Goal: Task Accomplishment & Management: Manage account settings

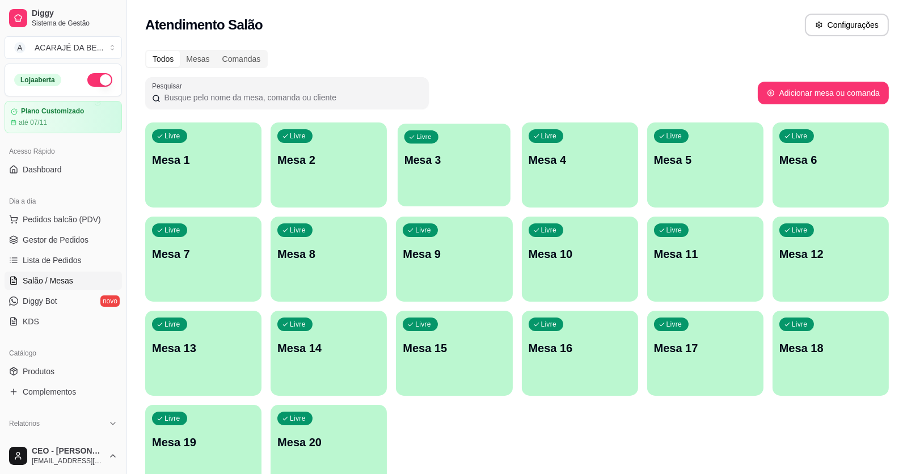
click at [426, 202] on div "button" at bounding box center [453, 199] width 113 height 13
click at [86, 240] on span "Gestor de Pedidos" at bounding box center [56, 239] width 66 height 11
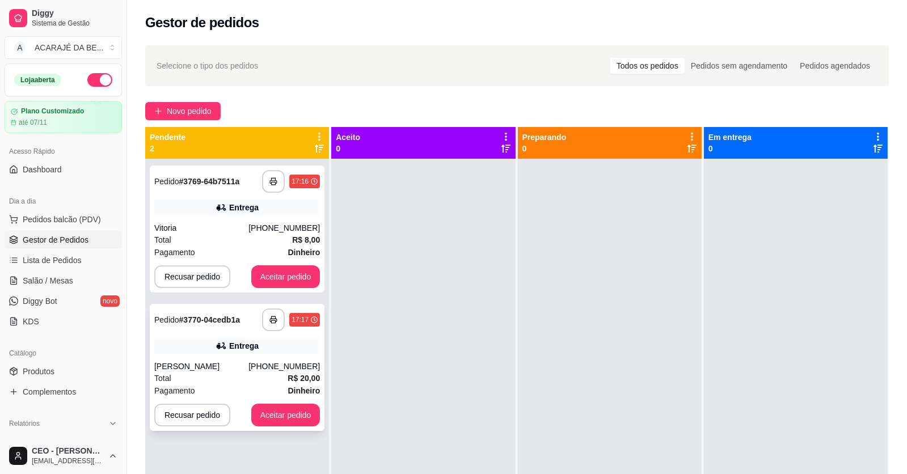
click at [251, 384] on div "Total R$ 20,00" at bounding box center [237, 378] width 166 height 12
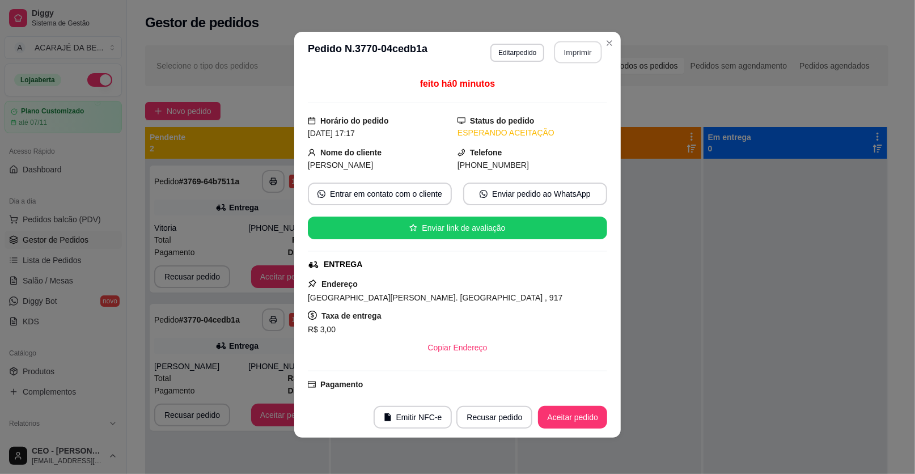
click at [573, 52] on button "Imprimir" at bounding box center [578, 52] width 48 height 22
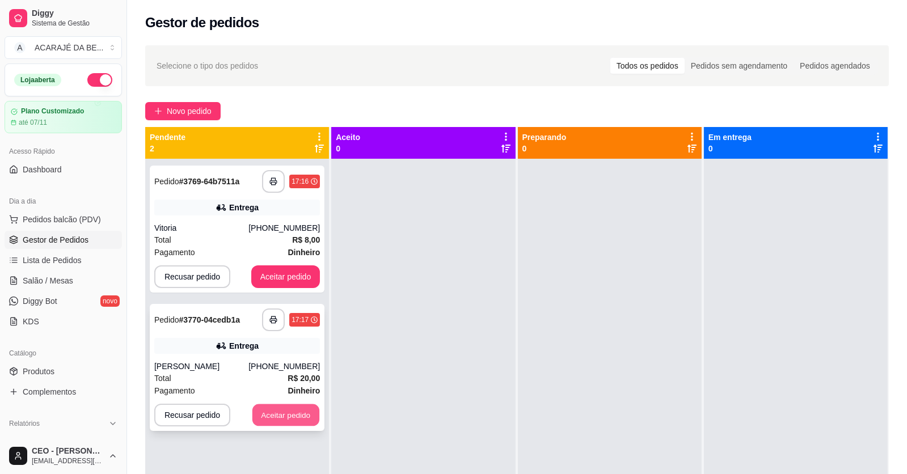
click at [276, 423] on button "Aceitar pedido" at bounding box center [285, 415] width 67 height 22
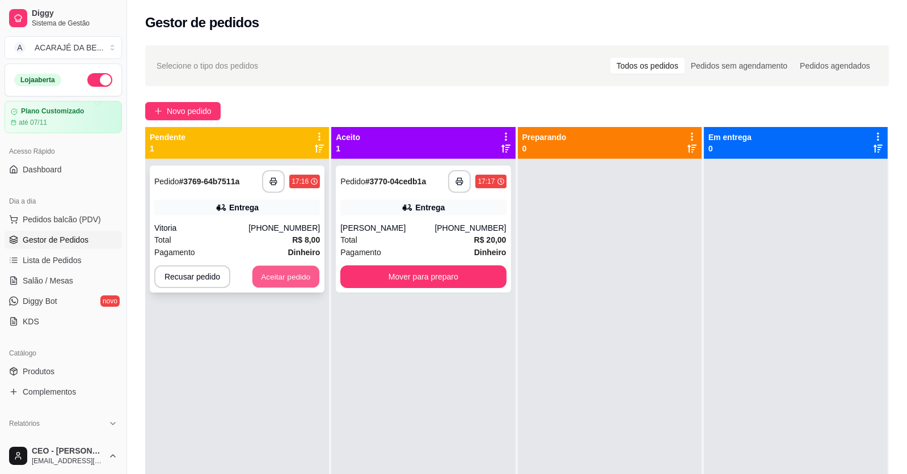
click at [273, 270] on button "Aceitar pedido" at bounding box center [285, 277] width 67 height 22
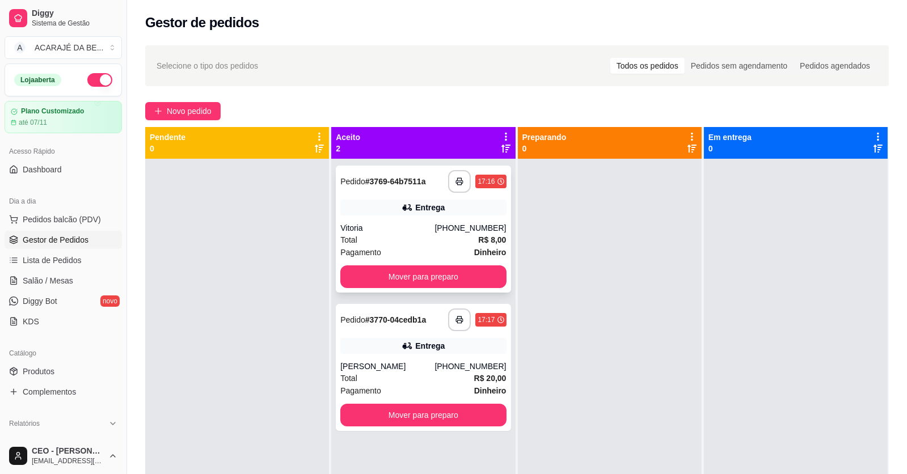
click at [416, 244] on div "Total R$ 8,00" at bounding box center [423, 240] width 166 height 12
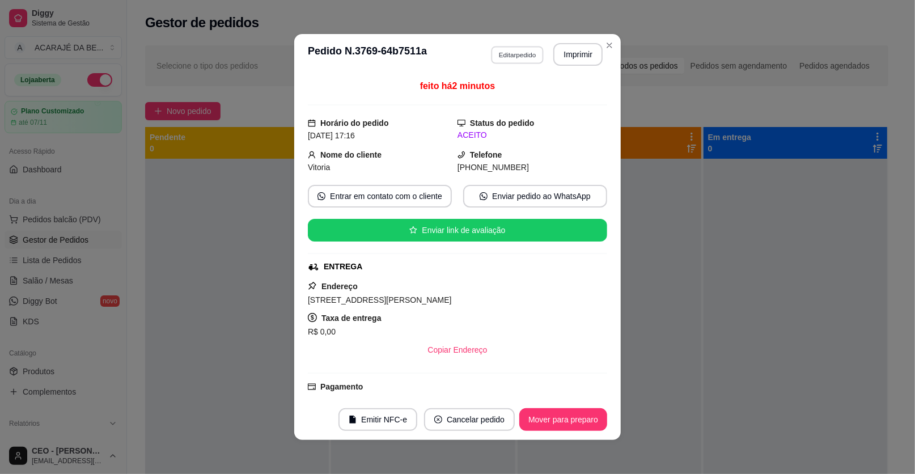
click at [528, 50] on button "Editar pedido" at bounding box center [517, 55] width 53 height 18
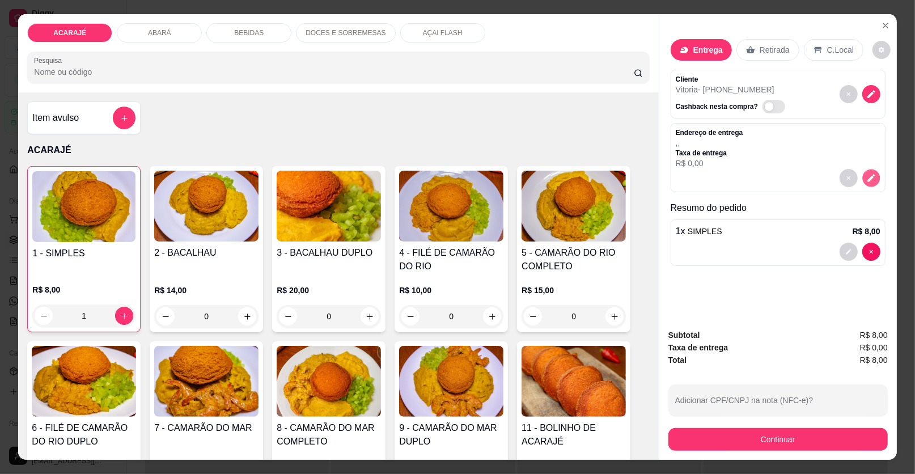
click at [868, 176] on icon "decrease-product-quantity" at bounding box center [870, 178] width 7 height 7
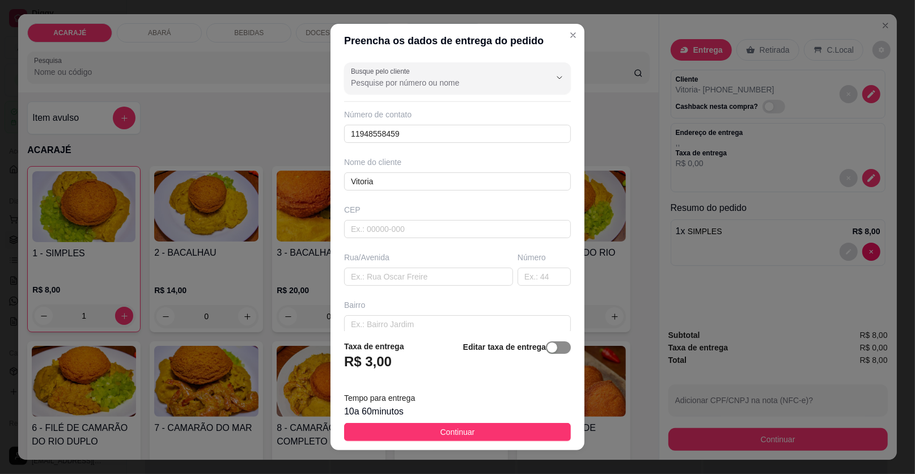
click at [547, 348] on span "button" at bounding box center [558, 347] width 25 height 12
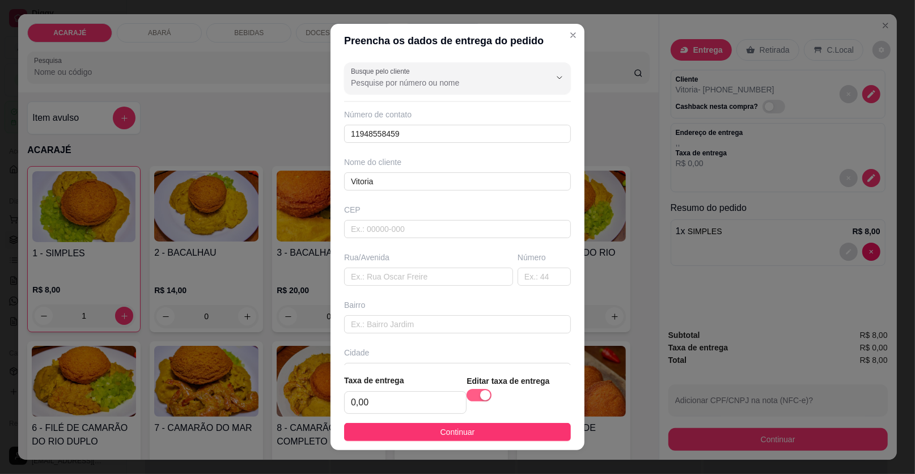
click at [467, 396] on span "button" at bounding box center [479, 395] width 25 height 12
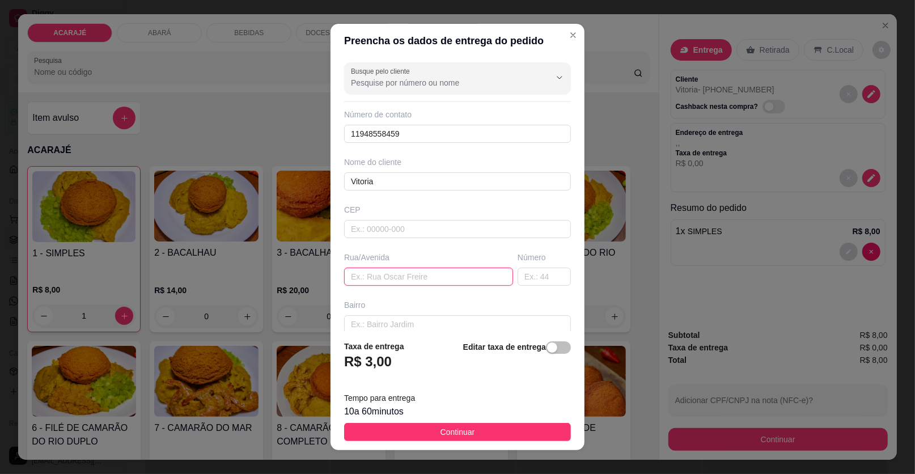
click at [382, 278] on input "text" at bounding box center [428, 277] width 169 height 18
type input "RUA [PERSON_NAME] BAIRRO GLORIA PROX AO CAIS"
click at [518, 275] on input "text" at bounding box center [544, 277] width 53 height 18
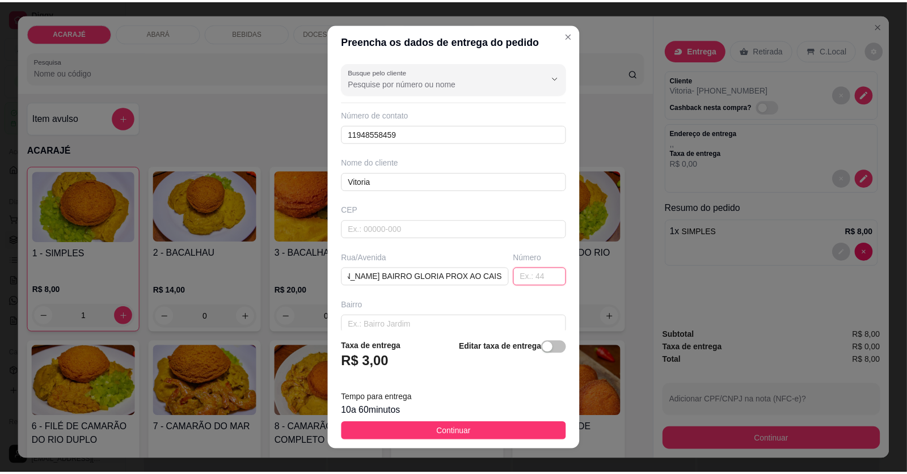
scroll to position [0, 0]
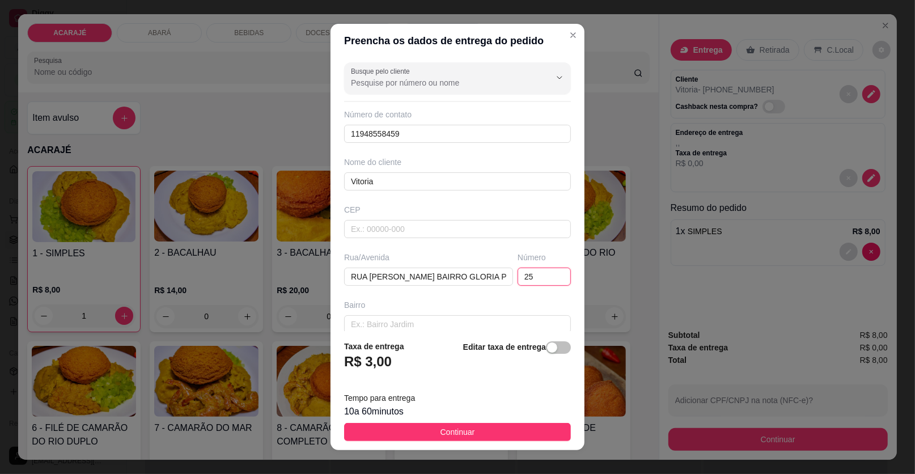
type input "258"
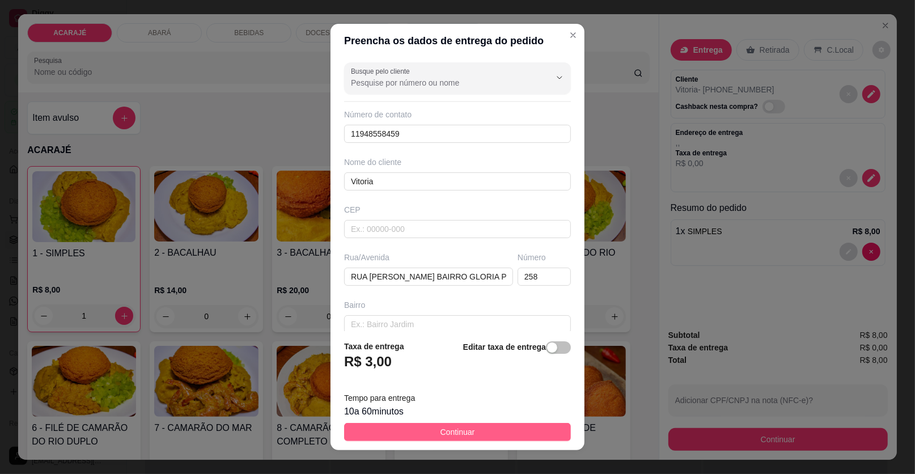
click at [510, 431] on button "Continuar" at bounding box center [457, 432] width 227 height 18
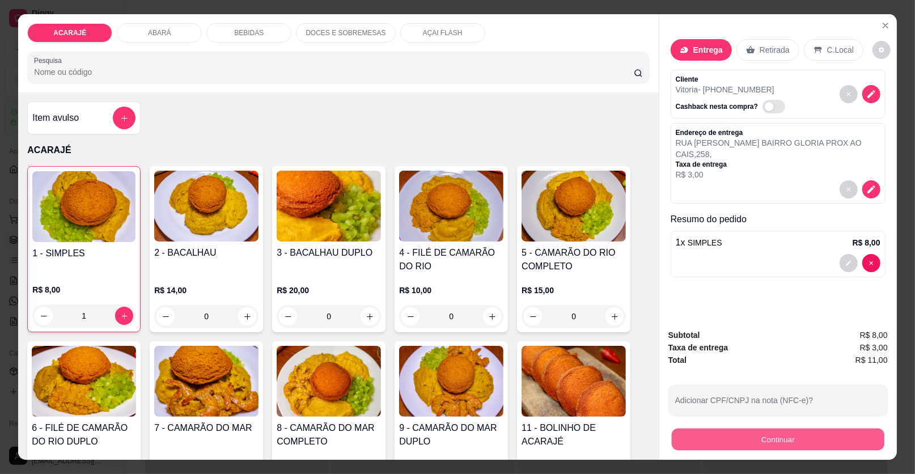
click at [708, 444] on button "Continuar" at bounding box center [778, 440] width 213 height 22
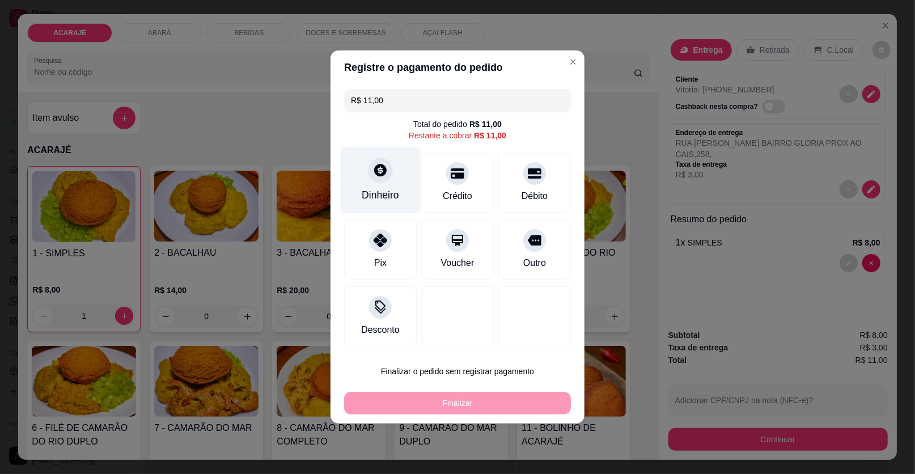
click at [379, 171] on icon at bounding box center [380, 170] width 12 height 12
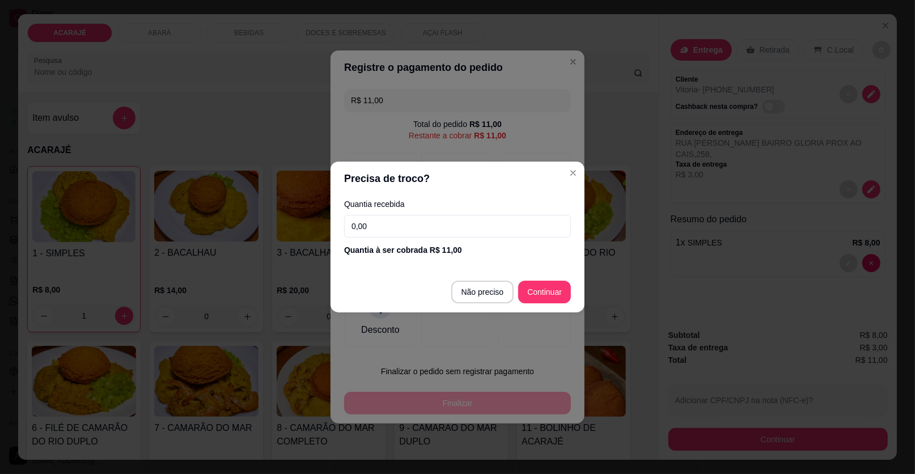
click at [397, 224] on input "0,00" at bounding box center [457, 226] width 227 height 23
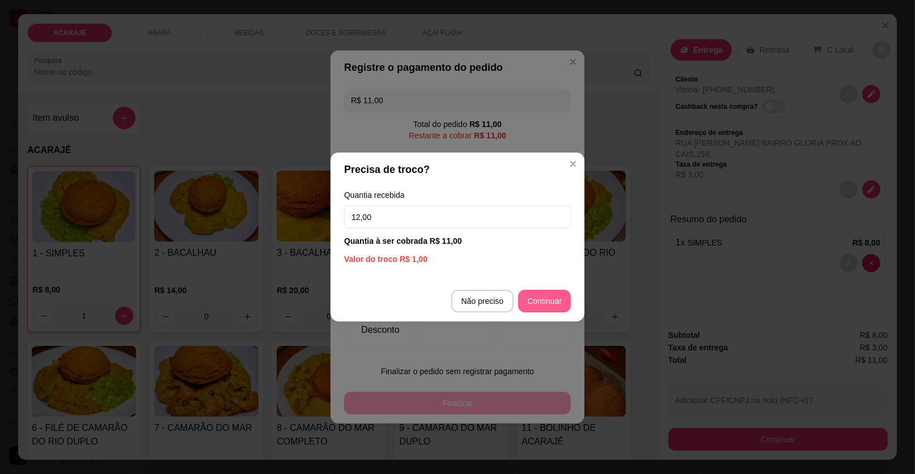
type input "12,00"
type input "R$ 0,00"
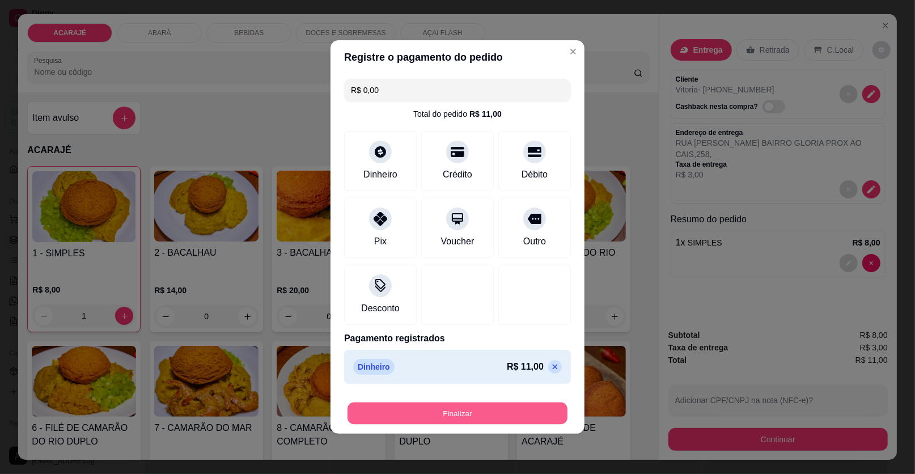
click at [501, 417] on button "Finalizar" at bounding box center [458, 414] width 220 height 22
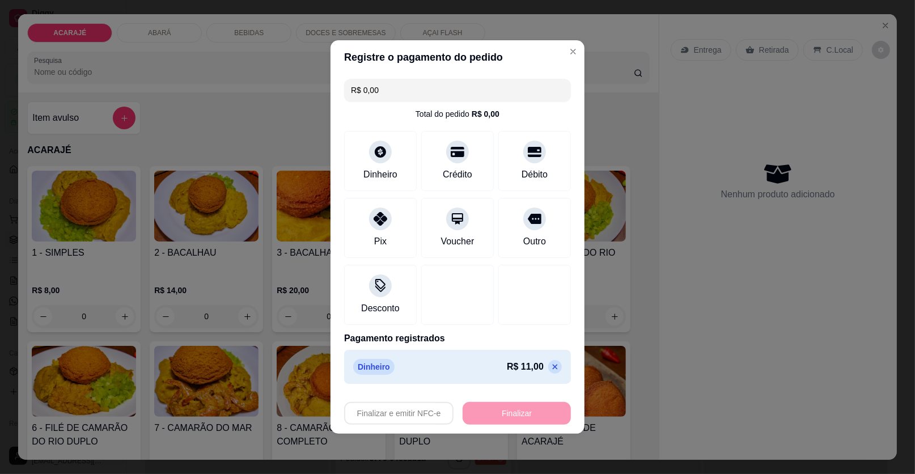
type input "0"
type input "-R$ 11,00"
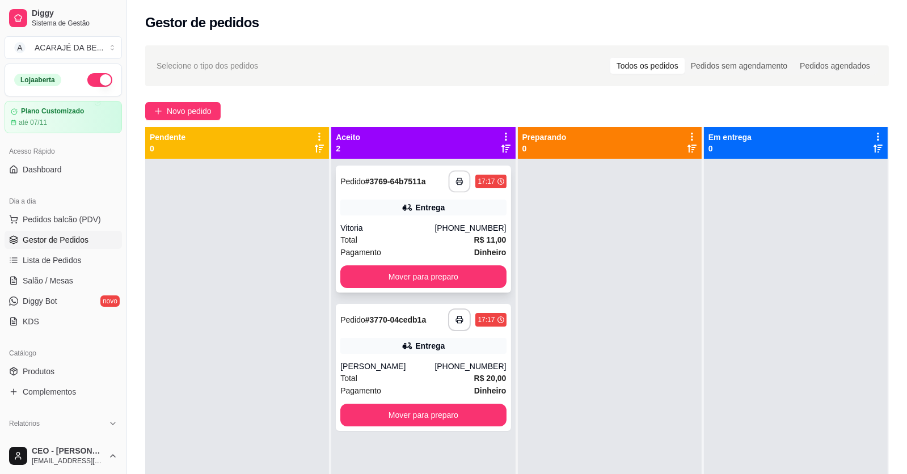
click at [459, 177] on icon "button" at bounding box center [460, 181] width 8 height 8
click at [429, 423] on button "Mover para preparo" at bounding box center [423, 415] width 160 height 22
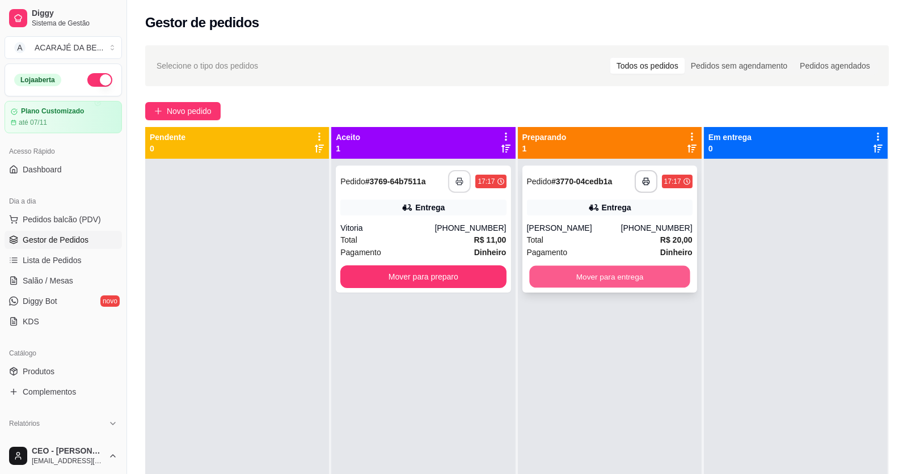
click at [582, 288] on button "Mover para entrega" at bounding box center [609, 277] width 160 height 22
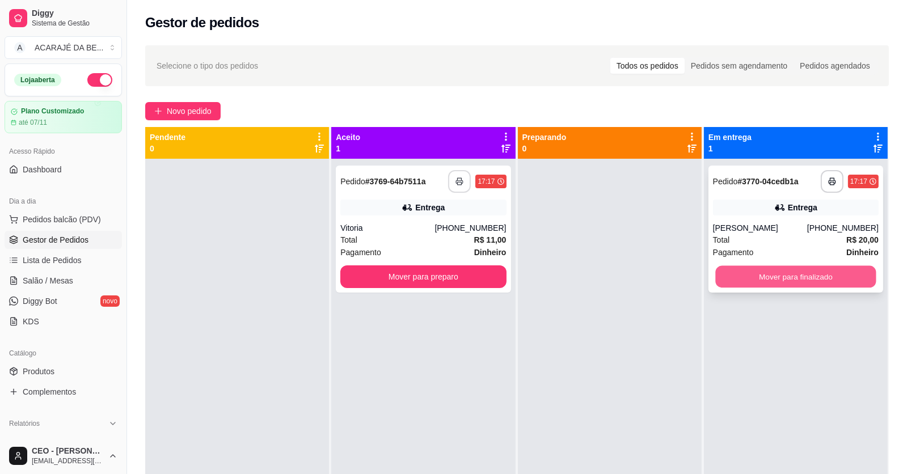
click at [760, 288] on button "Mover para finalizado" at bounding box center [795, 277] width 160 height 22
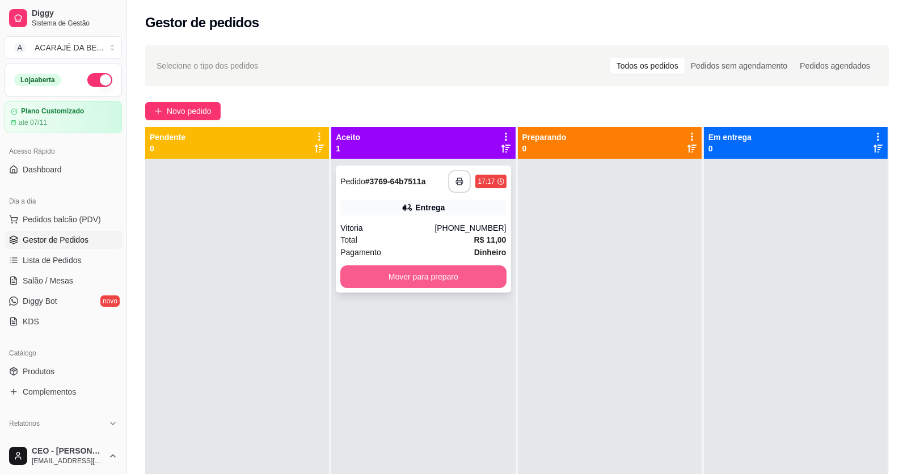
click at [429, 274] on button "Mover para preparo" at bounding box center [423, 276] width 166 height 23
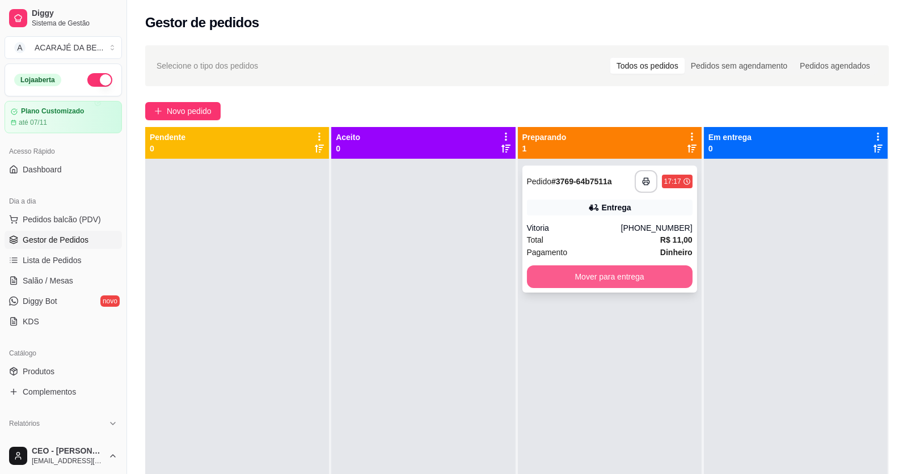
click at [552, 278] on button "Mover para entrega" at bounding box center [610, 276] width 166 height 23
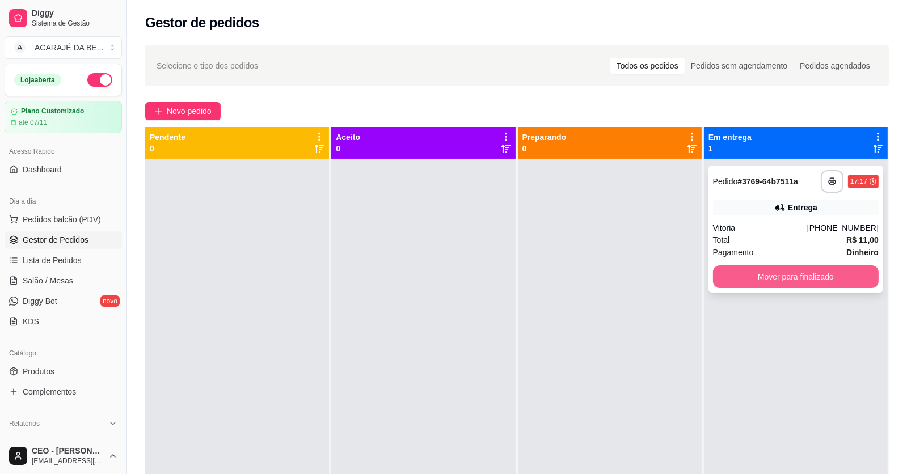
click at [739, 283] on button "Mover para finalizado" at bounding box center [796, 276] width 166 height 23
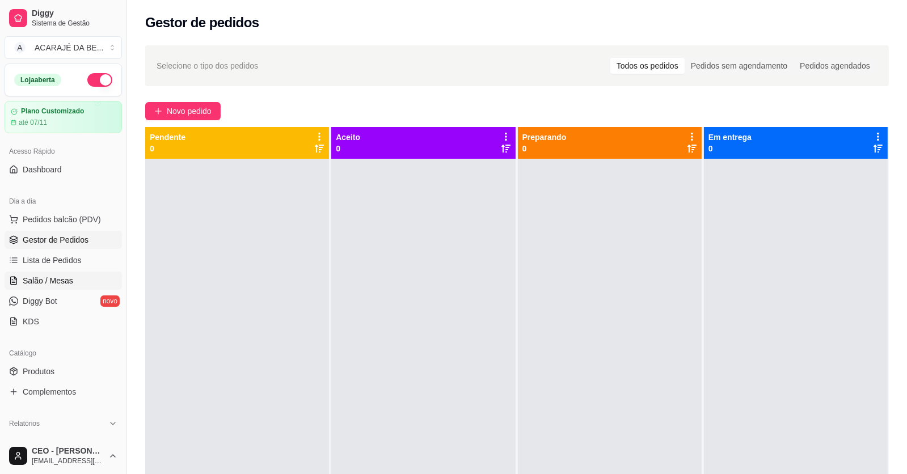
click at [65, 279] on span "Salão / Mesas" at bounding box center [48, 280] width 50 height 11
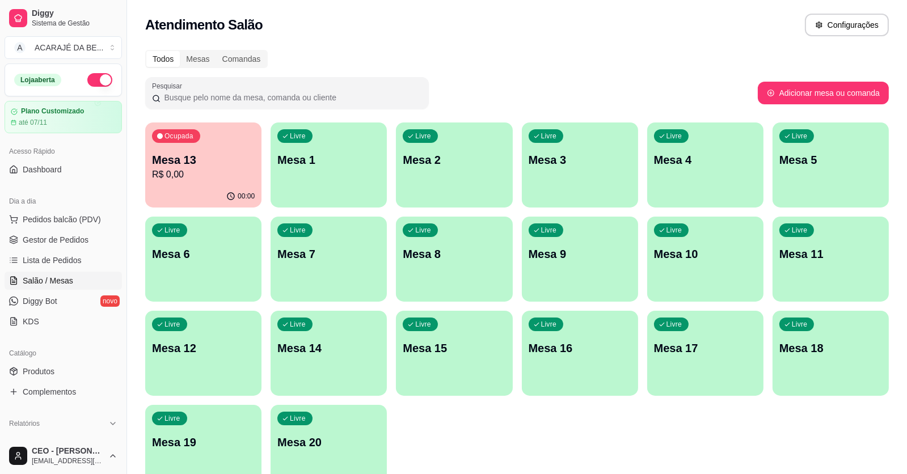
click at [221, 170] on p "R$ 0,00" at bounding box center [203, 175] width 103 height 14
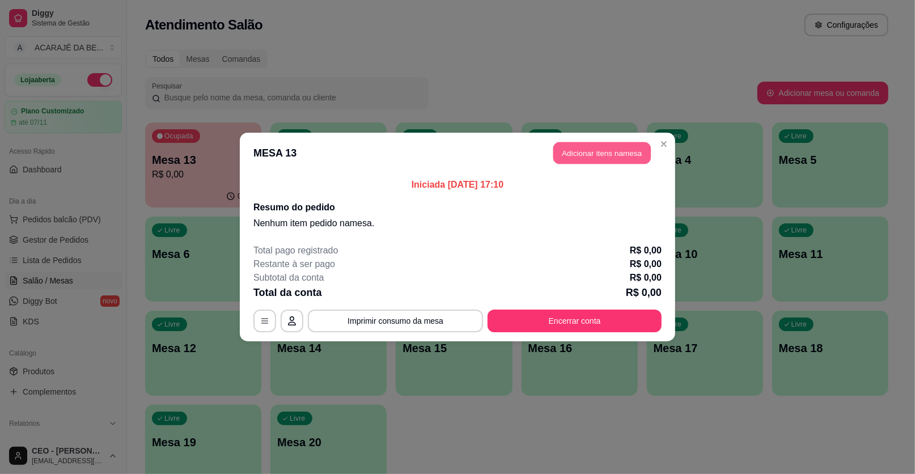
click at [612, 154] on button "Adicionar itens na mesa" at bounding box center [602, 153] width 98 height 22
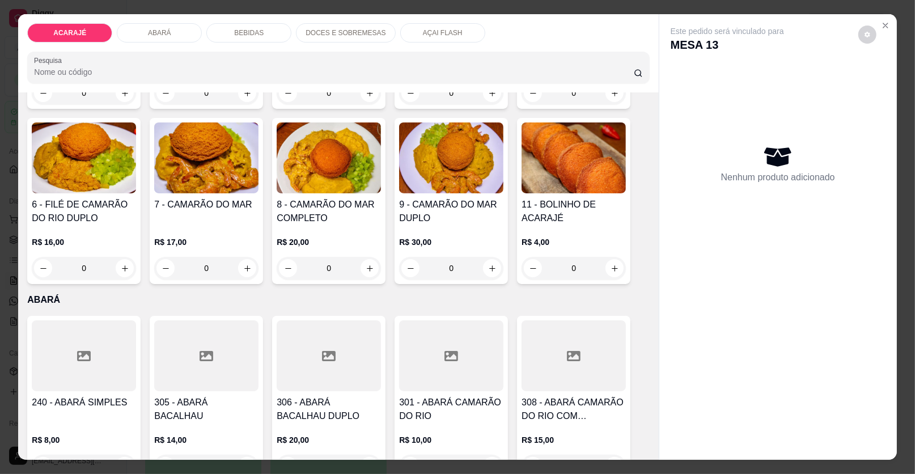
scroll to position [226, 0]
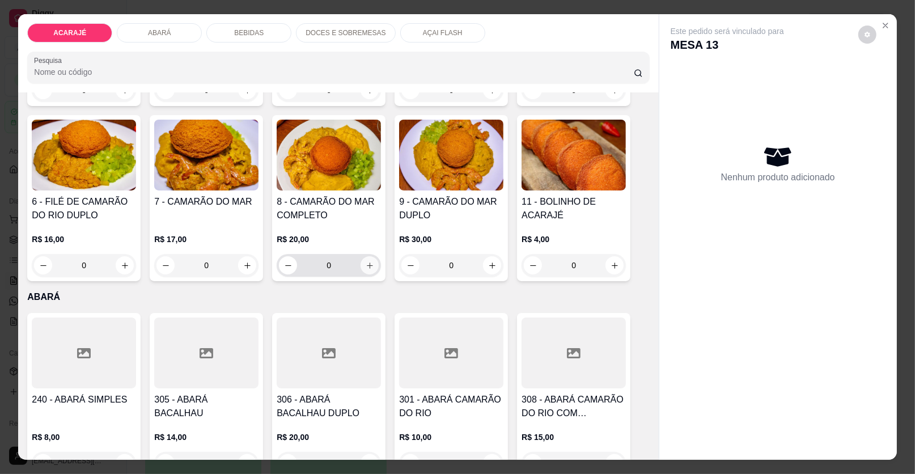
click at [366, 262] on icon "increase-product-quantity" at bounding box center [370, 265] width 9 height 9
type input "1"
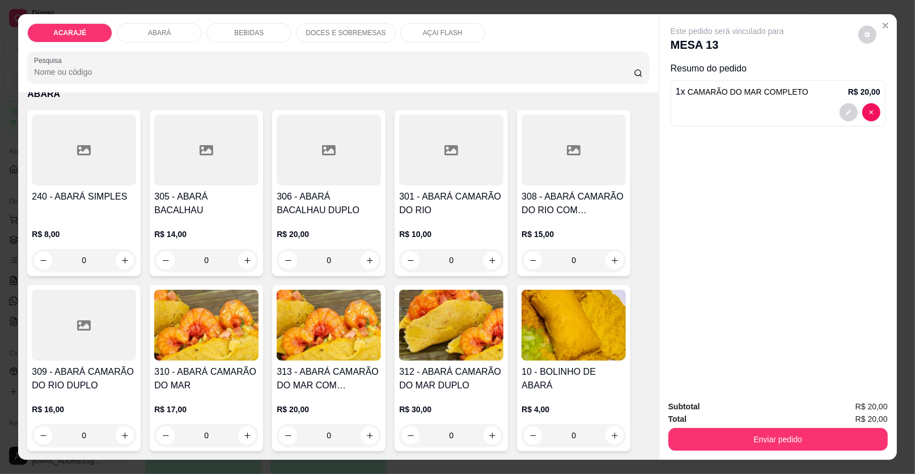
scroll to position [510, 0]
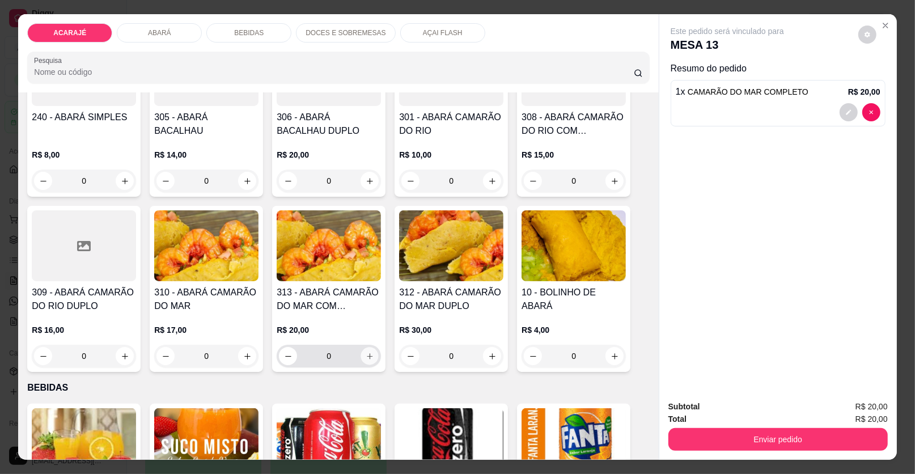
click at [368, 353] on icon "increase-product-quantity" at bounding box center [370, 356] width 9 height 9
type input "1"
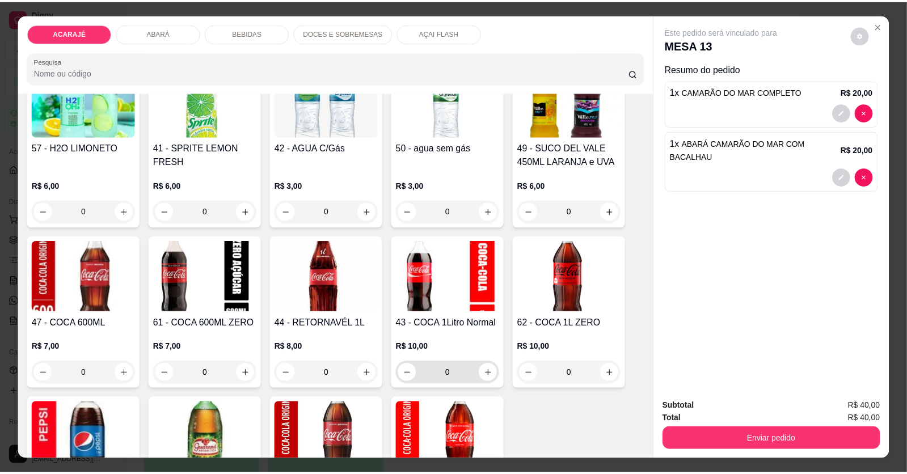
scroll to position [1191, 0]
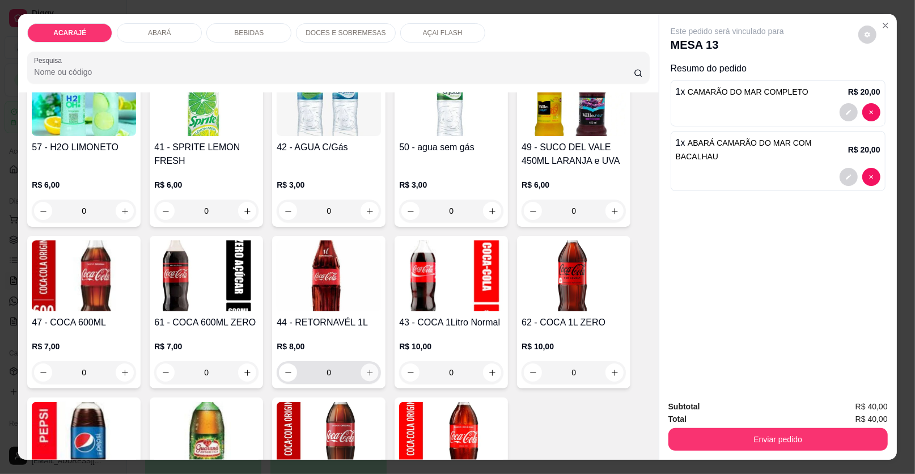
click at [366, 369] on icon "increase-product-quantity" at bounding box center [370, 373] width 9 height 9
type input "1"
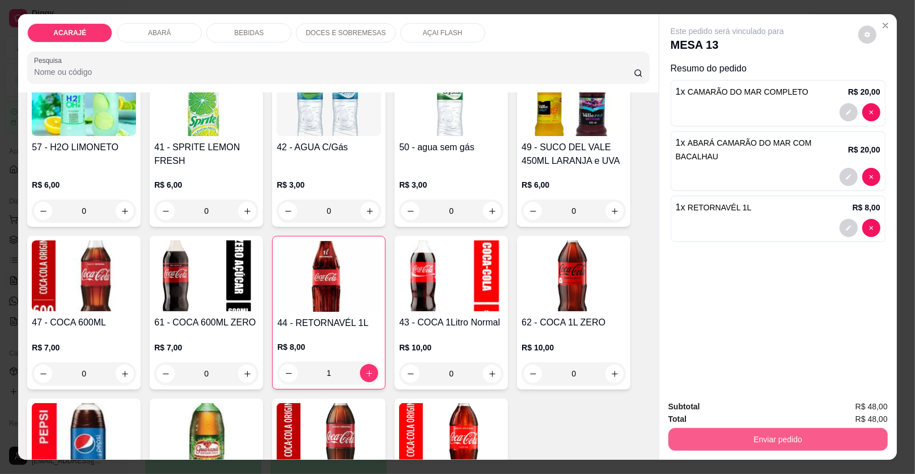
click at [768, 439] on button "Enviar pedido" at bounding box center [777, 439] width 219 height 23
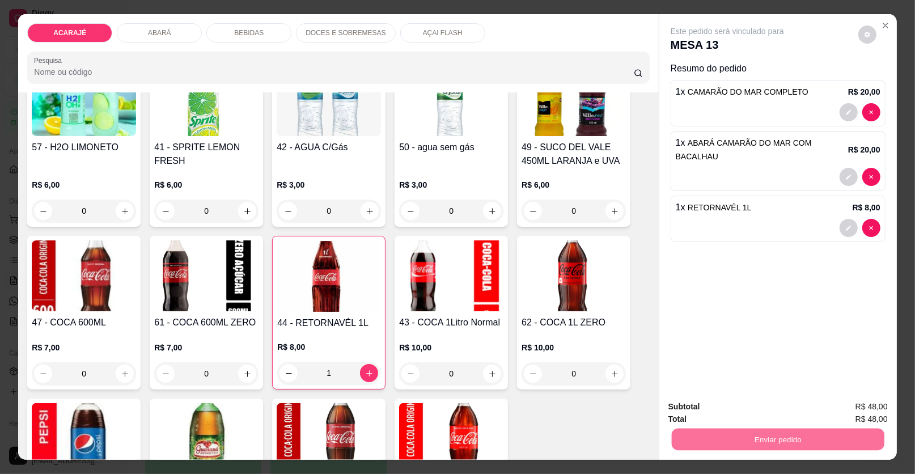
click at [857, 410] on button "Enviar pedido" at bounding box center [858, 411] width 62 height 21
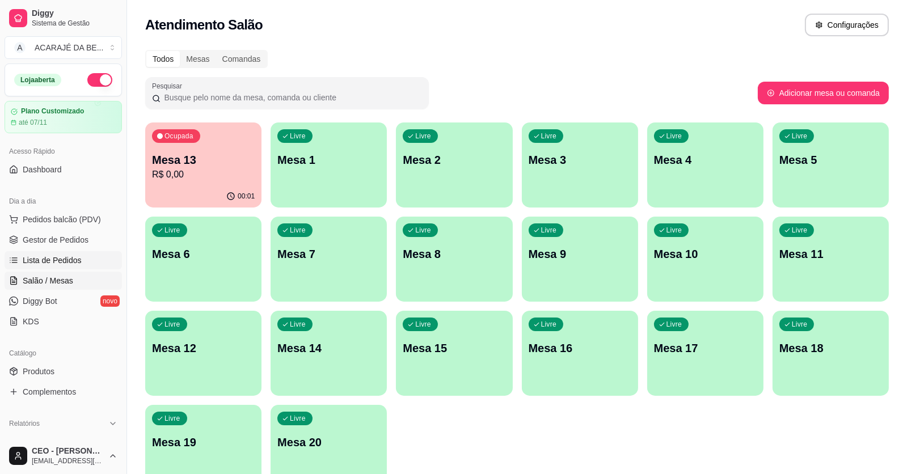
click at [62, 257] on span "Lista de Pedidos" at bounding box center [52, 260] width 59 height 11
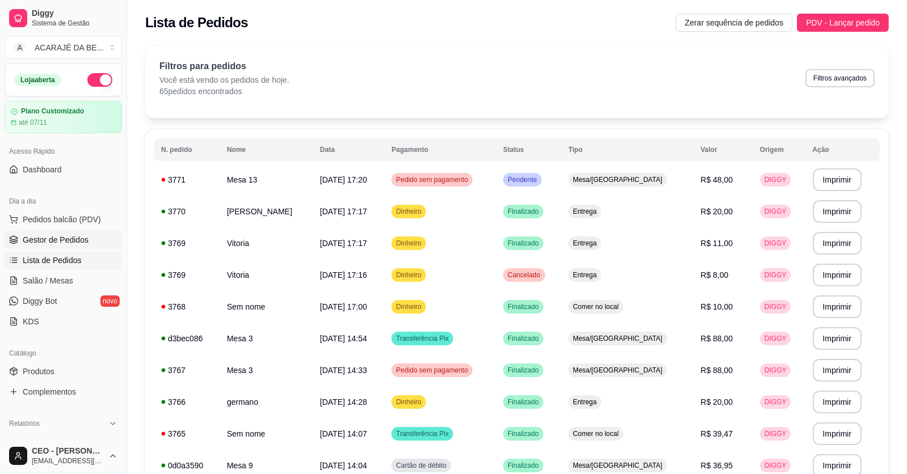
click at [53, 239] on span "Gestor de Pedidos" at bounding box center [56, 239] width 66 height 11
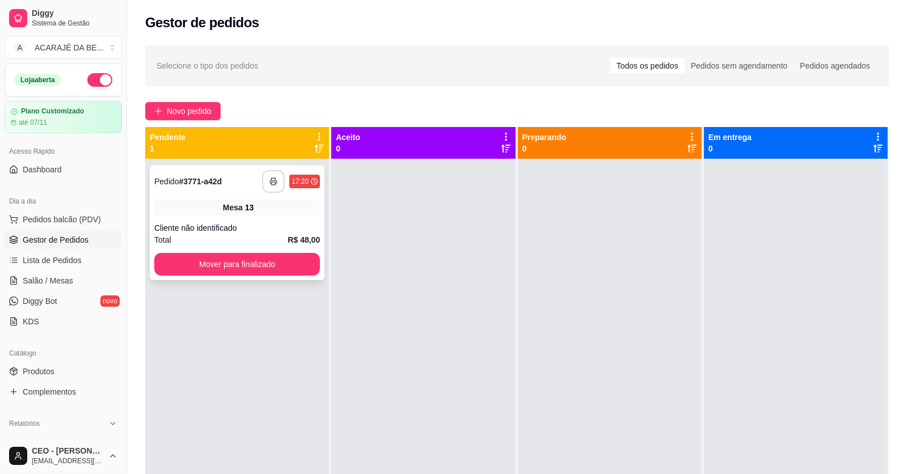
click at [273, 184] on icon "button" at bounding box center [273, 181] width 8 height 8
click at [255, 259] on button "Mover para finalizado" at bounding box center [237, 264] width 166 height 23
click at [255, 259] on div "Mover para finalizado" at bounding box center [237, 264] width 166 height 23
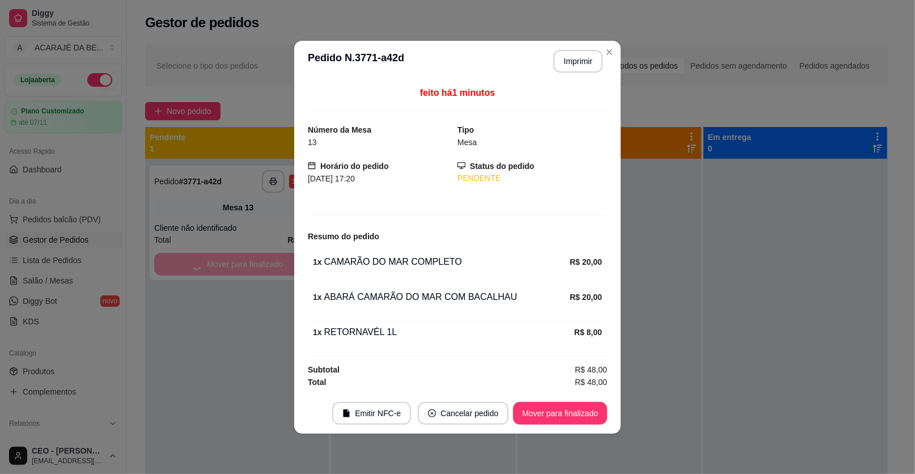
click at [334, 363] on div "Subtotal R$ 48,00" at bounding box center [457, 369] width 299 height 12
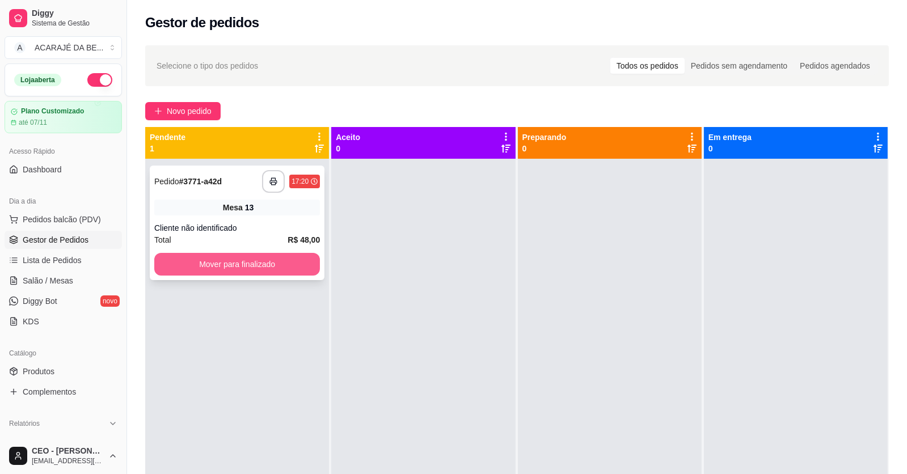
click at [298, 259] on button "Mover para finalizado" at bounding box center [237, 264] width 166 height 23
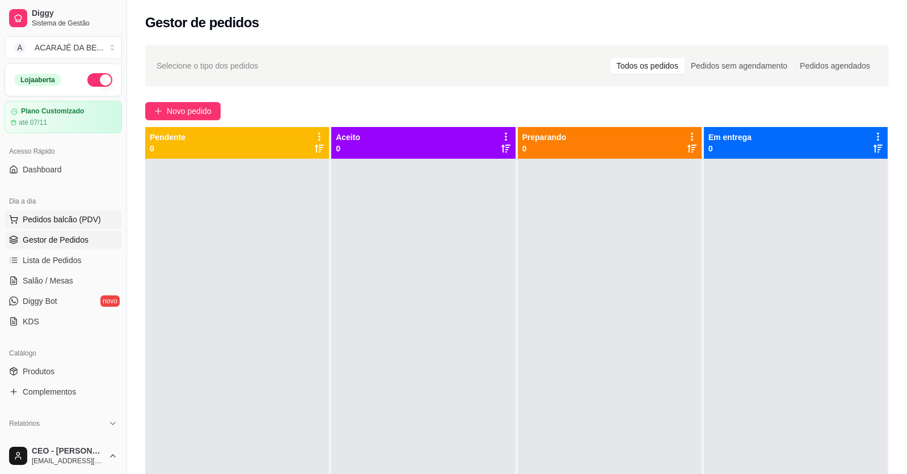
click at [57, 217] on span "Pedidos balcão (PDV)" at bounding box center [62, 219] width 78 height 11
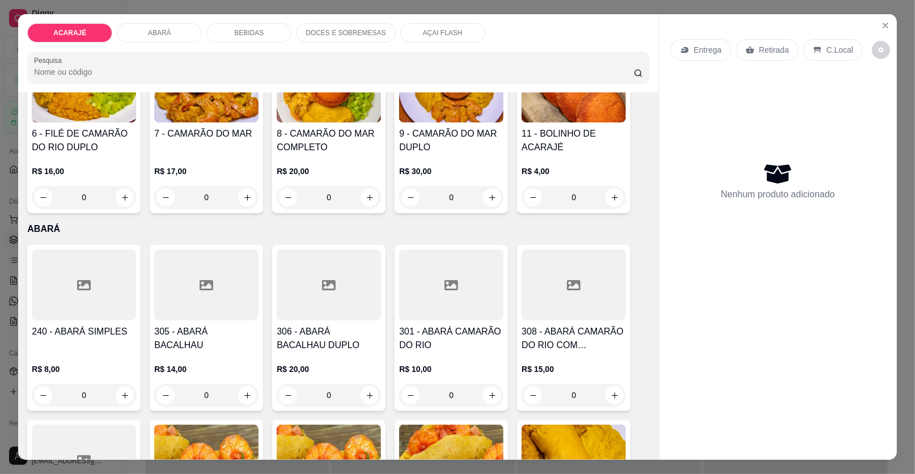
scroll to position [340, 0]
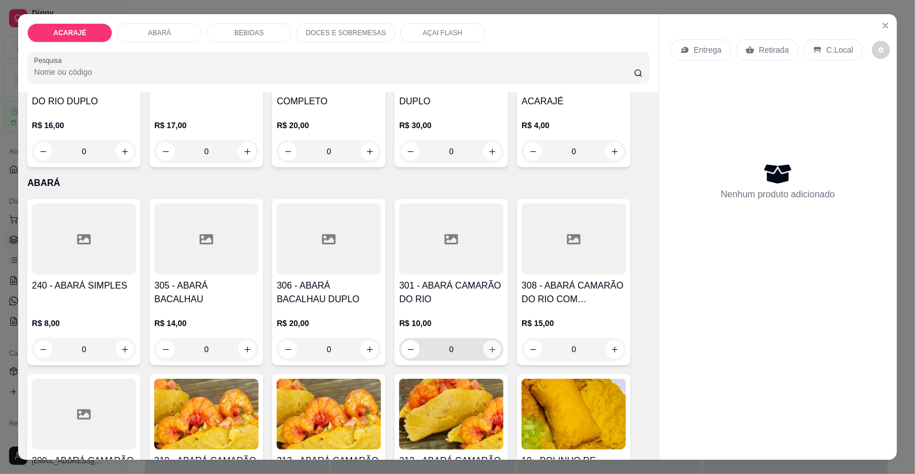
click at [488, 345] on icon "increase-product-quantity" at bounding box center [492, 349] width 9 height 9
type input "1"
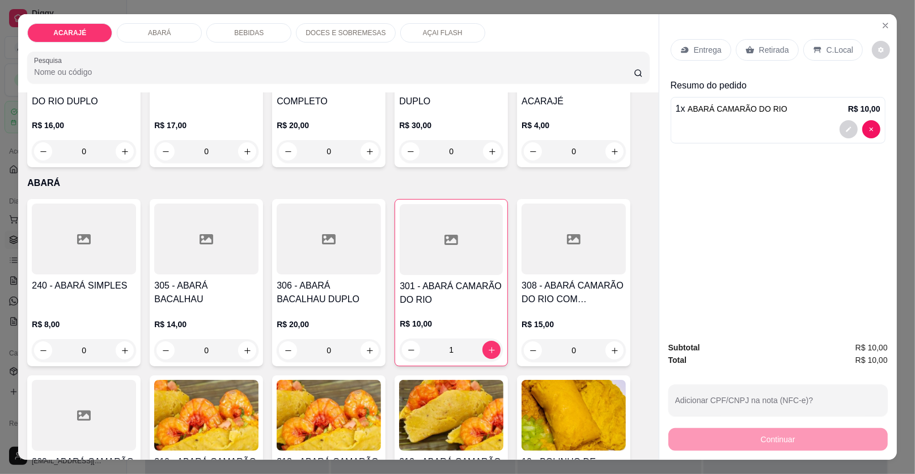
click at [710, 47] on p "Entrega" at bounding box center [708, 49] width 28 height 11
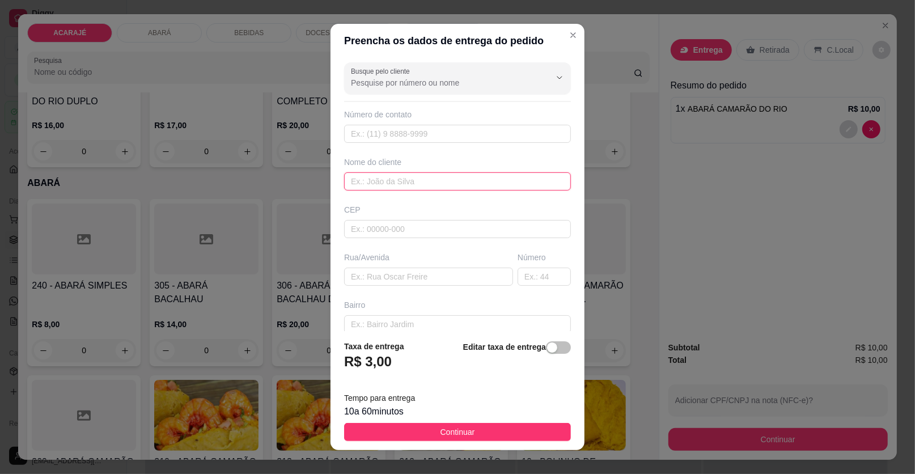
click at [383, 183] on input "text" at bounding box center [457, 181] width 227 height 18
type input "ANDRESSA"
click at [361, 276] on input "text" at bounding box center [428, 277] width 169 height 18
type input "[DATE]"
click at [518, 277] on input "text" at bounding box center [544, 277] width 53 height 18
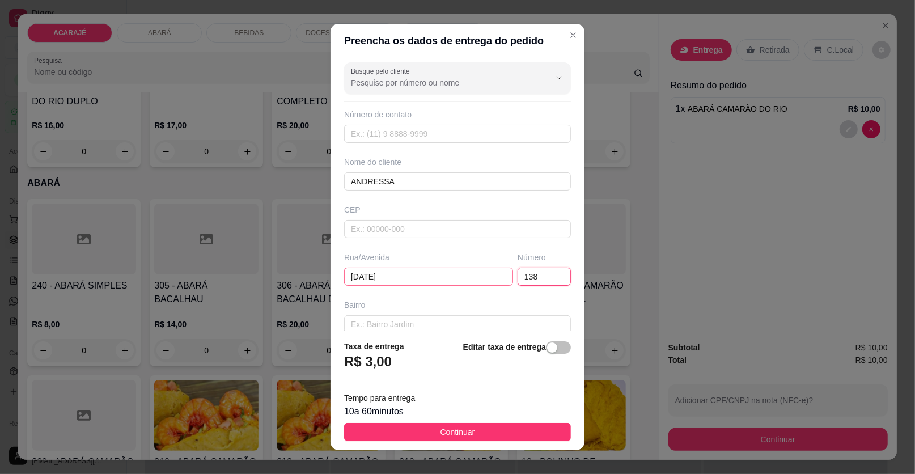
type input "138"
click at [393, 275] on input "[DATE]" at bounding box center [428, 277] width 169 height 18
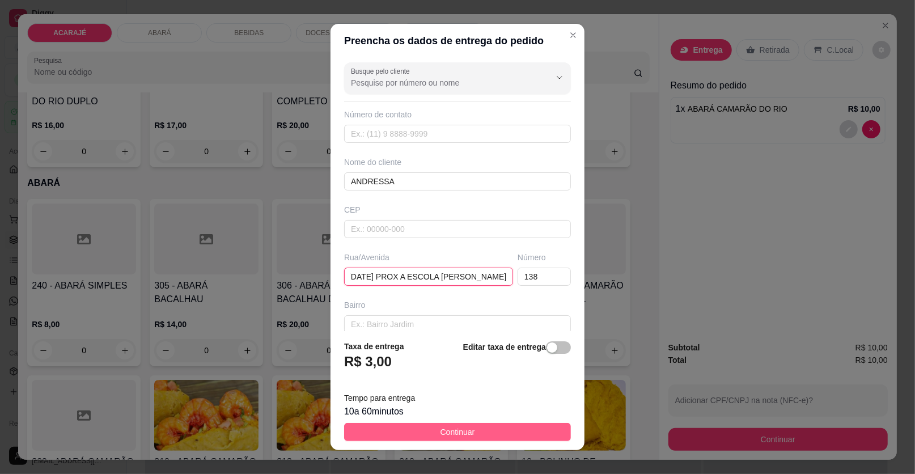
type input "[DATE] PROX A ESCOLA [PERSON_NAME]"
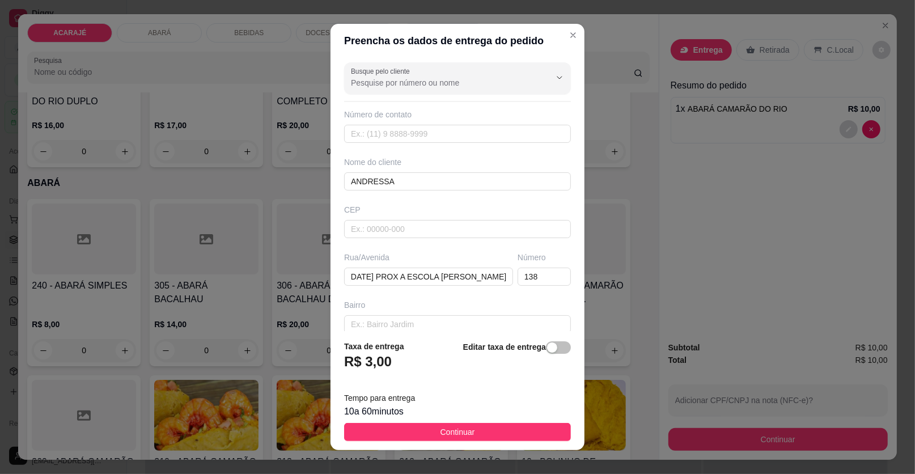
click at [501, 429] on button "Continuar" at bounding box center [457, 432] width 227 height 18
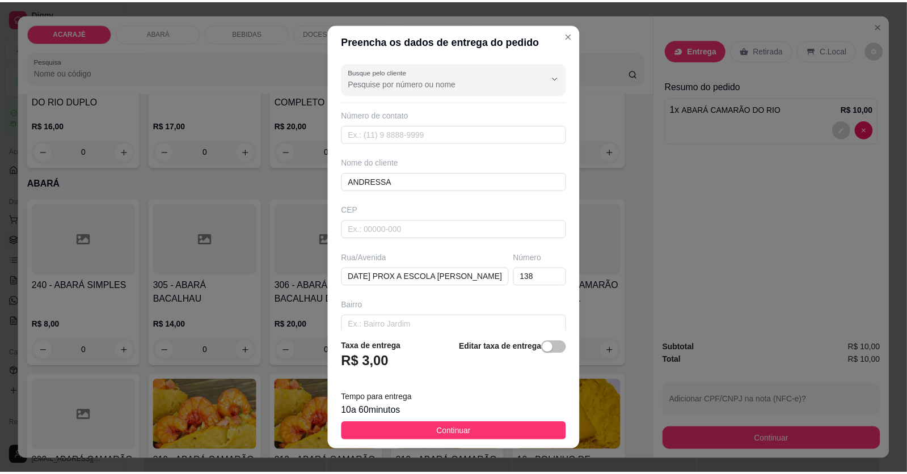
scroll to position [0, 0]
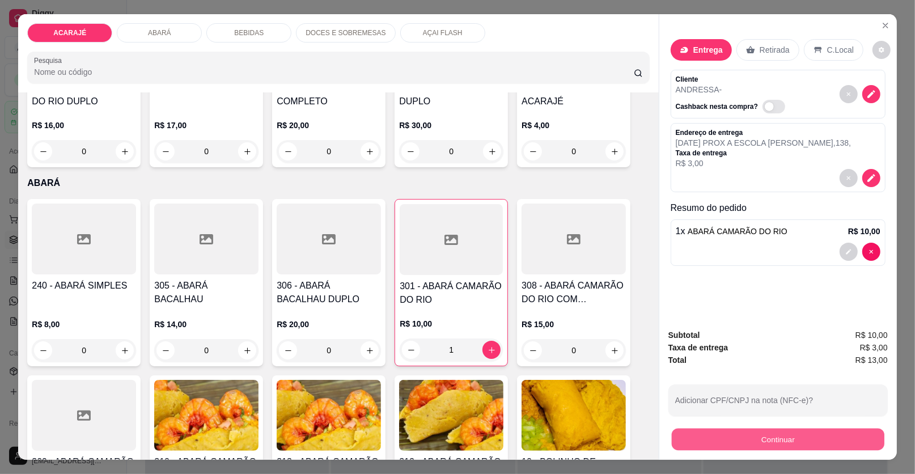
click at [697, 441] on button "Continuar" at bounding box center [778, 440] width 213 height 22
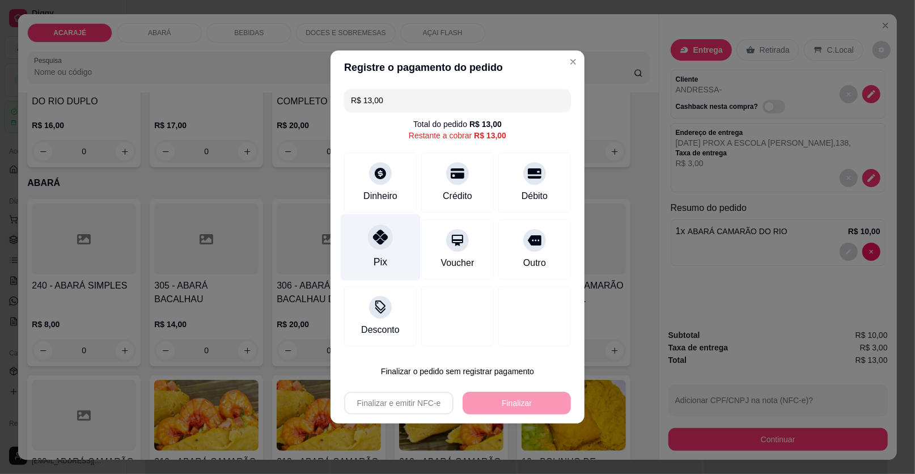
click at [379, 238] on icon at bounding box center [380, 237] width 15 height 15
click at [379, 255] on div "Pix" at bounding box center [381, 262] width 14 height 15
type input "R$ 0,00"
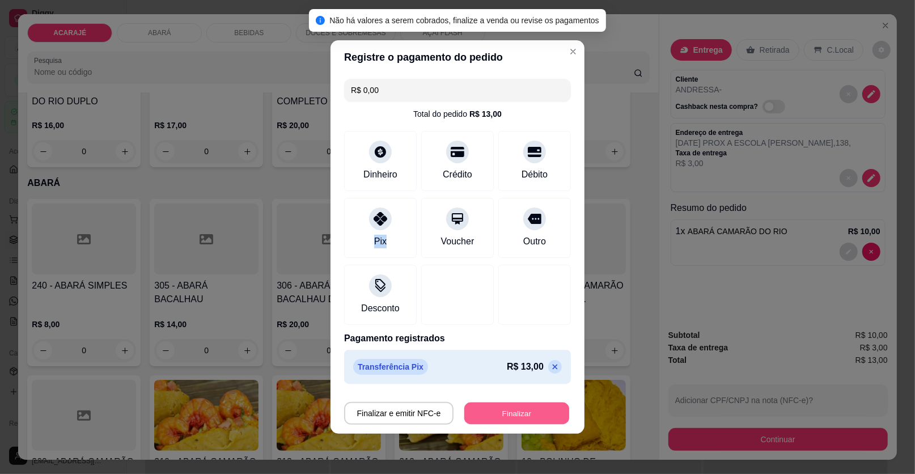
click at [525, 412] on button "Finalizar" at bounding box center [516, 414] width 105 height 22
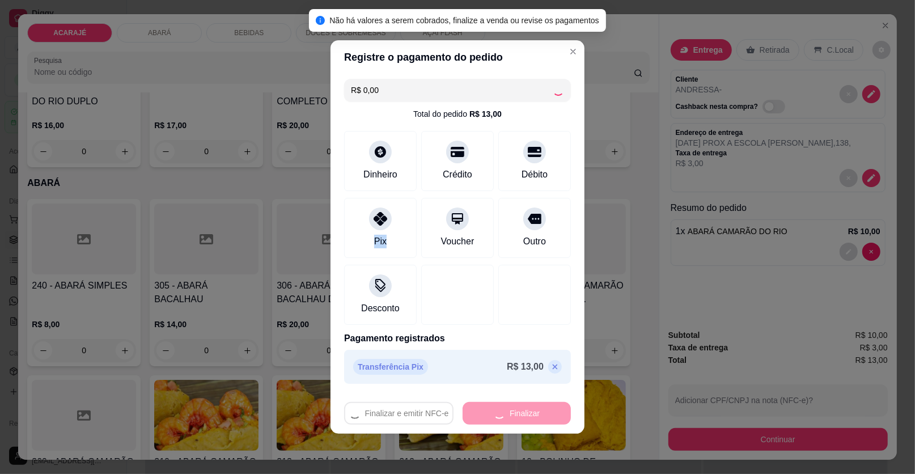
type input "0"
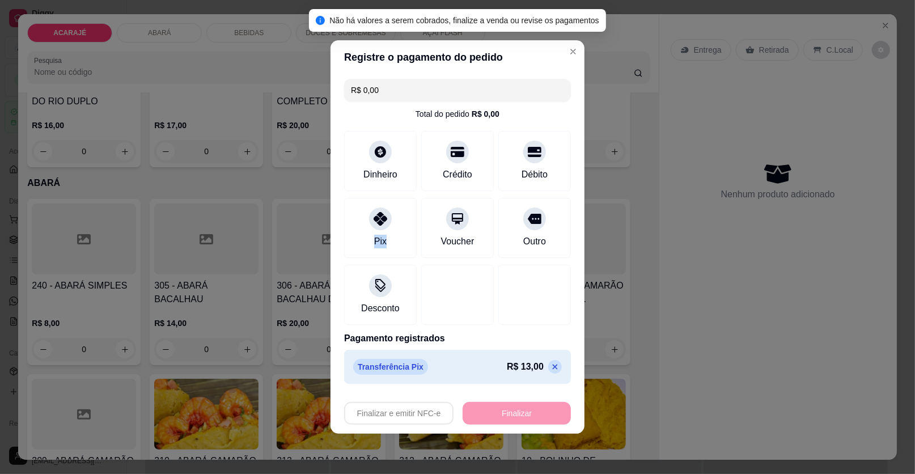
type input "-R$ 13,00"
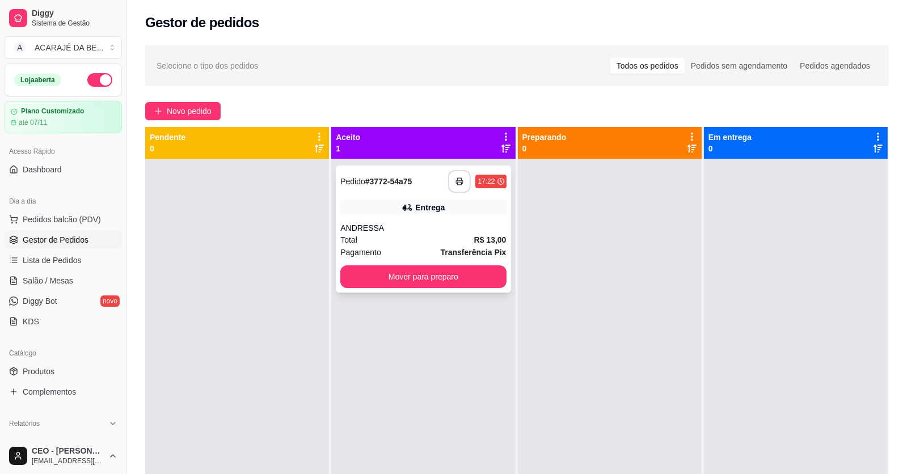
click at [465, 183] on button "button" at bounding box center [459, 181] width 23 height 23
click at [458, 184] on rect "button" at bounding box center [460, 183] width 4 height 3
click at [385, 277] on button "Mover para preparo" at bounding box center [423, 277] width 160 height 22
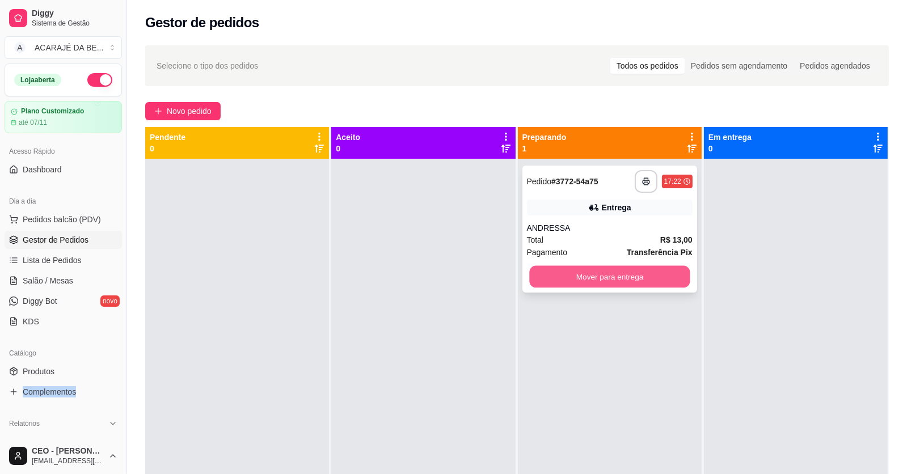
click at [558, 280] on button "Mover para entrega" at bounding box center [609, 277] width 160 height 22
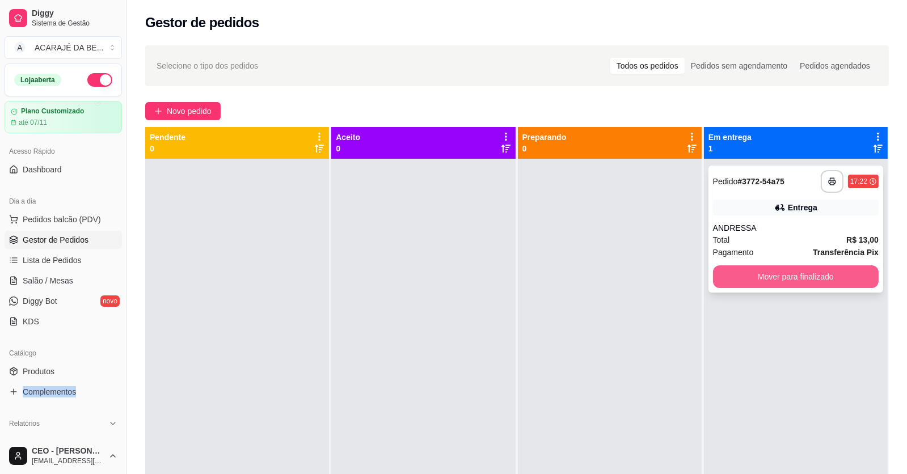
click at [823, 275] on button "Mover para finalizado" at bounding box center [796, 276] width 166 height 23
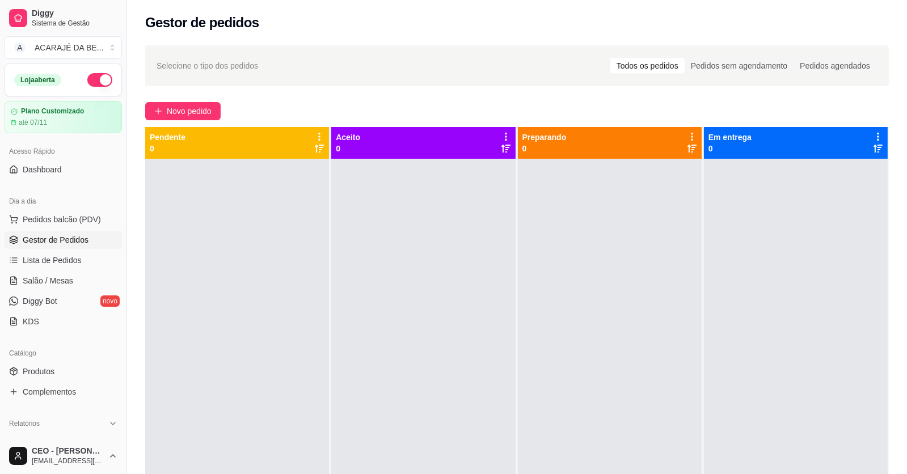
click at [611, 327] on div at bounding box center [610, 396] width 184 height 474
click at [57, 218] on span "Pedidos balcão (PDV)" at bounding box center [62, 219] width 78 height 11
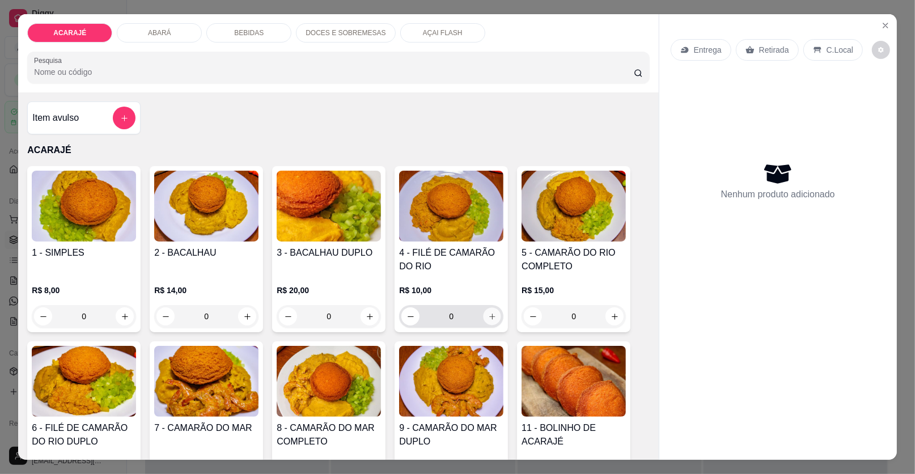
click at [488, 308] on button "increase-product-quantity" at bounding box center [493, 317] width 18 height 18
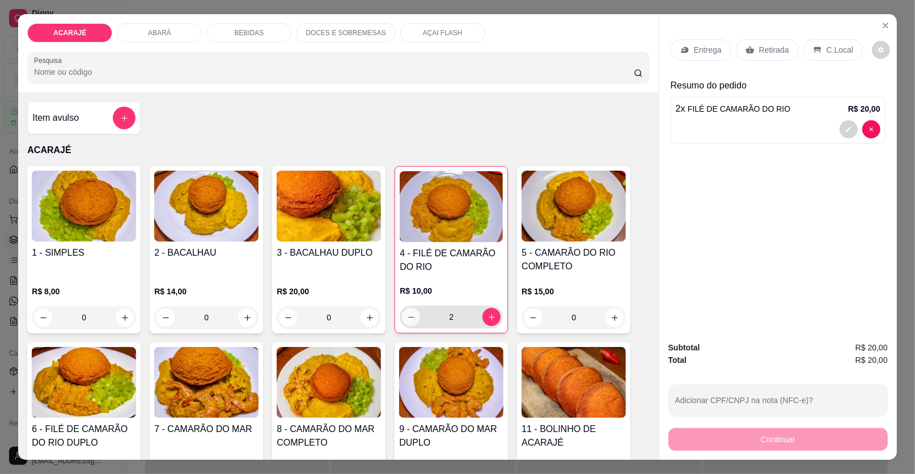
click at [407, 316] on icon "decrease-product-quantity" at bounding box center [411, 317] width 9 height 9
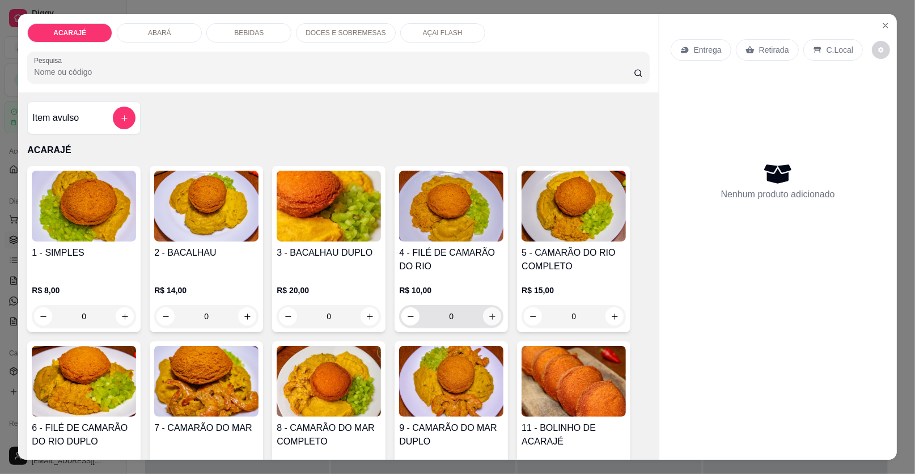
click at [488, 316] on icon "increase-product-quantity" at bounding box center [492, 316] width 9 height 9
type input "1"
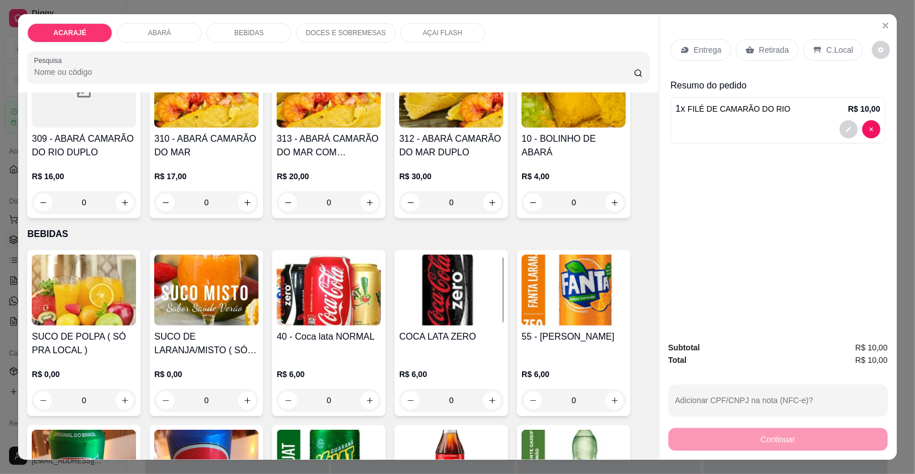
scroll to position [680, 0]
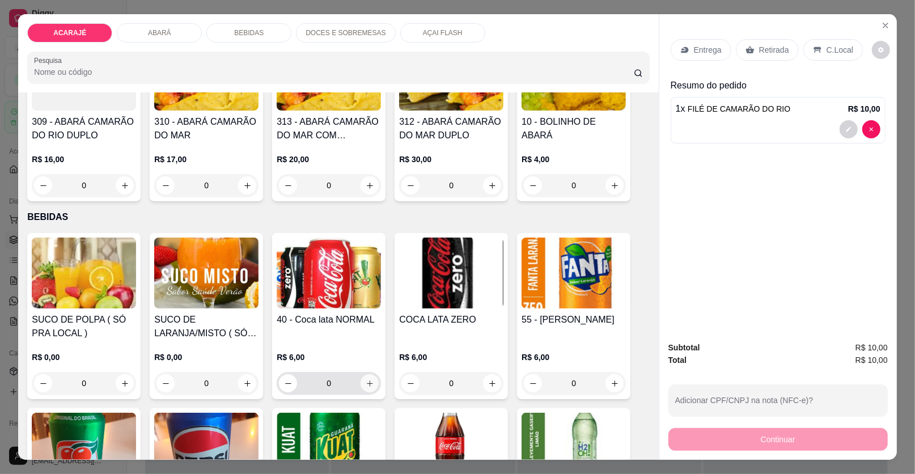
click at [367, 379] on icon "increase-product-quantity" at bounding box center [370, 383] width 9 height 9
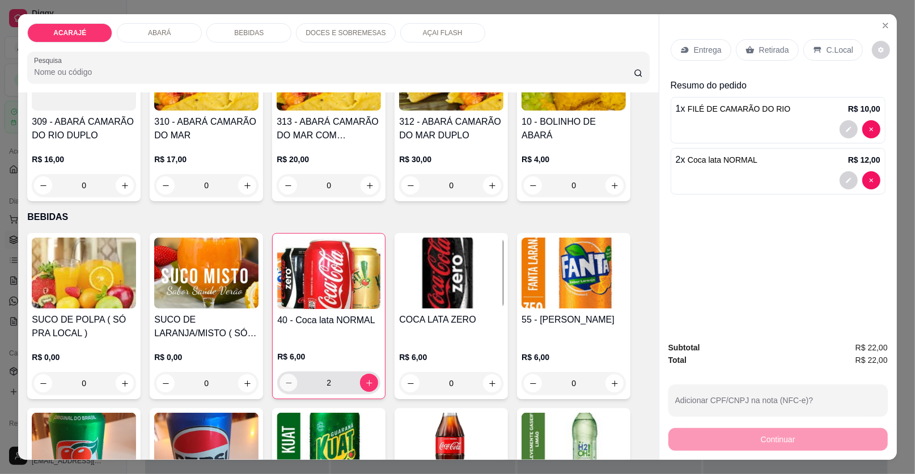
click at [286, 382] on icon "decrease-product-quantity" at bounding box center [289, 383] width 9 height 9
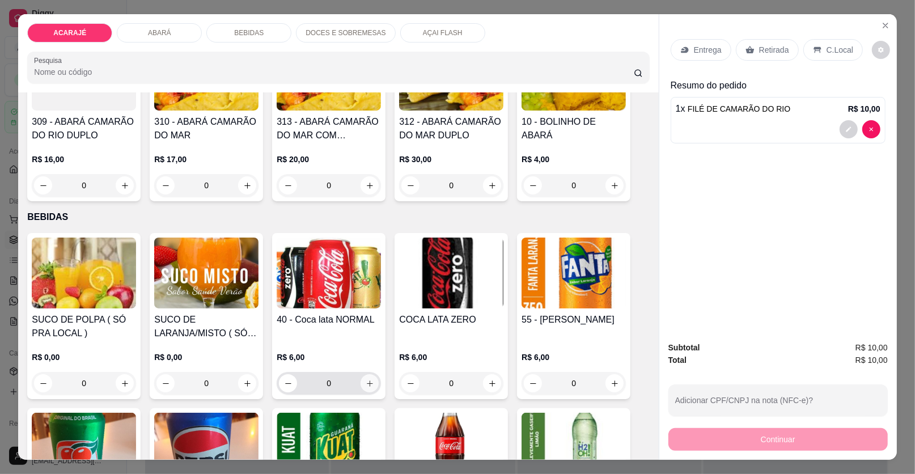
click at [366, 380] on icon "increase-product-quantity" at bounding box center [370, 383] width 9 height 9
type input "1"
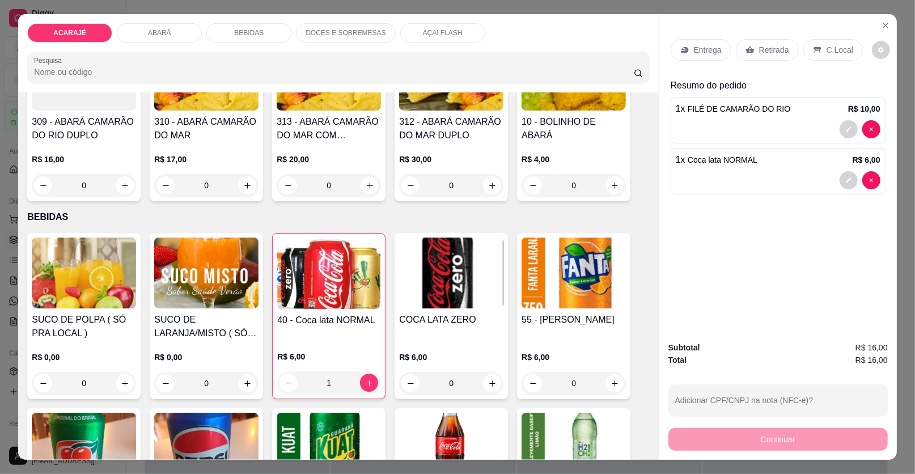
click at [706, 49] on p "Entrega" at bounding box center [708, 49] width 28 height 11
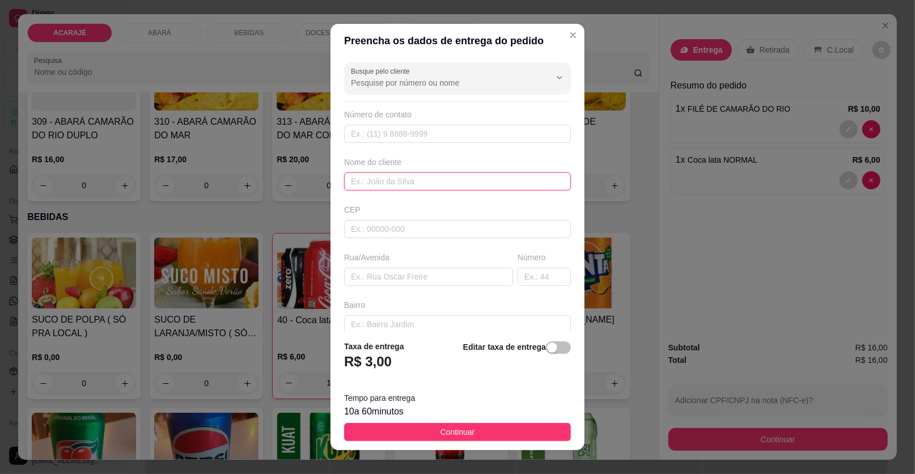
click at [372, 181] on input "text" at bounding box center [457, 181] width 227 height 18
type input "[MEDICAL_DATA]"
click at [373, 276] on input "text" at bounding box center [428, 277] width 169 height 18
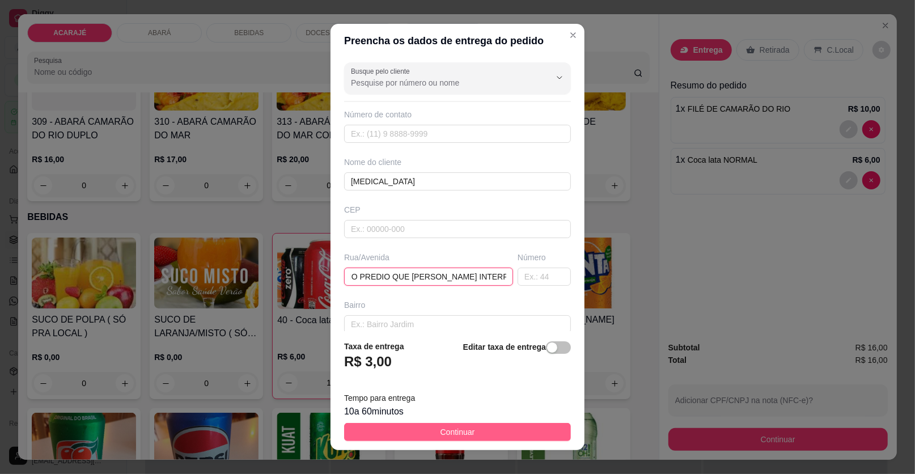
type input "ENTREGAR NO PREDIO QUE [PERSON_NAME] INTERFONE 3"
click at [505, 427] on button "Continuar" at bounding box center [457, 432] width 227 height 18
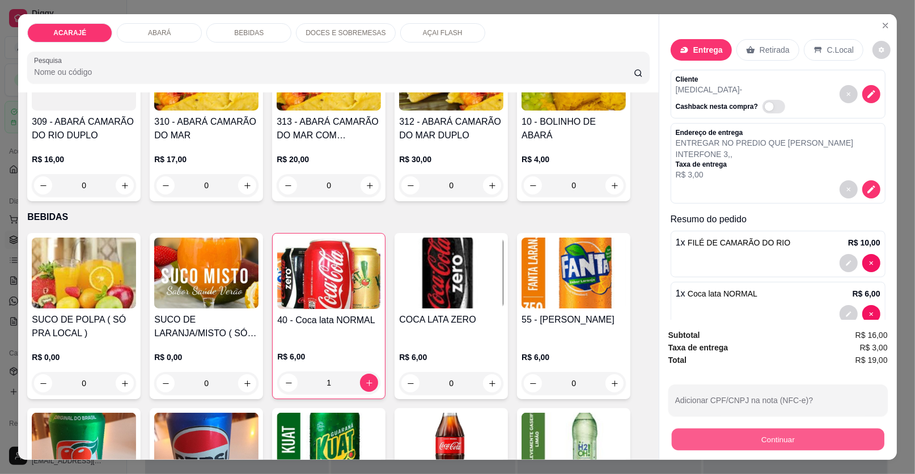
click at [677, 443] on button "Continuar" at bounding box center [778, 440] width 213 height 22
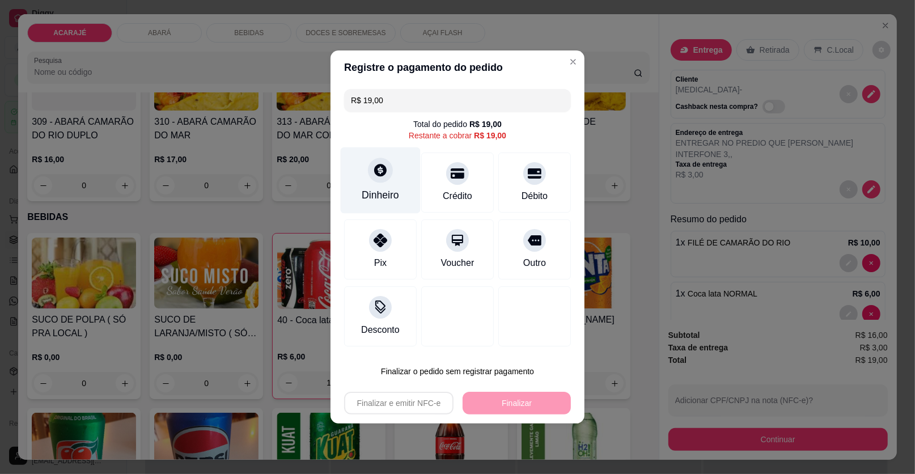
click at [379, 171] on icon at bounding box center [380, 170] width 15 height 15
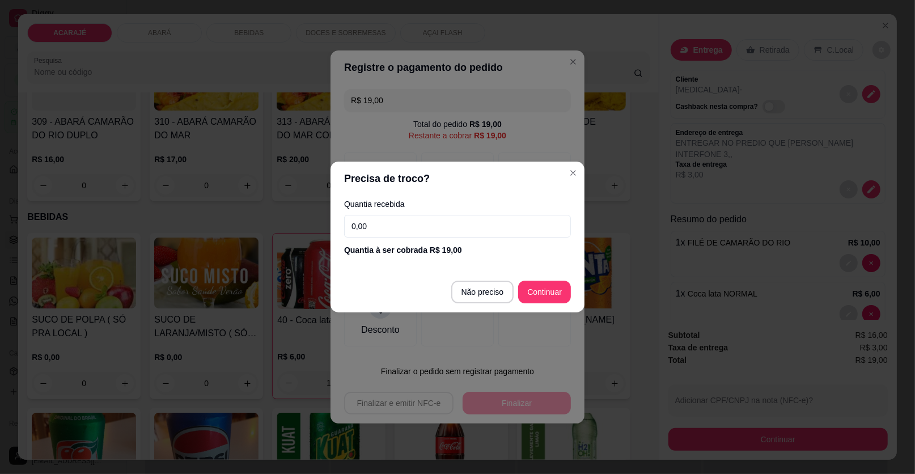
click at [382, 218] on input "0,00" at bounding box center [457, 226] width 227 height 23
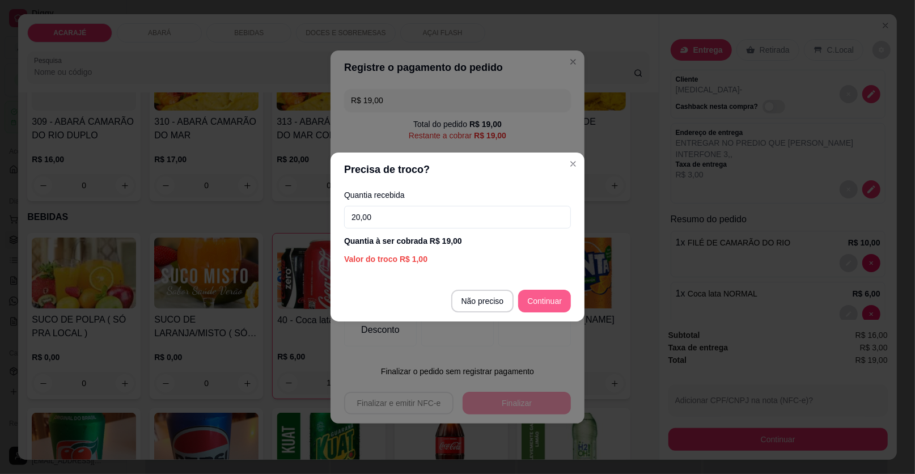
type input "20,00"
type input "R$ 0,00"
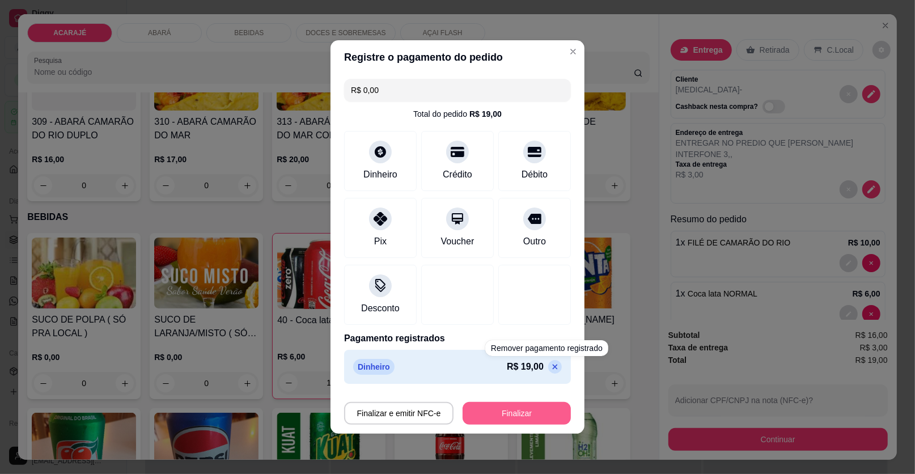
click at [518, 413] on button "Finalizar" at bounding box center [517, 413] width 108 height 23
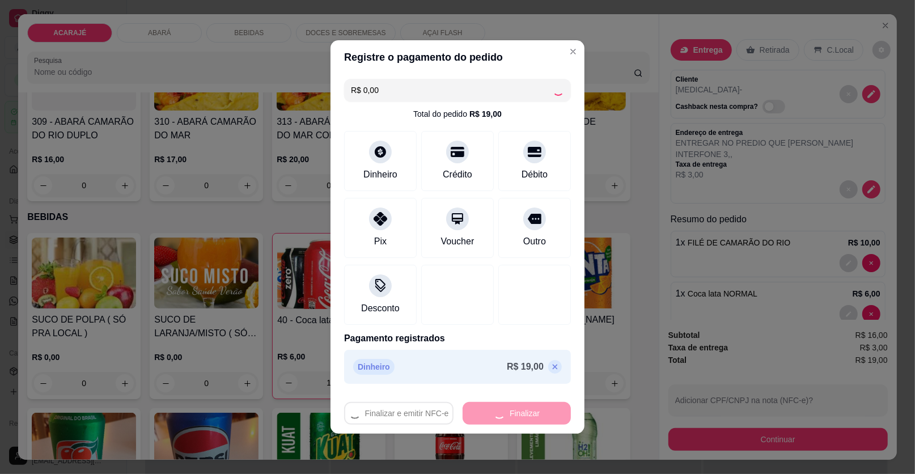
type input "0"
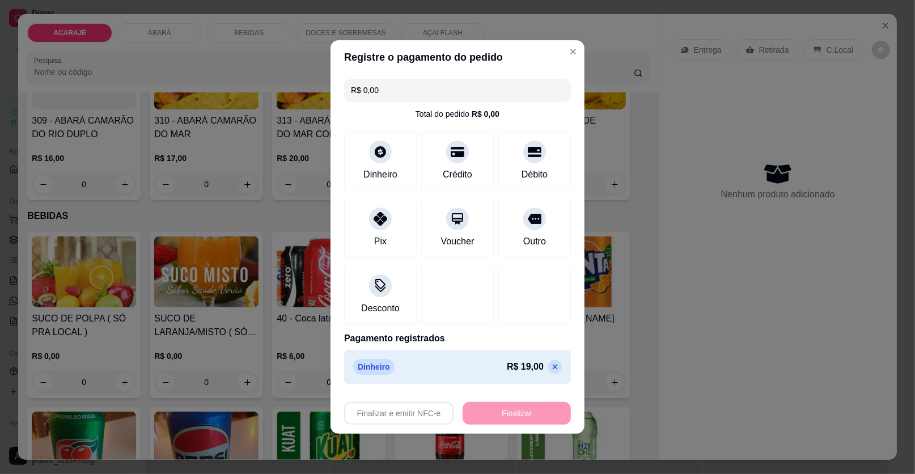
type input "-R$ 19,00"
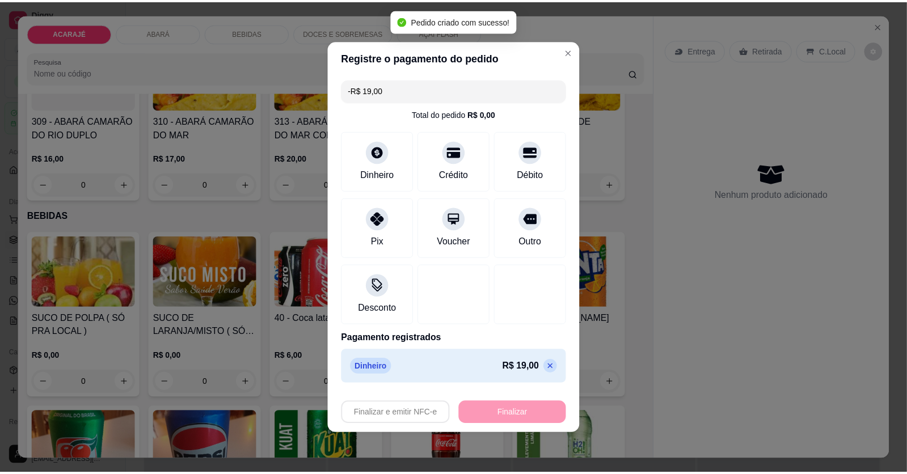
scroll to position [679, 0]
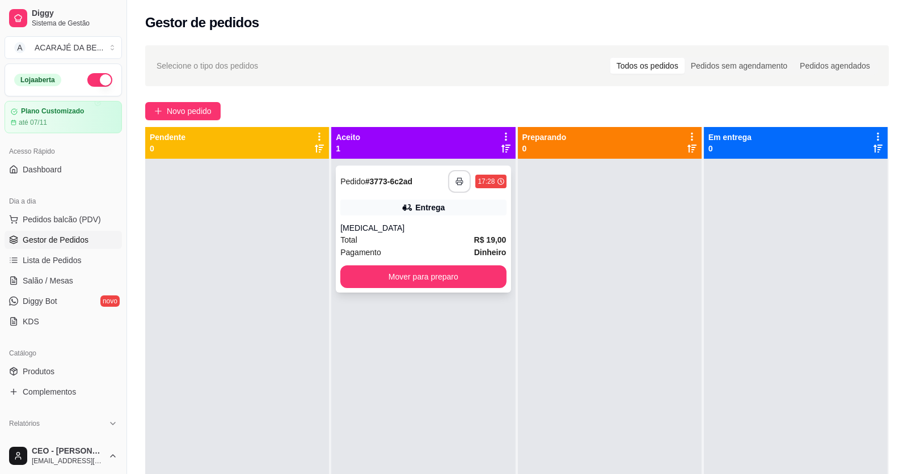
click at [457, 176] on button "button" at bounding box center [459, 181] width 23 height 23
click at [417, 281] on button "Mover para preparo" at bounding box center [423, 276] width 166 height 23
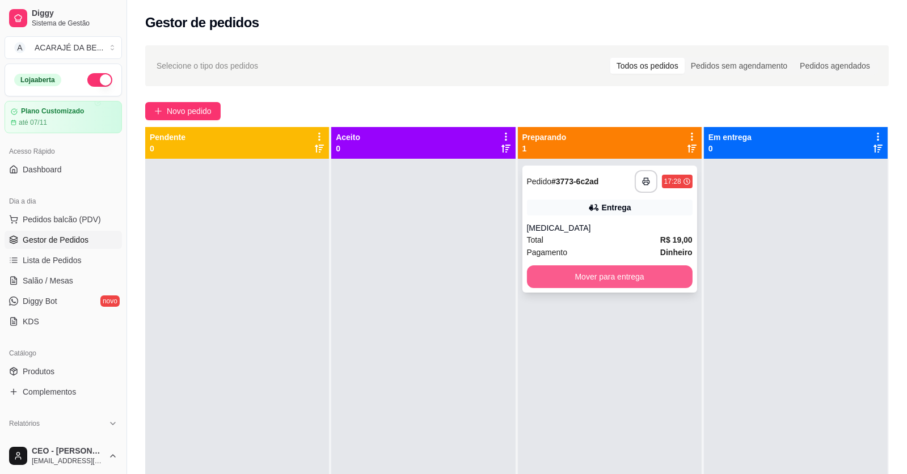
click at [547, 277] on button "Mover para entrega" at bounding box center [610, 276] width 166 height 23
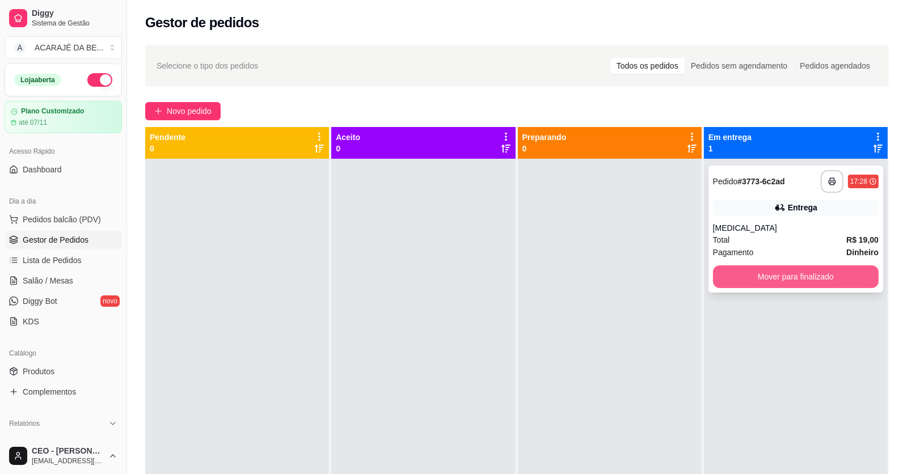
click at [740, 279] on button "Mover para finalizado" at bounding box center [796, 276] width 166 height 23
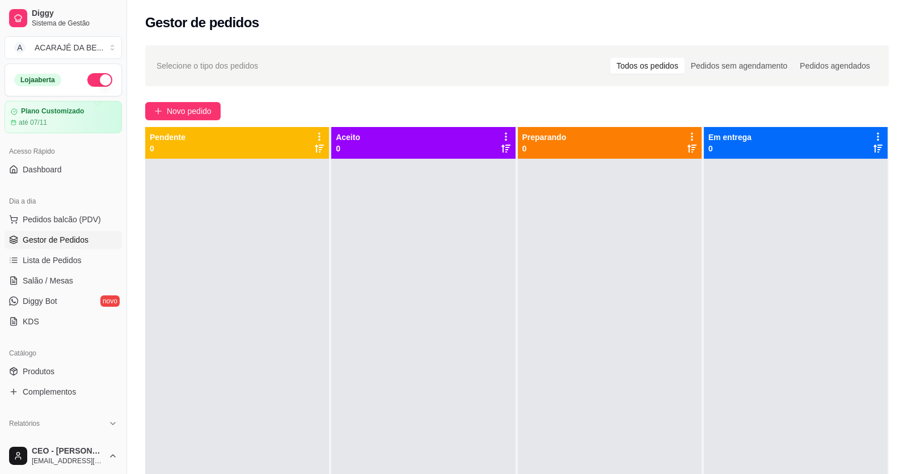
click at [688, 228] on div at bounding box center [610, 396] width 184 height 474
click at [43, 355] on div "Catálogo" at bounding box center [63, 353] width 117 height 18
drag, startPoint x: 45, startPoint y: 361, endPoint x: 45, endPoint y: 368, distance: 6.8
click at [45, 363] on link "Produtos" at bounding box center [63, 371] width 117 height 18
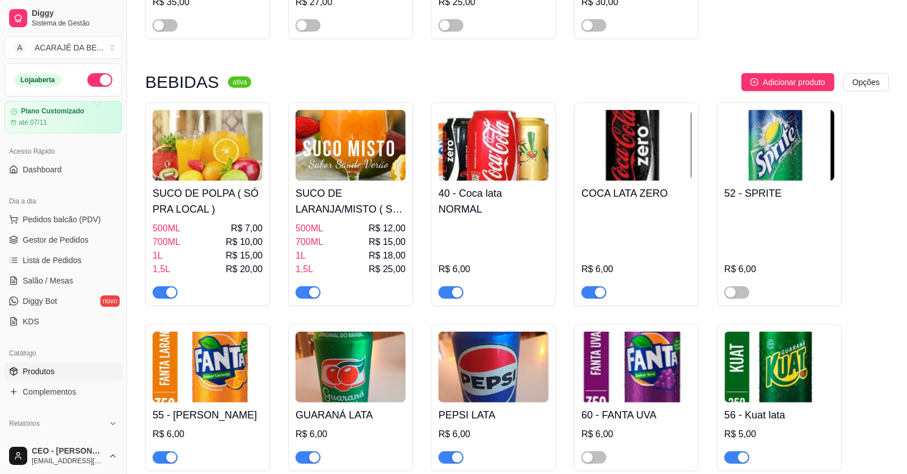
scroll to position [1304, 0]
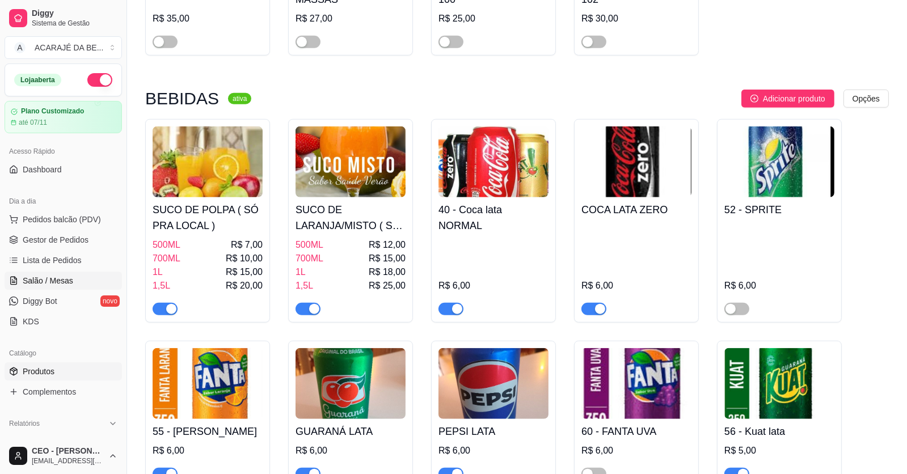
click at [58, 279] on span "Salão / Mesas" at bounding box center [48, 280] width 50 height 11
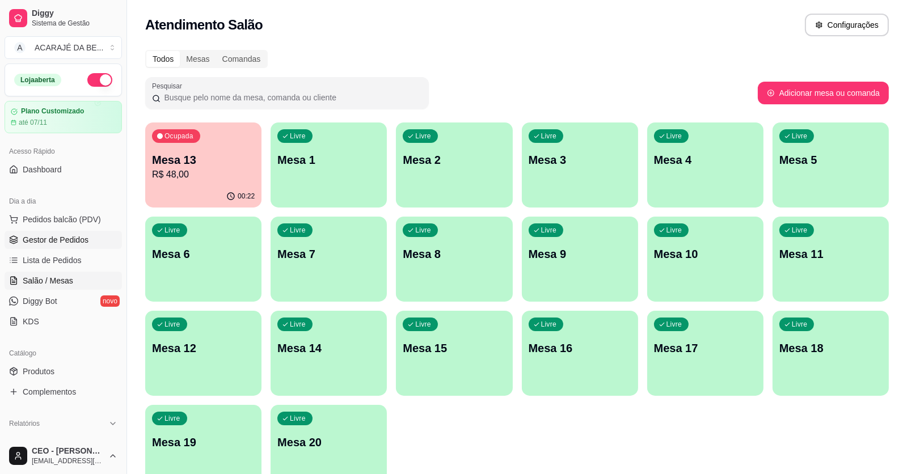
click at [27, 242] on span "Gestor de Pedidos" at bounding box center [56, 239] width 66 height 11
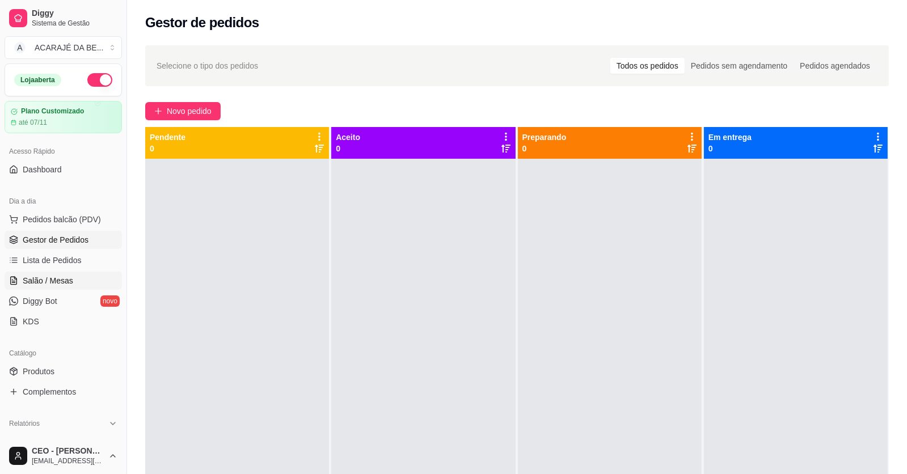
click at [42, 275] on span "Salão / Mesas" at bounding box center [48, 280] width 50 height 11
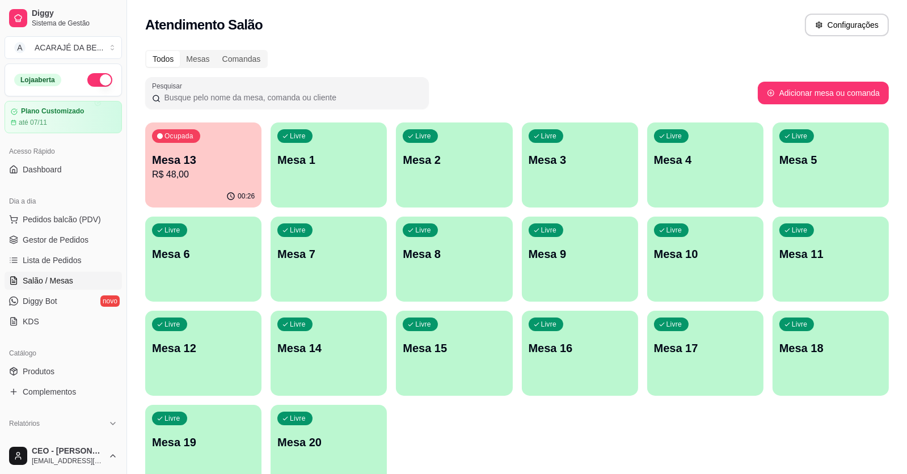
click at [205, 160] on p "Mesa 13" at bounding box center [203, 160] width 103 height 16
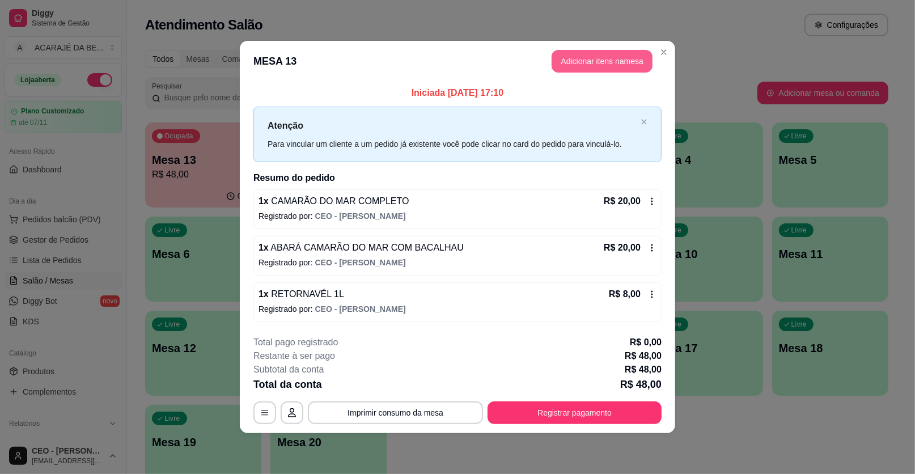
click at [642, 46] on header "MESA 13 Adicionar itens na mesa" at bounding box center [457, 61] width 435 height 41
click at [632, 57] on button "Adicionar itens na mesa" at bounding box center [602, 61] width 101 height 23
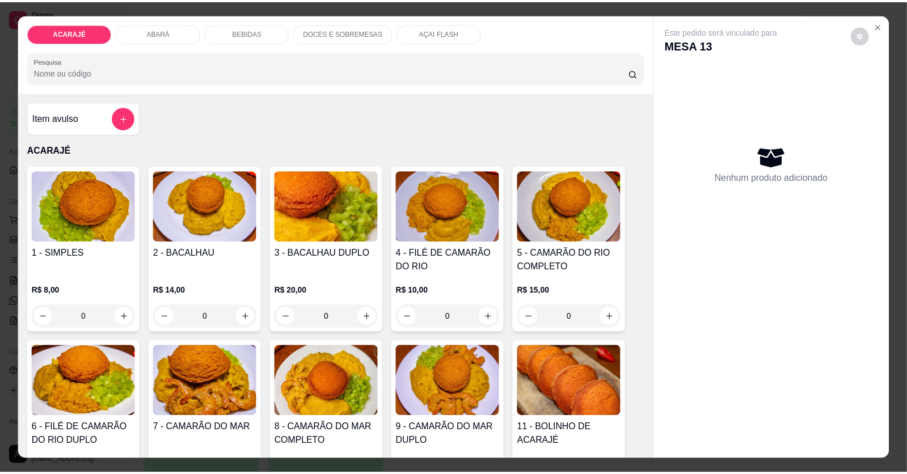
scroll to position [113, 0]
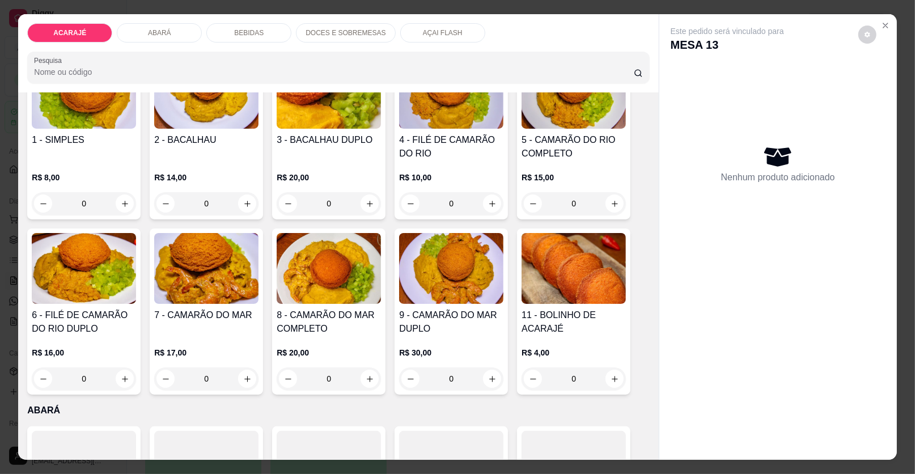
click at [319, 350] on p "R$ 20,00" at bounding box center [329, 352] width 104 height 11
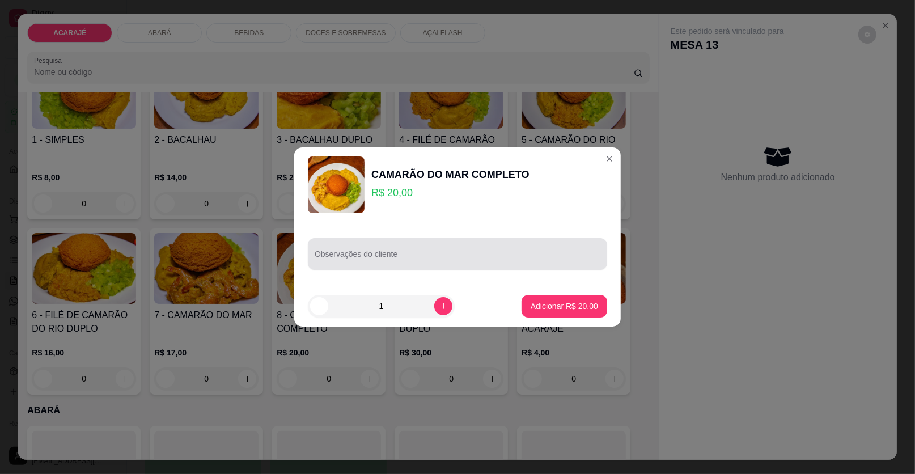
click at [346, 264] on input "Observações do cliente" at bounding box center [458, 258] width 286 height 11
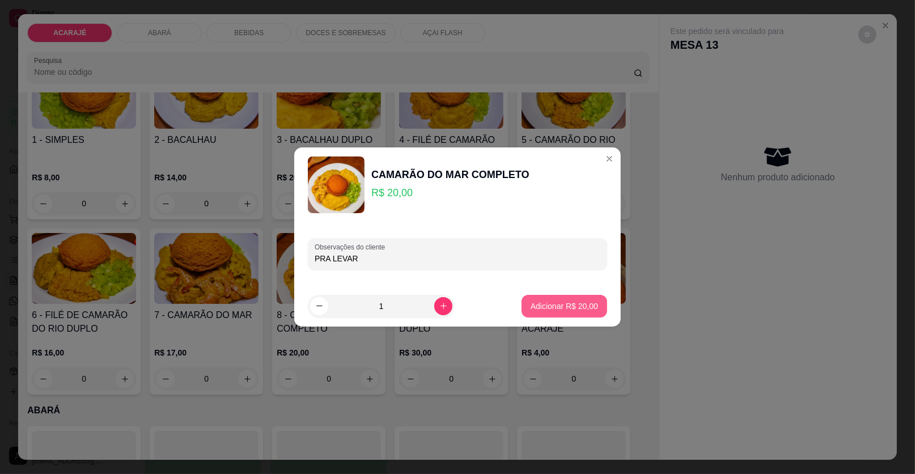
type input "PRA LEVAR"
click at [522, 302] on button "Adicionar R$ 20,00" at bounding box center [565, 306] width 86 height 23
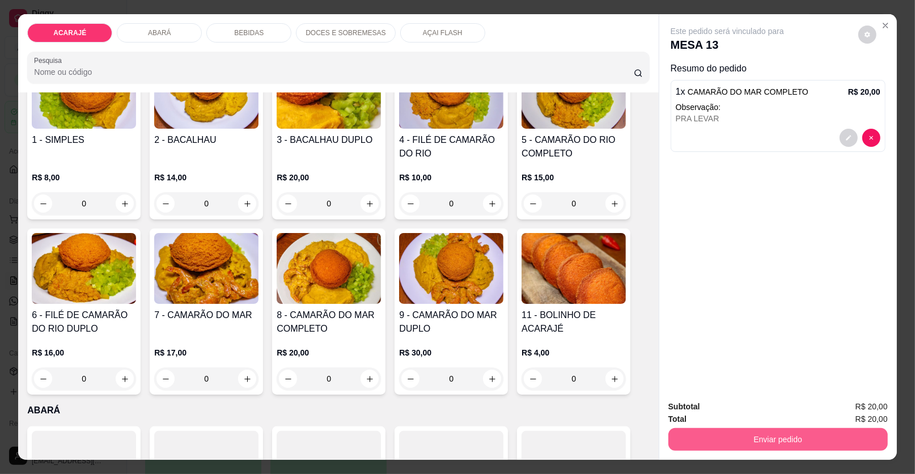
click at [747, 430] on button "Enviar pedido" at bounding box center [777, 439] width 219 height 23
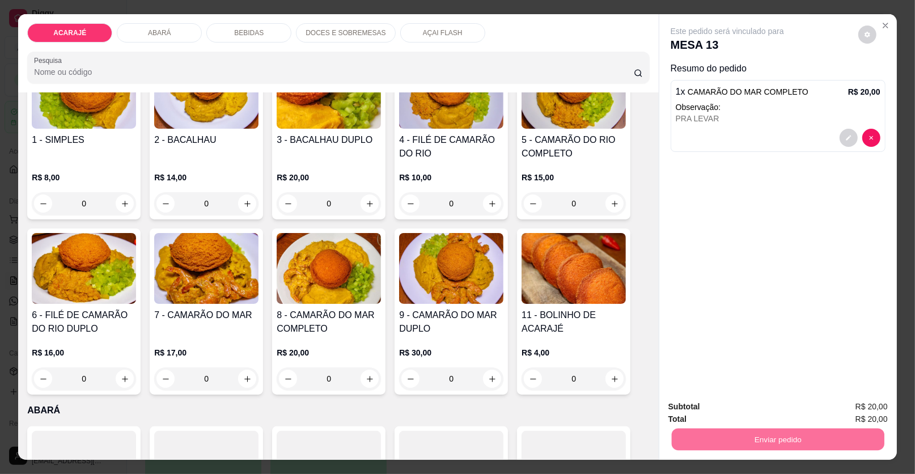
click at [859, 410] on button "Enviar pedido" at bounding box center [858, 411] width 62 height 21
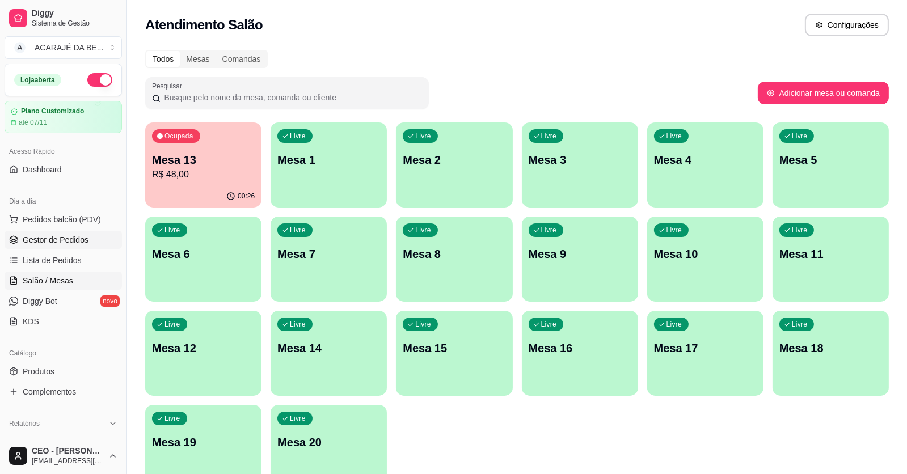
click at [40, 233] on link "Gestor de Pedidos" at bounding box center [63, 240] width 117 height 18
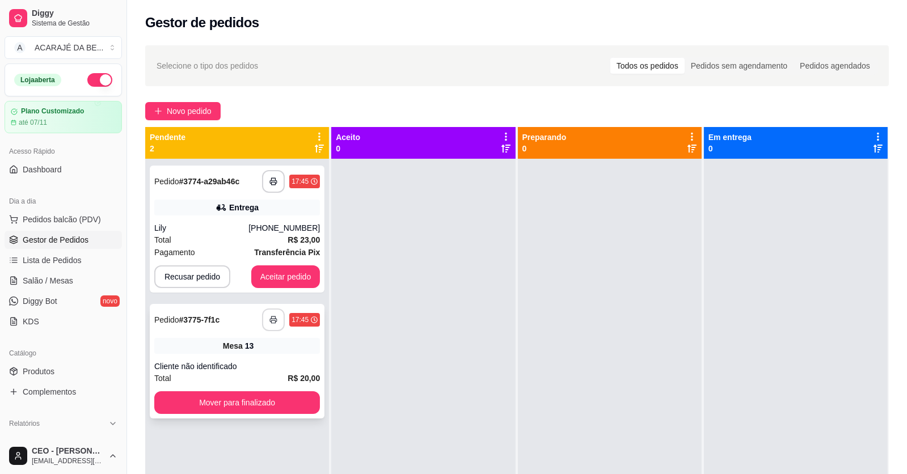
click at [273, 317] on icon "button" at bounding box center [273, 320] width 8 height 8
click at [283, 393] on button "Mover para finalizado" at bounding box center [237, 402] width 166 height 23
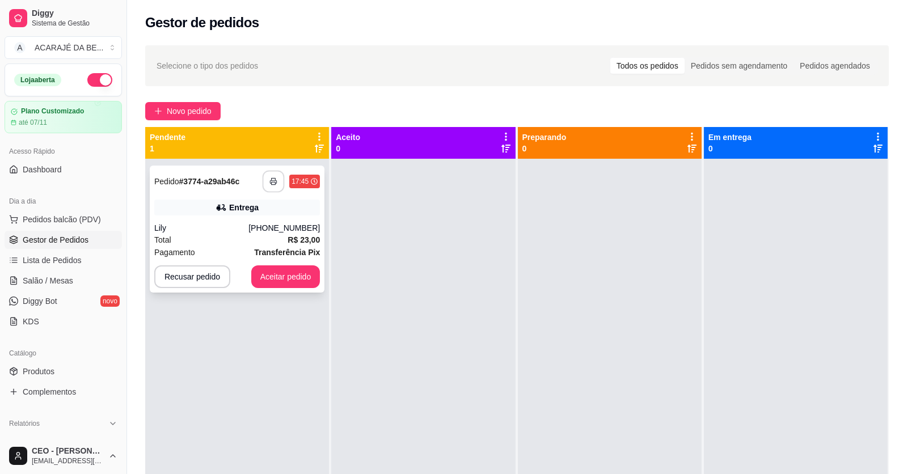
click at [276, 179] on icon "button" at bounding box center [273, 181] width 8 height 8
click at [284, 272] on button "Aceitar pedido" at bounding box center [285, 276] width 69 height 23
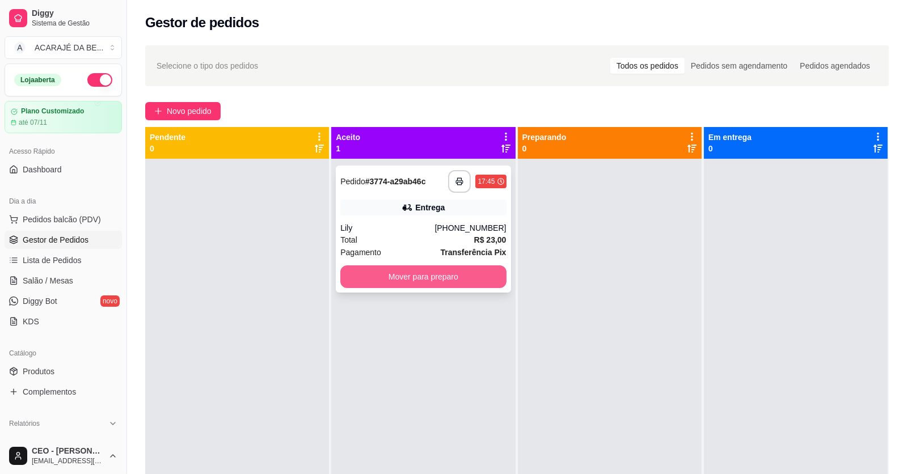
click at [373, 270] on button "Mover para preparo" at bounding box center [423, 276] width 166 height 23
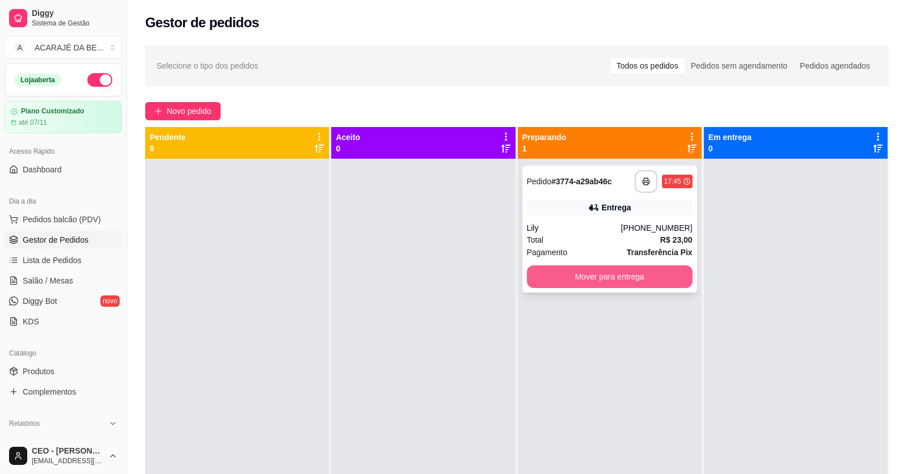
click at [547, 283] on button "Mover para entrega" at bounding box center [610, 276] width 166 height 23
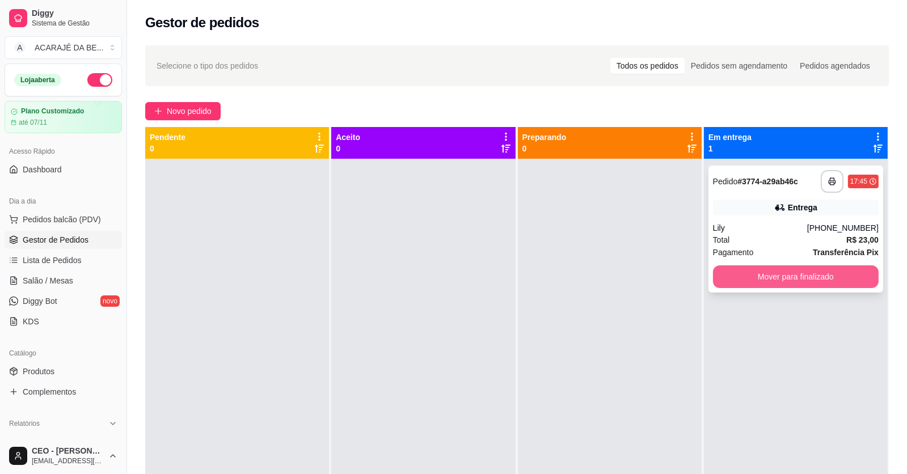
click at [736, 276] on button "Mover para finalizado" at bounding box center [796, 276] width 166 height 23
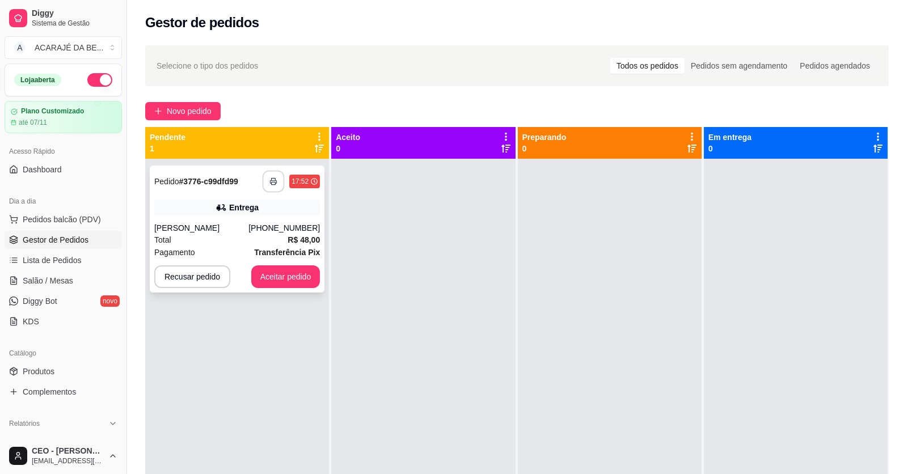
click at [275, 173] on button "button" at bounding box center [273, 182] width 22 height 22
click at [294, 272] on button "Aceitar pedido" at bounding box center [285, 277] width 67 height 22
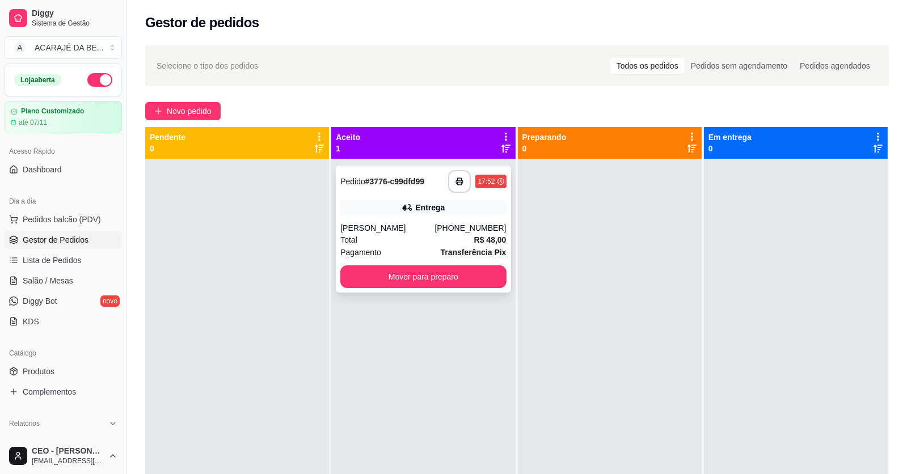
click at [379, 260] on div "**********" at bounding box center [423, 229] width 175 height 127
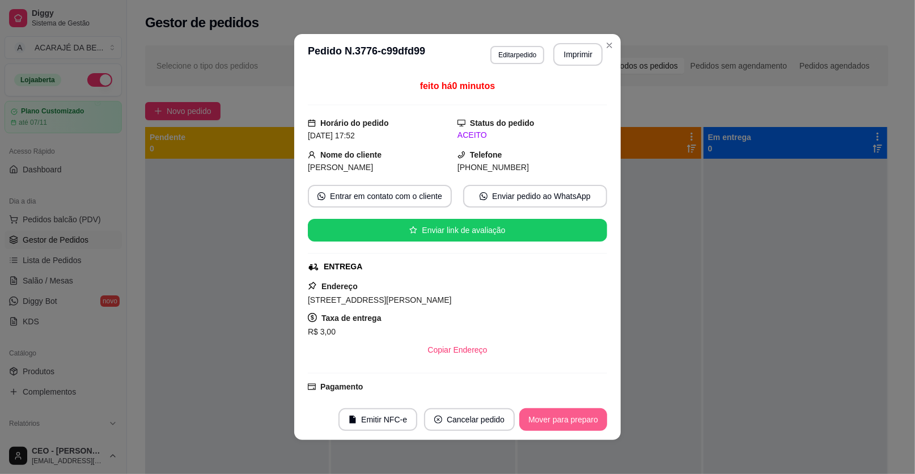
click at [536, 415] on button "Mover para preparo" at bounding box center [563, 419] width 88 height 23
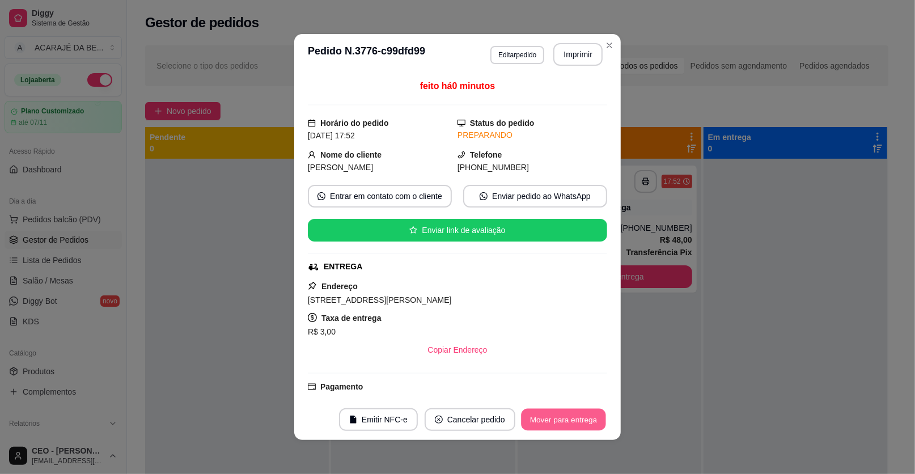
click at [544, 414] on button "Mover para entrega" at bounding box center [563, 420] width 85 height 22
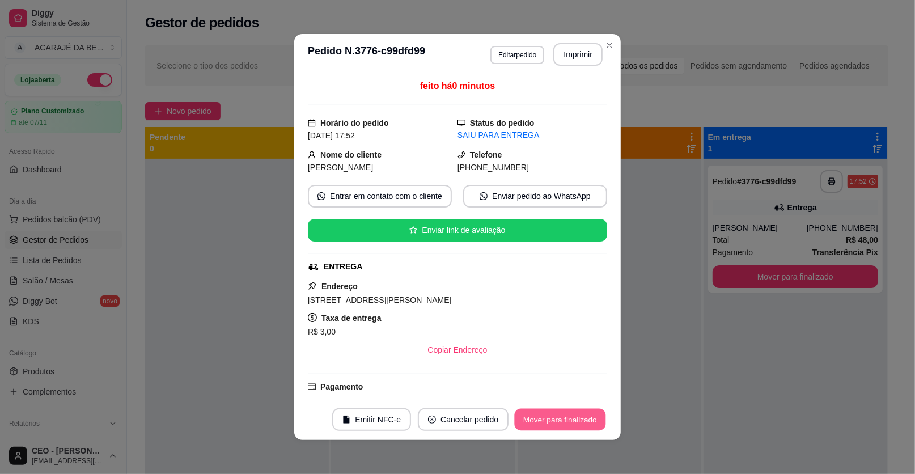
click at [554, 413] on button "Mover para finalizado" at bounding box center [560, 420] width 91 height 22
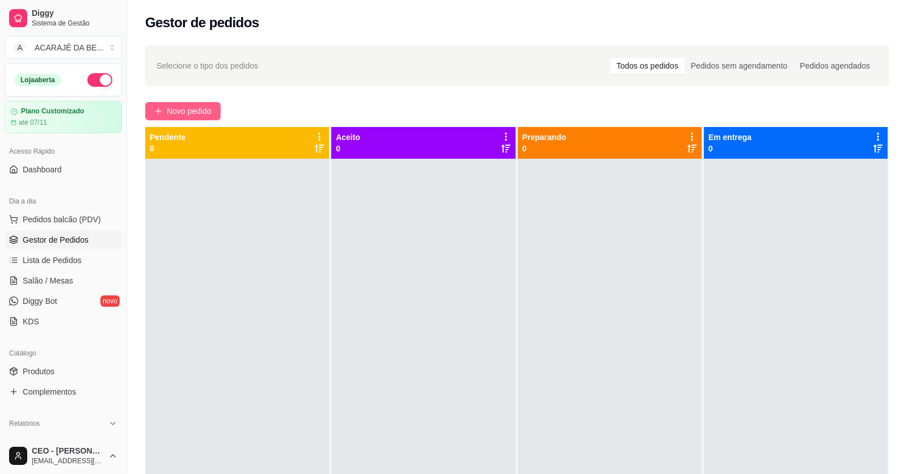
click at [213, 116] on button "Novo pedido" at bounding box center [182, 111] width 75 height 18
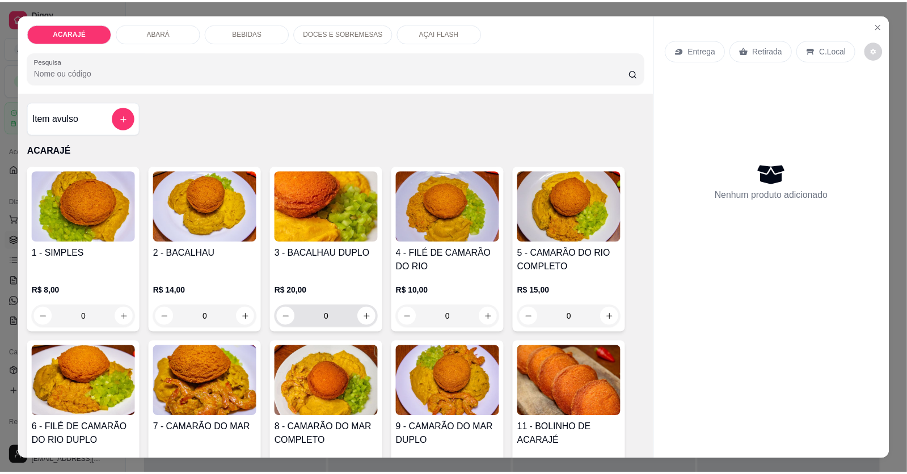
scroll to position [170, 0]
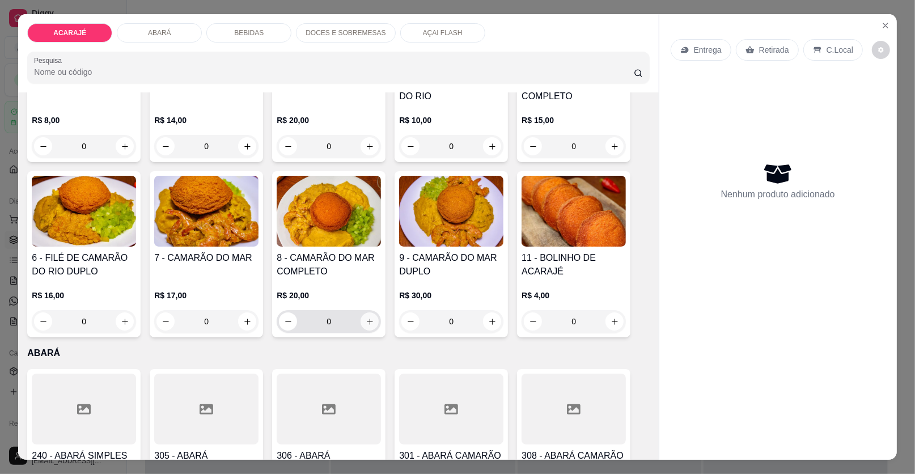
click at [367, 318] on icon "increase-product-quantity" at bounding box center [370, 321] width 9 height 9
type input "1"
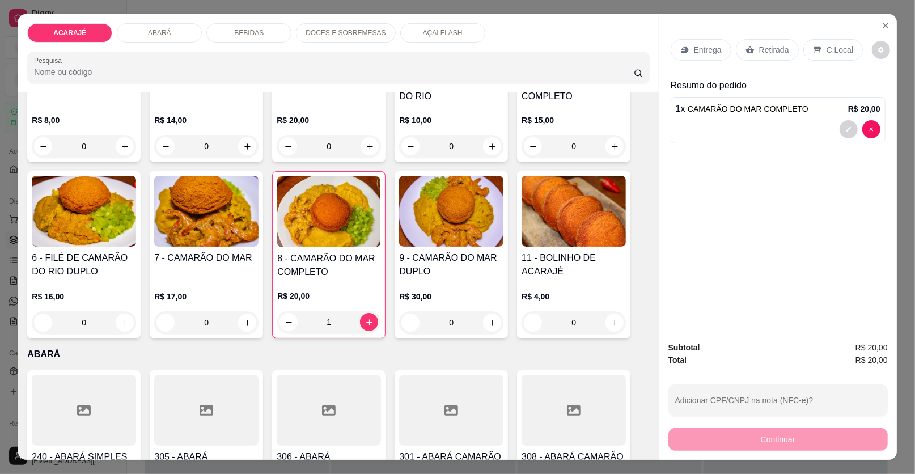
click at [747, 49] on icon at bounding box center [750, 49] width 9 height 7
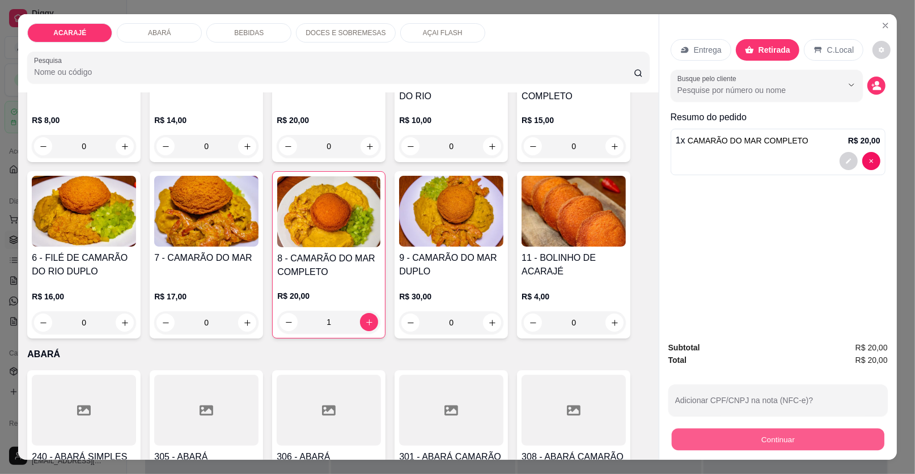
click at [722, 439] on button "Continuar" at bounding box center [778, 440] width 213 height 22
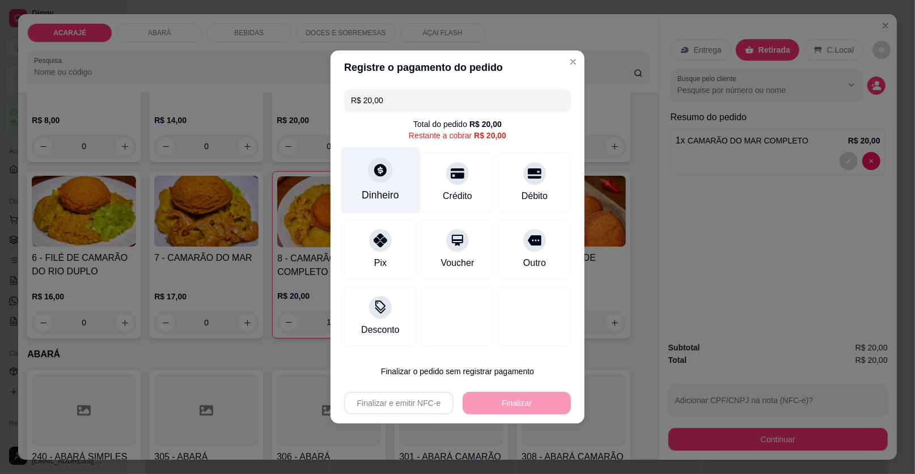
click at [381, 197] on div "Dinheiro" at bounding box center [380, 195] width 37 height 15
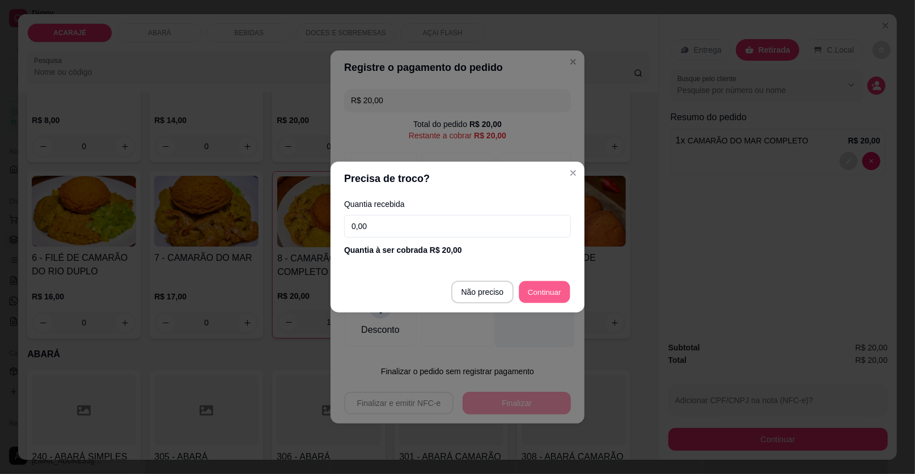
type input "R$ 0,00"
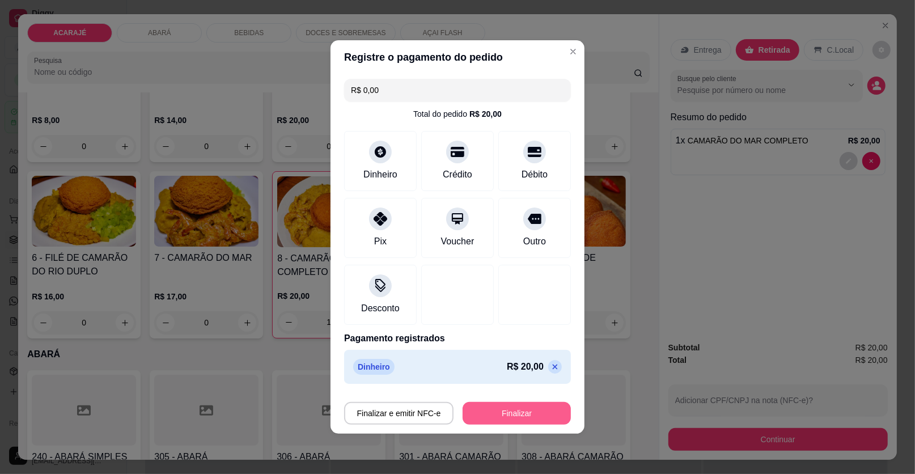
click at [490, 408] on button "Finalizar" at bounding box center [517, 413] width 108 height 23
type input "0"
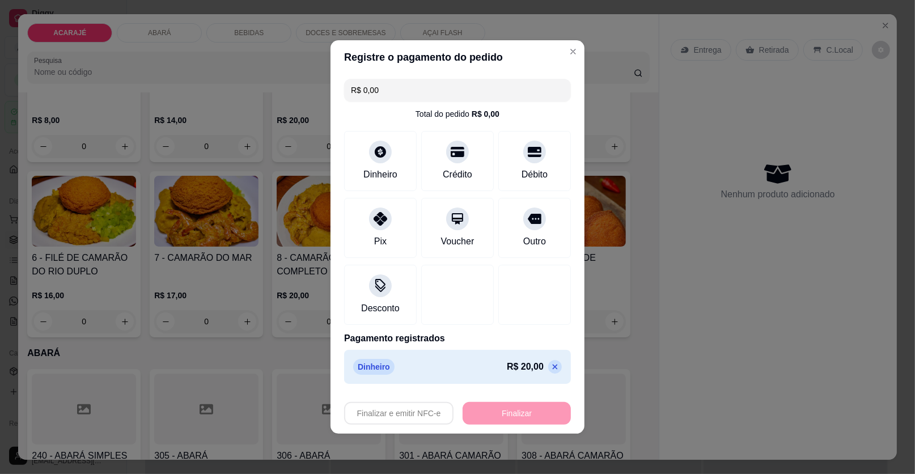
type input "-R$ 20,00"
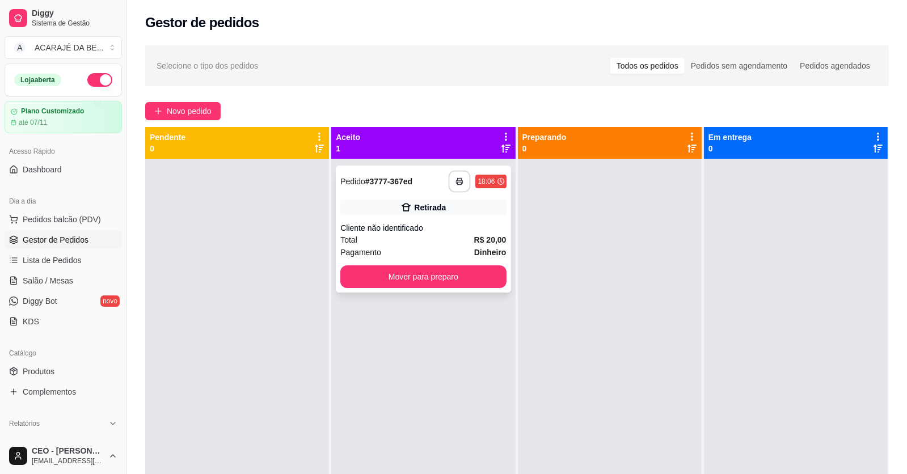
click at [461, 178] on button "button" at bounding box center [459, 182] width 22 height 22
click at [491, 283] on button "Mover para preparo" at bounding box center [423, 277] width 160 height 22
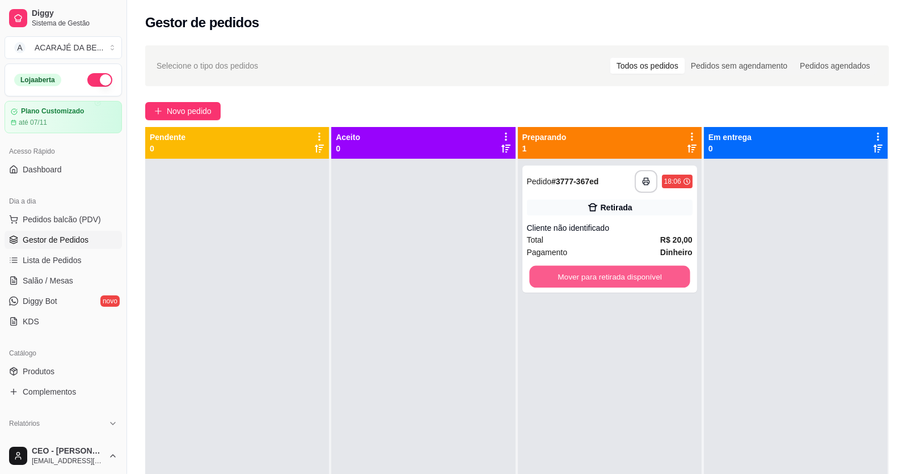
click at [576, 280] on button "Mover para retirada disponível" at bounding box center [609, 277] width 160 height 22
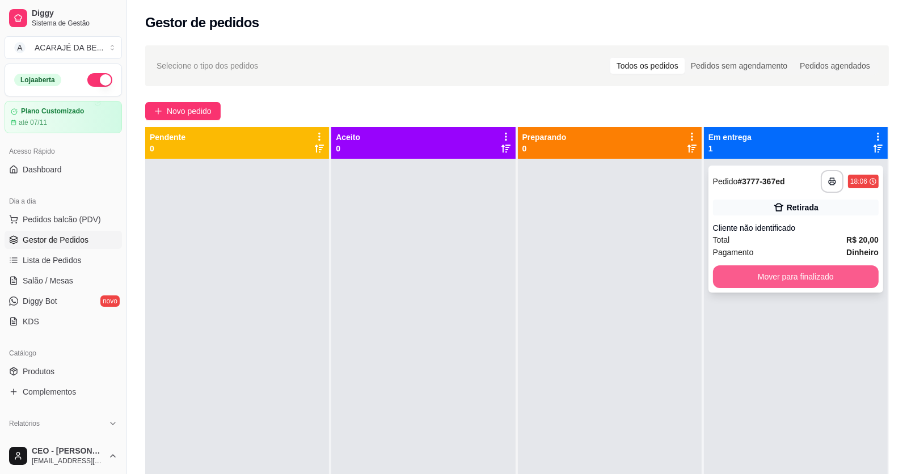
click at [736, 286] on button "Mover para finalizado" at bounding box center [796, 276] width 166 height 23
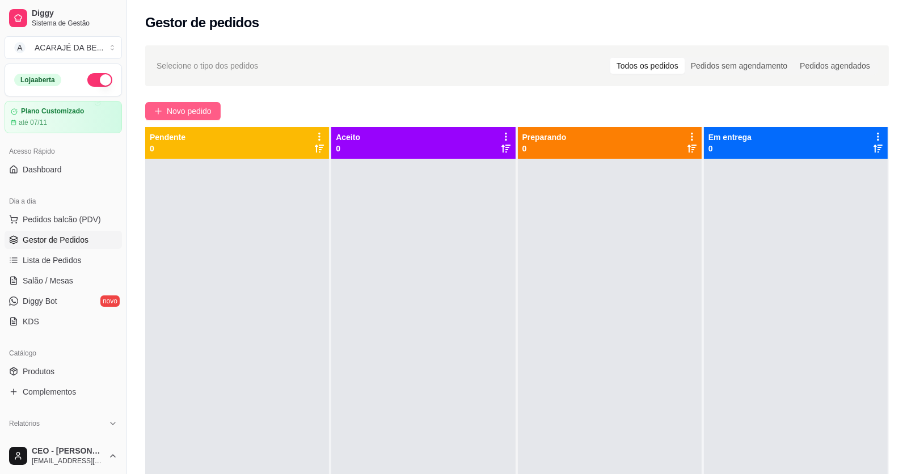
click at [181, 110] on span "Novo pedido" at bounding box center [189, 111] width 45 height 12
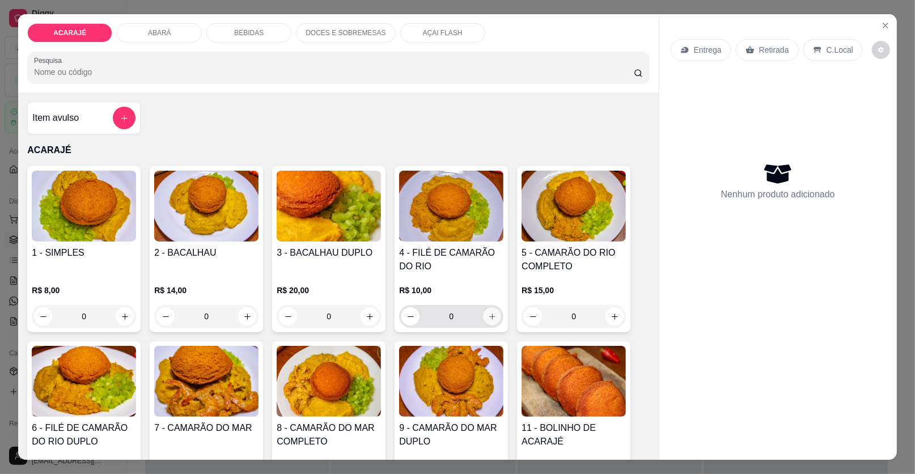
click at [490, 311] on button "increase-product-quantity" at bounding box center [493, 317] width 18 height 18
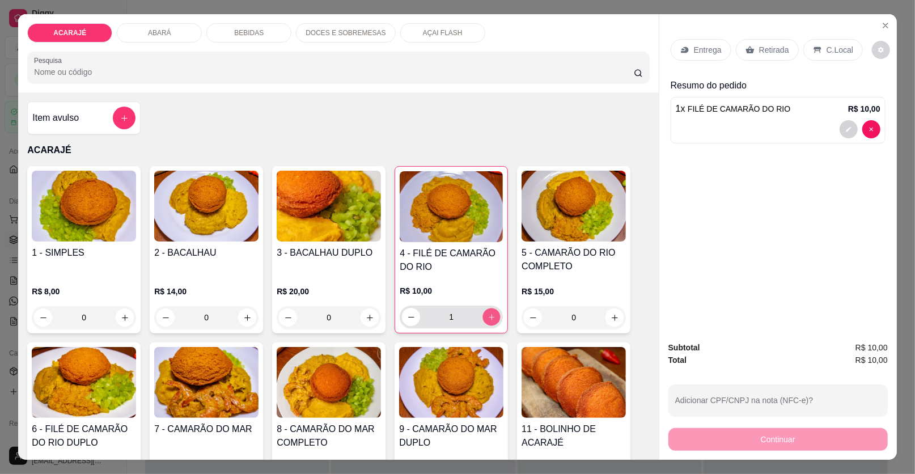
click at [490, 311] on button "increase-product-quantity" at bounding box center [492, 317] width 18 height 18
click at [491, 311] on button "increase-product-quantity" at bounding box center [492, 317] width 18 height 18
click at [491, 311] on button "increase-product-quantity" at bounding box center [491, 317] width 18 height 18
click at [491, 313] on icon "increase-product-quantity" at bounding box center [492, 317] width 9 height 9
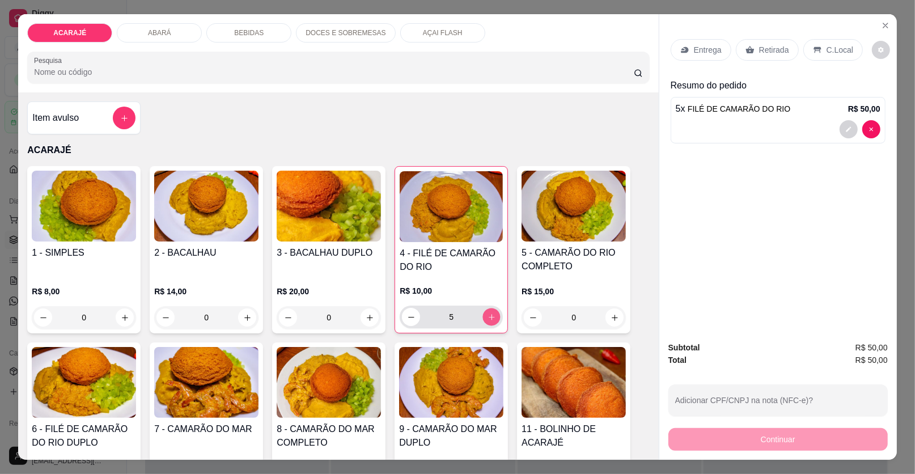
type input "6"
click at [617, 316] on button "increase-product-quantity" at bounding box center [615, 318] width 18 height 18
type input "1"
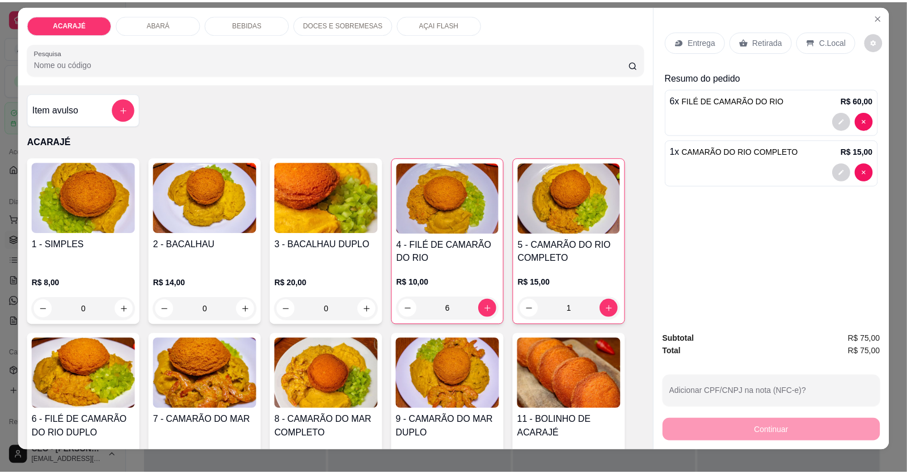
scroll to position [22, 0]
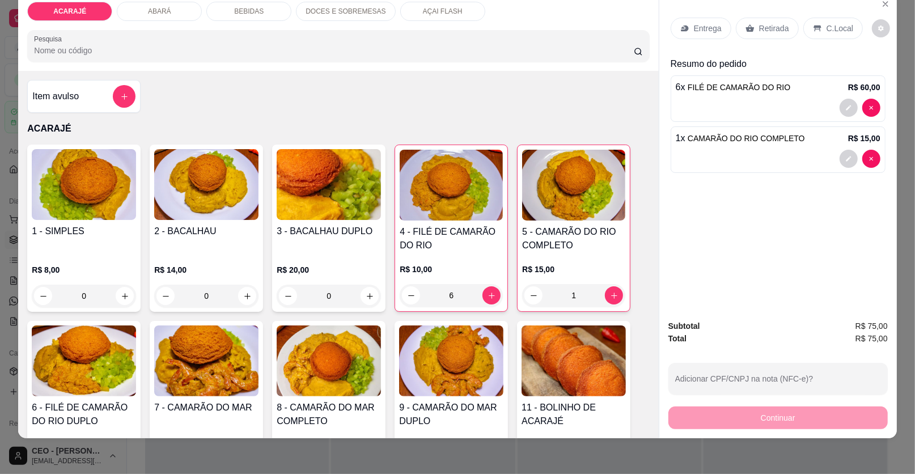
click at [764, 26] on p "Retirada" at bounding box center [774, 28] width 30 height 11
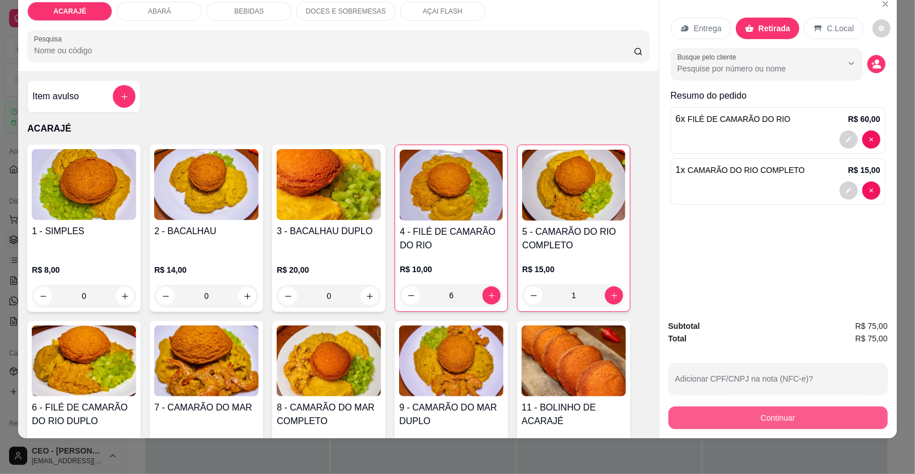
click at [708, 409] on button "Continuar" at bounding box center [777, 417] width 219 height 23
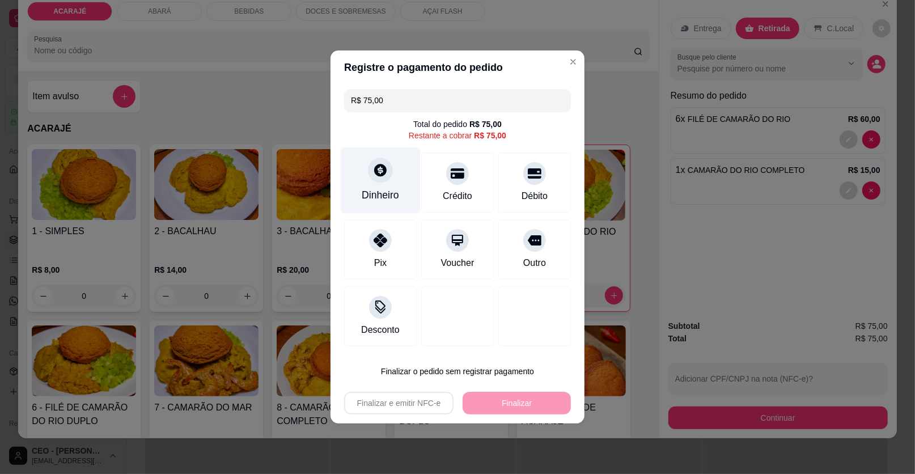
click at [385, 198] on div "Dinheiro" at bounding box center [380, 195] width 37 height 15
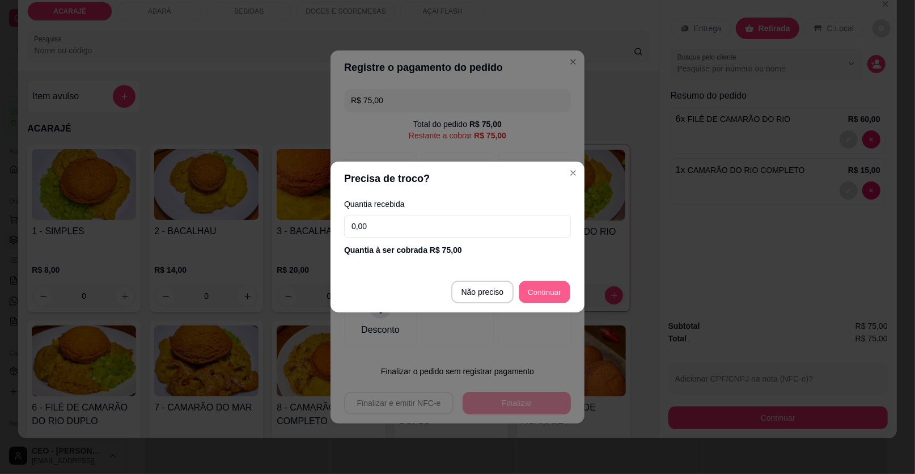
type input "R$ 0,00"
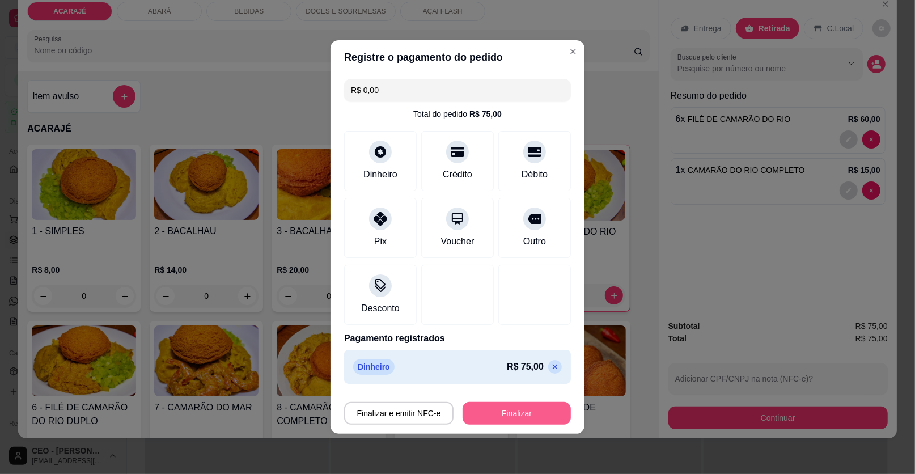
click at [543, 409] on button "Finalizar" at bounding box center [517, 413] width 108 height 23
type input "0"
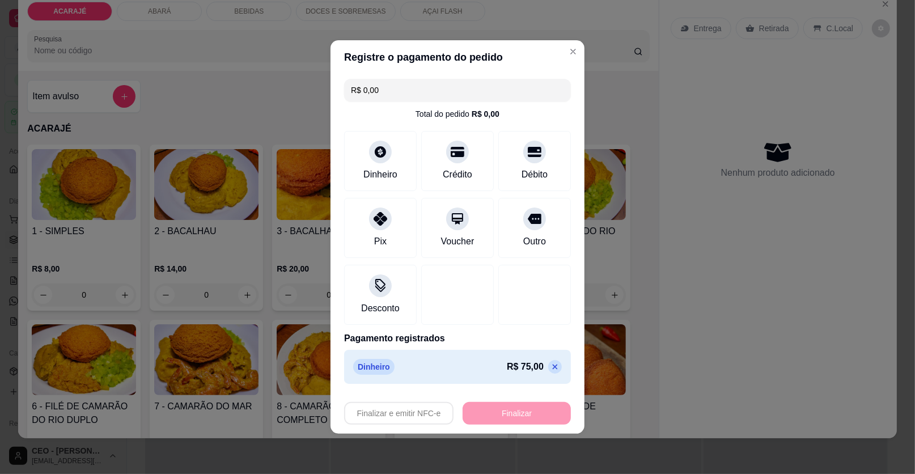
type input "-R$ 75,00"
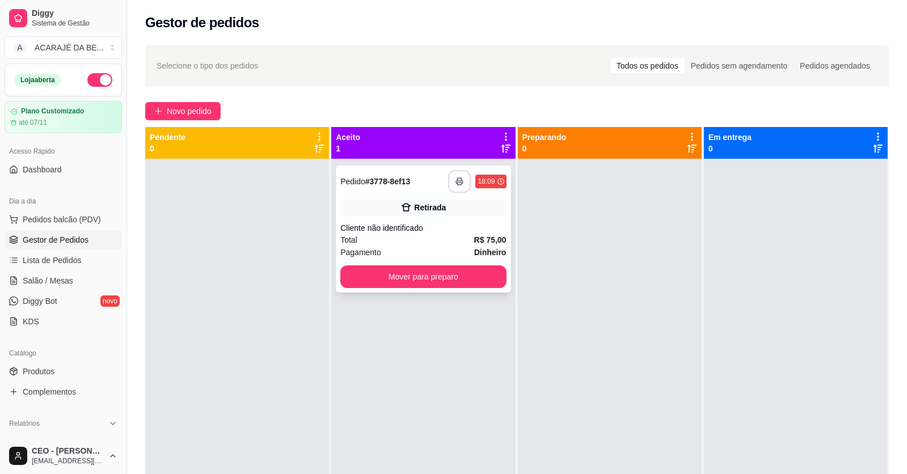
click at [455, 183] on icon "button" at bounding box center [459, 181] width 8 height 8
click at [399, 274] on button "Mover para preparo" at bounding box center [423, 277] width 160 height 22
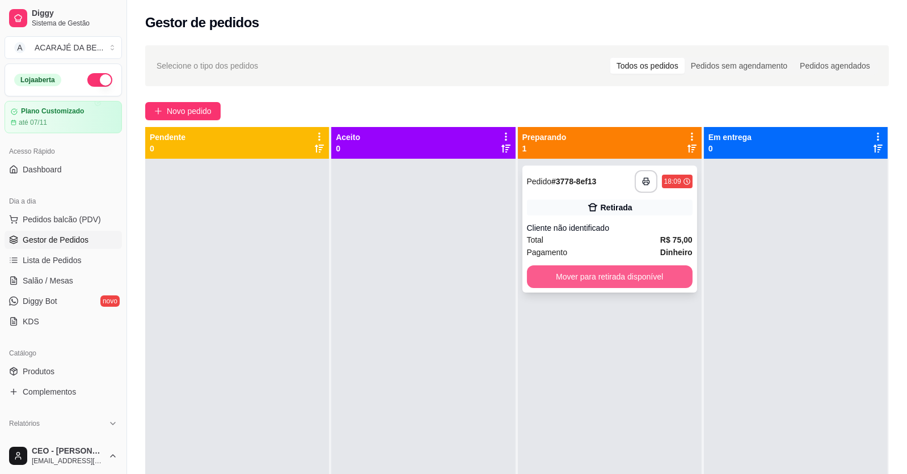
click at [605, 282] on button "Mover para retirada disponível" at bounding box center [610, 276] width 166 height 23
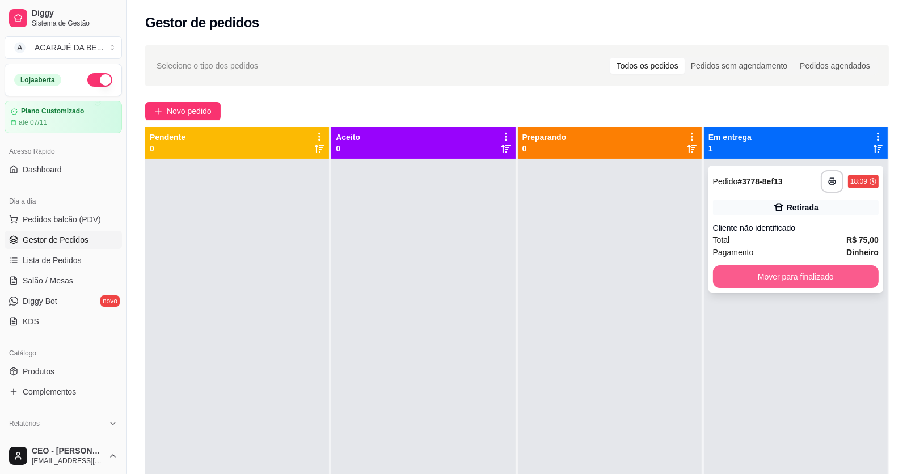
click at [726, 269] on button "Mover para finalizado" at bounding box center [796, 276] width 166 height 23
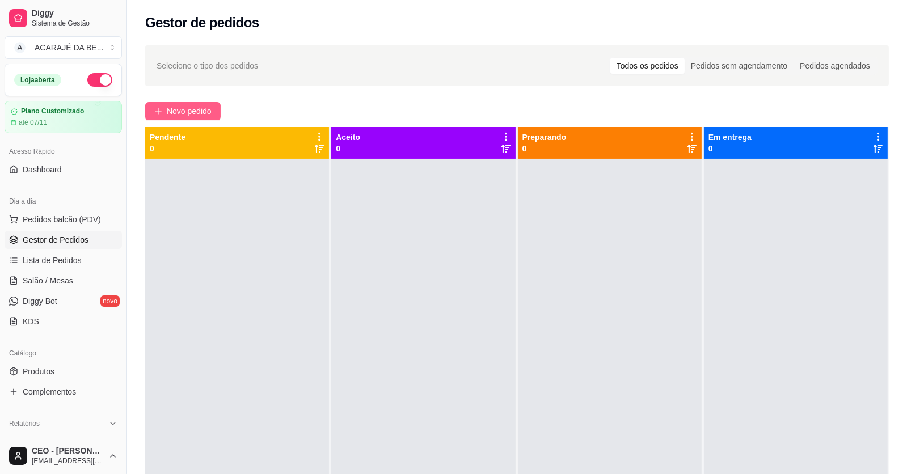
click at [154, 111] on icon "plus" at bounding box center [158, 111] width 8 height 8
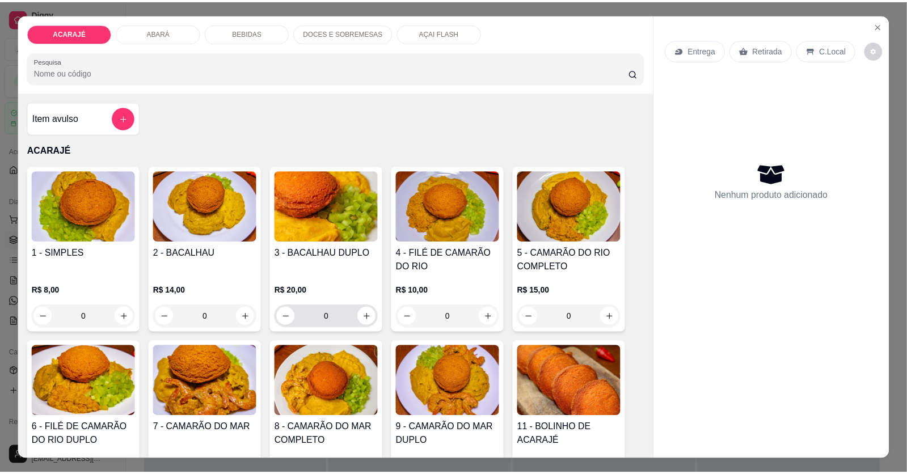
scroll to position [170, 0]
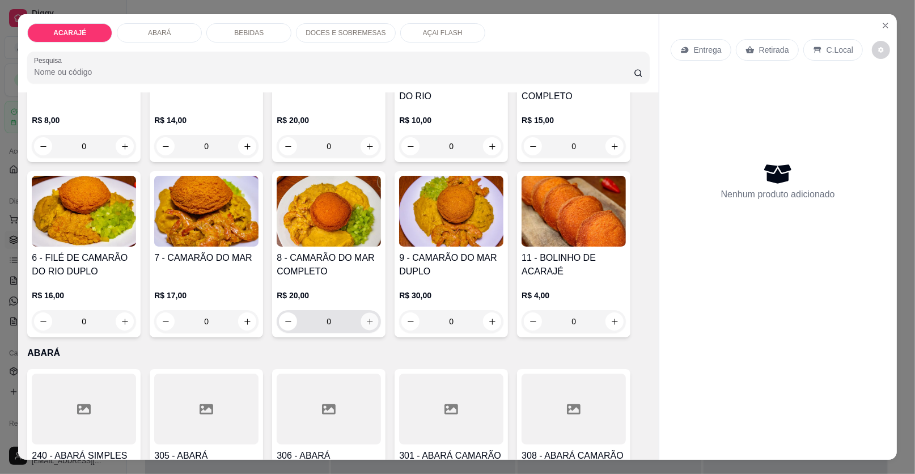
click at [366, 319] on icon "increase-product-quantity" at bounding box center [370, 321] width 9 height 9
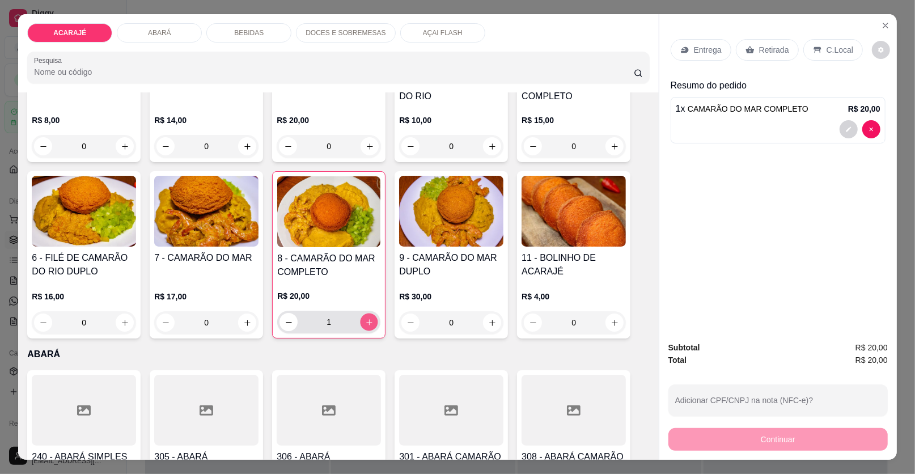
click at [365, 318] on icon "increase-product-quantity" at bounding box center [369, 322] width 9 height 9
type input "2"
drag, startPoint x: 752, startPoint y: 40, endPoint x: 752, endPoint y: 49, distance: 9.1
click at [753, 41] on div "Retirada" at bounding box center [767, 50] width 63 height 22
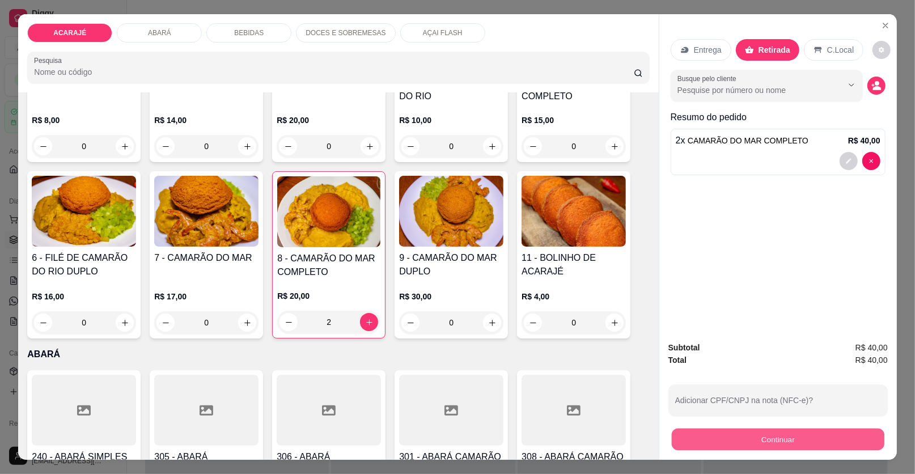
click at [804, 438] on button "Continuar" at bounding box center [778, 440] width 213 height 22
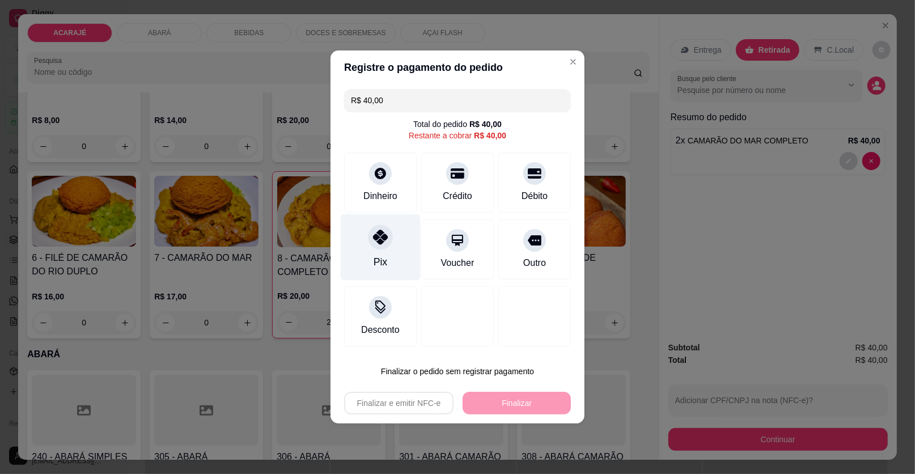
click at [376, 236] on icon at bounding box center [380, 237] width 15 height 15
type input "R$ 0,00"
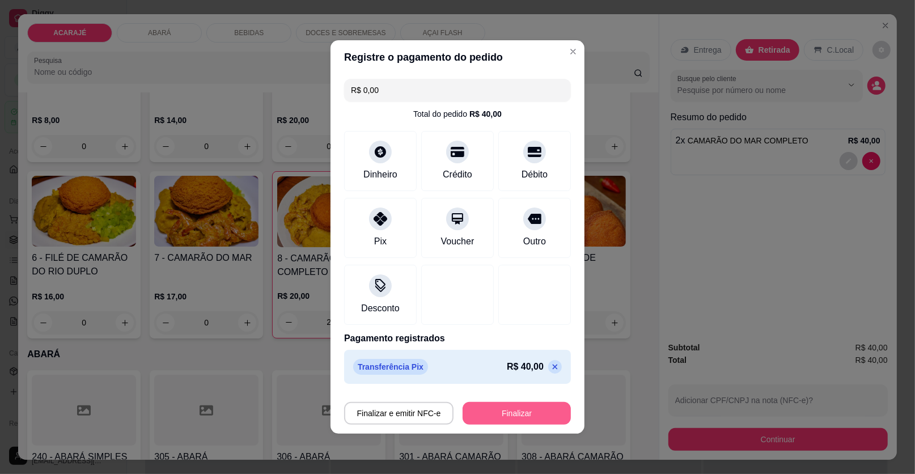
click at [478, 406] on button "Finalizar" at bounding box center [517, 413] width 108 height 23
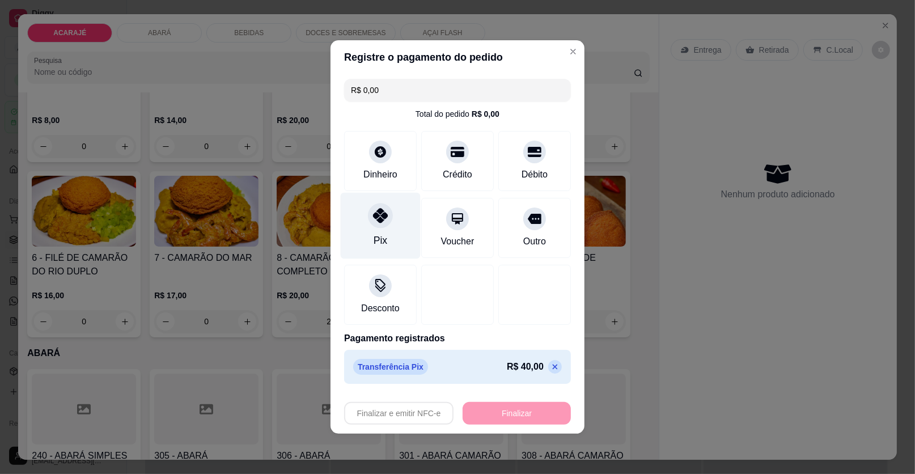
type input "0"
type input "-R$ 40,00"
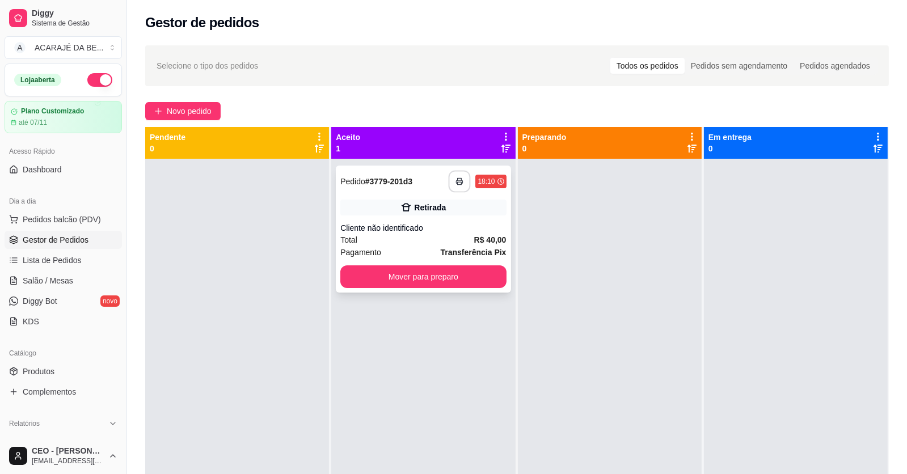
click at [456, 184] on icon "button" at bounding box center [460, 181] width 8 height 8
click at [485, 269] on button "Mover para preparo" at bounding box center [423, 276] width 166 height 23
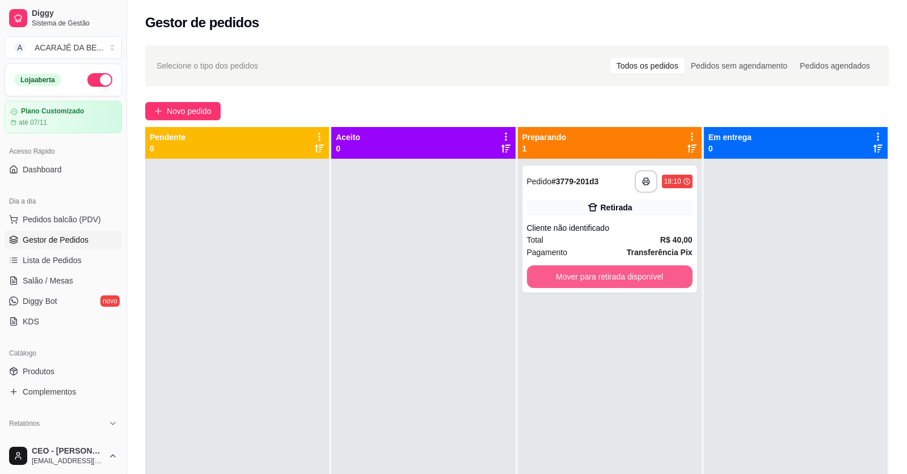
click at [554, 270] on button "Mover para retirada disponível" at bounding box center [610, 276] width 166 height 23
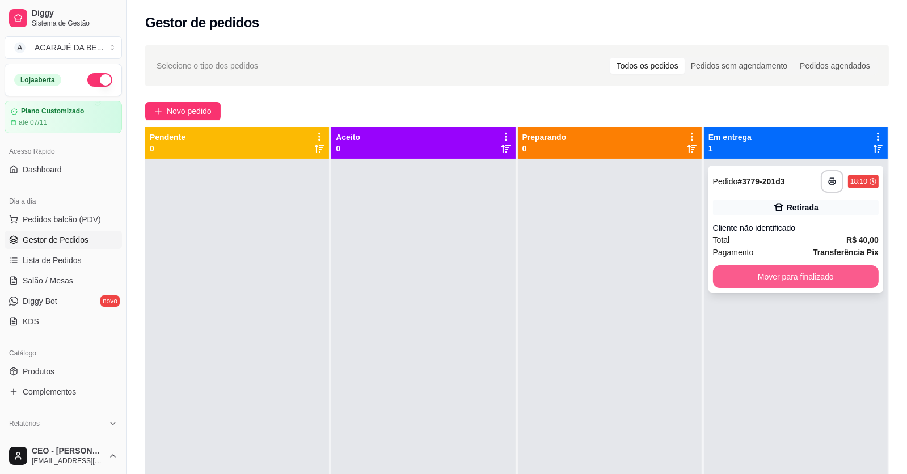
click at [733, 277] on button "Mover para finalizado" at bounding box center [796, 276] width 166 height 23
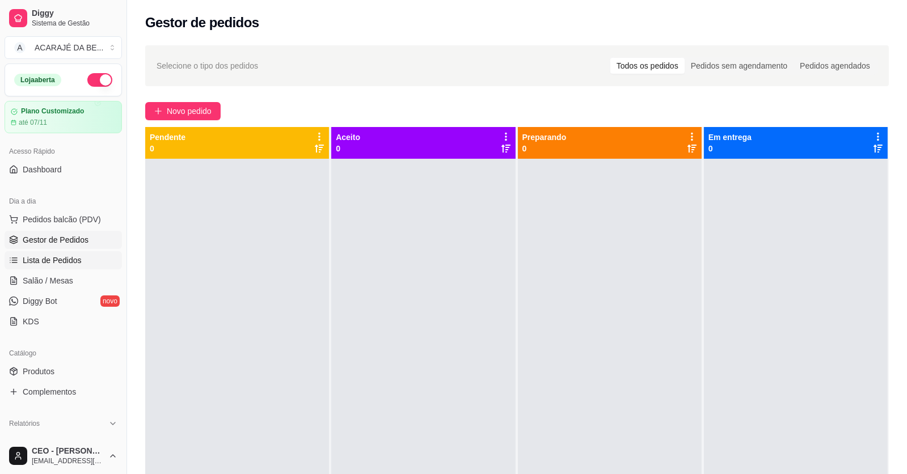
click at [46, 261] on span "Lista de Pedidos" at bounding box center [52, 260] width 59 height 11
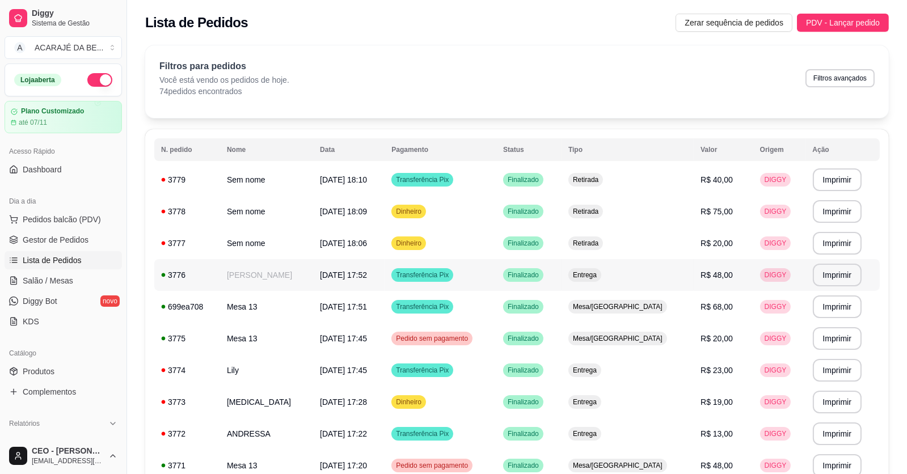
click at [283, 276] on td "[PERSON_NAME]" at bounding box center [266, 275] width 93 height 32
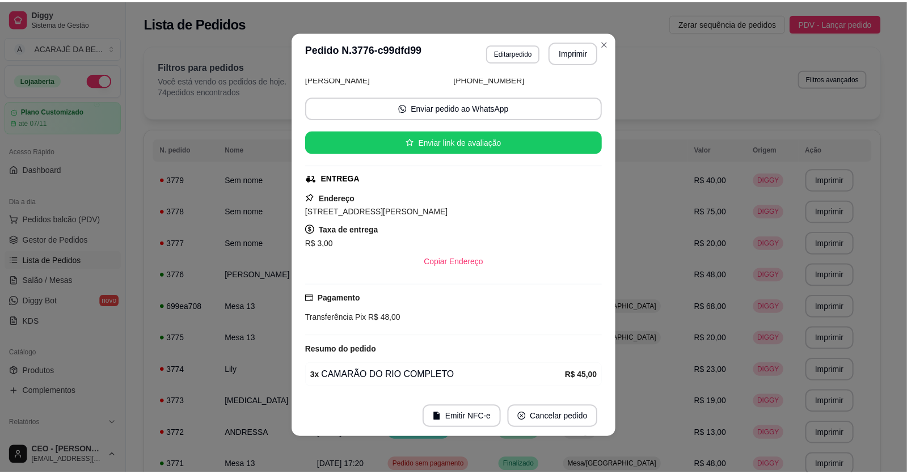
scroll to position [41, 0]
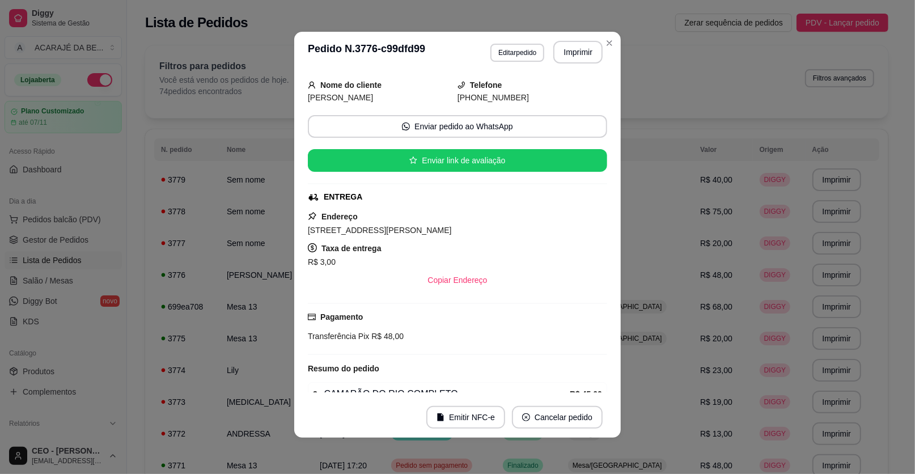
click at [603, 36] on div "Lista de Pedidos Zerar sequência de pedidos PDV - Lançar pedido" at bounding box center [517, 19] width 780 height 39
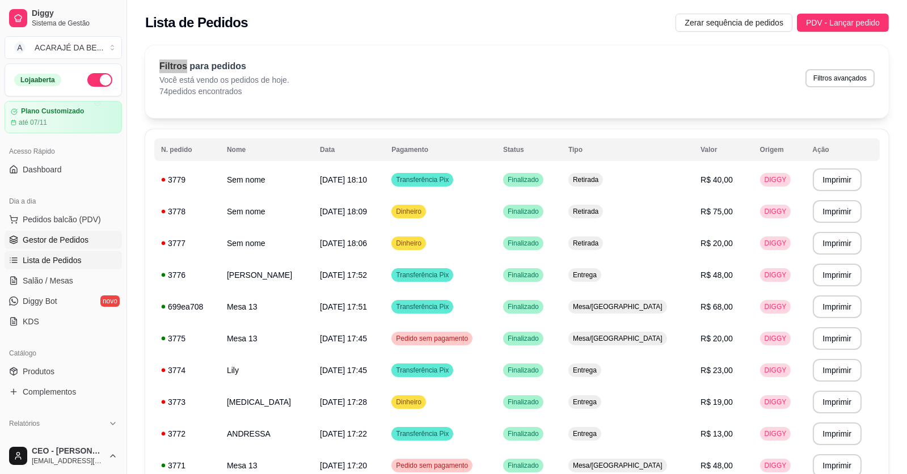
click at [24, 235] on span "Gestor de Pedidos" at bounding box center [56, 239] width 66 height 11
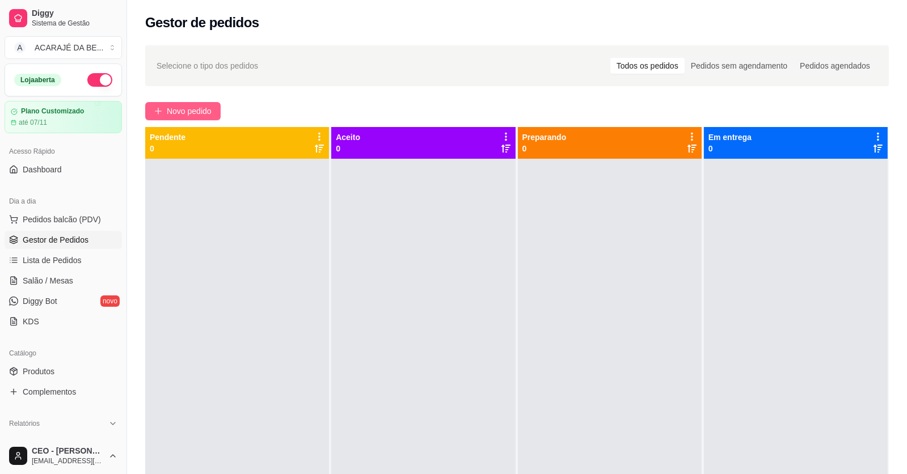
click at [167, 111] on span "Novo pedido" at bounding box center [189, 111] width 45 height 12
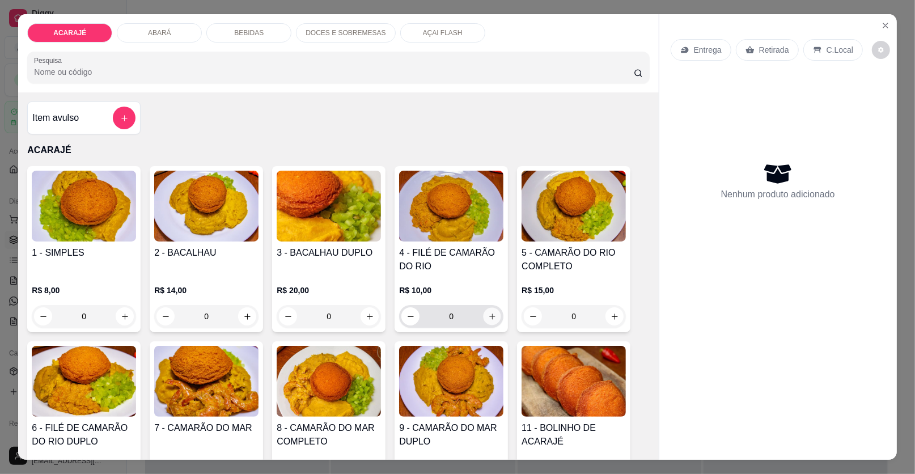
click at [493, 317] on button "increase-product-quantity" at bounding box center [493, 317] width 18 height 18
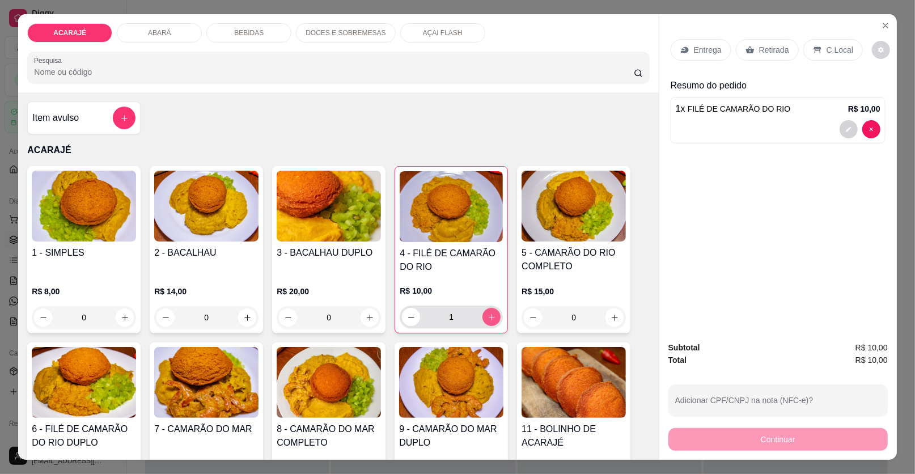
click at [493, 317] on button "increase-product-quantity" at bounding box center [491, 317] width 18 height 18
type input "2"
click at [767, 44] on p "Retirada" at bounding box center [774, 49] width 30 height 11
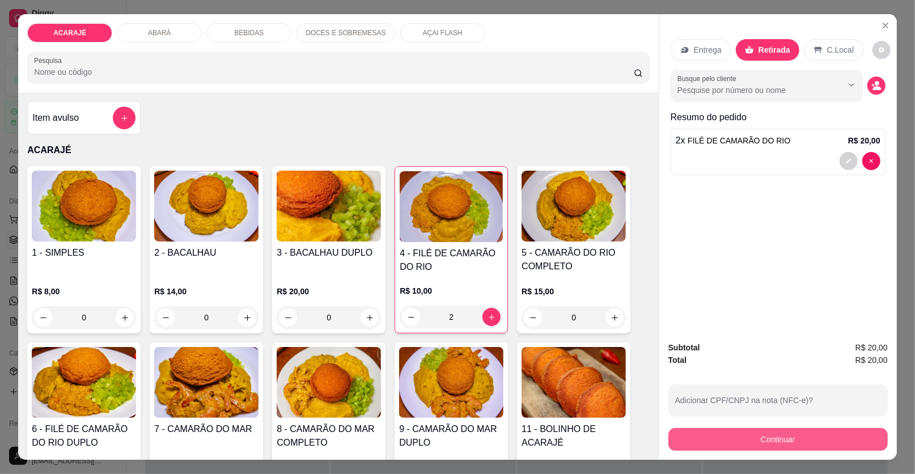
click at [709, 434] on button "Continuar" at bounding box center [777, 439] width 219 height 23
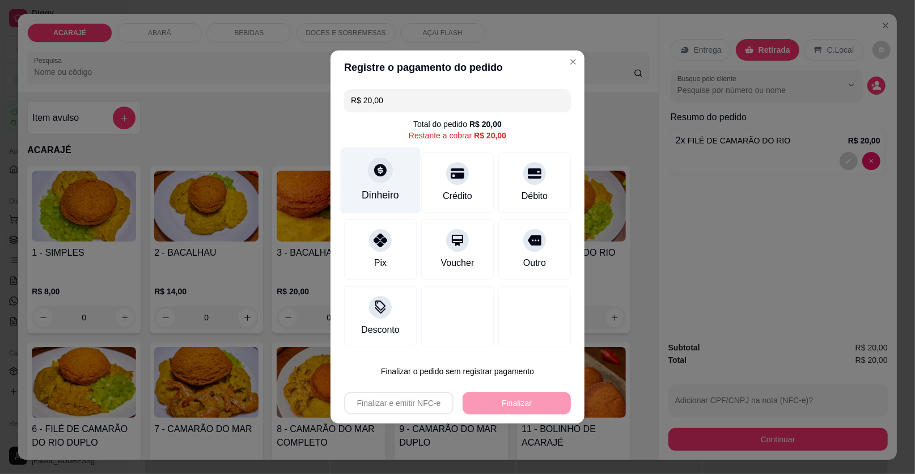
click at [384, 198] on div "Dinheiro" at bounding box center [380, 195] width 37 height 15
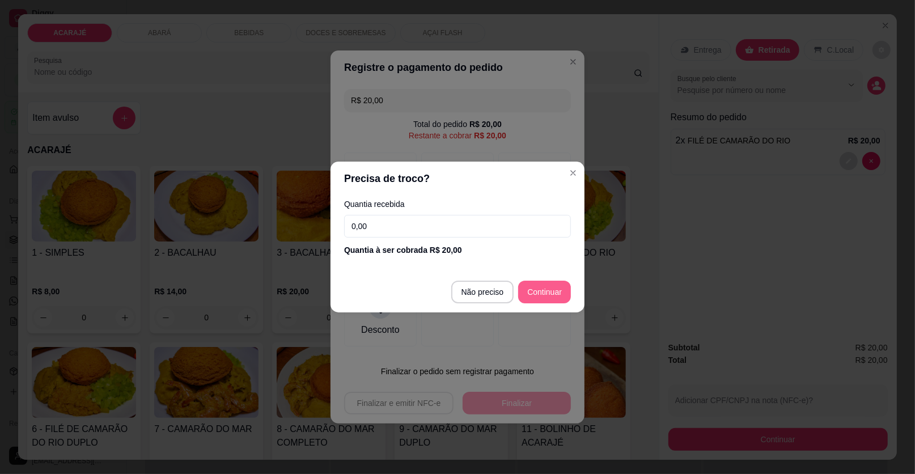
type input "R$ 0,00"
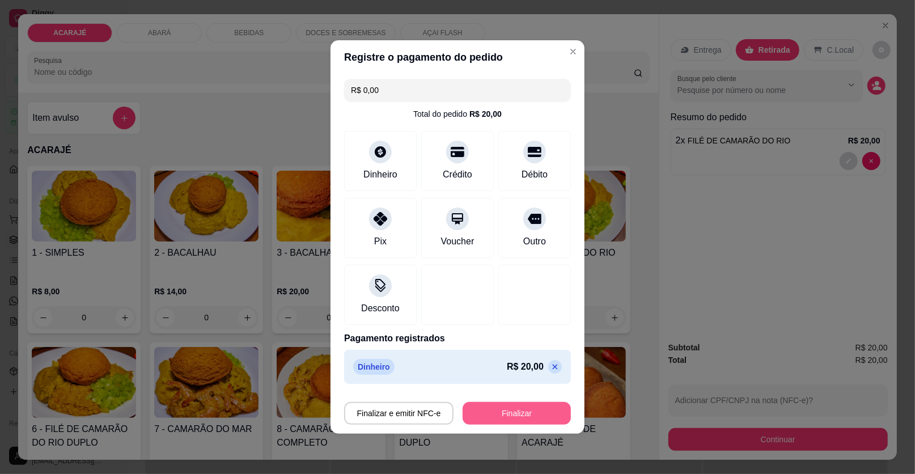
click at [523, 416] on button "Finalizar" at bounding box center [517, 413] width 108 height 23
type input "0"
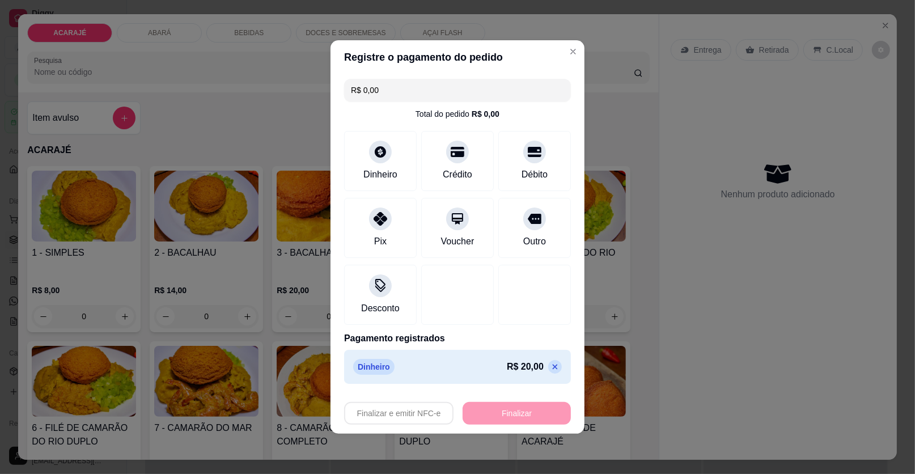
type input "-R$ 20,00"
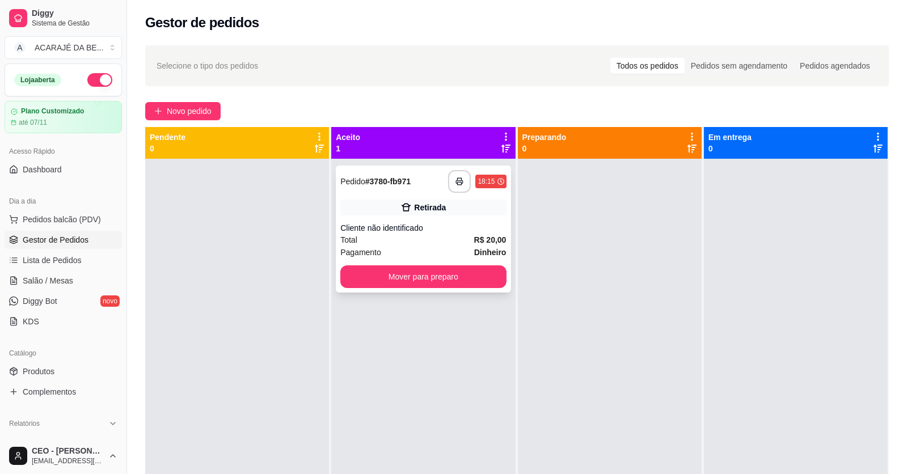
drag, startPoint x: 444, startPoint y: 163, endPoint x: 441, endPoint y: 181, distance: 18.6
click at [441, 167] on div "**********" at bounding box center [423, 396] width 184 height 474
click at [455, 183] on icon "button" at bounding box center [459, 181] width 8 height 8
click at [468, 276] on button "Mover para preparo" at bounding box center [423, 276] width 166 height 23
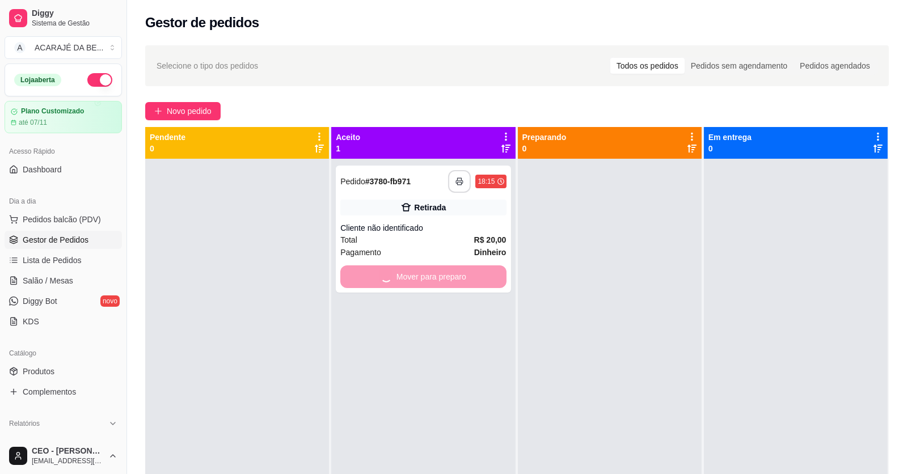
click at [545, 280] on div at bounding box center [610, 396] width 184 height 474
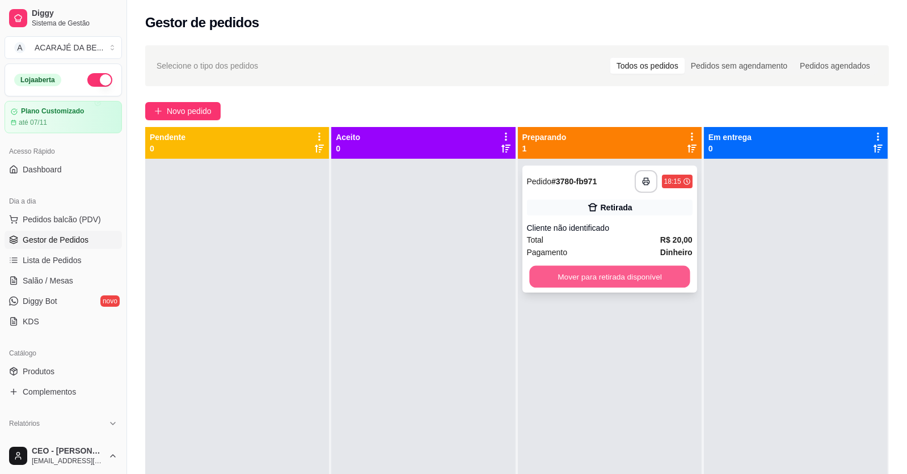
click at [551, 278] on button "Mover para retirada disponível" at bounding box center [609, 277] width 160 height 22
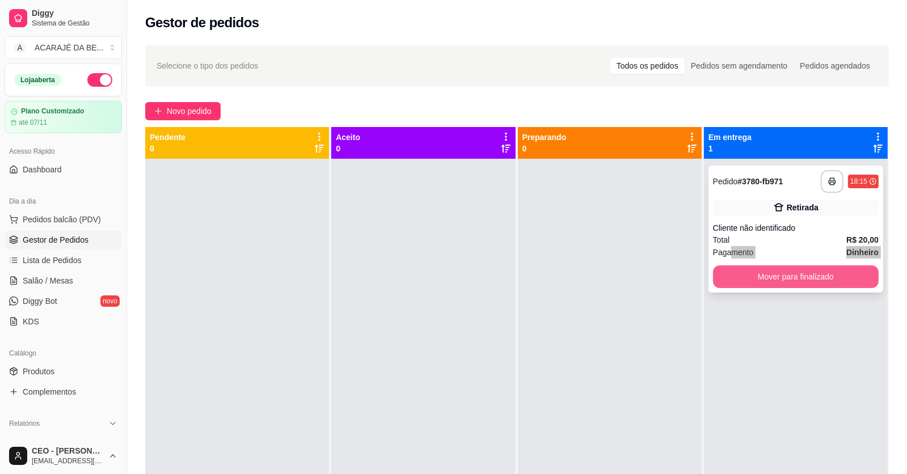
drag, startPoint x: 722, startPoint y: 258, endPoint x: 723, endPoint y: 289, distance: 30.6
click at [723, 289] on div "**********" at bounding box center [795, 229] width 175 height 127
click at [726, 277] on button "Mover para finalizado" at bounding box center [796, 276] width 166 height 23
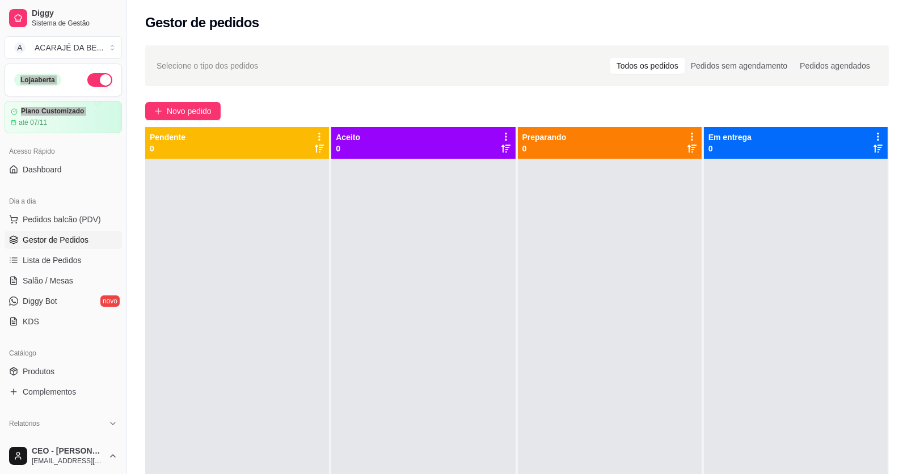
drag, startPoint x: 10, startPoint y: 125, endPoint x: 10, endPoint y: 137, distance: 11.3
click at [10, 131] on div "Loja aberta Plano Customizado até 07/11" at bounding box center [63, 98] width 126 height 70
drag, startPoint x: 181, startPoint y: 205, endPoint x: 180, endPoint y: 213, distance: 8.6
click at [180, 213] on div at bounding box center [237, 396] width 184 height 474
click at [189, 115] on span "Novo pedido" at bounding box center [189, 111] width 45 height 12
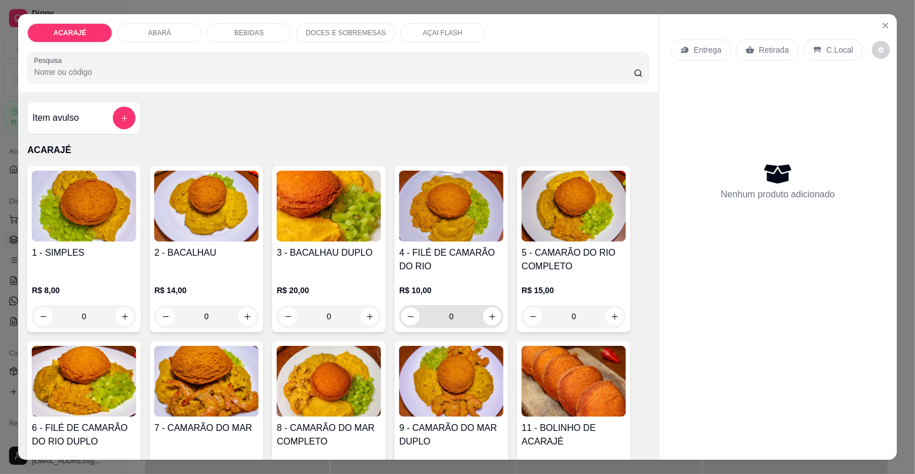
click at [469, 310] on input "0" at bounding box center [451, 316] width 63 height 23
click at [483, 320] on button "increase-product-quantity" at bounding box center [492, 316] width 18 height 18
type input "1"
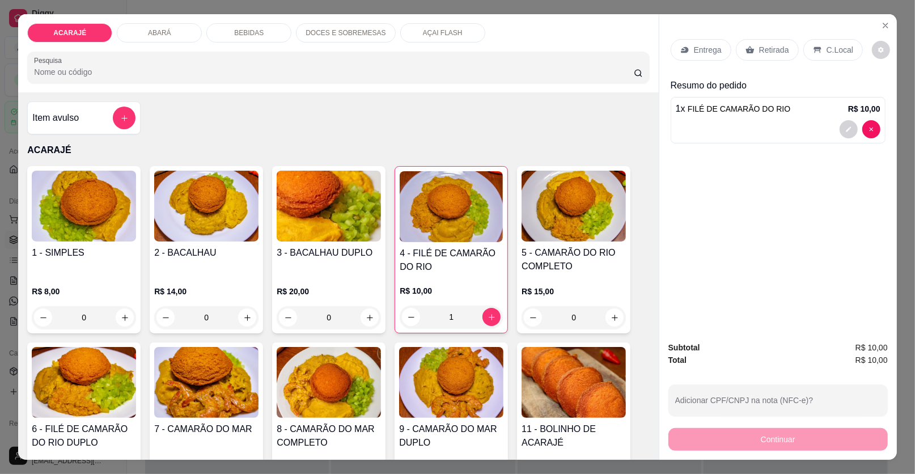
click at [780, 53] on p "Retirada" at bounding box center [774, 49] width 30 height 11
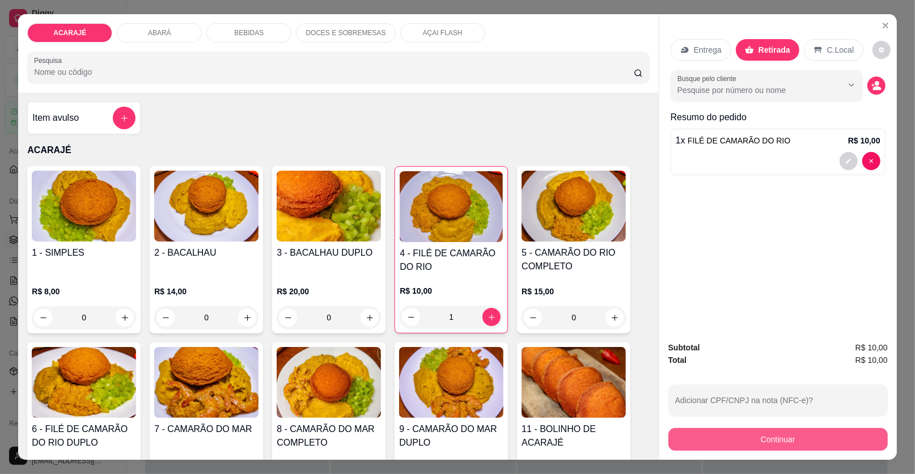
click at [753, 450] on button "Continuar" at bounding box center [777, 439] width 219 height 23
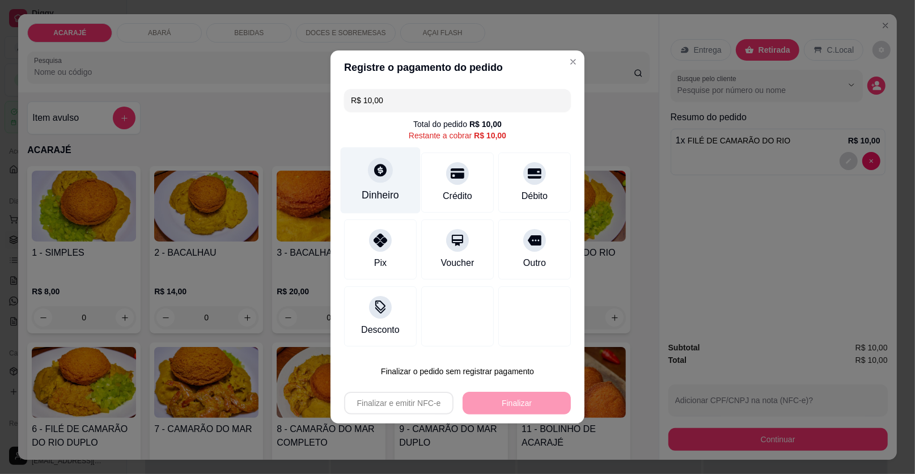
click at [394, 193] on div "Dinheiro" at bounding box center [380, 195] width 37 height 15
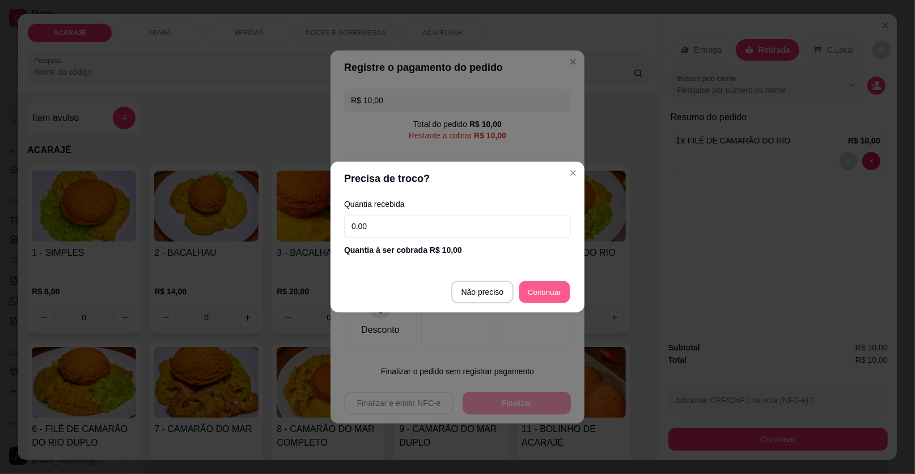
type input "R$ 0,00"
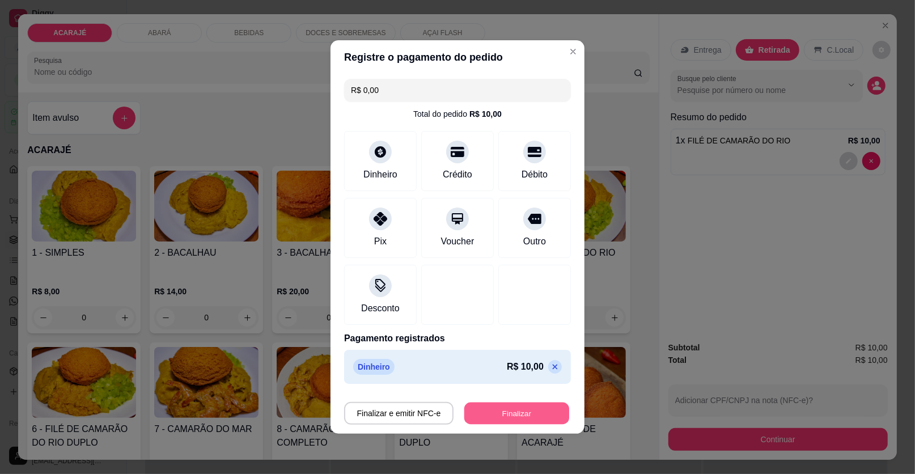
click at [509, 417] on button "Finalizar" at bounding box center [516, 414] width 105 height 22
type input "0"
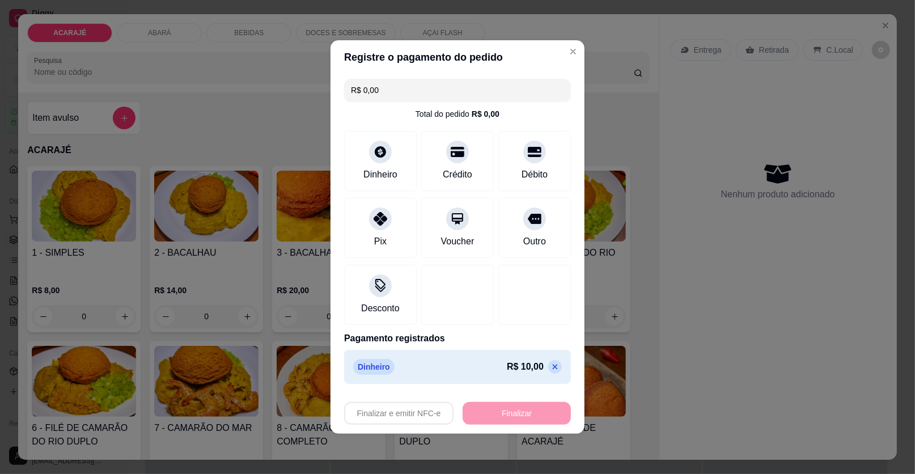
type input "-R$ 10,00"
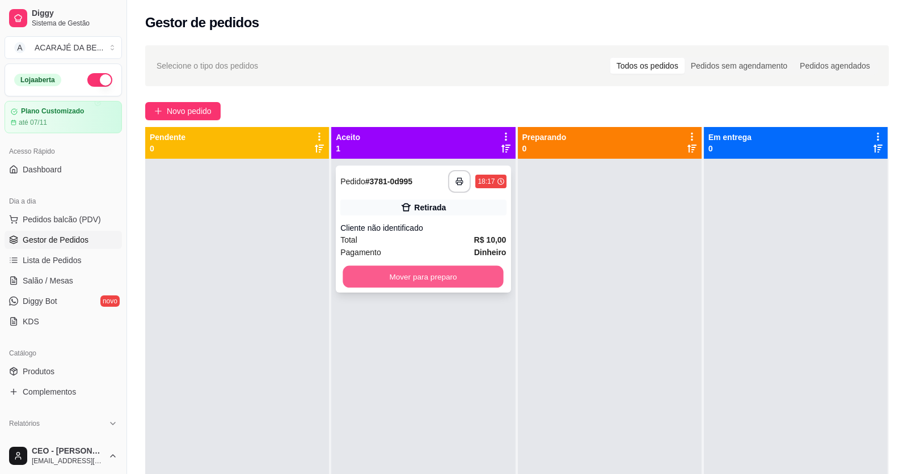
click at [465, 274] on button "Mover para preparo" at bounding box center [423, 277] width 160 height 22
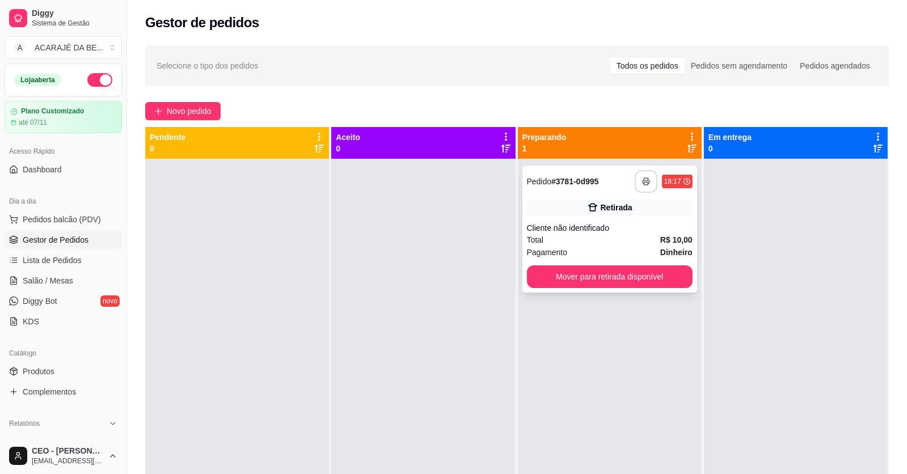
click at [648, 180] on button "button" at bounding box center [645, 181] width 23 height 23
click at [684, 278] on button "Mover para retirada disponível" at bounding box center [610, 276] width 166 height 23
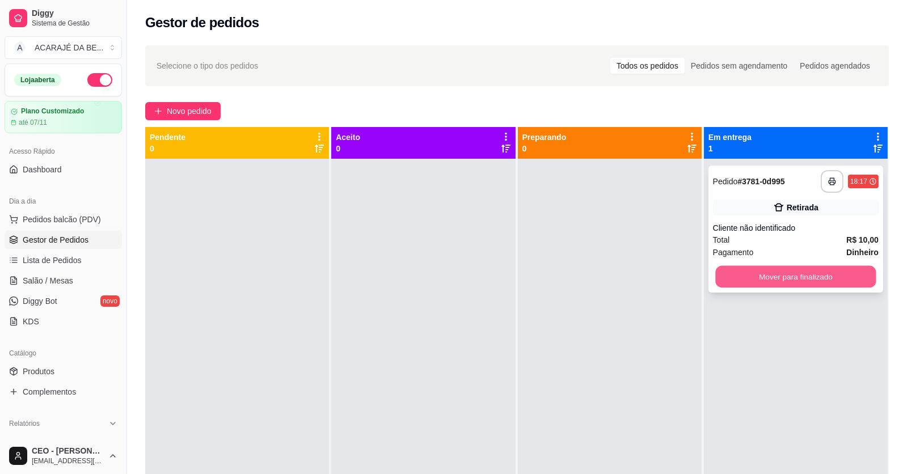
click at [735, 268] on button "Mover para finalizado" at bounding box center [795, 277] width 160 height 22
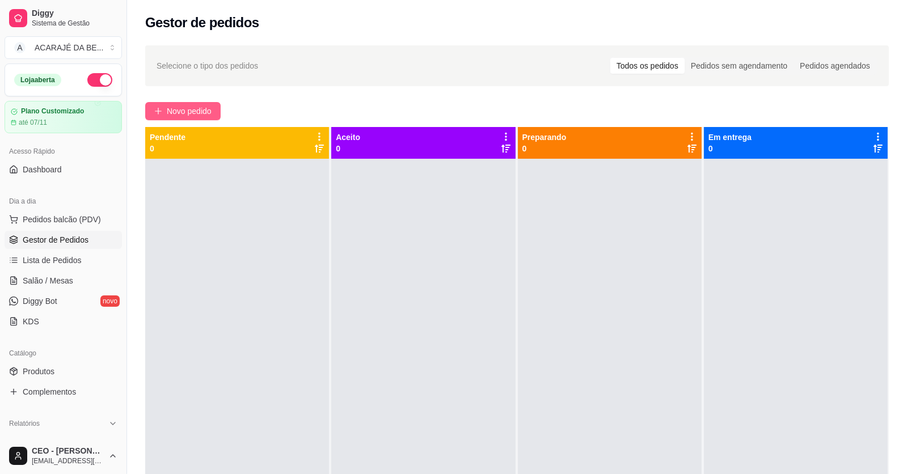
click at [205, 105] on span "Novo pedido" at bounding box center [189, 111] width 45 height 12
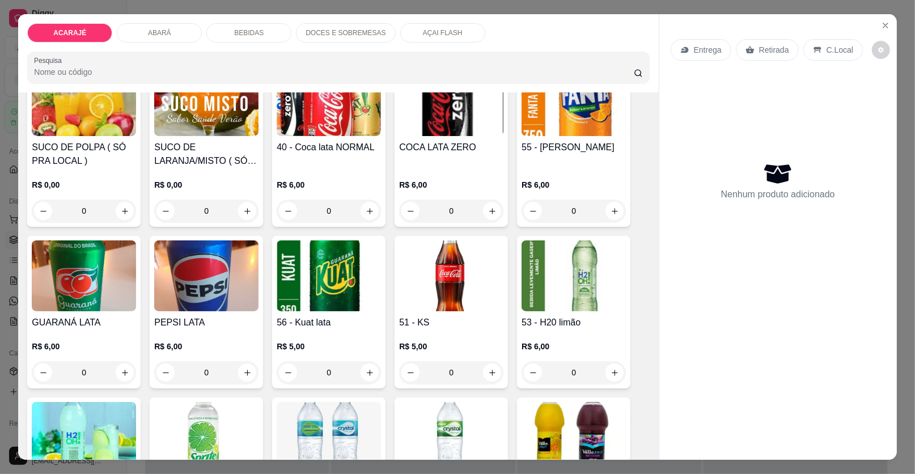
scroll to position [907, 0]
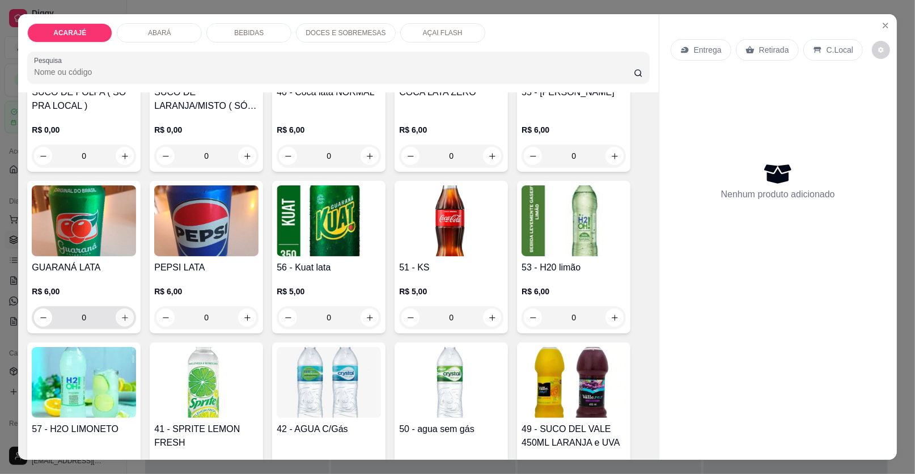
click at [121, 319] on button "increase-product-quantity" at bounding box center [125, 317] width 18 height 18
type input "1"
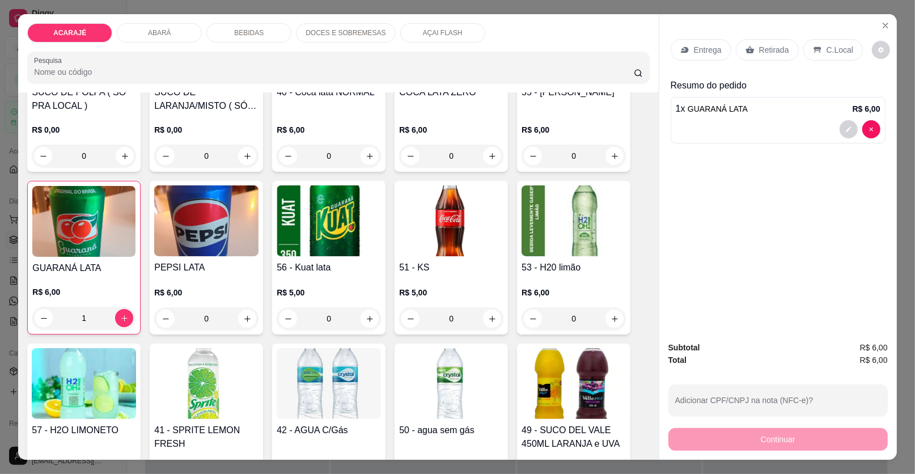
click at [769, 53] on p "Retirada" at bounding box center [774, 49] width 30 height 11
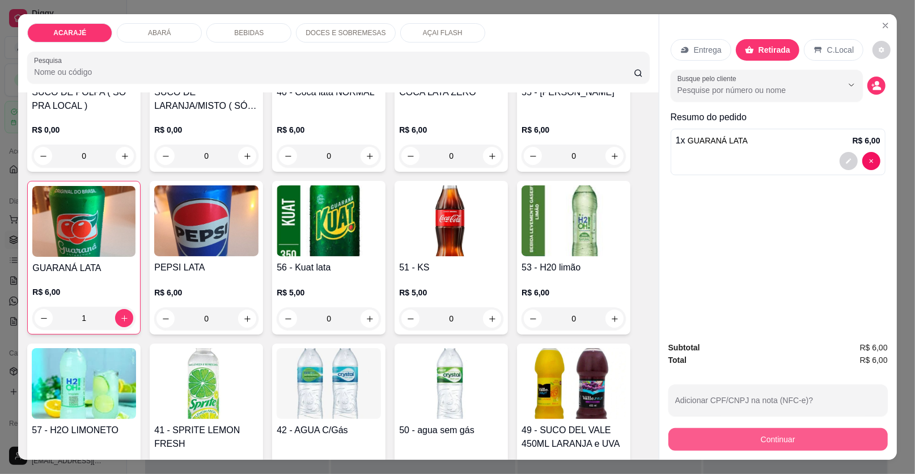
click at [801, 441] on button "Continuar" at bounding box center [777, 439] width 219 height 23
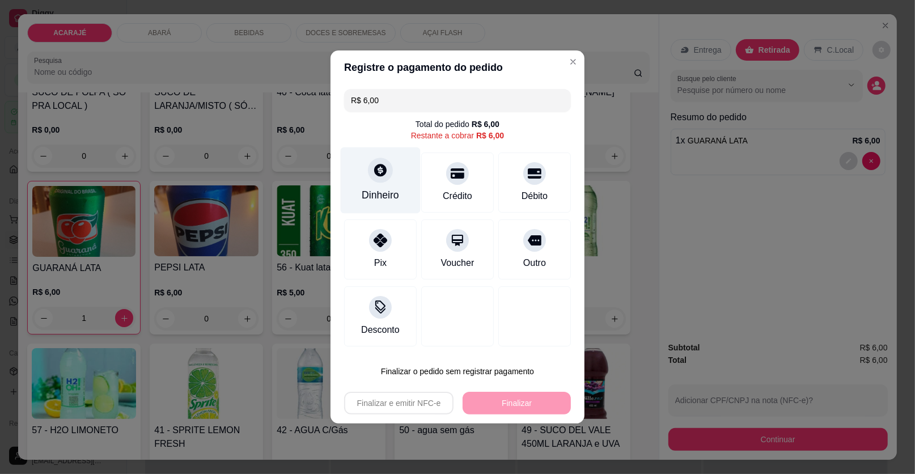
click at [379, 179] on div at bounding box center [380, 170] width 25 height 25
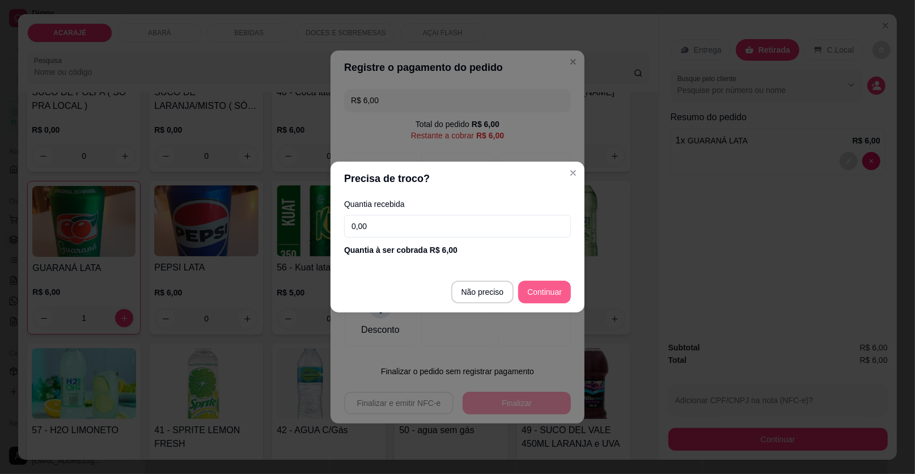
type input "R$ 0,00"
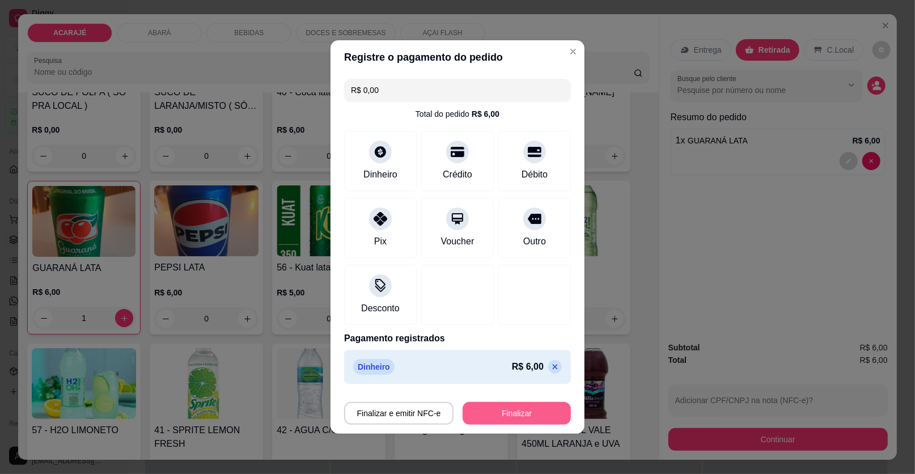
click at [526, 405] on button "Finalizar" at bounding box center [517, 413] width 108 height 23
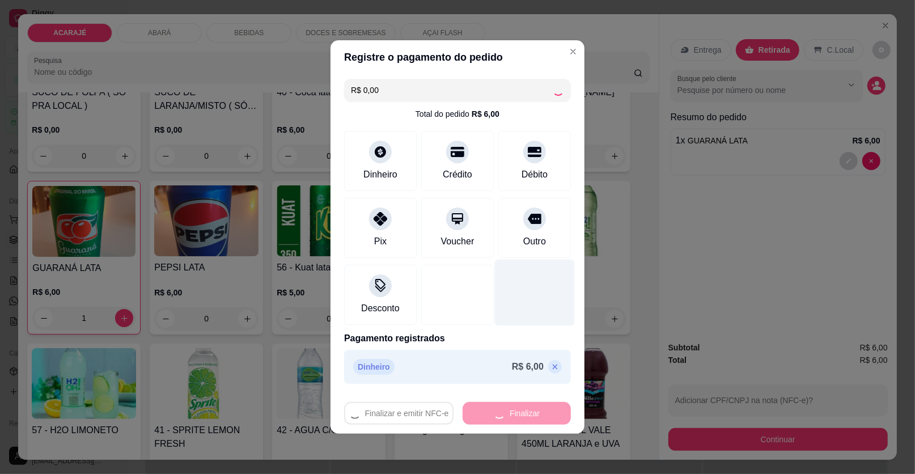
type input "0"
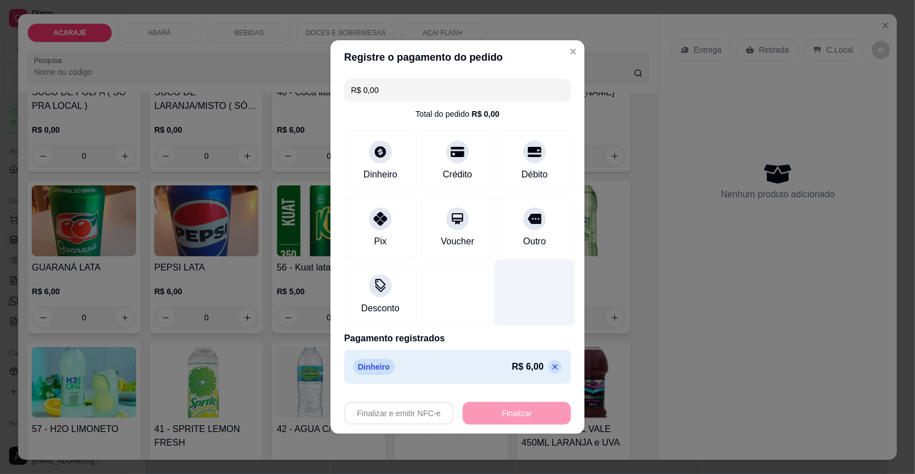
type input "-R$ 6,00"
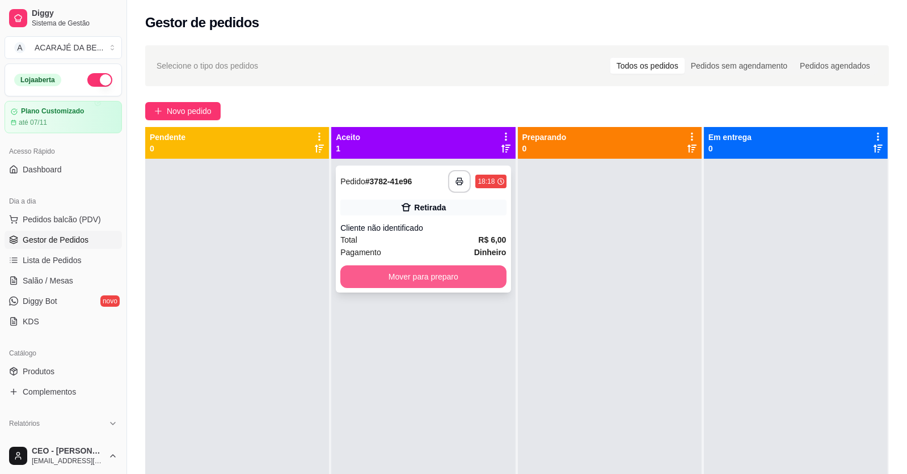
click at [450, 275] on button "Mover para preparo" at bounding box center [423, 276] width 166 height 23
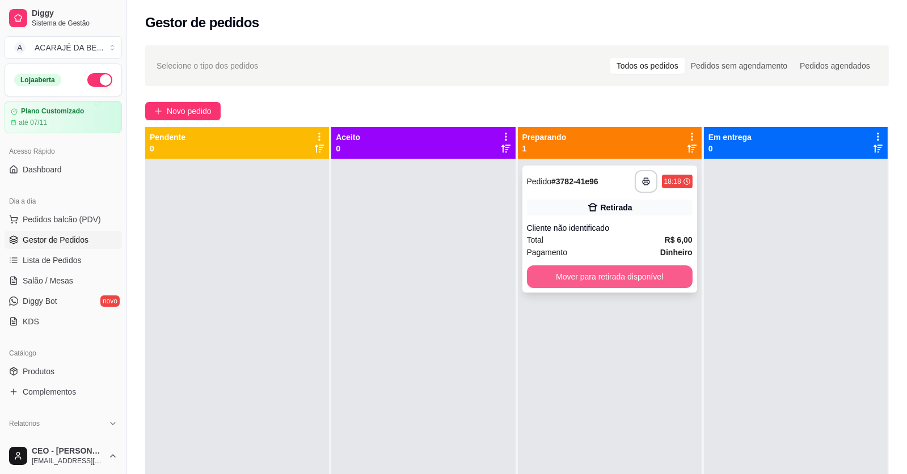
click at [603, 274] on button "Mover para retirada disponível" at bounding box center [610, 276] width 166 height 23
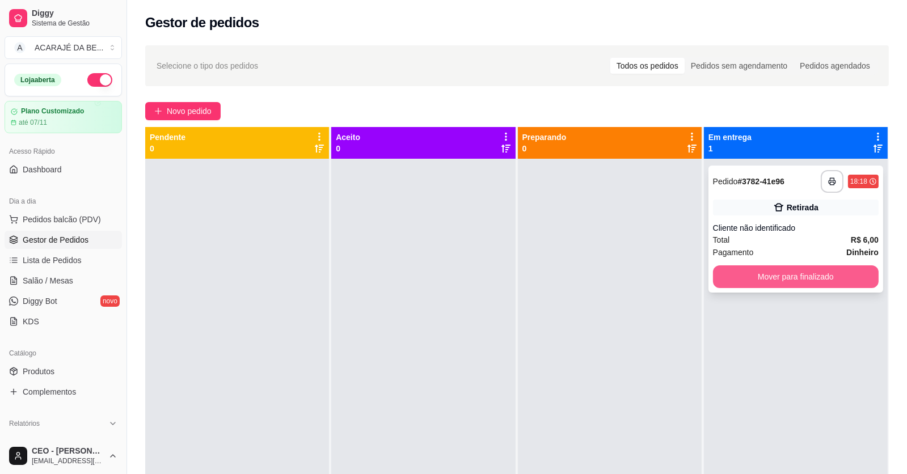
click at [723, 273] on button "Mover para finalizado" at bounding box center [796, 276] width 166 height 23
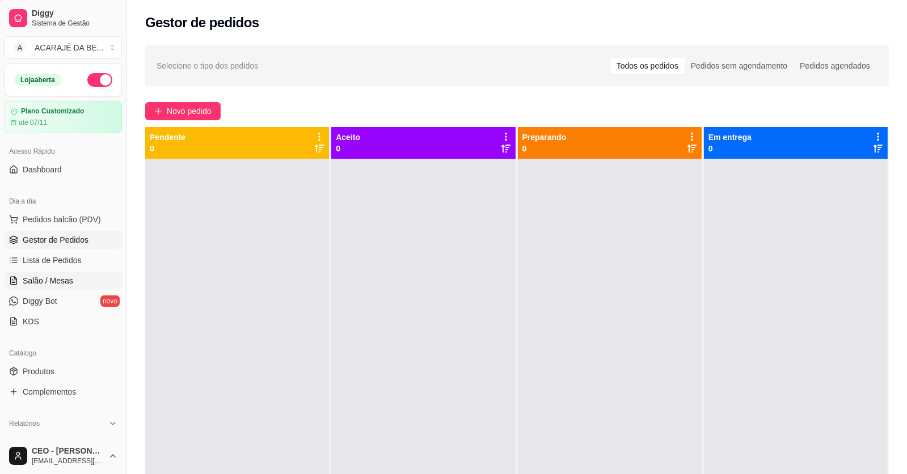
click at [77, 272] on link "Salão / Mesas" at bounding box center [63, 281] width 117 height 18
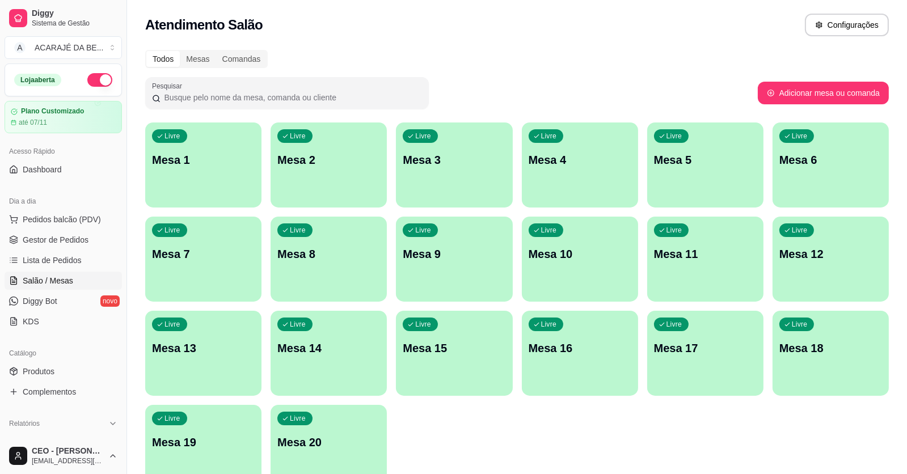
click at [803, 155] on p "Mesa 6" at bounding box center [830, 160] width 103 height 16
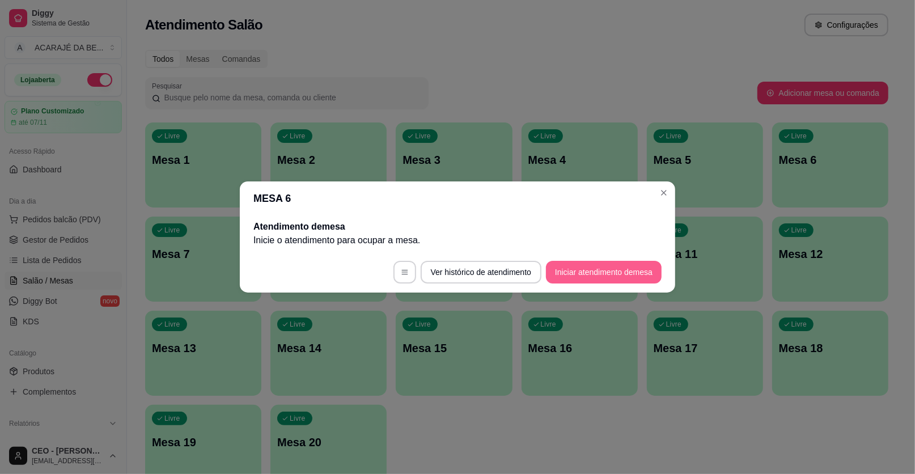
click at [603, 269] on button "Iniciar atendimento de mesa" at bounding box center [604, 272] width 116 height 23
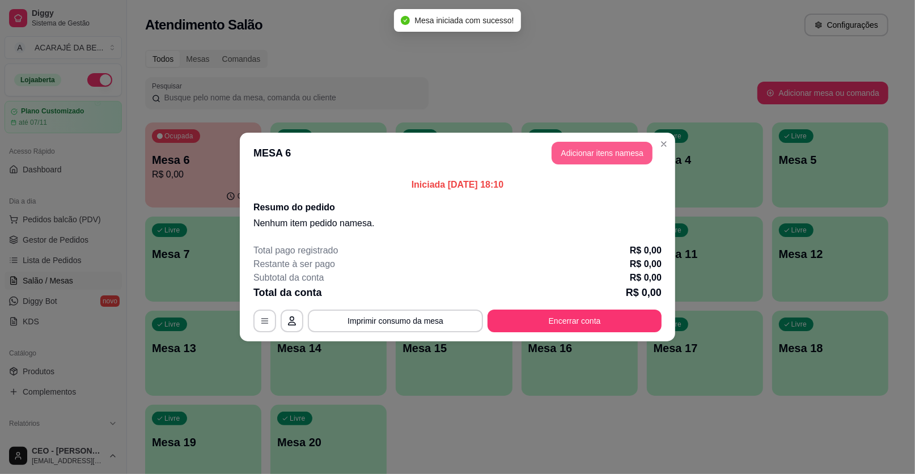
click at [595, 149] on button "Adicionar itens na mesa" at bounding box center [602, 153] width 101 height 23
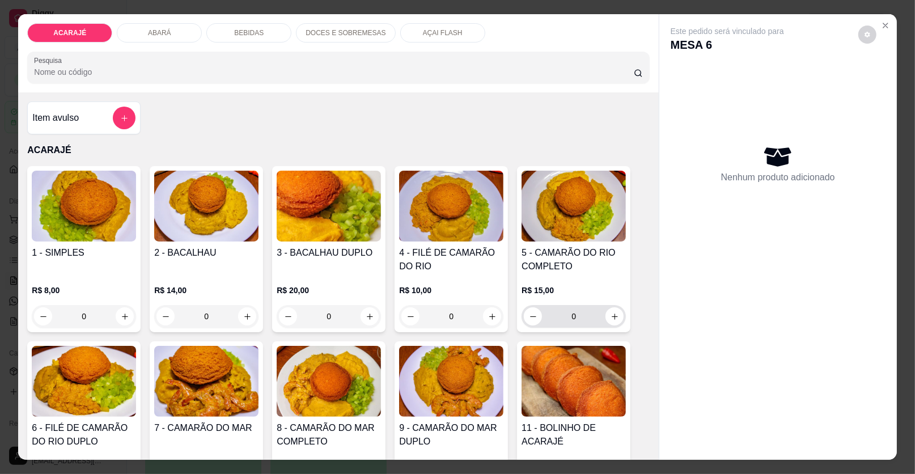
click at [616, 308] on div "0" at bounding box center [574, 316] width 100 height 23
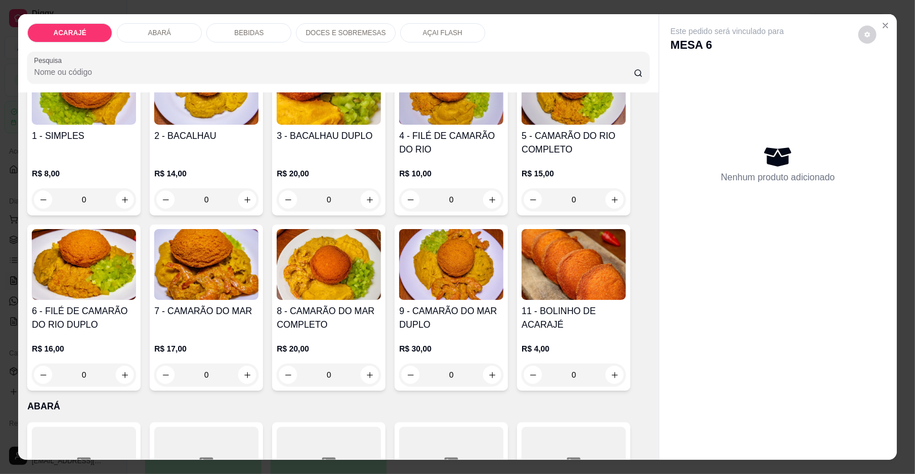
scroll to position [56, 0]
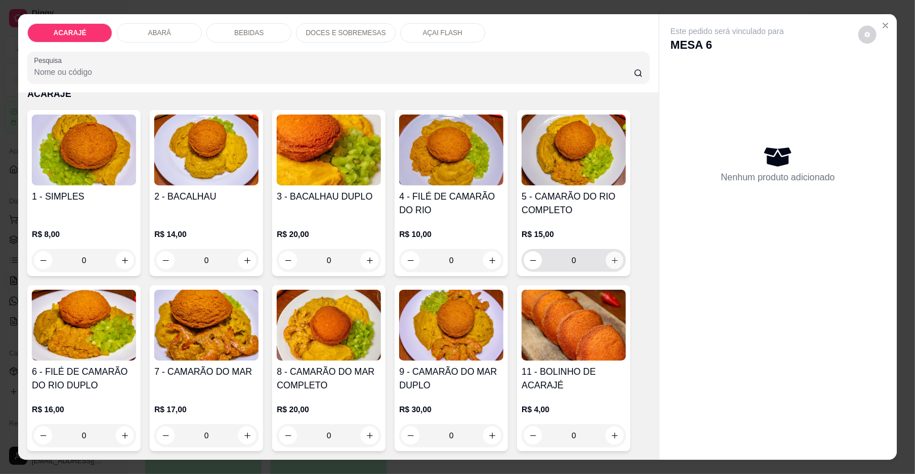
click at [616, 255] on button "increase-product-quantity" at bounding box center [615, 261] width 18 height 18
type input "1"
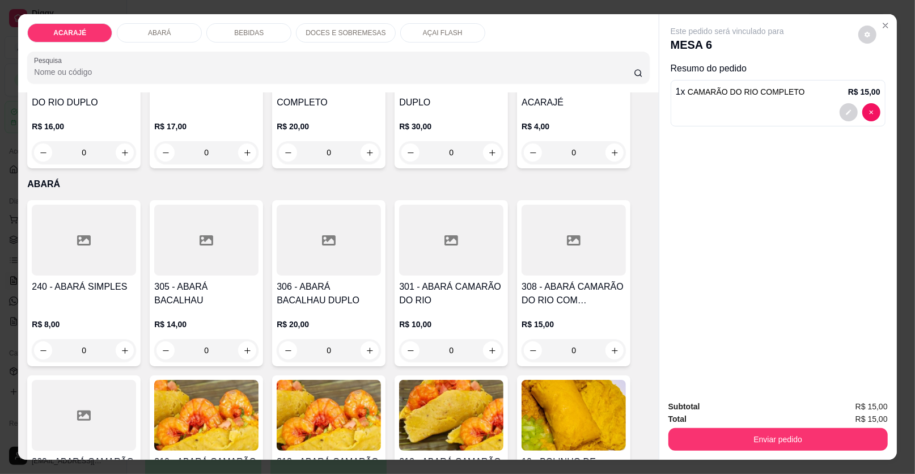
scroll to position [510, 0]
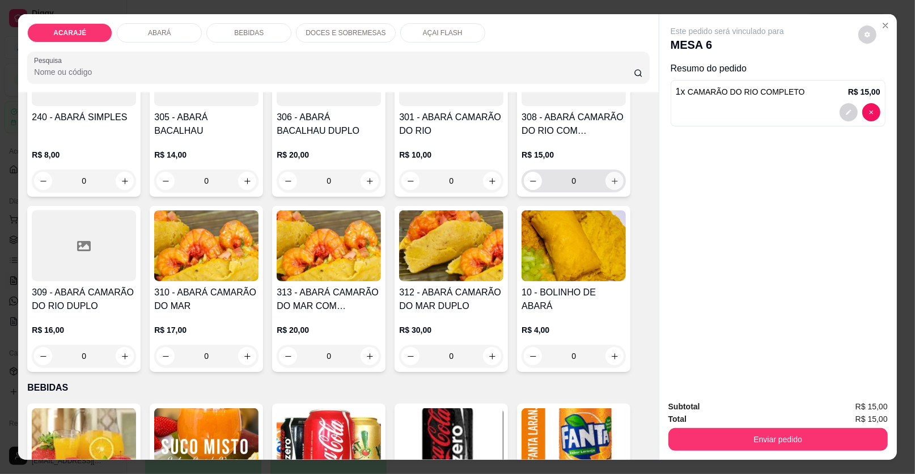
click at [611, 177] on icon "increase-product-quantity" at bounding box center [615, 181] width 9 height 9
type input "1"
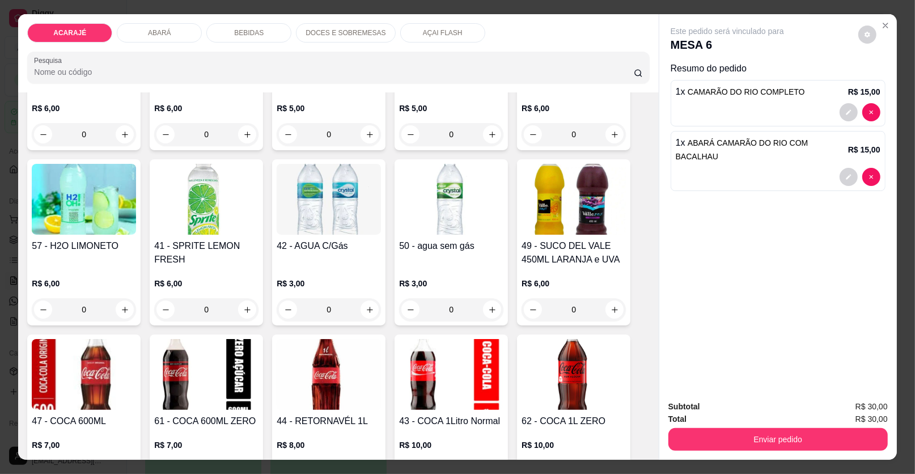
scroll to position [1020, 0]
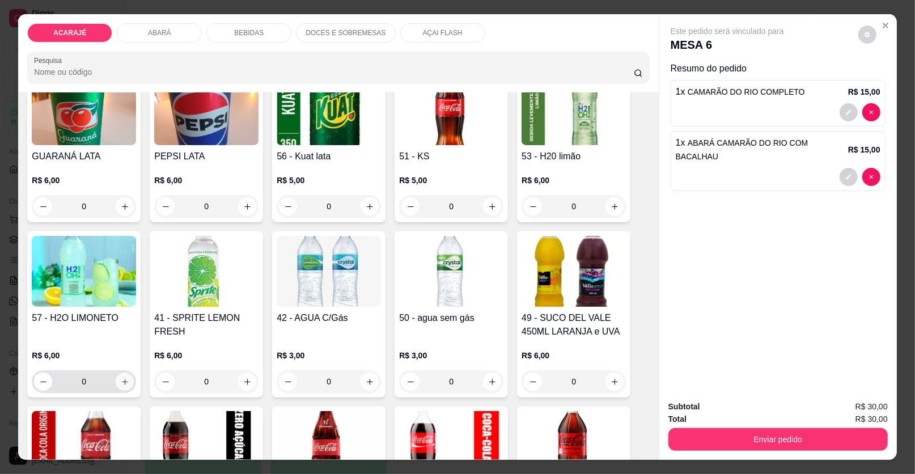
click at [122, 380] on icon "increase-product-quantity" at bounding box center [125, 382] width 6 height 6
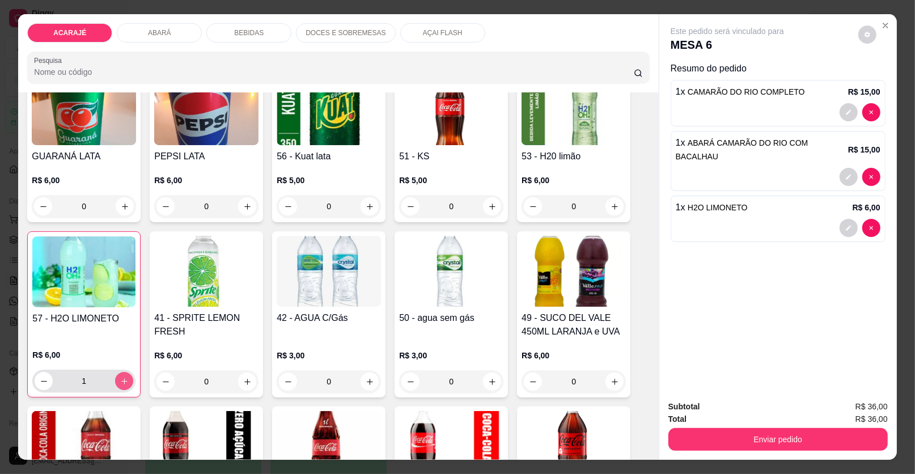
type input "1"
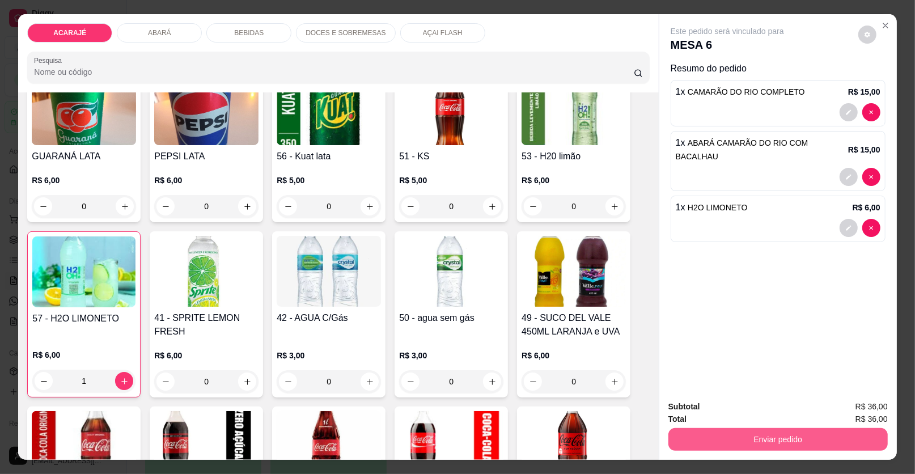
click at [692, 432] on button "Enviar pedido" at bounding box center [777, 439] width 219 height 23
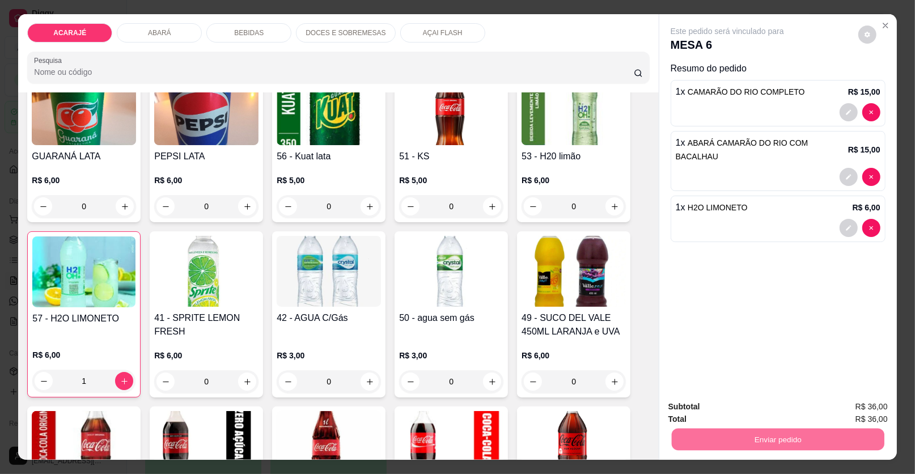
click at [843, 409] on button "Enviar pedido" at bounding box center [858, 411] width 62 height 21
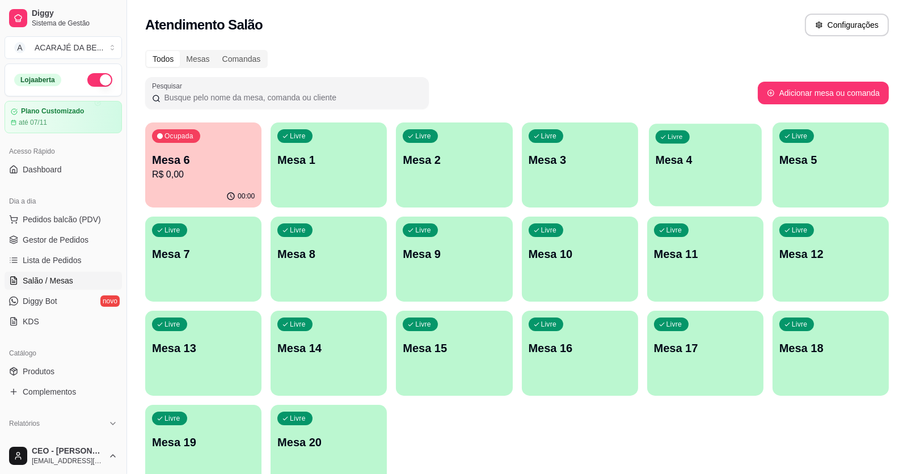
click at [692, 158] on p "Mesa 4" at bounding box center [705, 160] width 100 height 15
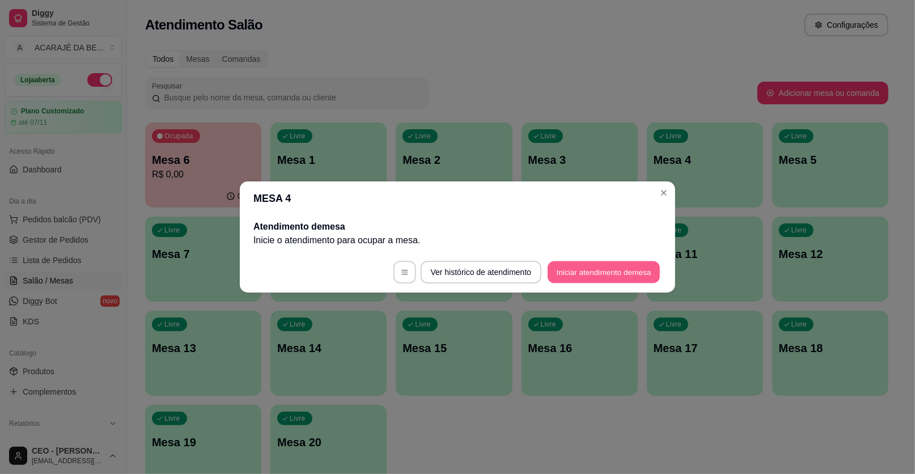
click at [566, 272] on button "Iniciar atendimento de mesa" at bounding box center [604, 272] width 112 height 22
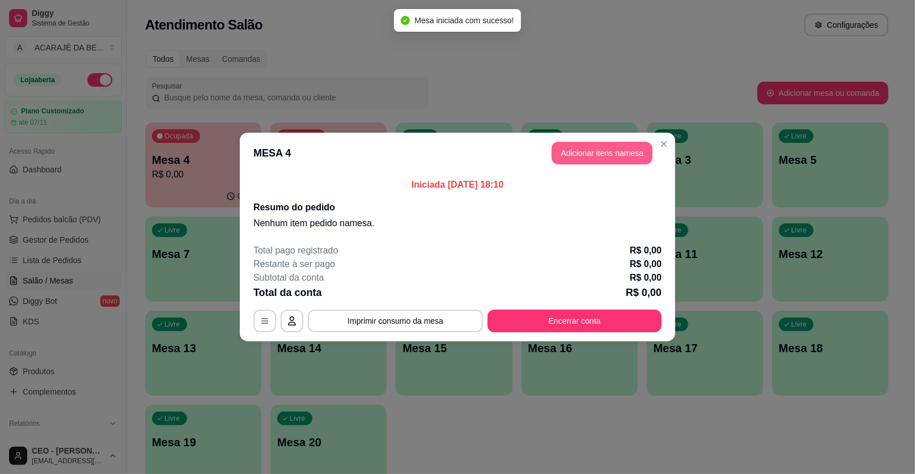
click at [575, 155] on button "Adicionar itens na mesa" at bounding box center [602, 153] width 101 height 23
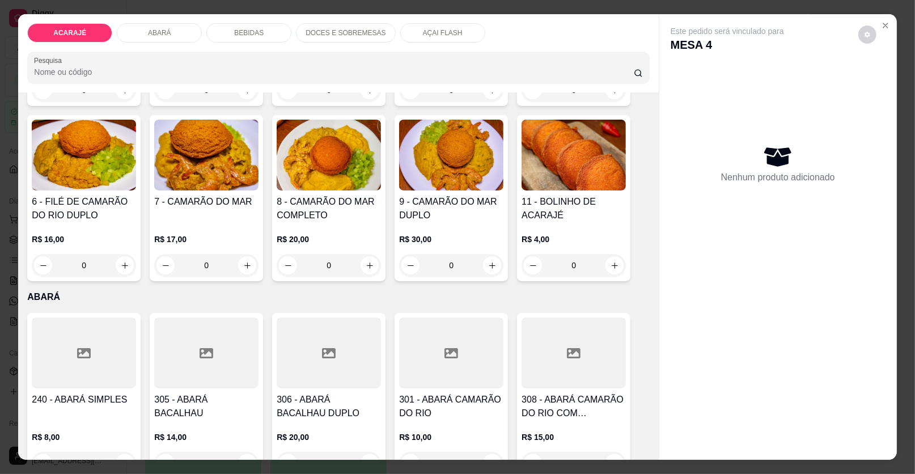
scroll to position [453, 0]
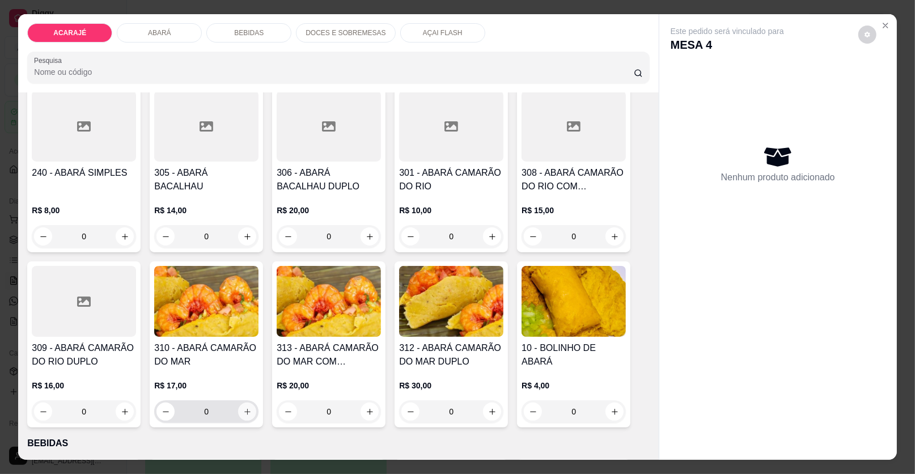
click at [243, 408] on icon "increase-product-quantity" at bounding box center [247, 412] width 9 height 9
type input "1"
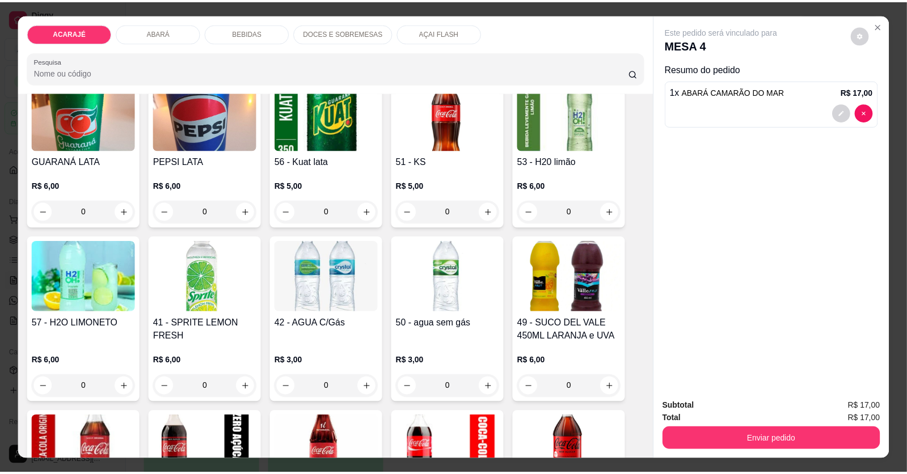
scroll to position [1020, 0]
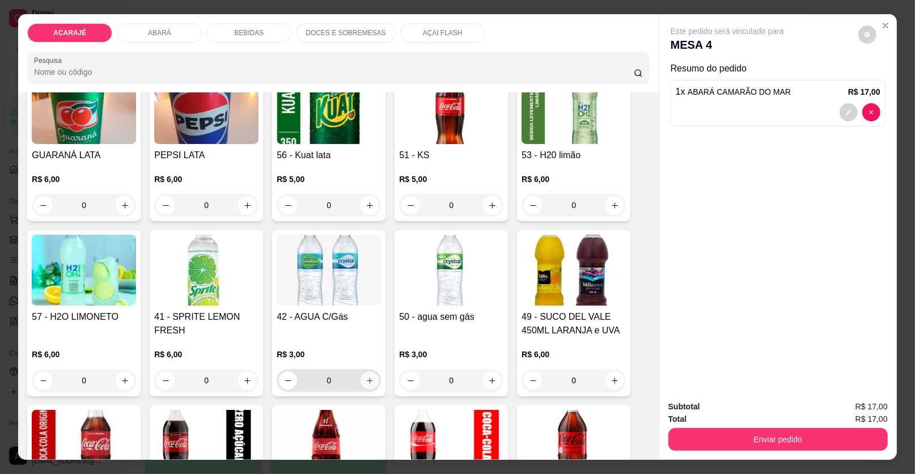
click at [367, 378] on icon "increase-product-quantity" at bounding box center [370, 380] width 9 height 9
type input "1"
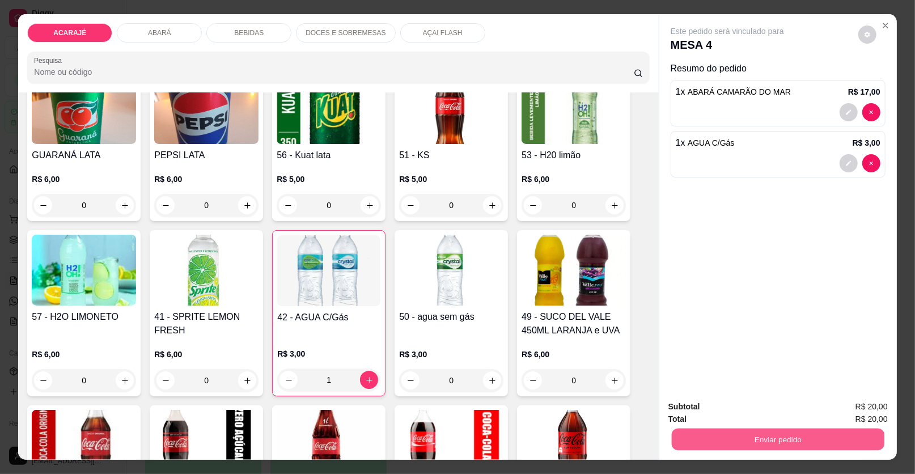
click at [700, 435] on button "Enviar pedido" at bounding box center [778, 440] width 213 height 22
click at [867, 413] on button "Enviar pedido" at bounding box center [858, 412] width 64 height 22
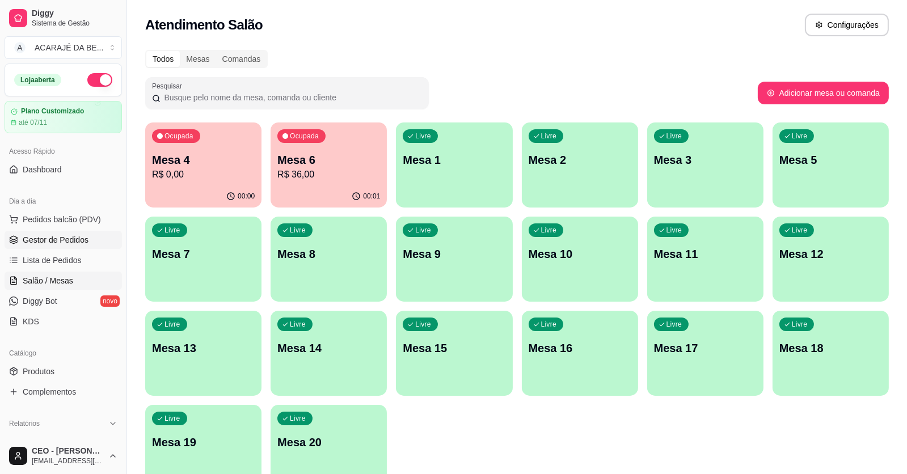
click at [100, 234] on link "Gestor de Pedidos" at bounding box center [63, 240] width 117 height 18
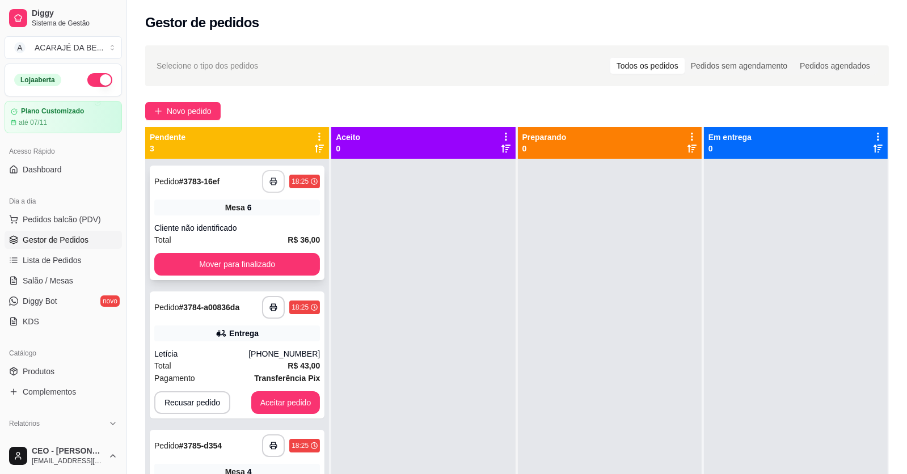
click at [271, 183] on icon "button" at bounding box center [273, 181] width 8 height 8
click at [247, 263] on button "Mover para finalizado" at bounding box center [237, 264] width 166 height 23
click at [247, 259] on button "Mover para finalizado" at bounding box center [237, 264] width 166 height 23
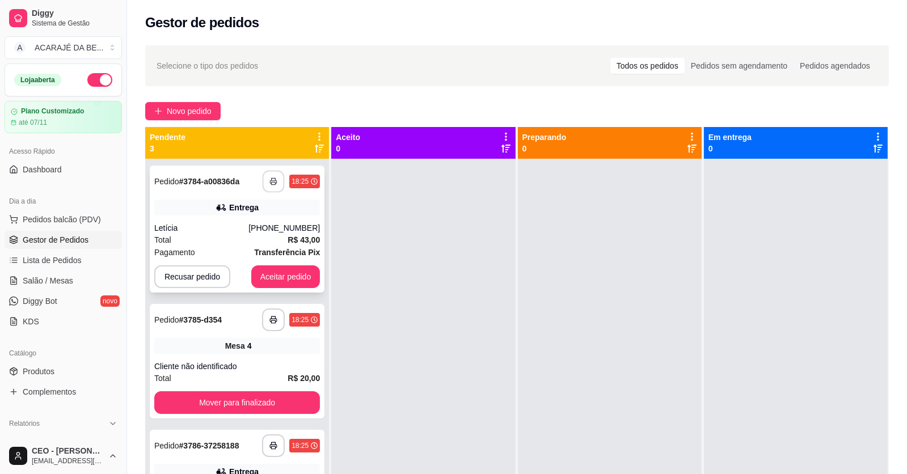
click at [277, 185] on button "button" at bounding box center [273, 182] width 22 height 22
click at [278, 278] on button "Aceitar pedido" at bounding box center [285, 276] width 69 height 23
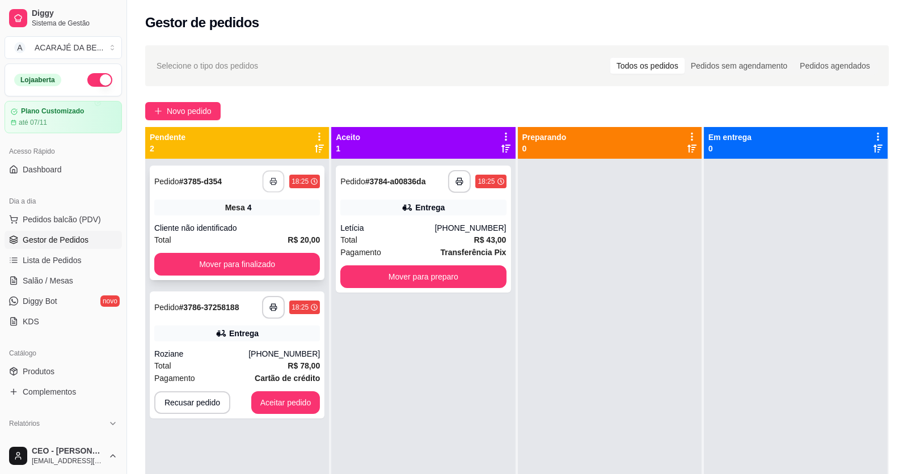
click at [274, 177] on icon "button" at bounding box center [273, 181] width 8 height 8
click at [289, 259] on button "Mover para finalizado" at bounding box center [237, 264] width 166 height 23
click at [265, 266] on button "Mover para finalizado" at bounding box center [237, 264] width 166 height 23
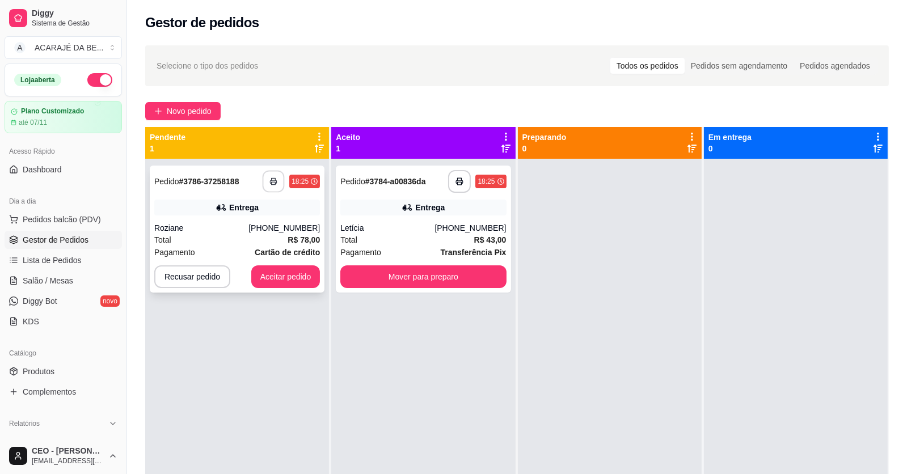
click at [277, 183] on button "button" at bounding box center [273, 182] width 22 height 22
click at [274, 273] on button "Aceitar pedido" at bounding box center [285, 276] width 69 height 23
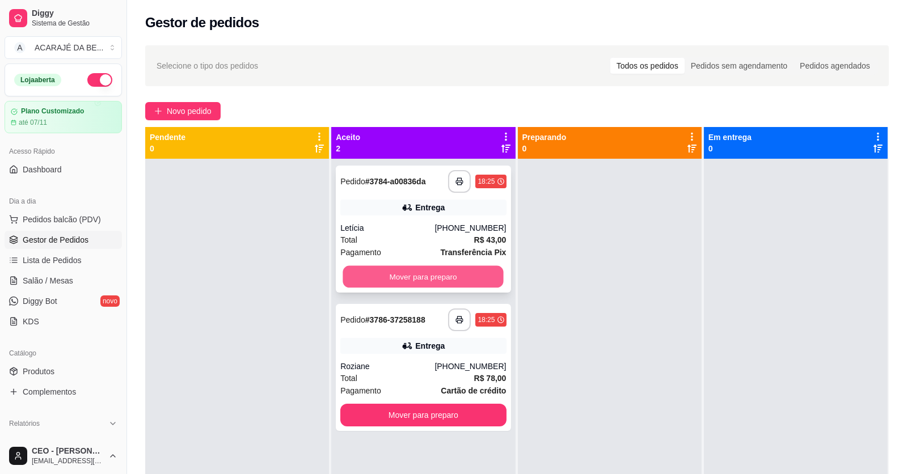
click at [400, 268] on button "Mover para preparo" at bounding box center [423, 277] width 160 height 22
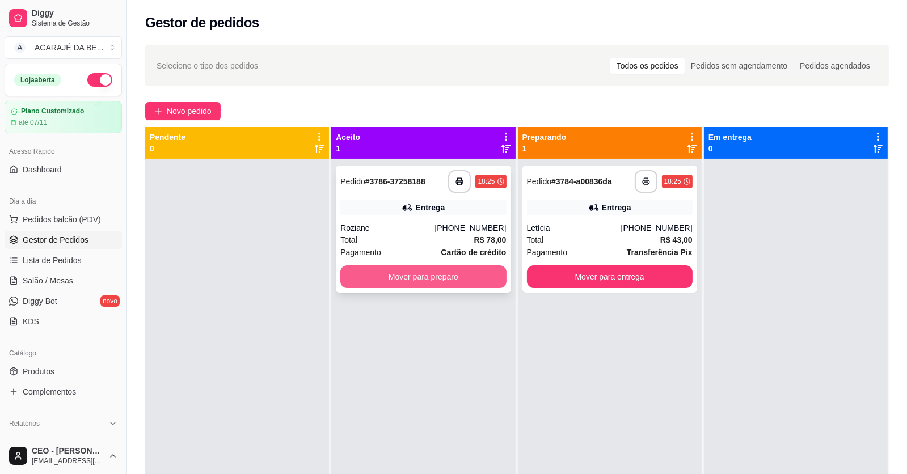
click at [436, 269] on button "Mover para preparo" at bounding box center [423, 276] width 166 height 23
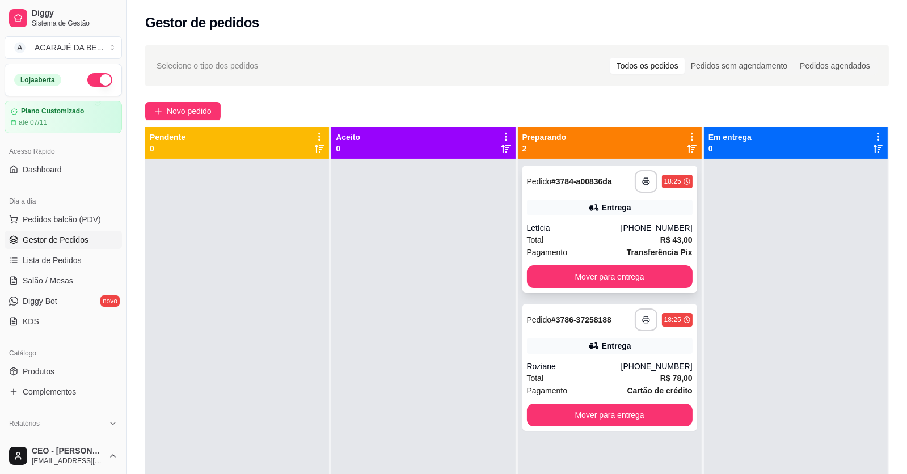
click at [543, 264] on div "**********" at bounding box center [609, 229] width 175 height 127
click at [623, 276] on button "Mover para entrega" at bounding box center [610, 276] width 166 height 23
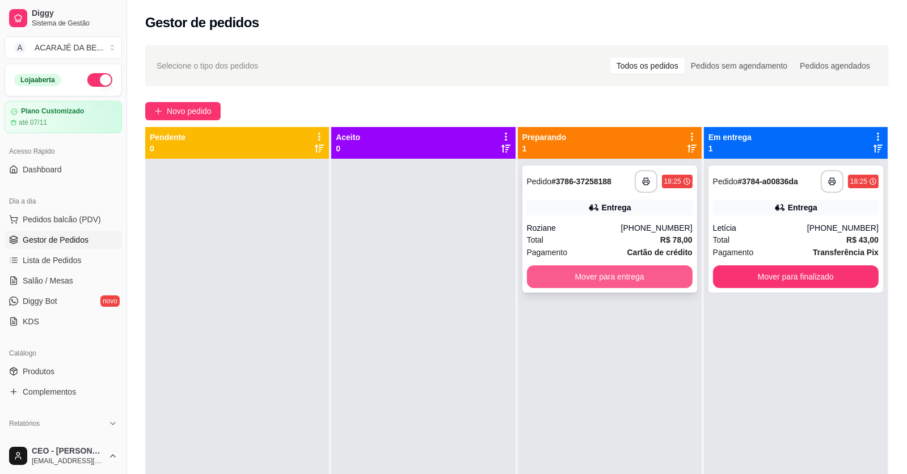
click at [665, 272] on button "Mover para entrega" at bounding box center [610, 276] width 166 height 23
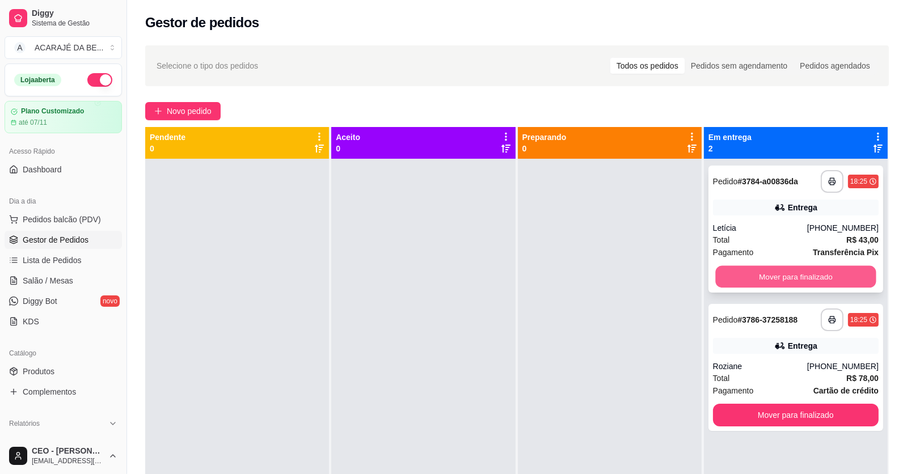
click at [727, 268] on button "Mover para finalizado" at bounding box center [795, 277] width 160 height 22
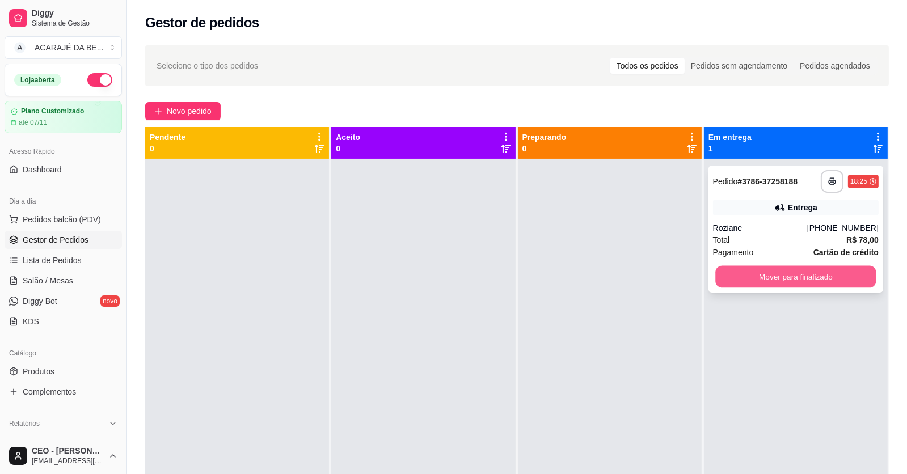
click at [727, 269] on button "Mover para finalizado" at bounding box center [795, 277] width 160 height 22
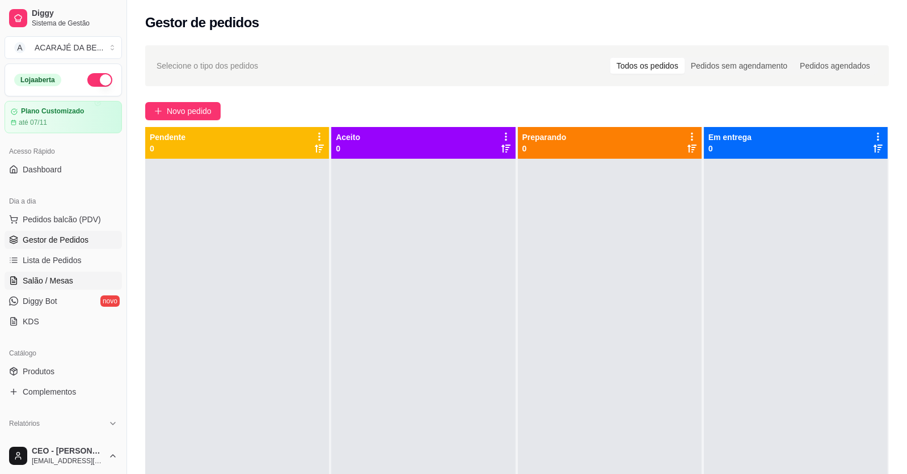
click at [82, 283] on link "Salão / Mesas" at bounding box center [63, 281] width 117 height 18
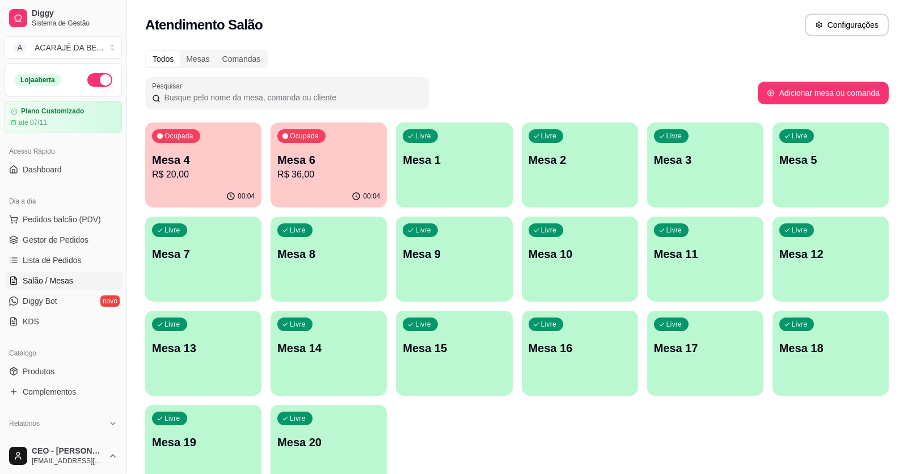
click at [228, 179] on p "R$ 20,00" at bounding box center [203, 175] width 103 height 14
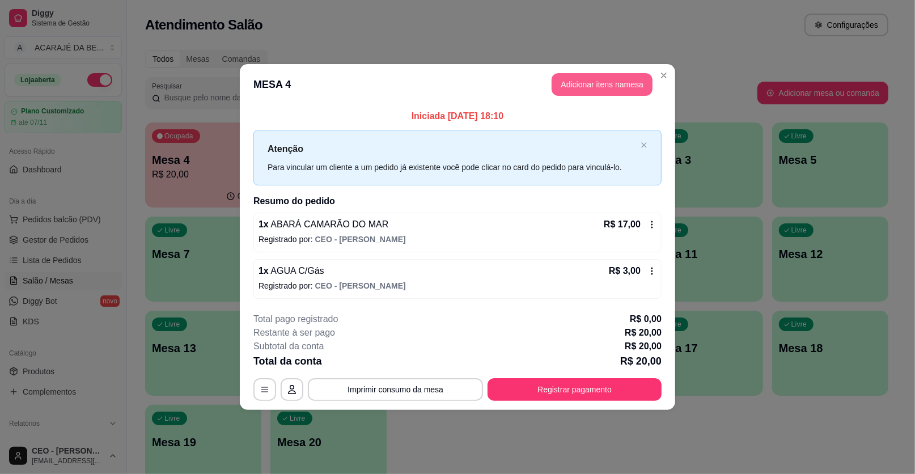
click at [588, 78] on button "Adicionar itens na mesa" at bounding box center [602, 84] width 101 height 23
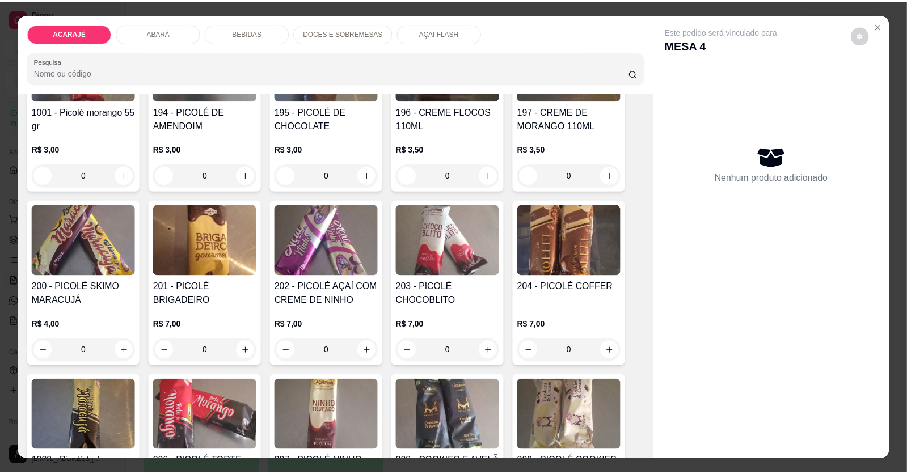
scroll to position [2034, 0]
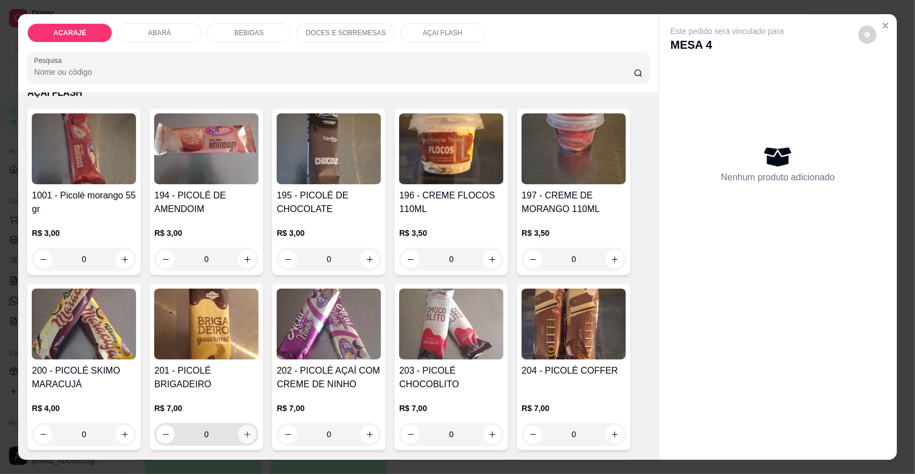
click at [244, 430] on icon "increase-product-quantity" at bounding box center [247, 434] width 9 height 9
type input "1"
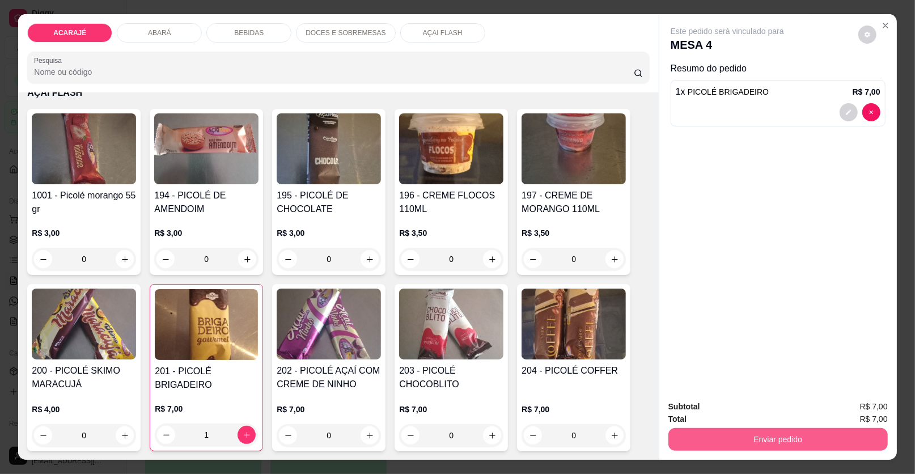
click at [736, 443] on button "Enviar pedido" at bounding box center [777, 439] width 219 height 23
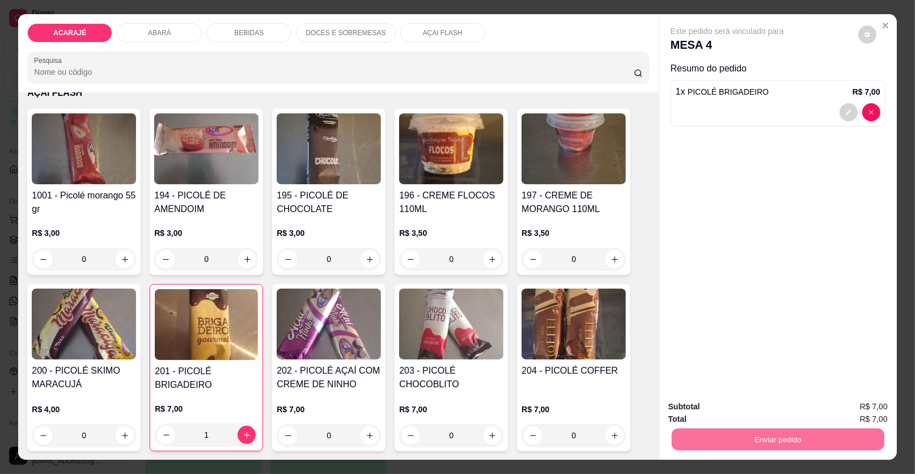
click at [834, 411] on button "Enviar pedido" at bounding box center [858, 412] width 64 height 22
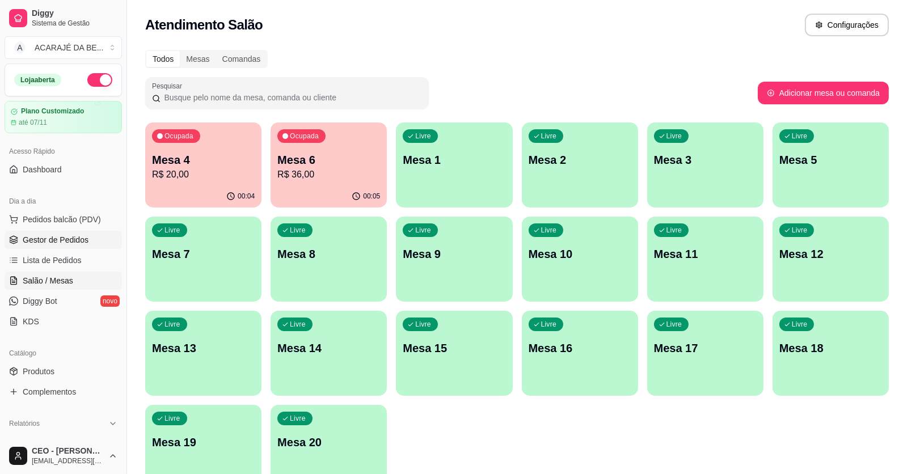
click at [54, 235] on span "Gestor de Pedidos" at bounding box center [56, 239] width 66 height 11
click at [240, 175] on p "R$ 27,00" at bounding box center [203, 175] width 103 height 14
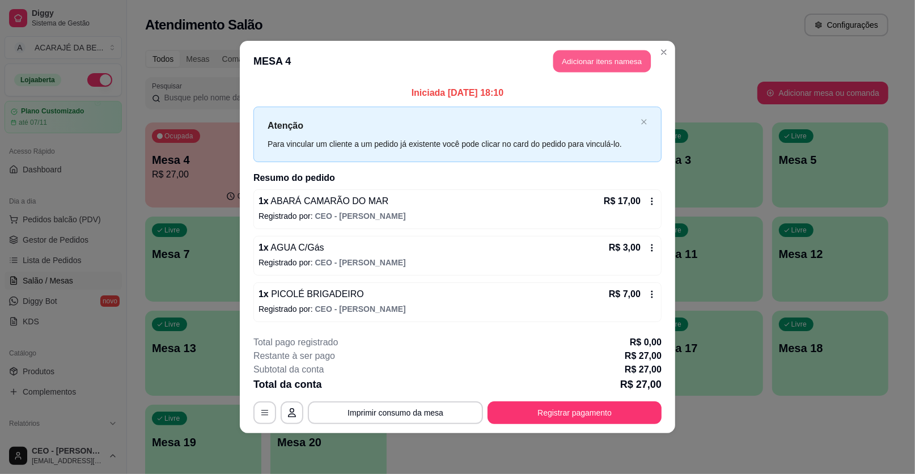
click at [579, 61] on button "Adicionar itens na mesa" at bounding box center [602, 61] width 98 height 22
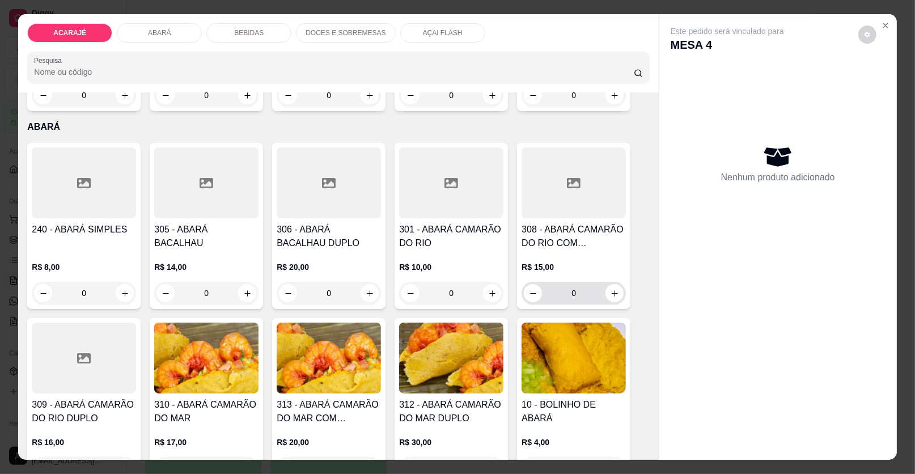
scroll to position [510, 0]
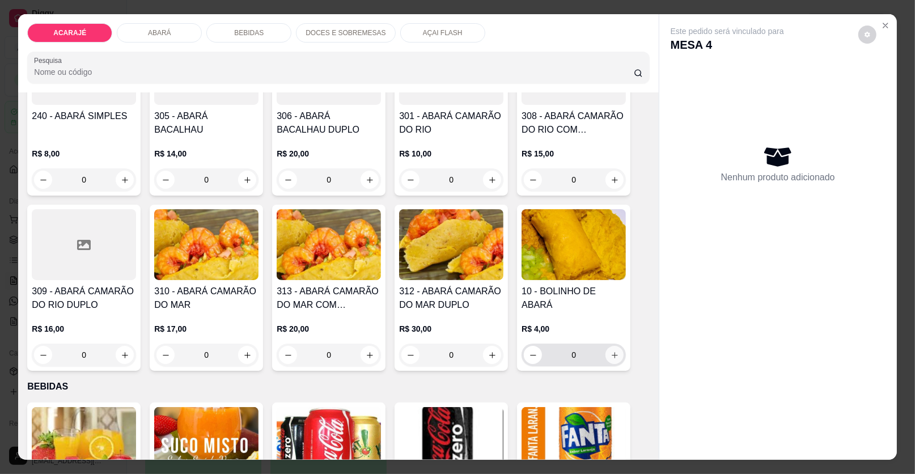
click at [611, 354] on icon "increase-product-quantity" at bounding box center [615, 355] width 9 height 9
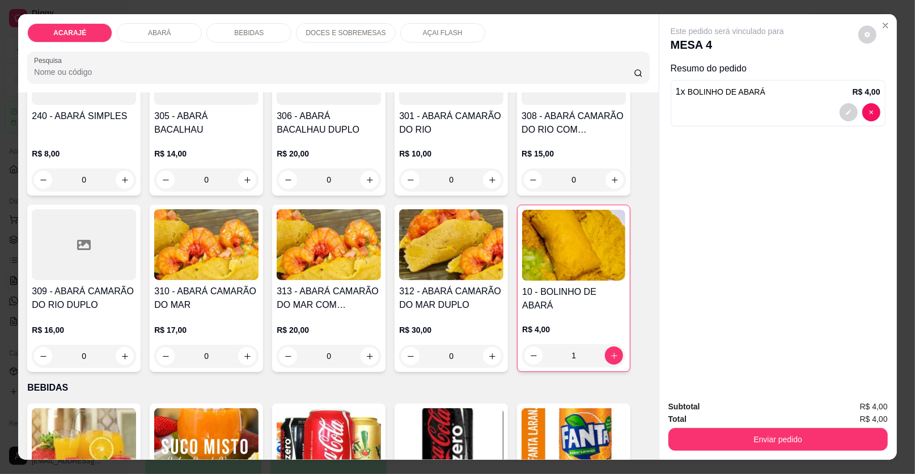
type input "1"
click at [776, 441] on button "Enviar pedido" at bounding box center [777, 439] width 219 height 23
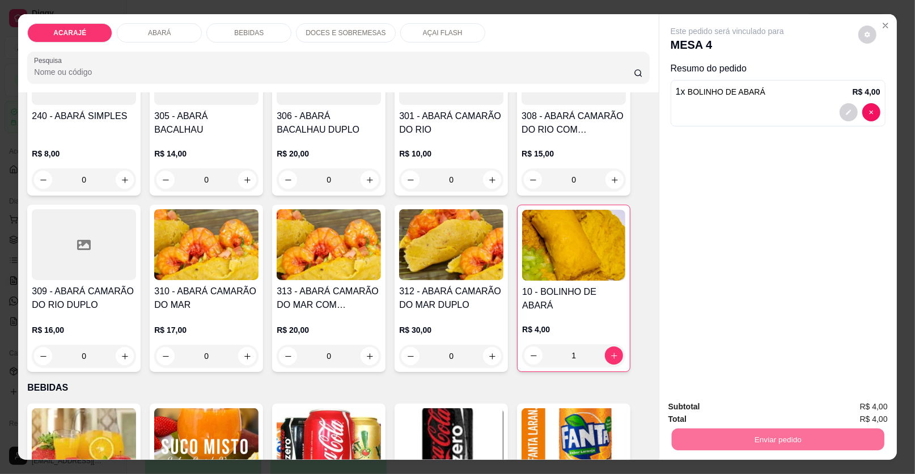
click at [845, 404] on button "Enviar pedido" at bounding box center [858, 412] width 64 height 22
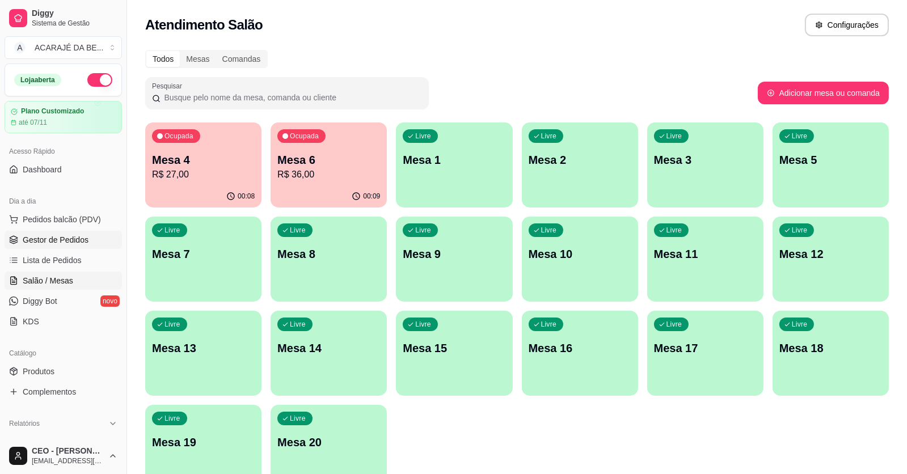
click at [44, 237] on span "Gestor de Pedidos" at bounding box center [56, 239] width 66 height 11
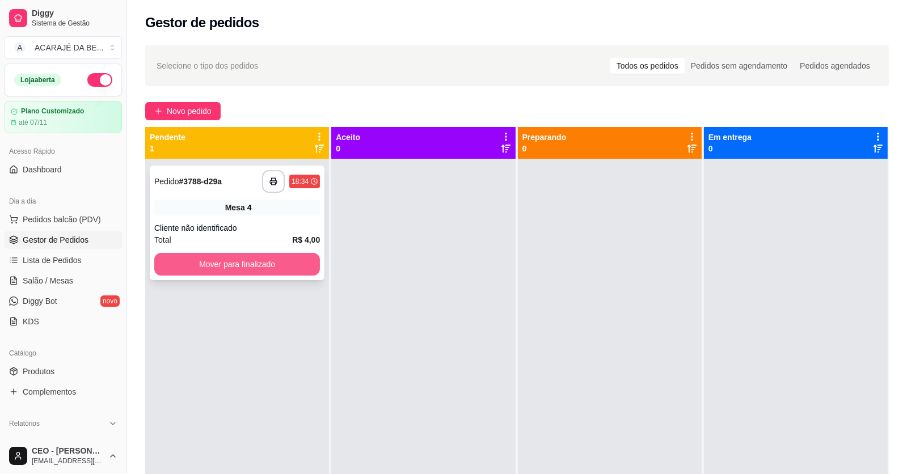
click at [193, 255] on button "Mover para finalizado" at bounding box center [237, 264] width 166 height 23
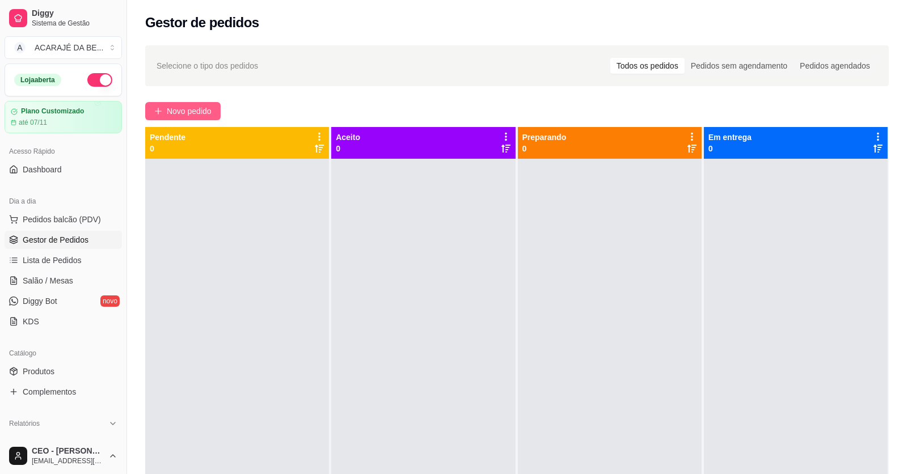
click at [175, 107] on span "Novo pedido" at bounding box center [189, 111] width 45 height 12
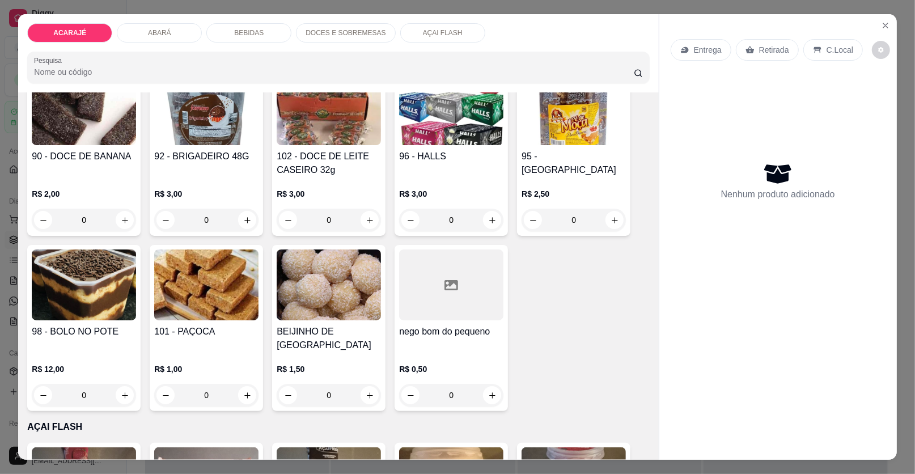
scroll to position [1927, 0]
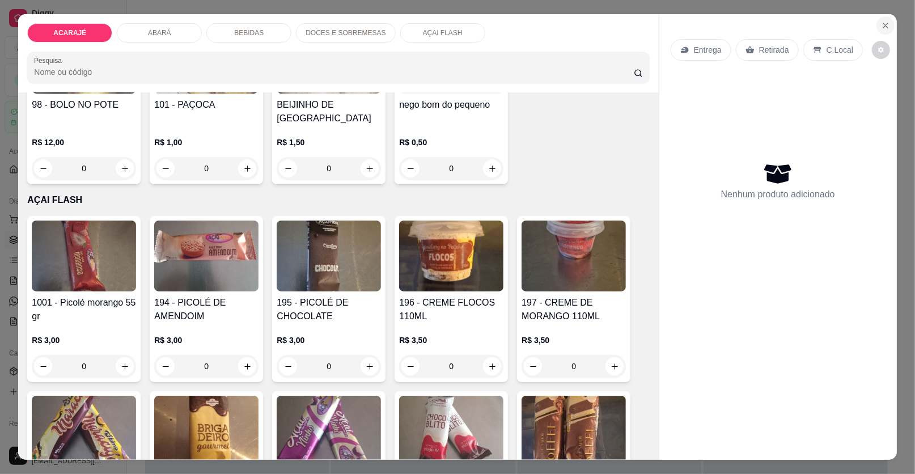
click at [886, 22] on button "Close" at bounding box center [885, 25] width 18 height 18
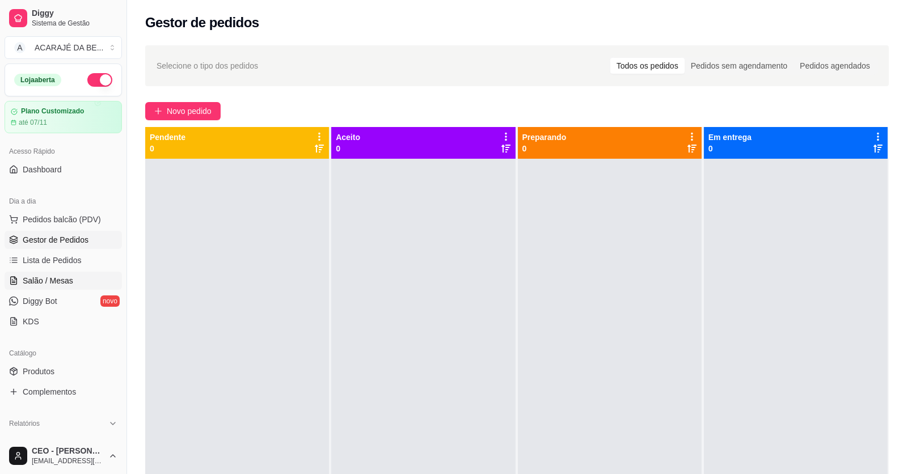
click at [79, 282] on link "Salão / Mesas" at bounding box center [63, 281] width 117 height 18
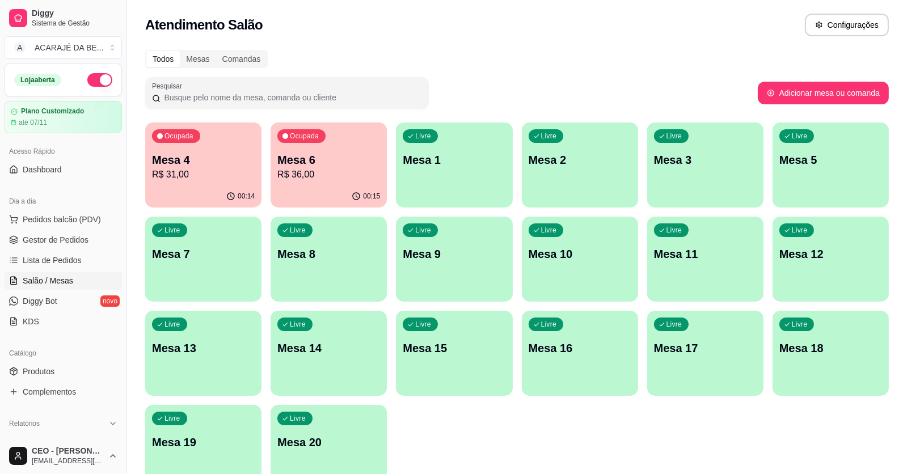
click at [319, 179] on p "R$ 36,00" at bounding box center [328, 175] width 103 height 14
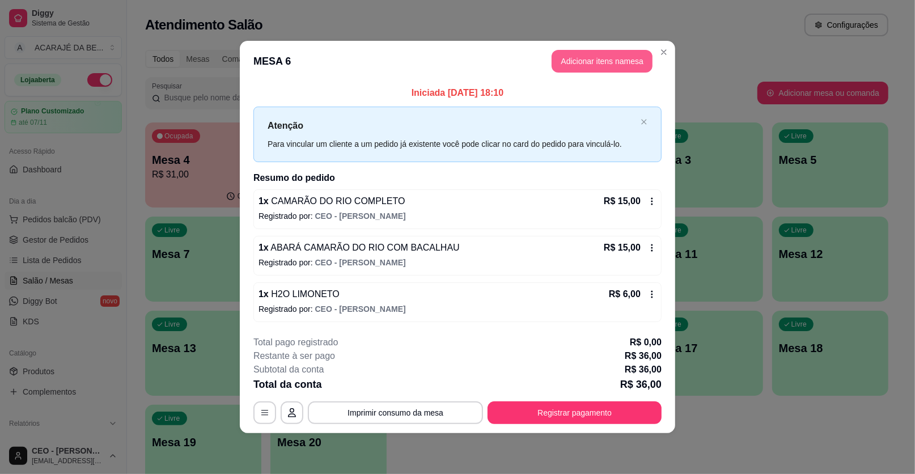
click at [581, 58] on button "Adicionar itens na mesa" at bounding box center [602, 61] width 101 height 23
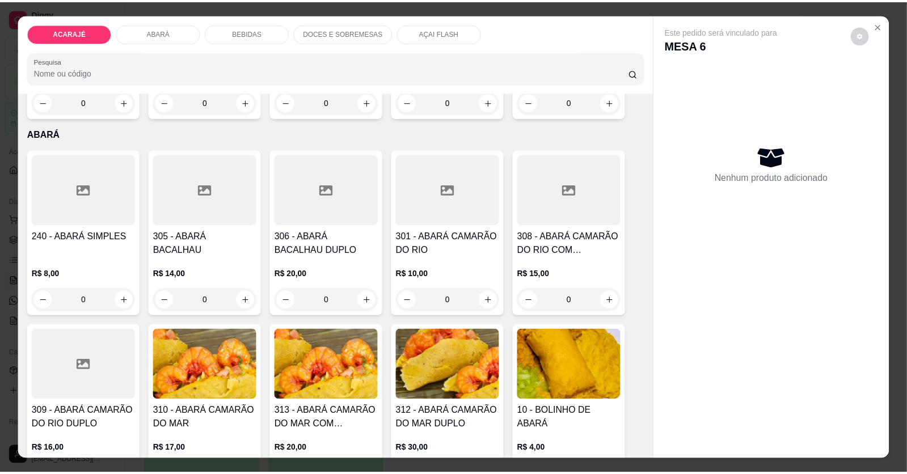
scroll to position [396, 0]
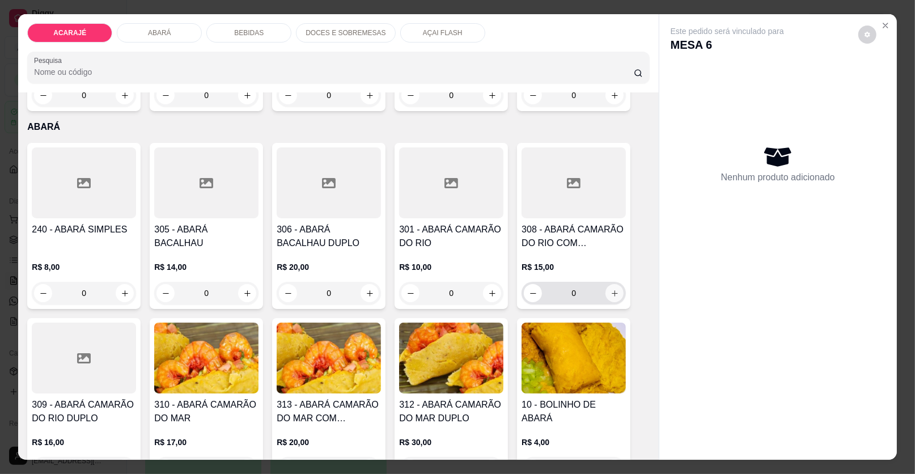
click at [611, 290] on icon "increase-product-quantity" at bounding box center [615, 293] width 9 height 9
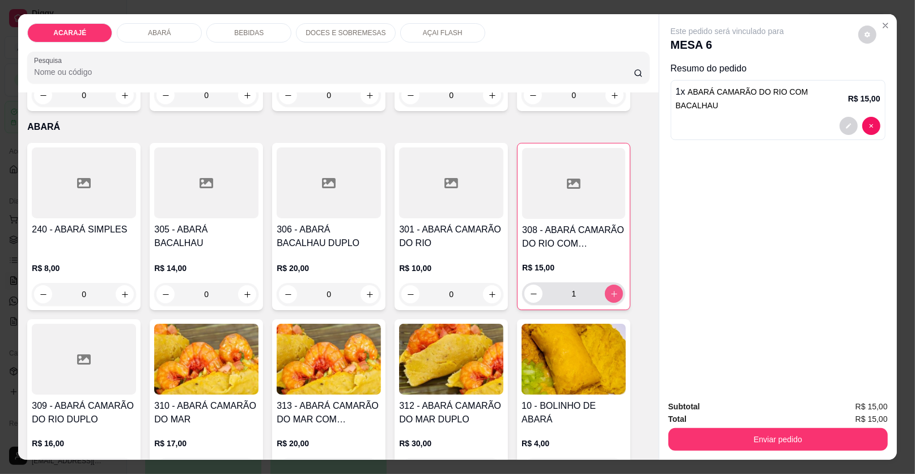
click at [610, 290] on icon "increase-product-quantity" at bounding box center [614, 294] width 9 height 9
type input "2"
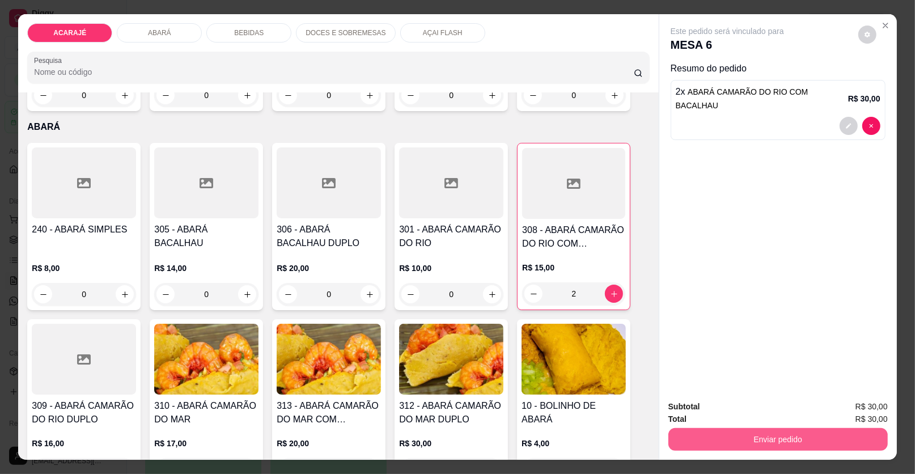
click at [691, 441] on button "Enviar pedido" at bounding box center [777, 439] width 219 height 23
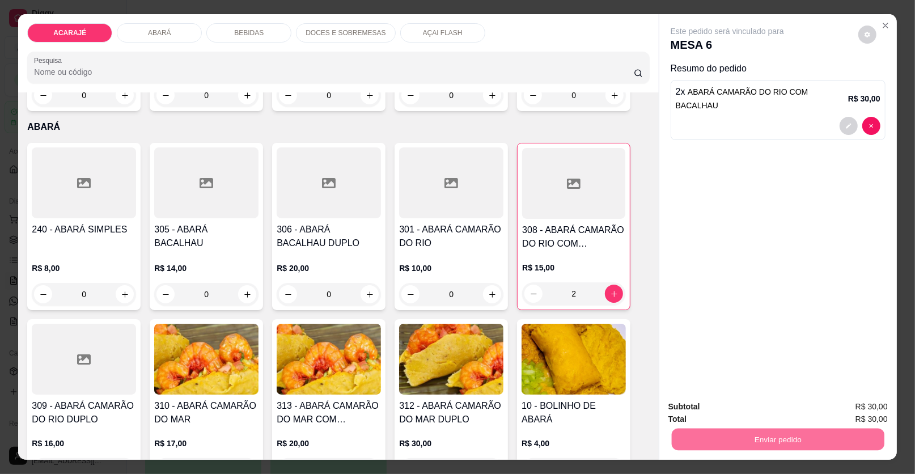
click at [844, 406] on button "Enviar pedido" at bounding box center [858, 411] width 62 height 21
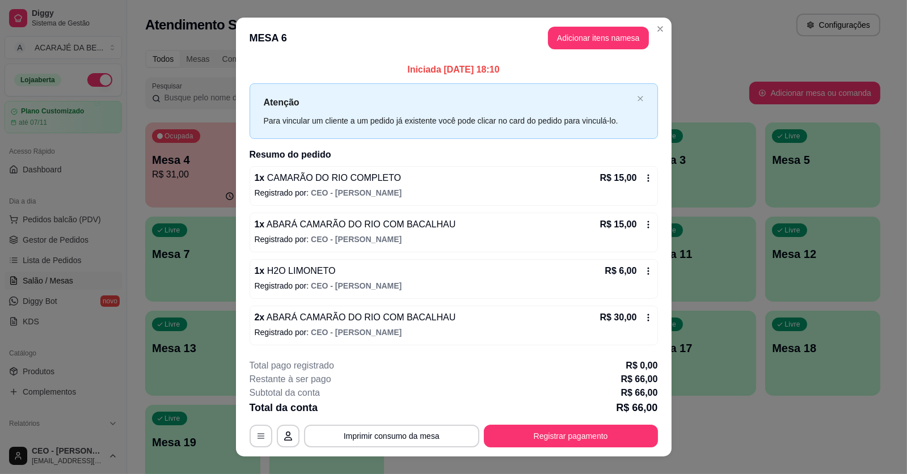
click at [665, 22] on div "Atendimento Salão Configurações" at bounding box center [512, 25] width 735 height 23
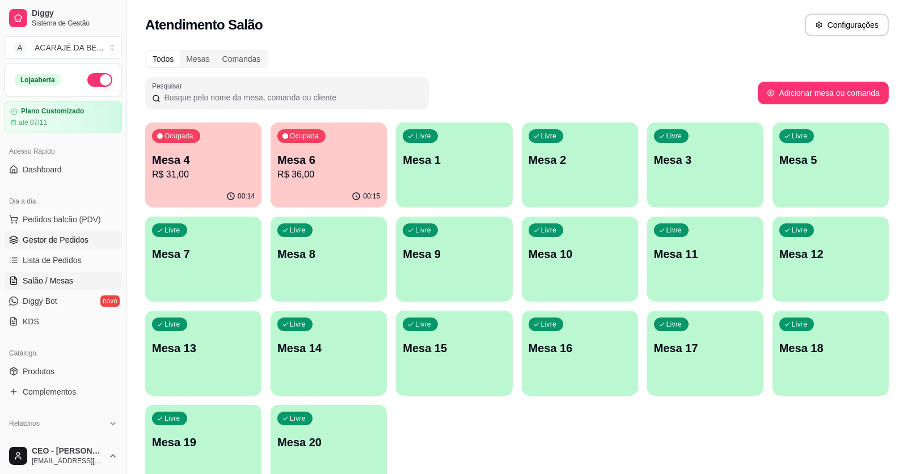
click at [53, 238] on span "Gestor de Pedidos" at bounding box center [56, 239] width 66 height 11
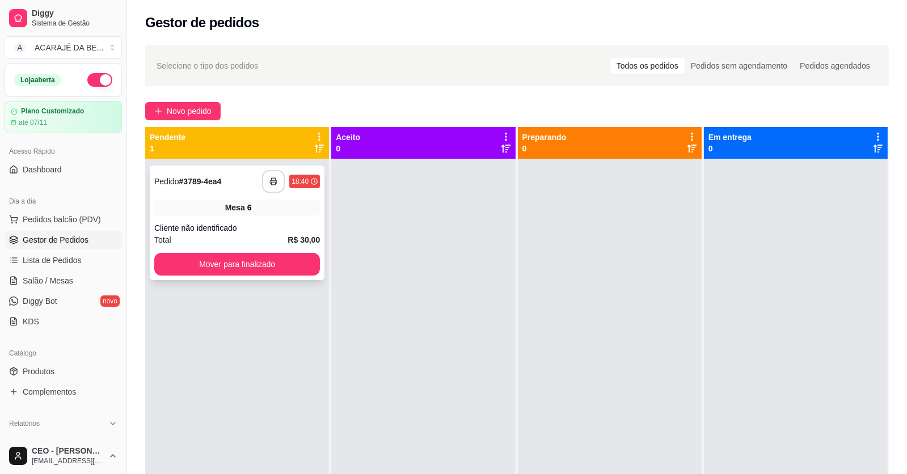
click at [273, 179] on icon "button" at bounding box center [273, 181] width 8 height 8
click at [283, 260] on button "Mover para finalizado" at bounding box center [237, 264] width 166 height 23
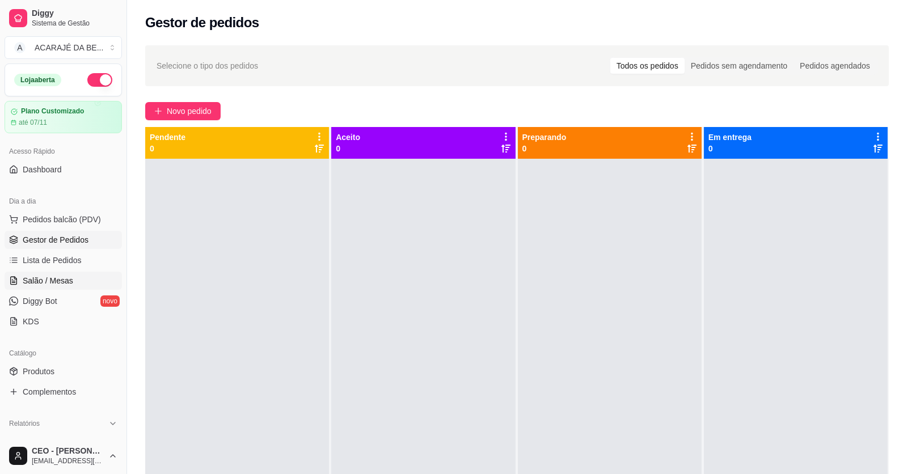
click at [45, 275] on span "Salão / Mesas" at bounding box center [48, 280] width 50 height 11
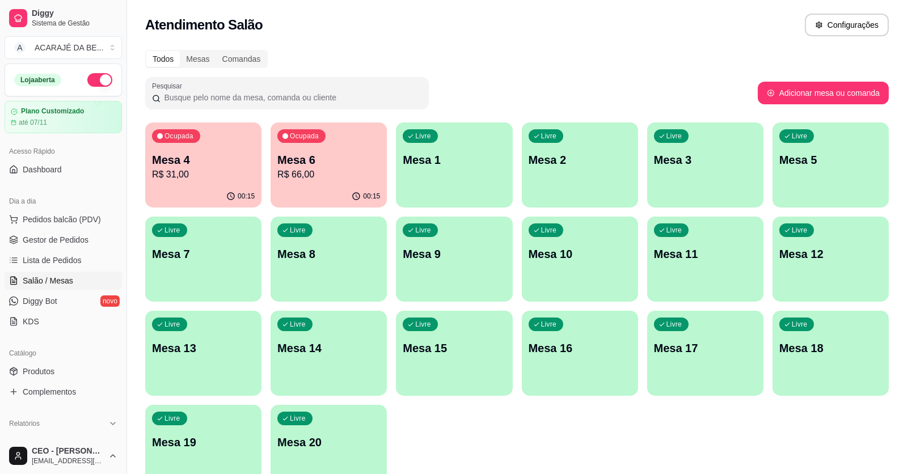
click at [301, 164] on p "Mesa 6" at bounding box center [328, 160] width 103 height 16
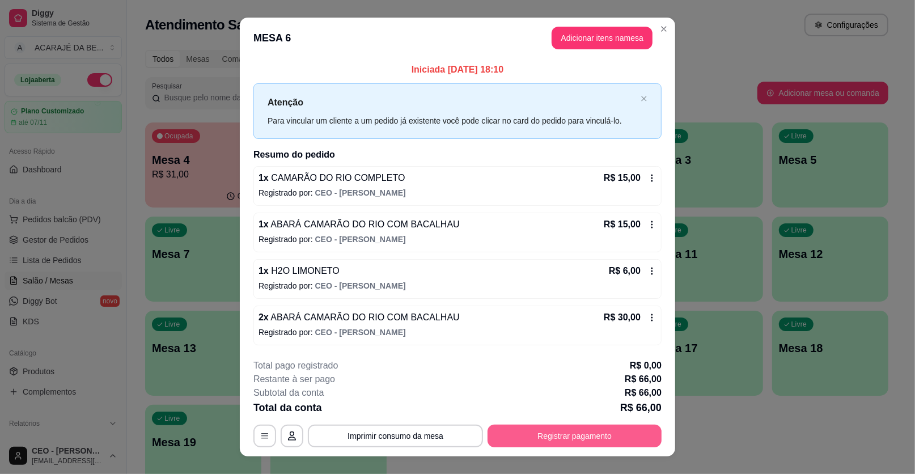
click at [543, 438] on button "Registrar pagamento" at bounding box center [575, 436] width 174 height 23
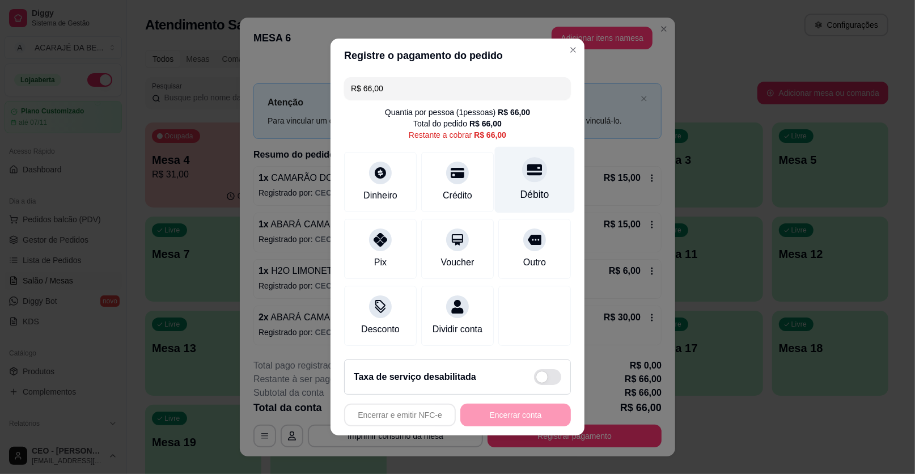
click at [528, 184] on div "Débito" at bounding box center [535, 180] width 80 height 66
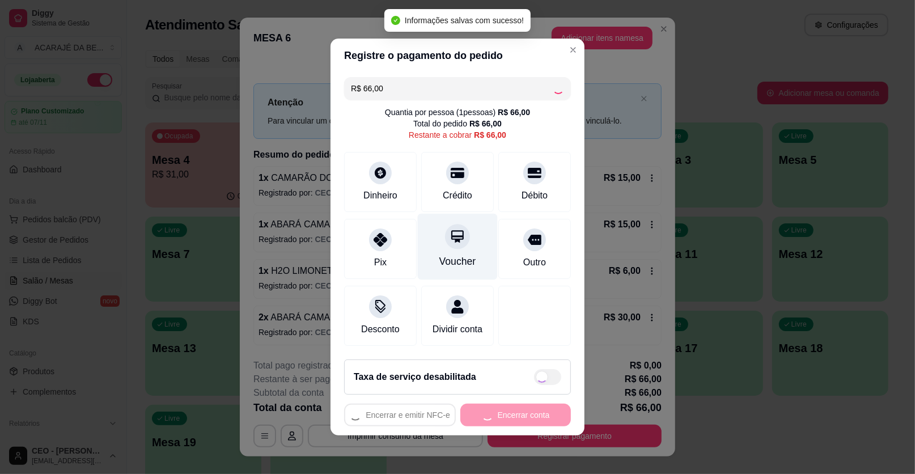
type input "R$ 0,00"
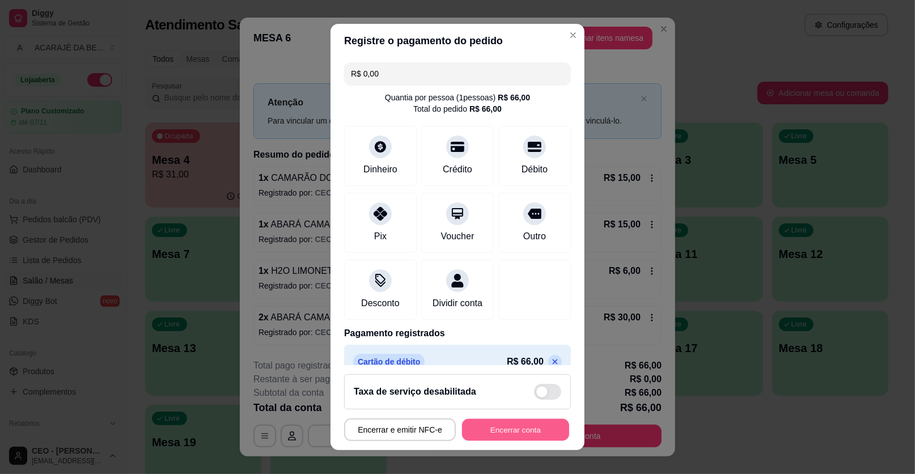
click at [516, 424] on button "Encerrar conta" at bounding box center [515, 430] width 107 height 22
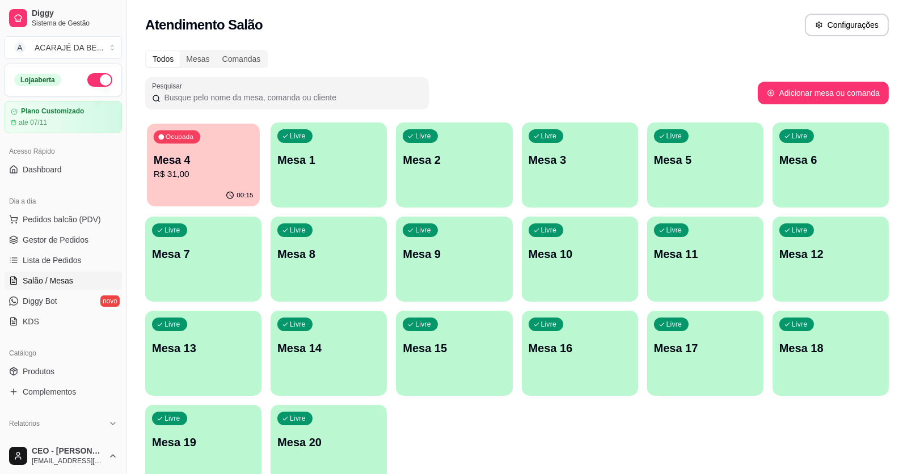
click at [234, 184] on div "Ocupada Mesa 4 R$ 31,00" at bounding box center [203, 154] width 113 height 61
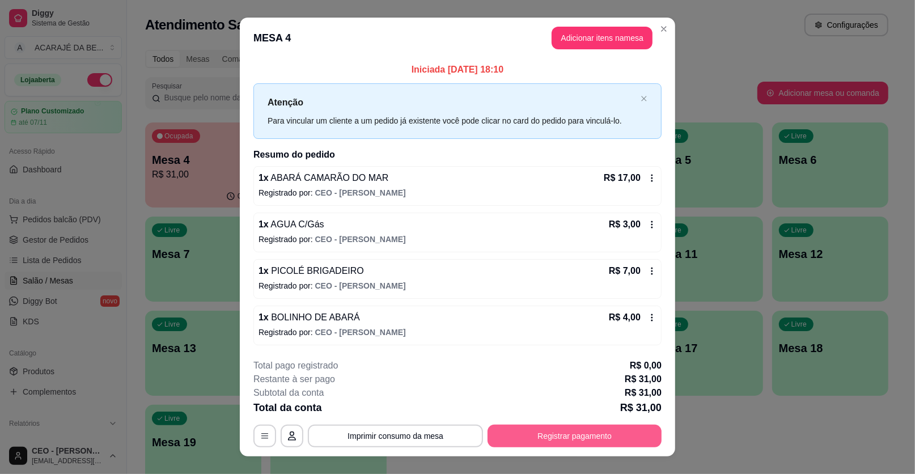
click at [545, 439] on button "Registrar pagamento" at bounding box center [575, 436] width 174 height 23
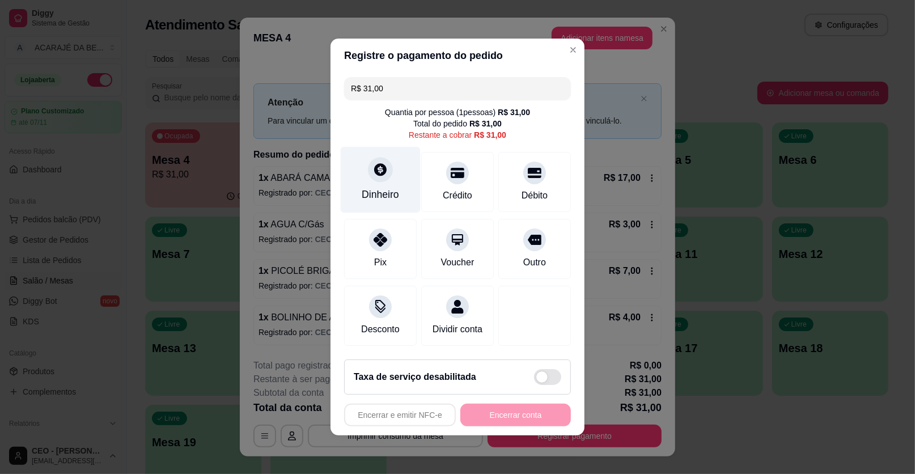
click at [390, 197] on div "Dinheiro" at bounding box center [380, 194] width 37 height 15
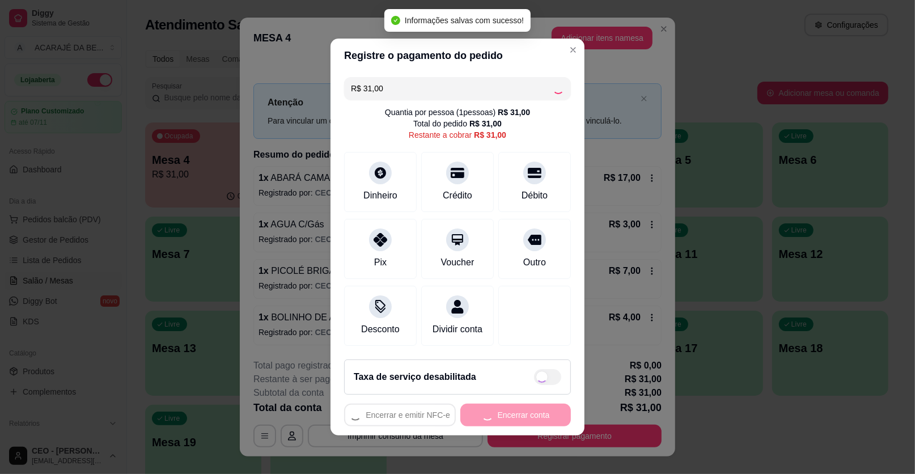
type input "R$ 0,00"
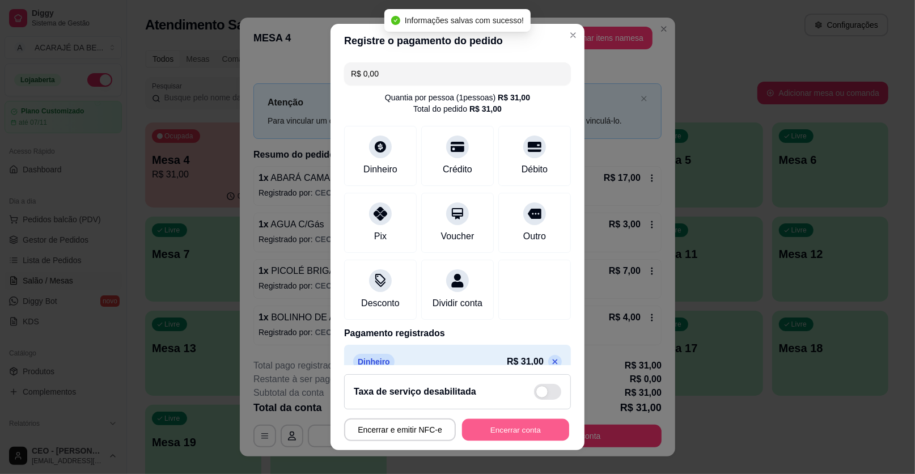
click at [530, 429] on button "Encerrar conta" at bounding box center [515, 430] width 107 height 22
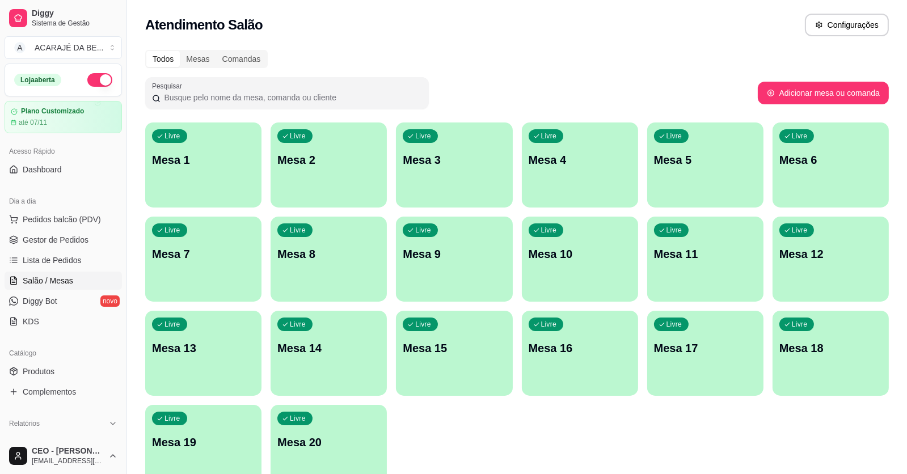
click at [562, 267] on div "Livre Mesa 10" at bounding box center [580, 252] width 116 height 71
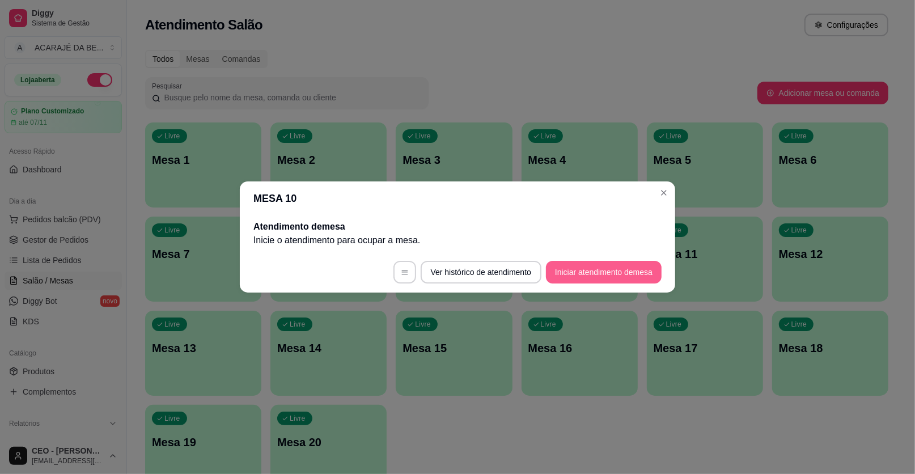
click at [611, 268] on button "Iniciar atendimento de mesa" at bounding box center [604, 272] width 116 height 23
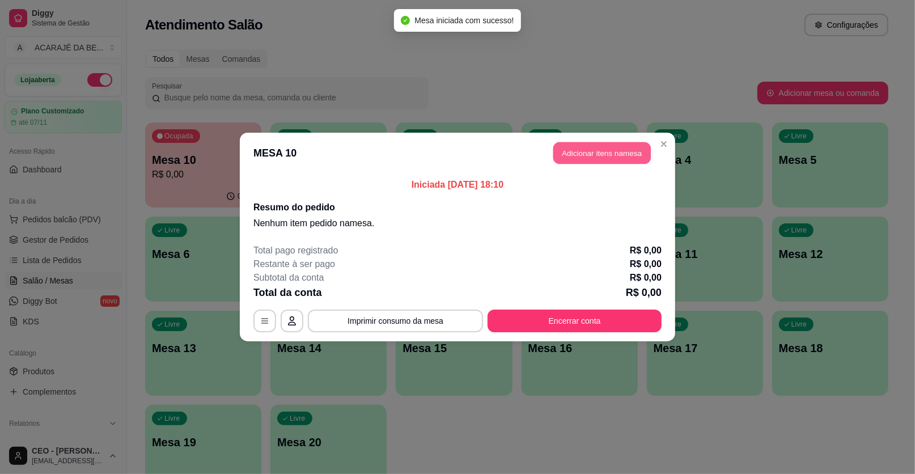
click at [601, 149] on button "Adicionar itens na mesa" at bounding box center [602, 153] width 98 height 22
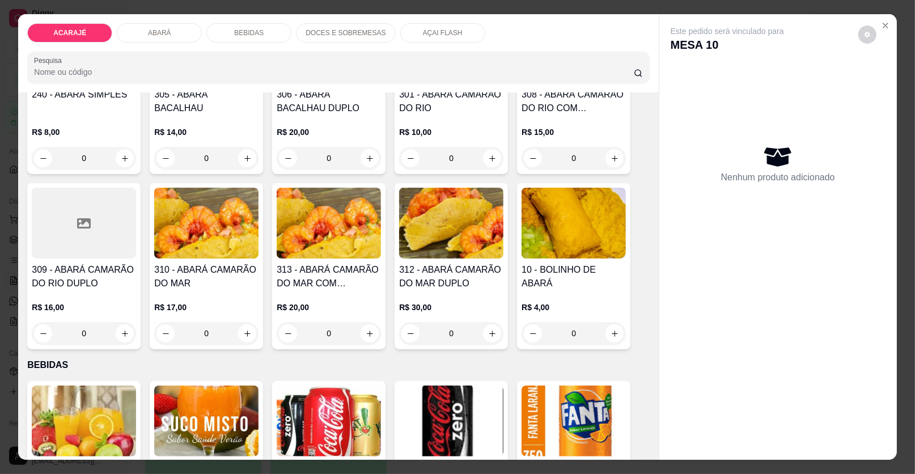
scroll to position [566, 0]
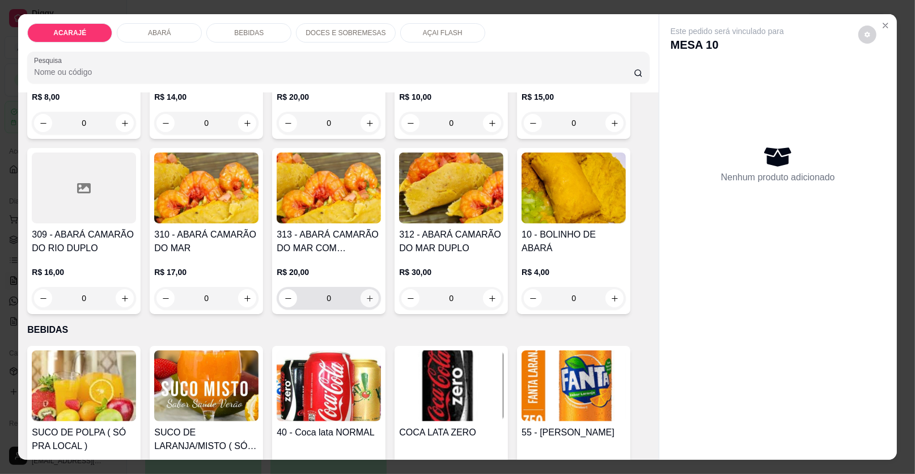
click at [366, 294] on icon "increase-product-quantity" at bounding box center [370, 298] width 9 height 9
type input "1"
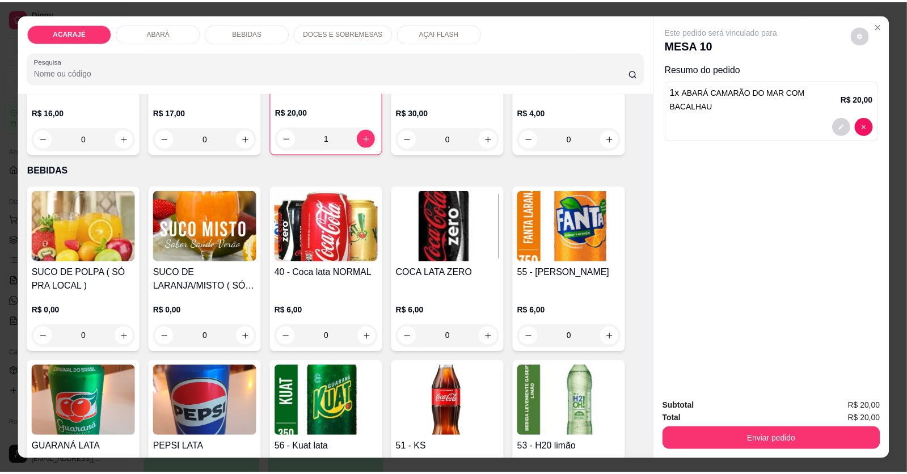
scroll to position [793, 0]
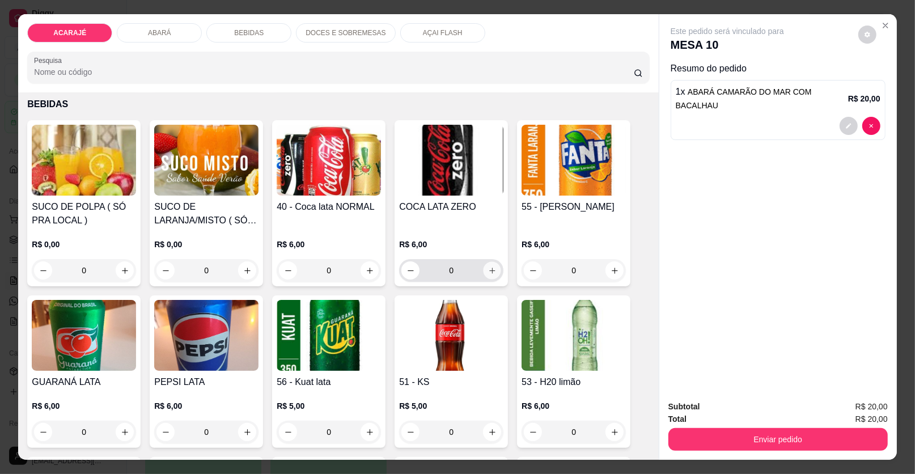
click at [493, 265] on button "increase-product-quantity" at bounding box center [493, 271] width 18 height 18
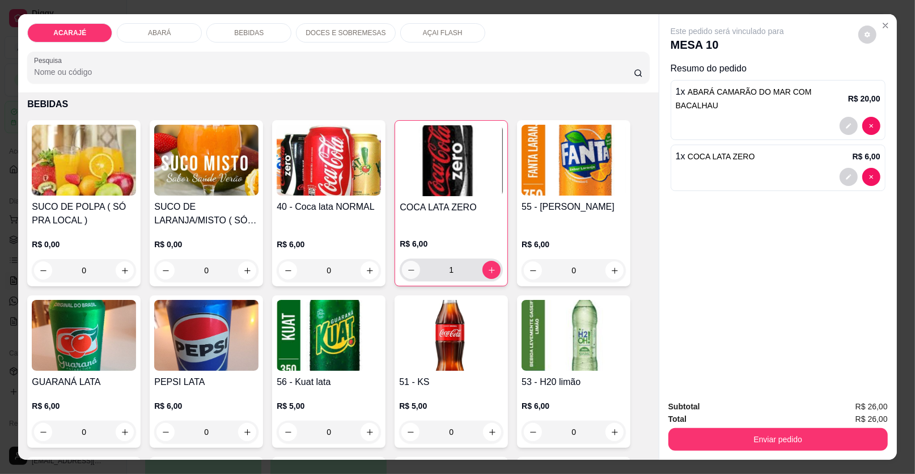
click at [407, 266] on icon "decrease-product-quantity" at bounding box center [411, 270] width 9 height 9
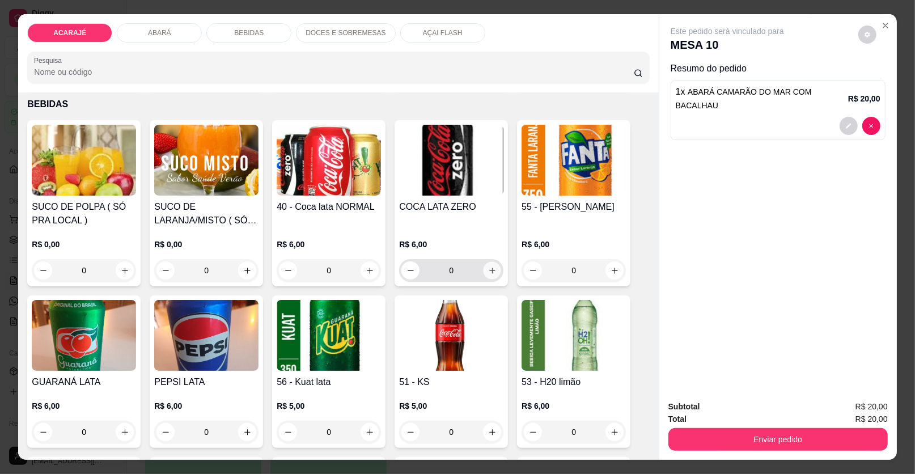
click at [492, 264] on button "increase-product-quantity" at bounding box center [493, 271] width 18 height 18
type input "1"
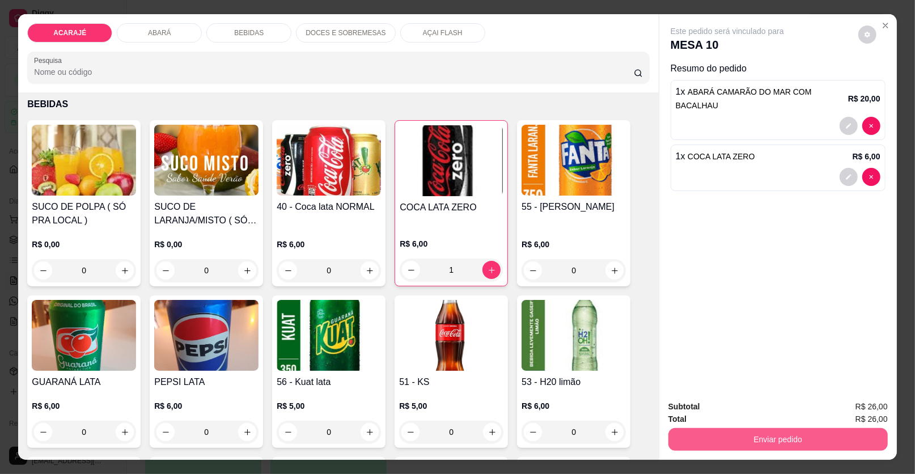
click at [736, 432] on button "Enviar pedido" at bounding box center [777, 439] width 219 height 23
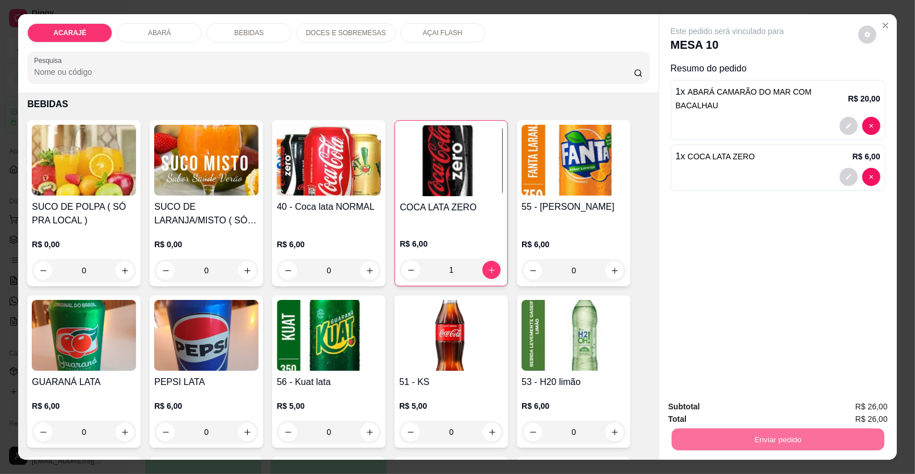
click at [858, 403] on button "Enviar pedido" at bounding box center [858, 412] width 64 height 22
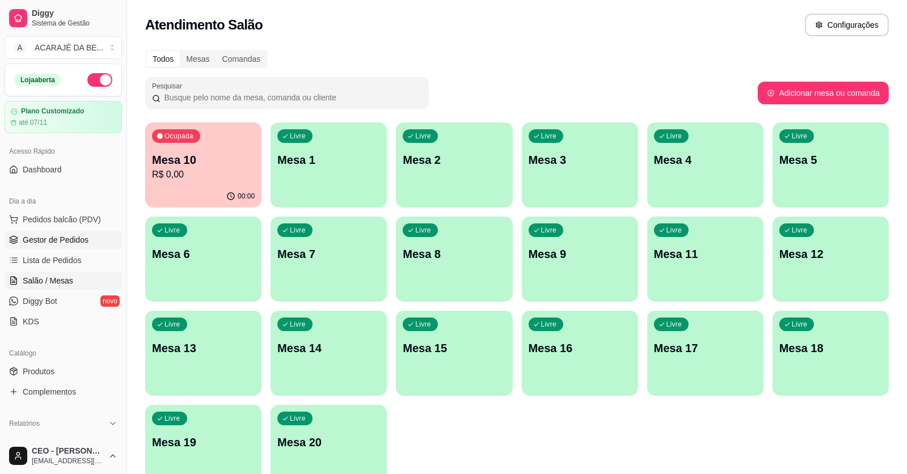
click at [46, 244] on span "Gestor de Pedidos" at bounding box center [56, 239] width 66 height 11
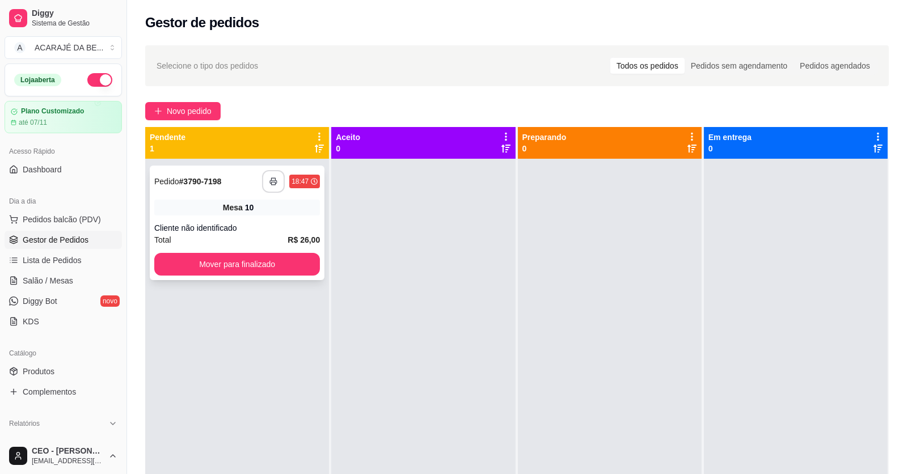
click at [269, 180] on icon "button" at bounding box center [273, 181] width 8 height 8
click at [281, 259] on button "Mover para finalizado" at bounding box center [237, 264] width 166 height 23
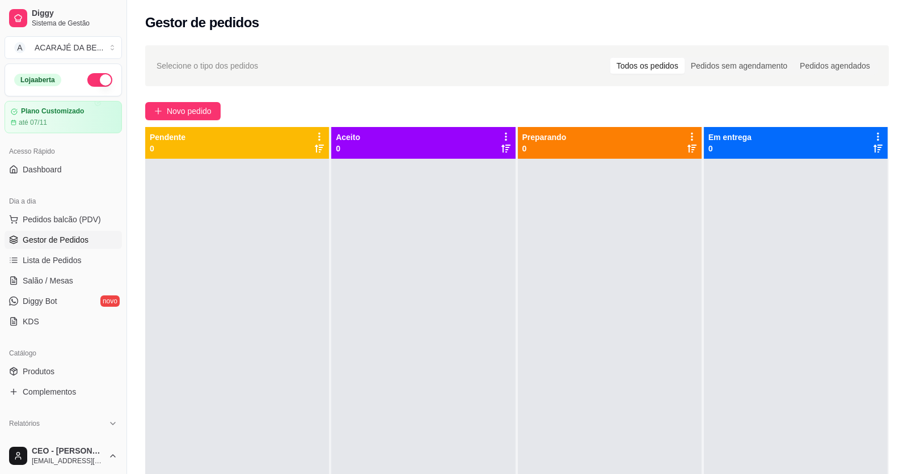
click at [376, 262] on div at bounding box center [423, 396] width 184 height 474
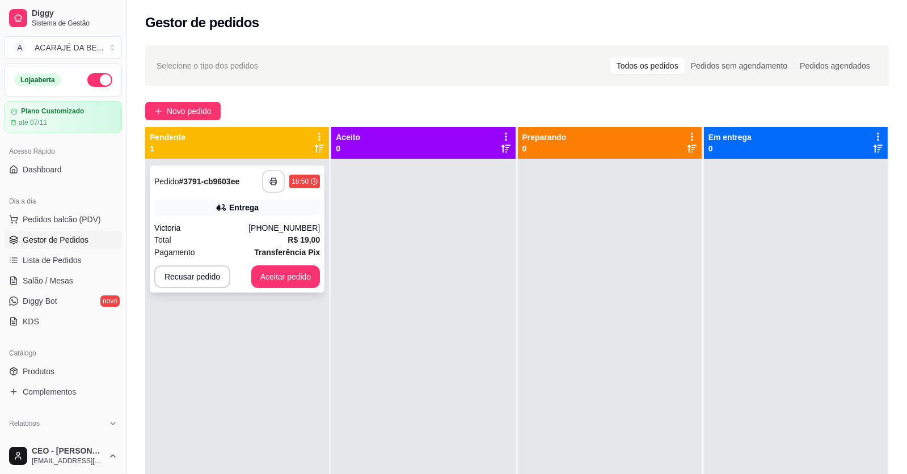
click at [272, 179] on icon "button" at bounding box center [273, 181] width 8 height 8
click at [271, 274] on button "Aceitar pedido" at bounding box center [285, 276] width 69 height 23
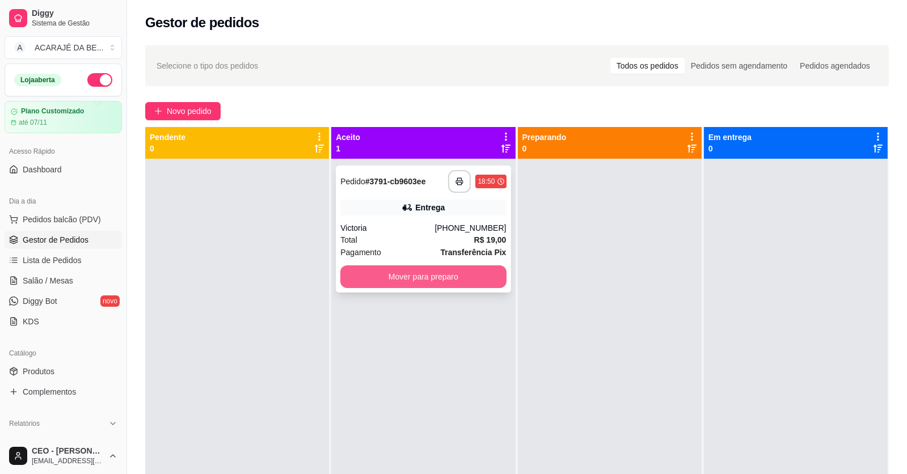
click at [385, 270] on button "Mover para preparo" at bounding box center [423, 276] width 166 height 23
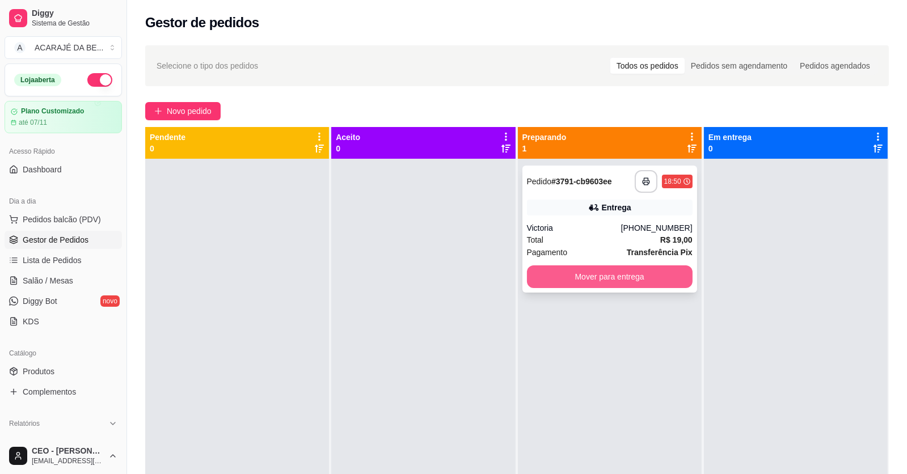
click at [571, 268] on button "Mover para entrega" at bounding box center [610, 276] width 166 height 23
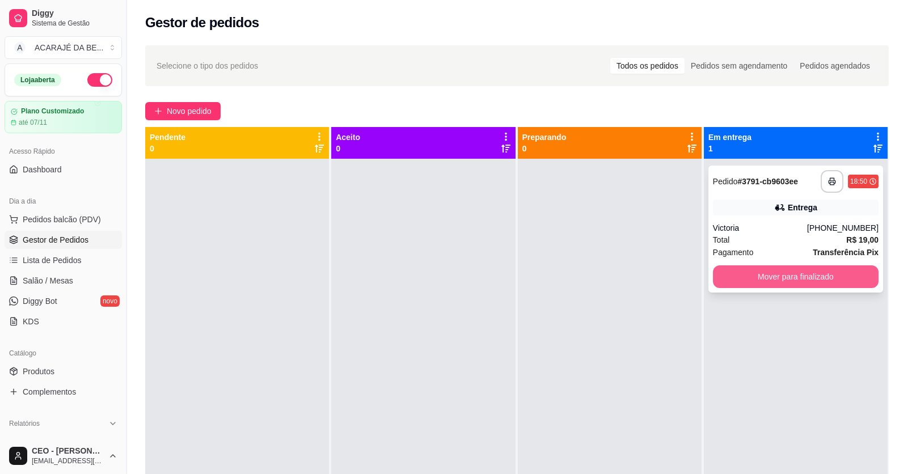
click at [744, 271] on button "Mover para finalizado" at bounding box center [796, 276] width 166 height 23
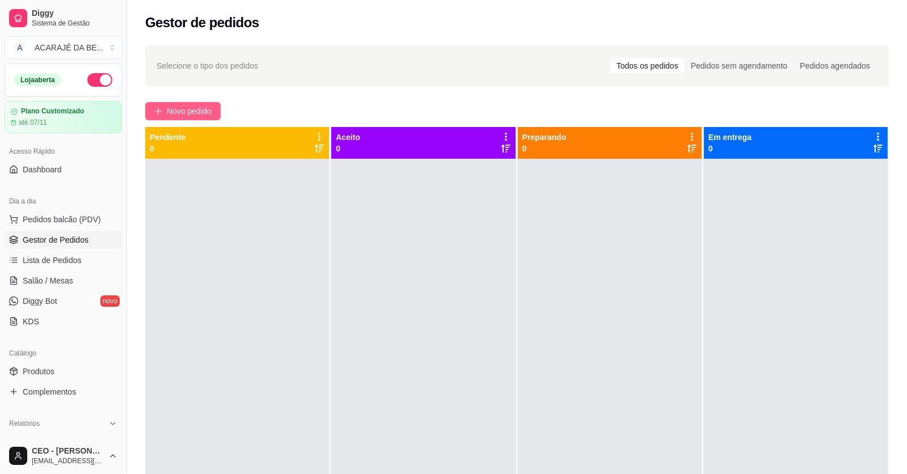
click at [172, 105] on span "Novo pedido" at bounding box center [189, 111] width 45 height 12
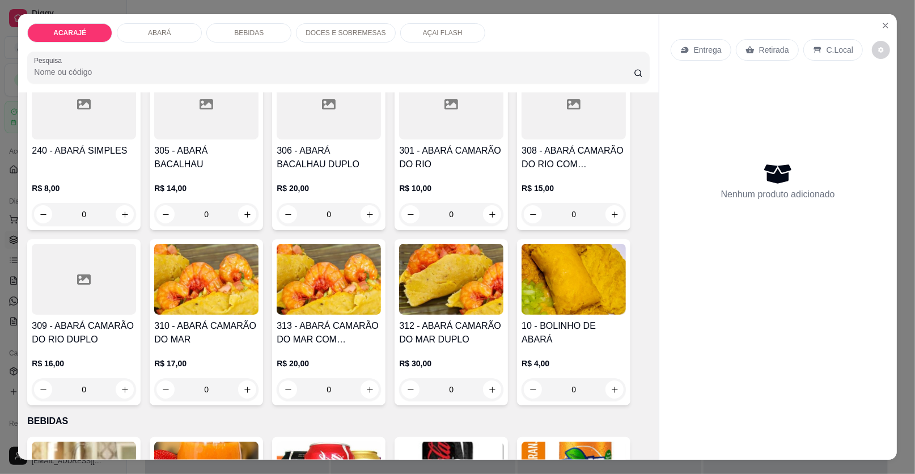
scroll to position [510, 0]
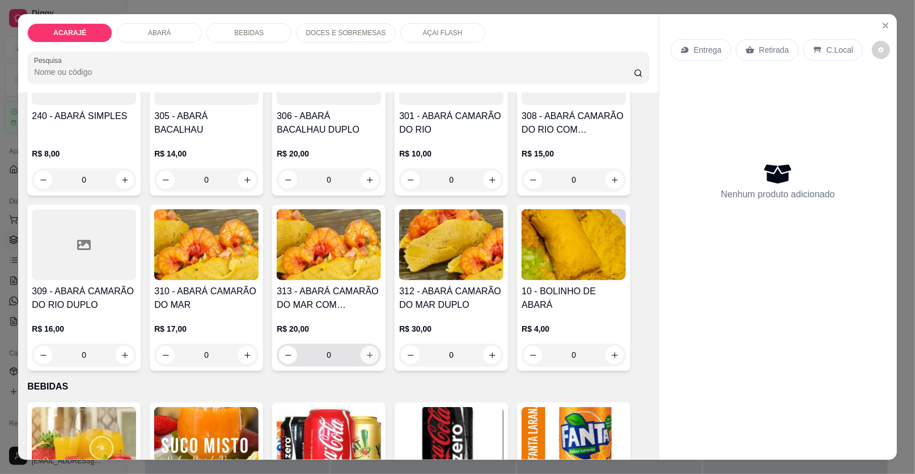
click at [366, 346] on button "increase-product-quantity" at bounding box center [370, 355] width 18 height 18
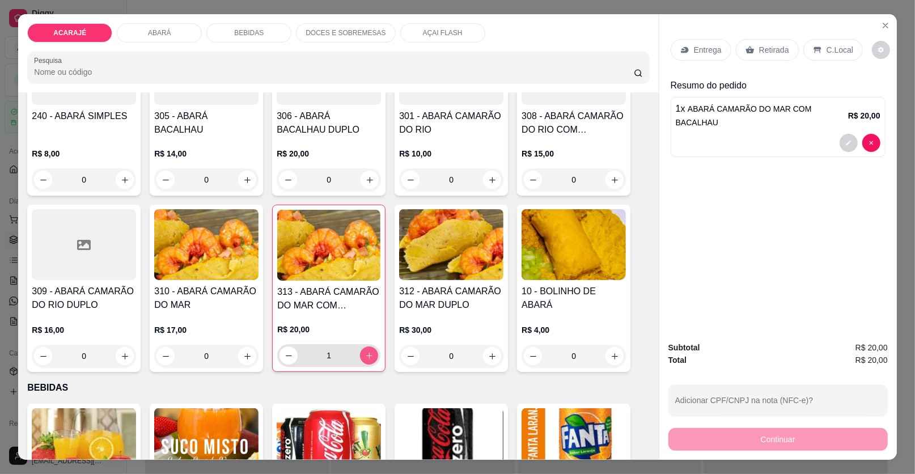
click at [366, 346] on button "increase-product-quantity" at bounding box center [369, 355] width 18 height 18
type input "2"
click at [765, 43] on div "Retirada" at bounding box center [767, 50] width 63 height 22
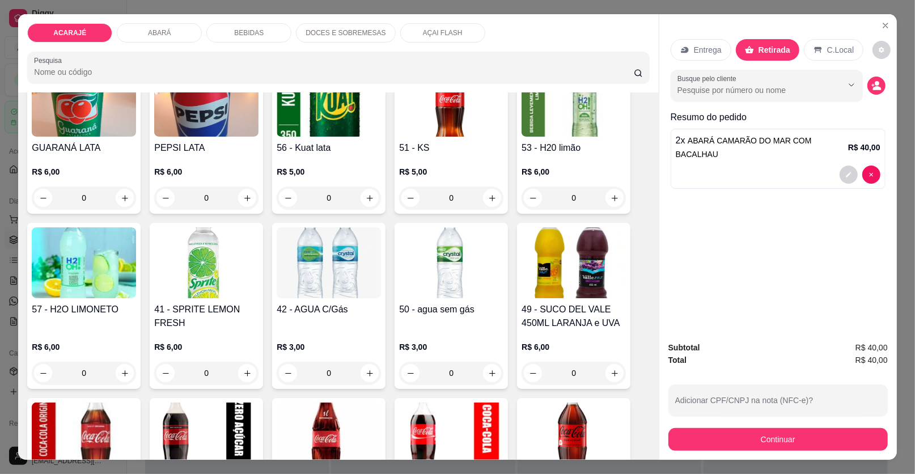
scroll to position [1191, 0]
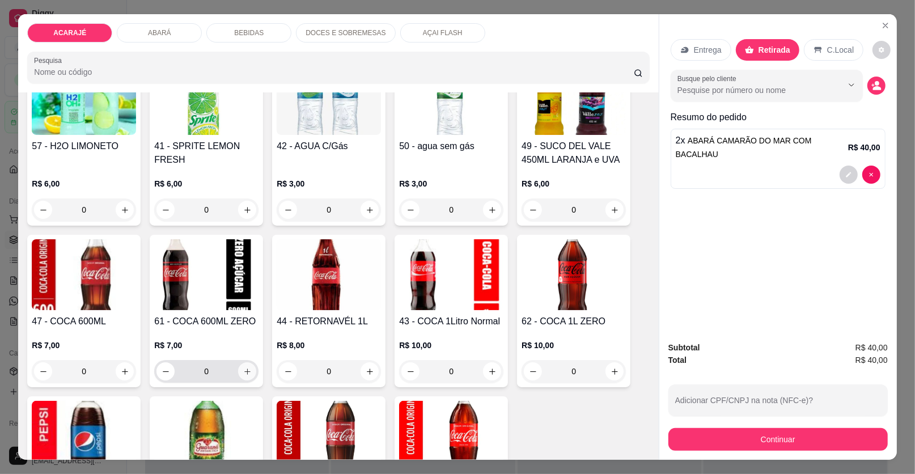
click at [244, 372] on icon "increase-product-quantity" at bounding box center [247, 371] width 9 height 9
type input "1"
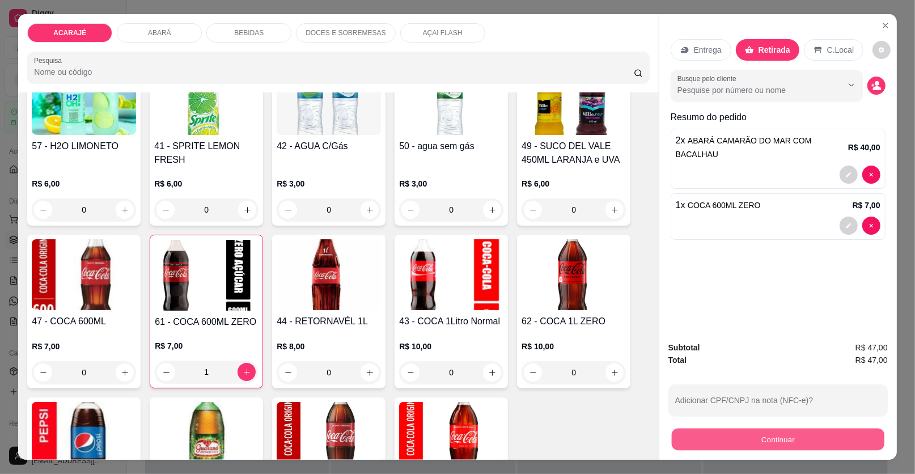
click at [718, 437] on button "Continuar" at bounding box center [778, 440] width 213 height 22
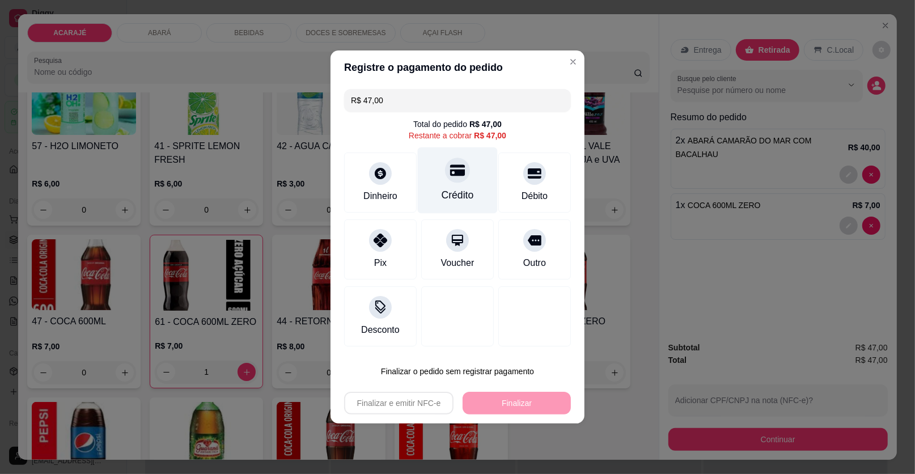
click at [453, 181] on div at bounding box center [457, 170] width 25 height 25
type input "R$ 0,00"
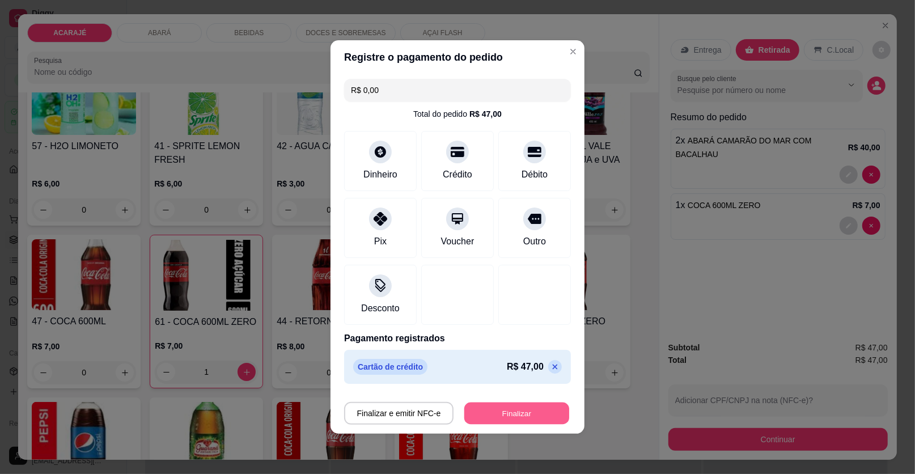
click at [525, 409] on button "Finalizar" at bounding box center [516, 414] width 105 height 22
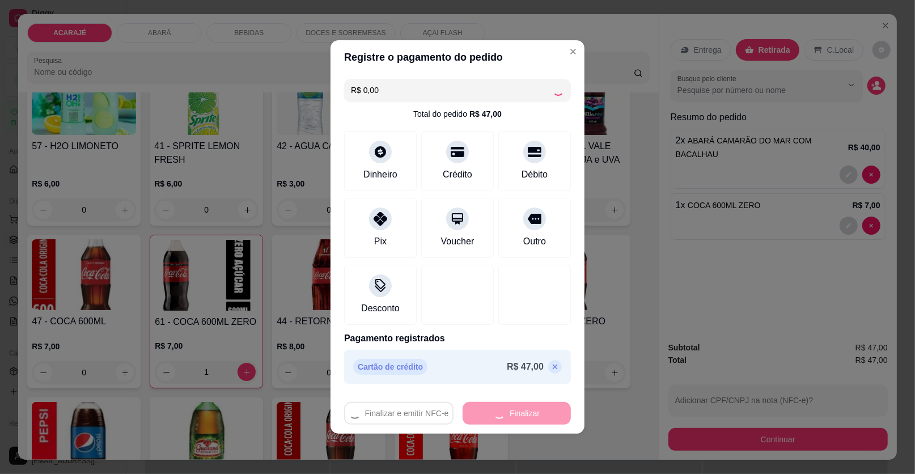
type input "0"
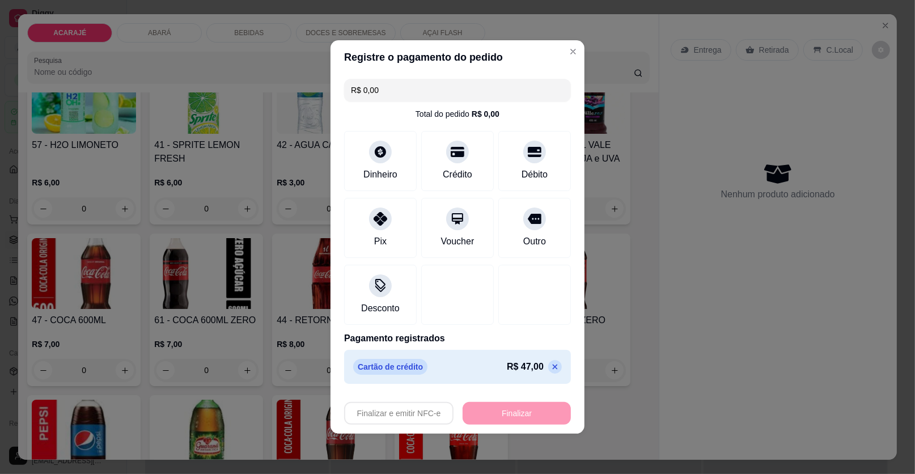
type input "-R$ 47,00"
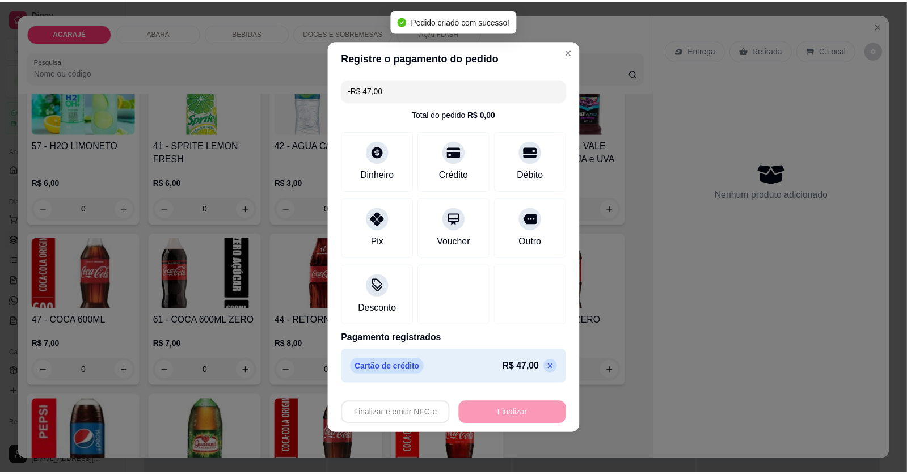
scroll to position [1189, 0]
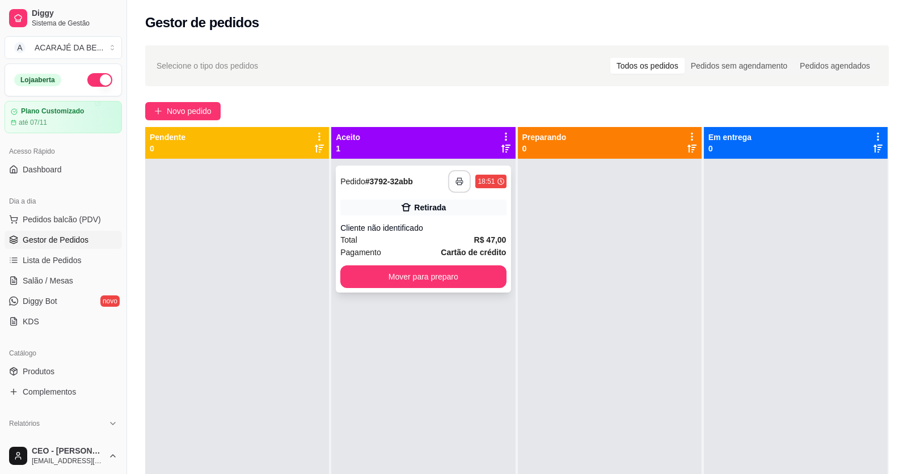
click at [458, 182] on rect "button" at bounding box center [460, 183] width 4 height 3
click at [485, 269] on button "Mover para preparo" at bounding box center [423, 276] width 166 height 23
click at [474, 269] on button "Mover para preparo" at bounding box center [423, 277] width 160 height 22
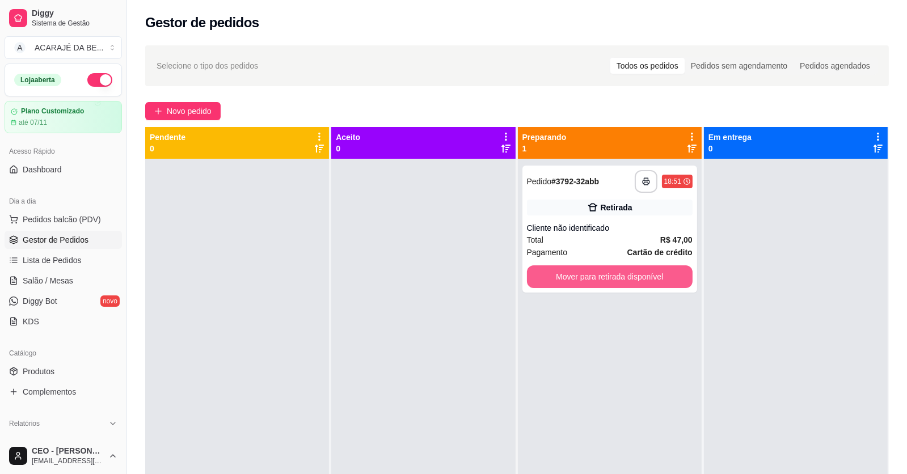
click at [540, 270] on button "Mover para retirada disponível" at bounding box center [610, 276] width 166 height 23
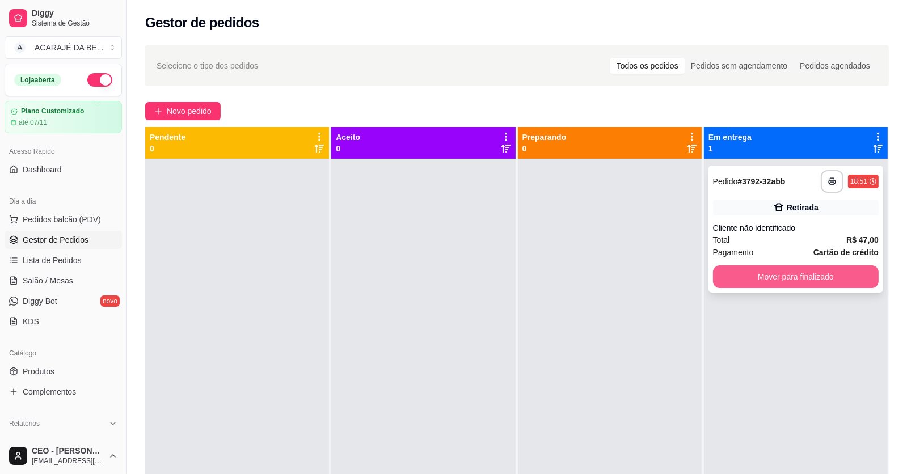
click at [741, 271] on button "Mover para finalizado" at bounding box center [796, 276] width 166 height 23
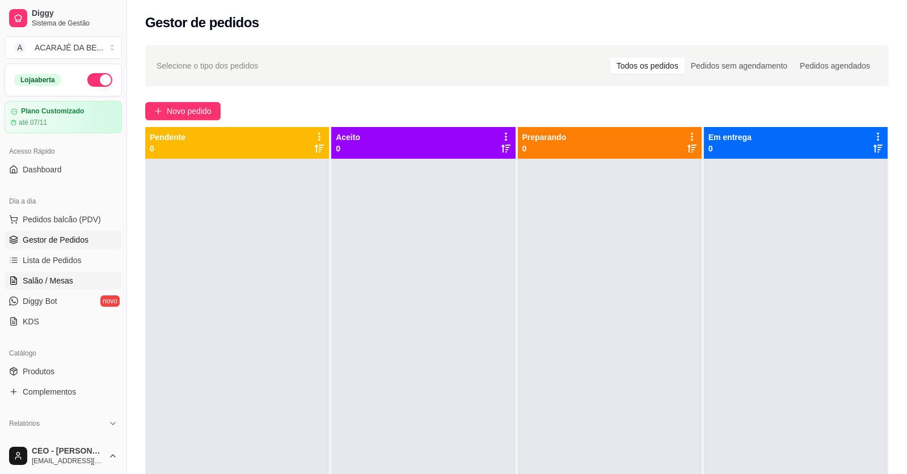
click at [66, 278] on span "Salão / Mesas" at bounding box center [48, 280] width 50 height 11
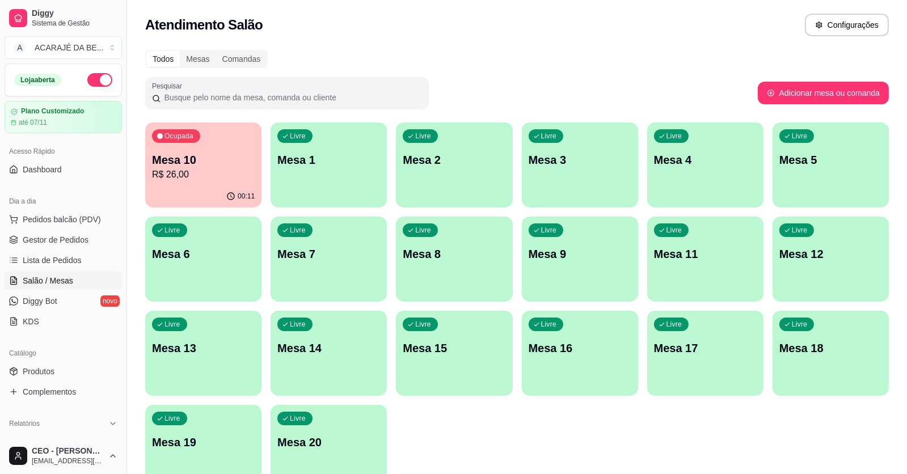
click at [226, 169] on div "Mesa 10 R$ 26,00" at bounding box center [203, 166] width 103 height 29
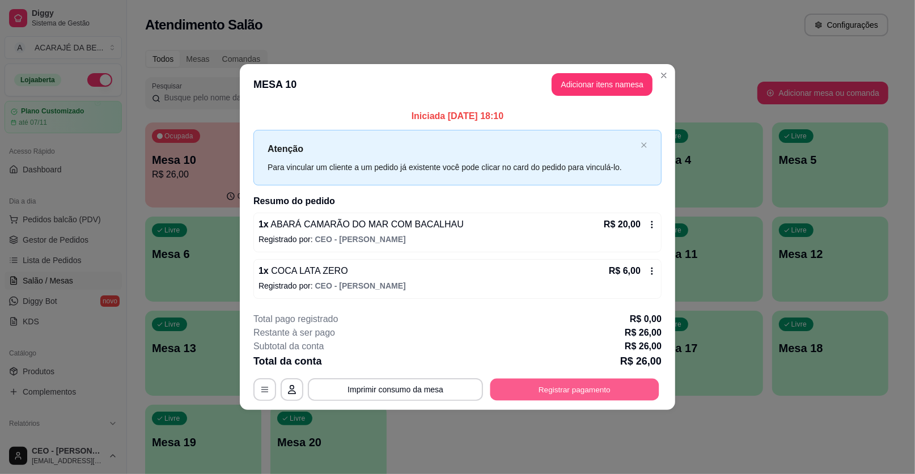
click at [552, 391] on button "Registrar pagamento" at bounding box center [574, 389] width 169 height 22
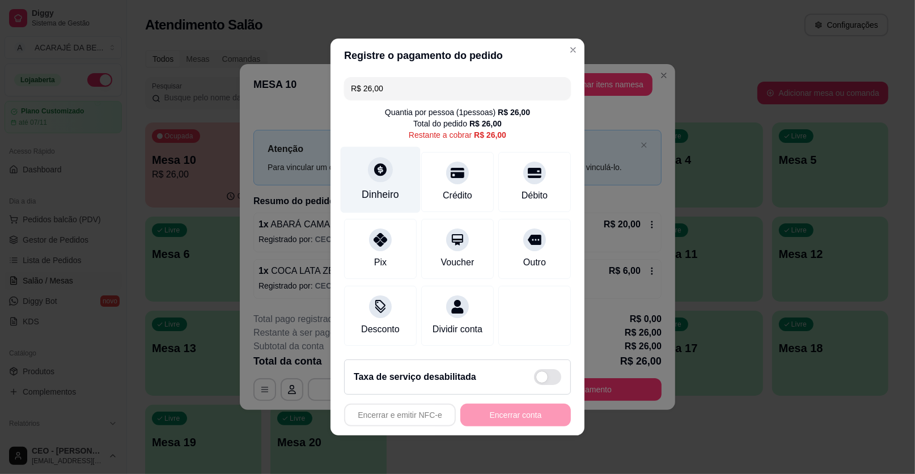
click at [391, 193] on div "Dinheiro" at bounding box center [380, 194] width 37 height 15
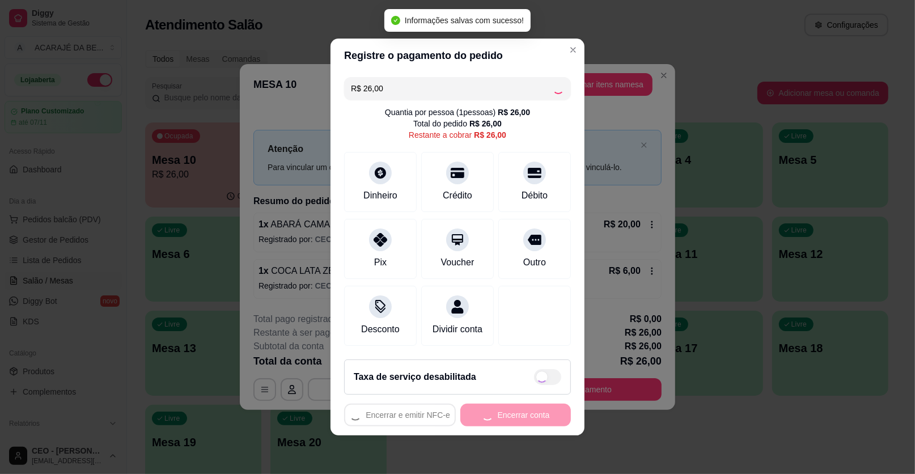
type input "R$ 0,00"
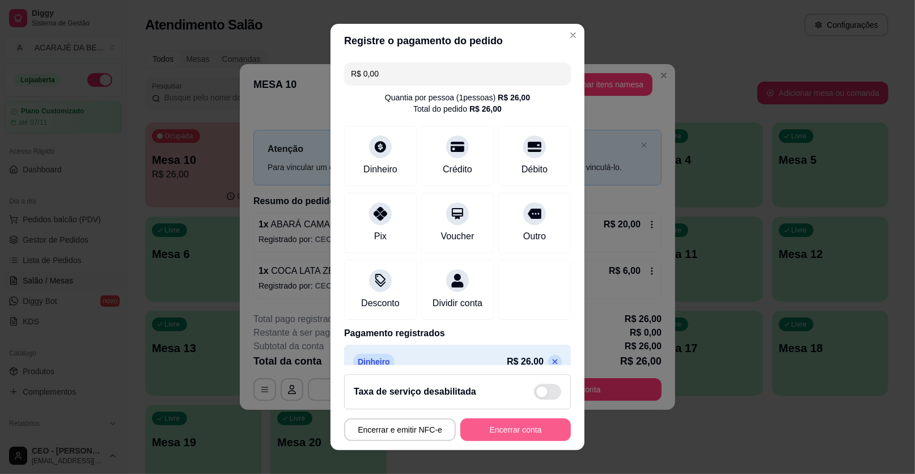
click at [532, 426] on button "Encerrar conta" at bounding box center [515, 429] width 111 height 23
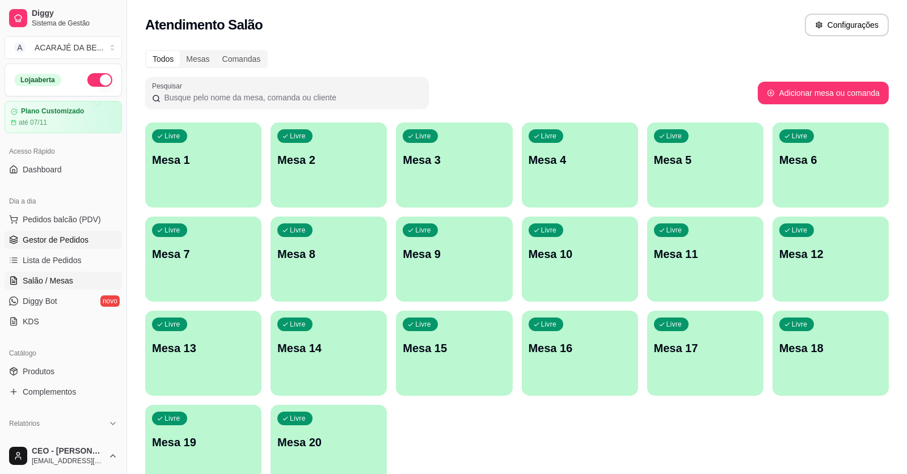
click at [22, 239] on link "Gestor de Pedidos" at bounding box center [63, 240] width 117 height 18
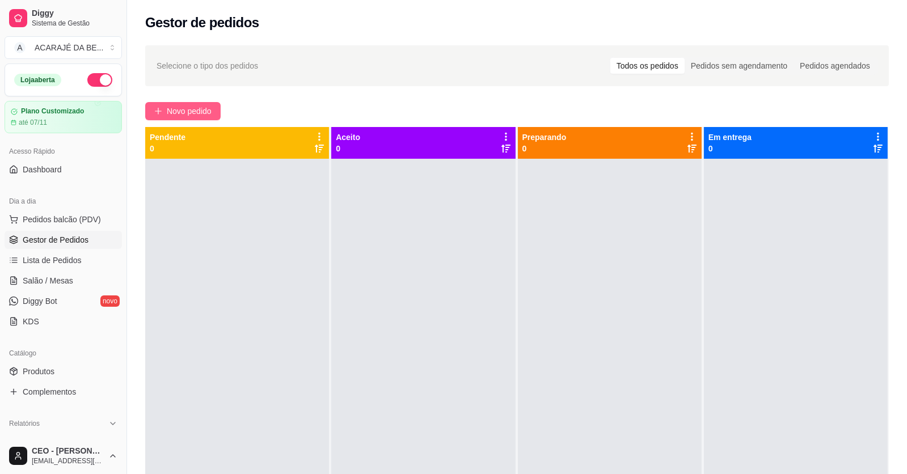
click at [218, 109] on button "Novo pedido" at bounding box center [182, 111] width 75 height 18
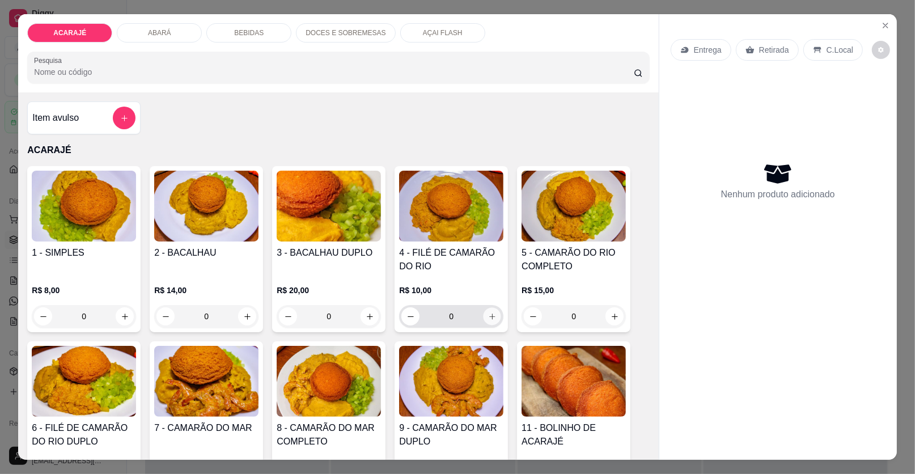
click at [488, 312] on icon "increase-product-quantity" at bounding box center [492, 316] width 9 height 9
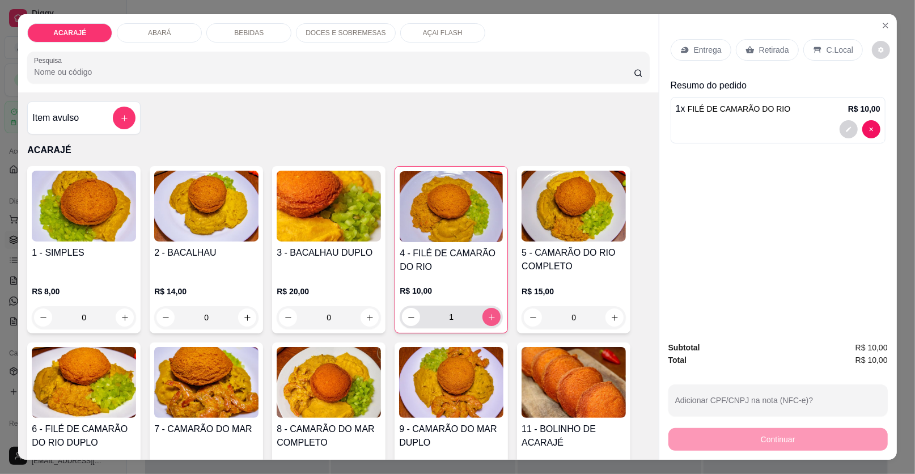
click at [486, 311] on button "increase-product-quantity" at bounding box center [491, 317] width 18 height 18
type input "2"
click at [762, 41] on div "Retirada" at bounding box center [767, 50] width 63 height 22
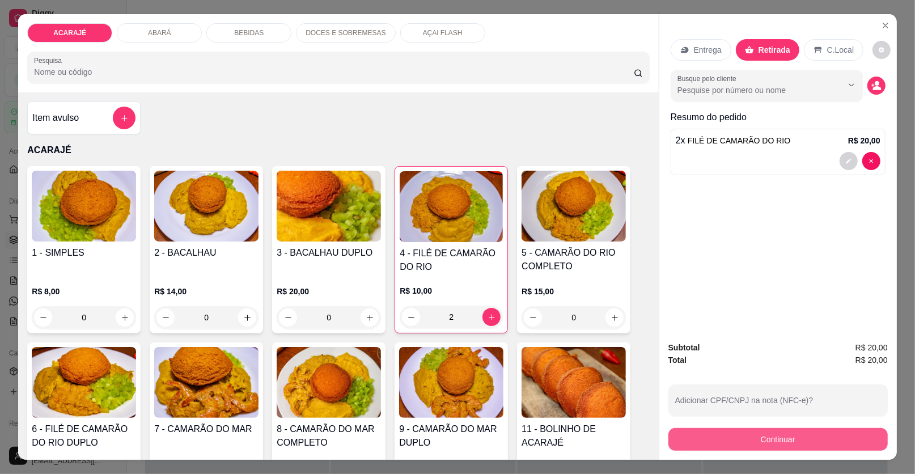
click at [673, 431] on button "Continuar" at bounding box center [777, 439] width 219 height 23
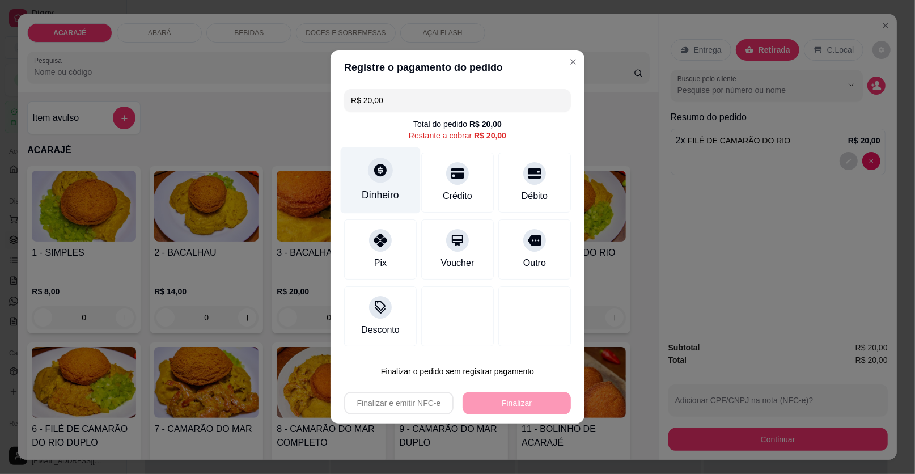
click at [393, 196] on div "Dinheiro" at bounding box center [380, 195] width 37 height 15
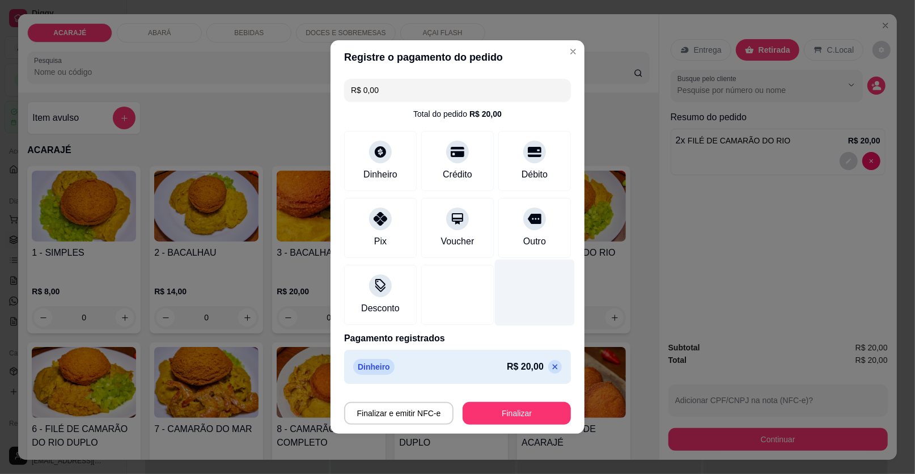
type input "R$ 0,00"
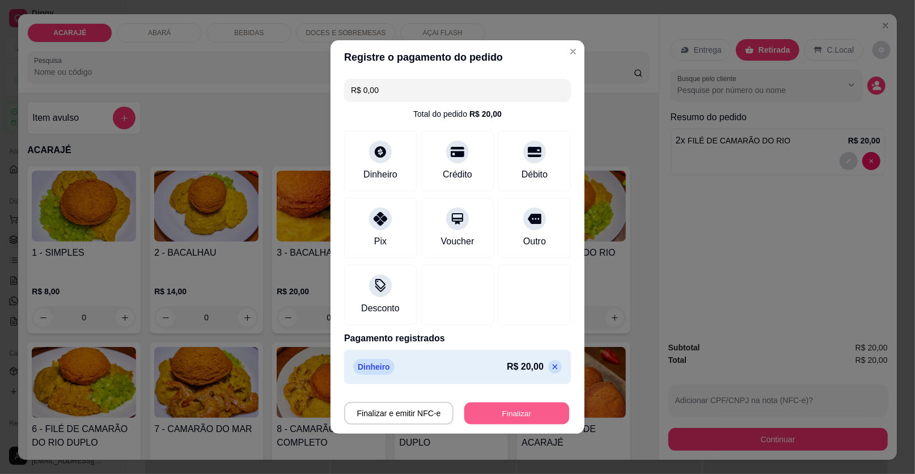
click at [531, 414] on button "Finalizar" at bounding box center [516, 414] width 105 height 22
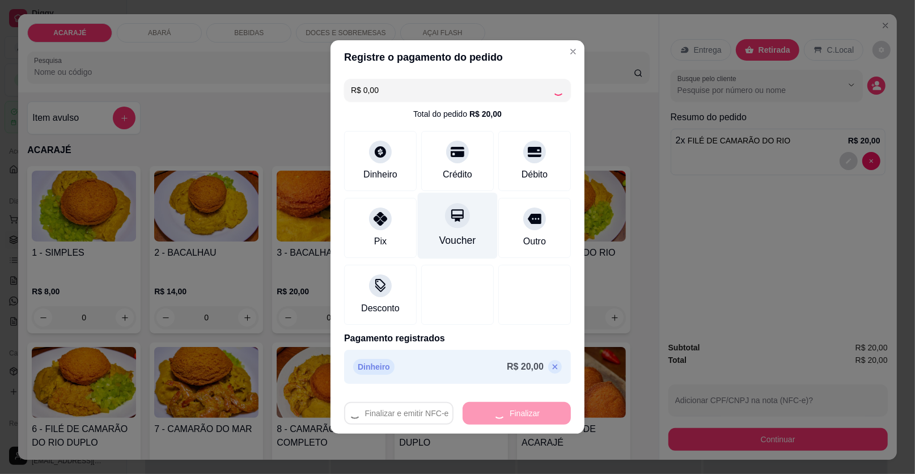
type input "0"
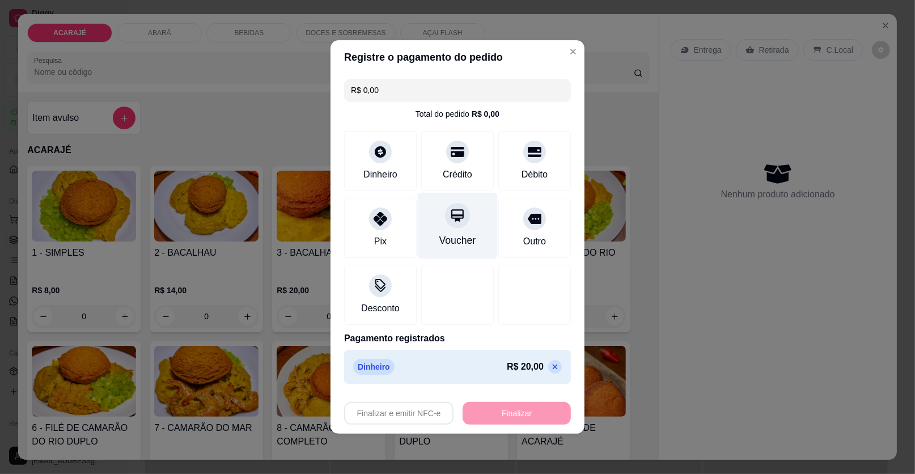
type input "-R$ 20,00"
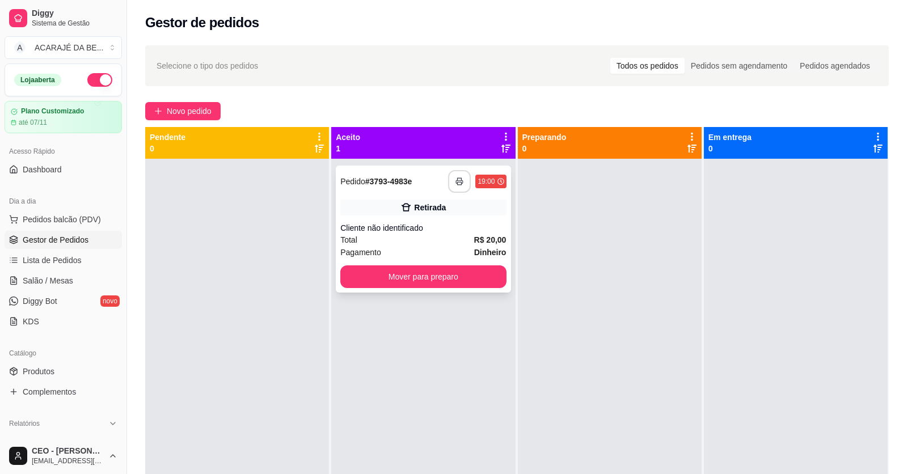
click at [461, 172] on button "button" at bounding box center [459, 181] width 23 height 23
click at [510, 272] on div "**********" at bounding box center [423, 396] width 184 height 474
click at [497, 273] on button "Mover para preparo" at bounding box center [423, 277] width 160 height 22
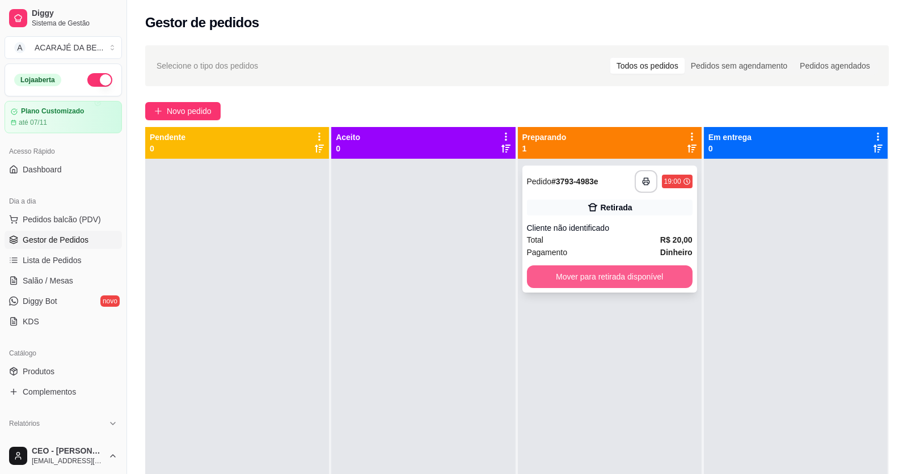
click at [558, 273] on div "**********" at bounding box center [610, 396] width 184 height 474
click at [564, 273] on button "Mover para retirada disponível" at bounding box center [609, 277] width 160 height 22
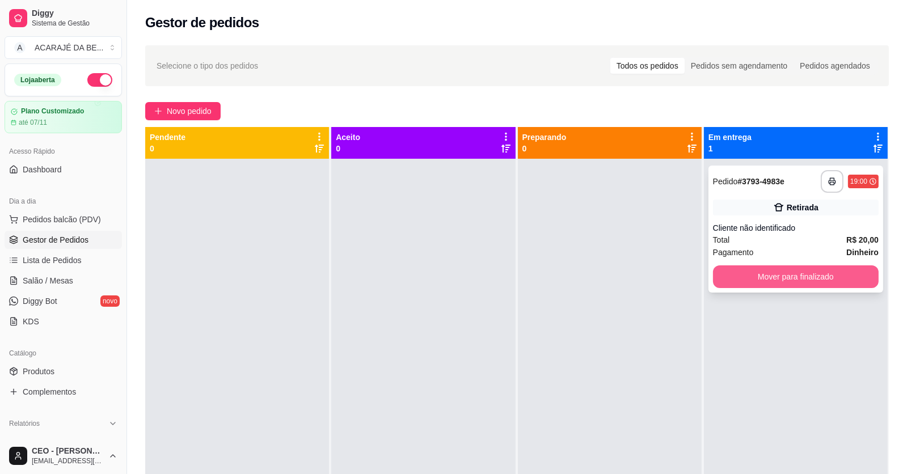
click at [830, 280] on button "Mover para finalizado" at bounding box center [796, 276] width 166 height 23
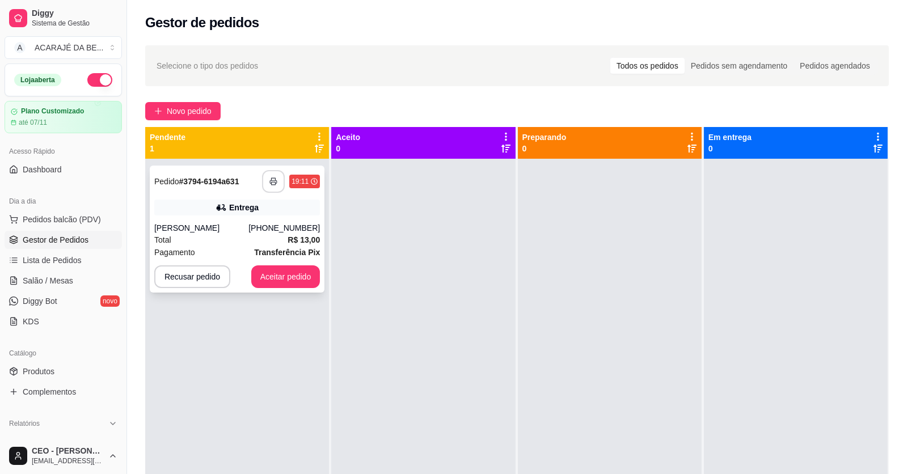
click at [277, 181] on button "button" at bounding box center [273, 181] width 23 height 23
click at [279, 272] on button "Aceitar pedido" at bounding box center [285, 276] width 69 height 23
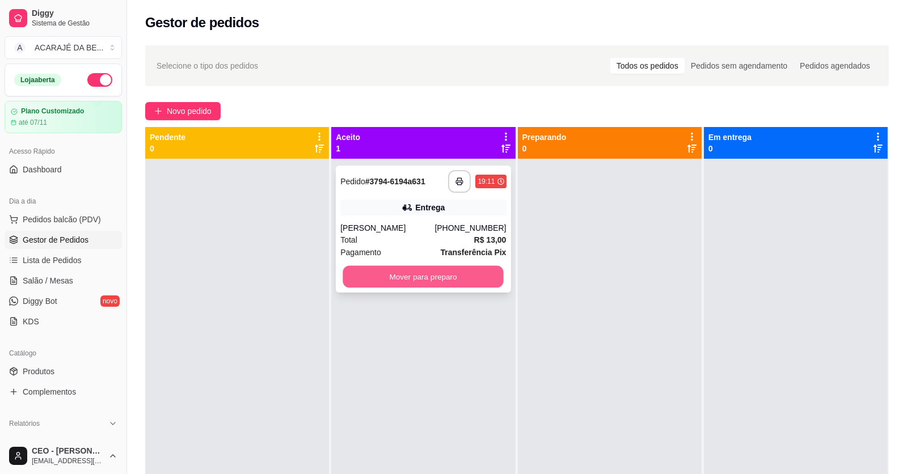
click at [426, 281] on button "Mover para preparo" at bounding box center [423, 277] width 160 height 22
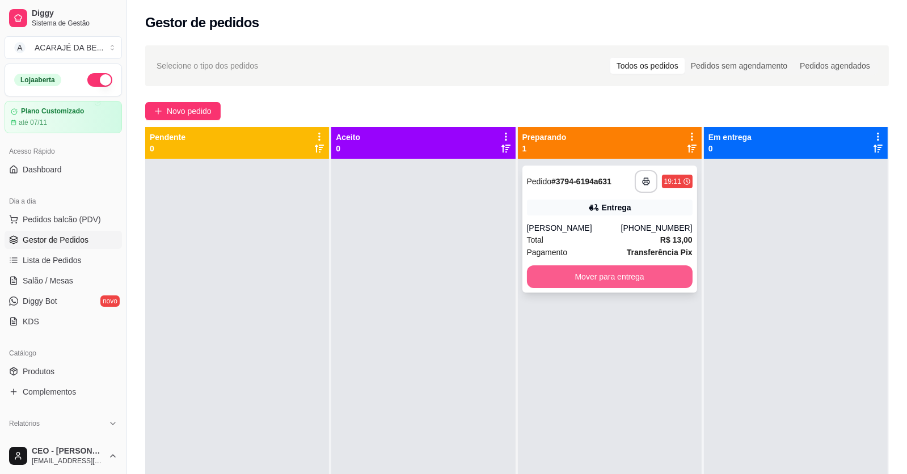
click at [588, 271] on button "Mover para entrega" at bounding box center [610, 276] width 166 height 23
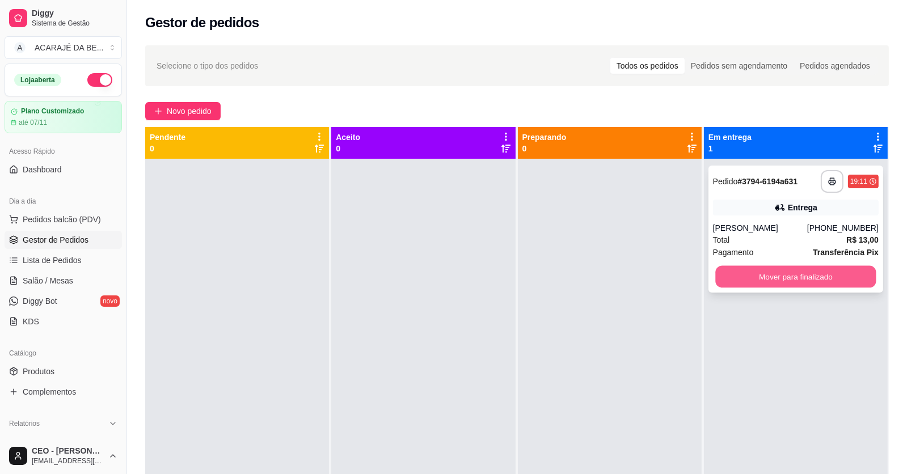
click at [739, 278] on button "Mover para finalizado" at bounding box center [795, 277] width 160 height 22
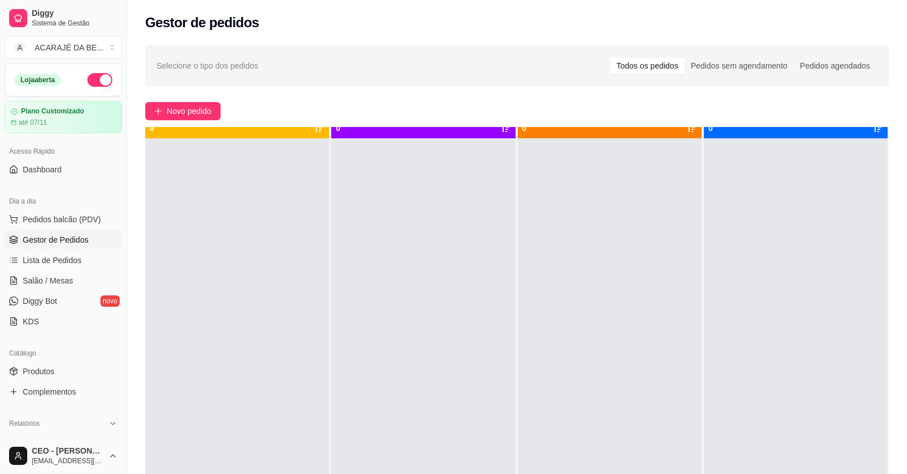
scroll to position [32, 0]
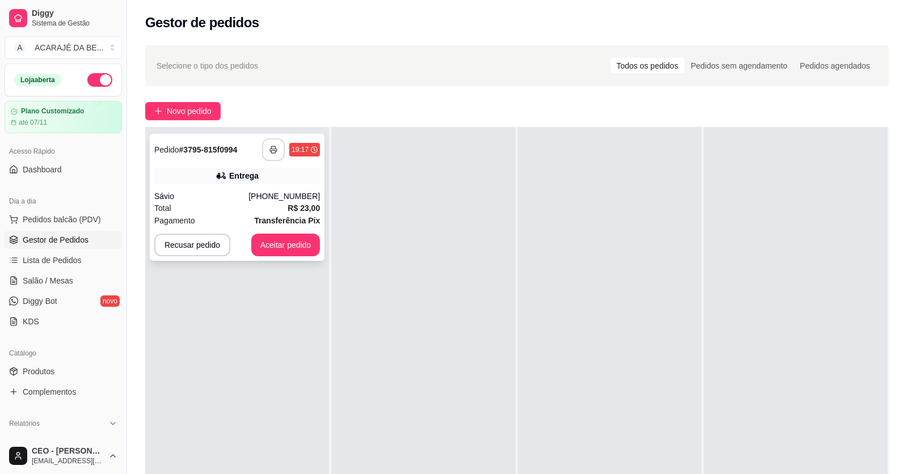
click at [276, 140] on button "button" at bounding box center [273, 149] width 23 height 23
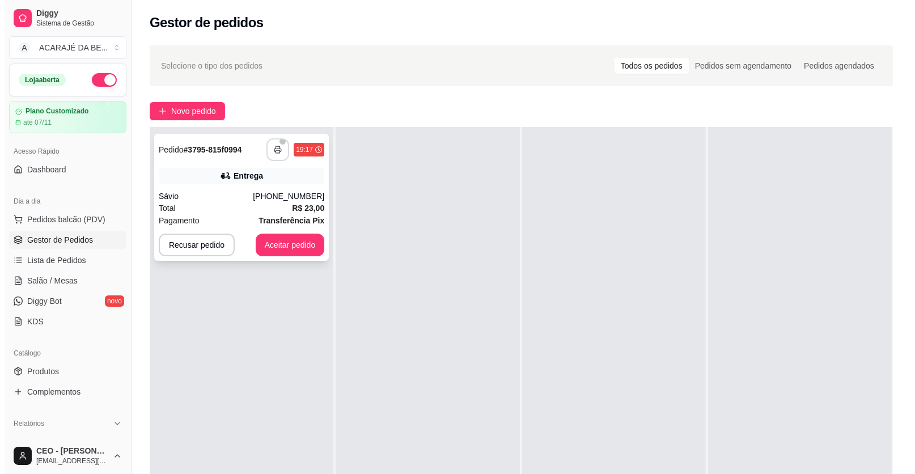
scroll to position [0, 0]
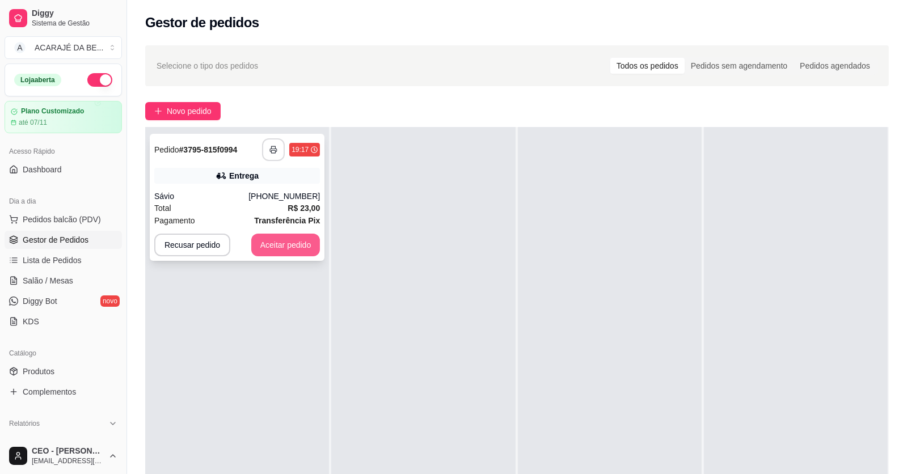
click at [281, 244] on button "Aceitar pedido" at bounding box center [285, 245] width 69 height 23
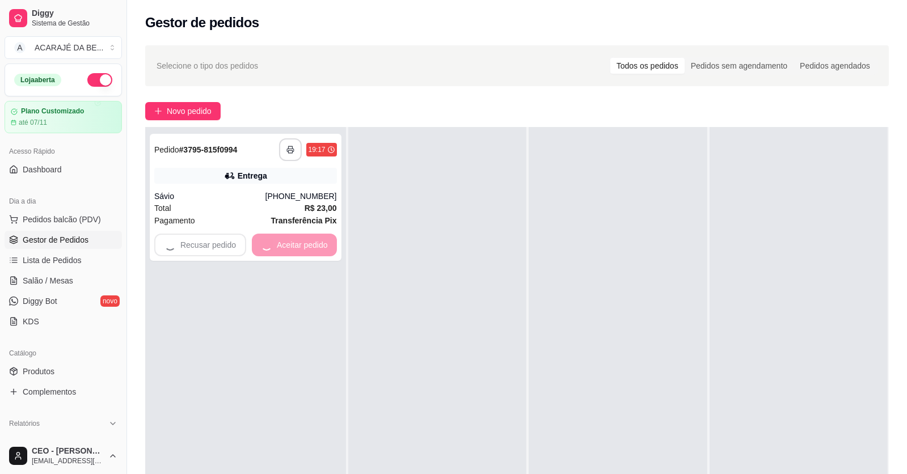
click at [382, 246] on div at bounding box center [437, 364] width 178 height 474
click at [388, 242] on div at bounding box center [437, 364] width 178 height 474
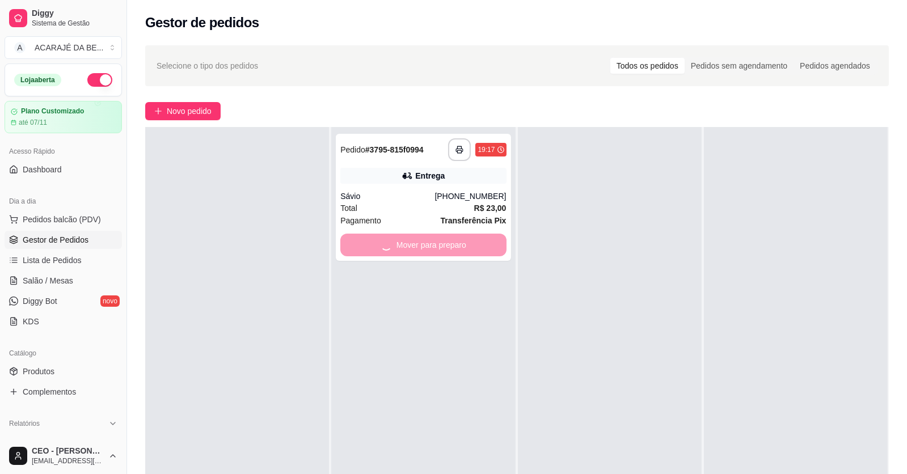
click at [388, 242] on div "Mover para preparo" at bounding box center [423, 245] width 166 height 23
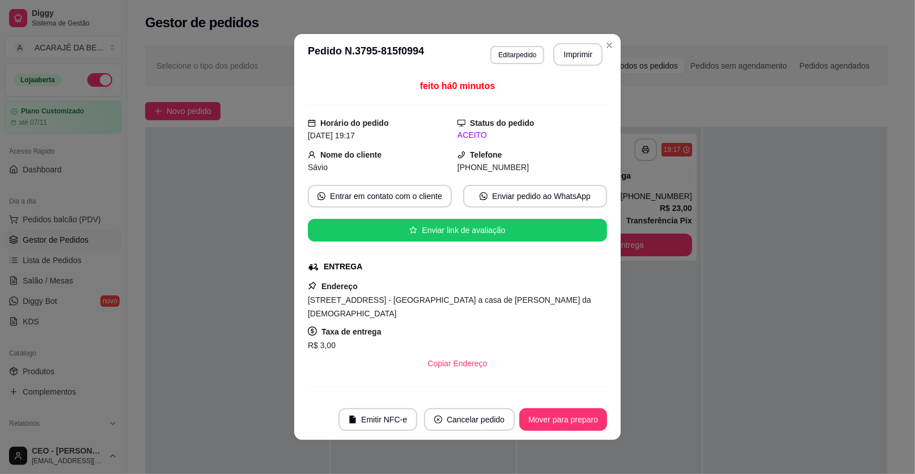
click at [612, 247] on div "feito há 0 minutos Horário do pedido 15/10/2025 19:17 Status do pedido ACEITO N…" at bounding box center [457, 237] width 327 height 324
click at [541, 419] on button "Mover para preparo" at bounding box center [563, 419] width 88 height 23
click at [541, 417] on div "Mover para preparo" at bounding box center [555, 419] width 104 height 23
click at [542, 417] on button "Mover para entrega" at bounding box center [563, 419] width 87 height 23
click at [542, 417] on div "Mover para entrega" at bounding box center [555, 419] width 103 height 23
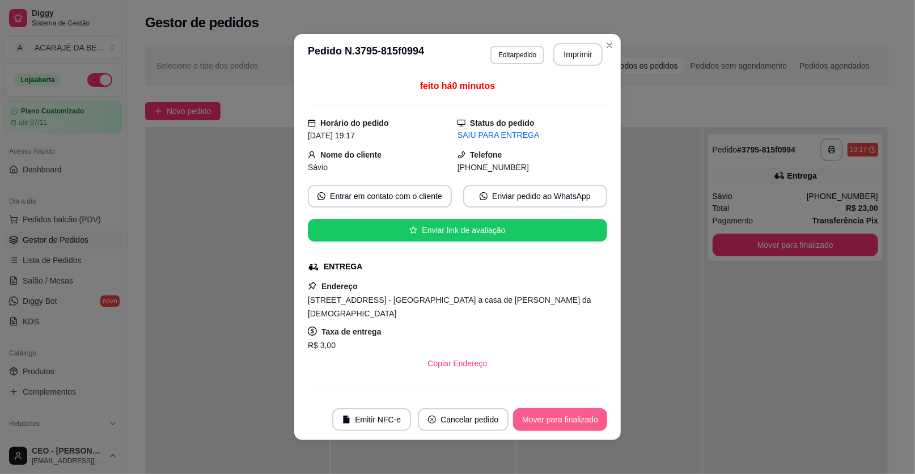
click at [540, 414] on button "Mover para finalizado" at bounding box center [560, 419] width 94 height 23
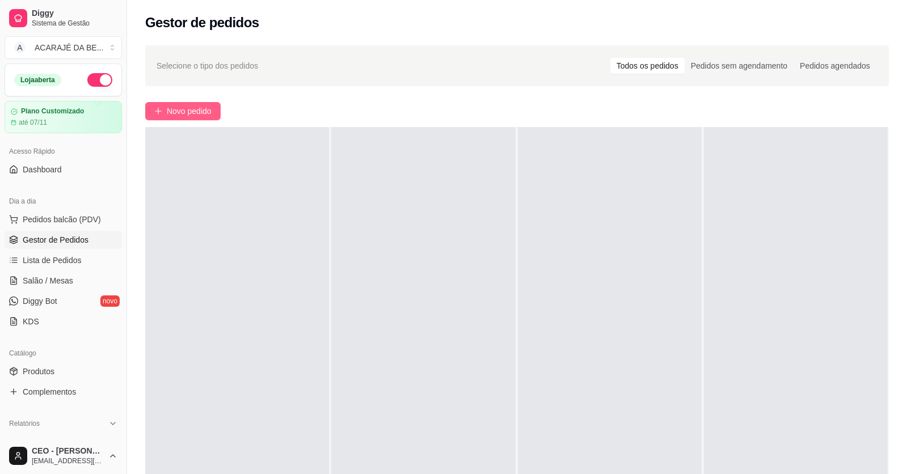
click at [153, 108] on button "Novo pedido" at bounding box center [182, 111] width 75 height 18
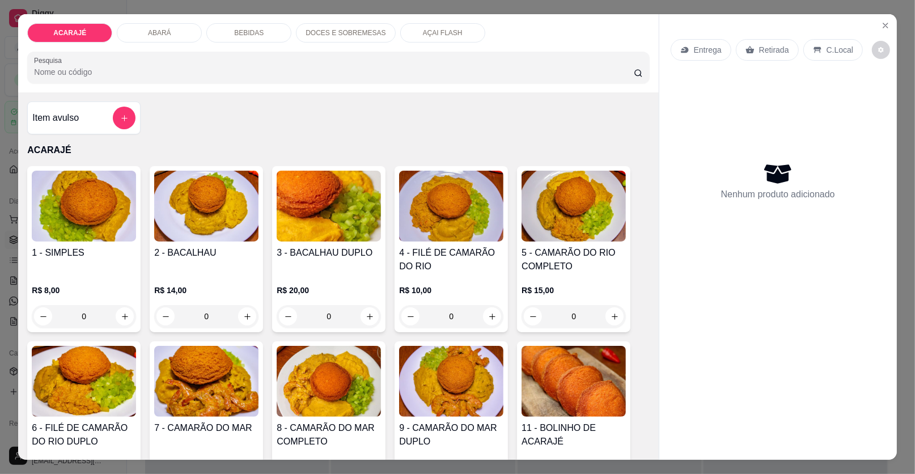
click at [881, 22] on icon "Close" at bounding box center [885, 25] width 9 height 9
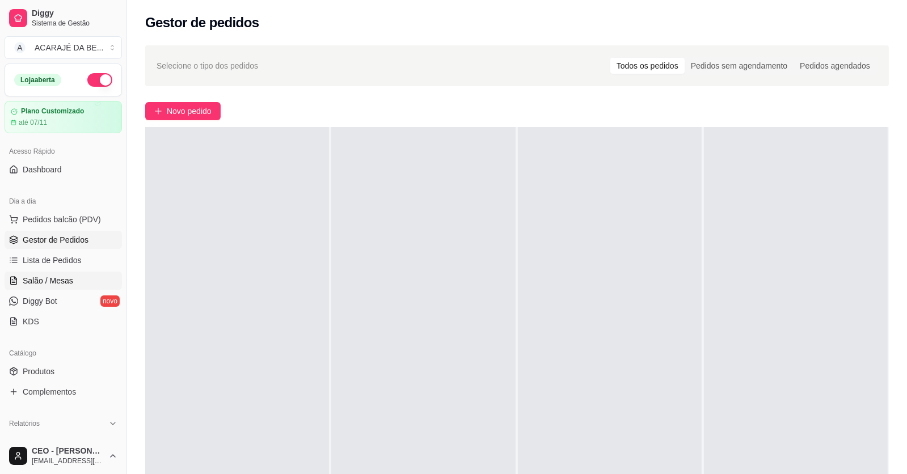
click at [40, 277] on span "Salão / Mesas" at bounding box center [48, 280] width 50 height 11
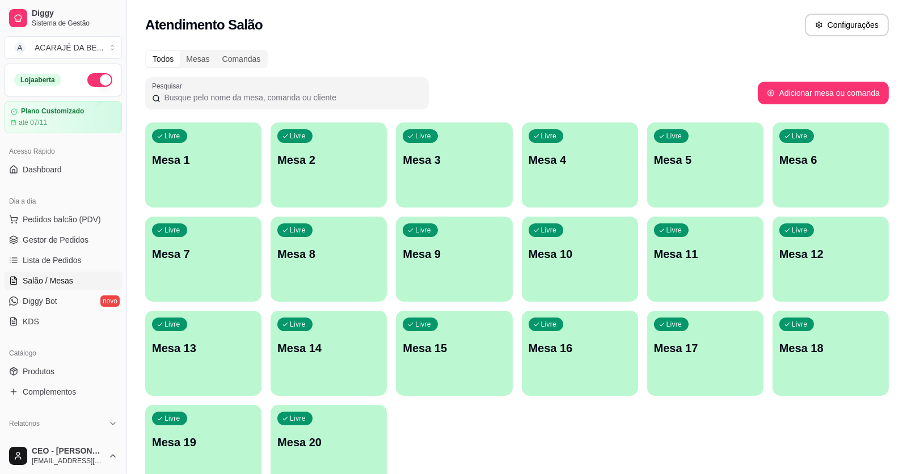
click at [571, 231] on div "Livre Mesa 10" at bounding box center [580, 252] width 116 height 71
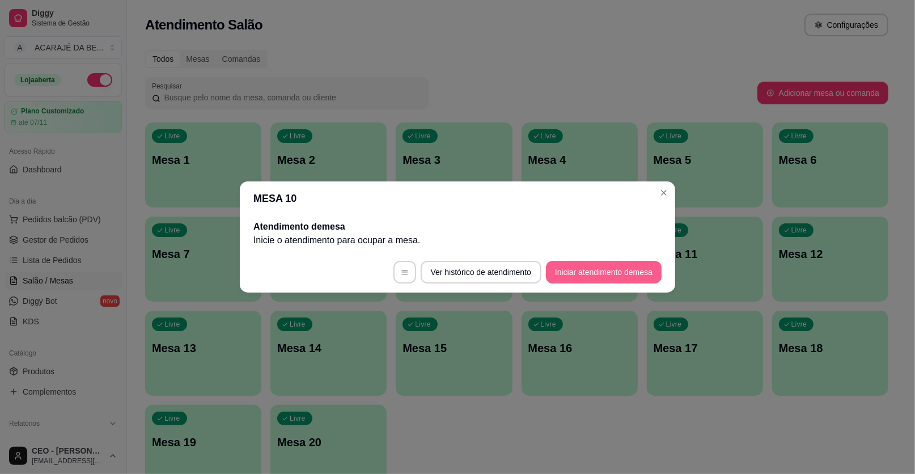
click at [611, 268] on button "Iniciar atendimento de mesa" at bounding box center [604, 272] width 116 height 23
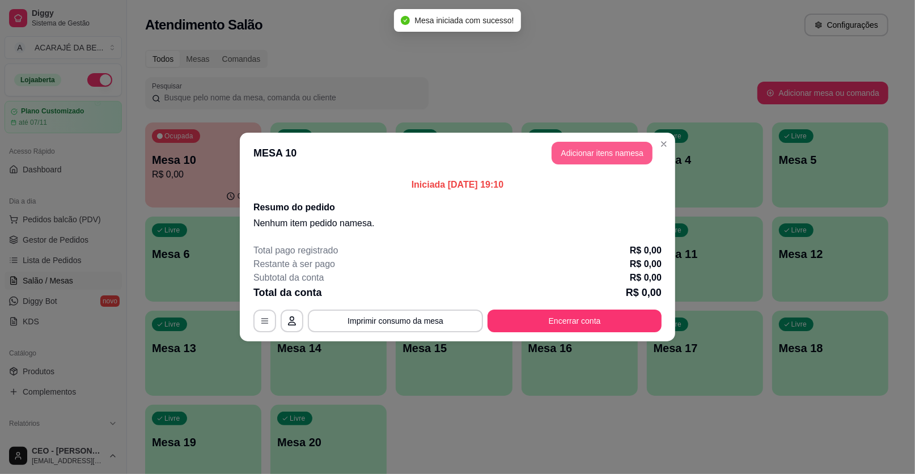
click at [615, 155] on button "Adicionar itens na mesa" at bounding box center [602, 153] width 101 height 23
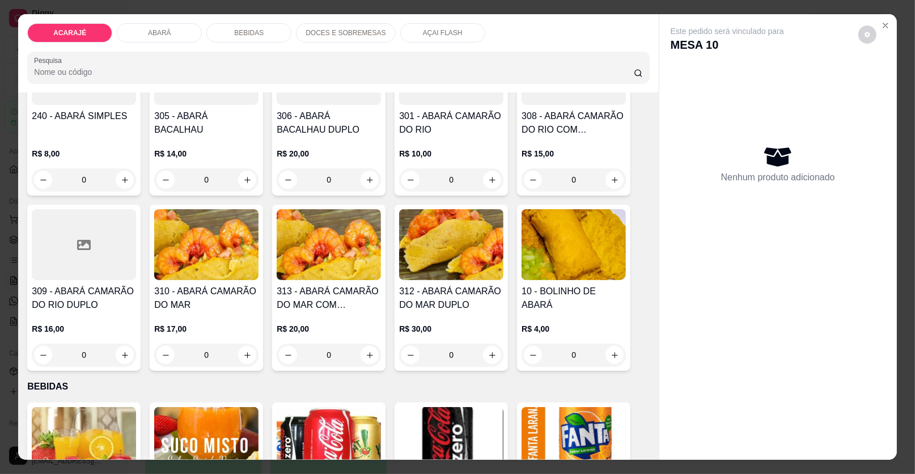
scroll to position [510, 0]
click at [611, 357] on icon "increase-product-quantity" at bounding box center [615, 355] width 9 height 9
type input "1"
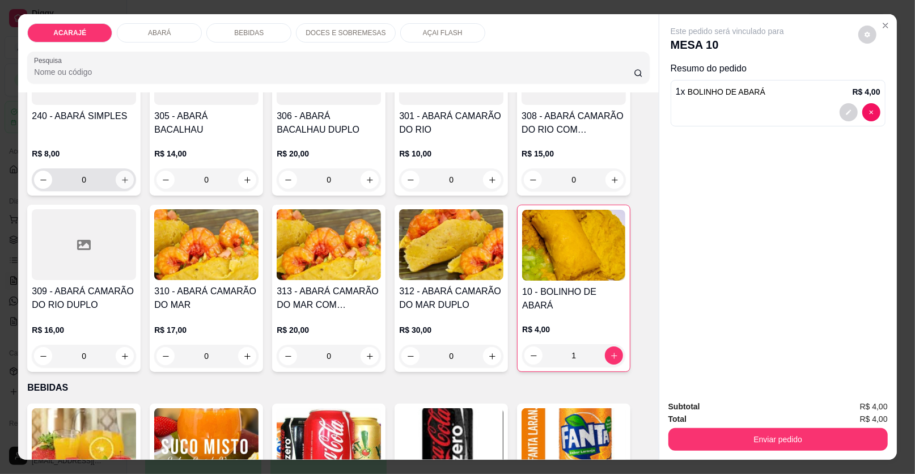
click at [121, 180] on icon "increase-product-quantity" at bounding box center [125, 180] width 9 height 9
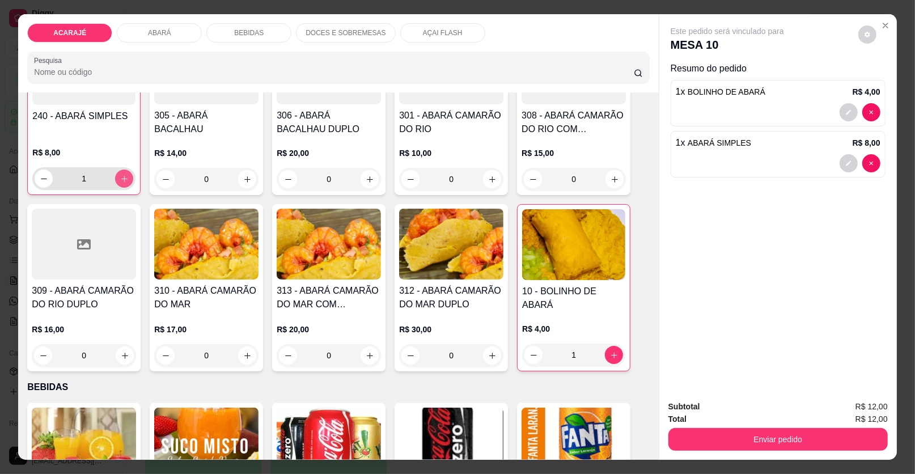
click at [120, 180] on icon "increase-product-quantity" at bounding box center [124, 179] width 9 height 9
click at [41, 180] on icon "decrease-product-quantity" at bounding box center [44, 179] width 9 height 9
type input "1"
click at [244, 177] on icon "increase-product-quantity" at bounding box center [247, 179] width 9 height 9
type input "1"
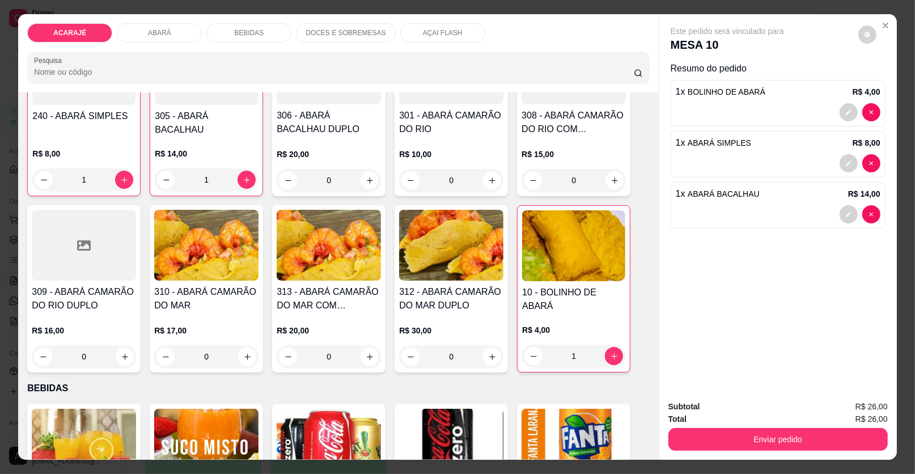
click at [73, 148] on p "R$ 8,00" at bounding box center [83, 153] width 103 height 11
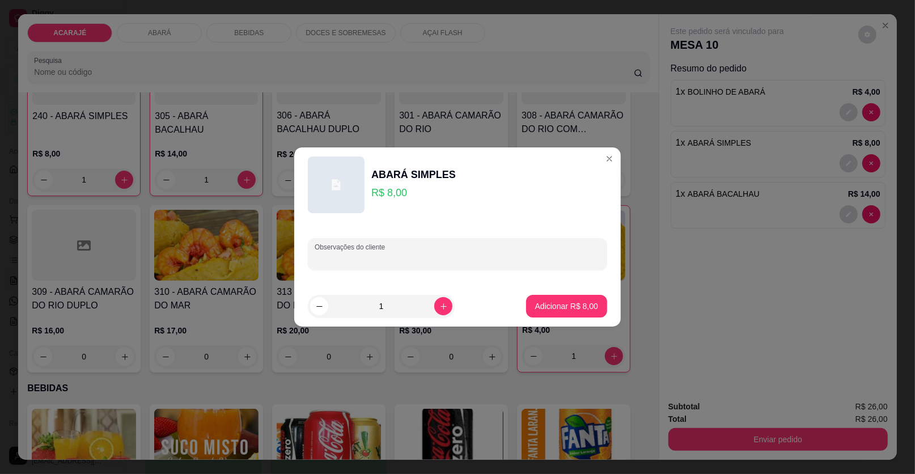
click at [325, 253] on div "Observações do cliente" at bounding box center [457, 254] width 299 height 32
type input "SEM QUIABO"
click at [578, 301] on p "Adicionar R$ 8,00" at bounding box center [566, 305] width 63 height 11
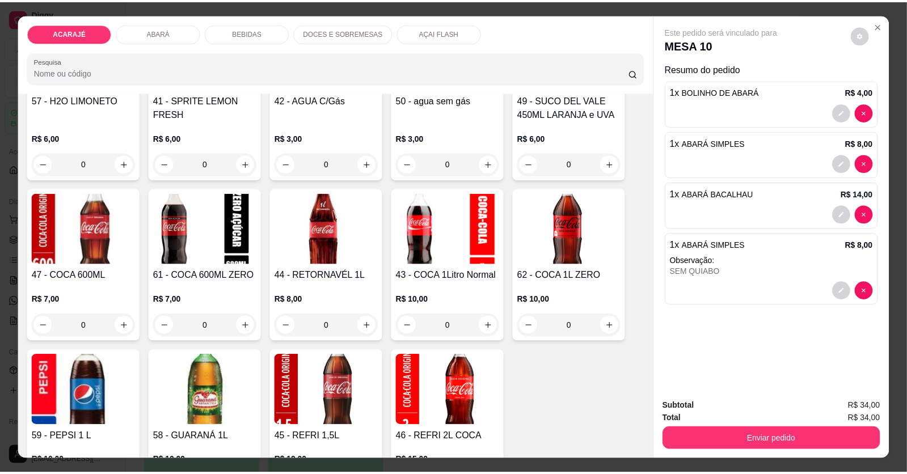
scroll to position [1247, 0]
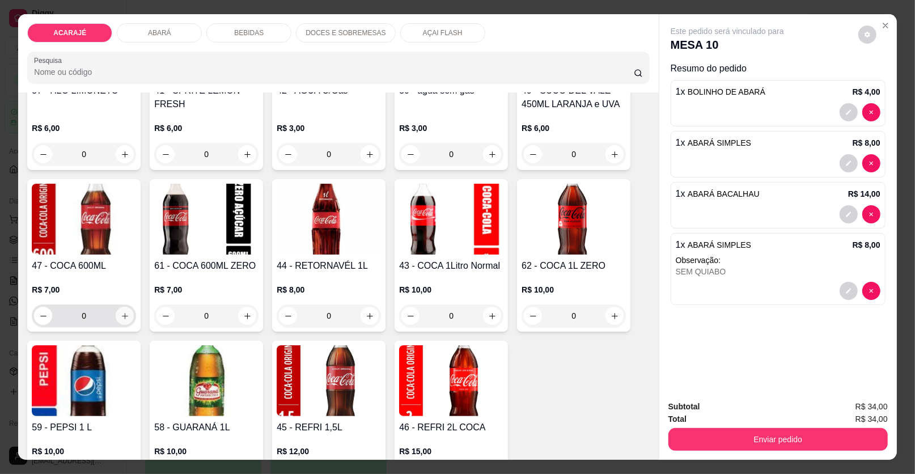
click at [124, 312] on icon "increase-product-quantity" at bounding box center [125, 316] width 9 height 9
type input "1"
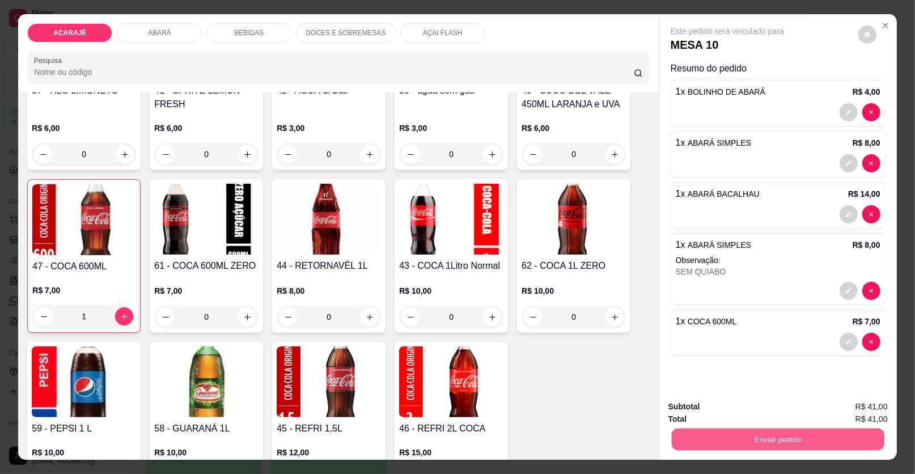
click at [717, 437] on button "Enviar pedido" at bounding box center [778, 440] width 213 height 22
click at [838, 405] on button "Enviar pedido" at bounding box center [858, 411] width 62 height 21
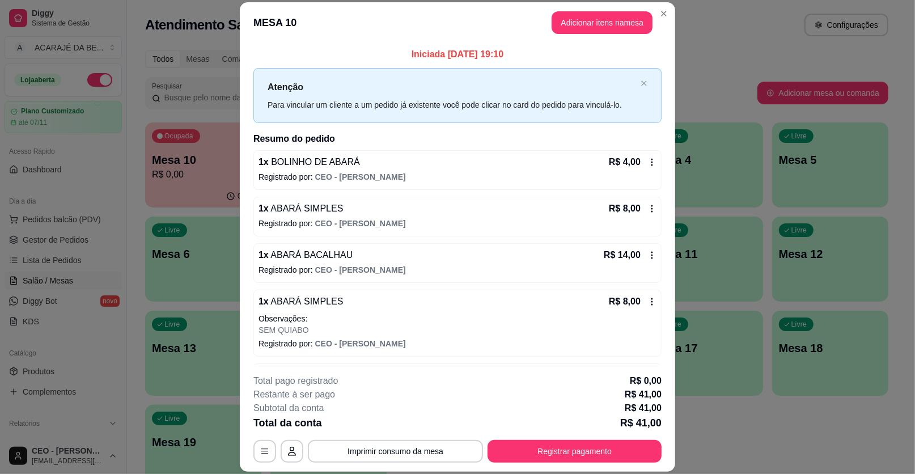
click at [659, 16] on div "Atendimento Salão Configurações" at bounding box center [516, 25] width 743 height 23
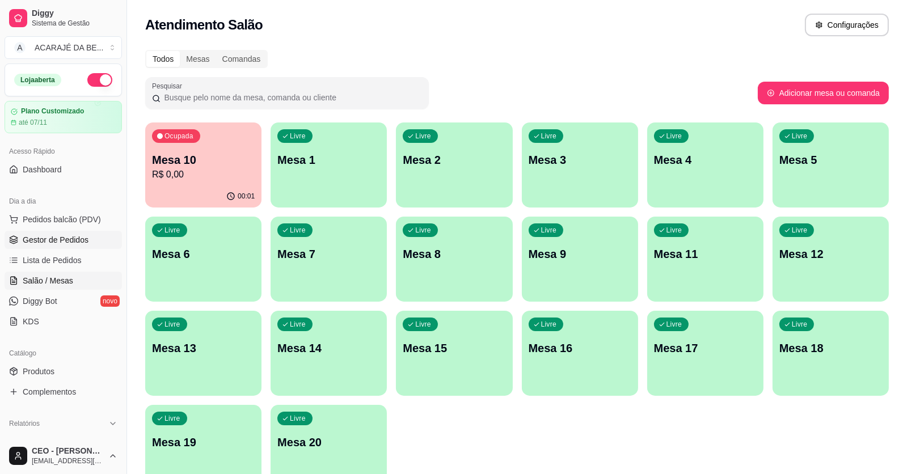
click at [61, 245] on link "Gestor de Pedidos" at bounding box center [63, 240] width 117 height 18
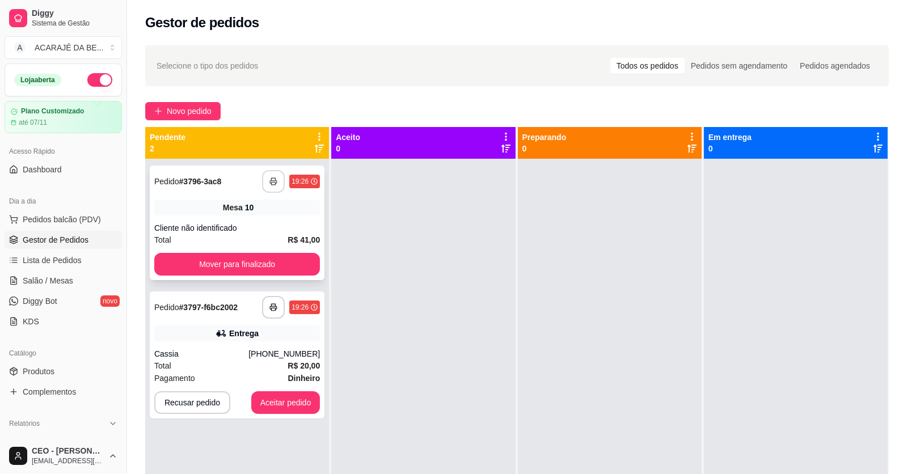
click at [262, 181] on button "button" at bounding box center [273, 181] width 23 height 23
click at [249, 257] on button "Mover para finalizado" at bounding box center [237, 264] width 166 height 23
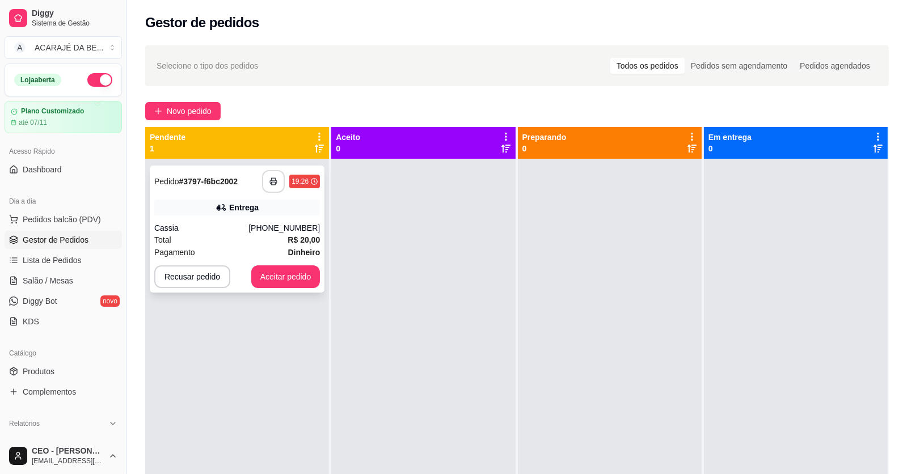
click at [269, 184] on icon "button" at bounding box center [273, 181] width 8 height 8
click at [280, 273] on button "Aceitar pedido" at bounding box center [285, 277] width 67 height 22
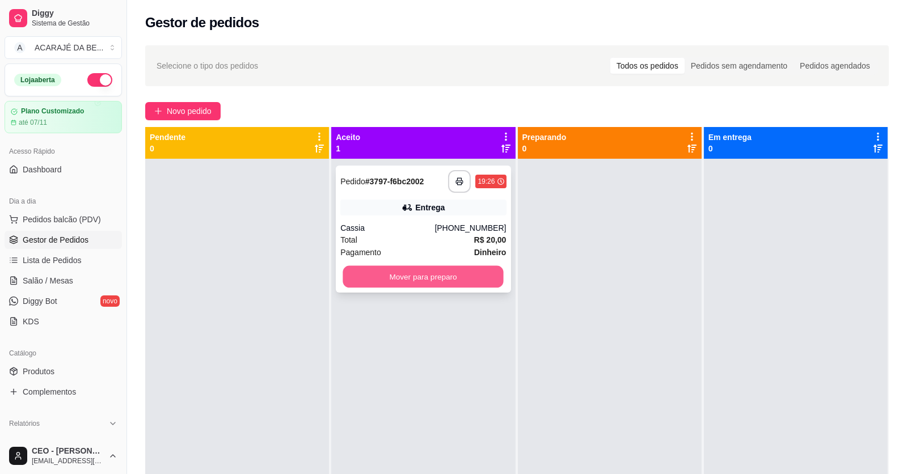
click at [378, 281] on button "Mover para preparo" at bounding box center [423, 277] width 160 height 22
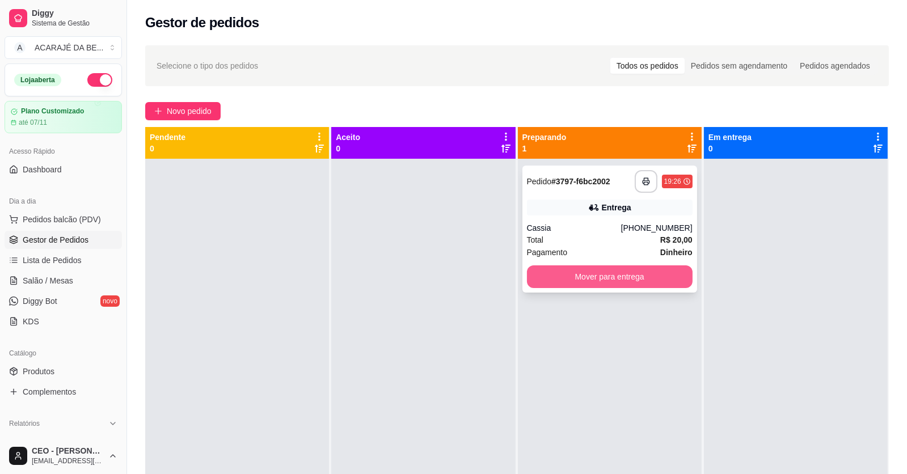
click at [629, 278] on button "Mover para entrega" at bounding box center [610, 276] width 166 height 23
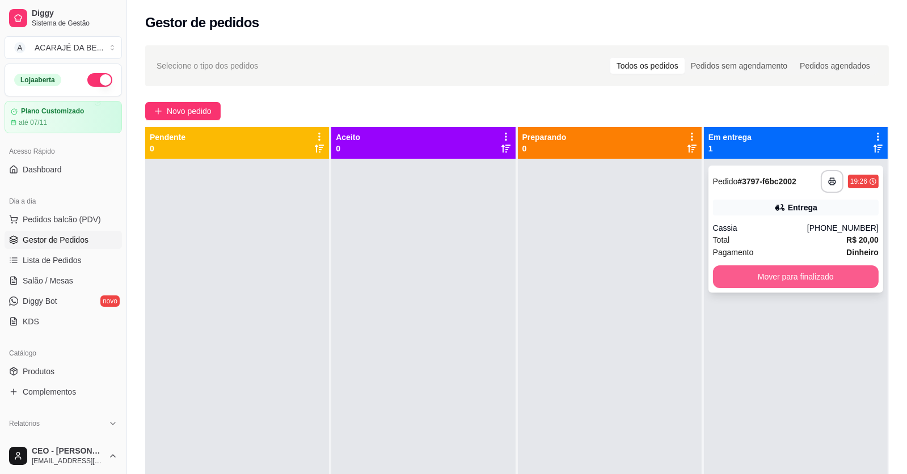
click at [755, 269] on button "Mover para finalizado" at bounding box center [796, 276] width 166 height 23
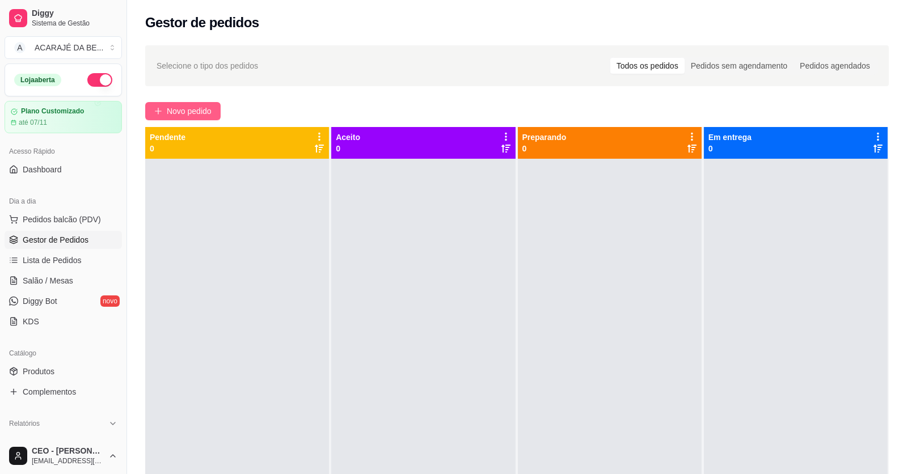
click at [178, 108] on span "Novo pedido" at bounding box center [189, 111] width 45 height 12
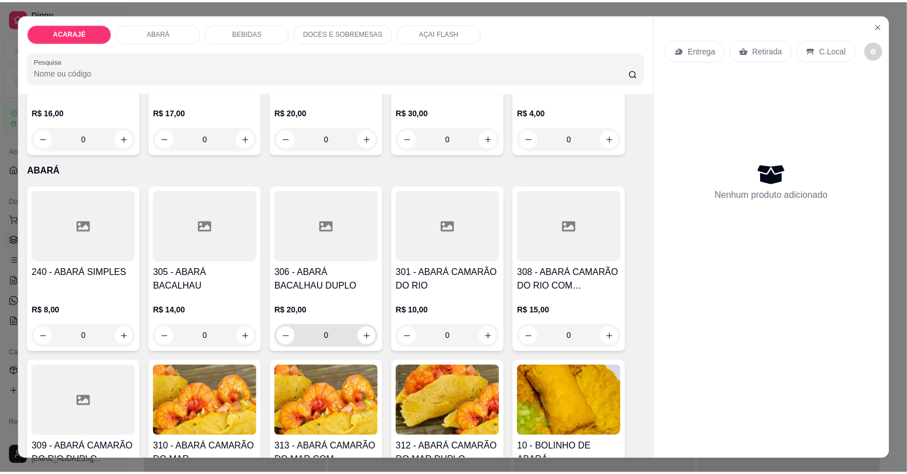
scroll to position [396, 0]
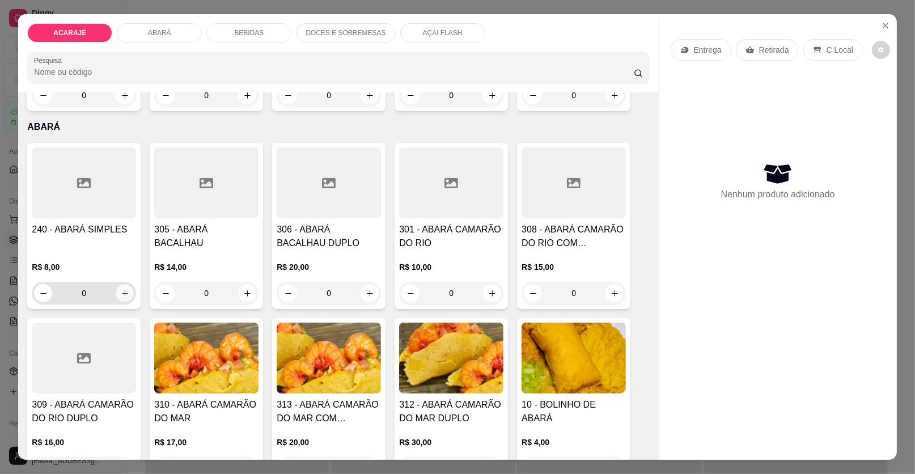
click at [125, 293] on button "increase-product-quantity" at bounding box center [125, 294] width 18 height 18
type input "1"
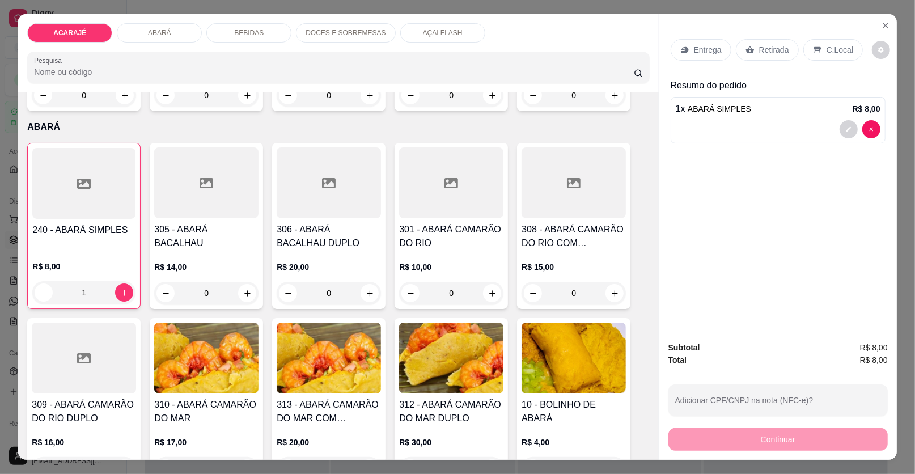
click at [747, 52] on icon at bounding box center [750, 49] width 9 height 7
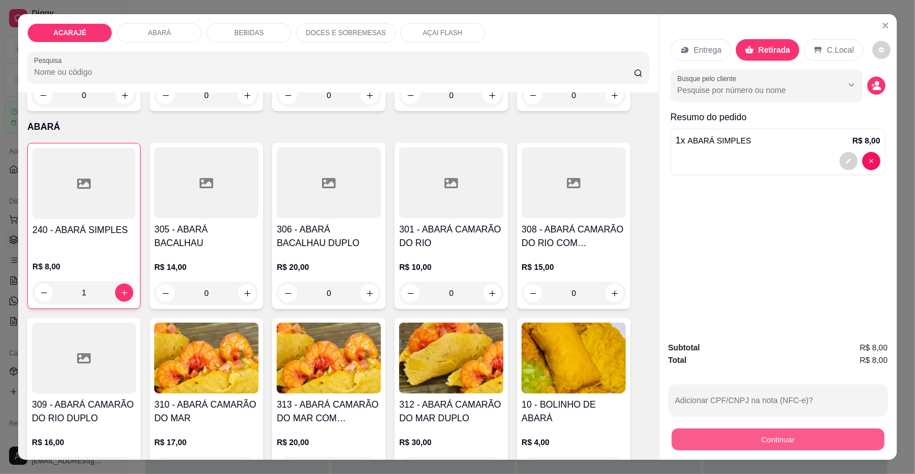
click at [749, 433] on button "Continuar" at bounding box center [778, 440] width 213 height 22
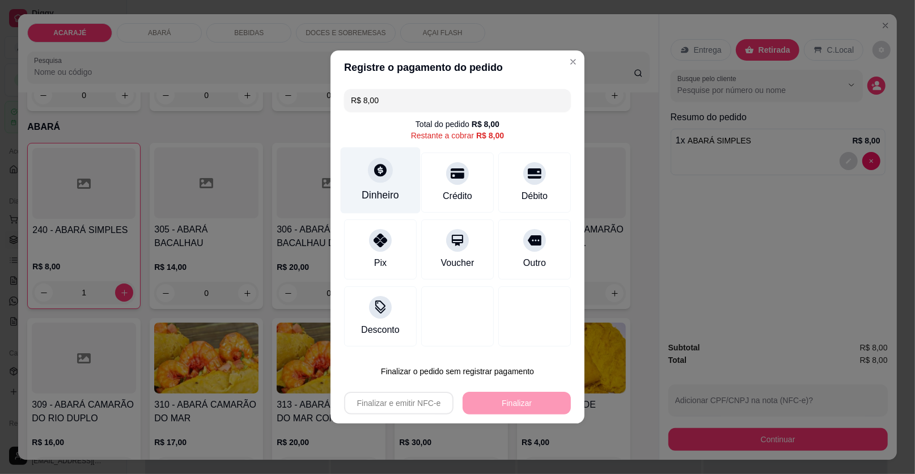
click at [400, 195] on div "Dinheiro" at bounding box center [381, 180] width 80 height 66
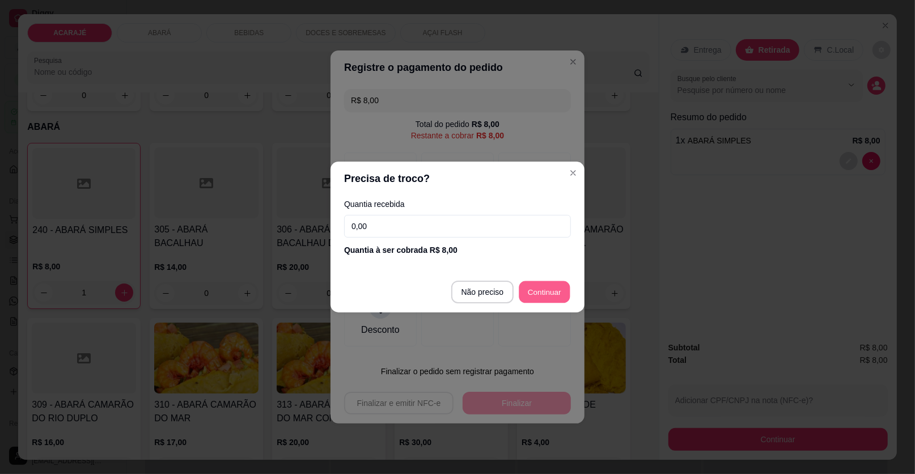
type input "R$ 0,00"
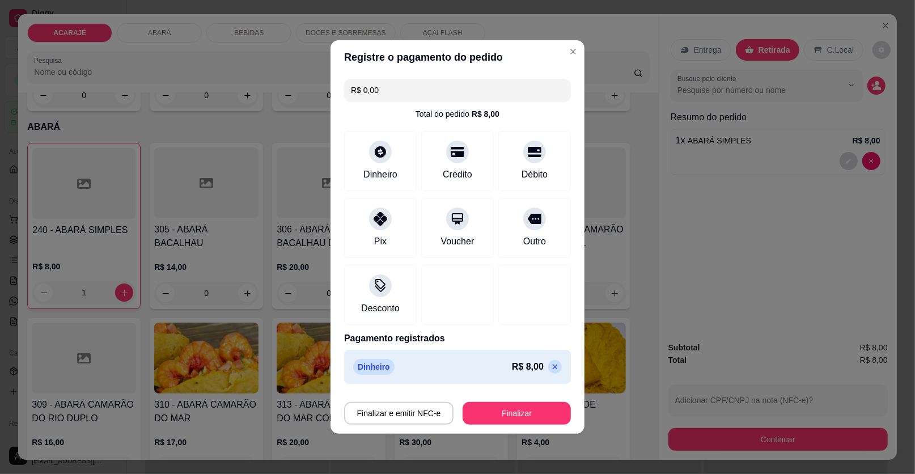
click at [529, 400] on div "Finalizar e emitir NFC-e Finalizar" at bounding box center [457, 410] width 227 height 27
click at [527, 400] on div "Finalizar e emitir NFC-e Finalizar" at bounding box center [457, 410] width 227 height 27
click at [531, 403] on button "Finalizar" at bounding box center [517, 413] width 108 height 23
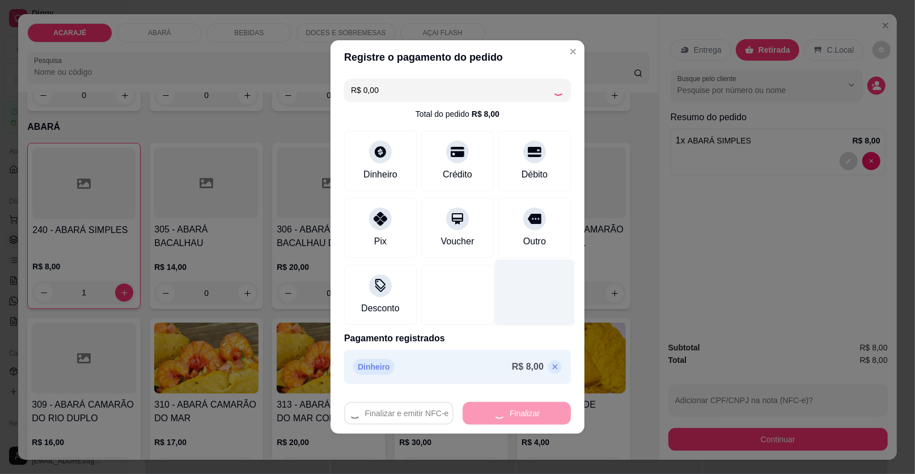
type input "0"
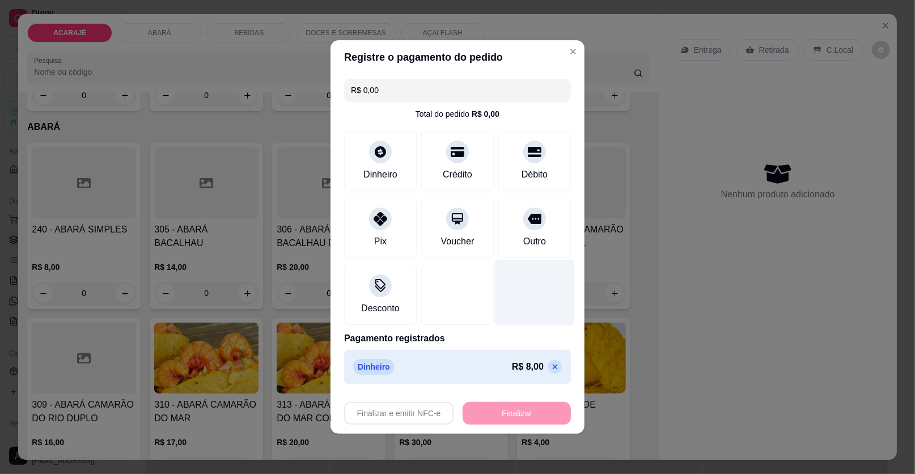
type input "-R$ 8,00"
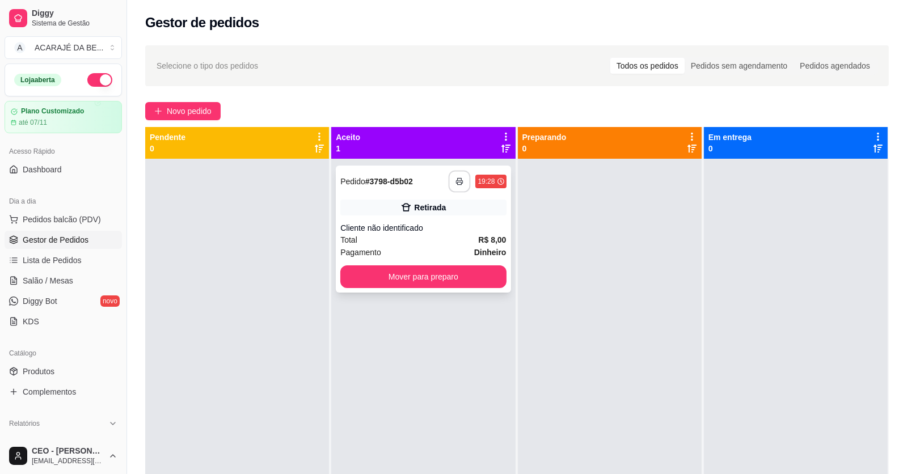
click at [459, 179] on icon "button" at bounding box center [460, 181] width 8 height 8
click at [429, 273] on button "Mover para preparo" at bounding box center [423, 276] width 166 height 23
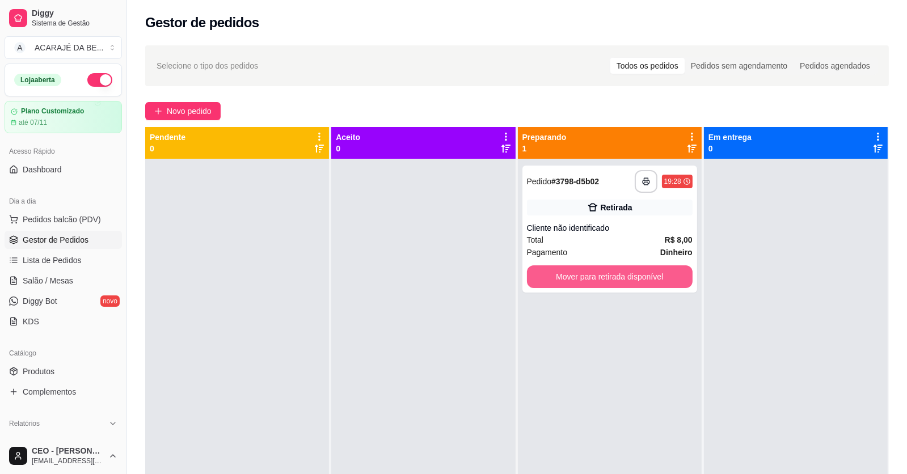
click at [583, 271] on button "Mover para retirada disponível" at bounding box center [610, 276] width 166 height 23
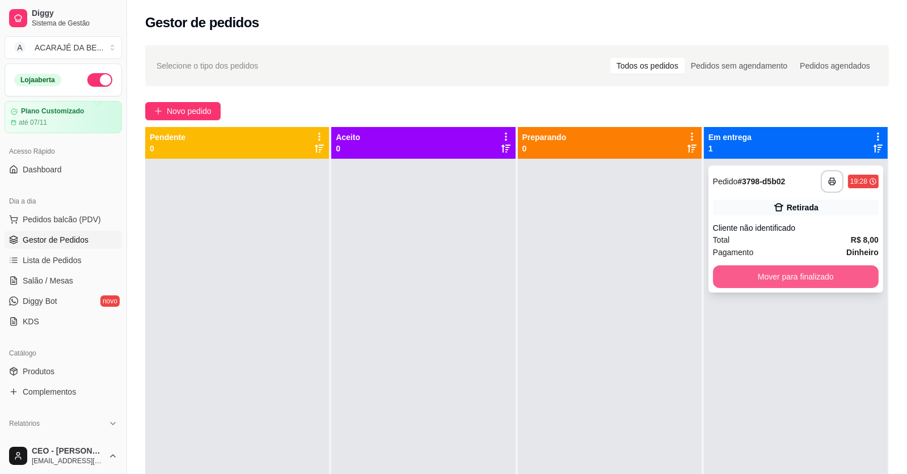
click at [718, 283] on button "Mover para finalizado" at bounding box center [796, 276] width 166 height 23
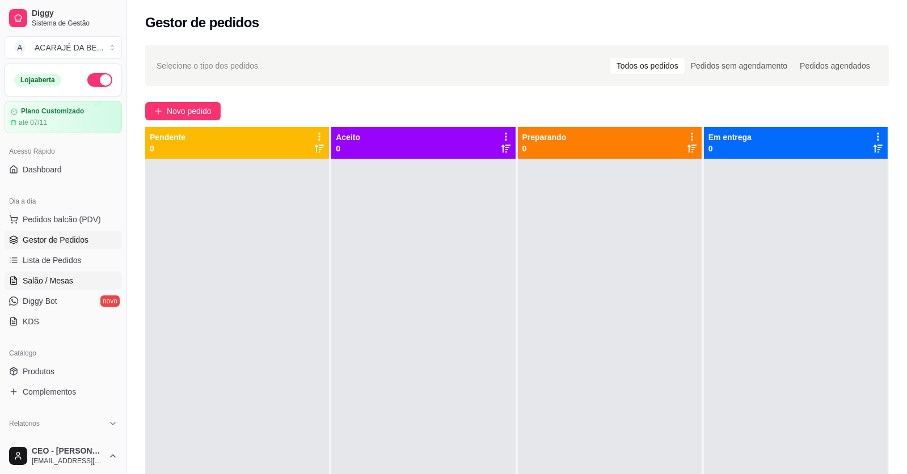
click at [82, 276] on link "Salão / Mesas" at bounding box center [63, 281] width 117 height 18
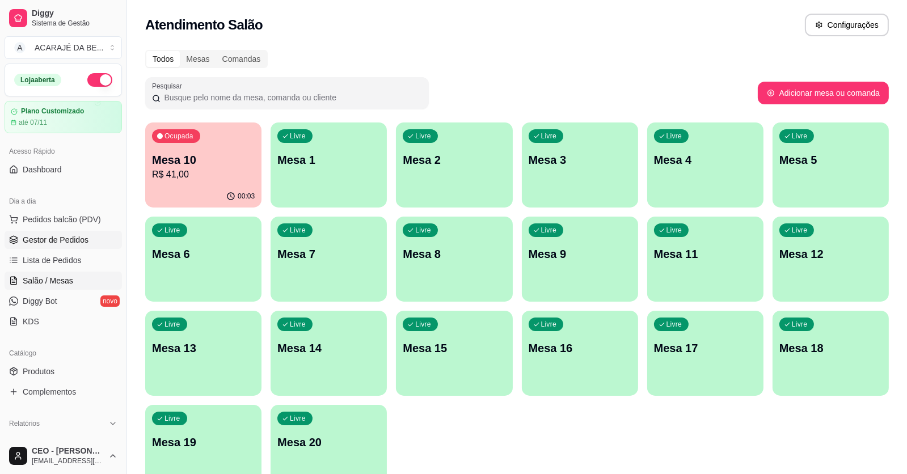
click at [62, 242] on span "Gestor de Pedidos" at bounding box center [56, 239] width 66 height 11
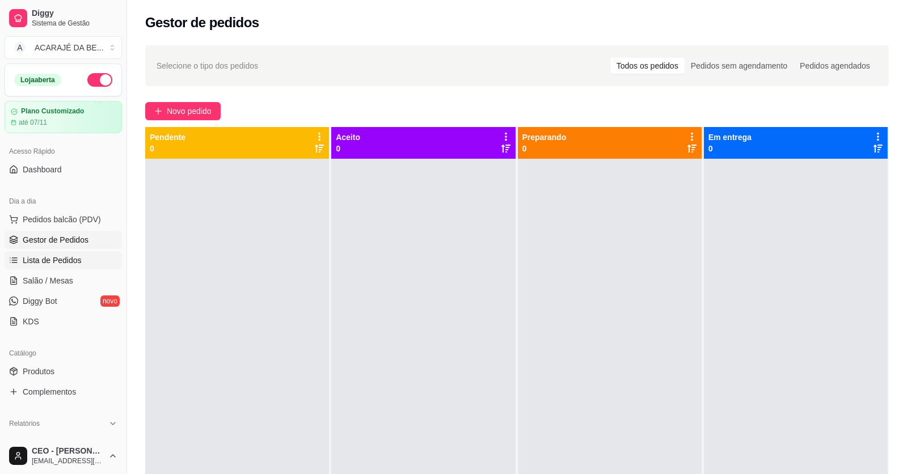
click at [65, 262] on span "Lista de Pedidos" at bounding box center [52, 260] width 59 height 11
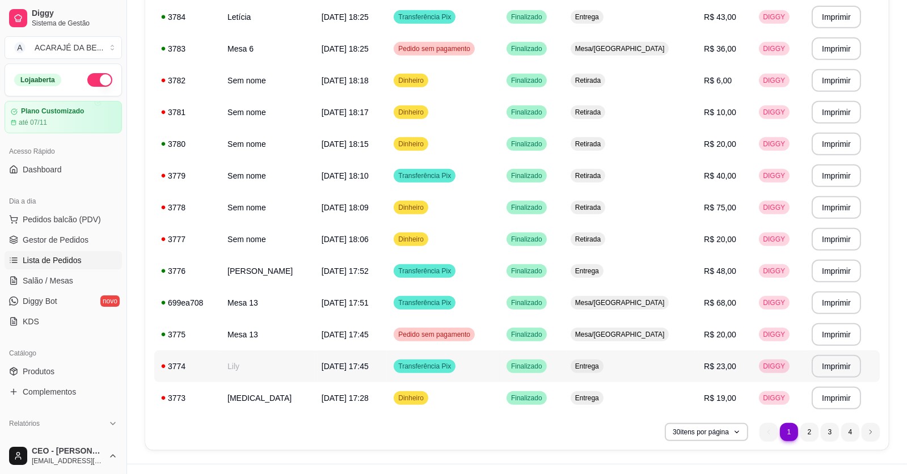
scroll to position [723, 0]
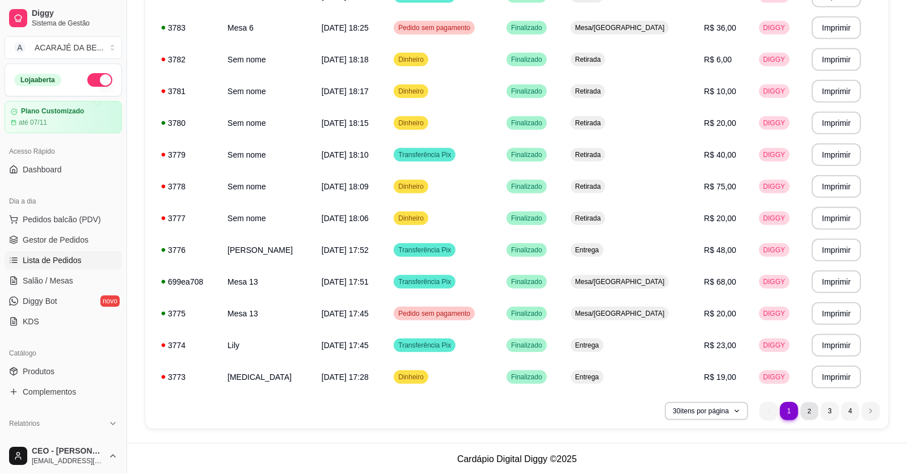
click at [807, 405] on li "2" at bounding box center [809, 411] width 18 height 18
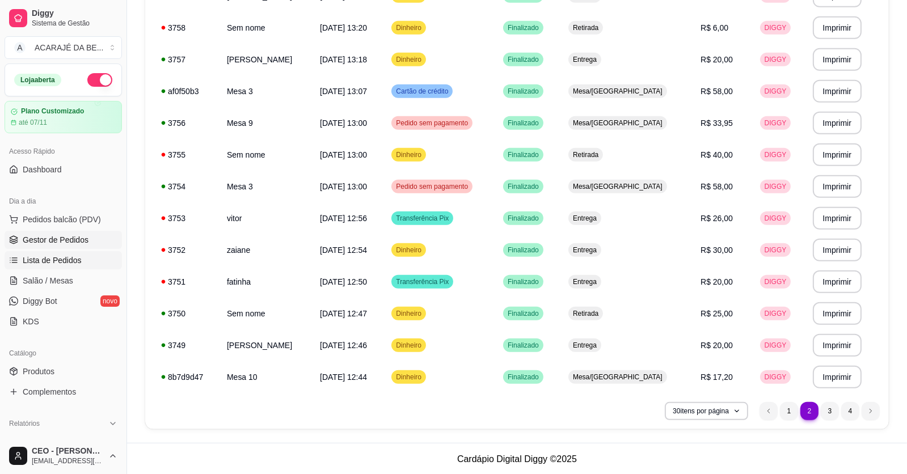
click at [65, 244] on span "Gestor de Pedidos" at bounding box center [56, 239] width 66 height 11
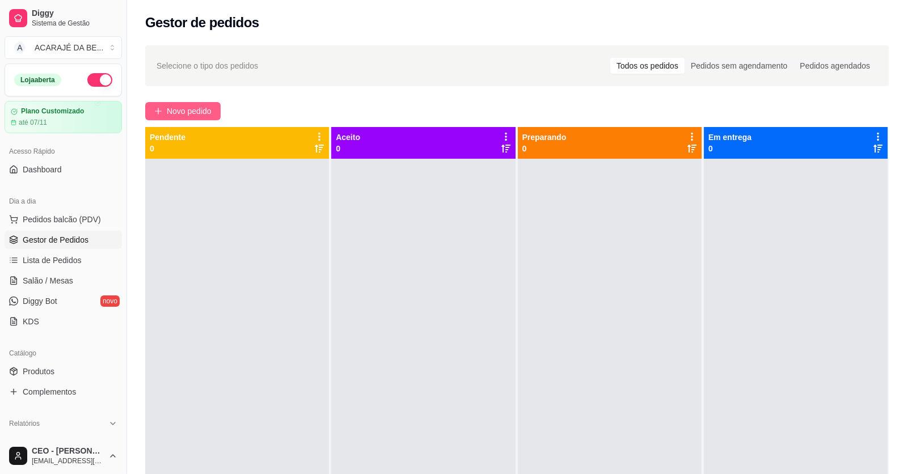
drag, startPoint x: 185, startPoint y: 95, endPoint x: 177, endPoint y: 113, distance: 19.8
click at [184, 98] on div "Selecione o tipo dos pedidos Todos os pedidos Pedidos sem agendamento Pedidos a…" at bounding box center [517, 327] width 780 height 576
click at [177, 113] on span "Novo pedido" at bounding box center [189, 111] width 45 height 12
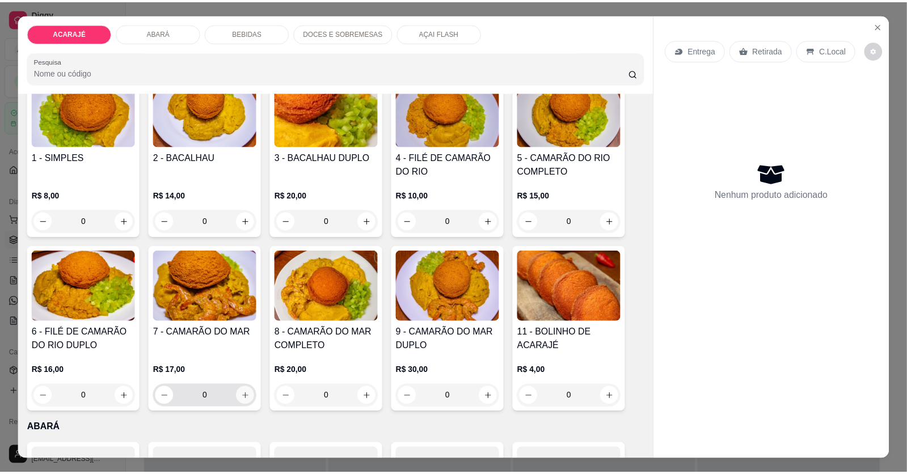
scroll to position [113, 0]
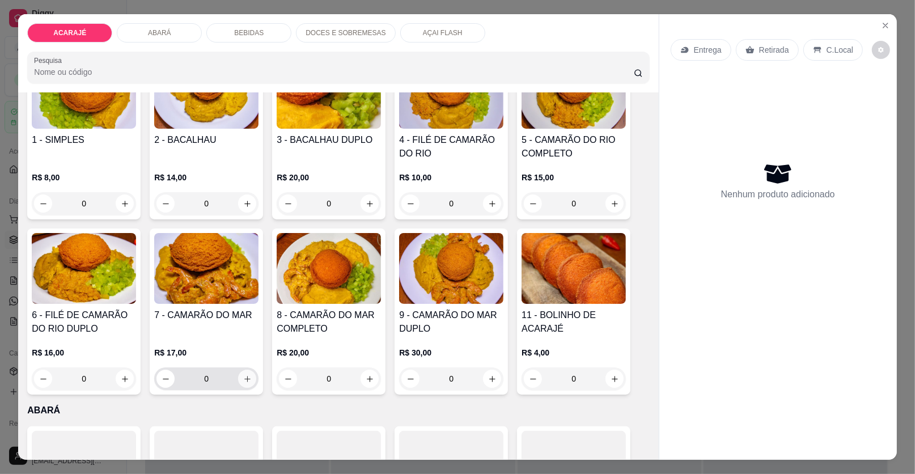
click at [243, 376] on icon "increase-product-quantity" at bounding box center [247, 379] width 9 height 9
type input "1"
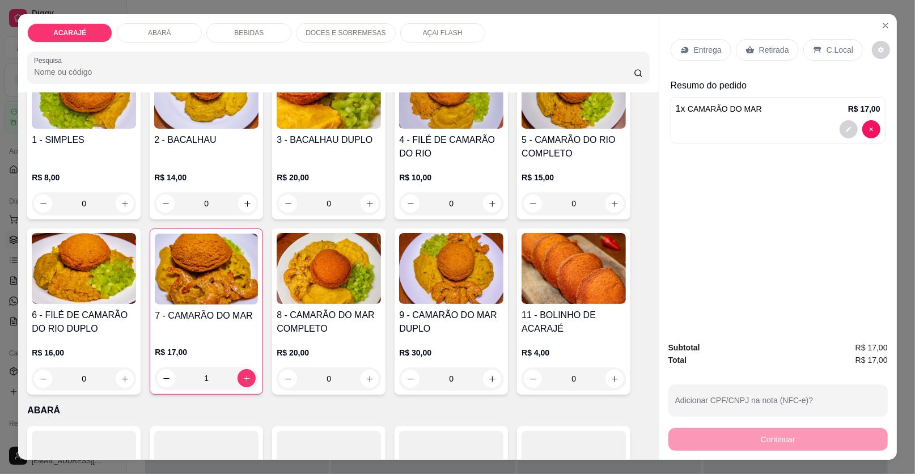
drag, startPoint x: 777, startPoint y: 54, endPoint x: 771, endPoint y: 59, distance: 8.1
click at [777, 53] on p "Retirada" at bounding box center [774, 49] width 30 height 11
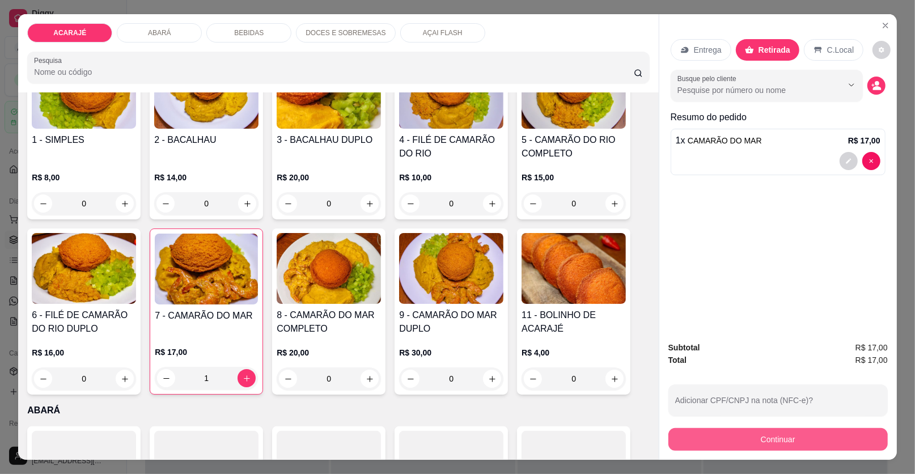
click at [796, 433] on button "Continuar" at bounding box center [777, 439] width 219 height 23
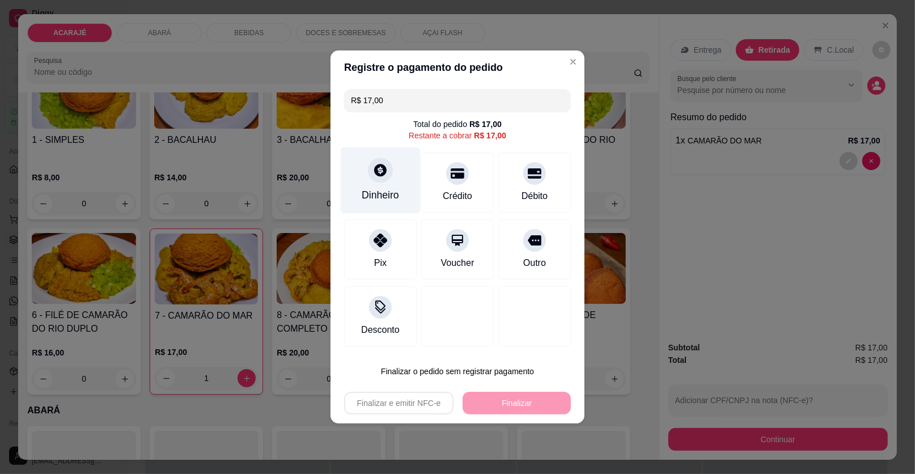
click at [397, 196] on div "Dinheiro" at bounding box center [381, 180] width 80 height 66
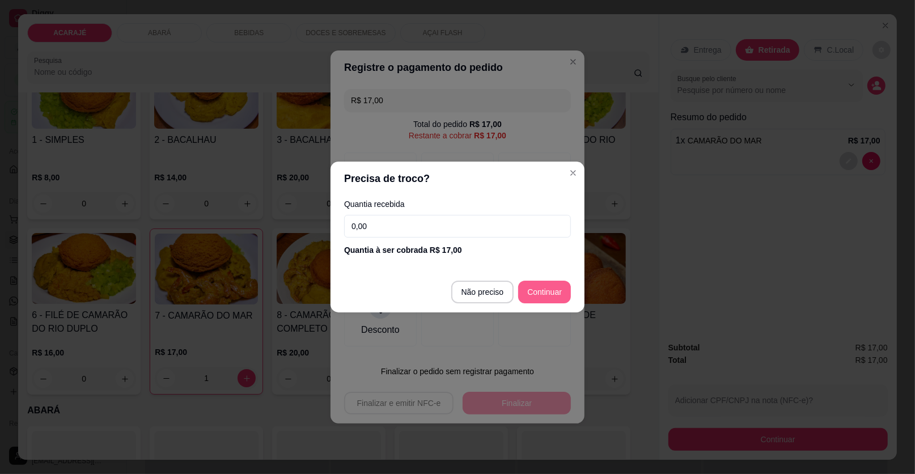
type input "R$ 0,00"
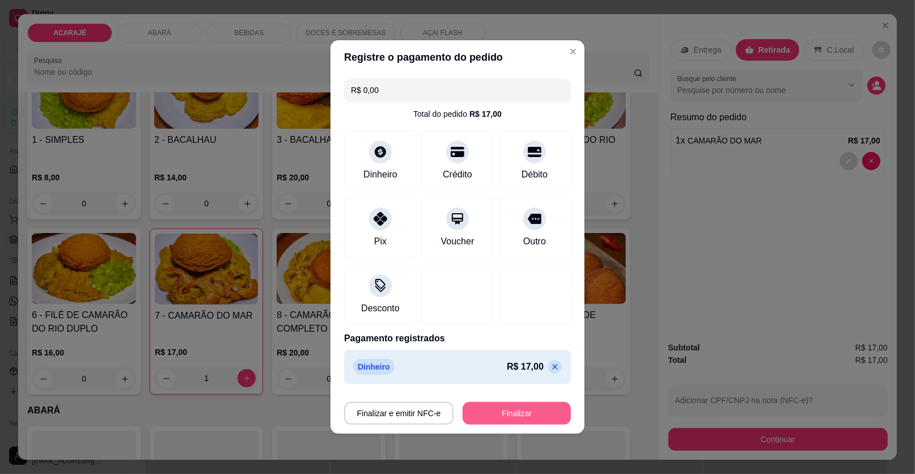
click at [549, 415] on button "Finalizar" at bounding box center [517, 413] width 108 height 23
type input "0"
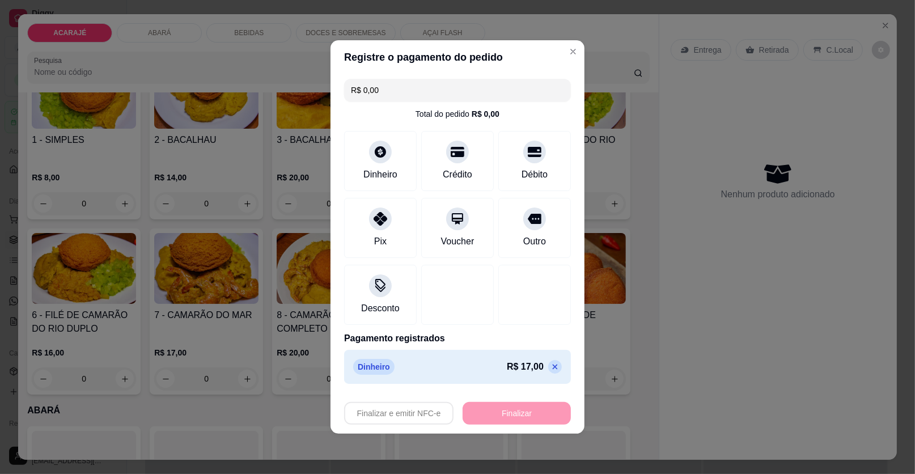
type input "-R$ 17,00"
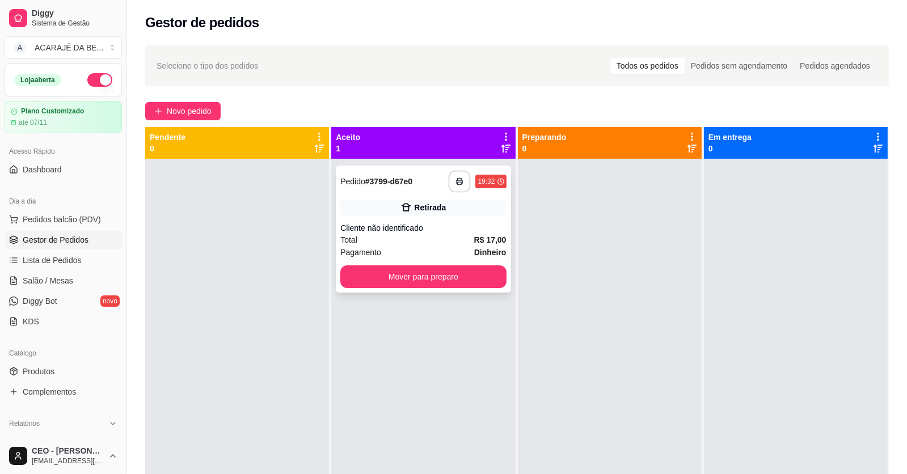
click at [451, 183] on button "button" at bounding box center [459, 182] width 22 height 22
click at [457, 271] on button "Mover para preparo" at bounding box center [423, 276] width 166 height 23
click at [473, 320] on div "**********" at bounding box center [423, 396] width 184 height 474
click at [476, 271] on button "Mover para preparo" at bounding box center [423, 277] width 160 height 22
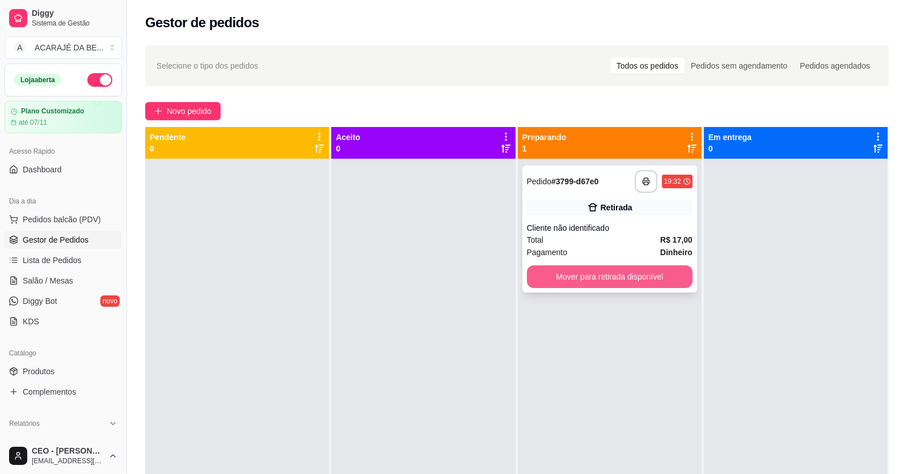
click at [599, 270] on button "Mover para retirada disponível" at bounding box center [610, 276] width 166 height 23
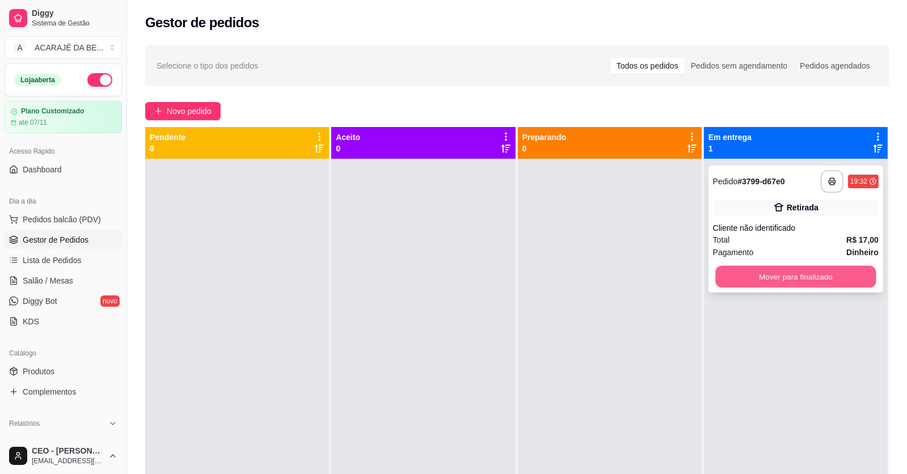
click at [769, 272] on button "Mover para finalizado" at bounding box center [795, 277] width 160 height 22
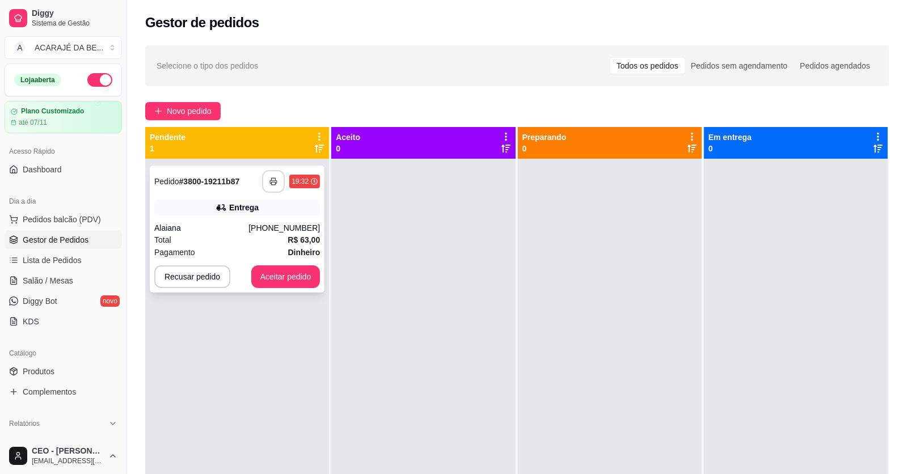
click at [268, 177] on button "button" at bounding box center [273, 181] width 23 height 23
click at [307, 280] on button "Aceitar pedido" at bounding box center [285, 277] width 67 height 22
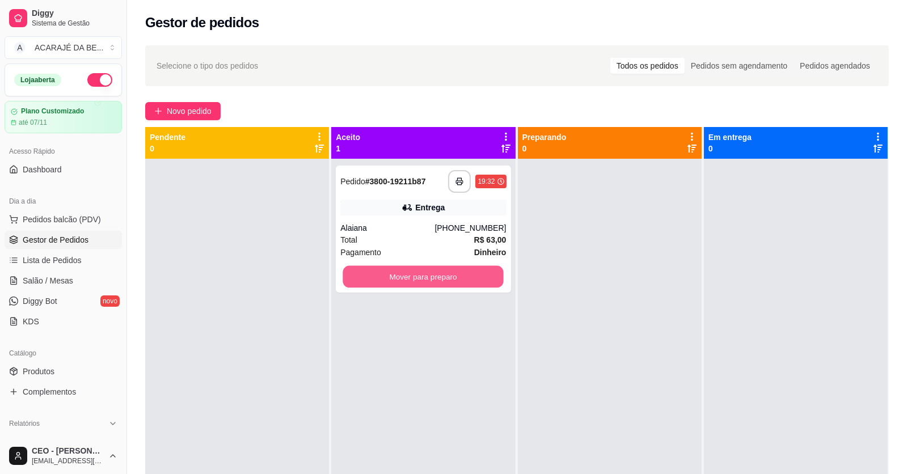
click at [384, 280] on button "Mover para preparo" at bounding box center [423, 277] width 160 height 22
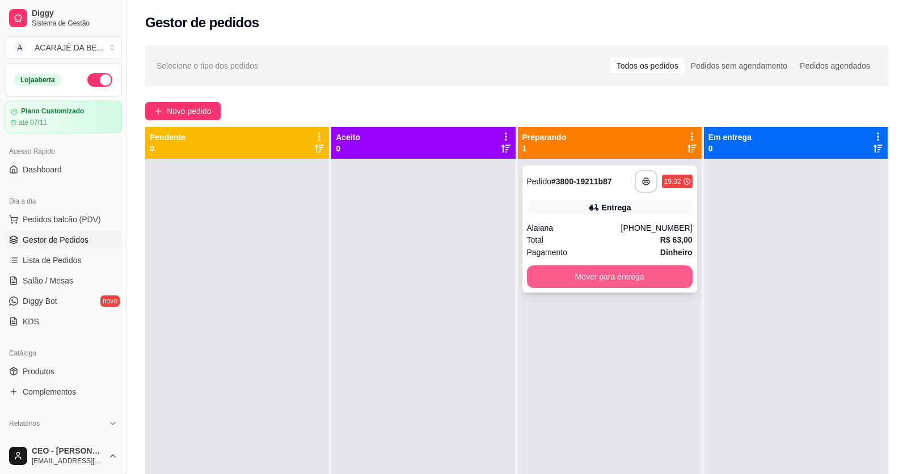
click at [541, 280] on button "Mover para entrega" at bounding box center [610, 276] width 166 height 23
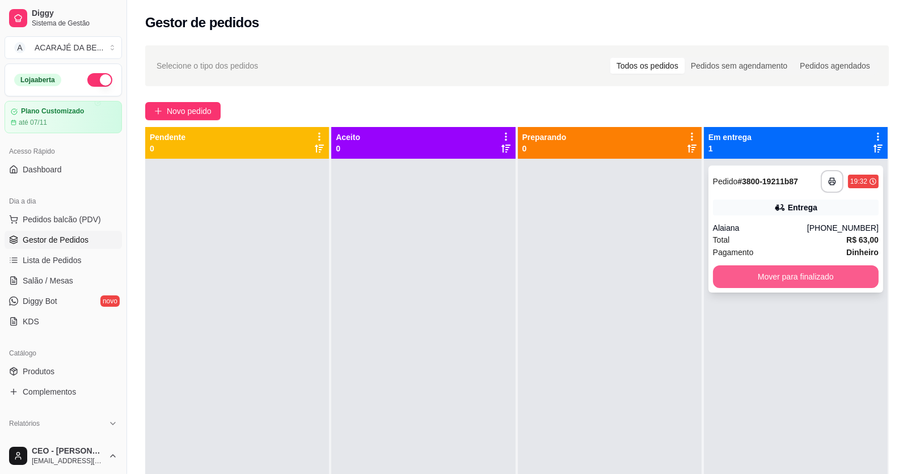
click at [718, 271] on button "Mover para finalizado" at bounding box center [796, 276] width 166 height 23
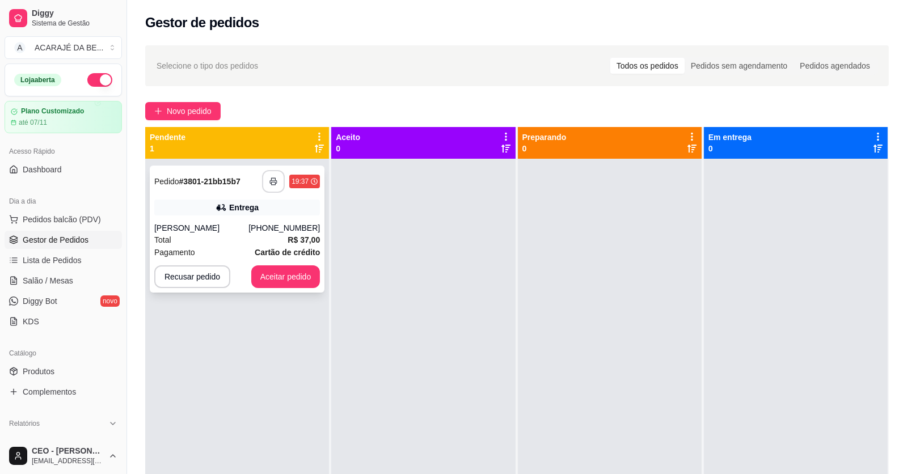
click at [270, 176] on button "button" at bounding box center [273, 181] width 23 height 23
drag, startPoint x: 265, startPoint y: 184, endPoint x: 257, endPoint y: 259, distance: 74.8
click at [257, 259] on div "**********" at bounding box center [237, 229] width 175 height 127
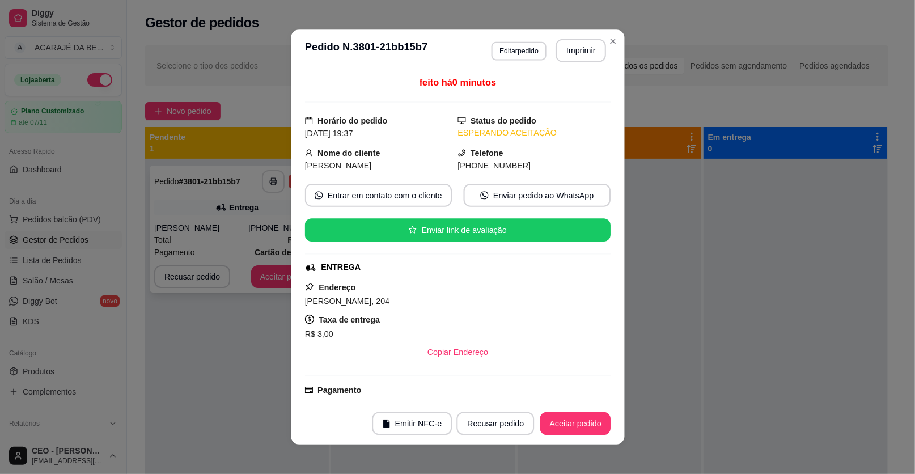
click at [292, 268] on div "feito há 0 minutos Horário do pedido 15/10/2025 19:37 Status do pedido ESPERAND…" at bounding box center [457, 236] width 333 height 331
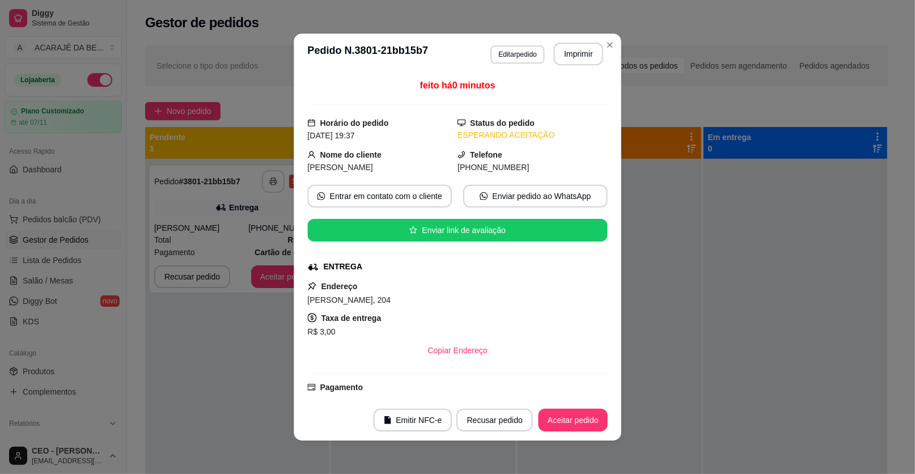
drag, startPoint x: 257, startPoint y: 259, endPoint x: 331, endPoint y: 273, distance: 75.6
click at [294, 269] on div "feito há 0 minutos Horário do pedido 15/10/2025 19:37 Status do pedido ESPERAND…" at bounding box center [458, 236] width 328 height 325
click at [554, 420] on button "Aceitar pedido" at bounding box center [572, 419] width 69 height 23
click at [554, 420] on div "Recusar pedido Aceitar pedido" at bounding box center [531, 419] width 151 height 23
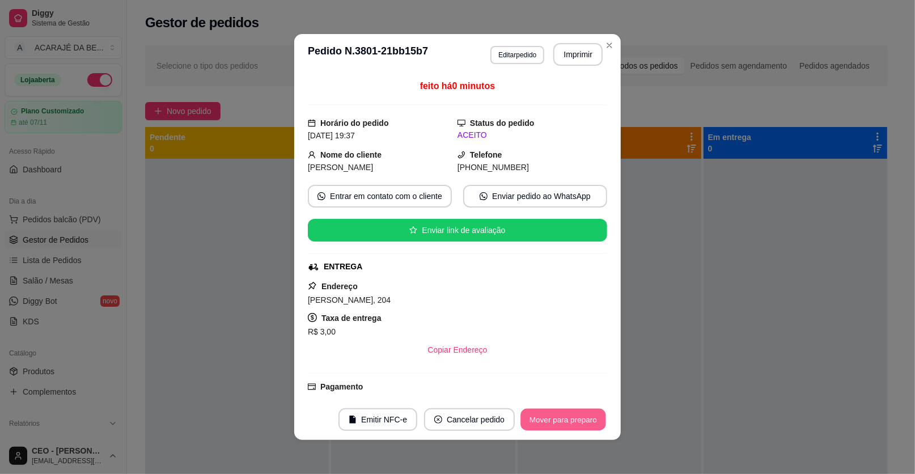
click at [554, 419] on button "Mover para preparo" at bounding box center [562, 420] width 85 height 22
click at [554, 419] on div "Mover para preparo" at bounding box center [563, 419] width 88 height 23
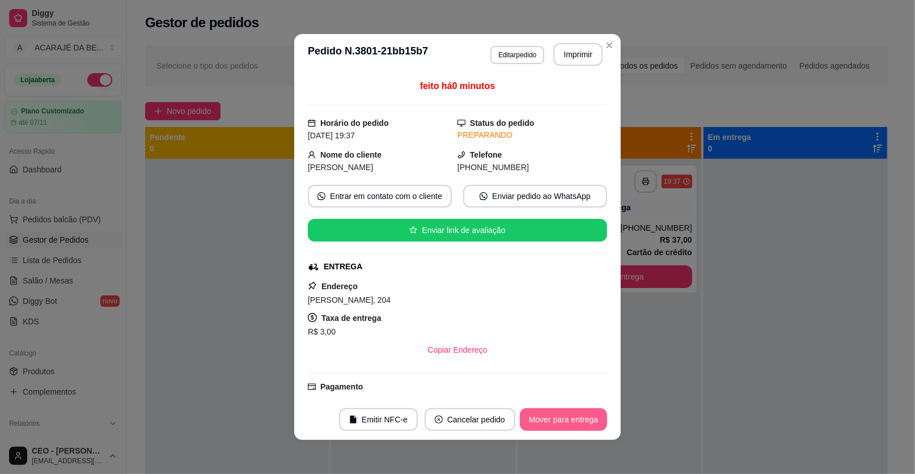
click at [554, 419] on button "Mover para entrega" at bounding box center [563, 419] width 87 height 23
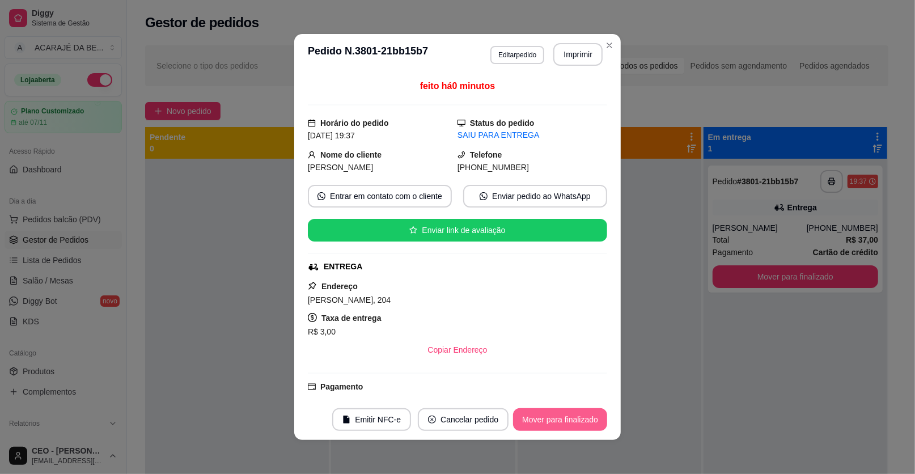
click at [554, 414] on button "Mover para finalizado" at bounding box center [560, 419] width 94 height 23
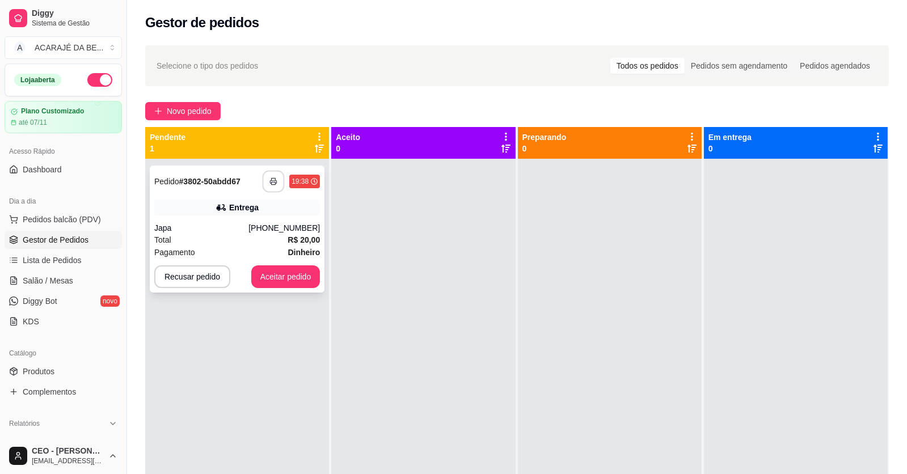
click at [276, 180] on icon "button" at bounding box center [273, 181] width 8 height 8
click at [266, 277] on button "Aceitar pedido" at bounding box center [285, 277] width 67 height 22
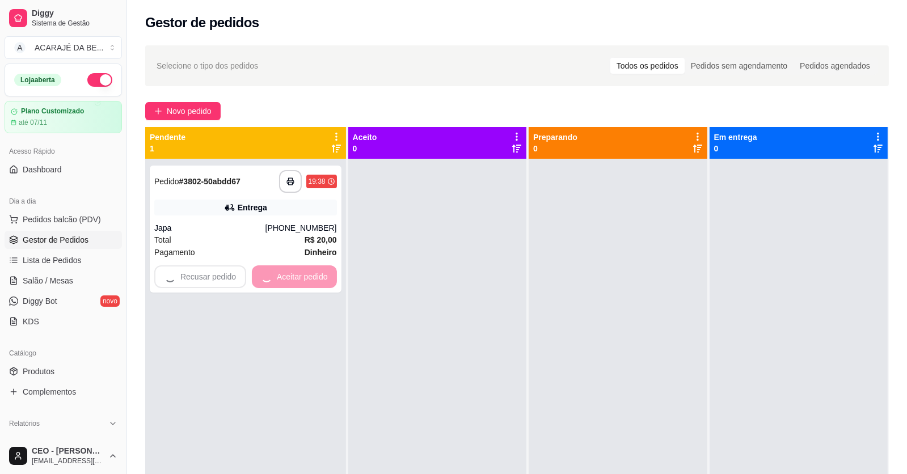
click at [375, 277] on div at bounding box center [437, 396] width 178 height 474
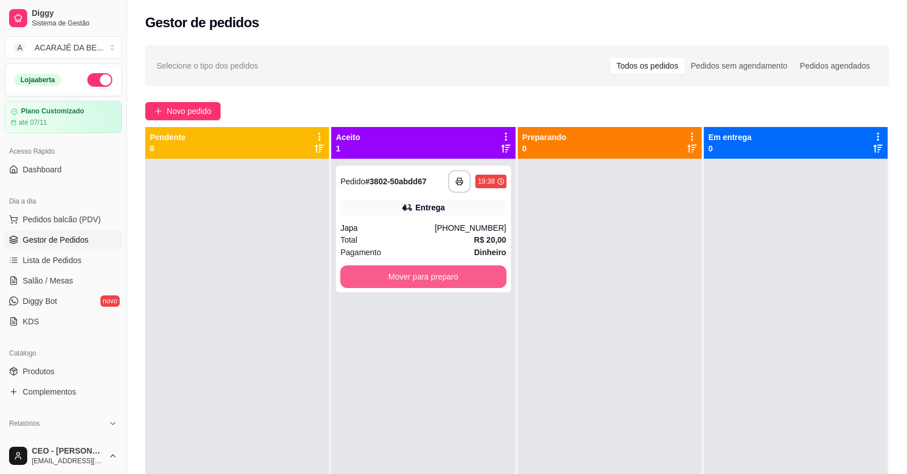
click at [375, 277] on button "Mover para preparo" at bounding box center [423, 276] width 166 height 23
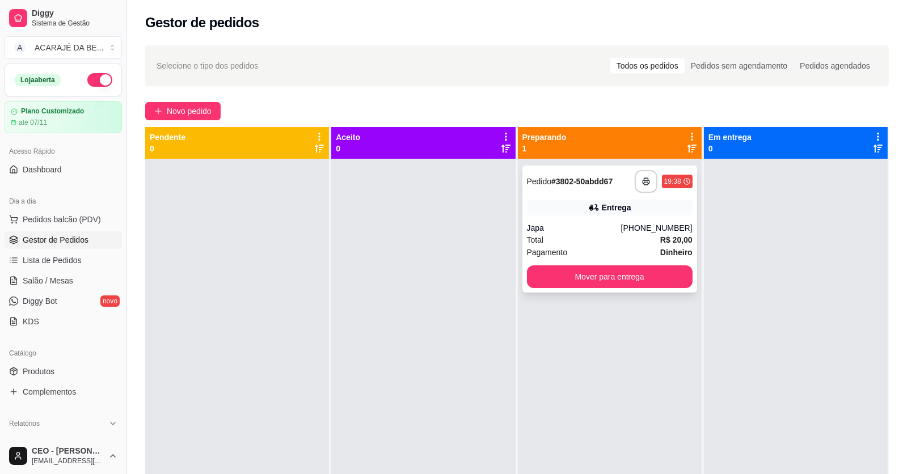
click at [557, 262] on div "**********" at bounding box center [609, 229] width 175 height 127
click at [579, 274] on button "Mover para entrega" at bounding box center [610, 276] width 166 height 23
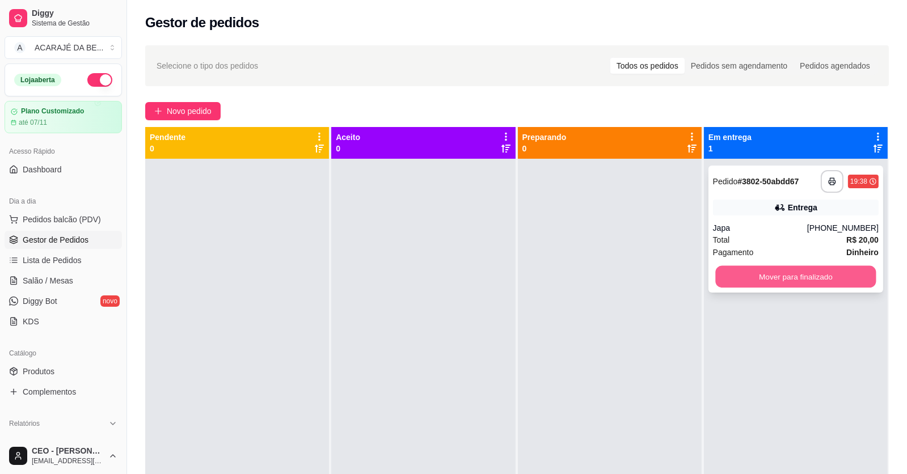
click at [758, 270] on button "Mover para finalizado" at bounding box center [795, 277] width 160 height 22
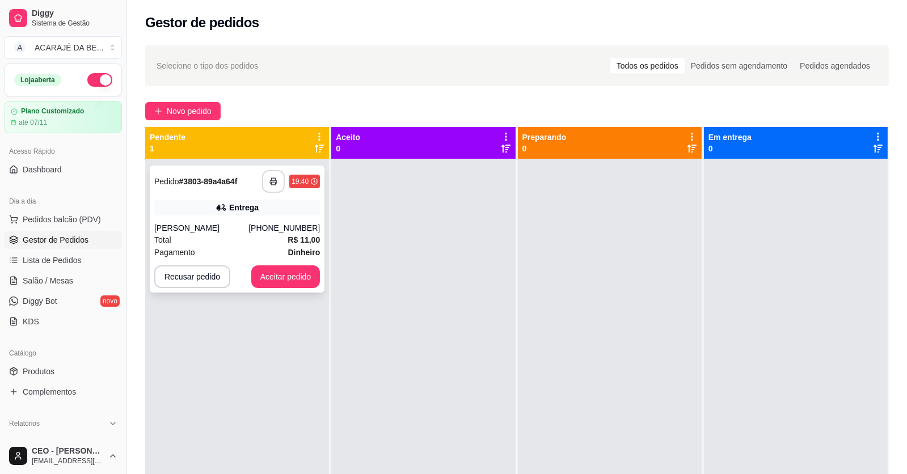
click at [281, 180] on button "button" at bounding box center [273, 181] width 23 height 23
click at [271, 278] on button "Aceitar pedido" at bounding box center [285, 276] width 69 height 23
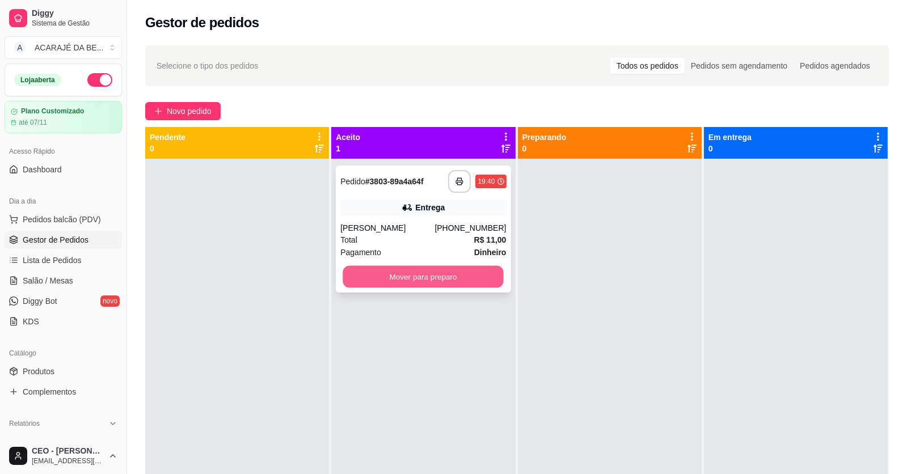
click at [404, 276] on button "Mover para preparo" at bounding box center [423, 277] width 160 height 22
click at [561, 274] on div at bounding box center [610, 396] width 184 height 474
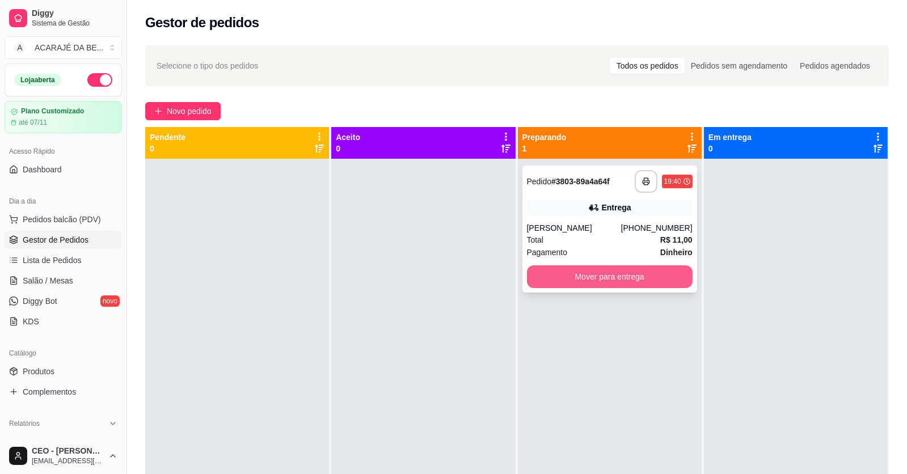
click at [560, 274] on button "Mover para entrega" at bounding box center [610, 276] width 166 height 23
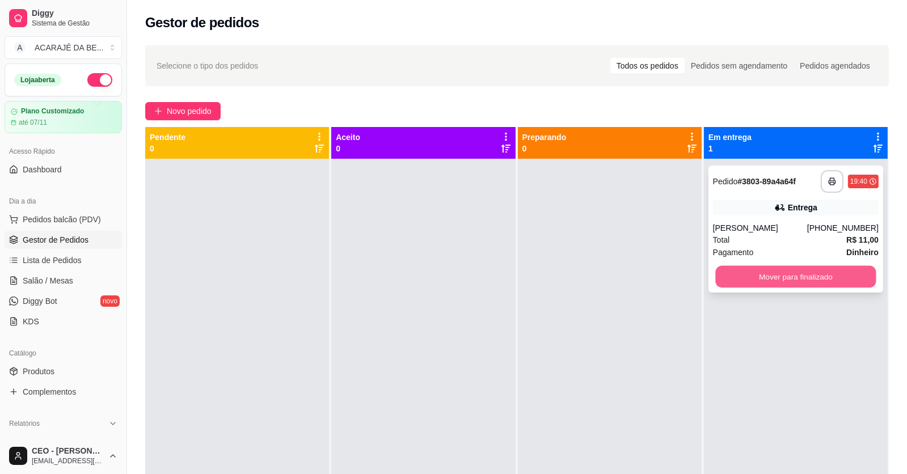
click at [729, 268] on button "Mover para finalizado" at bounding box center [795, 277] width 160 height 22
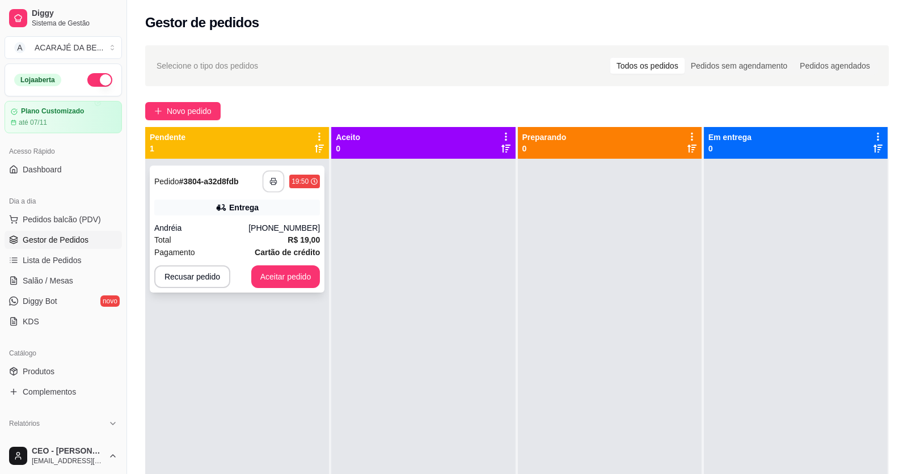
click at [272, 177] on icon "button" at bounding box center [273, 181] width 8 height 8
click at [230, 239] on div "Total R$ 19,00" at bounding box center [237, 240] width 166 height 12
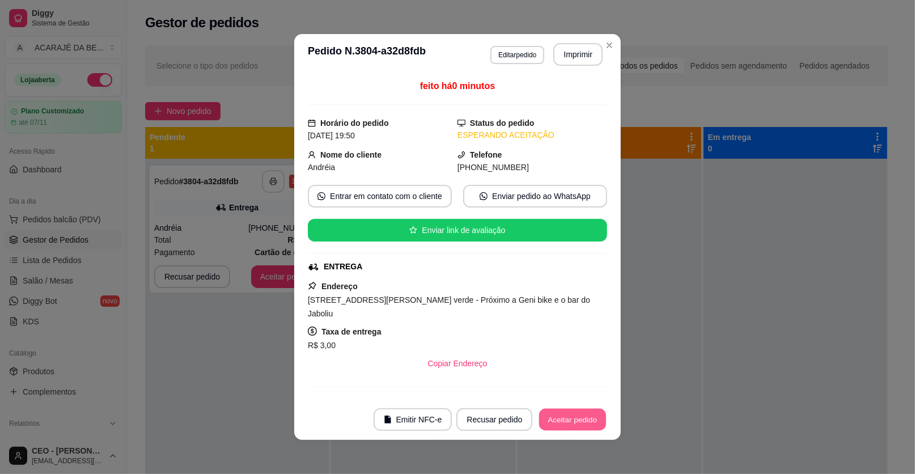
click at [547, 411] on button "Aceitar pedido" at bounding box center [572, 420] width 67 height 22
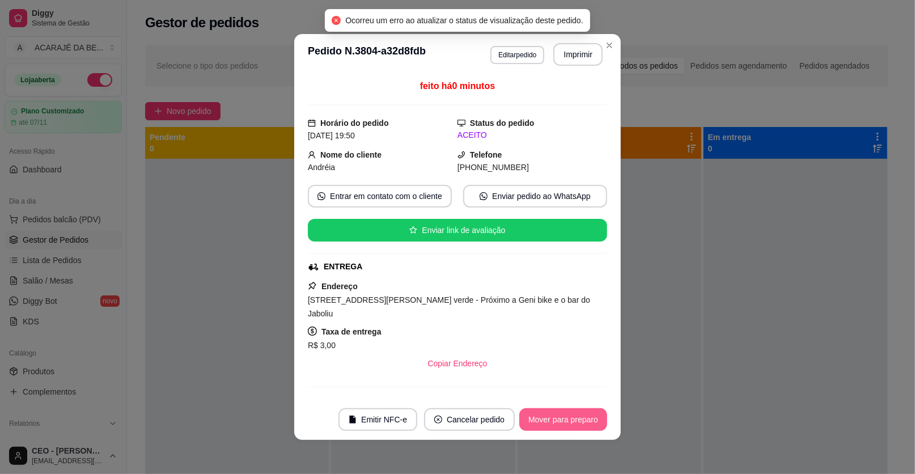
click at [546, 411] on button "Mover para preparo" at bounding box center [563, 419] width 88 height 23
click at [543, 411] on div "Mover para preparo" at bounding box center [563, 419] width 88 height 23
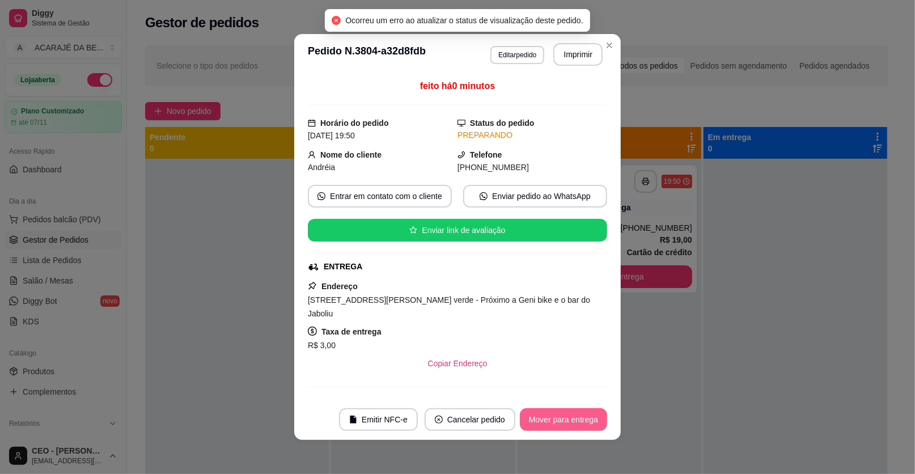
click at [542, 411] on button "Mover para entrega" at bounding box center [563, 419] width 87 height 23
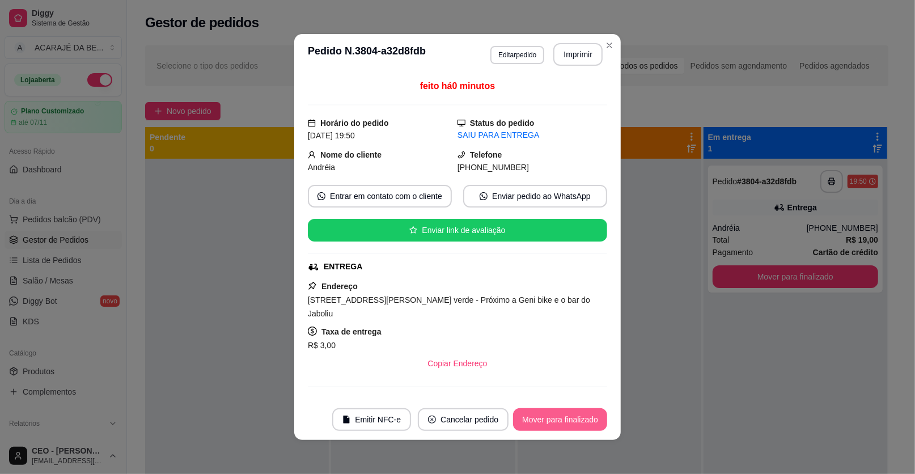
click at [534, 420] on button "Mover para finalizado" at bounding box center [560, 419] width 94 height 23
click at [534, 420] on div "Mover para finalizado" at bounding box center [560, 419] width 94 height 23
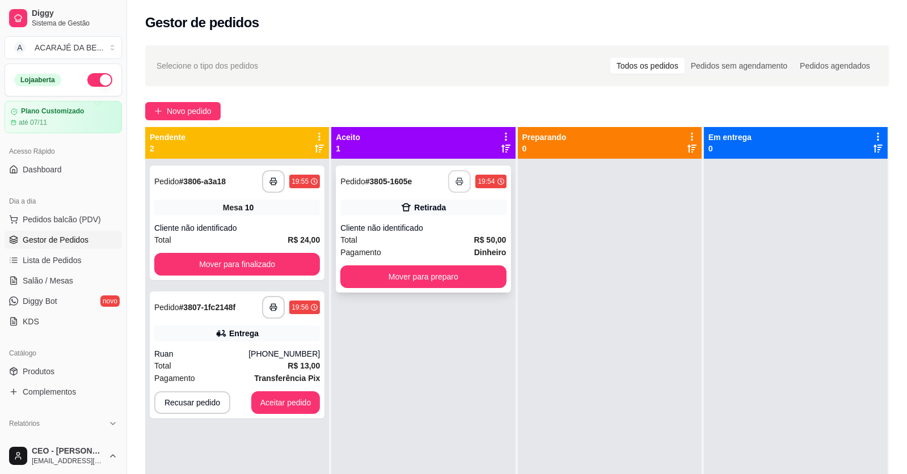
click at [461, 184] on button "button" at bounding box center [459, 181] width 23 height 23
click at [272, 184] on rect "button" at bounding box center [274, 183] width 4 height 3
click at [279, 306] on button "button" at bounding box center [273, 307] width 23 height 23
click at [420, 227] on div "Cliente não identificado" at bounding box center [423, 227] width 166 height 11
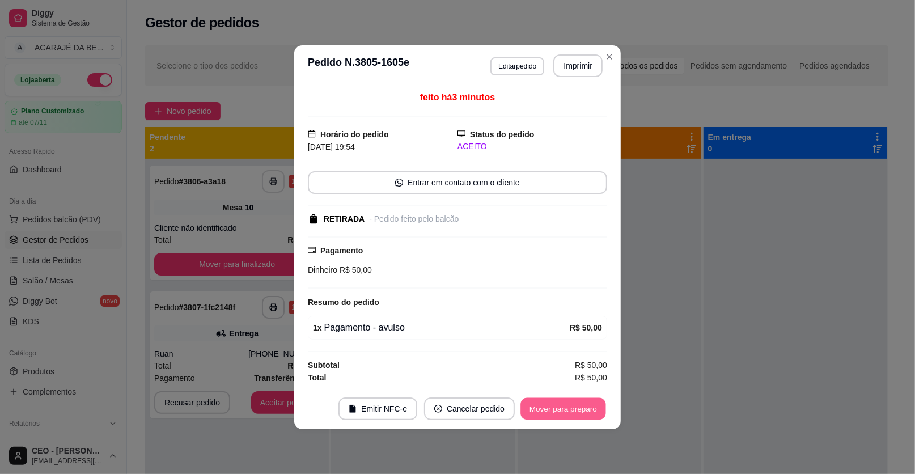
click at [561, 416] on button "Mover para preparo" at bounding box center [562, 408] width 85 height 22
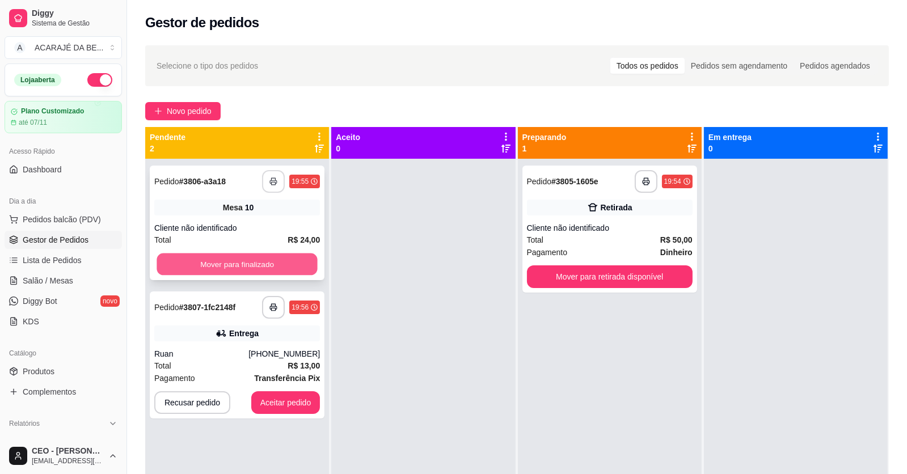
click at [265, 259] on button "Mover para finalizado" at bounding box center [236, 264] width 160 height 22
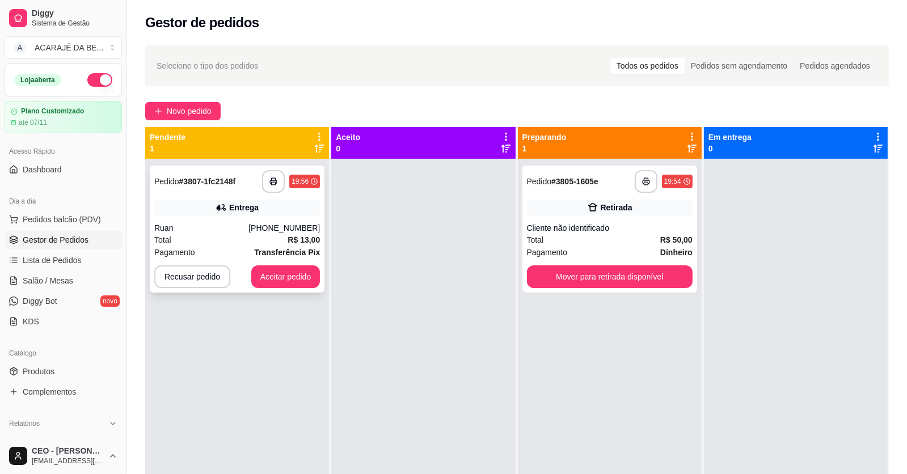
click at [322, 265] on div "**********" at bounding box center [237, 229] width 175 height 127
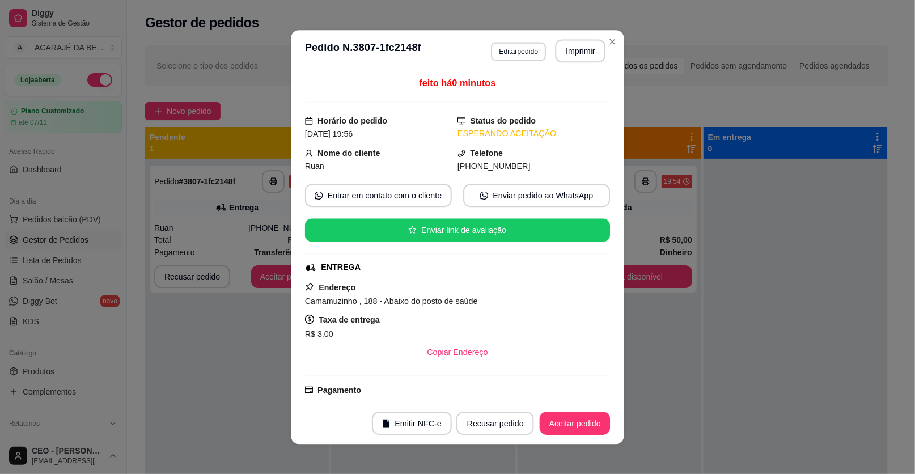
click at [305, 280] on div "Endereço Camamuzinho , 188 - Abaixo do posto de saúde Taxa de entrega R$ 3,00 C…" at bounding box center [457, 321] width 305 height 83
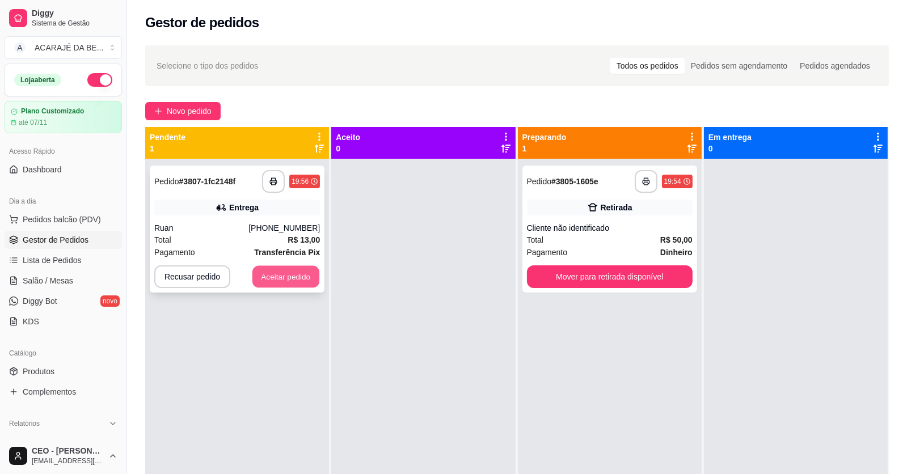
click at [267, 281] on button "Aceitar pedido" at bounding box center [285, 277] width 67 height 22
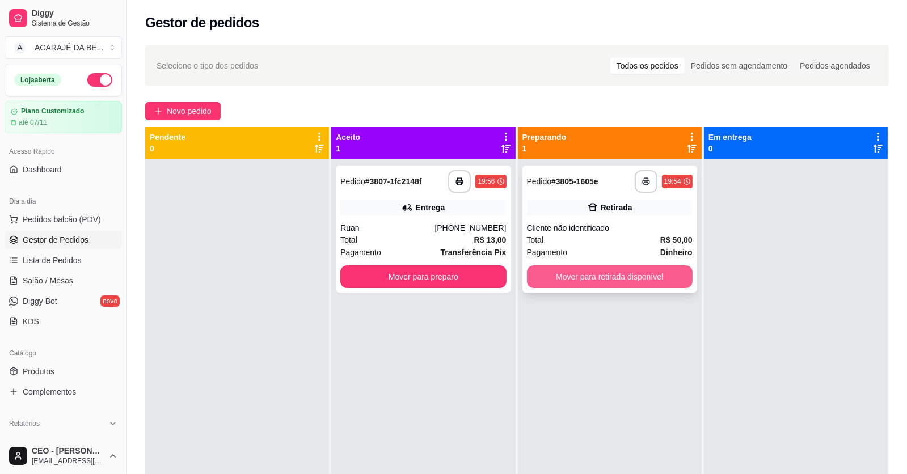
click at [541, 277] on button "Mover para retirada disponível" at bounding box center [610, 276] width 166 height 23
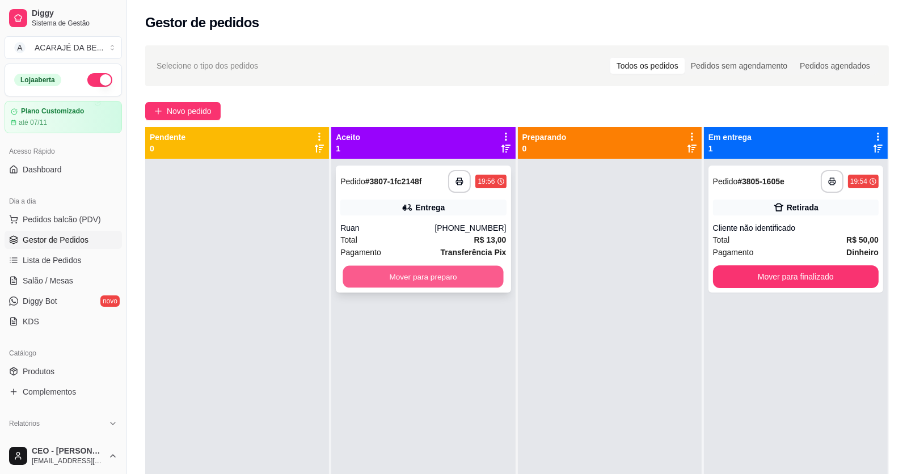
click at [464, 280] on button "Mover para preparo" at bounding box center [423, 277] width 160 height 22
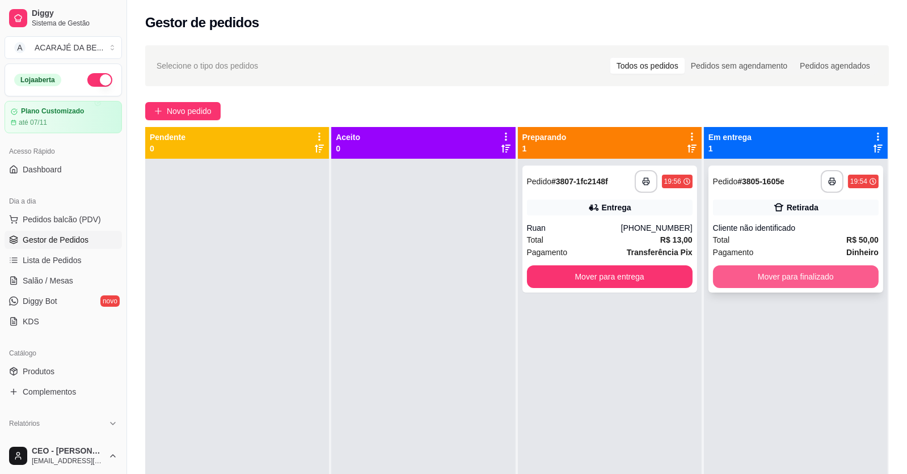
click at [776, 274] on button "Mover para finalizado" at bounding box center [796, 276] width 166 height 23
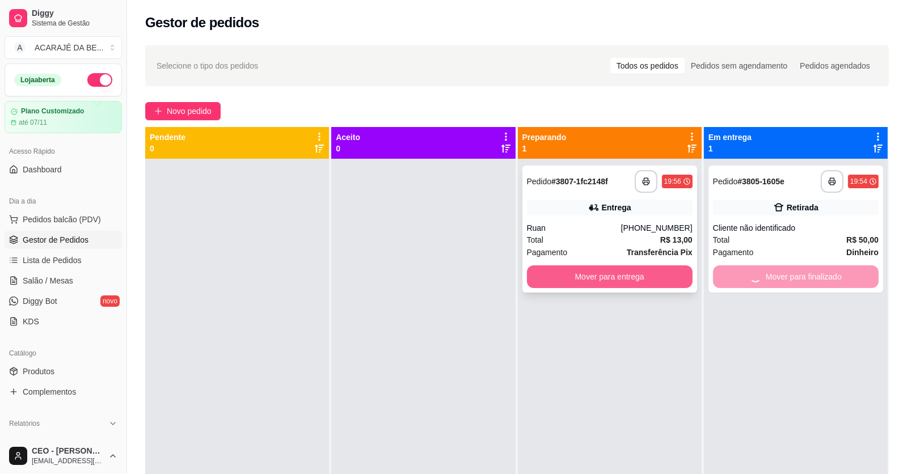
click at [674, 274] on button "Mover para entrega" at bounding box center [610, 276] width 166 height 23
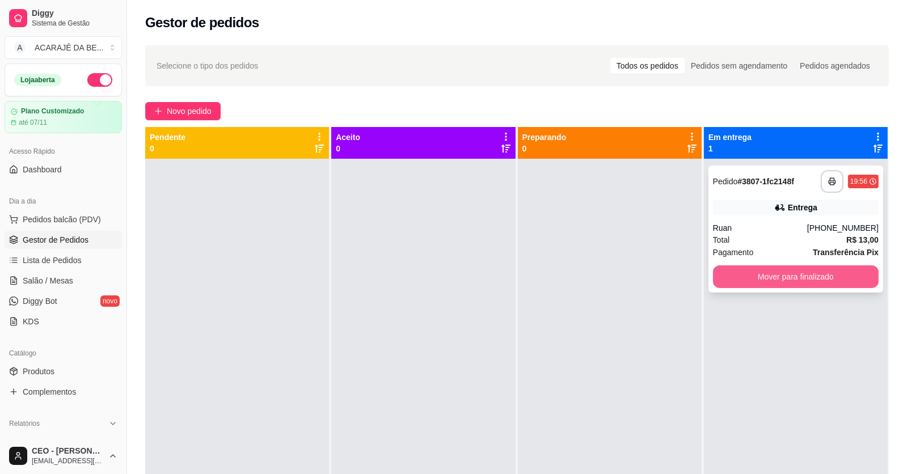
click at [778, 286] on button "Mover para finalizado" at bounding box center [796, 276] width 166 height 23
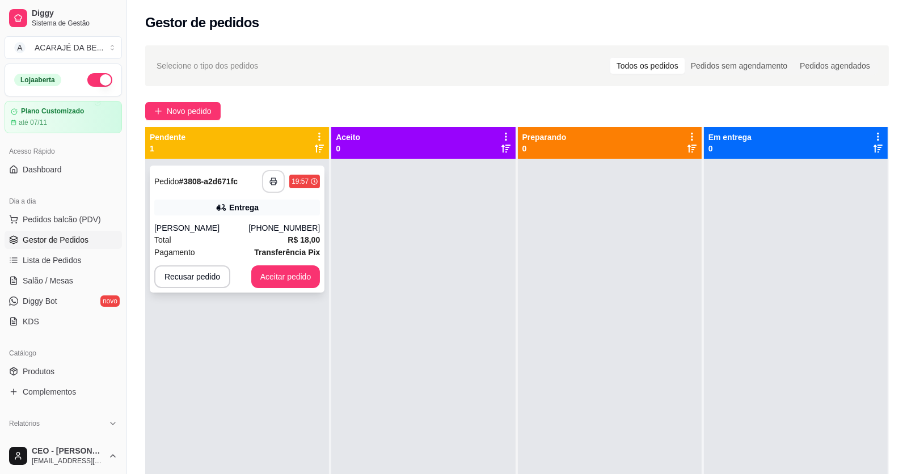
click at [278, 184] on button "button" at bounding box center [273, 181] width 23 height 23
click at [328, 276] on div "**********" at bounding box center [237, 380] width 185 height 506
click at [307, 277] on button "Aceitar pedido" at bounding box center [285, 276] width 69 height 23
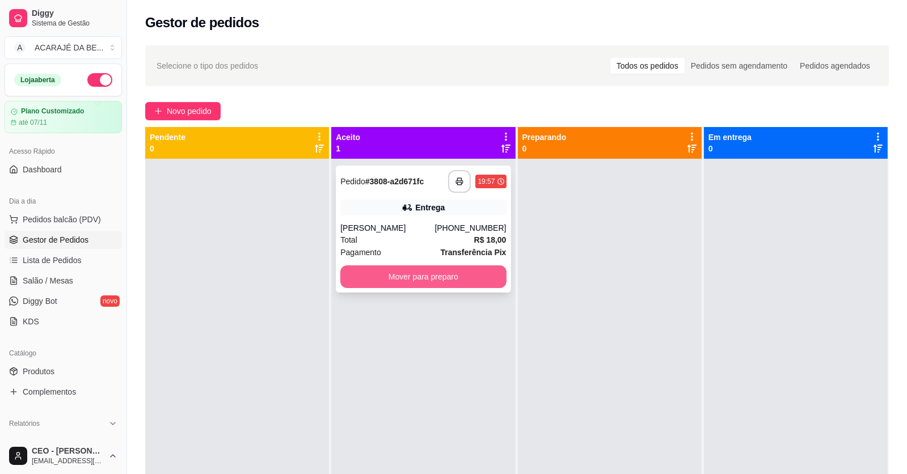
click at [395, 281] on button "Mover para preparo" at bounding box center [423, 276] width 166 height 23
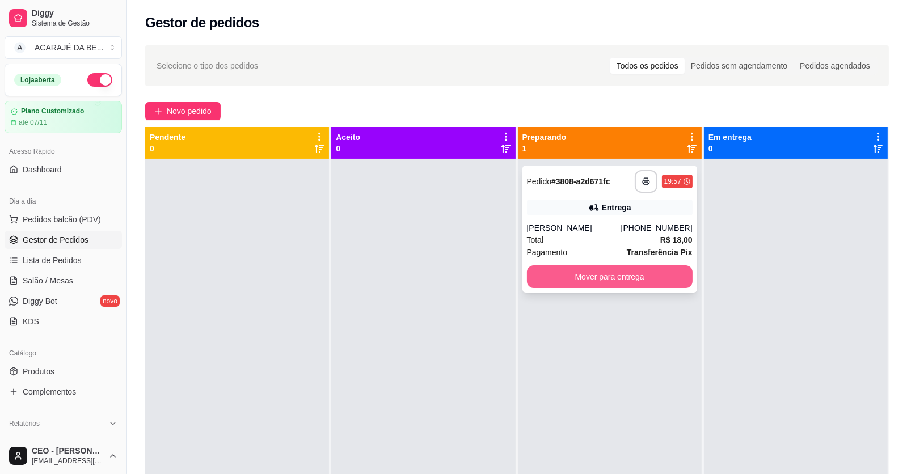
click at [579, 280] on button "Mover para entrega" at bounding box center [610, 276] width 166 height 23
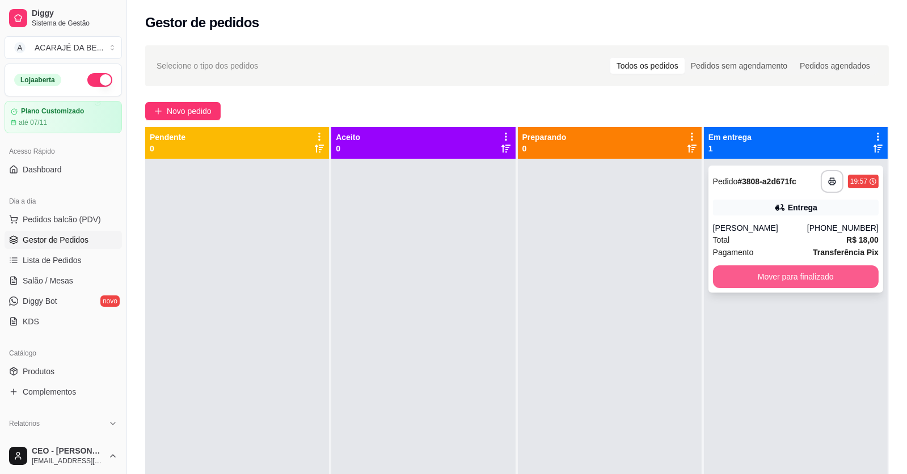
click at [739, 278] on button "Mover para finalizado" at bounding box center [796, 276] width 166 height 23
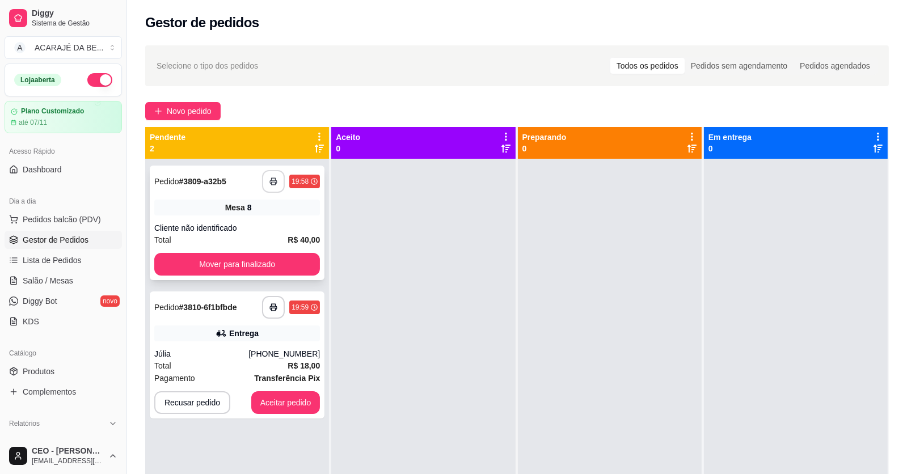
click at [274, 181] on icon "button" at bounding box center [273, 181] width 8 height 8
click at [287, 407] on button "Aceitar pedido" at bounding box center [285, 403] width 67 height 22
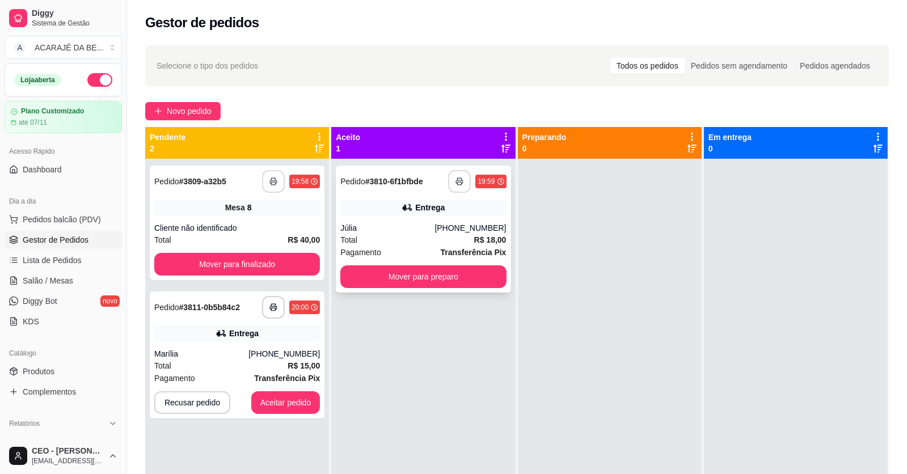
click at [450, 183] on button "button" at bounding box center [459, 181] width 23 height 23
click at [272, 309] on icon "button" at bounding box center [273, 307] width 8 height 8
click at [412, 272] on button "Mover para preparo" at bounding box center [423, 277] width 160 height 22
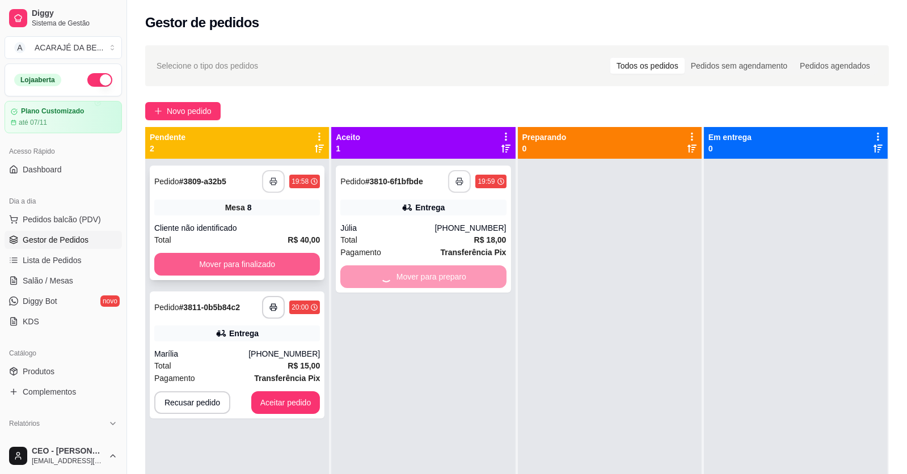
click at [283, 266] on button "Mover para finalizado" at bounding box center [237, 264] width 166 height 23
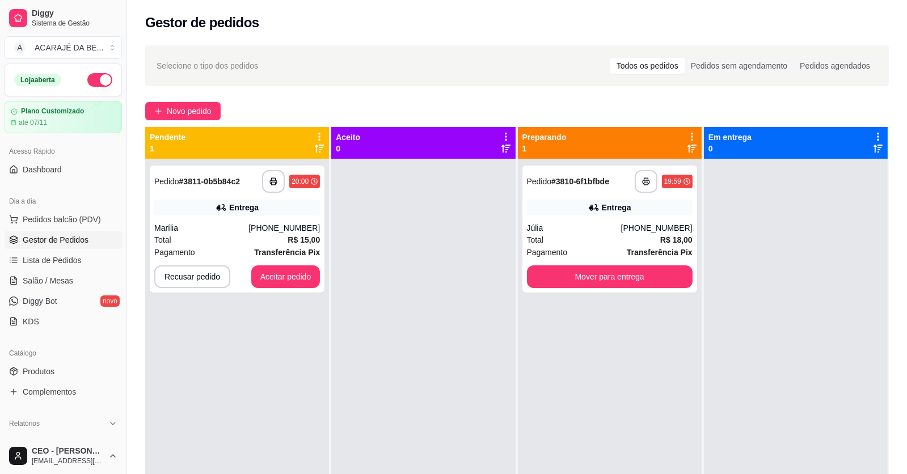
click at [279, 409] on div "**********" at bounding box center [237, 396] width 184 height 474
click at [571, 253] on div "Pagamento Transferência Pix" at bounding box center [610, 252] width 166 height 12
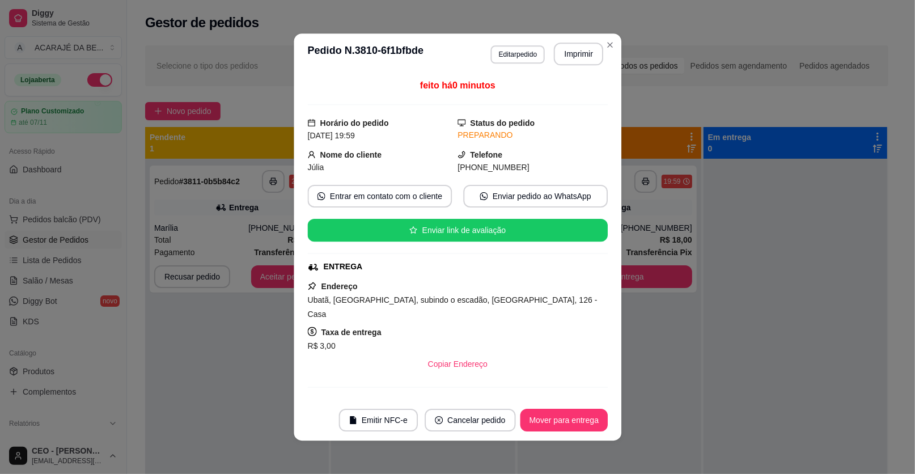
click at [558, 276] on div "feito há 0 minutos Horário do pedido 15/10/2025 19:59 Status do pedido PREPARAN…" at bounding box center [457, 237] width 300 height 316
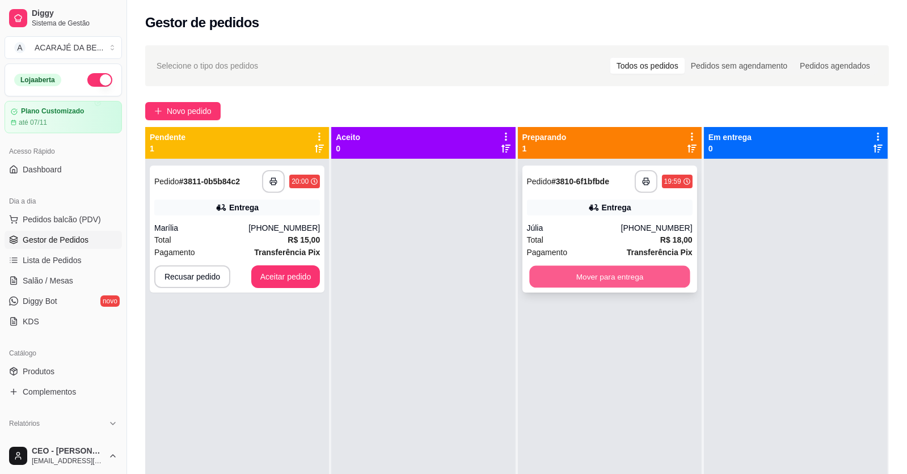
click at [622, 284] on button "Mover para entrega" at bounding box center [609, 277] width 160 height 22
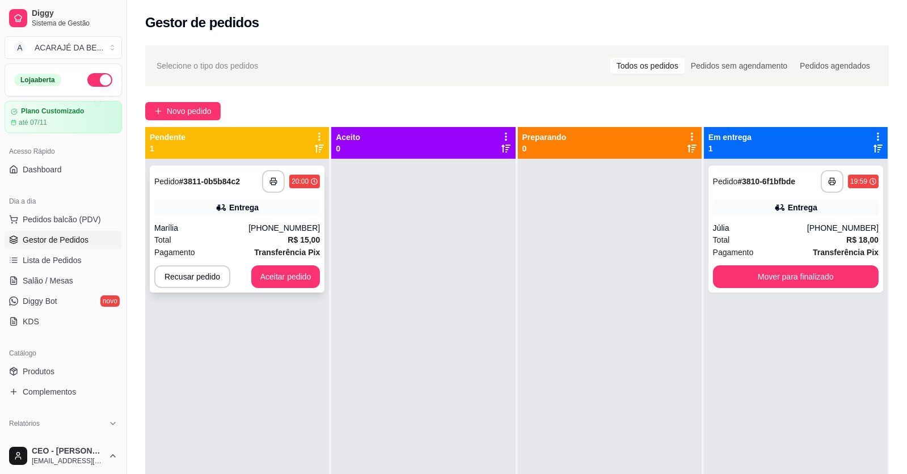
click at [247, 281] on div "Recusar pedido Aceitar pedido" at bounding box center [237, 276] width 166 height 23
click at [270, 278] on button "Aceitar pedido" at bounding box center [285, 276] width 69 height 23
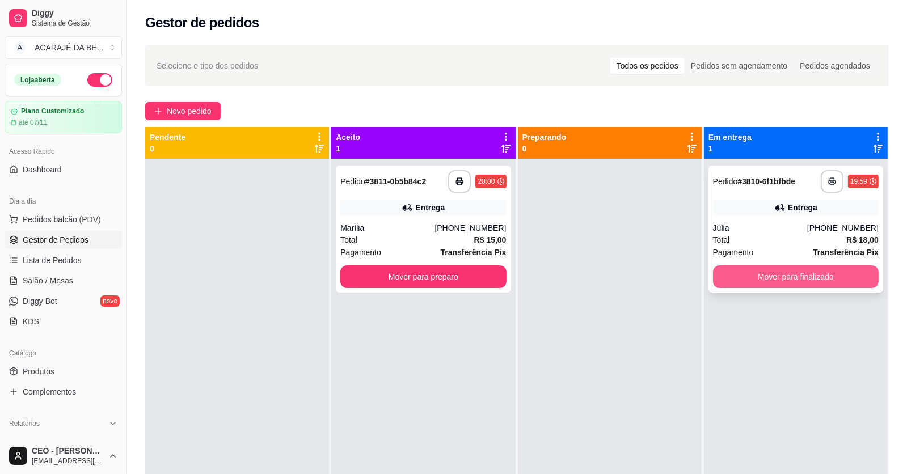
click at [776, 283] on button "Mover para finalizado" at bounding box center [796, 276] width 166 height 23
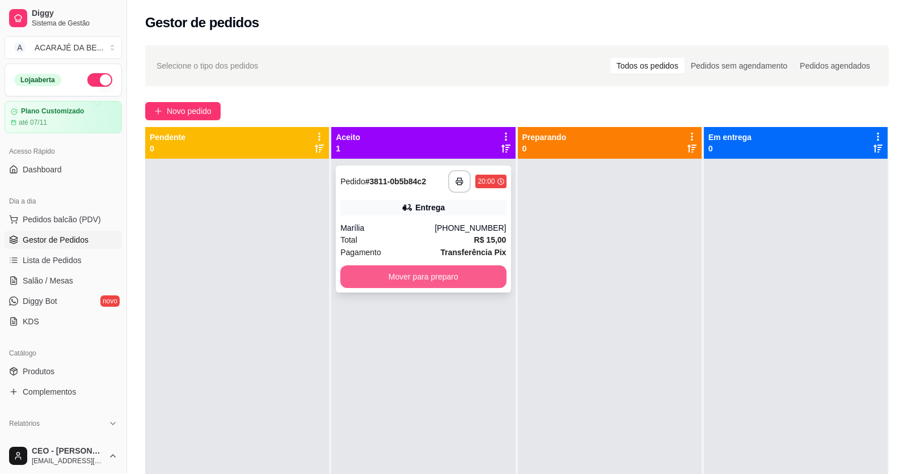
click at [485, 277] on button "Mover para preparo" at bounding box center [423, 276] width 166 height 23
click at [616, 276] on div at bounding box center [610, 396] width 184 height 474
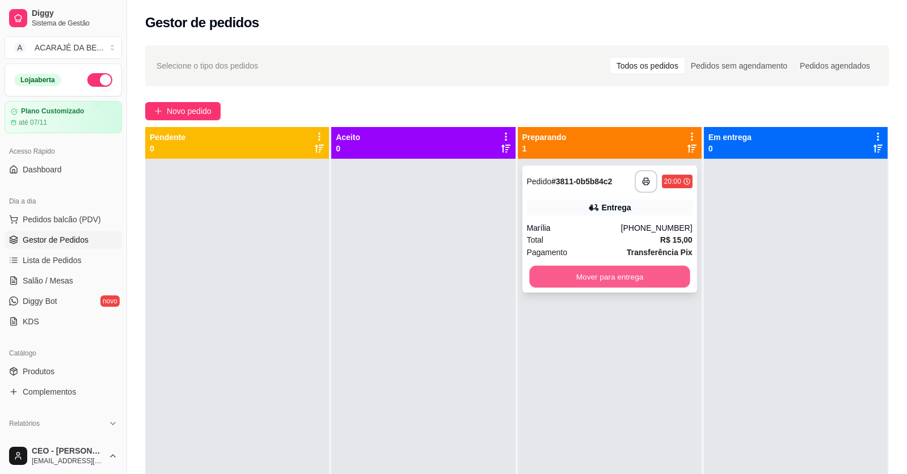
click at [612, 275] on button "Mover para entrega" at bounding box center [609, 277] width 160 height 22
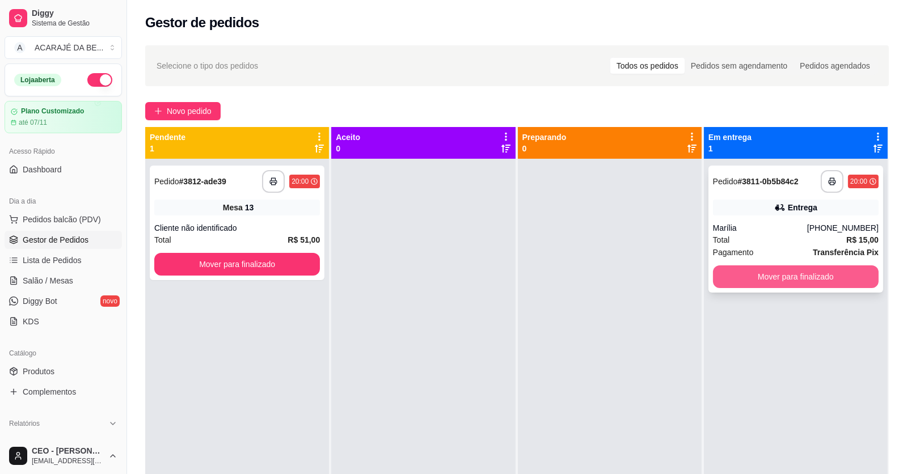
click at [718, 278] on button "Mover para finalizado" at bounding box center [796, 276] width 166 height 23
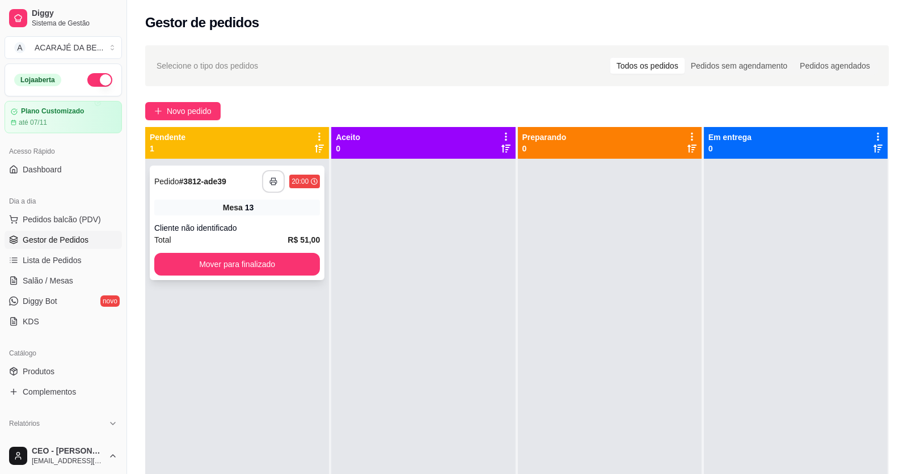
click at [269, 181] on icon "button" at bounding box center [273, 181] width 8 height 8
click at [170, 269] on button "Mover para finalizado" at bounding box center [236, 264] width 160 height 22
click at [170, 269] on div "Mover para finalizado" at bounding box center [237, 264] width 166 height 23
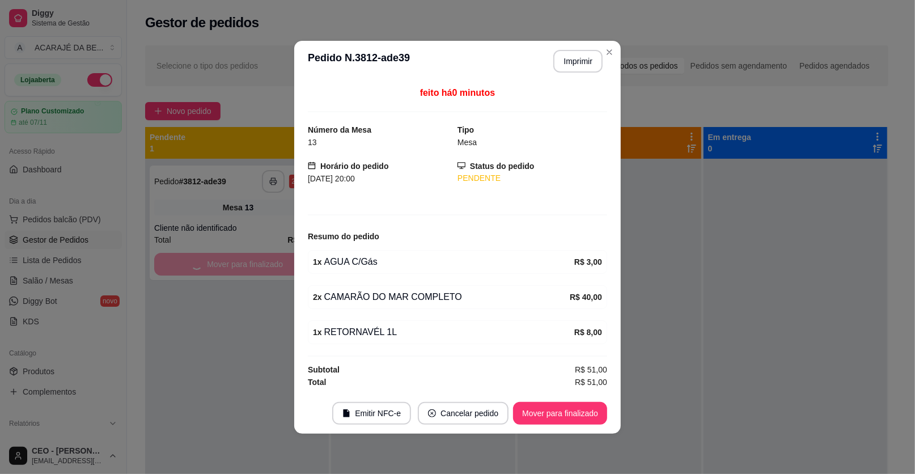
drag, startPoint x: 611, startPoint y: 419, endPoint x: 603, endPoint y: 418, distance: 7.5
click at [608, 419] on footer "Emitir NFC-e Cancelar pedido Mover para finalizado" at bounding box center [457, 413] width 327 height 41
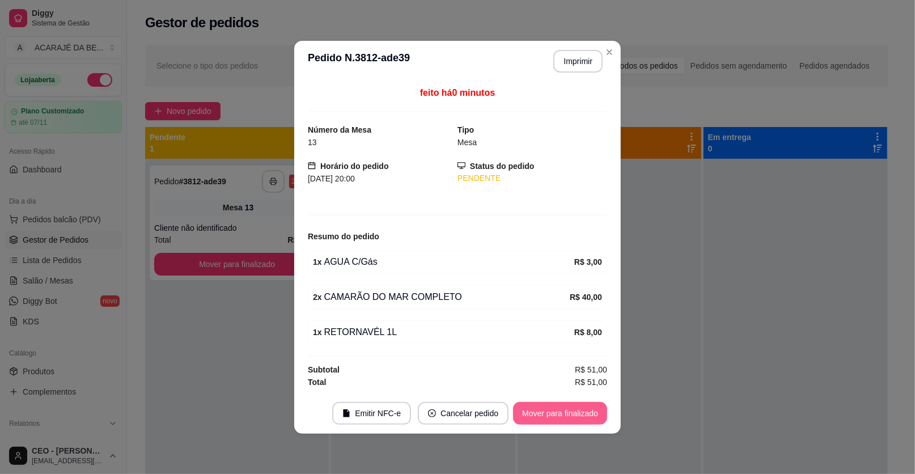
click at [587, 413] on button "Mover para finalizado" at bounding box center [560, 413] width 94 height 23
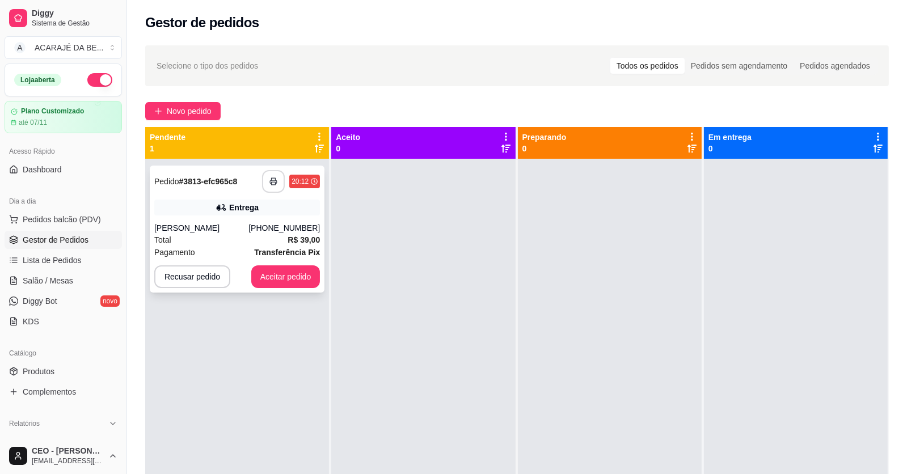
click at [267, 188] on button "button" at bounding box center [273, 181] width 23 height 23
click at [282, 274] on button "Aceitar pedido" at bounding box center [285, 277] width 67 height 22
click at [450, 273] on div at bounding box center [423, 396] width 184 height 474
click at [270, 280] on button "Aceitar pedido" at bounding box center [285, 277] width 67 height 22
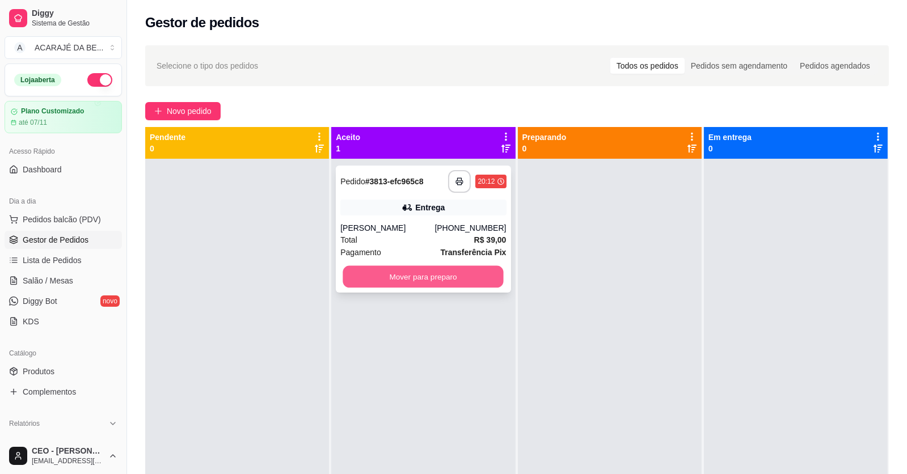
click at [389, 281] on button "Mover para preparo" at bounding box center [423, 277] width 160 height 22
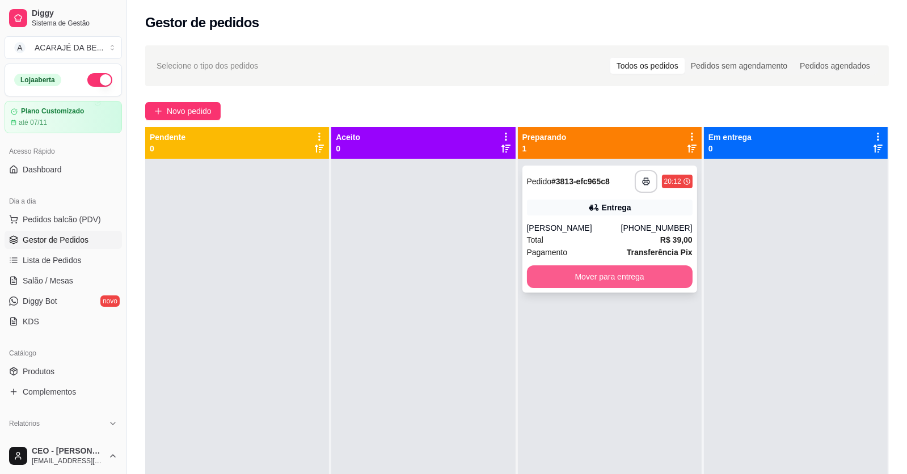
click at [630, 277] on button "Mover para entrega" at bounding box center [610, 276] width 166 height 23
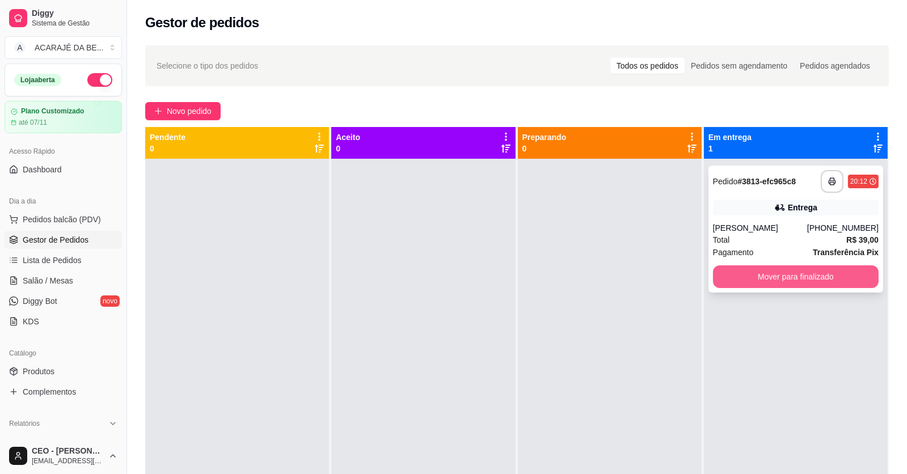
click at [725, 281] on button "Mover para finalizado" at bounding box center [796, 276] width 166 height 23
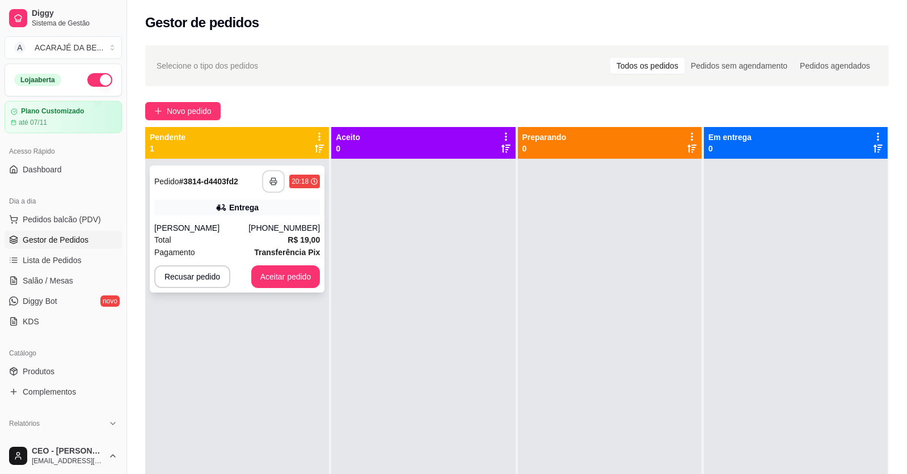
click at [272, 181] on icon "button" at bounding box center [273, 181] width 8 height 8
click at [265, 282] on button "Aceitar pedido" at bounding box center [285, 277] width 67 height 22
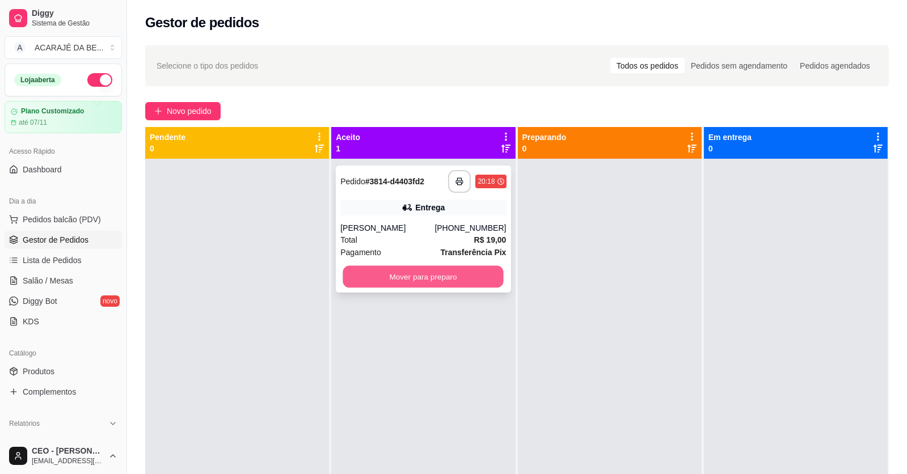
click at [468, 276] on button "Mover para preparo" at bounding box center [423, 277] width 160 height 22
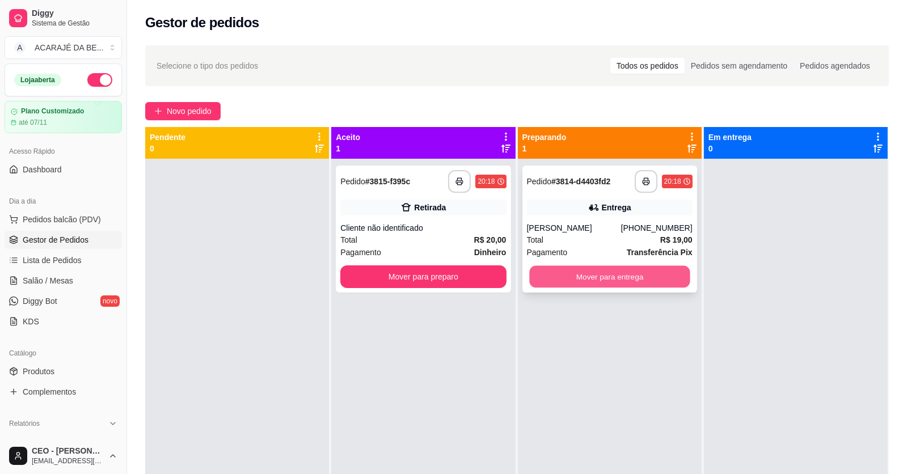
click at [592, 273] on button "Mover para entrega" at bounding box center [609, 277] width 160 height 22
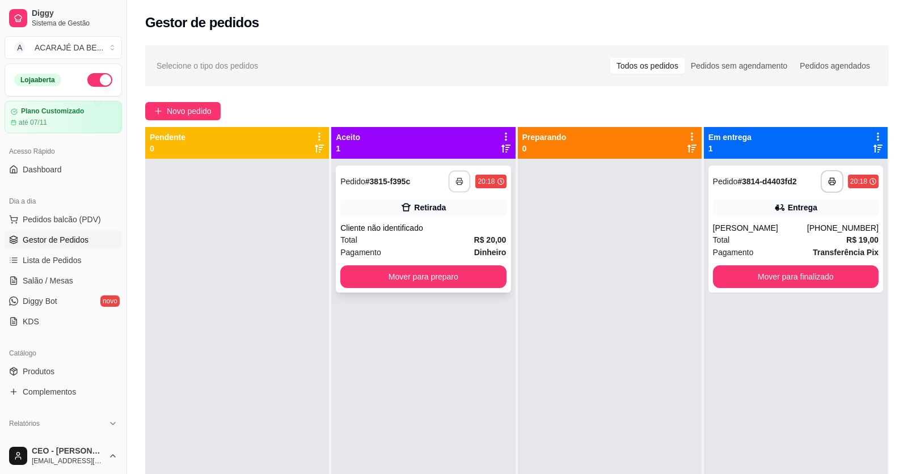
click at [451, 179] on button "button" at bounding box center [459, 182] width 22 height 22
click at [478, 283] on button "Mover para preparo" at bounding box center [423, 277] width 160 height 22
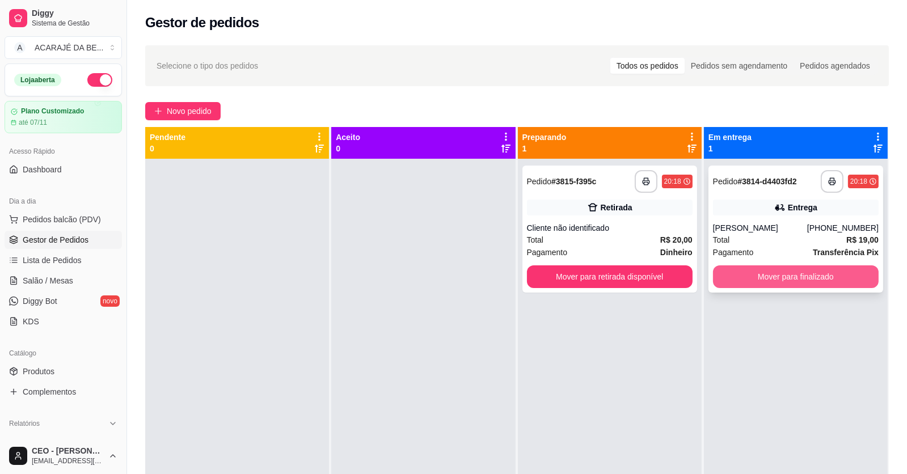
click at [782, 267] on button "Mover para finalizado" at bounding box center [796, 276] width 166 height 23
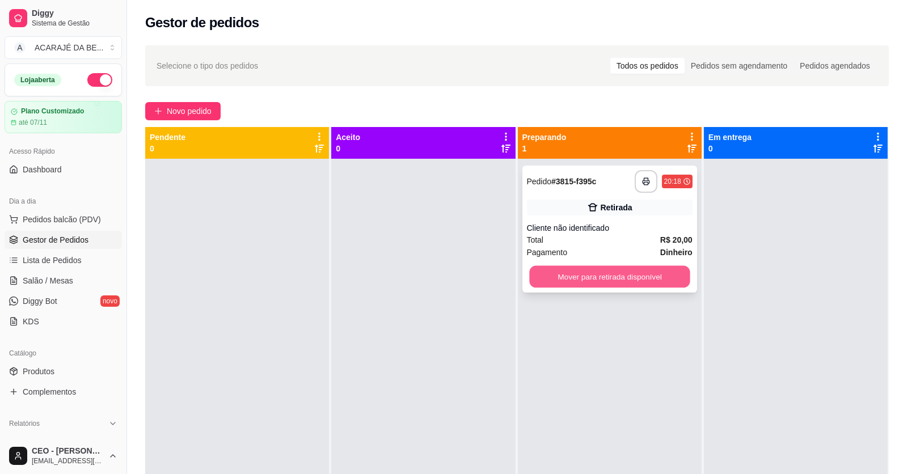
click at [668, 270] on button "Mover para retirada disponível" at bounding box center [609, 277] width 160 height 22
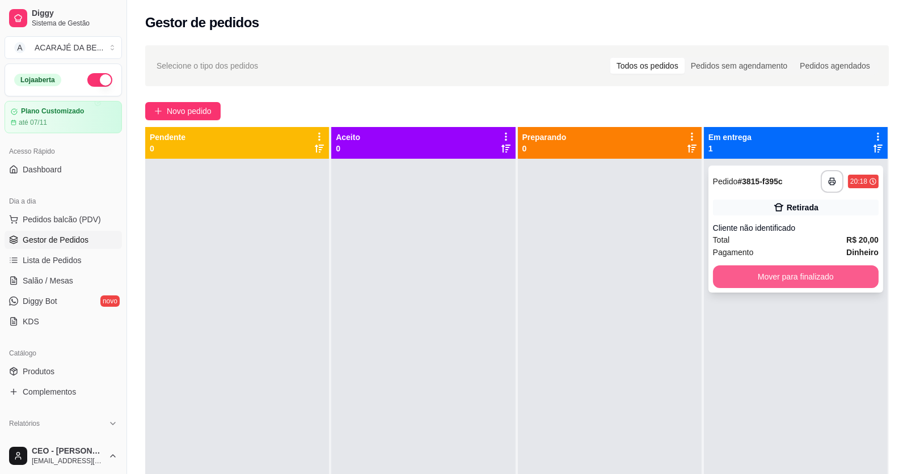
click at [756, 276] on button "Mover para finalizado" at bounding box center [796, 276] width 166 height 23
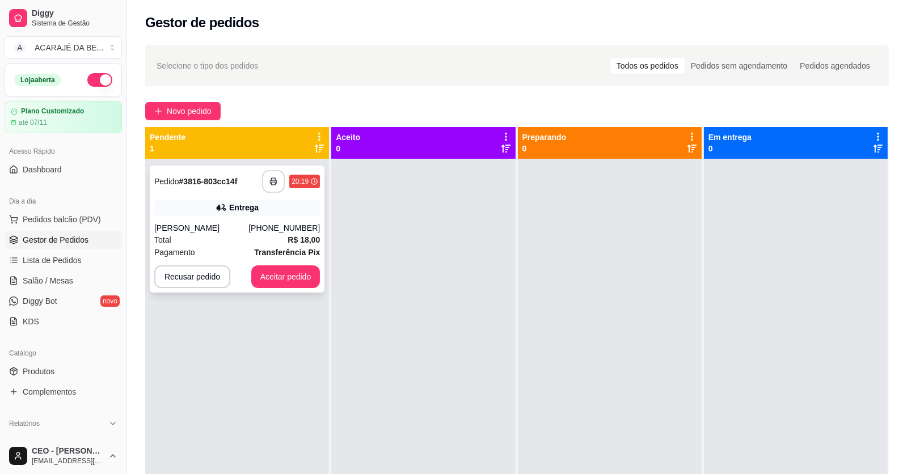
click at [273, 183] on icon "button" at bounding box center [273, 181] width 8 height 8
click at [283, 279] on button "Aceitar pedido" at bounding box center [285, 276] width 69 height 23
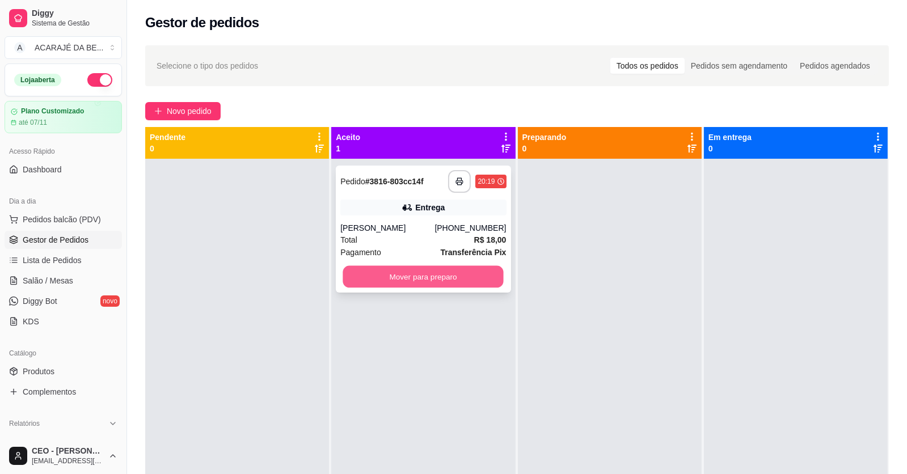
click at [474, 272] on button "Mover para preparo" at bounding box center [423, 277] width 160 height 22
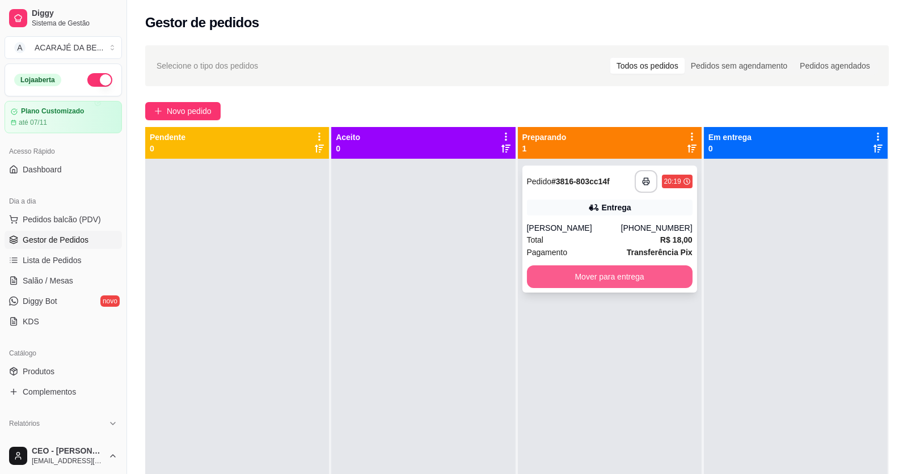
click at [579, 277] on button "Mover para entrega" at bounding box center [610, 276] width 166 height 23
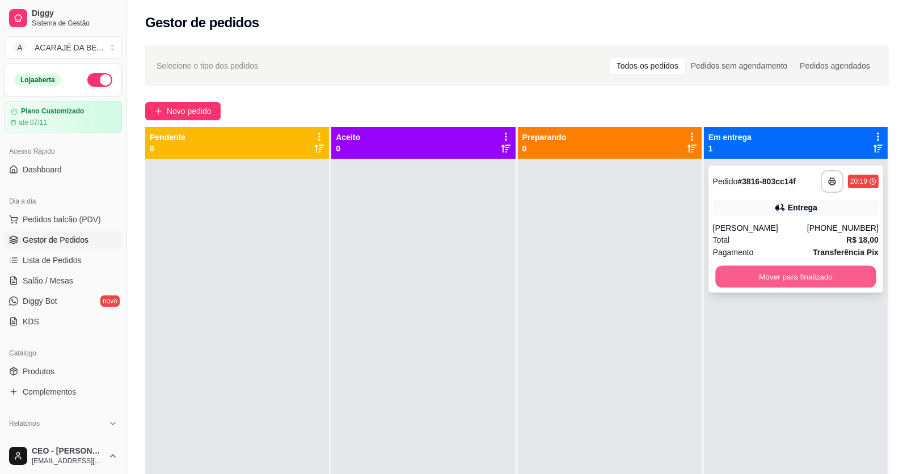
click at [718, 274] on button "Mover para finalizado" at bounding box center [795, 277] width 160 height 22
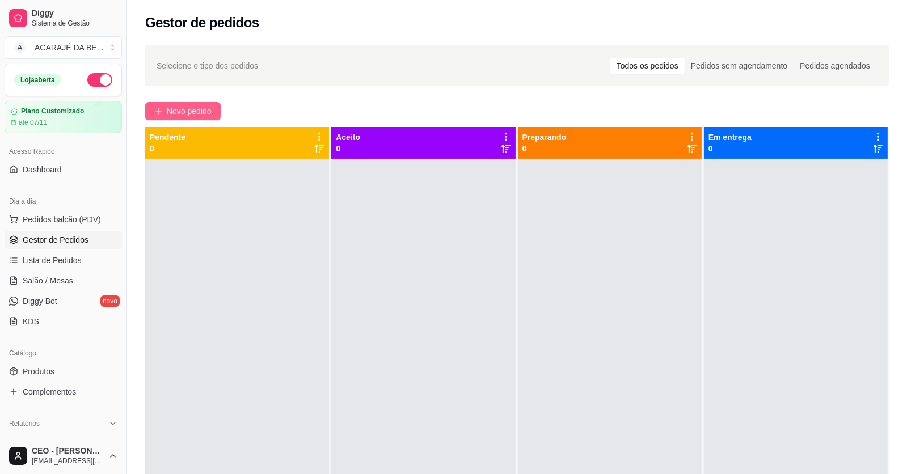
click at [201, 116] on span "Novo pedido" at bounding box center [189, 111] width 45 height 12
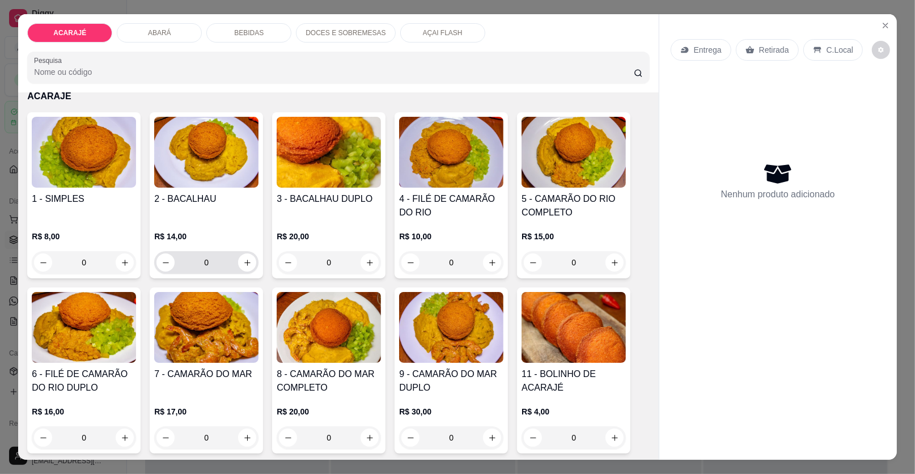
scroll to position [113, 0]
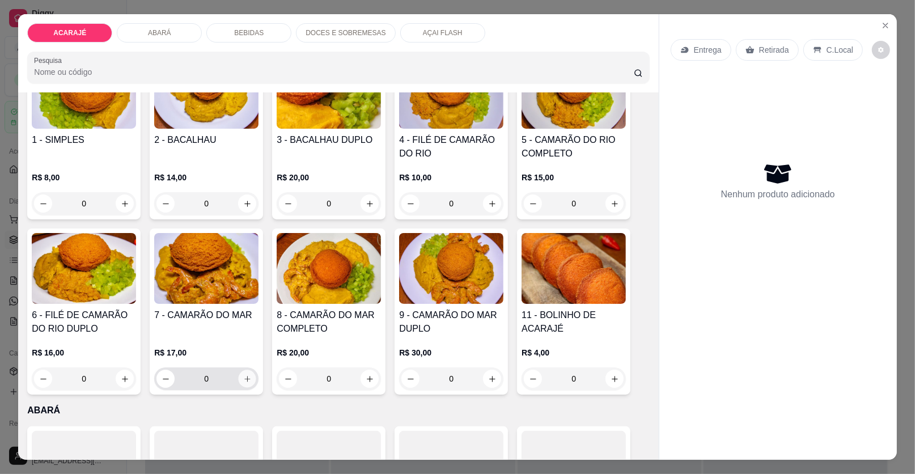
click at [247, 383] on button "increase-product-quantity" at bounding box center [248, 379] width 18 height 18
type input "1"
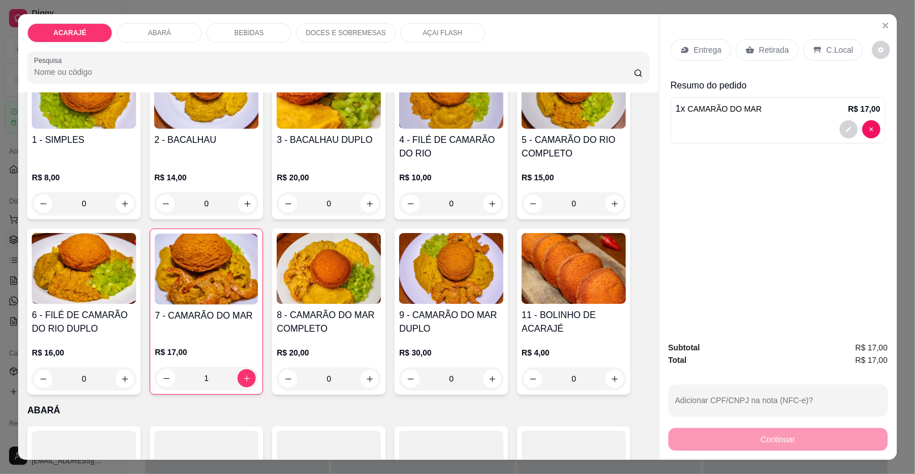
click at [699, 54] on p "Entrega" at bounding box center [708, 49] width 28 height 11
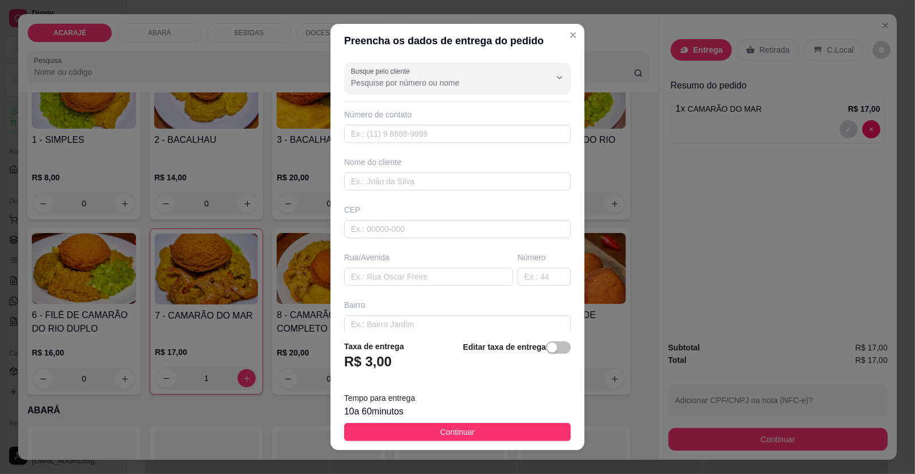
click at [449, 204] on div "CEP" at bounding box center [457, 209] width 227 height 11
click at [448, 192] on div "Busque pelo cliente Número de contato Nome do cliente CEP Rua/Avenida Número Ba…" at bounding box center [458, 194] width 254 height 273
click at [447, 184] on input "text" at bounding box center [457, 181] width 227 height 18
type input "MADUH"
click at [348, 273] on input "text" at bounding box center [428, 277] width 169 height 18
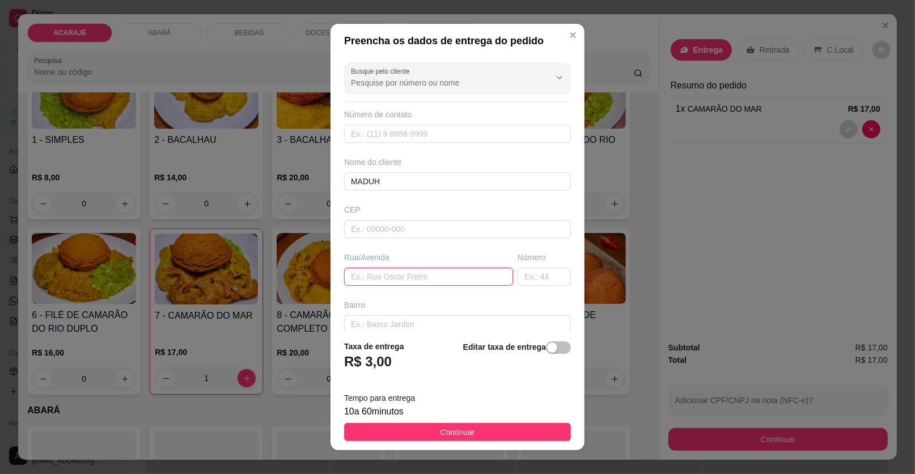
paste input "Endereço na 31 de março na esquina tem uma placa de nana sorvete"
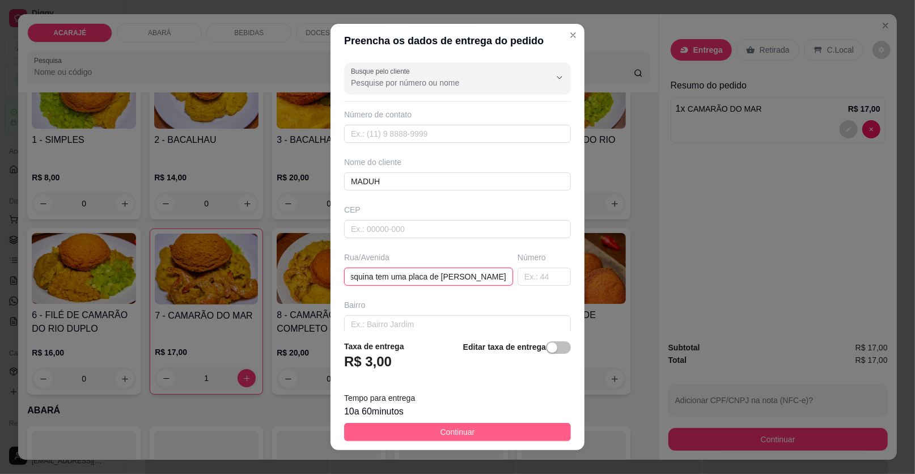
type input "Endereço na 31 de março na esquina tem uma placa de nana sorvete"
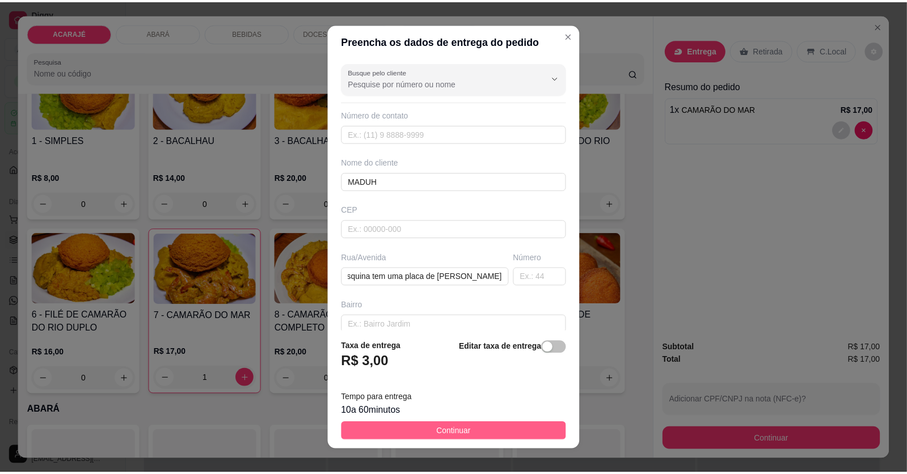
scroll to position [0, 0]
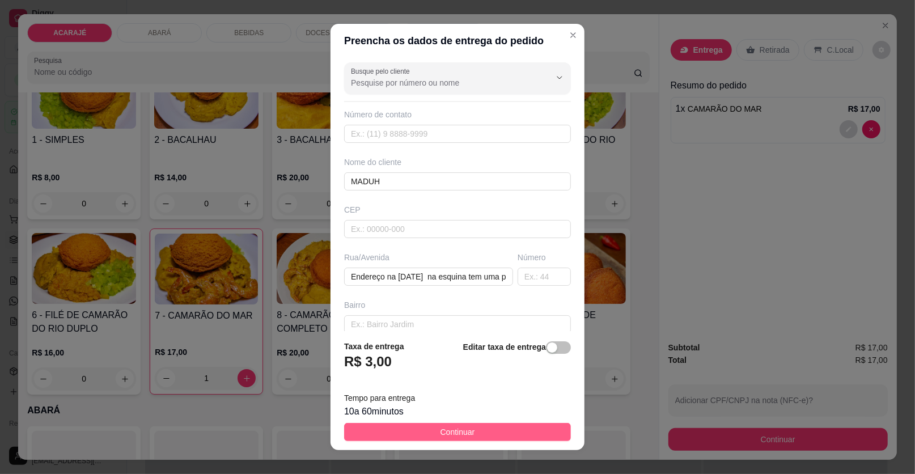
click at [485, 426] on button "Continuar" at bounding box center [457, 432] width 227 height 18
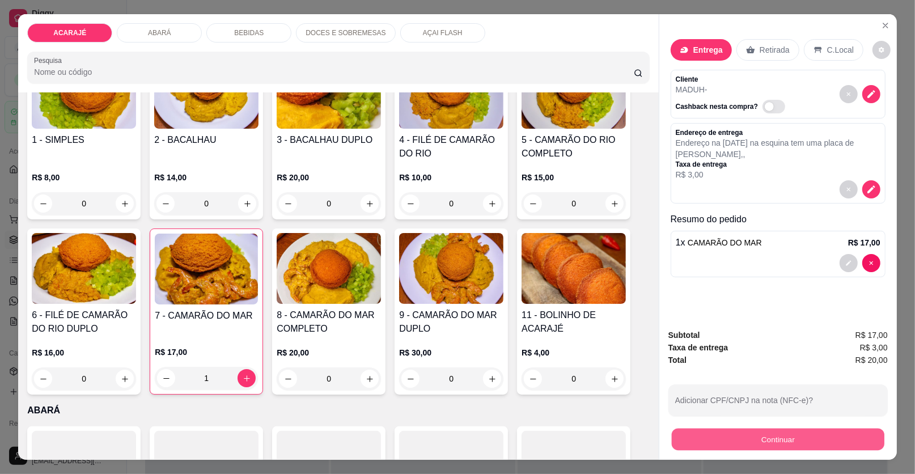
click at [719, 438] on button "Continuar" at bounding box center [778, 440] width 213 height 22
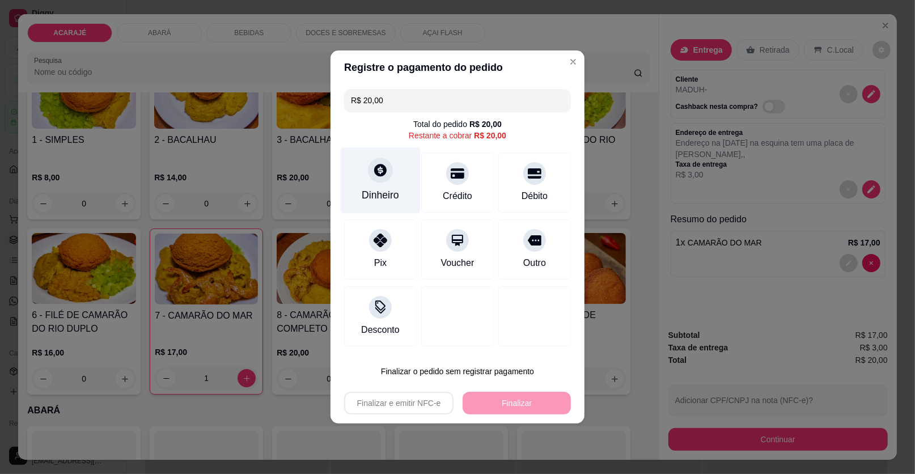
click at [372, 190] on div "Dinheiro" at bounding box center [380, 195] width 37 height 15
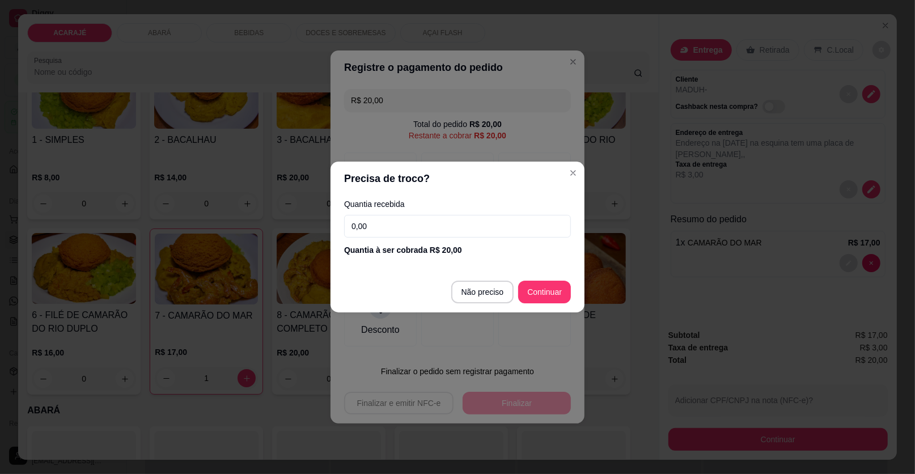
click at [536, 225] on input "0,00" at bounding box center [457, 226] width 227 height 23
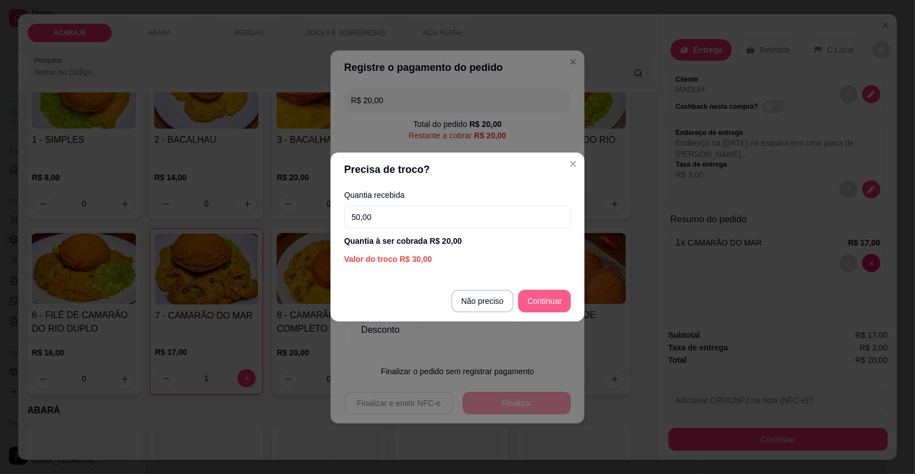
type input "50,00"
type input "R$ 0,00"
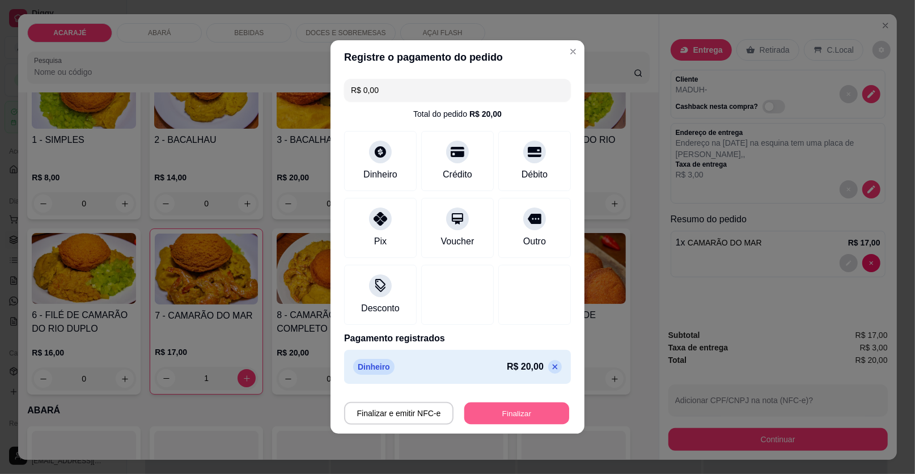
click at [489, 414] on button "Finalizar" at bounding box center [516, 414] width 105 height 22
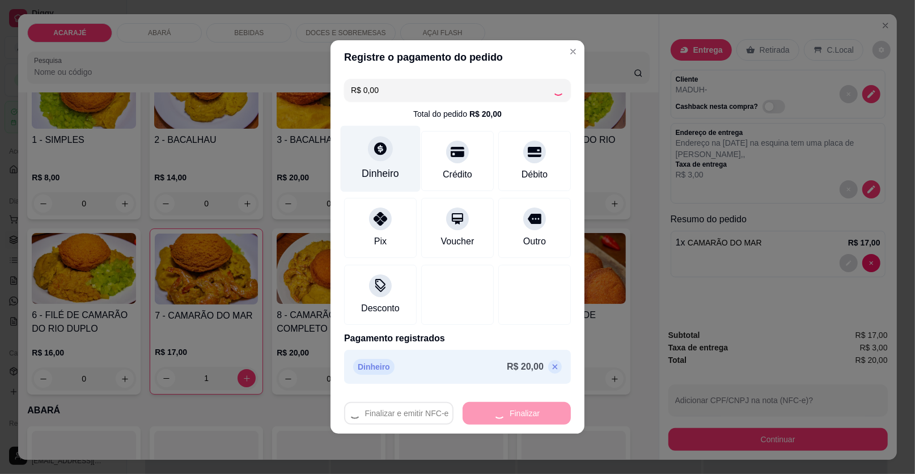
type input "0"
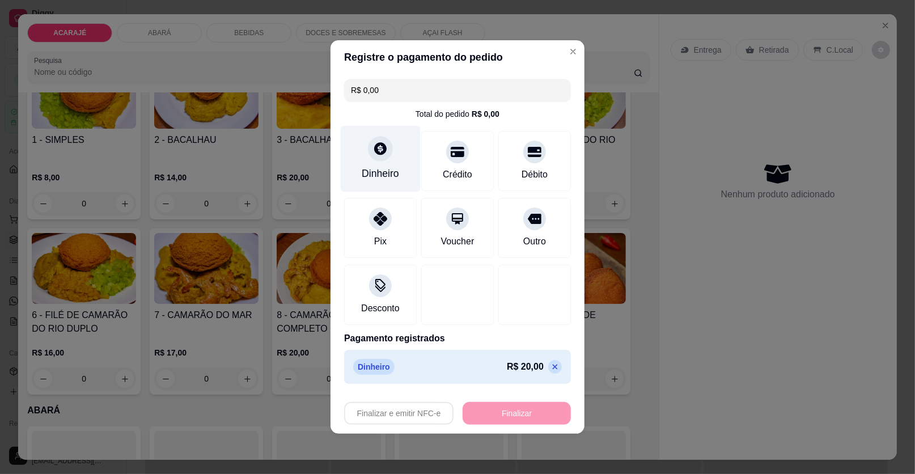
type input "-R$ 20,00"
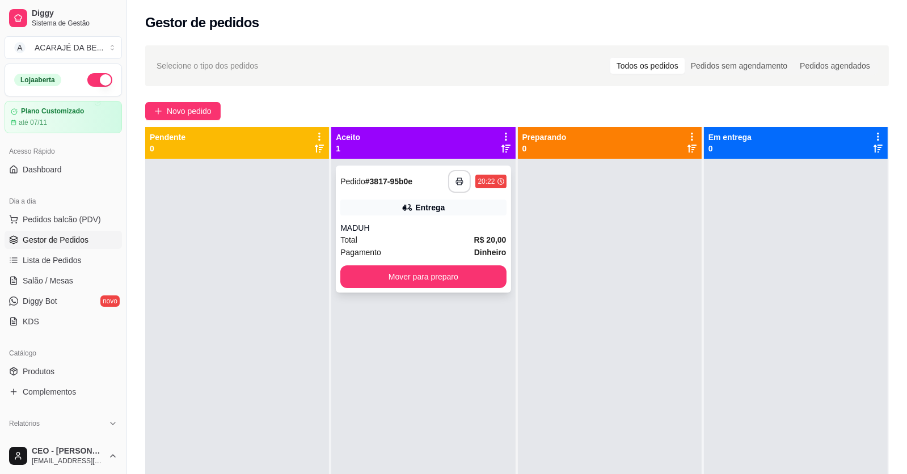
click at [455, 184] on icon "button" at bounding box center [459, 181] width 8 height 8
click at [481, 286] on button "Mover para preparo" at bounding box center [423, 277] width 160 height 22
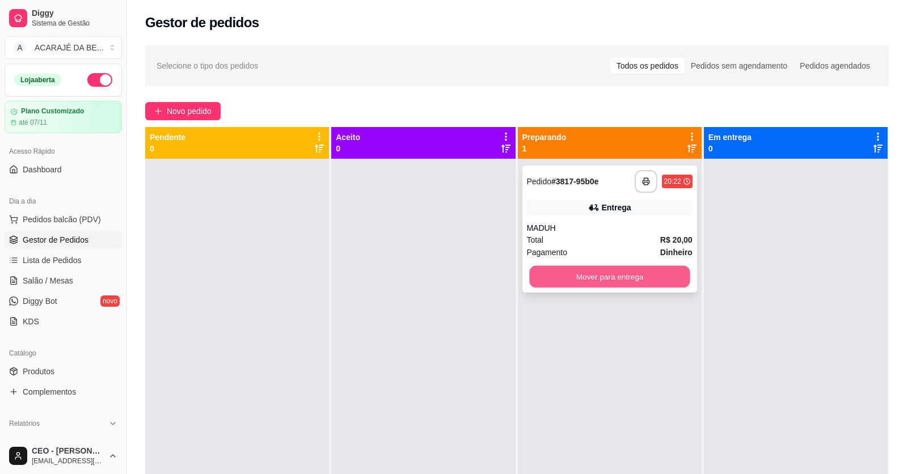
click at [636, 273] on button "Mover para entrega" at bounding box center [609, 277] width 160 height 22
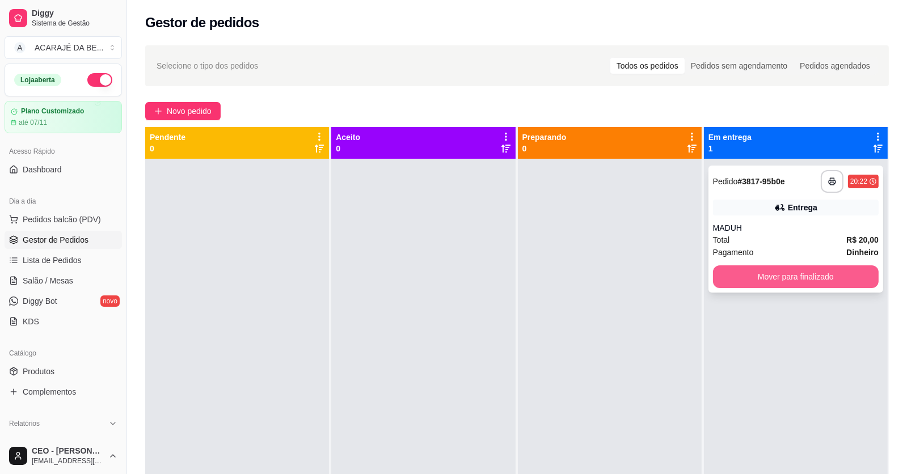
click at [797, 277] on button "Mover para finalizado" at bounding box center [796, 276] width 166 height 23
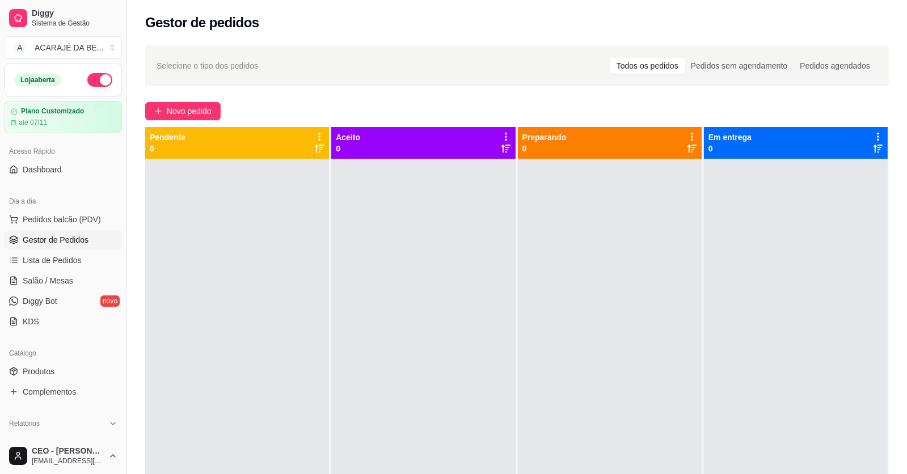
click at [334, 335] on div at bounding box center [423, 396] width 184 height 474
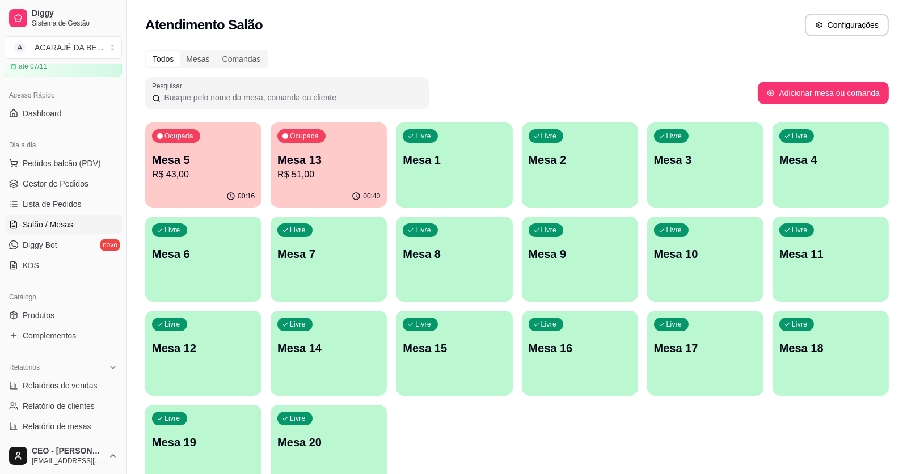
click at [50, 193] on ul "Pedidos balcão (PDV) Gestor de Pedidos Lista de Pedidos Salão / Mesas Diggy Bot…" at bounding box center [63, 214] width 117 height 120
click at [50, 196] on link "Lista de Pedidos" at bounding box center [63, 204] width 117 height 18
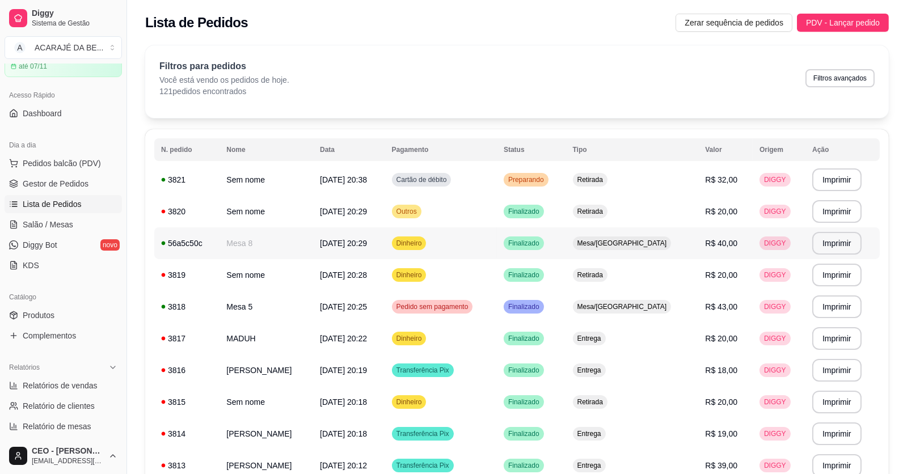
click at [313, 239] on td "Mesa 8" at bounding box center [266, 243] width 94 height 32
click at [51, 184] on span "Gestor de Pedidos" at bounding box center [56, 183] width 66 height 11
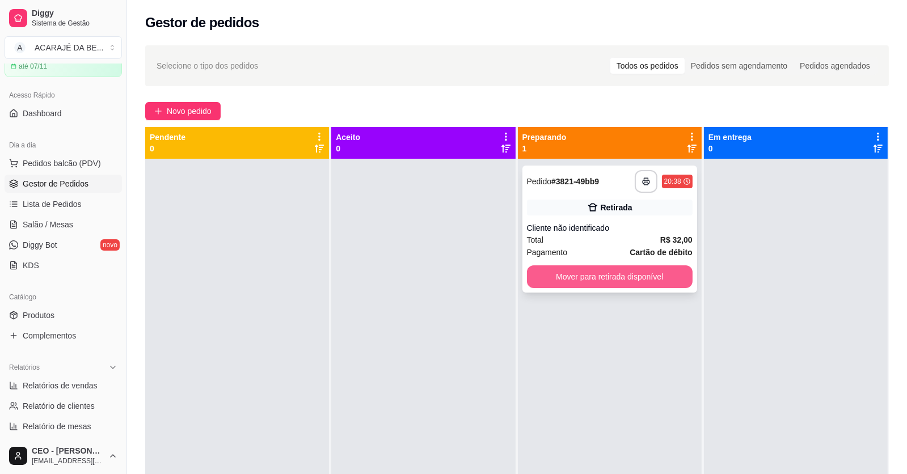
click at [626, 275] on button "Mover para retirada disponível" at bounding box center [610, 276] width 166 height 23
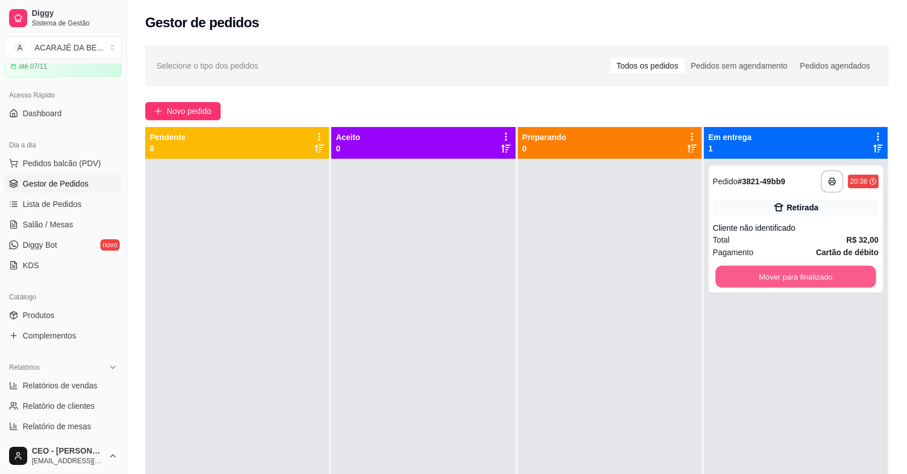
click at [741, 270] on button "Mover para finalizado" at bounding box center [795, 277] width 160 height 22
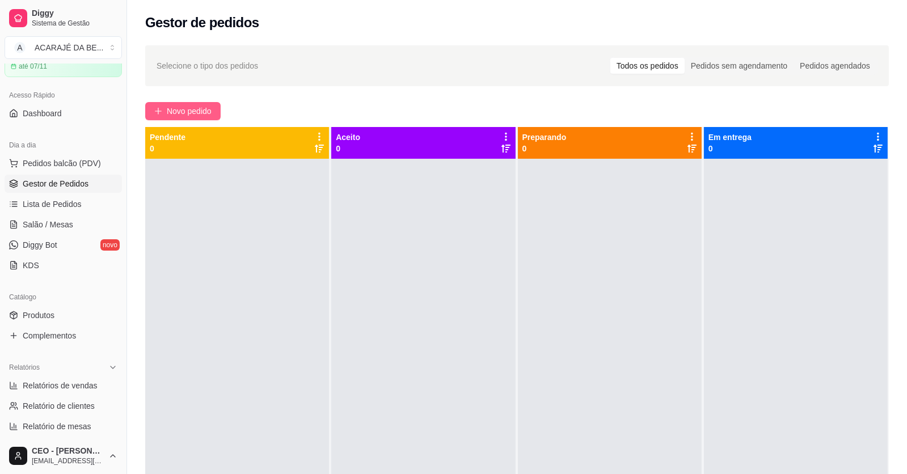
click at [185, 108] on span "Novo pedido" at bounding box center [189, 111] width 45 height 12
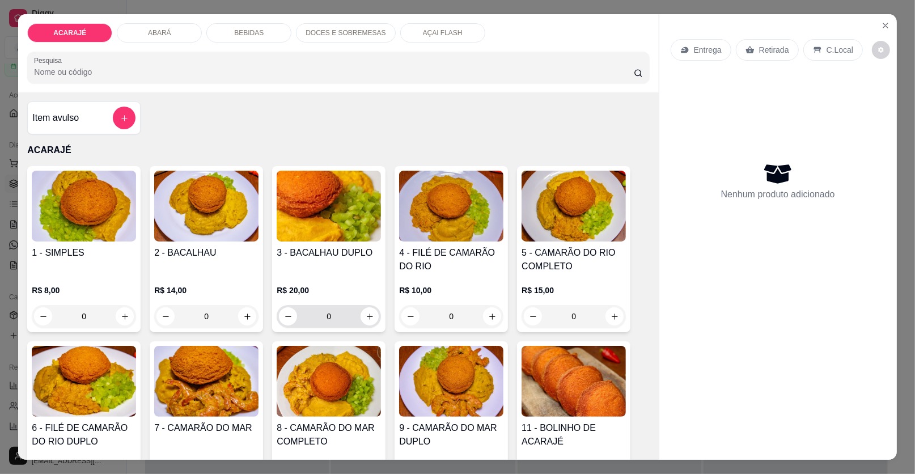
scroll to position [56, 0]
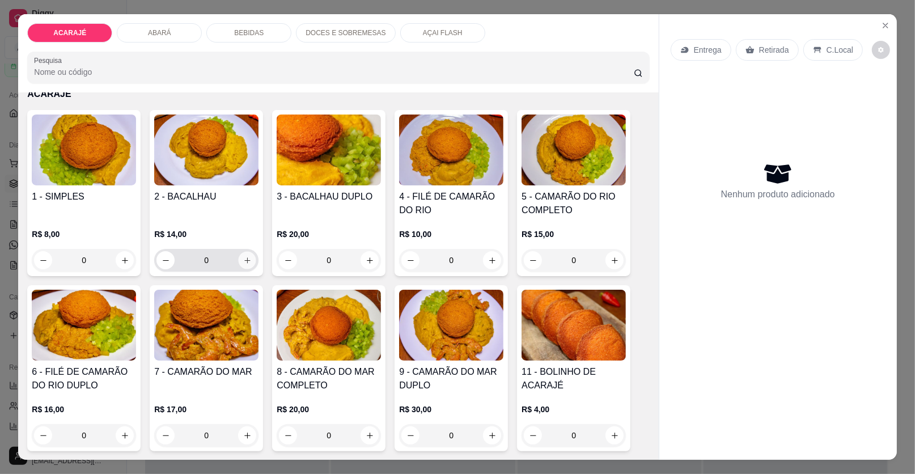
click at [239, 259] on button "increase-product-quantity" at bounding box center [248, 261] width 18 height 18
type input "1"
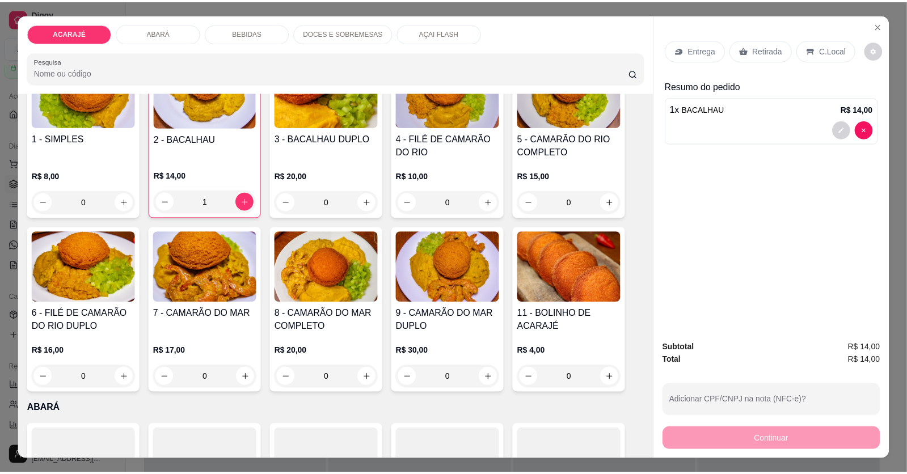
scroll to position [113, 0]
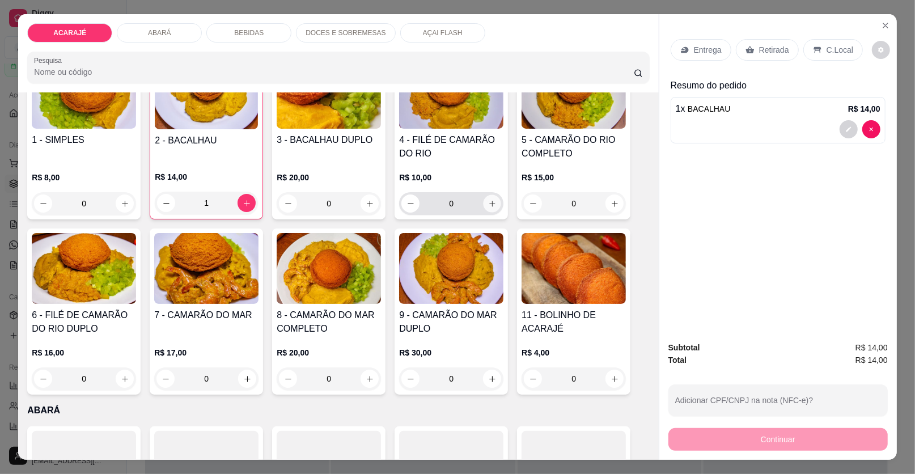
click at [491, 204] on icon "increase-product-quantity" at bounding box center [492, 204] width 9 height 9
type input "1"
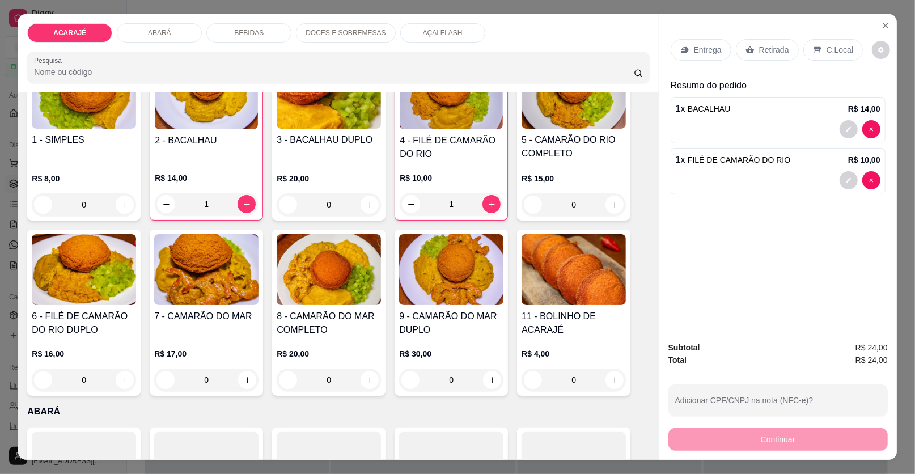
click at [759, 49] on p "Retirada" at bounding box center [774, 49] width 30 height 11
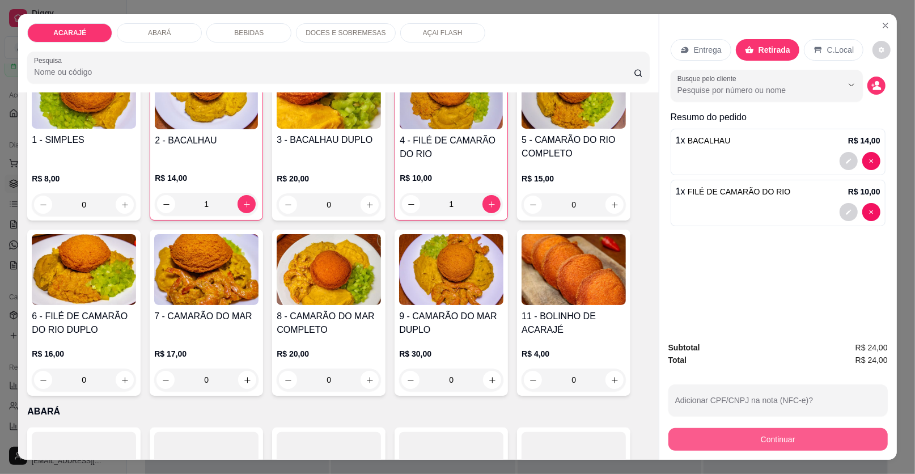
click at [702, 437] on button "Continuar" at bounding box center [777, 439] width 219 height 23
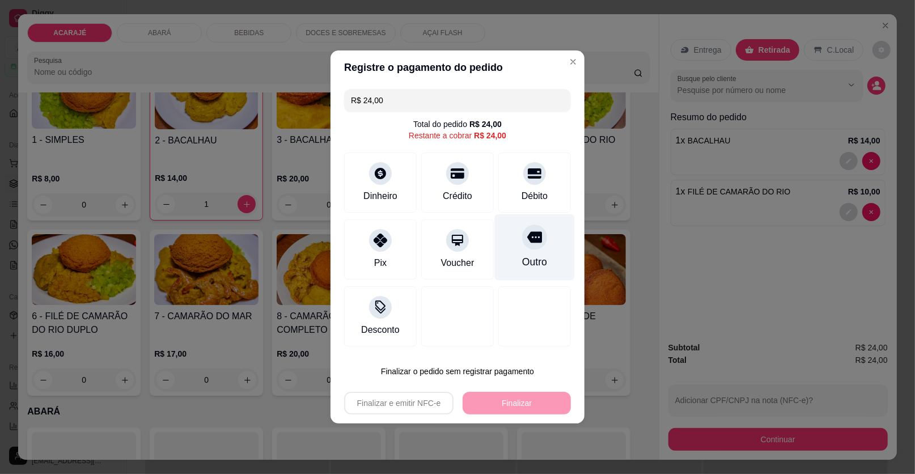
click at [527, 259] on div "Outro" at bounding box center [534, 262] width 25 height 15
type input "R$ 0,00"
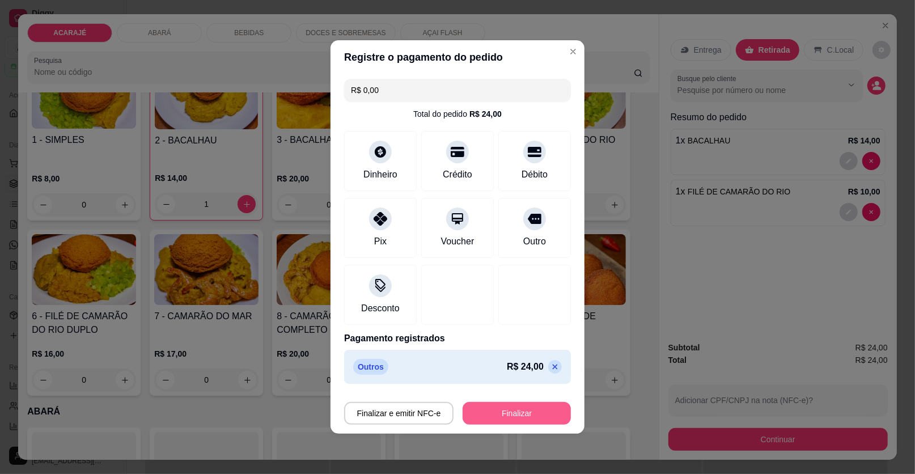
click at [489, 412] on button "Finalizar" at bounding box center [517, 413] width 108 height 23
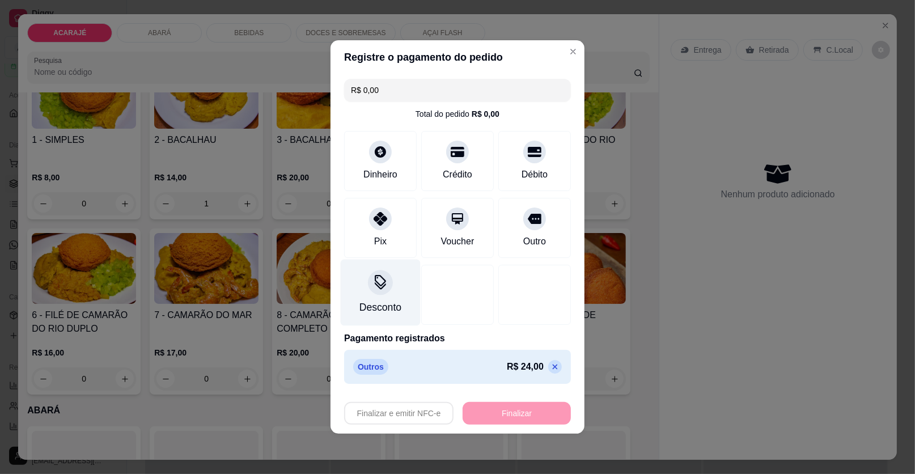
type input "0"
type input "-R$ 24,00"
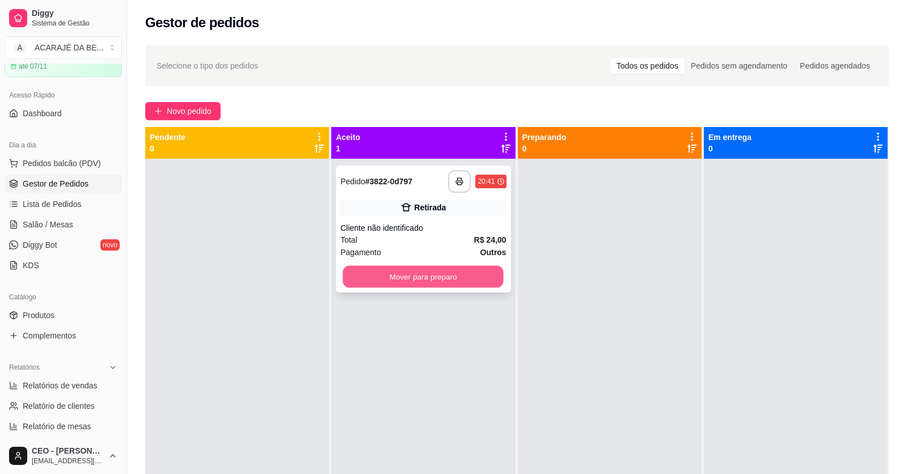
click at [397, 283] on button "Mover para preparo" at bounding box center [423, 277] width 160 height 22
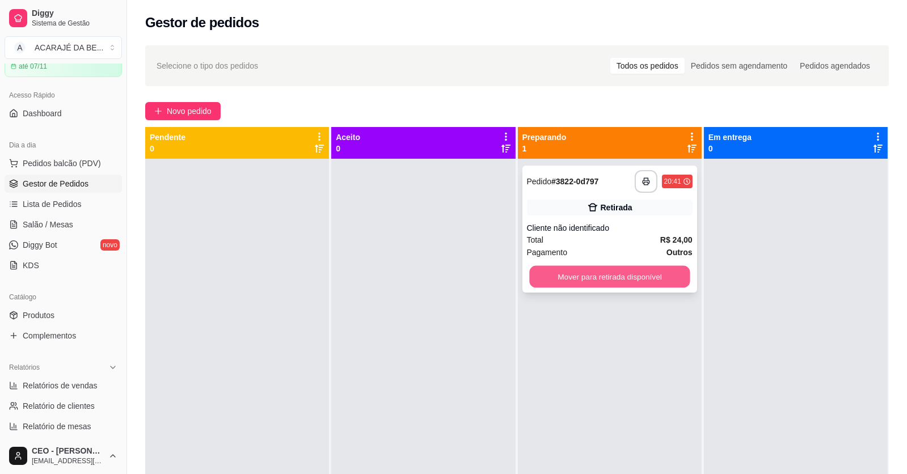
click at [638, 272] on button "Mover para retirada disponível" at bounding box center [609, 277] width 160 height 22
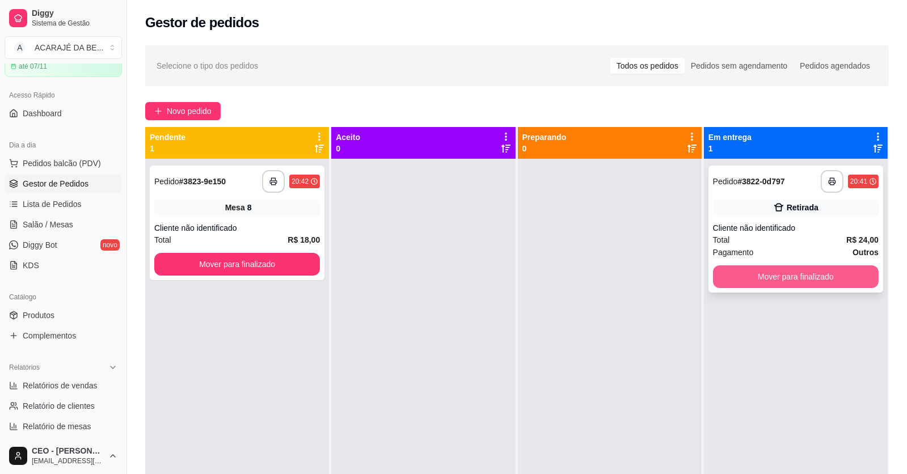
click at [732, 273] on button "Mover para finalizado" at bounding box center [796, 276] width 166 height 23
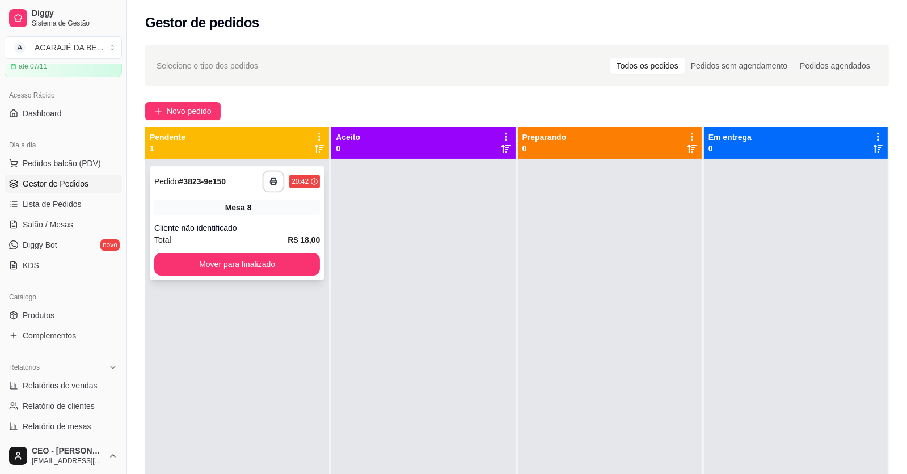
click at [277, 189] on button "button" at bounding box center [273, 182] width 22 height 22
click at [223, 268] on button "Mover para finalizado" at bounding box center [237, 264] width 166 height 23
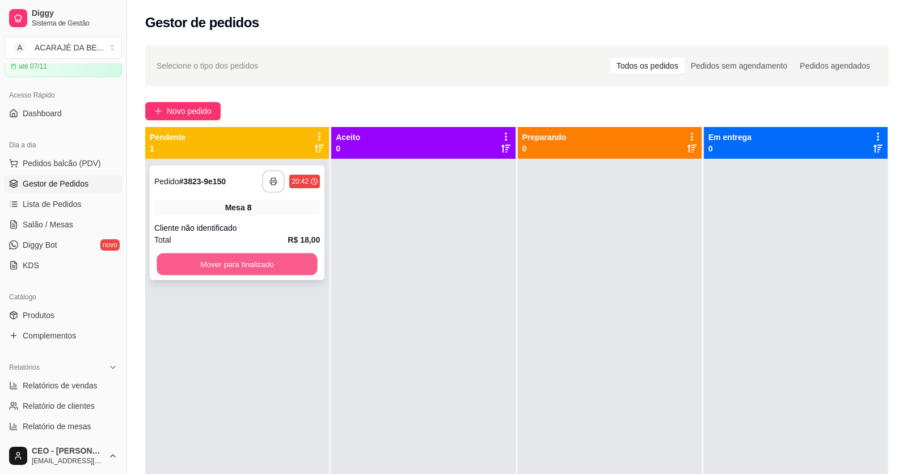
click at [314, 267] on button "Mover para finalizado" at bounding box center [236, 264] width 160 height 22
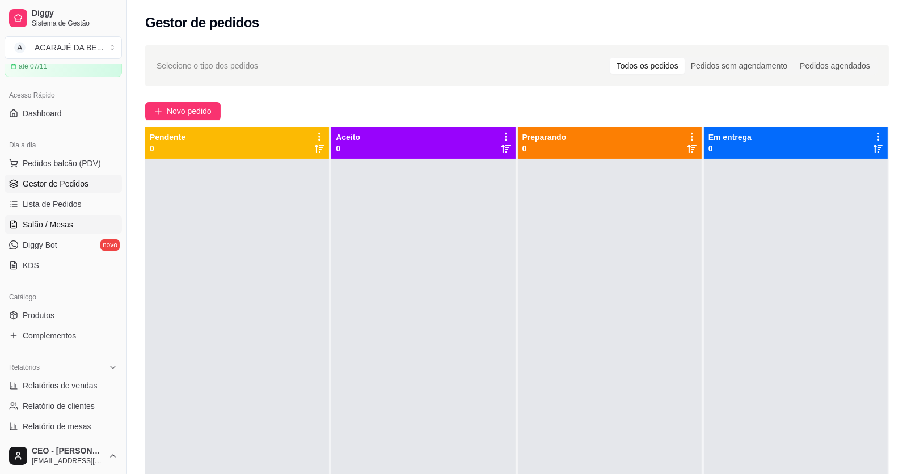
click at [48, 219] on span "Salão / Mesas" at bounding box center [48, 224] width 50 height 11
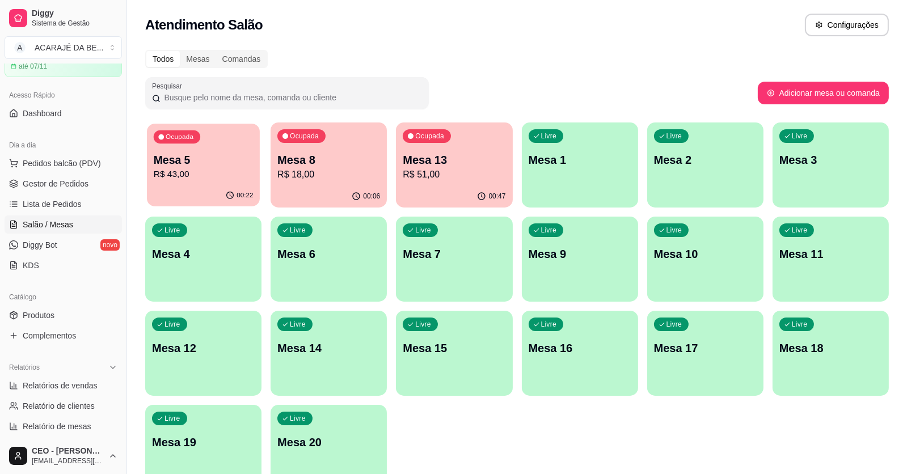
click at [230, 177] on p "R$ 43,00" at bounding box center [204, 174] width 100 height 13
click at [245, 162] on p "Mesa 5" at bounding box center [204, 160] width 100 height 15
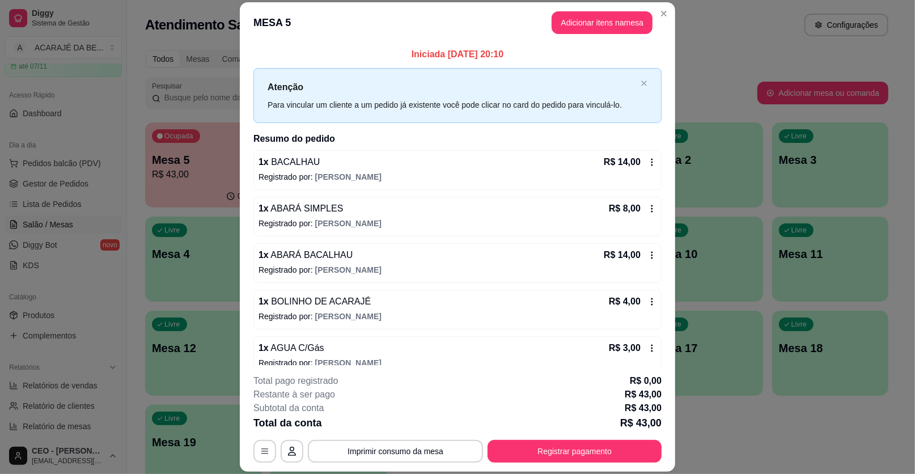
scroll to position [14, 0]
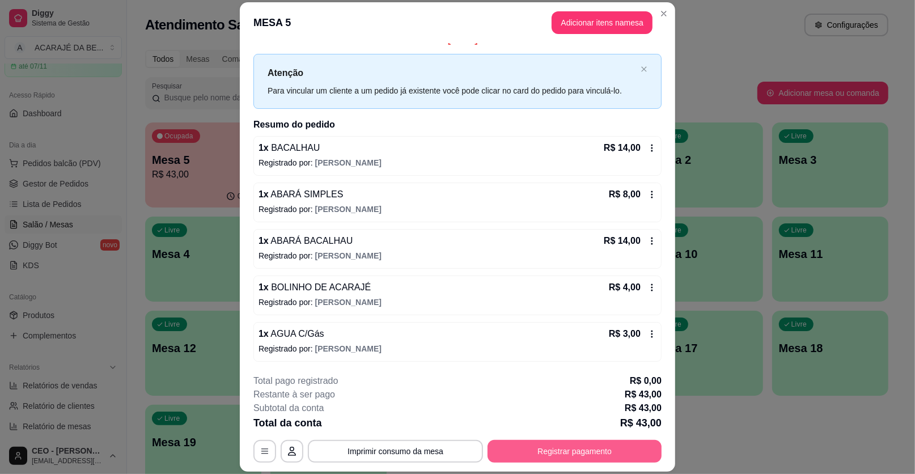
click at [532, 450] on button "Registrar pagamento" at bounding box center [575, 451] width 174 height 23
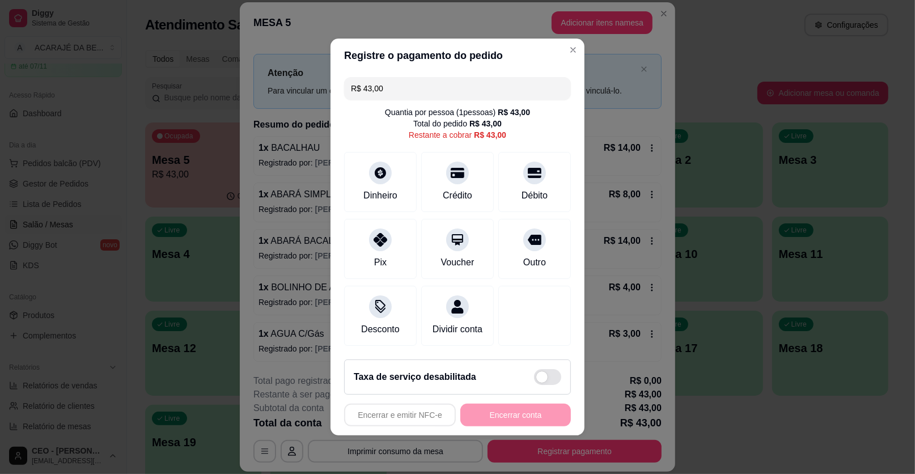
drag, startPoint x: 391, startPoint y: 96, endPoint x: 363, endPoint y: 90, distance: 27.9
click at [363, 90] on input "R$ 43,00" at bounding box center [457, 88] width 213 height 23
click at [362, 256] on div "Pix" at bounding box center [381, 247] width 80 height 66
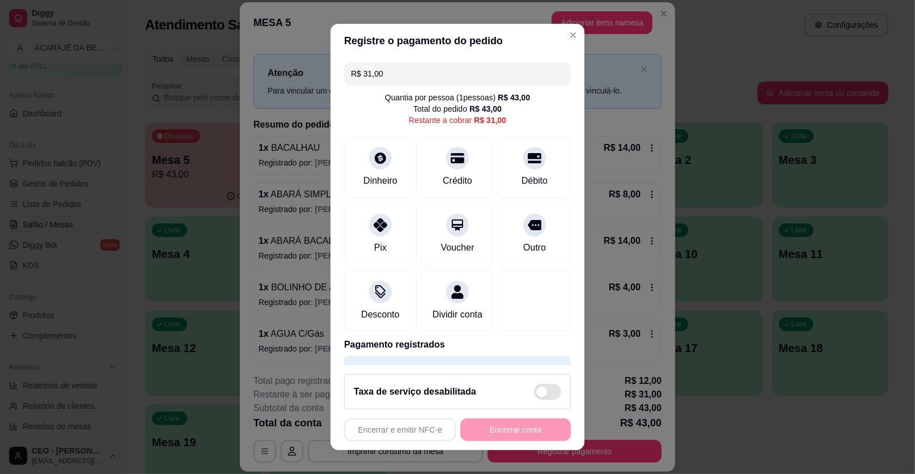
drag, startPoint x: 390, startPoint y: 77, endPoint x: 357, endPoint y: 75, distance: 32.9
click at [357, 75] on input "R$ 31,00" at bounding box center [457, 73] width 213 height 23
click at [376, 218] on icon at bounding box center [380, 221] width 15 height 15
click at [354, 223] on div "Pix" at bounding box center [381, 232] width 80 height 66
type input "R$ 0,00"
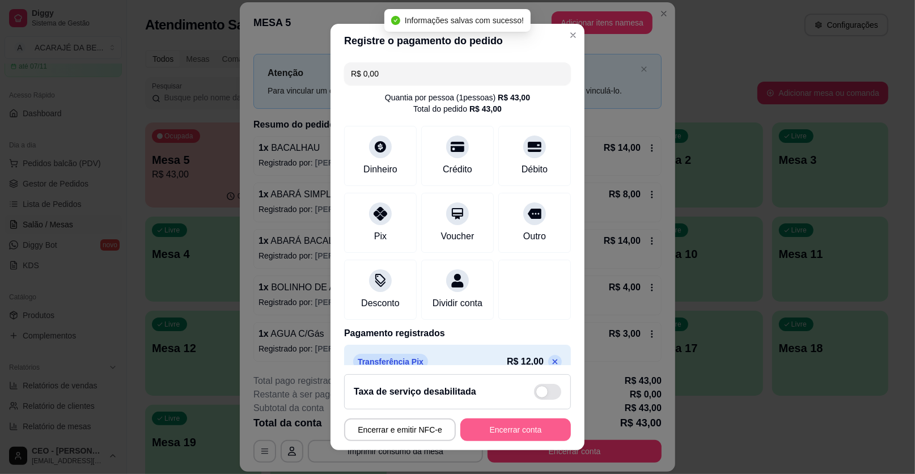
click at [535, 426] on button "Encerrar conta" at bounding box center [515, 429] width 111 height 23
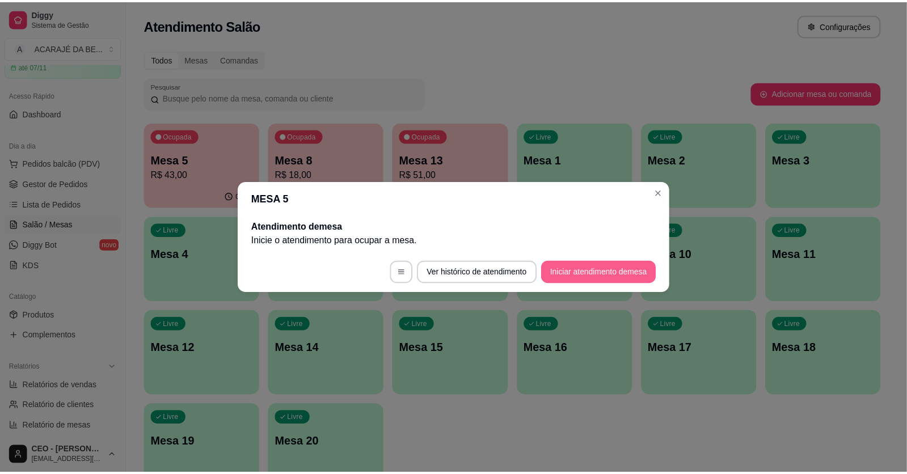
scroll to position [0, 0]
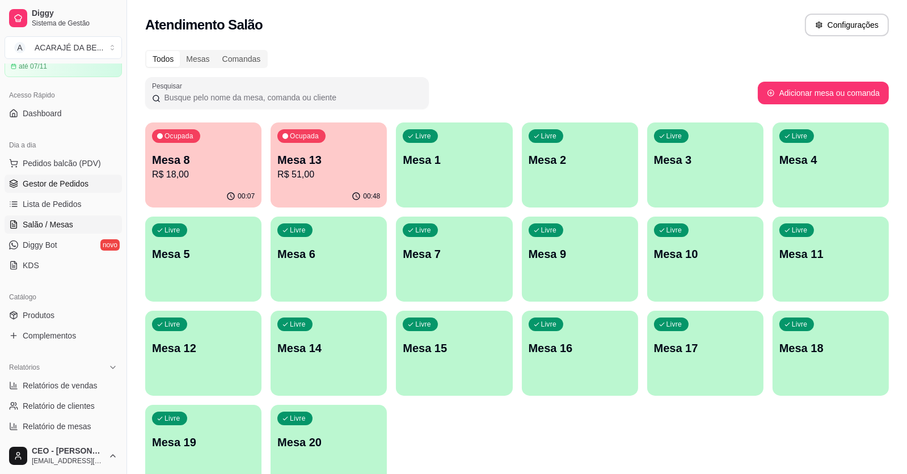
click at [72, 182] on span "Gestor de Pedidos" at bounding box center [56, 183] width 66 height 11
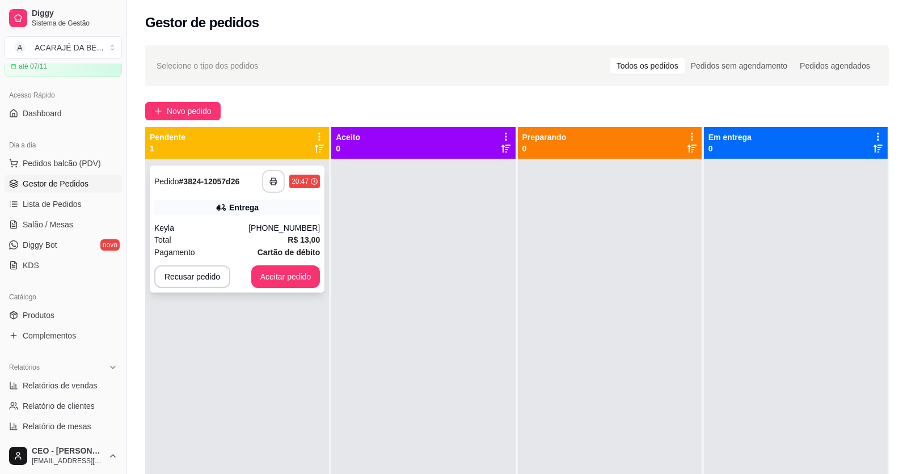
click at [276, 175] on button "button" at bounding box center [273, 181] width 23 height 23
click at [268, 278] on button "Aceitar pedido" at bounding box center [285, 276] width 69 height 23
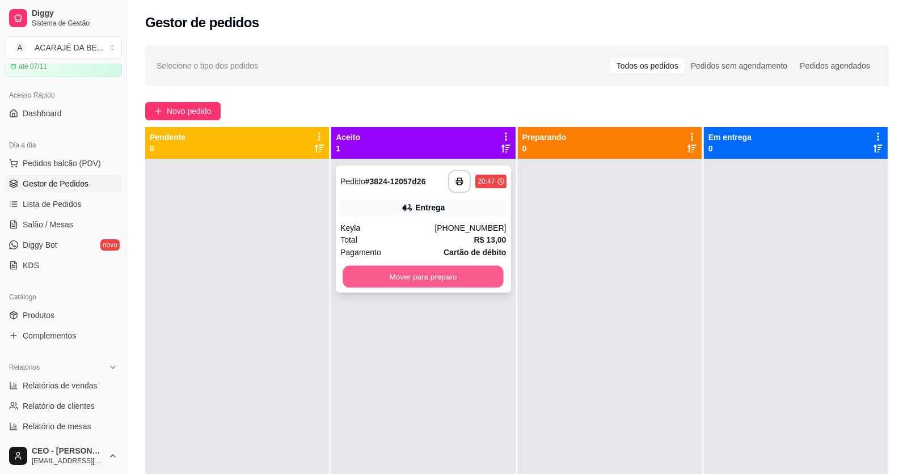
click at [393, 282] on button "Mover para preparo" at bounding box center [423, 277] width 160 height 22
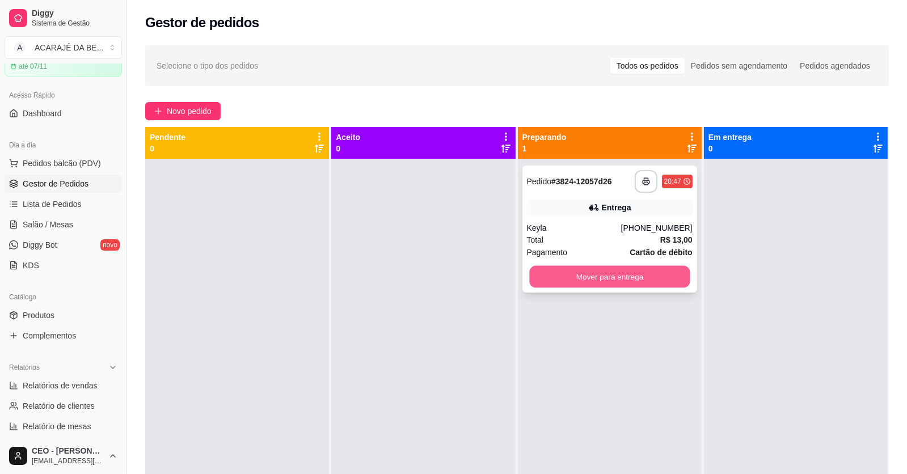
click at [547, 280] on button "Mover para entrega" at bounding box center [609, 277] width 160 height 22
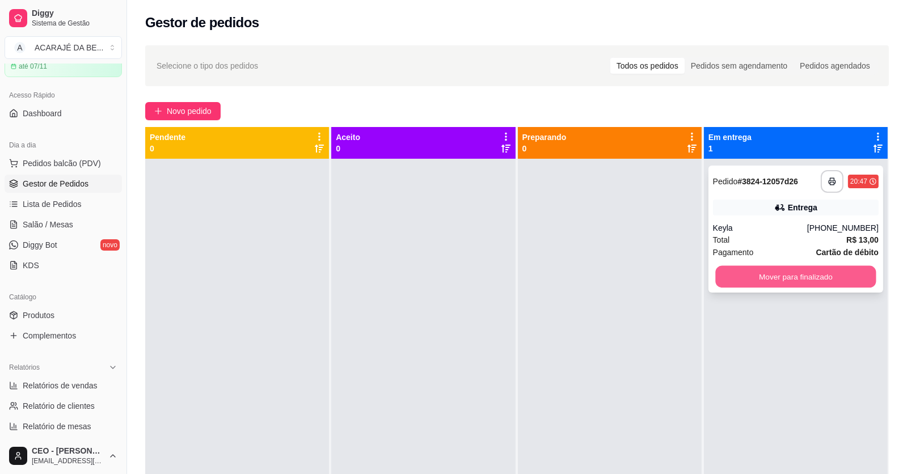
click at [738, 276] on button "Mover para finalizado" at bounding box center [795, 277] width 160 height 22
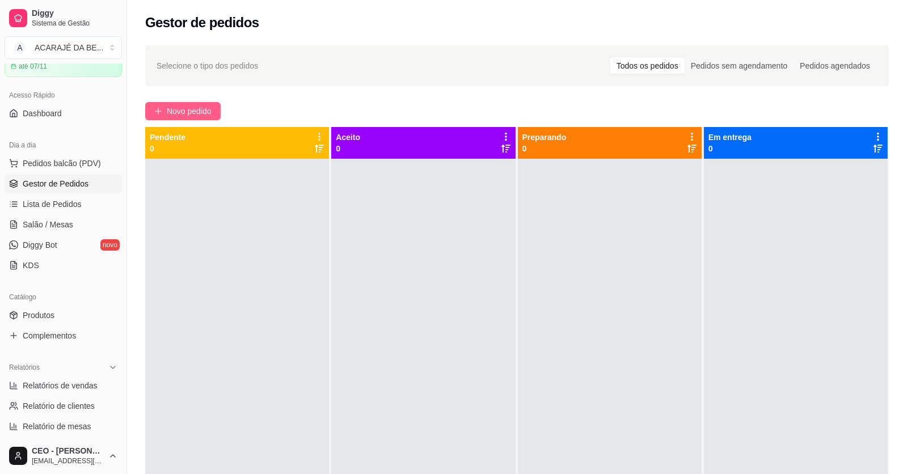
click at [179, 109] on span "Novo pedido" at bounding box center [189, 111] width 45 height 12
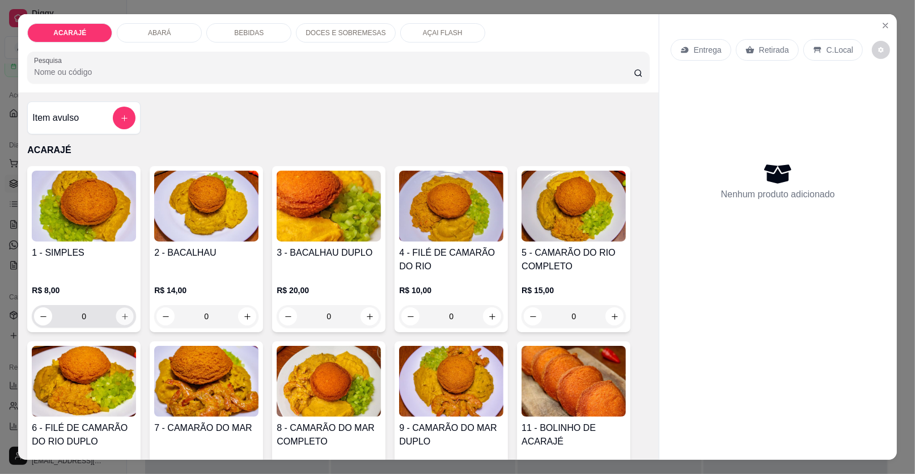
click at [116, 319] on button "increase-product-quantity" at bounding box center [125, 317] width 18 height 18
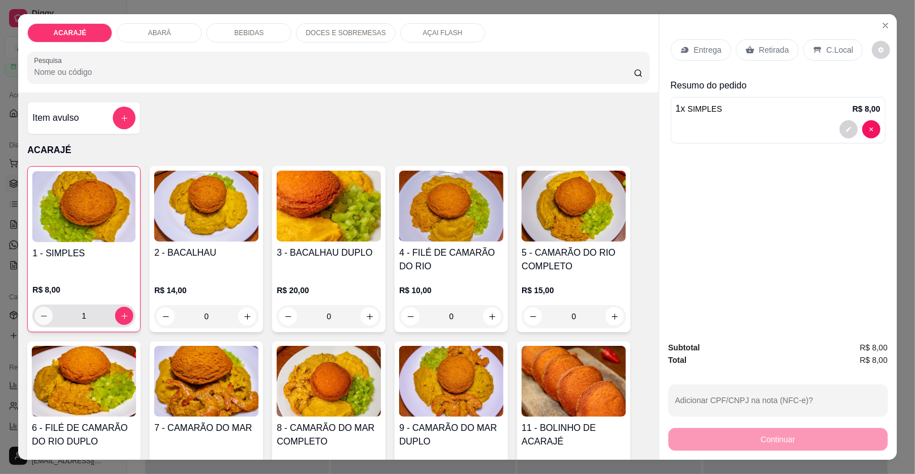
click at [40, 318] on icon "decrease-product-quantity" at bounding box center [44, 316] width 9 height 9
type input "0"
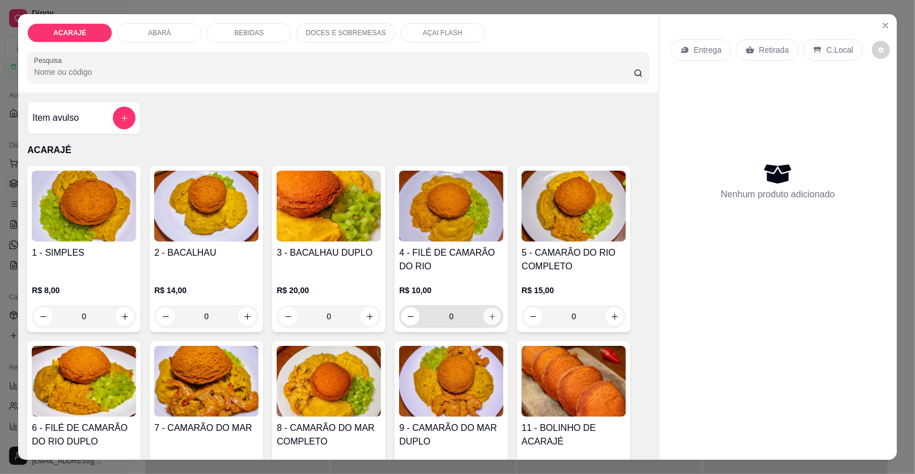
click at [493, 316] on button "increase-product-quantity" at bounding box center [493, 317] width 18 height 18
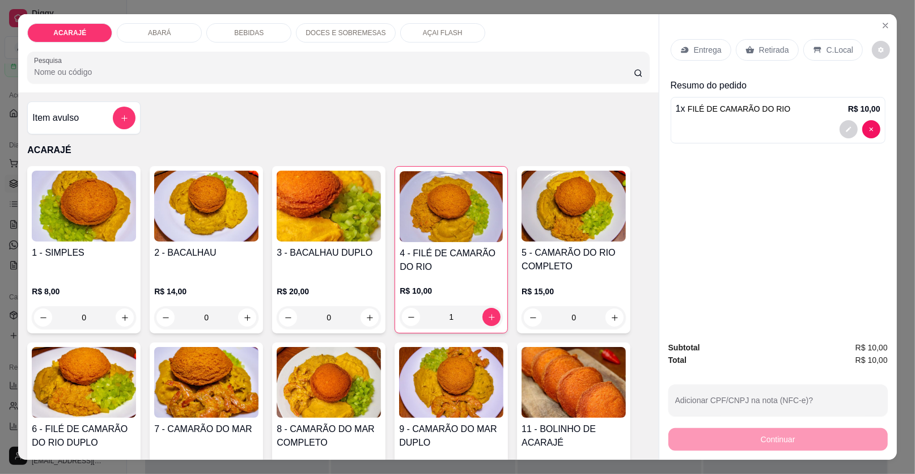
click at [689, 48] on div "Entrega" at bounding box center [701, 50] width 61 height 22
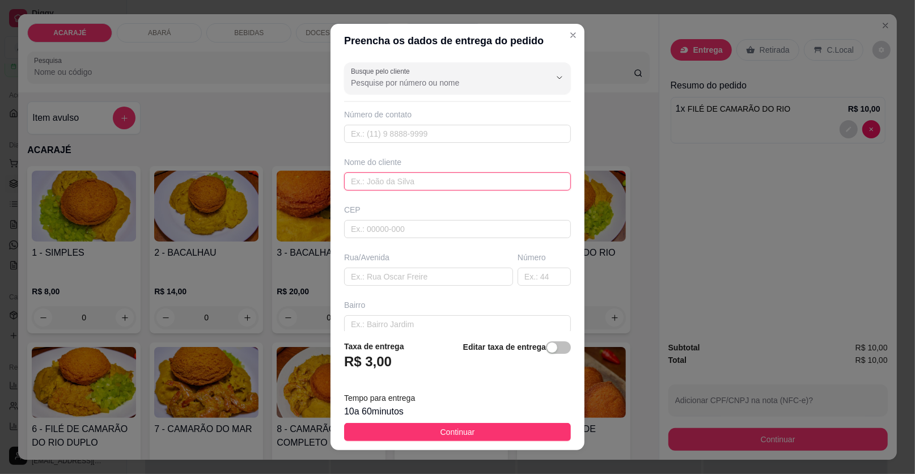
click at [378, 184] on input "text" at bounding box center [457, 181] width 227 height 18
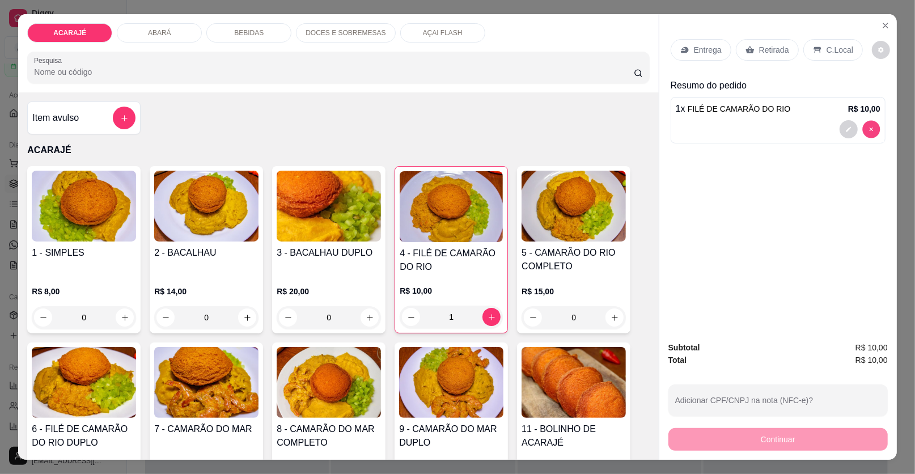
type input "0"
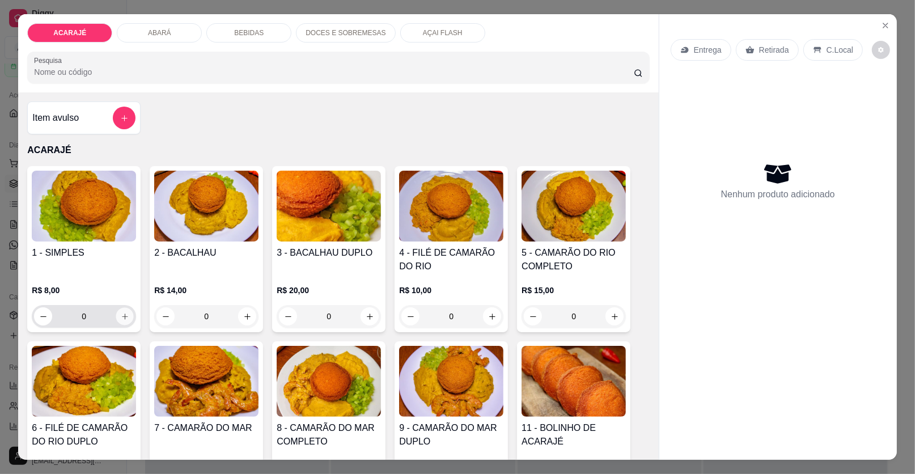
click at [121, 314] on icon "increase-product-quantity" at bounding box center [125, 316] width 9 height 9
type input "1"
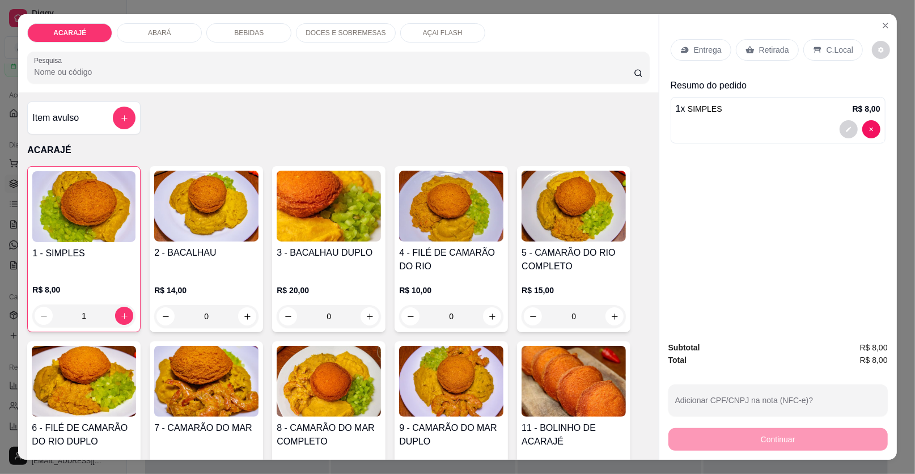
click at [705, 53] on p "Entrega" at bounding box center [708, 49] width 28 height 11
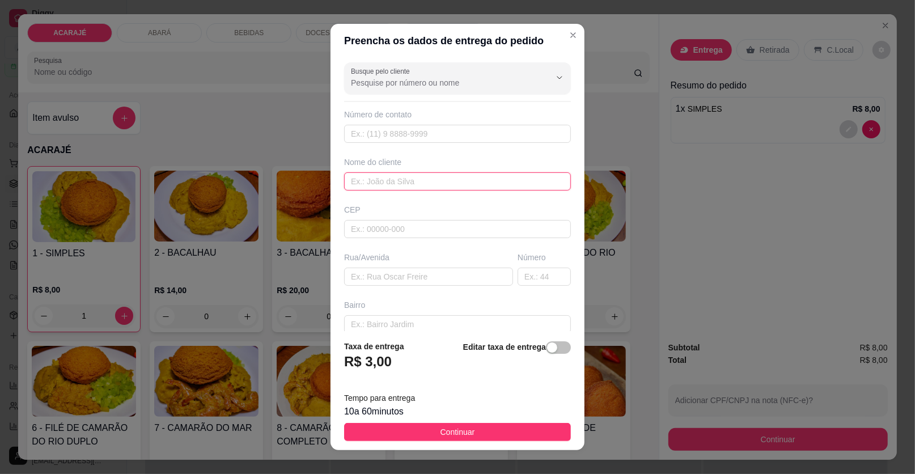
click at [436, 188] on input "text" at bounding box center [457, 181] width 227 height 18
type input "weligton"
click at [401, 273] on input "text" at bounding box center [428, 277] width 169 height 18
click at [409, 277] on input "casa" at bounding box center [428, 277] width 169 height 18
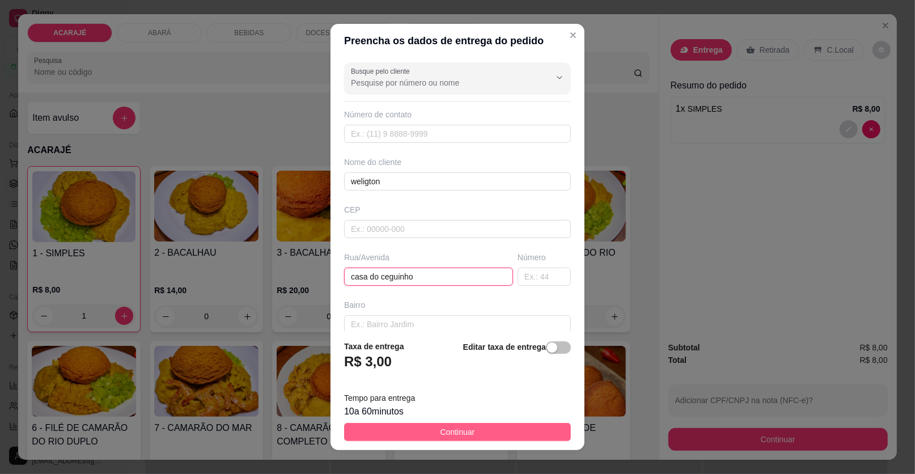
type input "casa do ceguinho"
click at [526, 430] on button "Continuar" at bounding box center [457, 432] width 227 height 18
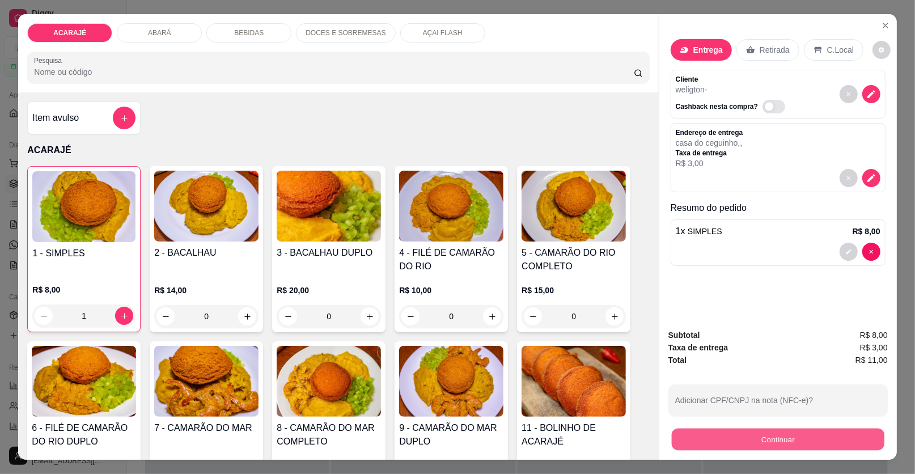
click at [738, 436] on button "Continuar" at bounding box center [778, 440] width 213 height 22
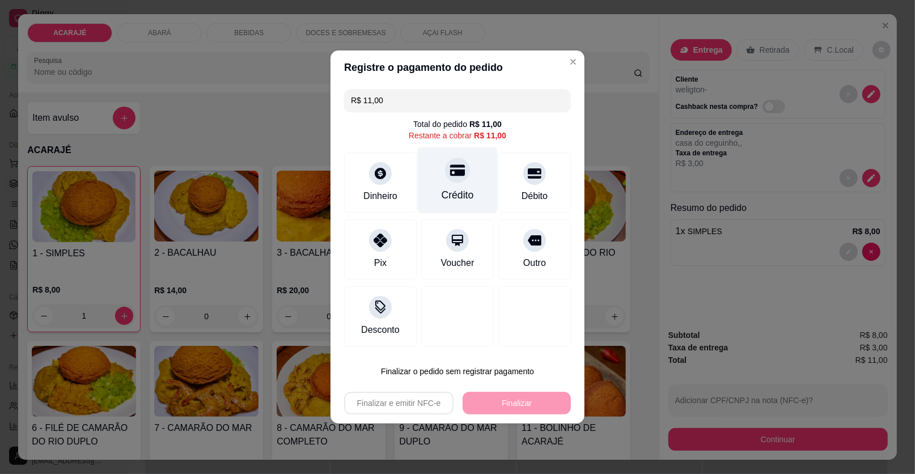
click at [434, 196] on div "Crédito" at bounding box center [458, 180] width 80 height 66
type input "R$ 0,00"
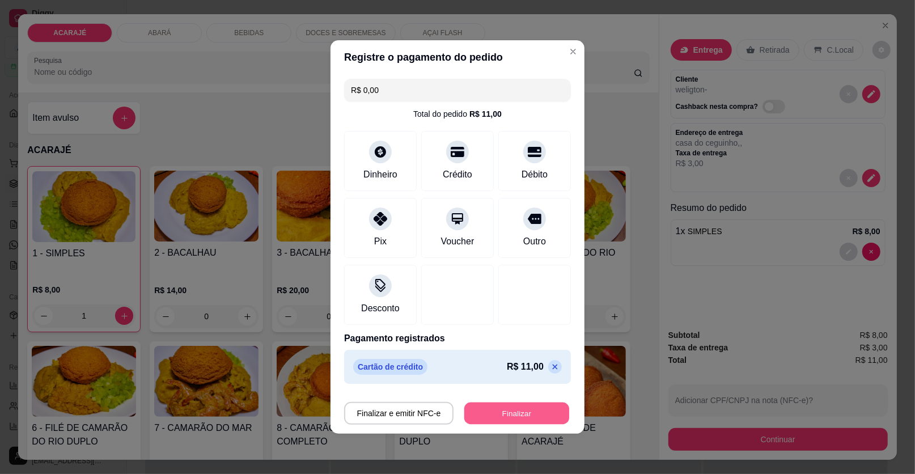
click at [531, 410] on button "Finalizar" at bounding box center [516, 414] width 105 height 22
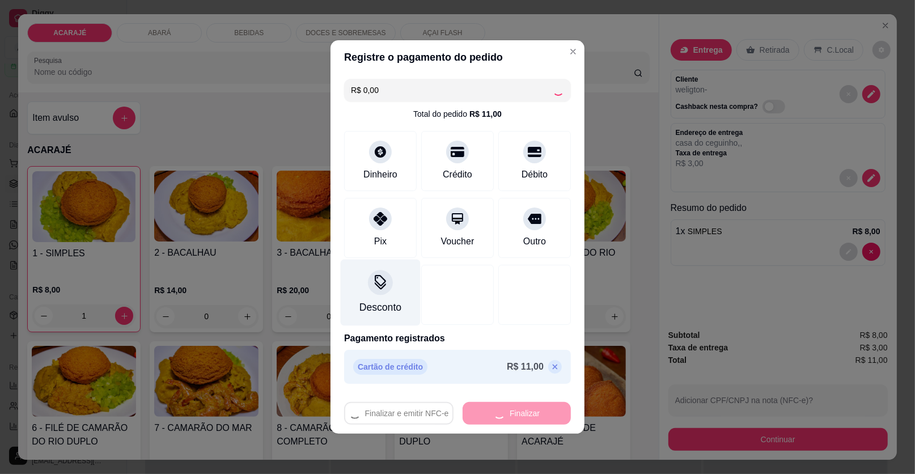
type input "0"
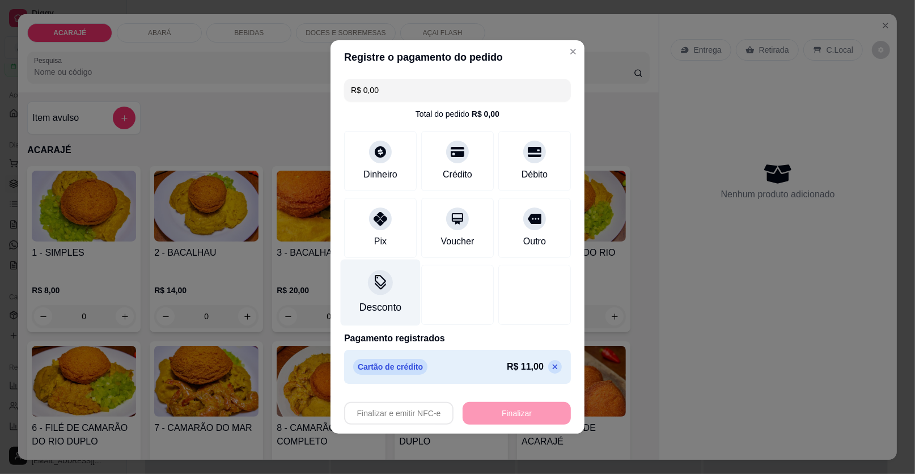
type input "-R$ 11,00"
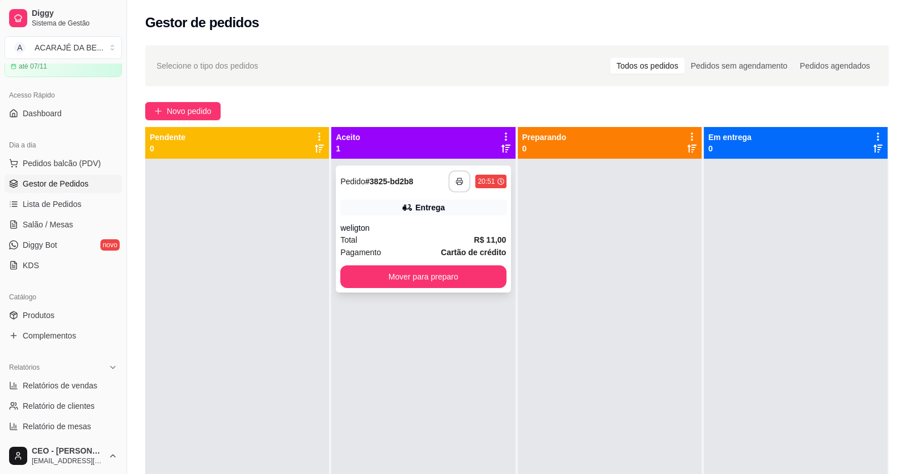
click at [463, 188] on button "button" at bounding box center [459, 182] width 22 height 22
click at [446, 280] on button "Mover para preparo" at bounding box center [423, 276] width 166 height 23
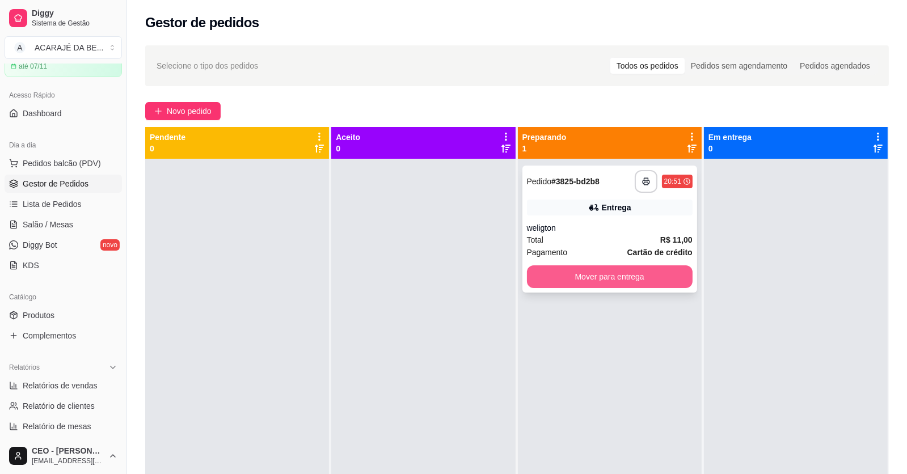
click at [607, 280] on button "Mover para entrega" at bounding box center [610, 276] width 166 height 23
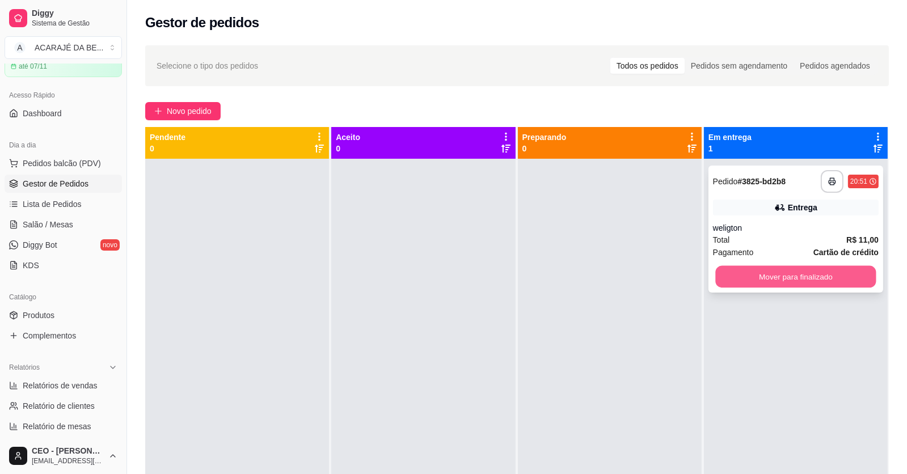
click at [716, 274] on button "Mover para finalizado" at bounding box center [795, 277] width 160 height 22
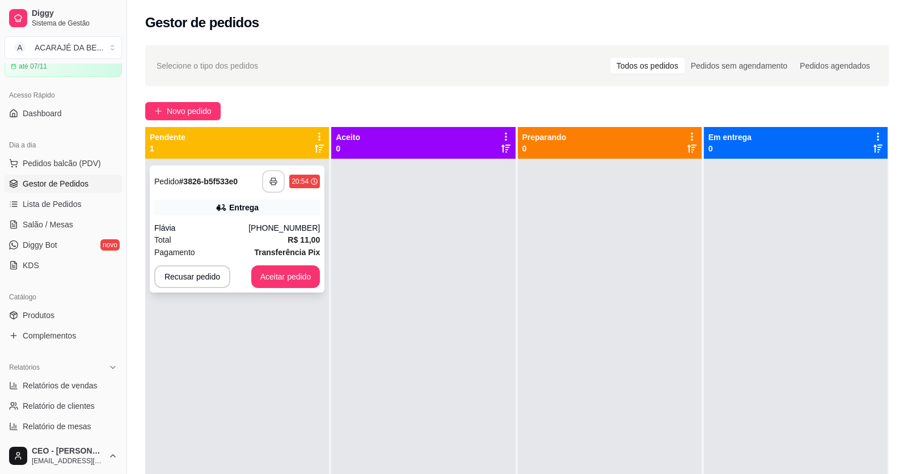
click at [267, 179] on button "button" at bounding box center [273, 181] width 23 height 23
click at [277, 272] on button "Aceitar pedido" at bounding box center [285, 277] width 67 height 22
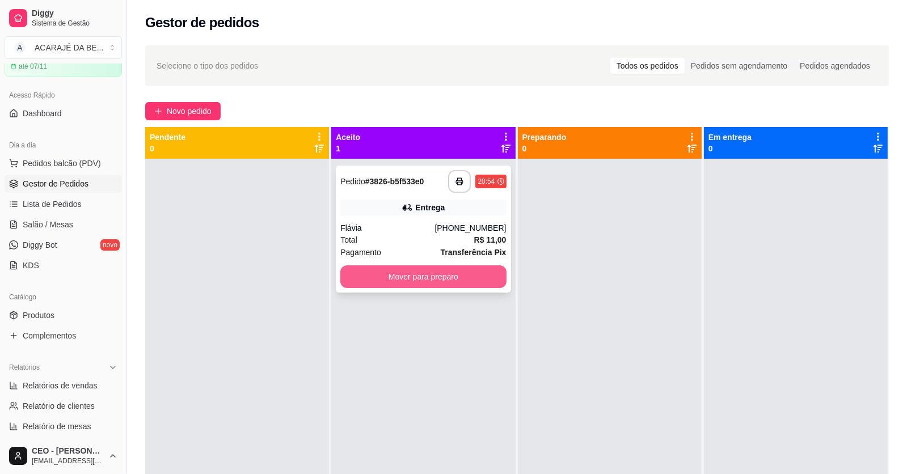
click at [455, 274] on button "Mover para preparo" at bounding box center [423, 276] width 166 height 23
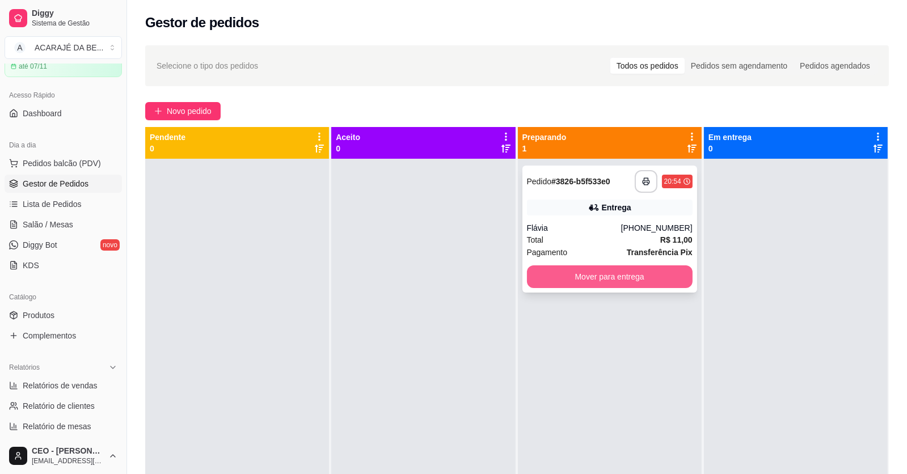
click at [556, 282] on button "Mover para entrega" at bounding box center [610, 276] width 166 height 23
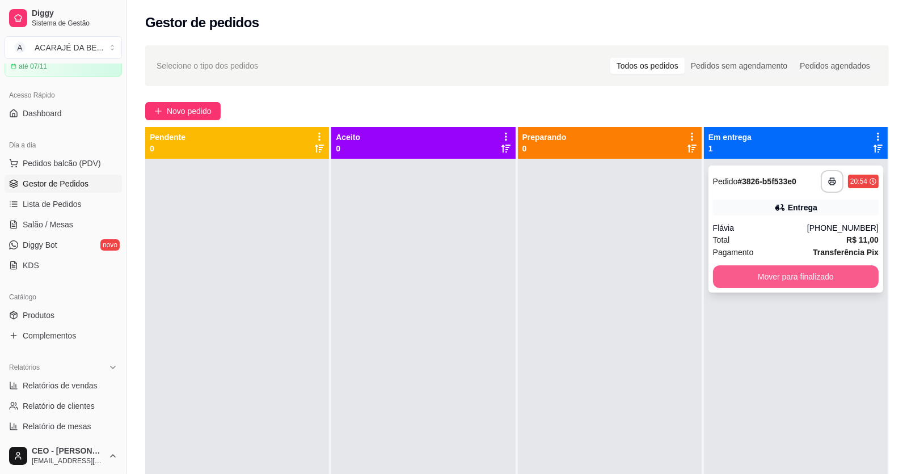
click at [740, 273] on button "Mover para finalizado" at bounding box center [796, 276] width 166 height 23
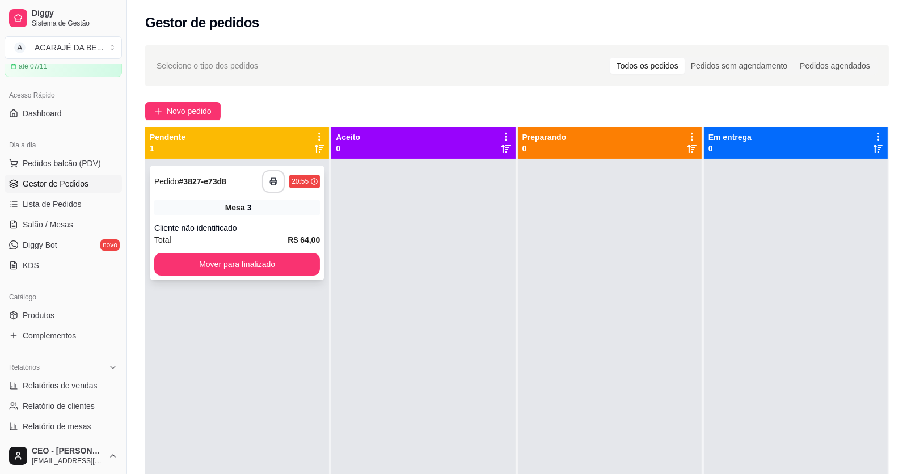
click at [274, 183] on rect "button" at bounding box center [274, 183] width 4 height 3
click at [208, 259] on button "Mover para finalizado" at bounding box center [236, 264] width 160 height 22
click at [281, 224] on div "Cliente não identificado" at bounding box center [237, 227] width 166 height 11
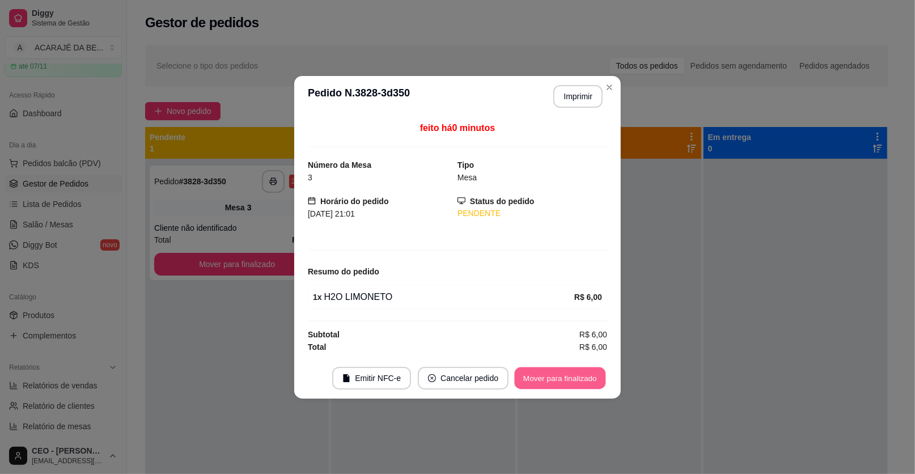
click at [558, 375] on button "Mover para finalizado" at bounding box center [560, 378] width 91 height 22
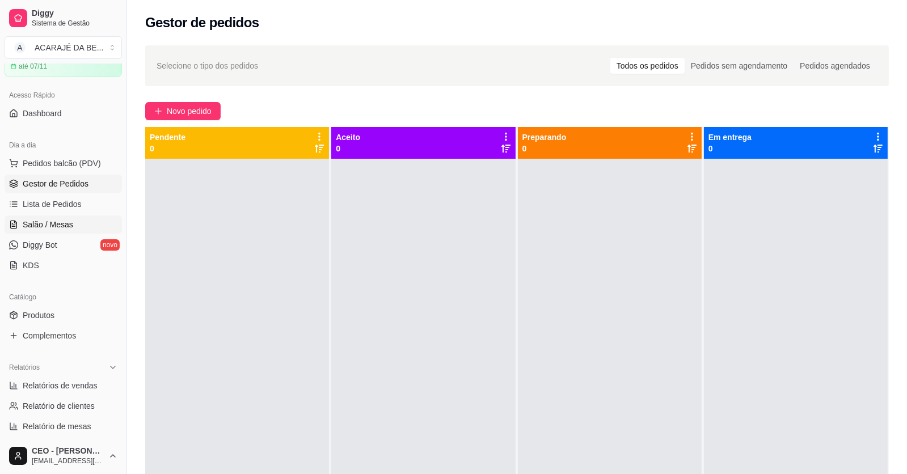
click at [69, 221] on span "Salão / Mesas" at bounding box center [48, 224] width 50 height 11
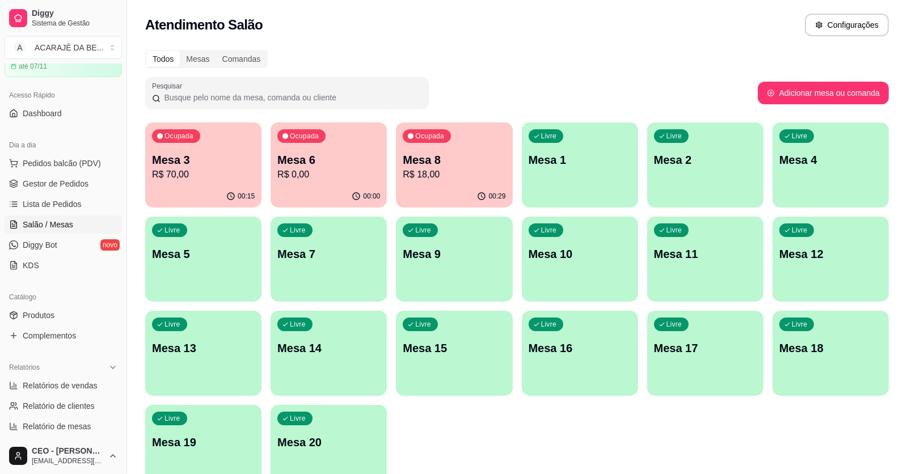
click at [480, 185] on div "00:29" at bounding box center [454, 196] width 116 height 22
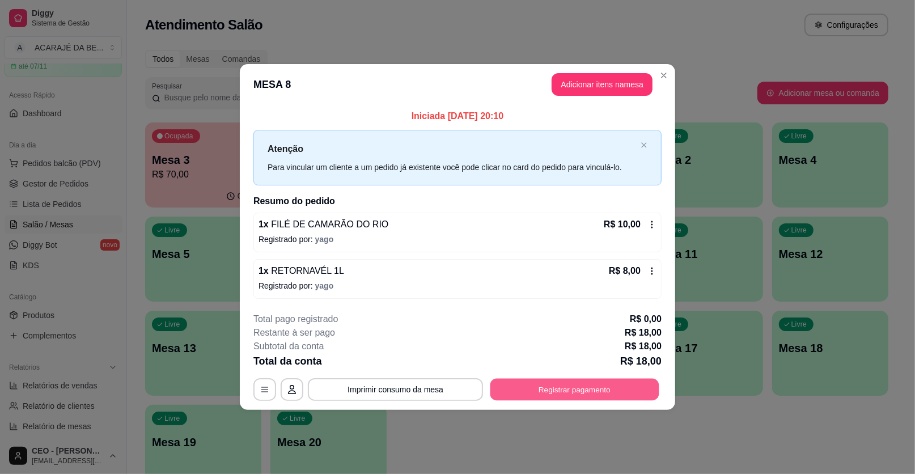
click at [582, 385] on button "Registrar pagamento" at bounding box center [574, 389] width 169 height 22
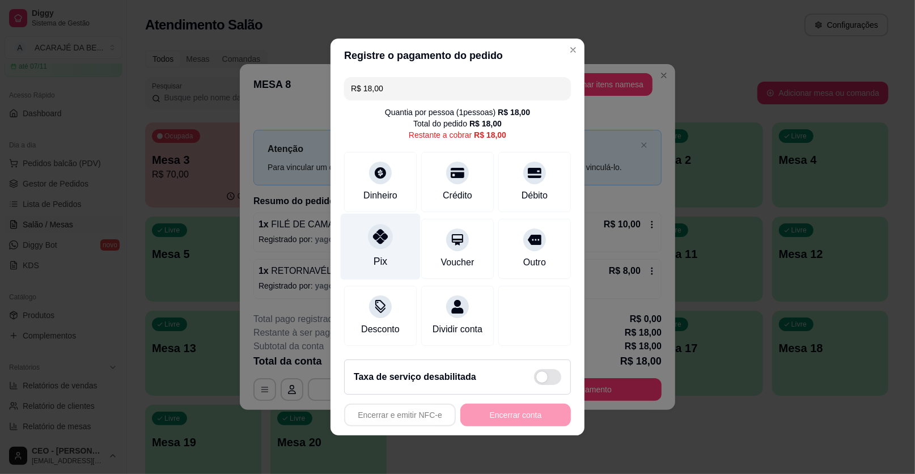
click at [355, 252] on div "Pix" at bounding box center [381, 247] width 80 height 66
type input "R$ 0,00"
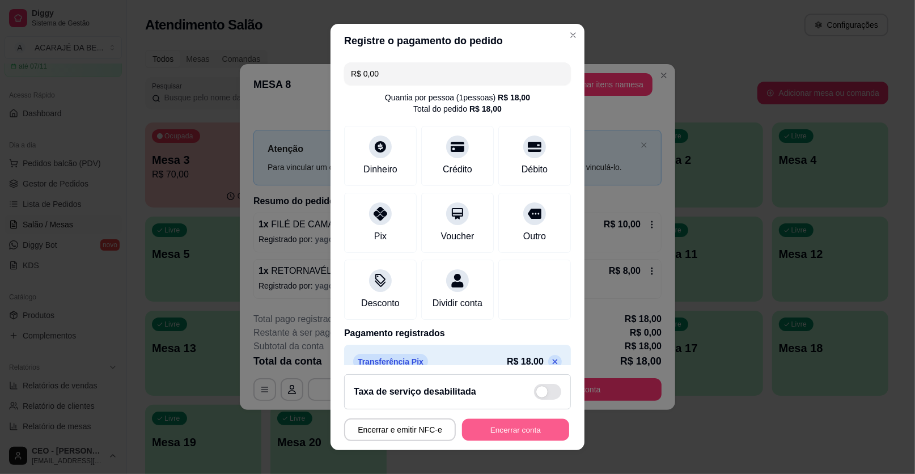
click at [541, 437] on button "Encerrar conta" at bounding box center [515, 430] width 107 height 22
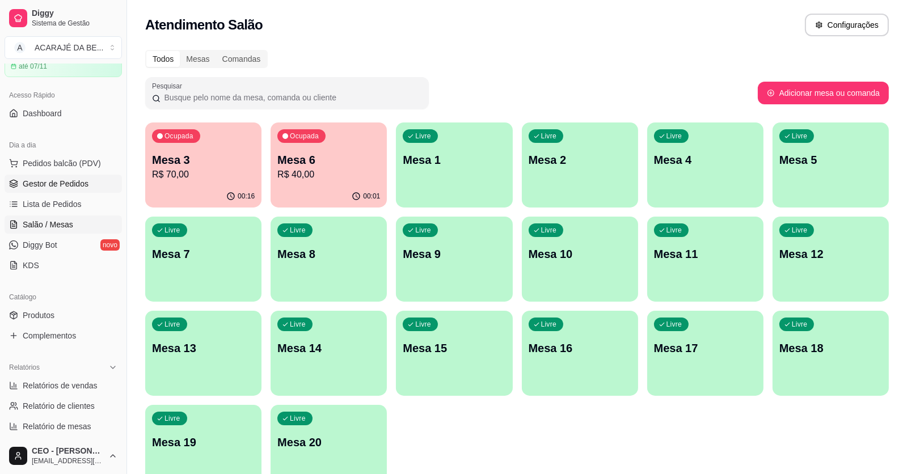
click at [69, 181] on span "Gestor de Pedidos" at bounding box center [56, 183] width 66 height 11
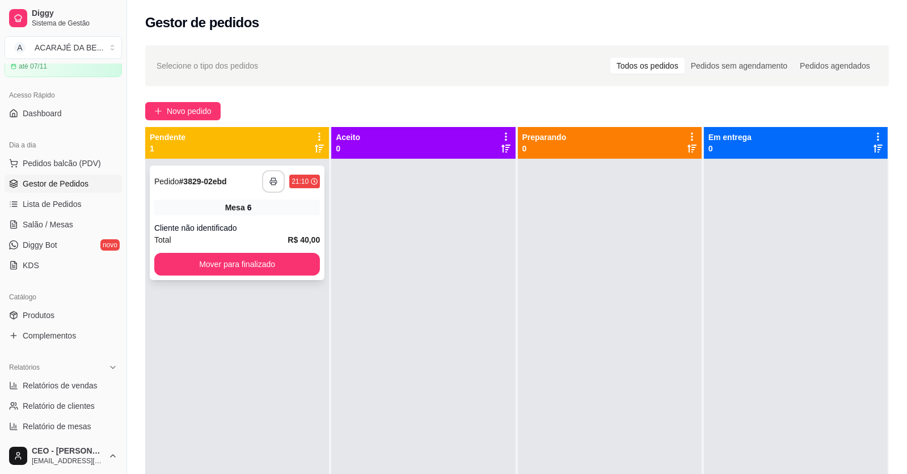
click at [277, 188] on button "button" at bounding box center [273, 181] width 23 height 23
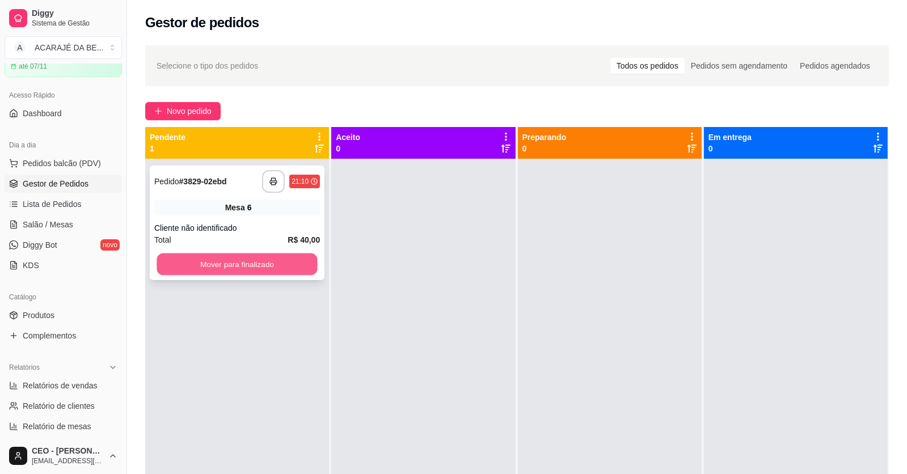
click at [261, 274] on button "Mover para finalizado" at bounding box center [236, 264] width 160 height 22
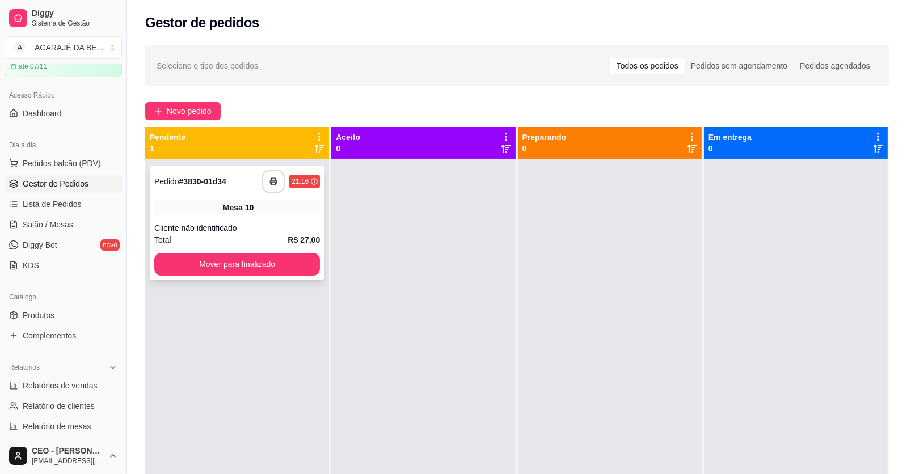
click at [282, 189] on button "button" at bounding box center [273, 181] width 23 height 23
click at [222, 267] on button "Mover para finalizado" at bounding box center [237, 264] width 166 height 23
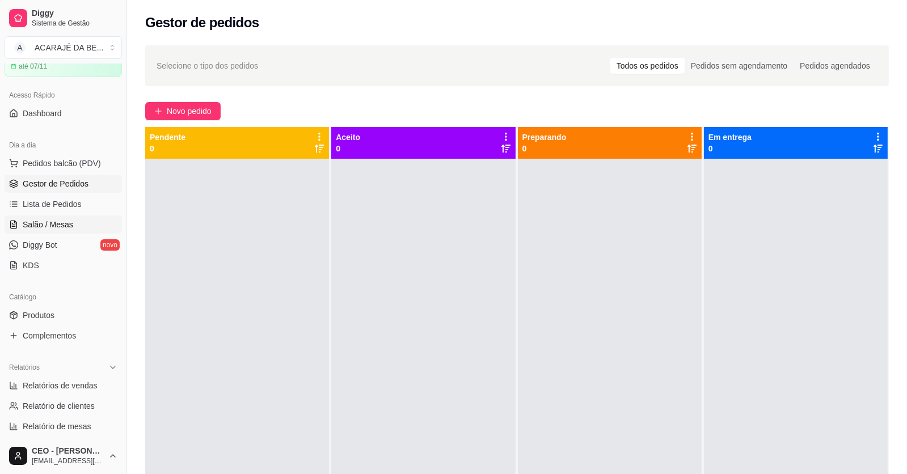
click at [43, 223] on span "Salão / Mesas" at bounding box center [48, 224] width 50 height 11
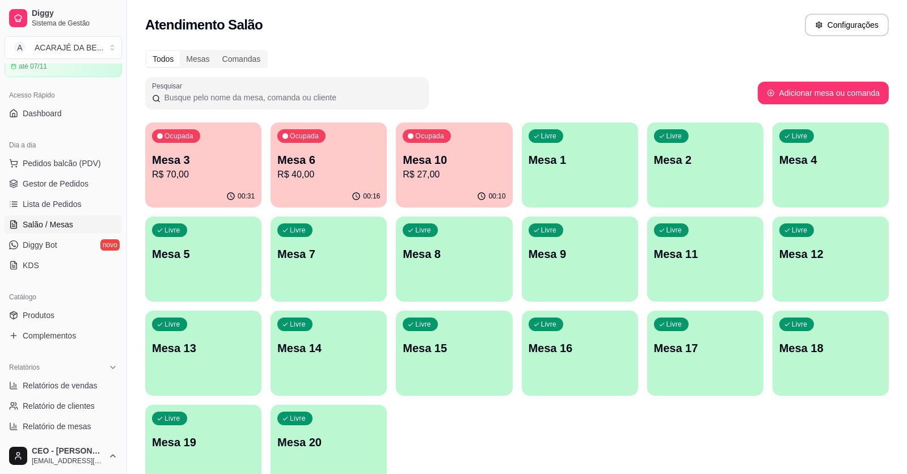
click at [201, 183] on div "Ocupada Mesa 3 R$ 70,00" at bounding box center [203, 153] width 116 height 63
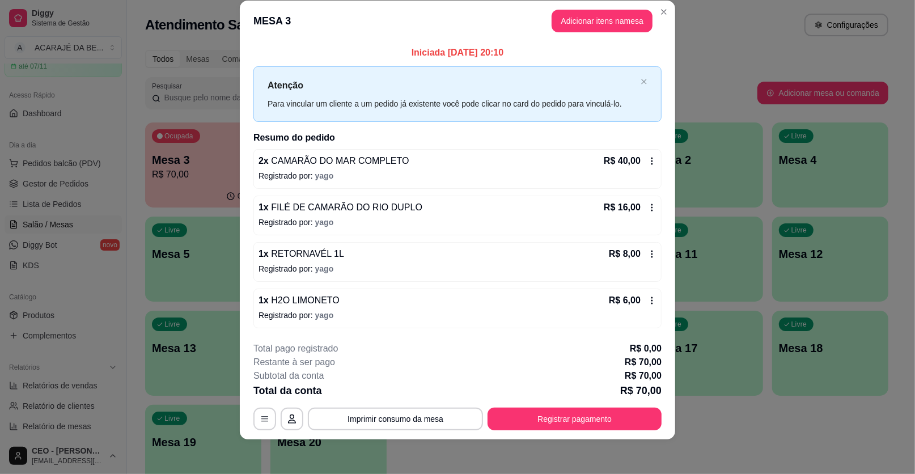
scroll to position [18, 0]
click at [556, 414] on button "Registrar pagamento" at bounding box center [574, 418] width 169 height 22
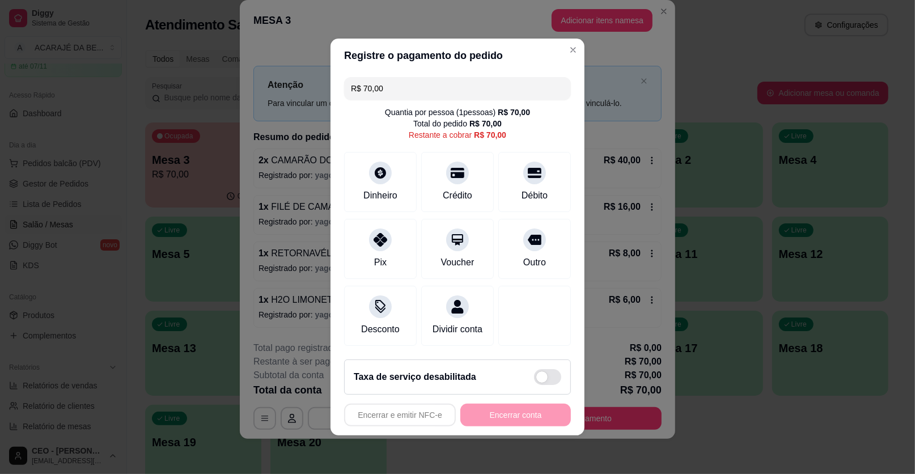
drag, startPoint x: 459, startPoint y: 89, endPoint x: 358, endPoint y: 99, distance: 102.0
click at [358, 99] on input "R$ 70,00" at bounding box center [457, 88] width 213 height 23
click at [540, 193] on div "Débito" at bounding box center [534, 194] width 29 height 15
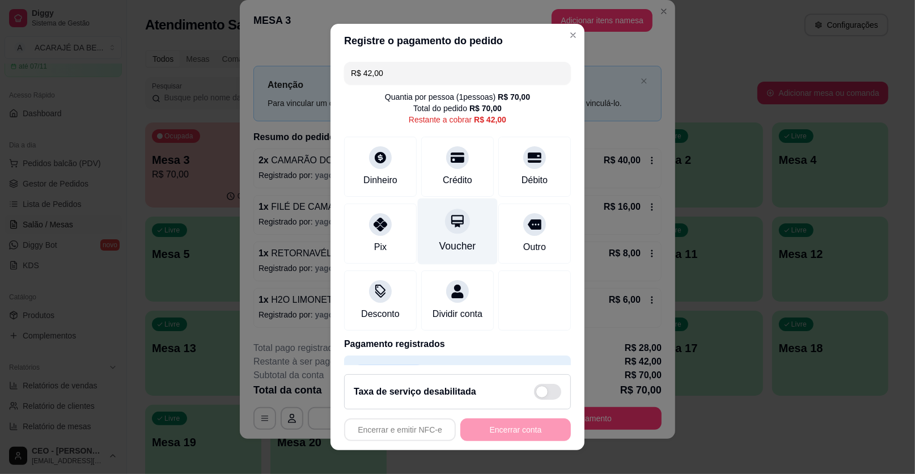
scroll to position [0, 0]
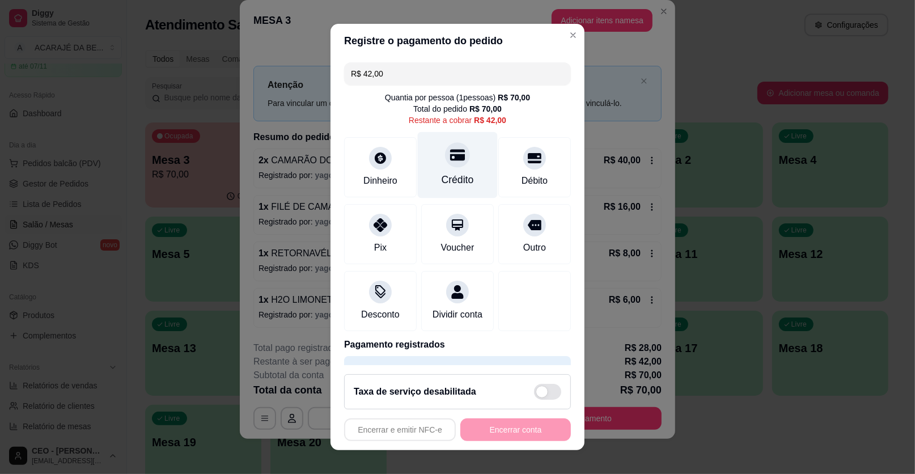
click at [435, 170] on div "Crédito" at bounding box center [458, 165] width 80 height 66
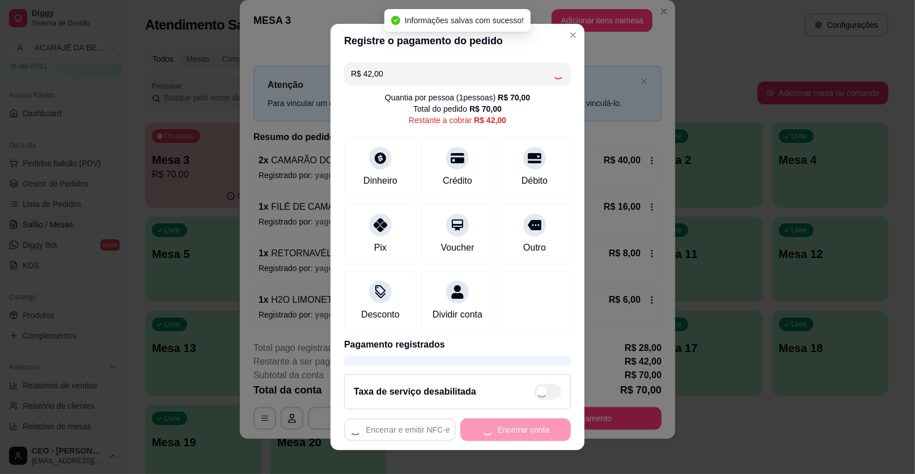
type input "R$ 0,00"
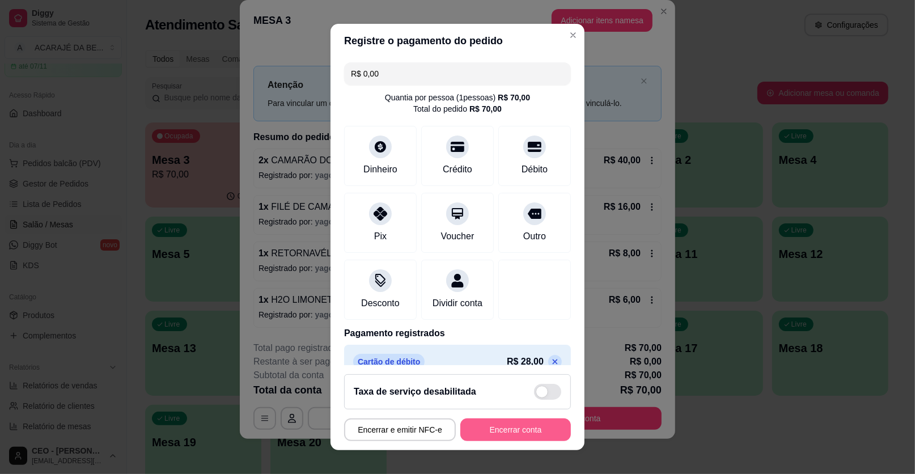
click at [520, 432] on button "Encerrar conta" at bounding box center [515, 429] width 111 height 23
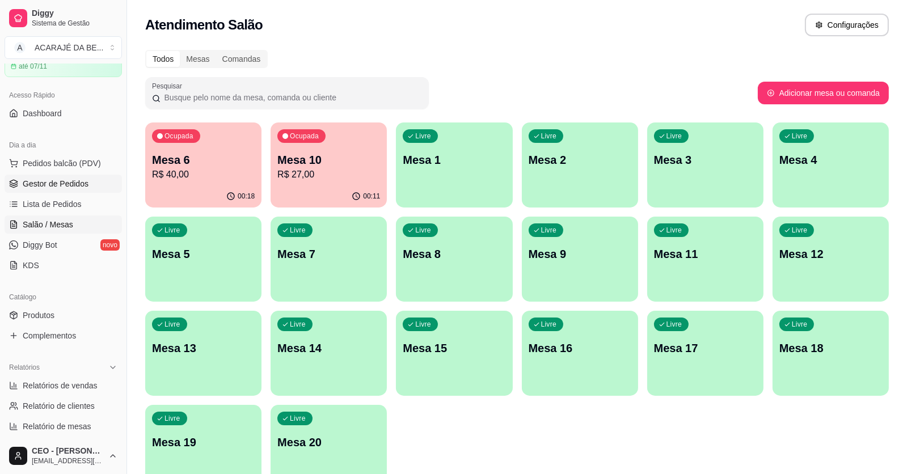
click at [46, 185] on span "Gestor de Pedidos" at bounding box center [56, 183] width 66 height 11
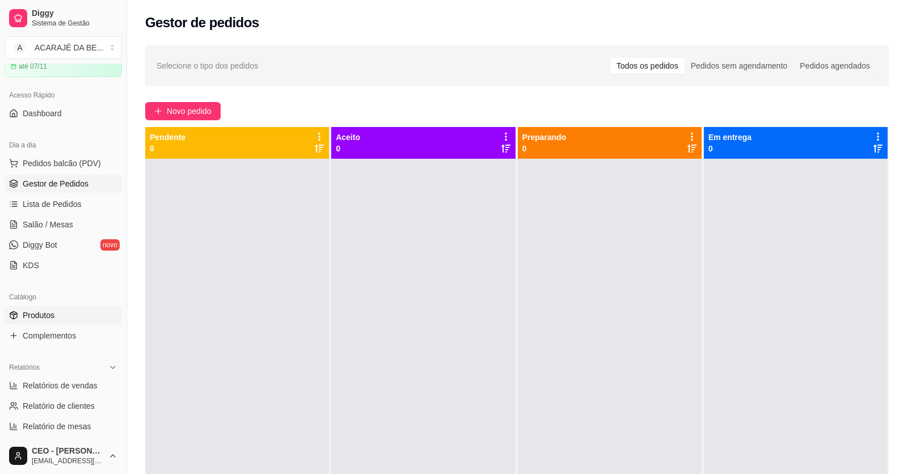
click at [63, 313] on link "Produtos" at bounding box center [63, 315] width 117 height 18
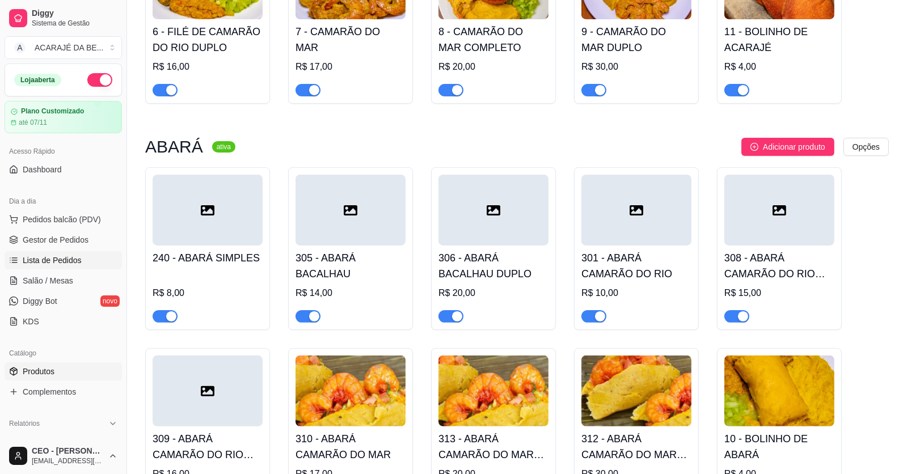
click at [66, 264] on span "Lista de Pedidos" at bounding box center [52, 260] width 59 height 11
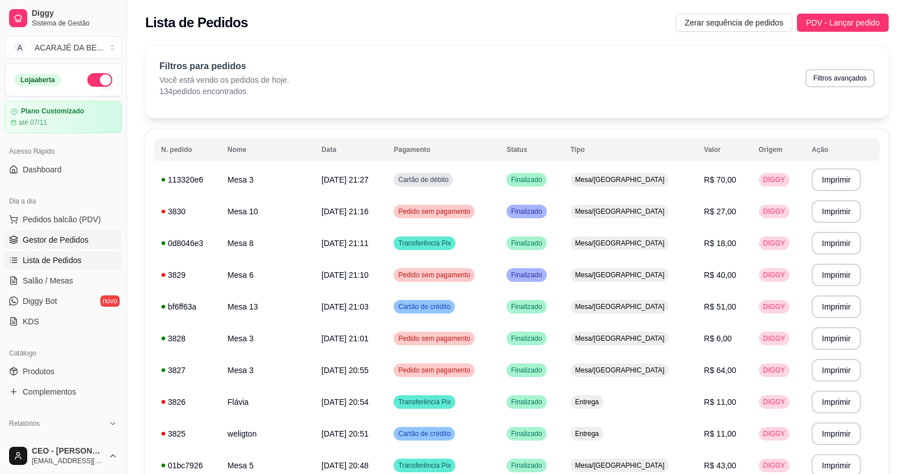
click at [66, 243] on span "Gestor de Pedidos" at bounding box center [56, 239] width 66 height 11
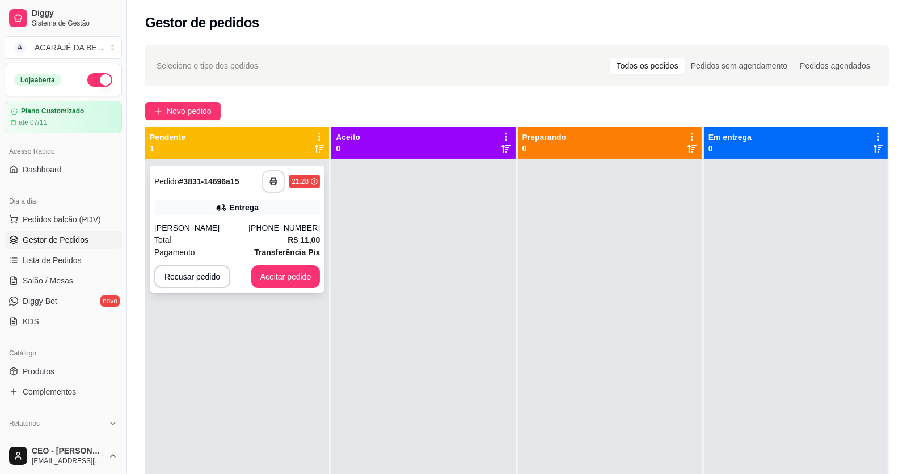
click at [280, 181] on button "button" at bounding box center [273, 181] width 23 height 23
click at [278, 277] on button "Aceitar pedido" at bounding box center [285, 277] width 67 height 22
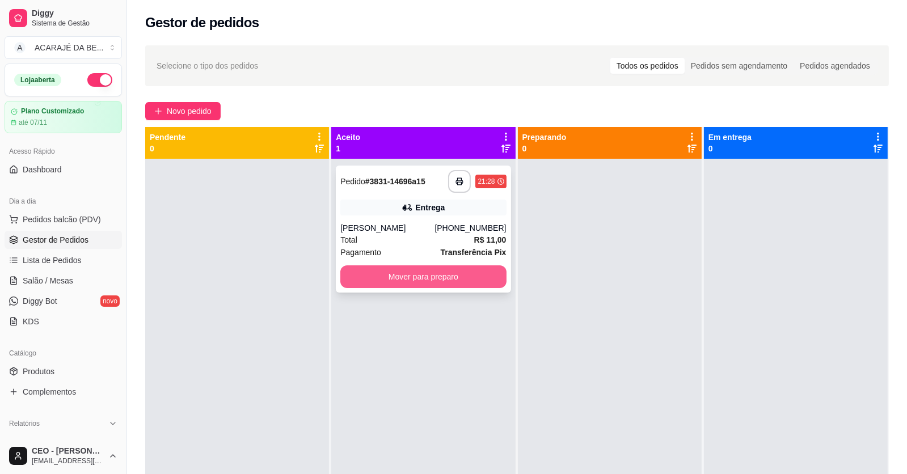
click at [460, 274] on button "Mover para preparo" at bounding box center [423, 276] width 166 height 23
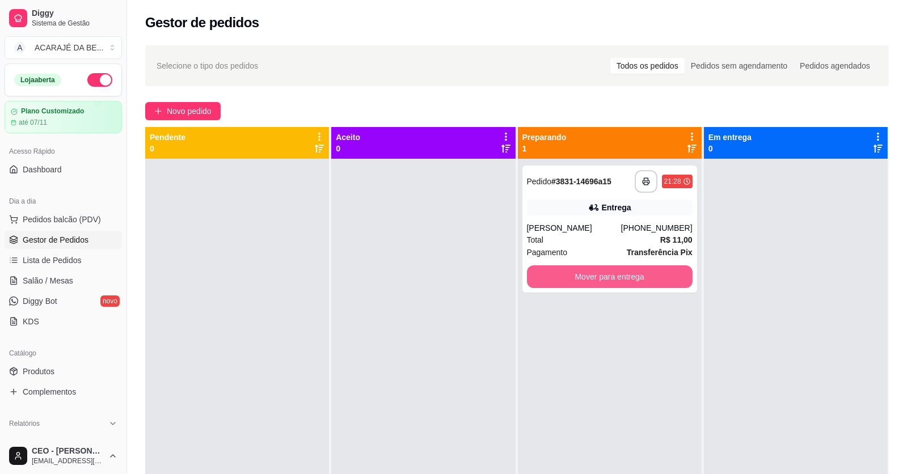
click at [550, 272] on button "Mover para entrega" at bounding box center [610, 276] width 166 height 23
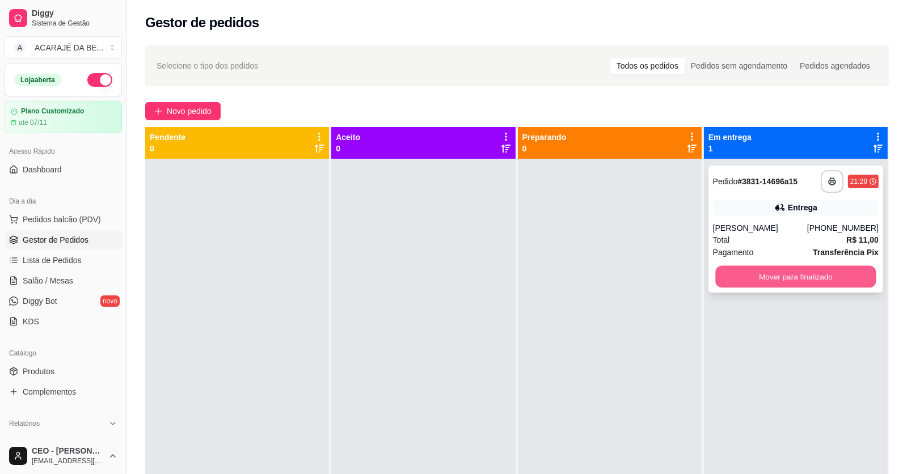
click at [782, 277] on button "Mover para finalizado" at bounding box center [795, 277] width 160 height 22
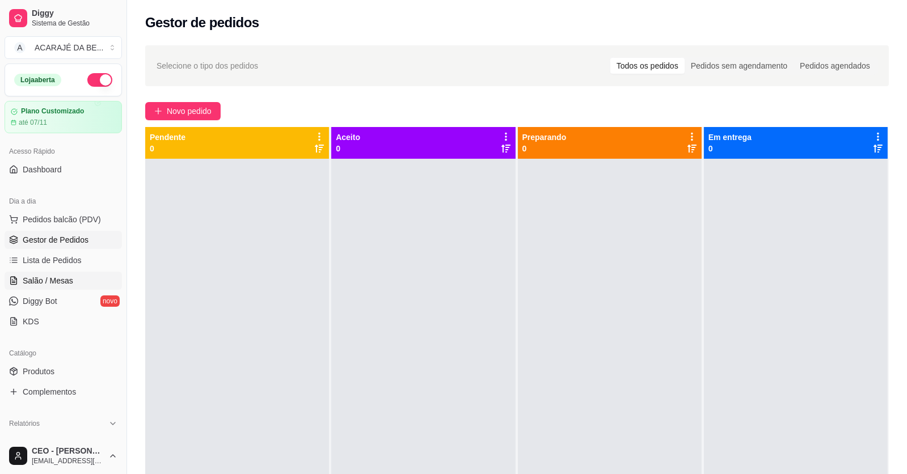
click at [50, 276] on span "Salão / Mesas" at bounding box center [48, 280] width 50 height 11
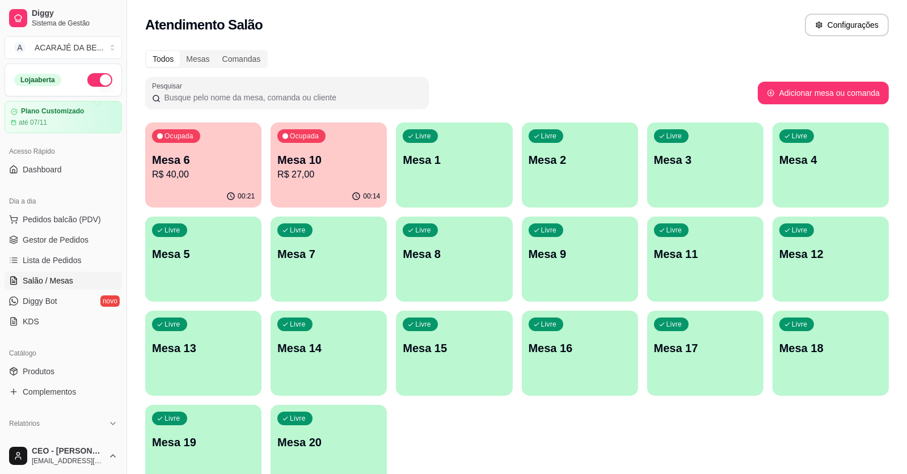
click at [220, 135] on div "Ocupada Mesa 6 R$ 40,00" at bounding box center [203, 153] width 116 height 63
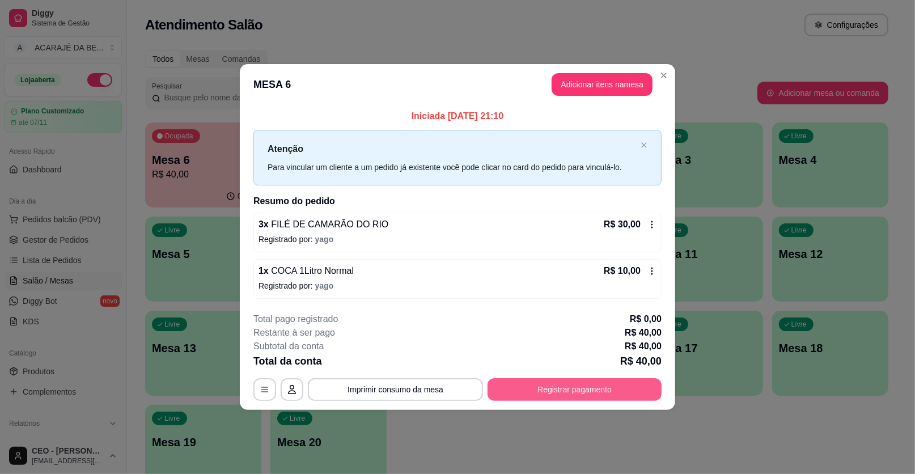
click at [544, 391] on button "Registrar pagamento" at bounding box center [575, 389] width 174 height 23
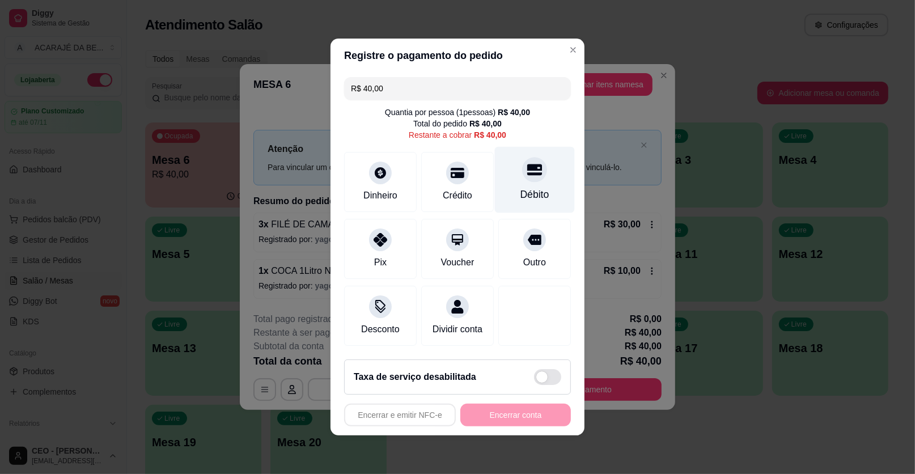
click at [527, 199] on div "Débito" at bounding box center [534, 194] width 29 height 15
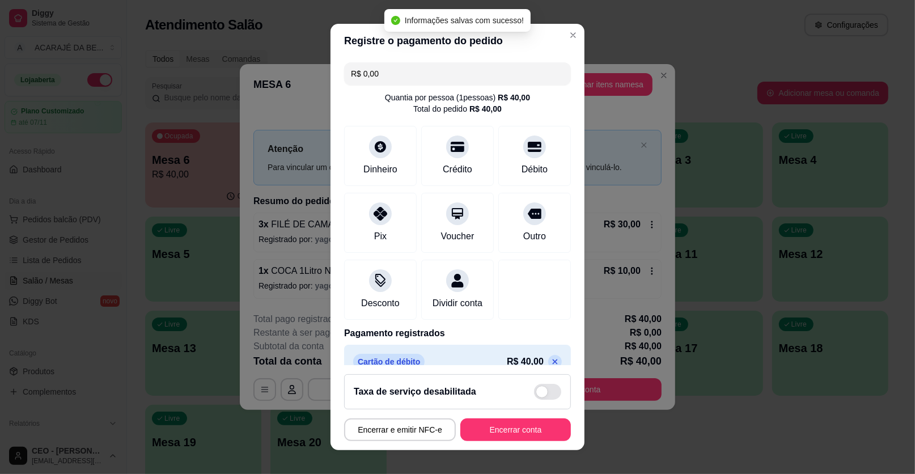
type input "R$ 0,00"
click at [502, 429] on button "Encerrar conta" at bounding box center [515, 429] width 111 height 23
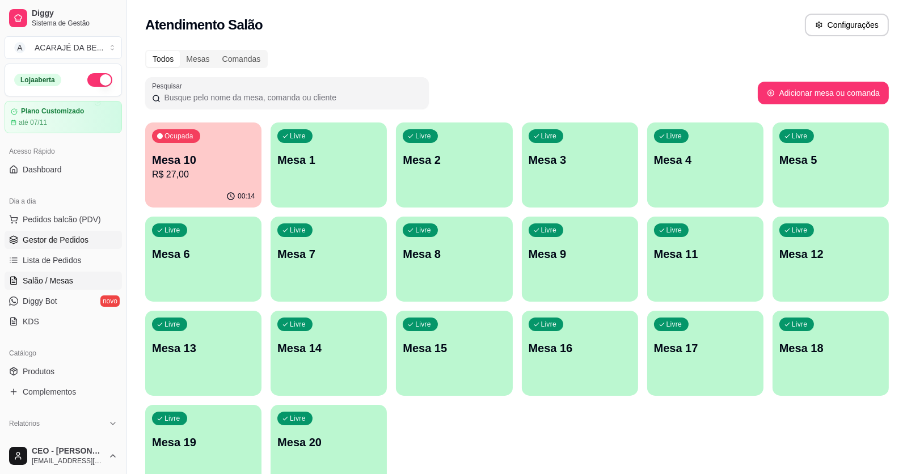
click at [36, 235] on span "Gestor de Pedidos" at bounding box center [56, 239] width 66 height 11
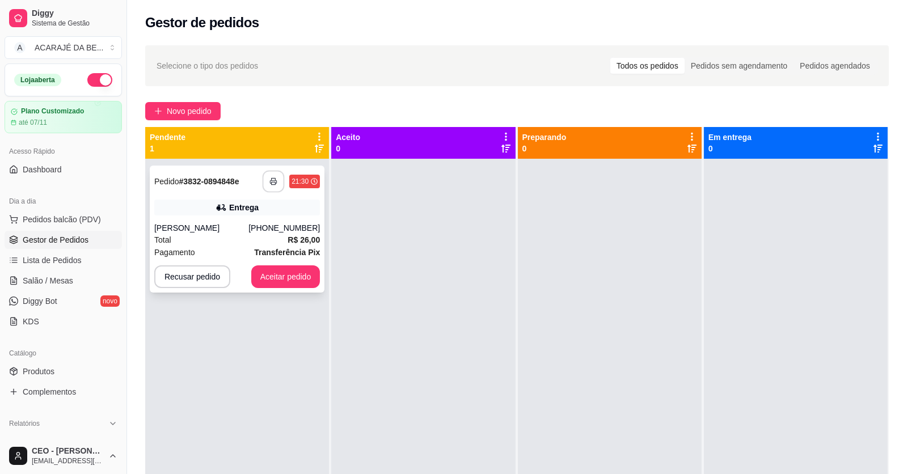
click at [270, 187] on button "button" at bounding box center [273, 182] width 22 height 22
click at [270, 187] on button "button" at bounding box center [273, 181] width 23 height 23
click at [268, 276] on button "Aceitar pedido" at bounding box center [285, 277] width 67 height 22
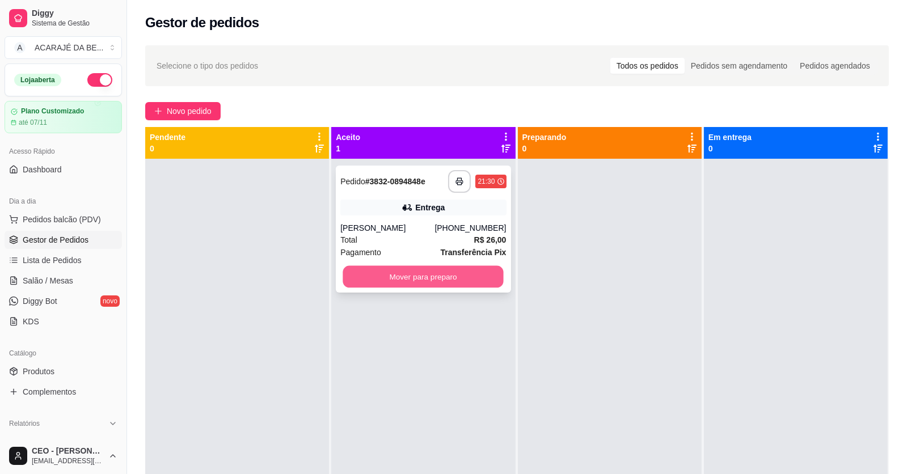
click at [455, 280] on button "Mover para preparo" at bounding box center [423, 277] width 160 height 22
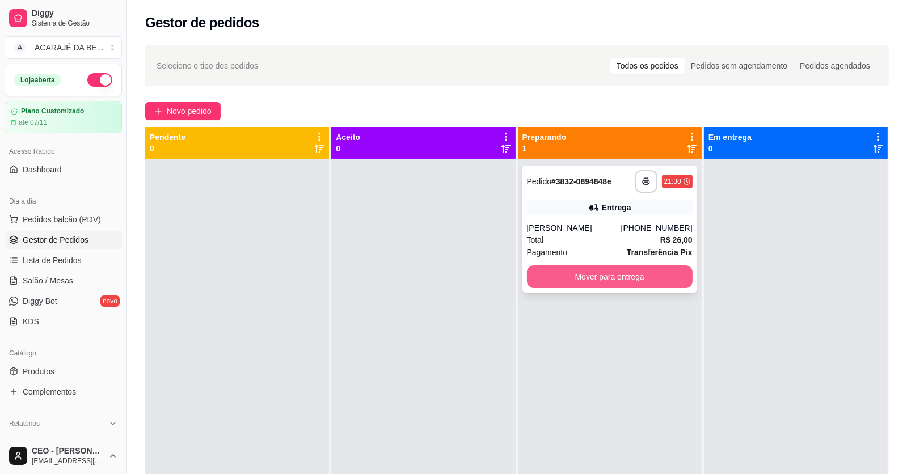
click at [596, 283] on button "Mover para entrega" at bounding box center [610, 276] width 166 height 23
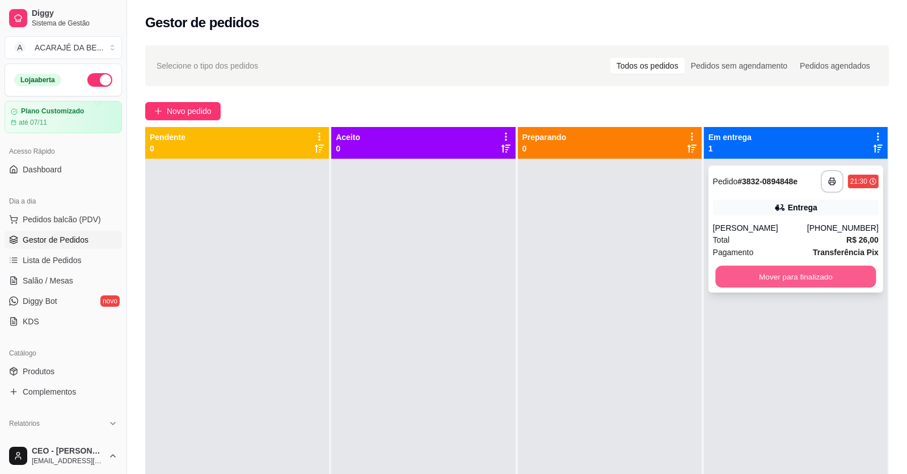
click at [759, 283] on button "Mover para finalizado" at bounding box center [795, 277] width 160 height 22
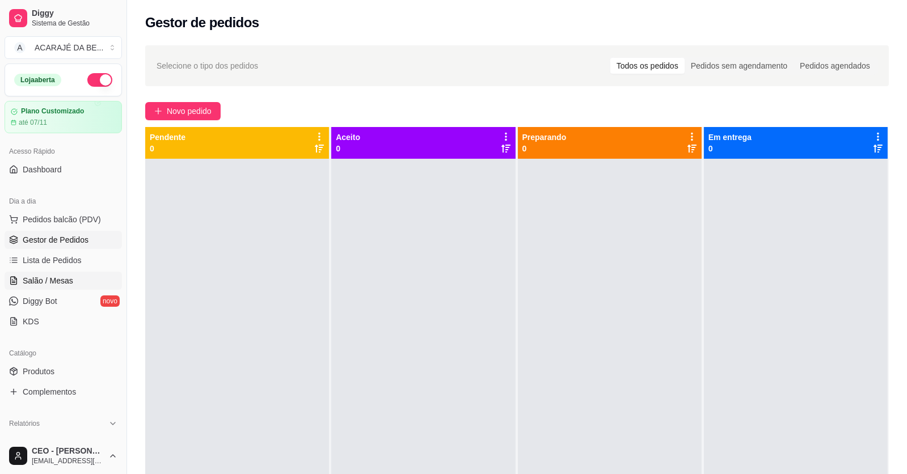
click at [28, 274] on link "Salão / Mesas" at bounding box center [63, 281] width 117 height 18
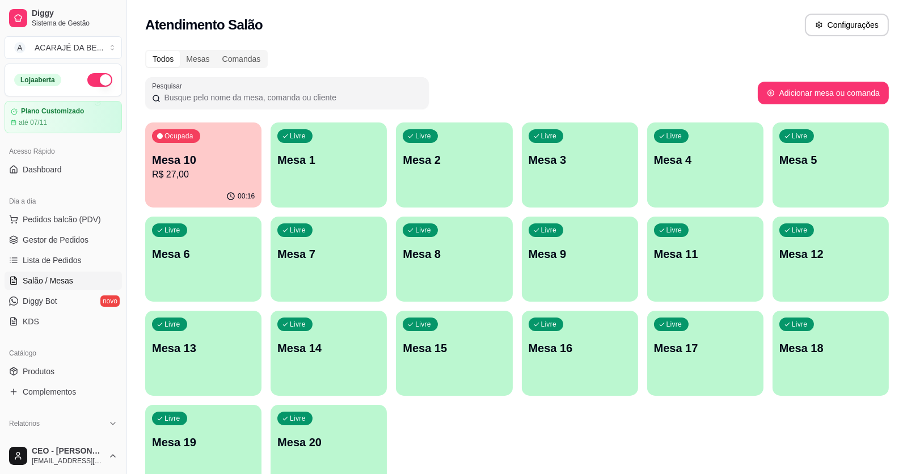
click at [193, 175] on p "R$ 27,00" at bounding box center [203, 175] width 103 height 14
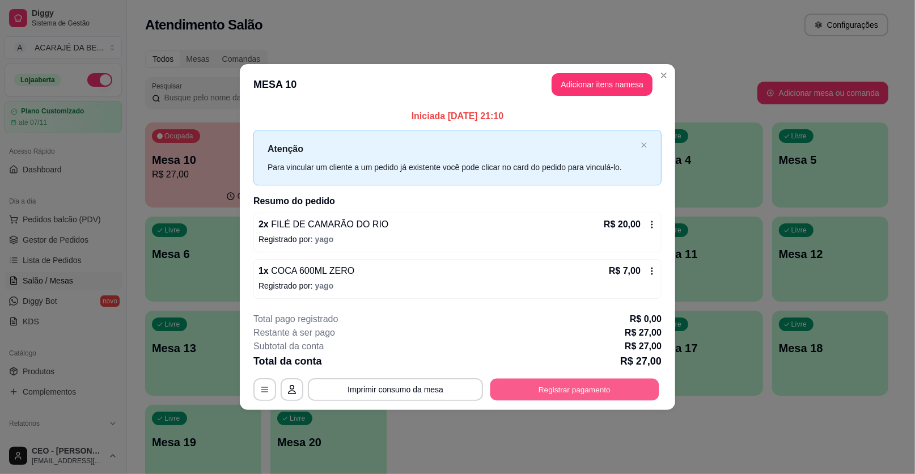
click at [561, 389] on button "Registrar pagamento" at bounding box center [574, 389] width 169 height 22
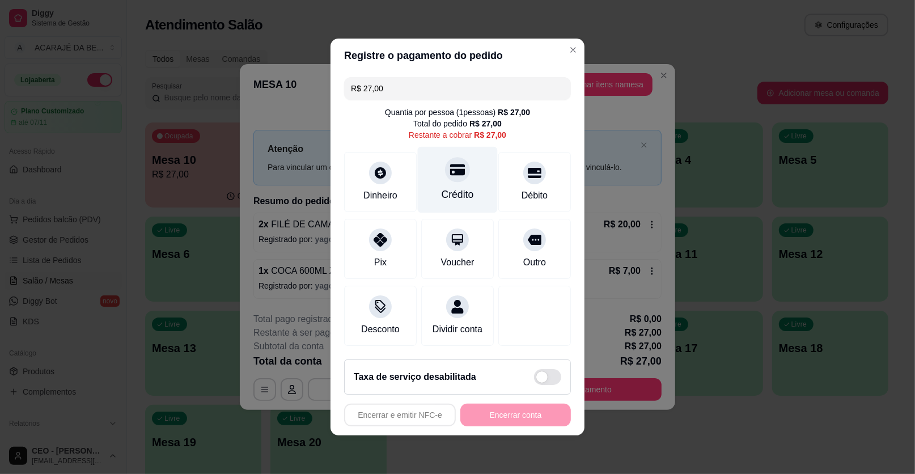
click at [450, 171] on icon at bounding box center [457, 169] width 15 height 15
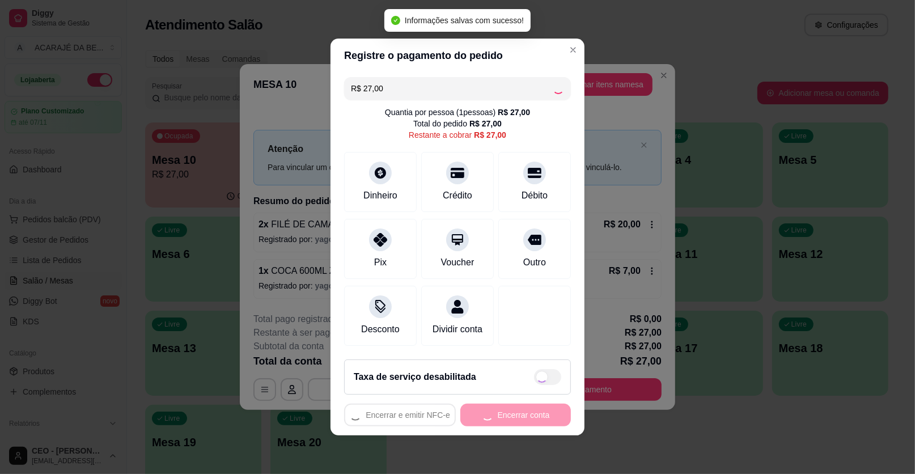
type input "R$ 0,00"
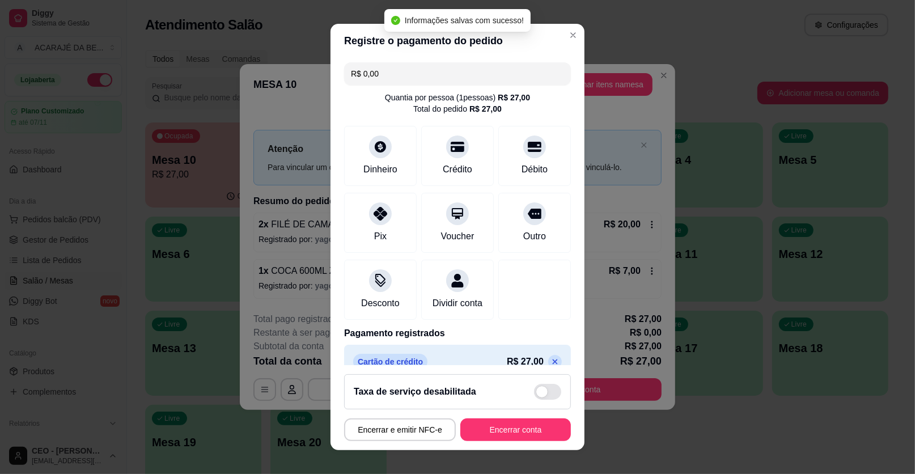
click at [489, 416] on footer "Taxa de serviço desabilitada Encerrar e emitir NFC-e Encerrar conta" at bounding box center [458, 407] width 254 height 85
click at [491, 420] on button "Encerrar conta" at bounding box center [515, 429] width 111 height 23
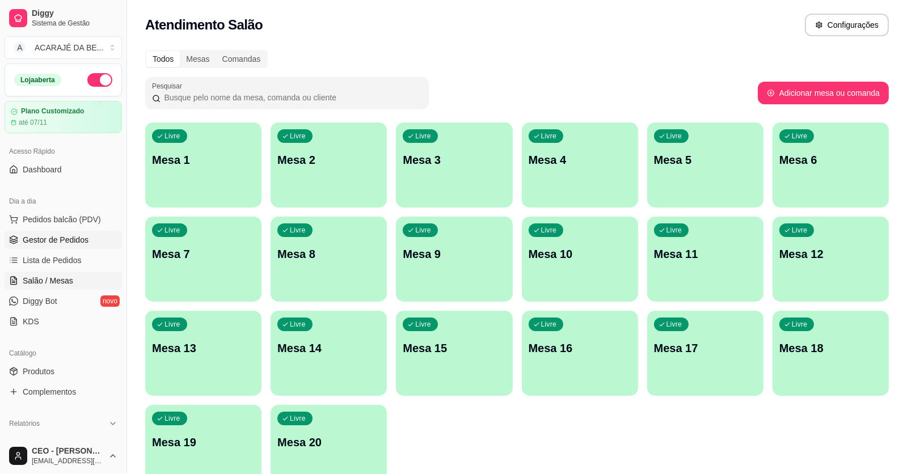
click at [63, 237] on span "Gestor de Pedidos" at bounding box center [56, 239] width 66 height 11
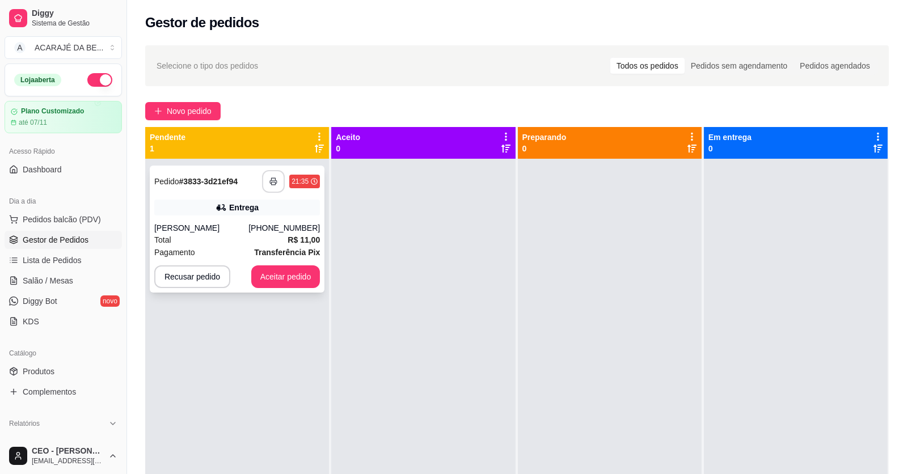
click at [265, 183] on button "button" at bounding box center [273, 181] width 23 height 23
click at [286, 274] on button "Aceitar pedido" at bounding box center [285, 276] width 69 height 23
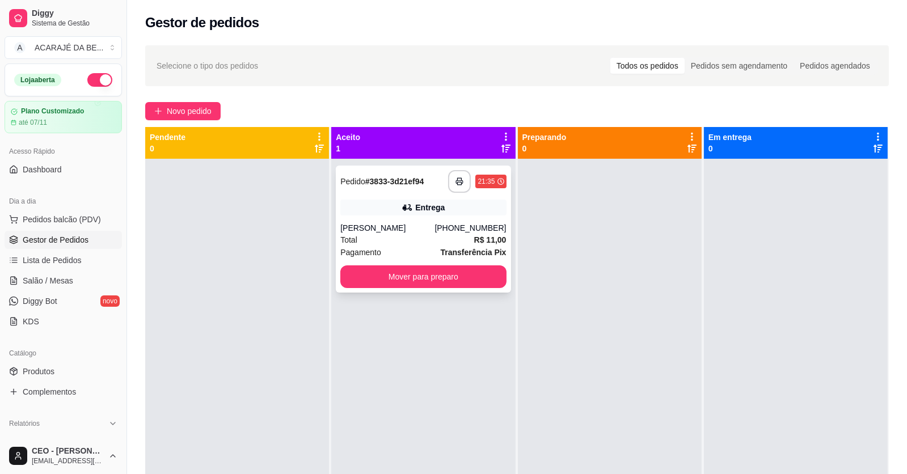
drag, startPoint x: 513, startPoint y: 282, endPoint x: 481, endPoint y: 281, distance: 31.2
click at [493, 281] on div "**********" at bounding box center [516, 364] width 743 height 474
click at [481, 280] on button "Mover para preparo" at bounding box center [423, 276] width 166 height 23
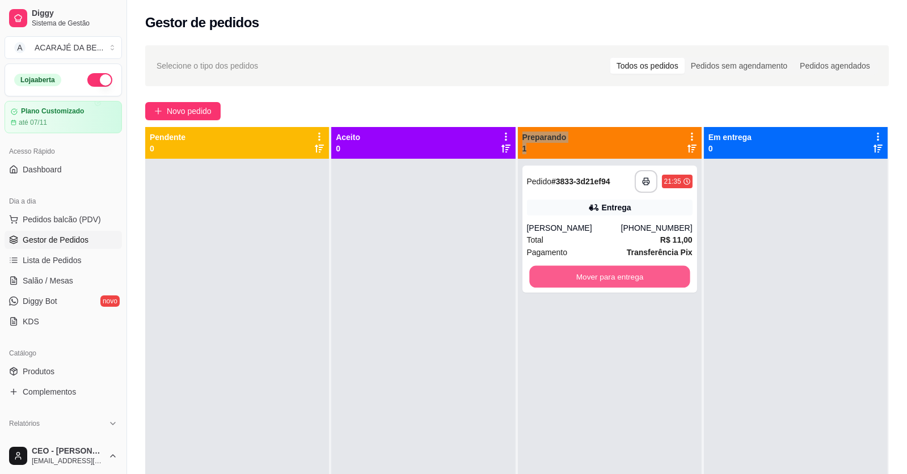
click at [596, 274] on button "Mover para entrega" at bounding box center [609, 277] width 160 height 22
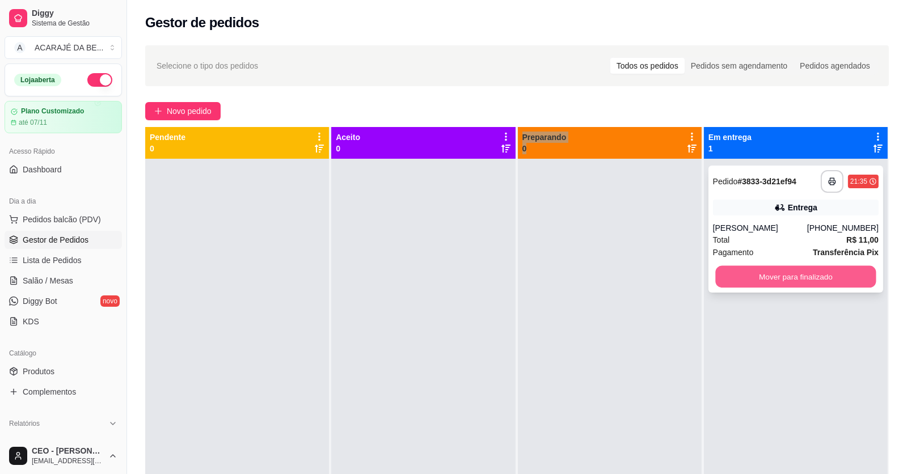
click at [724, 270] on button "Mover para finalizado" at bounding box center [795, 277] width 160 height 22
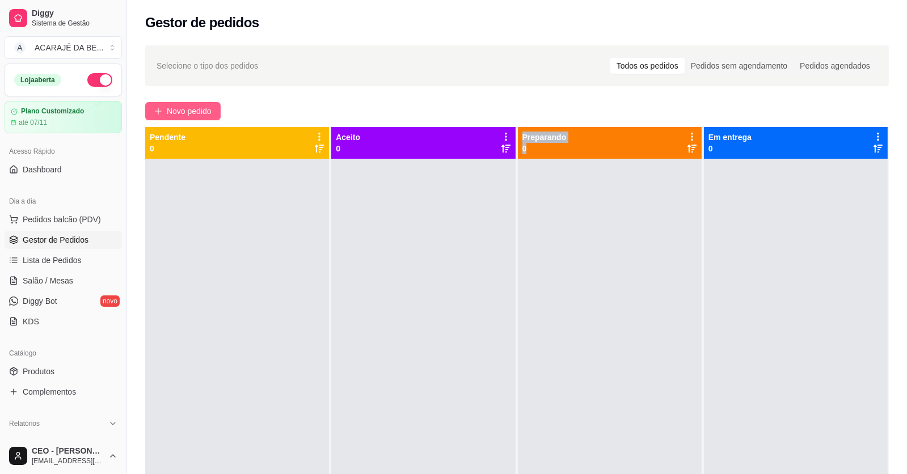
click at [176, 110] on span "Novo pedido" at bounding box center [189, 111] width 45 height 12
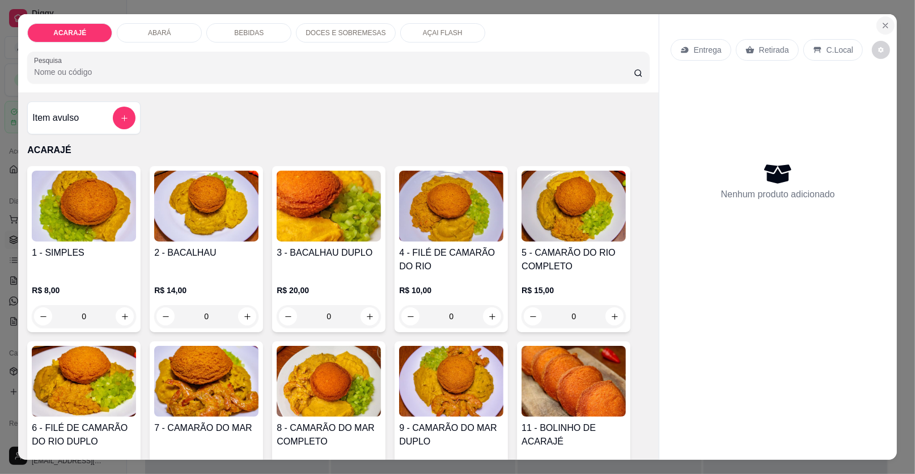
click at [881, 24] on icon "Close" at bounding box center [885, 25] width 9 height 9
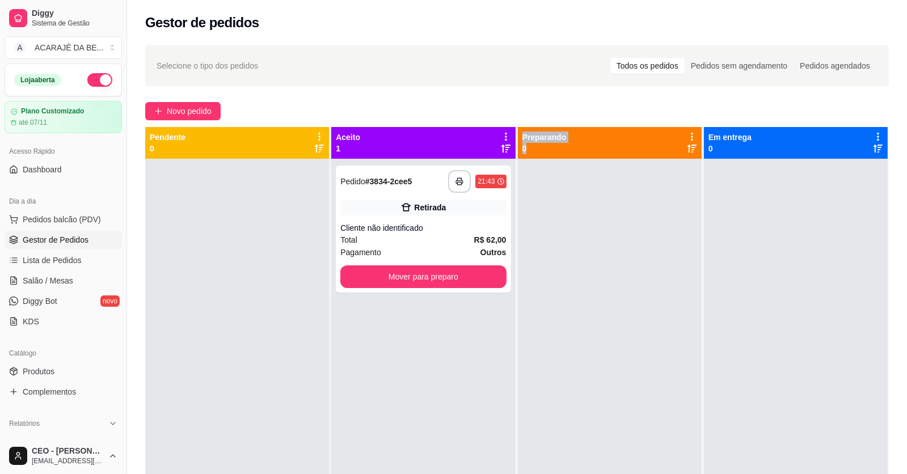
click at [145, 102] on button "Novo pedido" at bounding box center [182, 111] width 75 height 18
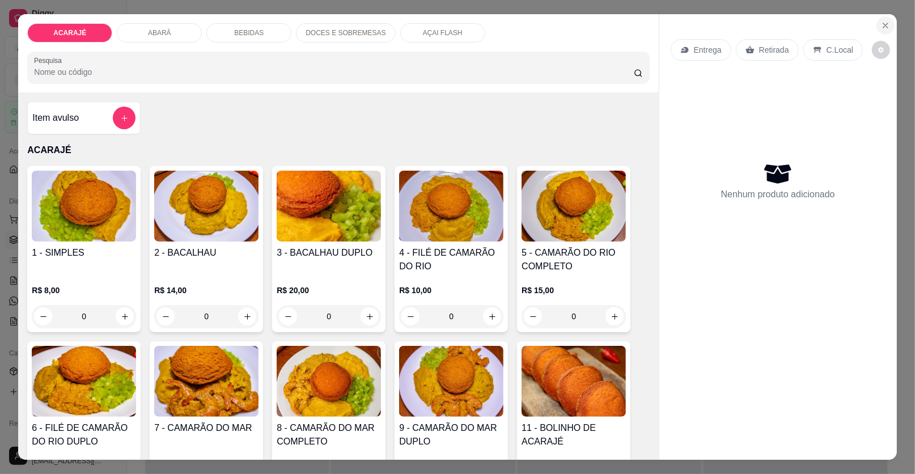
click at [876, 26] on button "Close" at bounding box center [885, 25] width 18 height 18
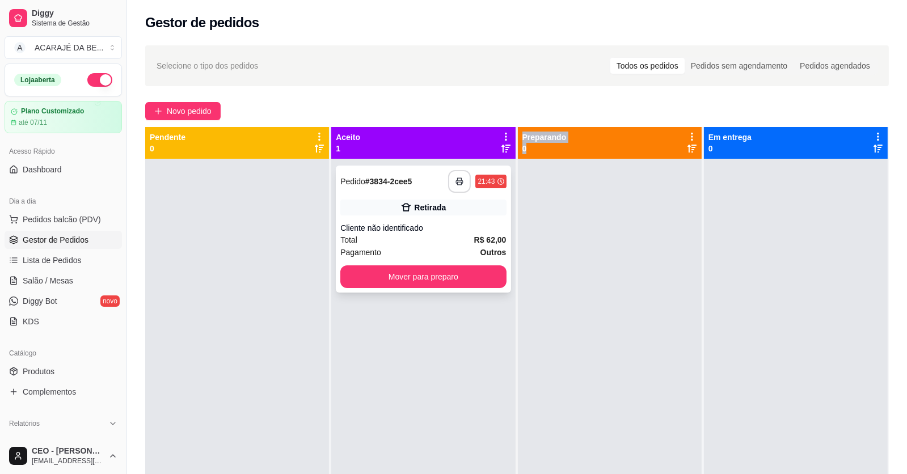
click at [451, 186] on button "button" at bounding box center [459, 181] width 23 height 23
click at [435, 274] on button "Mover para preparo" at bounding box center [423, 276] width 166 height 23
click at [435, 274] on button "Mover para preparo" at bounding box center [423, 277] width 160 height 22
click at [439, 274] on div "Mover para preparo" at bounding box center [423, 276] width 166 height 23
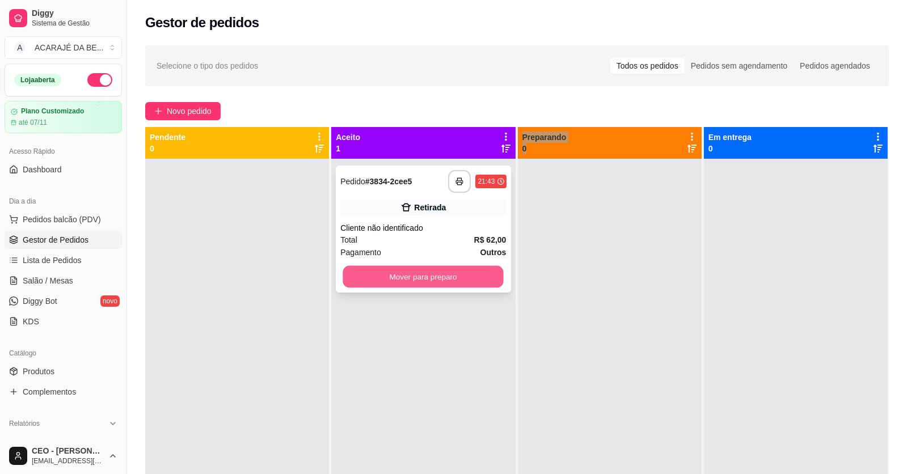
click at [435, 269] on button "Mover para preparo" at bounding box center [423, 277] width 160 height 22
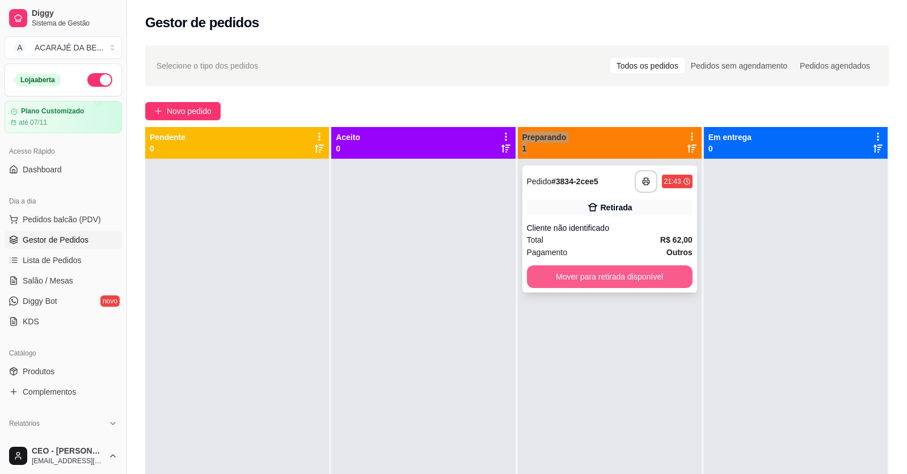
click at [601, 267] on button "Mover para retirada disponível" at bounding box center [610, 276] width 166 height 23
click at [602, 267] on div "Mover para retirada disponível" at bounding box center [610, 276] width 166 height 23
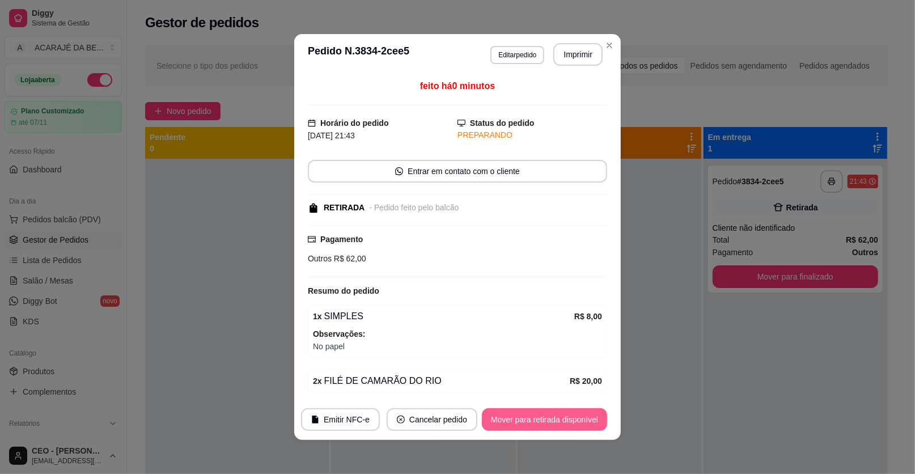
click at [582, 408] on footer "Emitir NFC-e Cancelar pedido Mover para retirada disponível" at bounding box center [457, 419] width 327 height 41
click at [579, 414] on button "Mover para retirada disponível" at bounding box center [544, 420] width 121 height 22
click at [525, 420] on button "Mover para finalizado" at bounding box center [560, 419] width 94 height 23
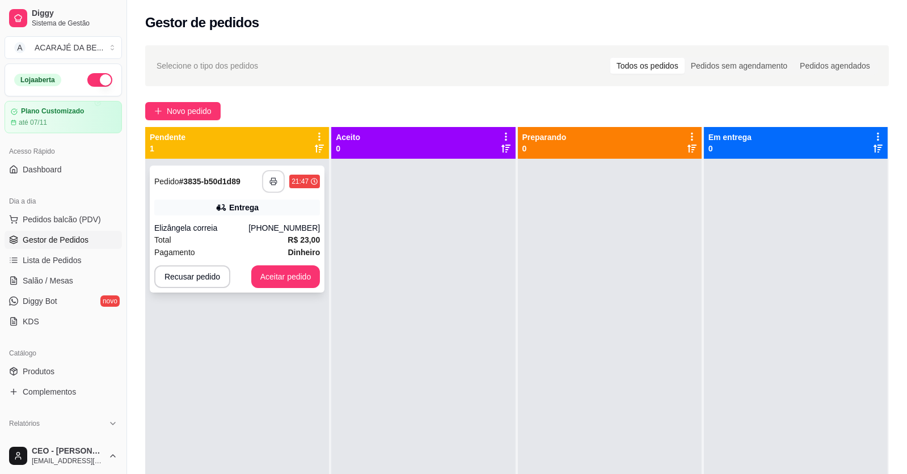
click at [276, 181] on icon "button" at bounding box center [273, 181] width 7 height 3
click at [272, 271] on button "Aceitar pedido" at bounding box center [285, 276] width 69 height 23
click at [314, 277] on button "Aceitar pedido" at bounding box center [285, 277] width 67 height 22
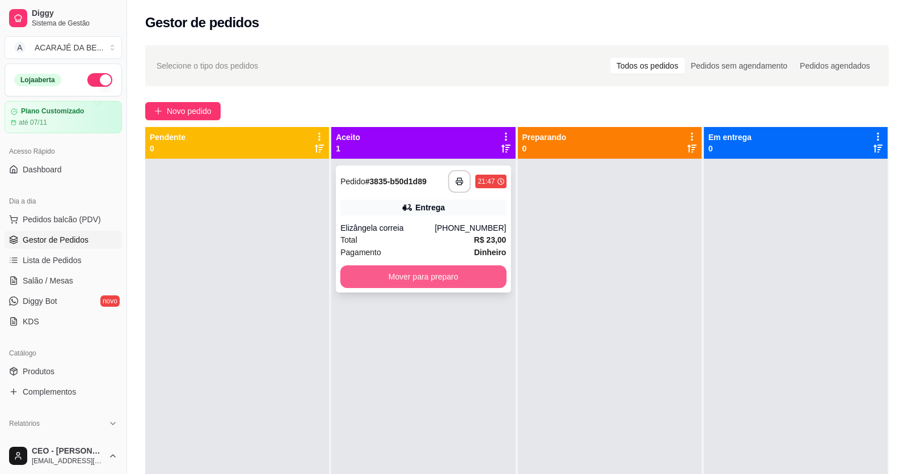
click at [417, 278] on button "Mover para preparo" at bounding box center [423, 276] width 166 height 23
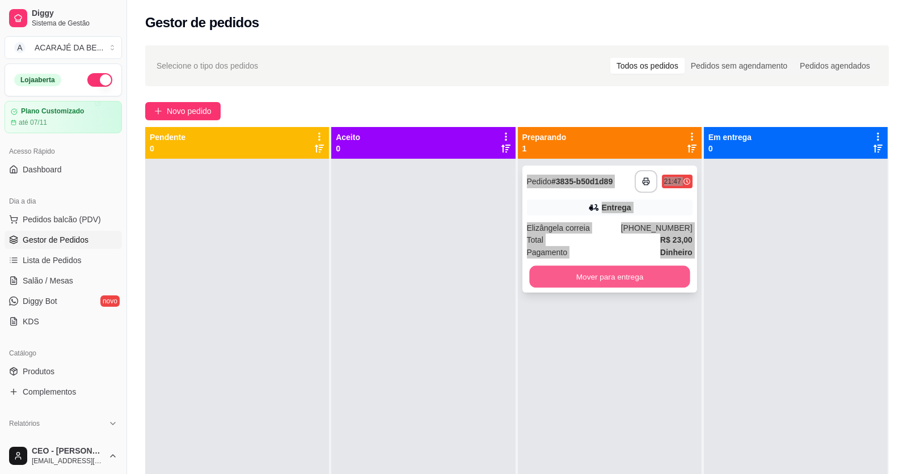
click at [580, 274] on button "Mover para entrega" at bounding box center [609, 277] width 160 height 22
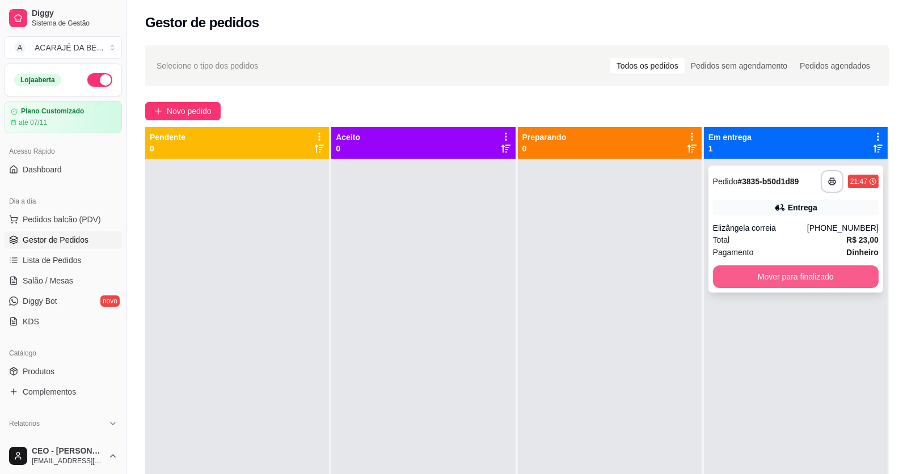
click at [731, 280] on button "Mover para finalizado" at bounding box center [796, 276] width 166 height 23
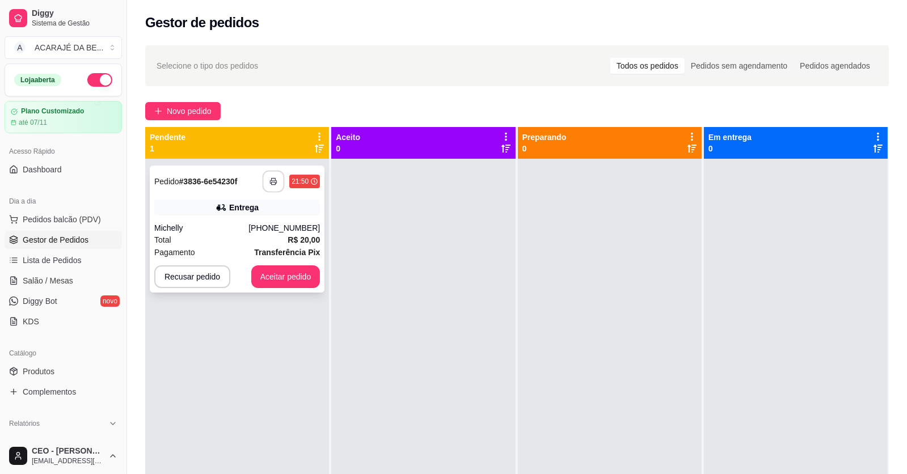
click at [266, 180] on button "button" at bounding box center [273, 182] width 22 height 22
click at [268, 270] on button "Aceitar pedido" at bounding box center [285, 277] width 67 height 22
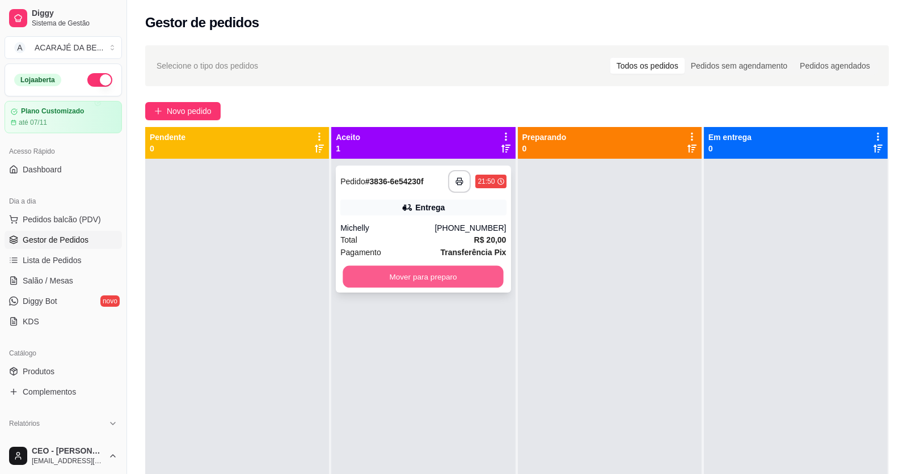
click at [392, 269] on button "Mover para preparo" at bounding box center [423, 277] width 160 height 22
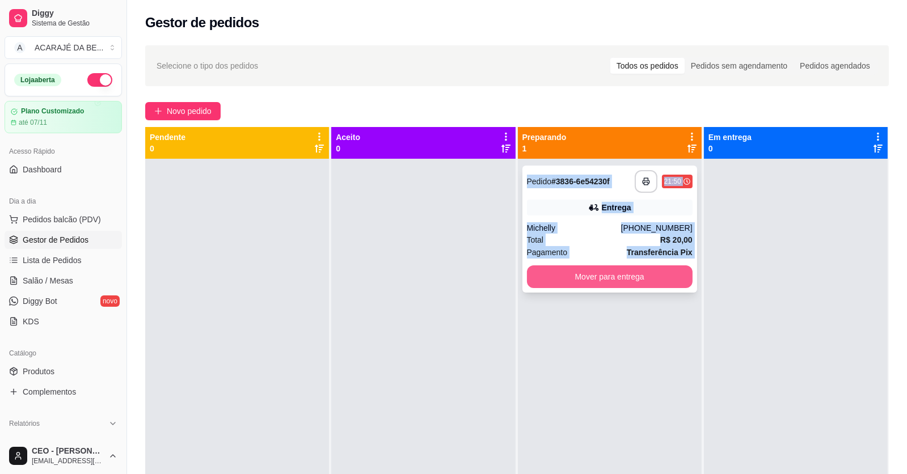
click at [605, 280] on button "Mover para entrega" at bounding box center [610, 276] width 166 height 23
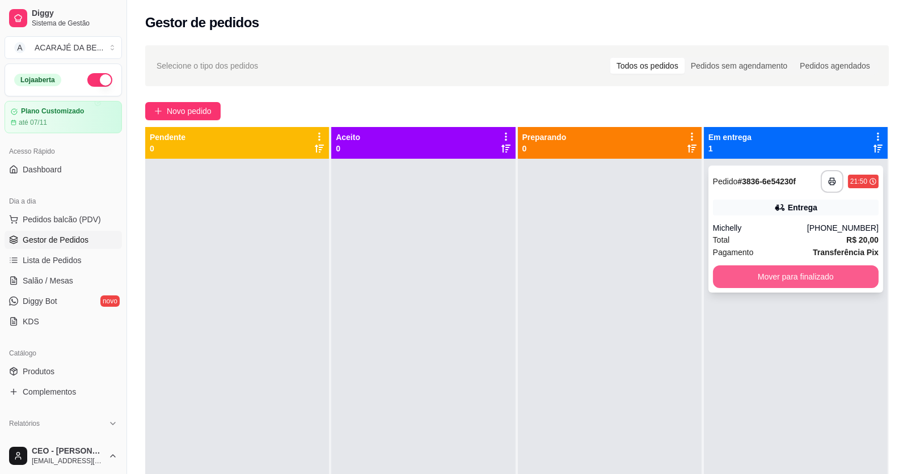
click at [739, 272] on button "Mover para finalizado" at bounding box center [796, 276] width 166 height 23
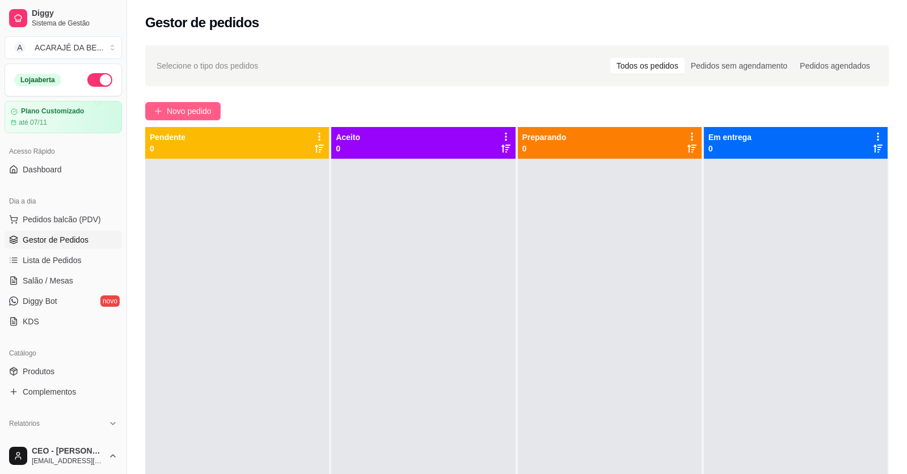
click at [192, 113] on span "Novo pedido" at bounding box center [189, 111] width 45 height 12
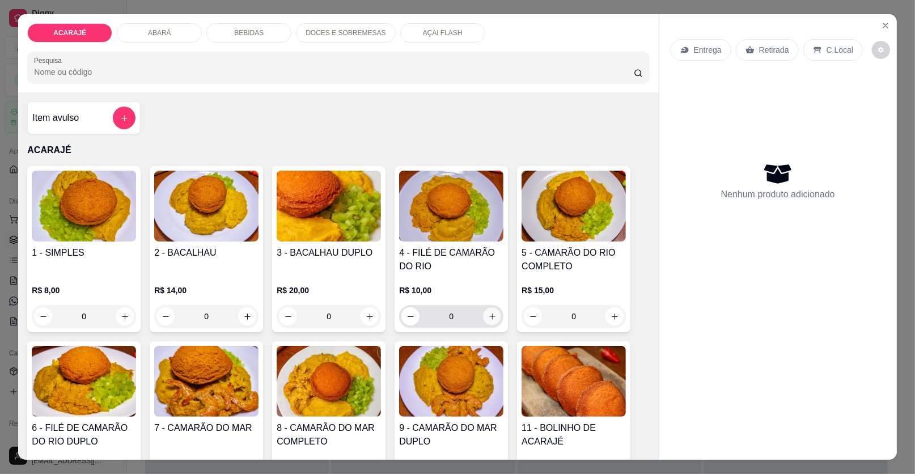
click at [488, 316] on icon "increase-product-quantity" at bounding box center [492, 316] width 9 height 9
type input "1"
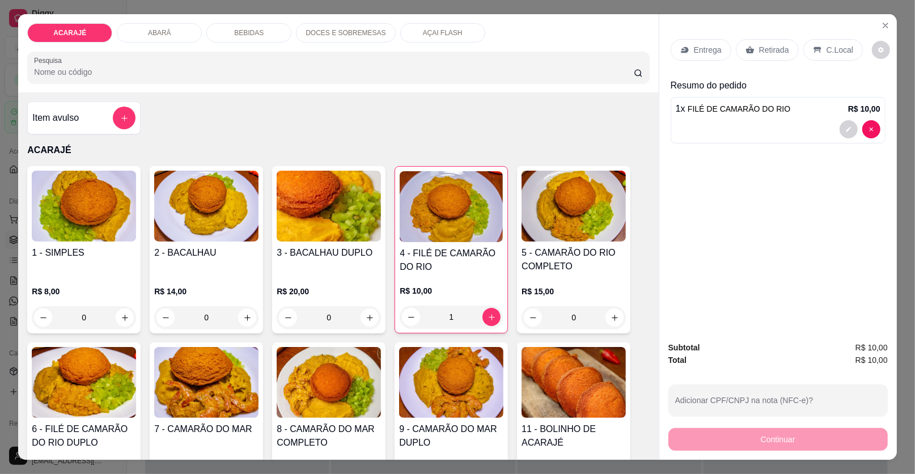
click at [717, 49] on div "Entrega" at bounding box center [701, 50] width 61 height 22
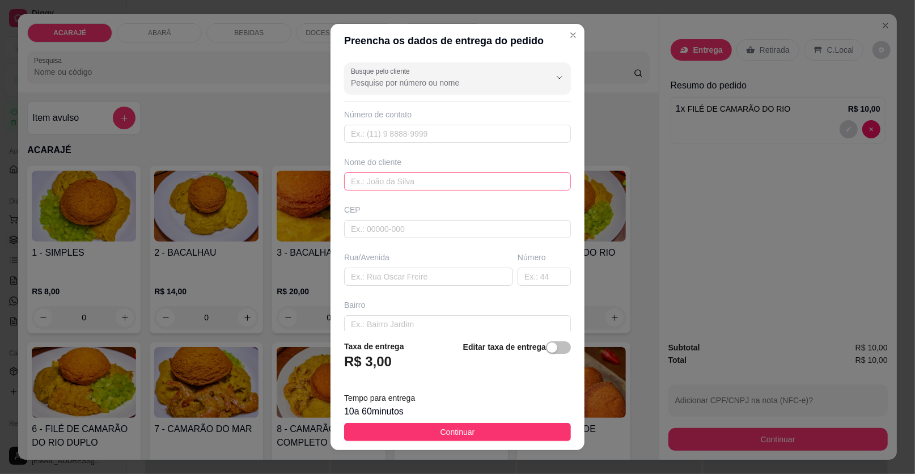
drag, startPoint x: 445, startPoint y: 192, endPoint x: 445, endPoint y: 183, distance: 9.1
click at [445, 183] on div "Busque pelo cliente Número de contato Nome do cliente CEP Rua/Avenida Número Ba…" at bounding box center [458, 194] width 254 height 273
click at [445, 183] on input "text" at bounding box center [457, 181] width 227 height 18
type input "camila"
paste input "severiano costa n 55"
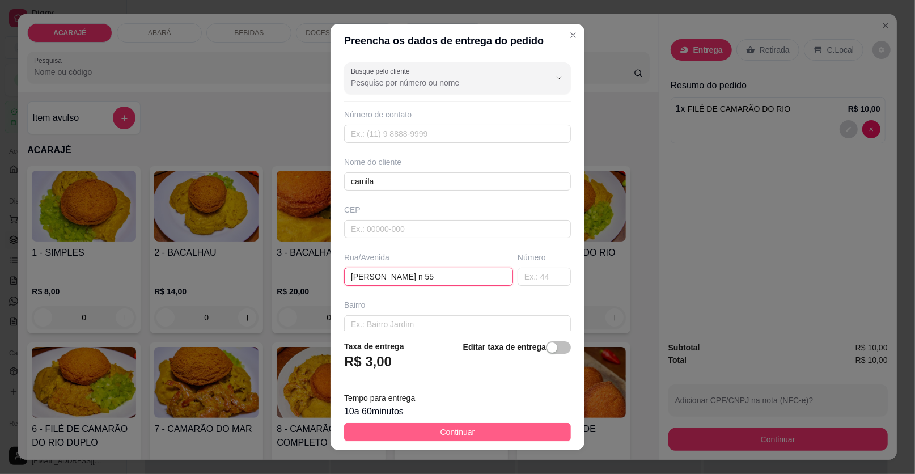
type input "severiano costa n 55"
click at [474, 437] on button "Continuar" at bounding box center [457, 432] width 227 height 18
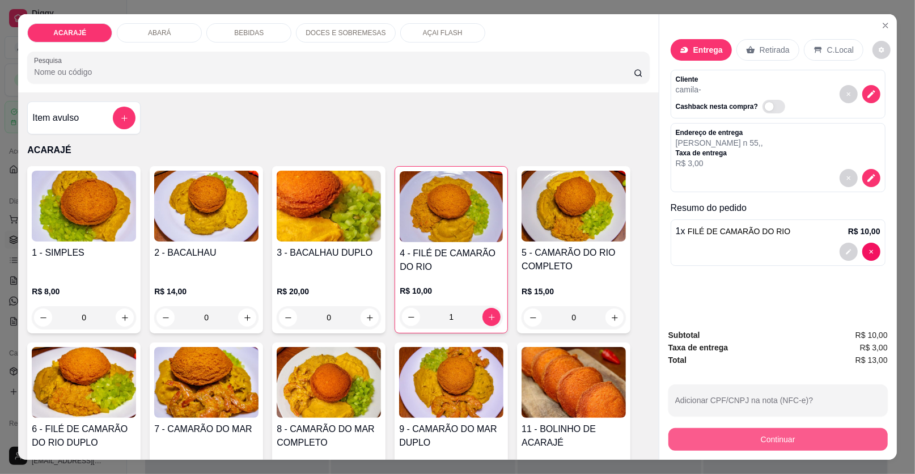
click at [748, 435] on button "Continuar" at bounding box center [777, 439] width 219 height 23
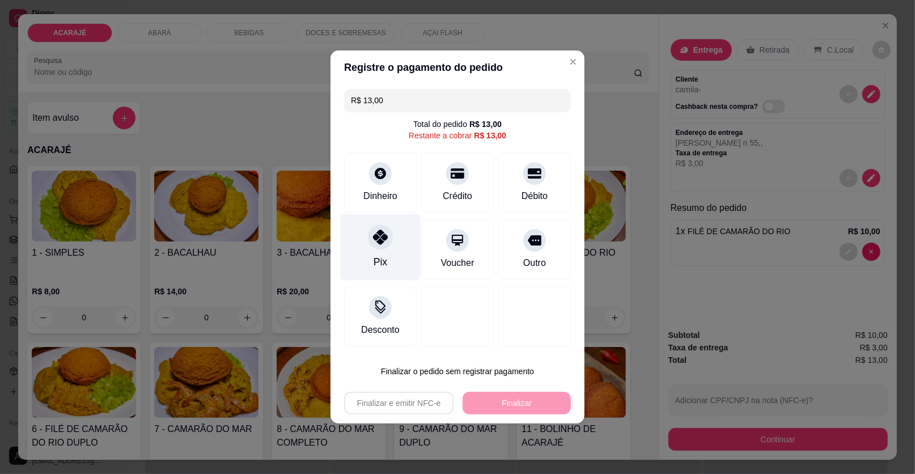
click at [368, 256] on div "Pix" at bounding box center [381, 247] width 80 height 66
type input "R$ 0,00"
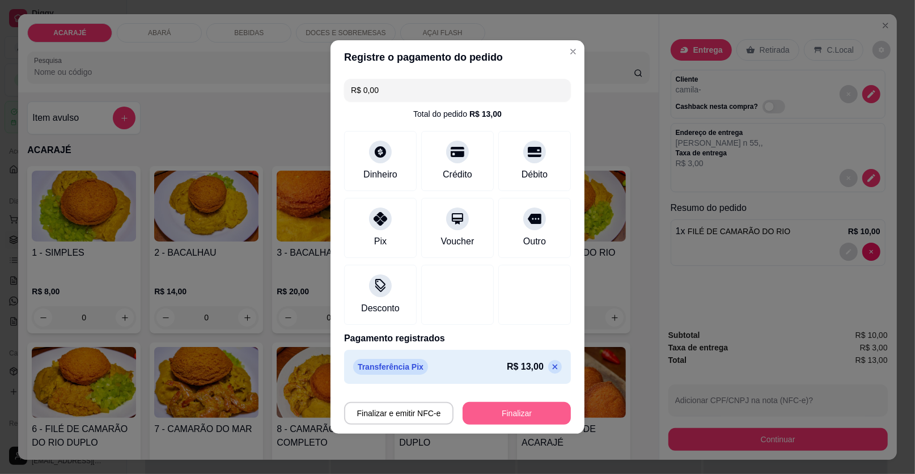
click at [502, 417] on button "Finalizar" at bounding box center [517, 413] width 108 height 23
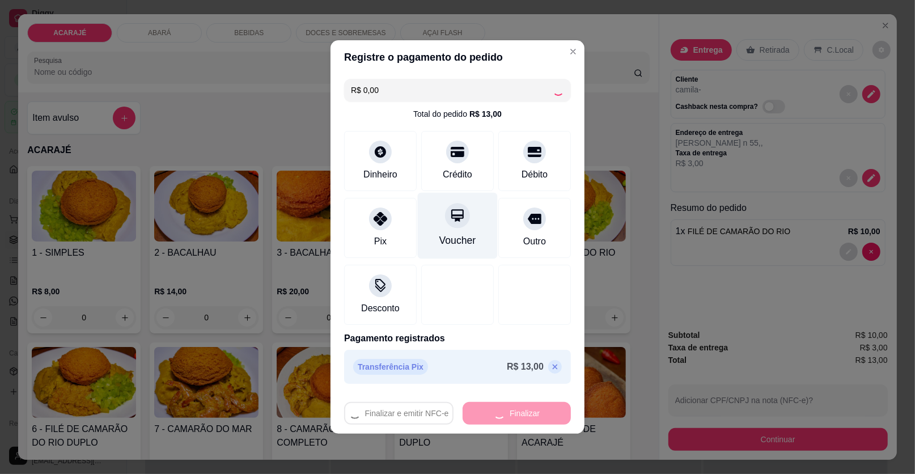
type input "0"
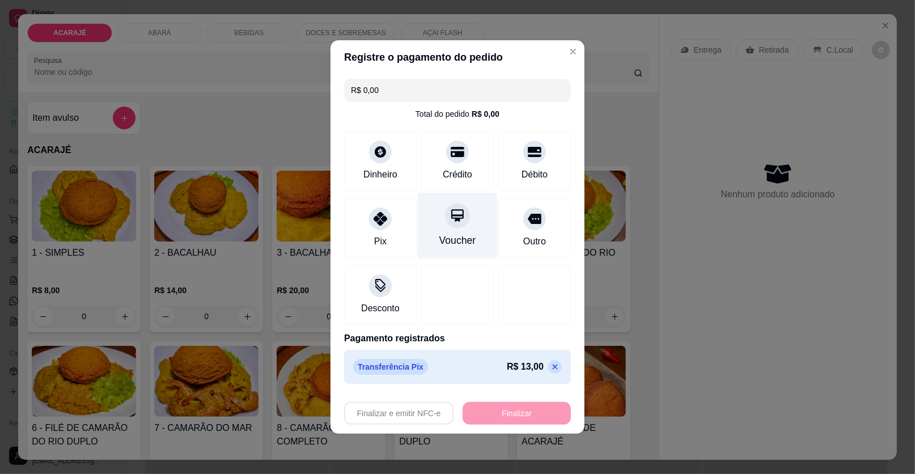
type input "-R$ 13,00"
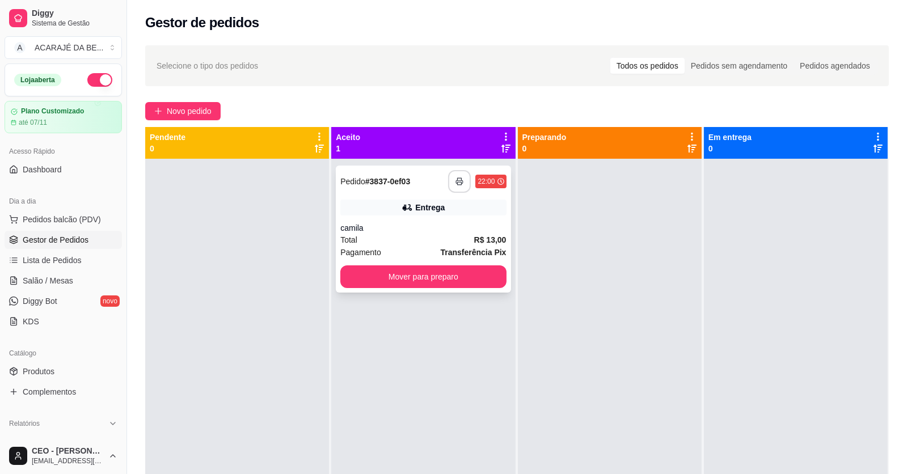
click at [455, 182] on icon "button" at bounding box center [459, 181] width 8 height 8
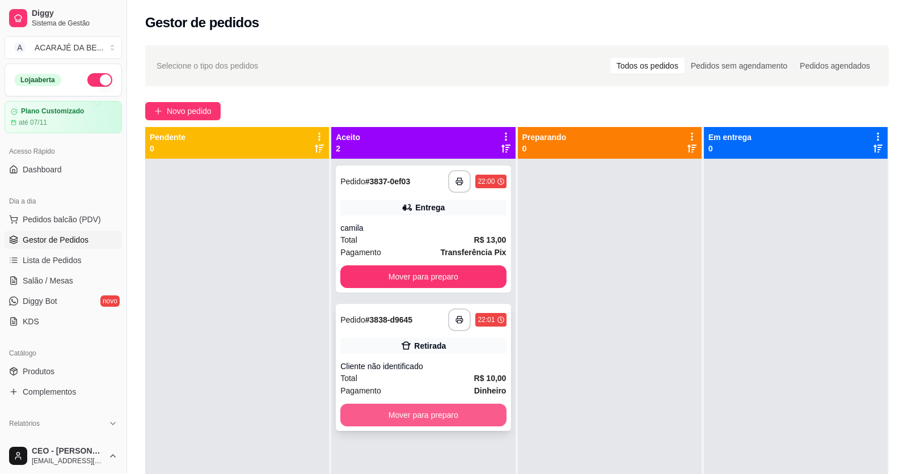
click at [427, 414] on button "Mover para preparo" at bounding box center [423, 415] width 166 height 23
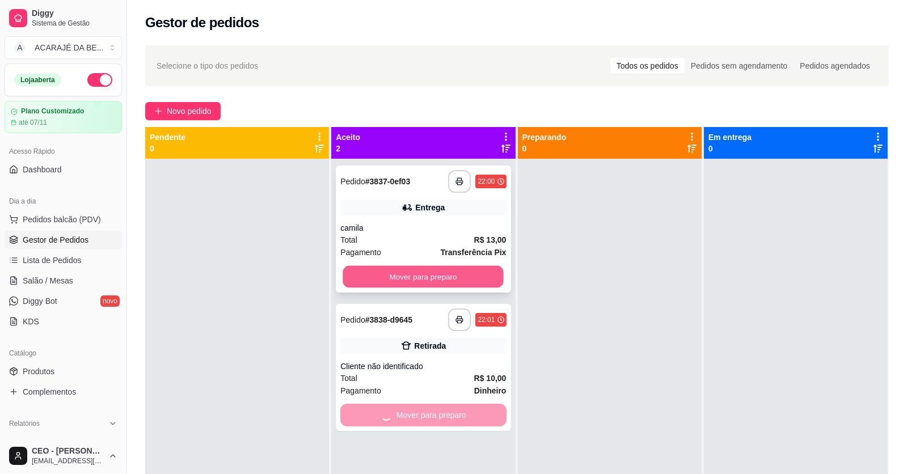
click at [430, 280] on button "Mover para preparo" at bounding box center [423, 277] width 160 height 22
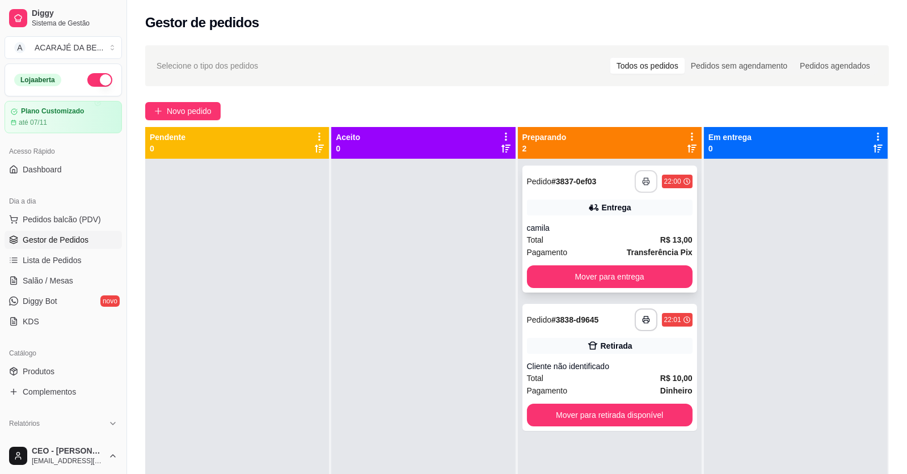
click at [634, 179] on button "button" at bounding box center [645, 181] width 23 height 23
click at [591, 280] on button "Mover para entrega" at bounding box center [609, 277] width 160 height 22
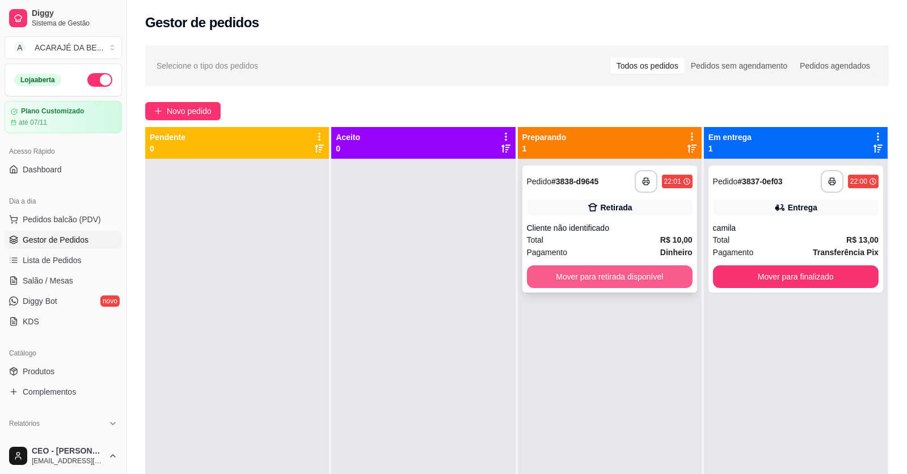
click at [602, 280] on button "Mover para retirada disponível" at bounding box center [610, 276] width 166 height 23
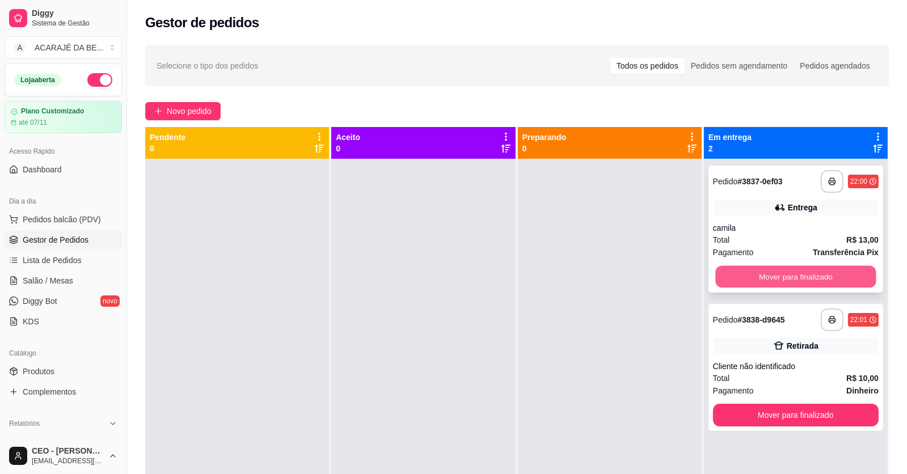
click at [802, 281] on button "Mover para finalizado" at bounding box center [795, 277] width 160 height 22
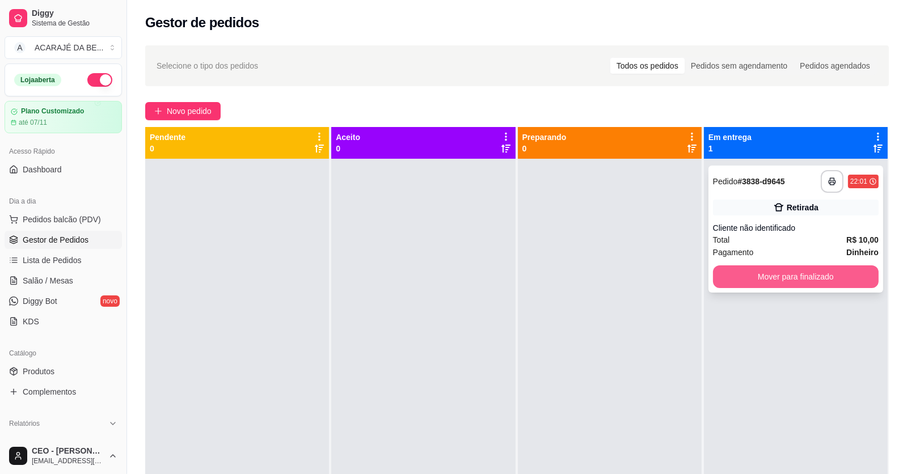
click at [801, 278] on button "Mover para finalizado" at bounding box center [796, 276] width 166 height 23
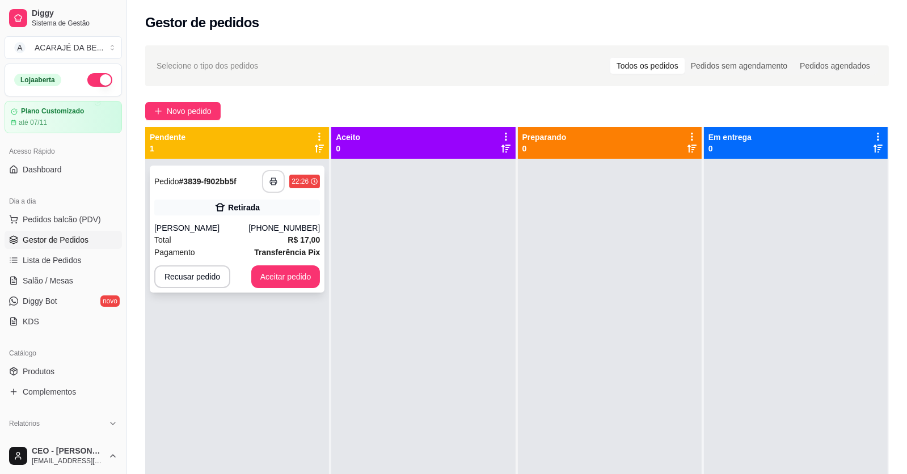
click at [275, 172] on button "button" at bounding box center [273, 181] width 23 height 23
click at [298, 278] on button "Aceitar pedido" at bounding box center [285, 277] width 67 height 22
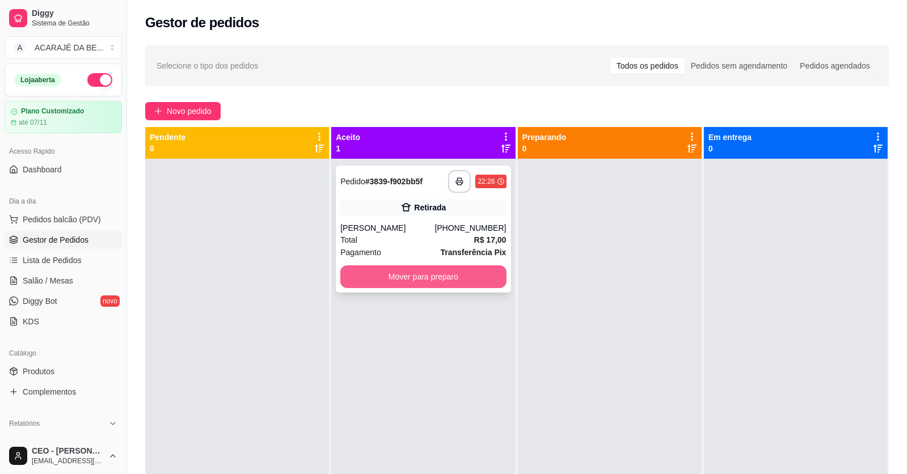
click at [469, 283] on button "Mover para preparo" at bounding box center [423, 276] width 166 height 23
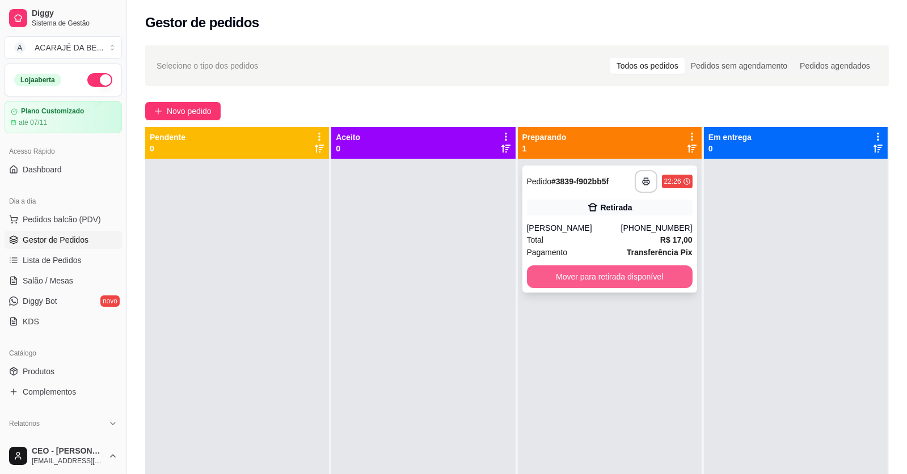
click at [622, 280] on button "Mover para retirada disponível" at bounding box center [610, 276] width 166 height 23
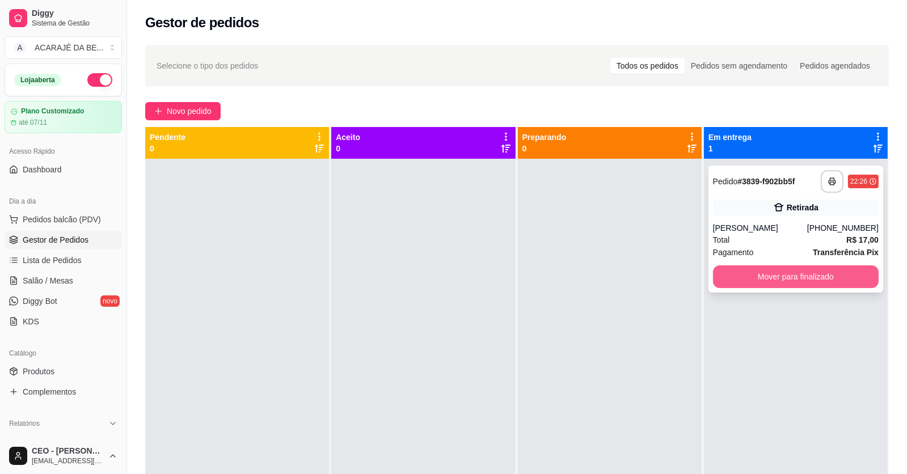
click at [759, 274] on button "Mover para finalizado" at bounding box center [796, 276] width 166 height 23
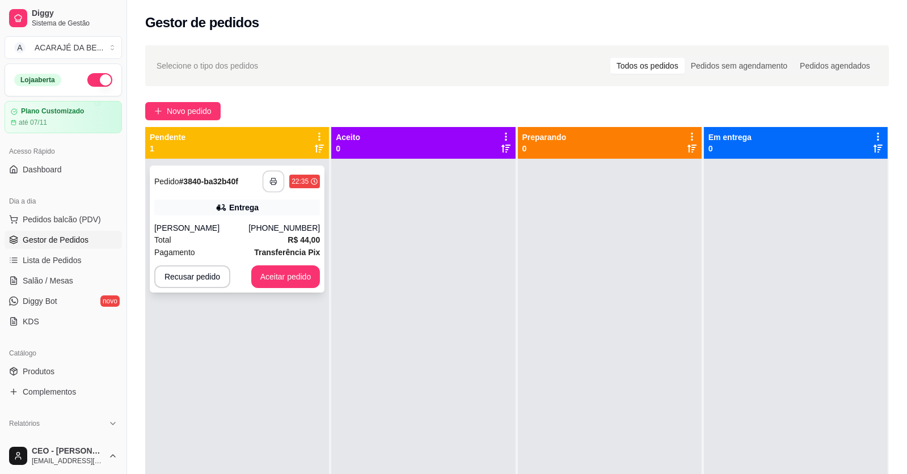
click at [277, 188] on button "button" at bounding box center [273, 182] width 22 height 22
click at [278, 270] on button "Aceitar pedido" at bounding box center [285, 276] width 69 height 23
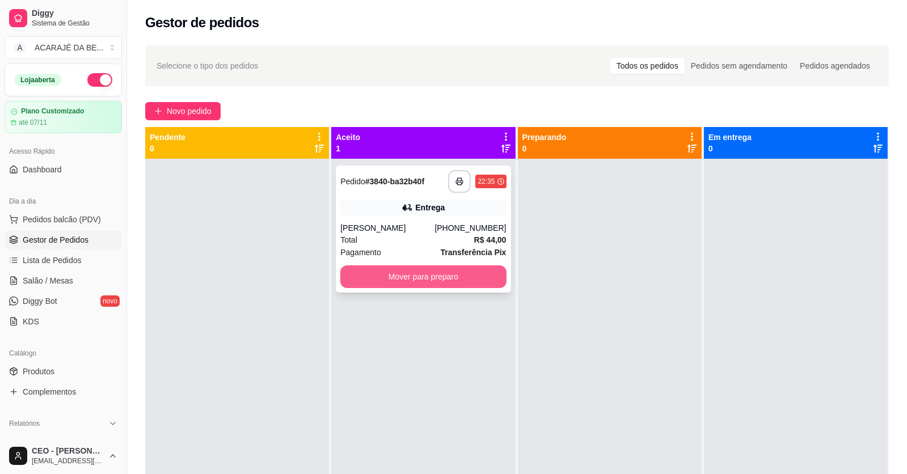
click at [356, 278] on button "Mover para preparo" at bounding box center [423, 276] width 166 height 23
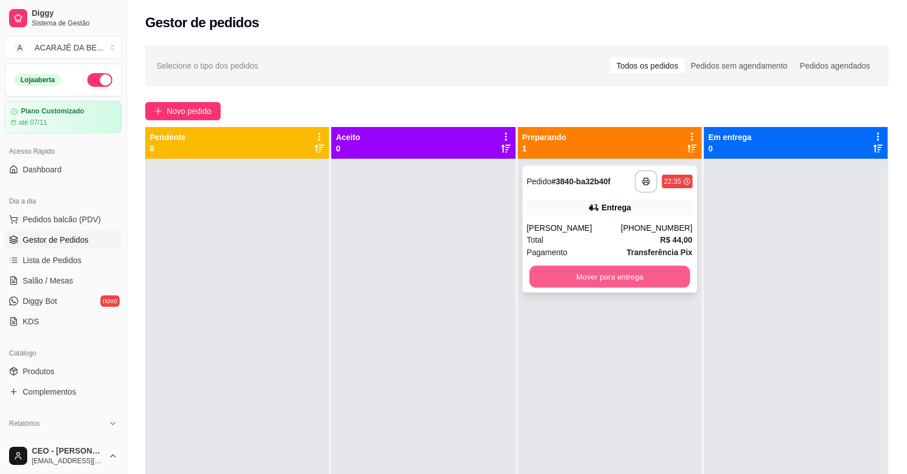
click at [574, 272] on button "Mover para entrega" at bounding box center [609, 277] width 160 height 22
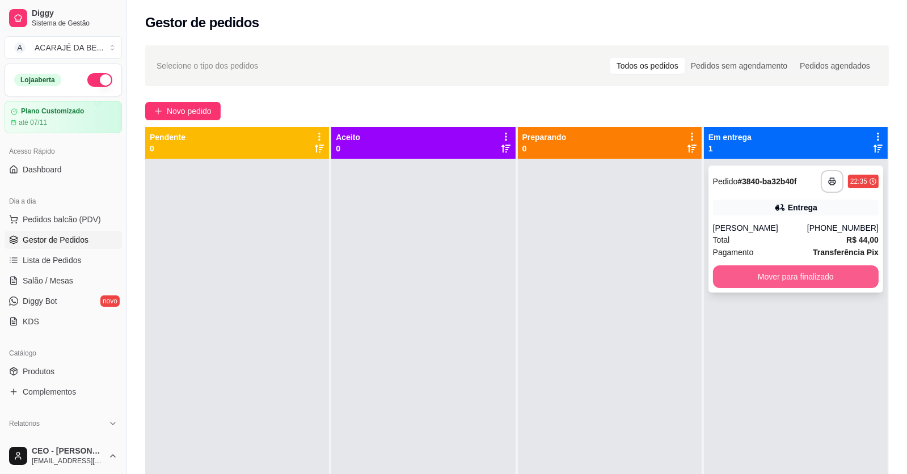
click at [725, 285] on button "Mover para finalizado" at bounding box center [796, 276] width 166 height 23
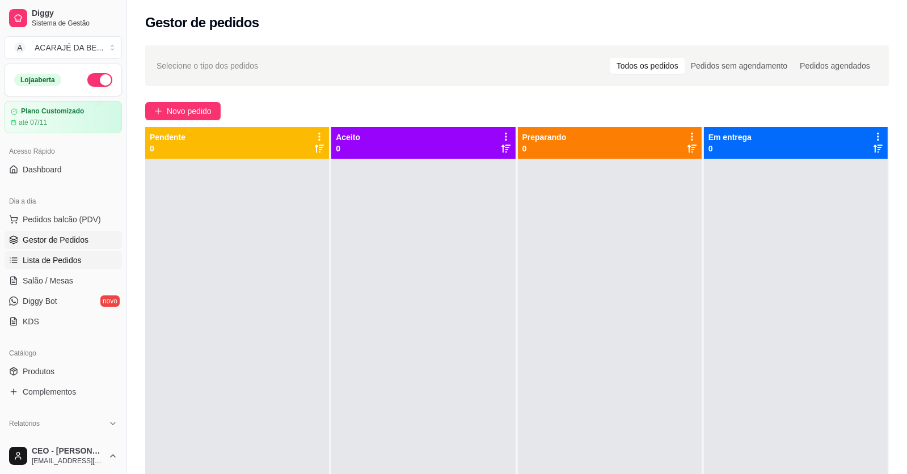
click at [20, 251] on link "Lista de Pedidos" at bounding box center [63, 260] width 117 height 18
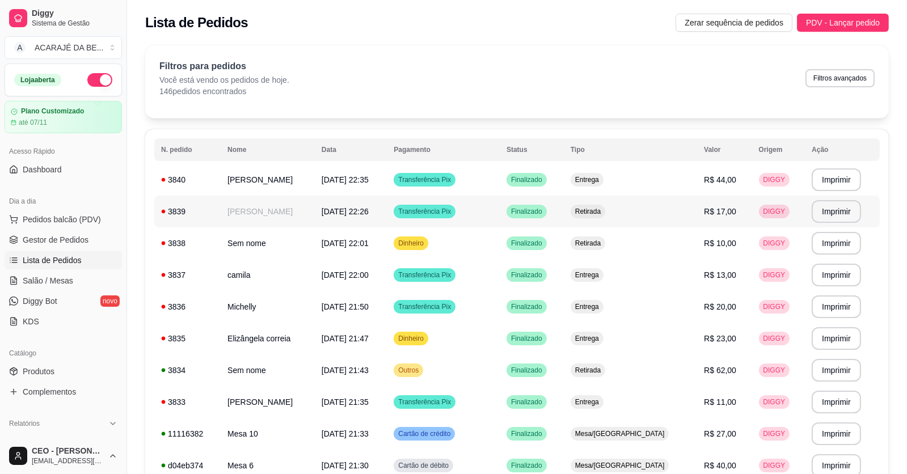
click at [279, 211] on td "Ricardo pintor" at bounding box center [268, 212] width 94 height 32
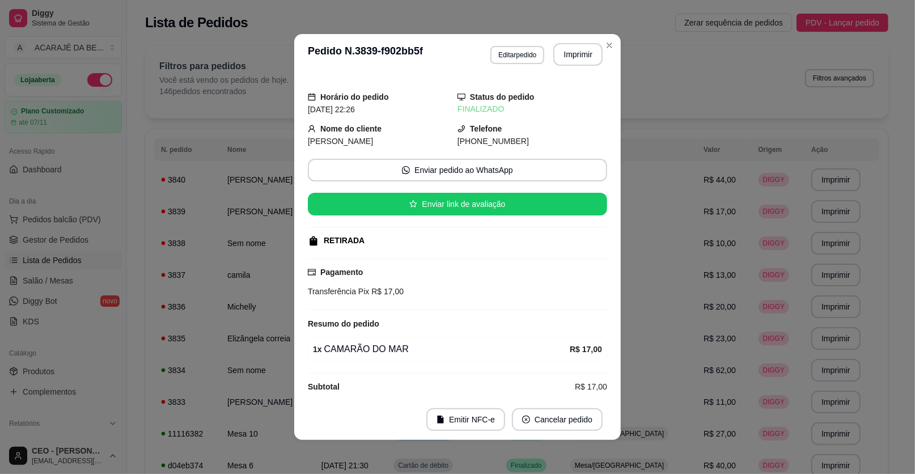
click at [614, 46] on div "**********" at bounding box center [457, 237] width 915 height 474
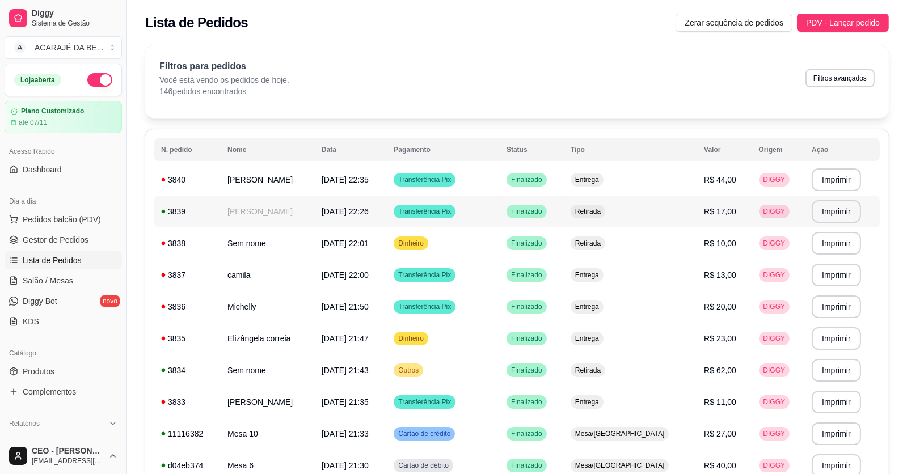
click at [308, 199] on td "Ricardo pintor" at bounding box center [268, 212] width 94 height 32
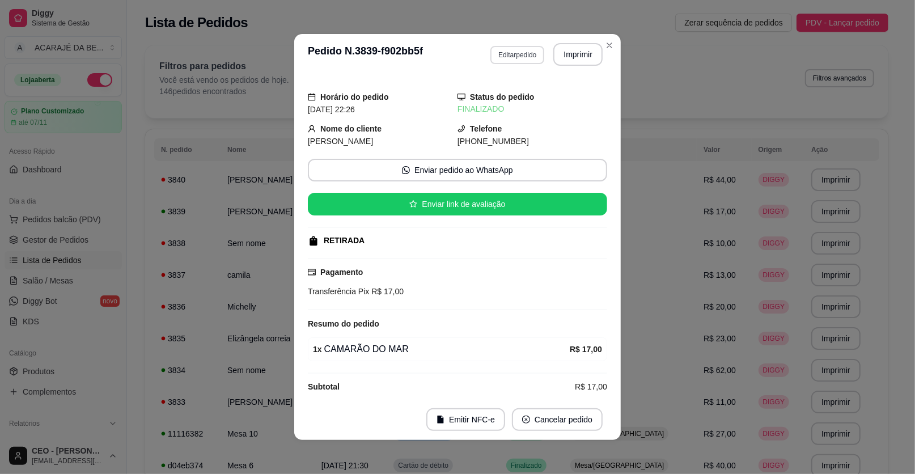
click at [520, 59] on button "Editar pedido" at bounding box center [517, 55] width 54 height 18
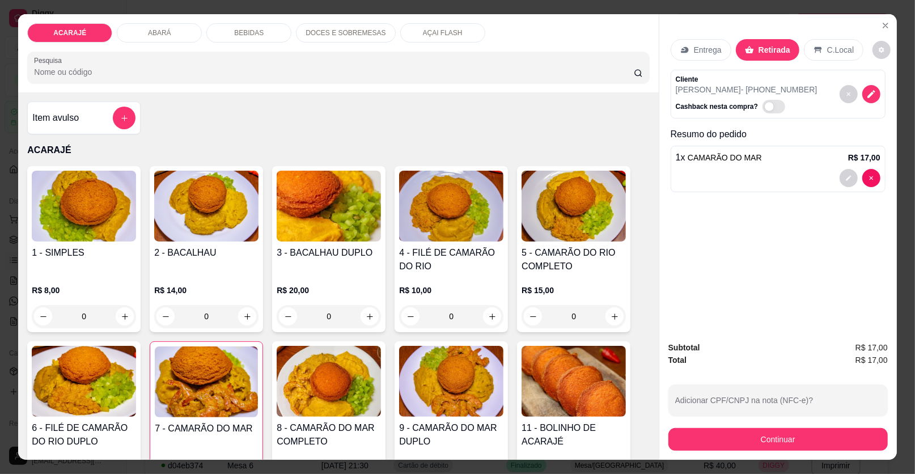
click at [702, 46] on p "Entrega" at bounding box center [708, 49] width 28 height 11
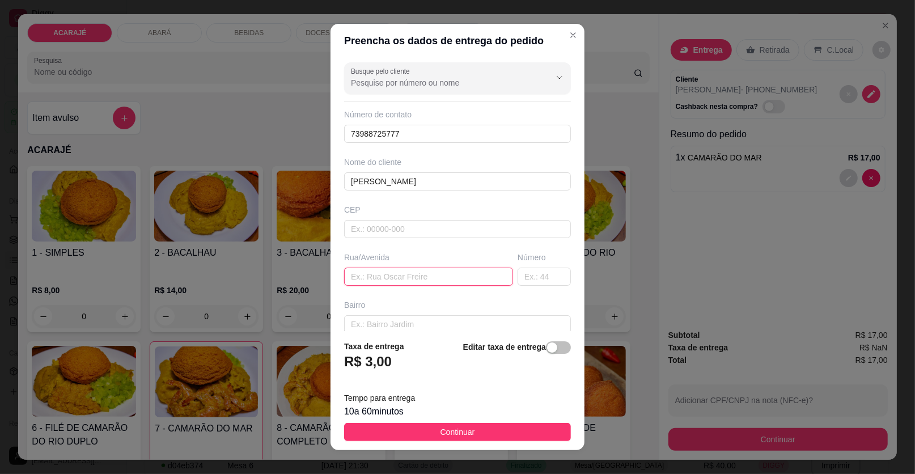
click at [396, 277] on input "text" at bounding box center [428, 277] width 169 height 18
paste input "rua 03 bairro relíquia número 68"
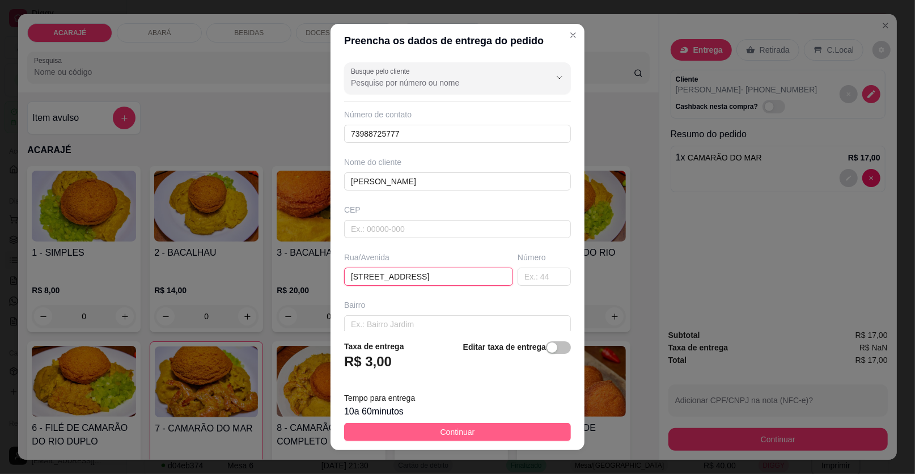
type input "rua 03 bairro relíquia número 68"
click at [474, 434] on button "Continuar" at bounding box center [457, 432] width 227 height 18
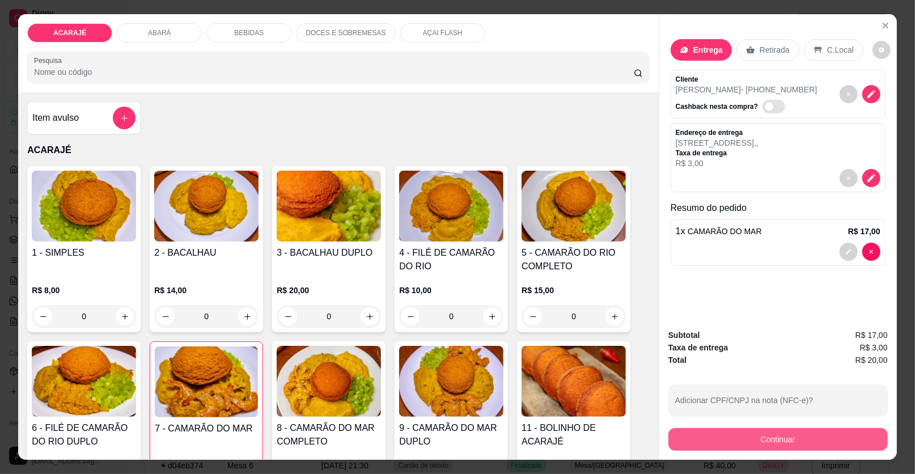
click at [861, 430] on button "Continuar" at bounding box center [777, 439] width 219 height 23
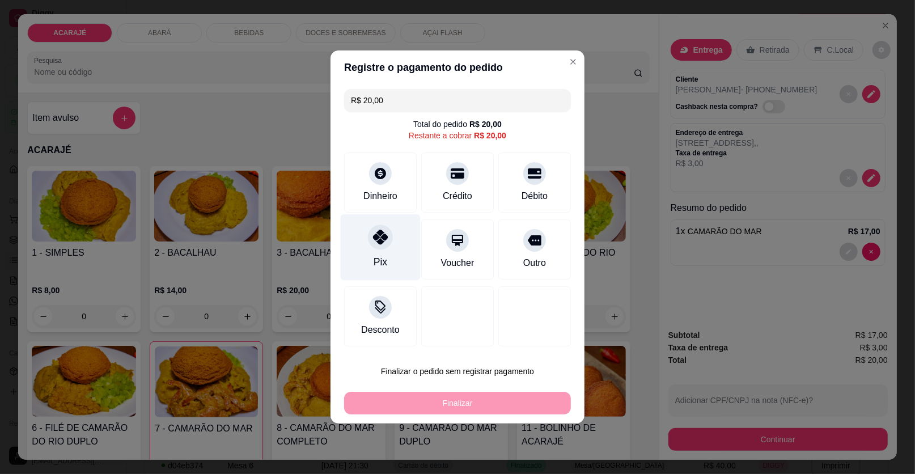
click at [361, 256] on div "Pix" at bounding box center [381, 247] width 80 height 66
type input "R$ 0,00"
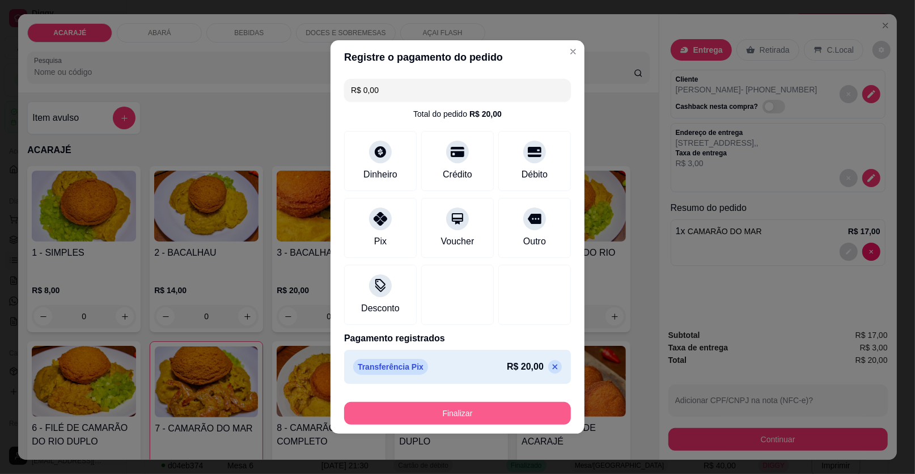
click at [405, 412] on button "Finalizar" at bounding box center [457, 413] width 227 height 23
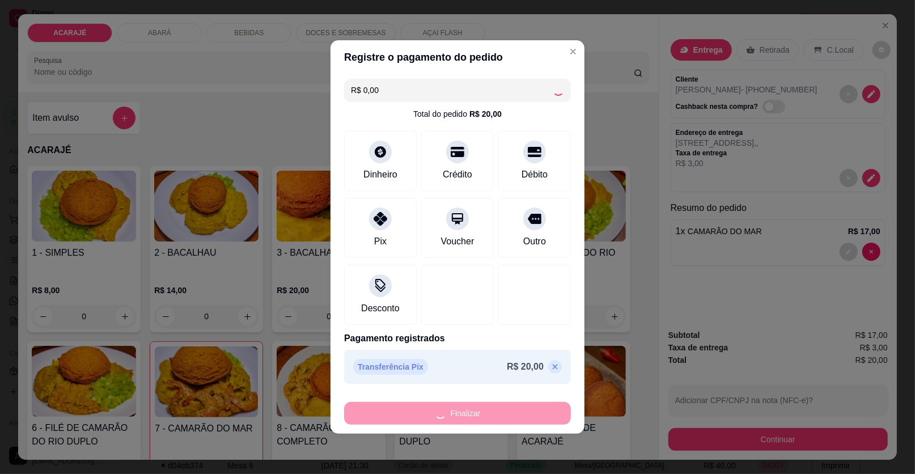
type input "0"
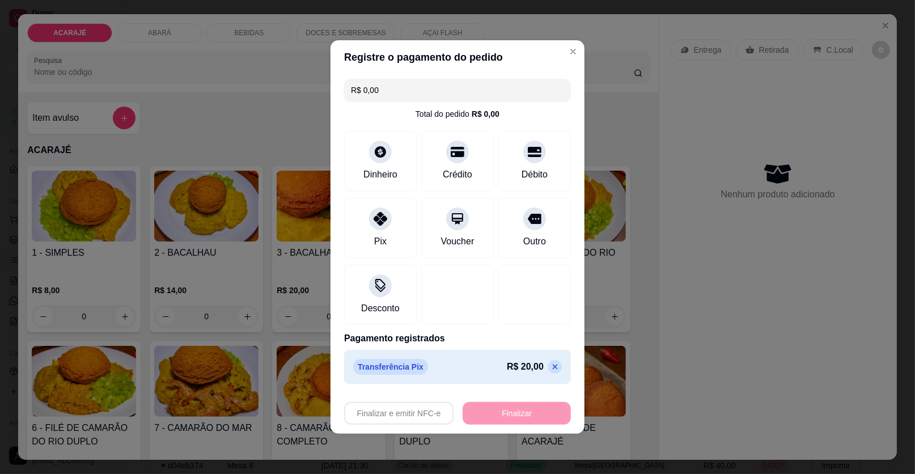
type input "-R$ 20,00"
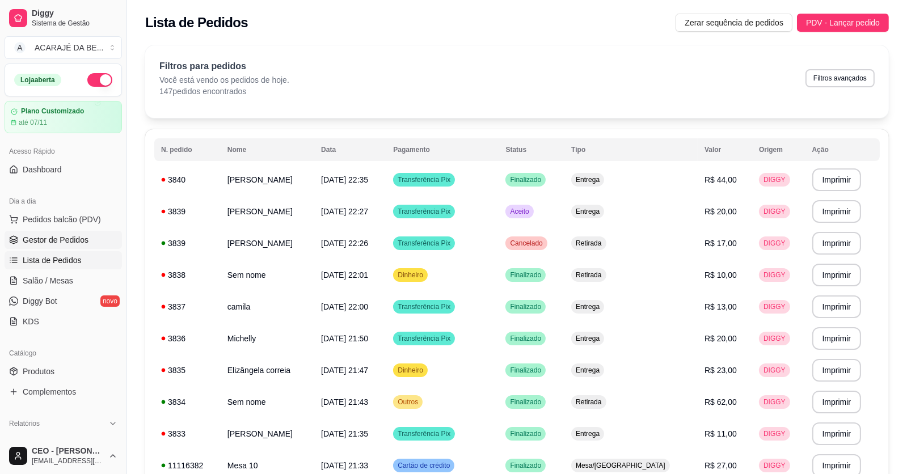
click at [35, 241] on span "Gestor de Pedidos" at bounding box center [56, 239] width 66 height 11
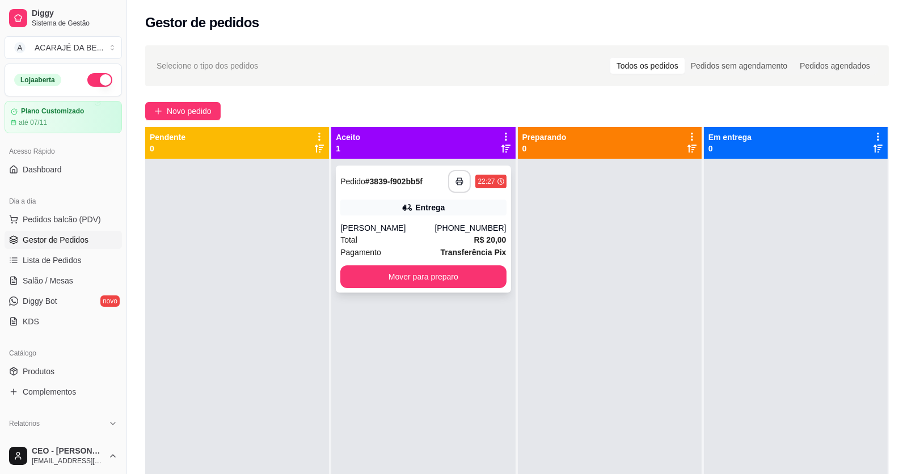
click at [455, 184] on icon "button" at bounding box center [459, 181] width 8 height 8
click at [426, 279] on button "Mover para preparo" at bounding box center [423, 276] width 166 height 23
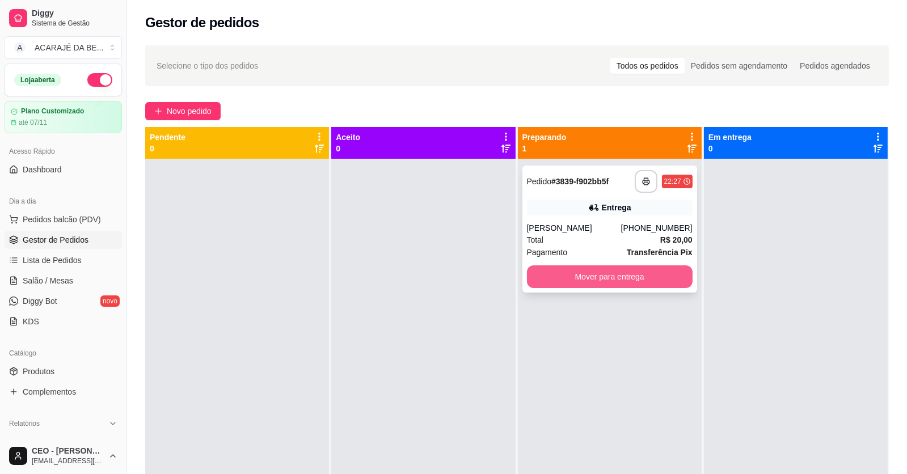
click at [565, 273] on button "Mover para entrega" at bounding box center [610, 276] width 166 height 23
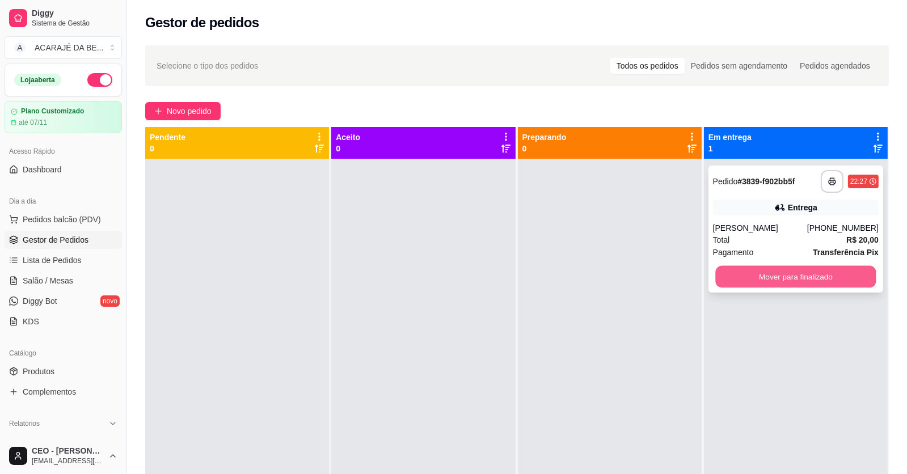
click at [816, 286] on button "Mover para finalizado" at bounding box center [795, 277] width 160 height 22
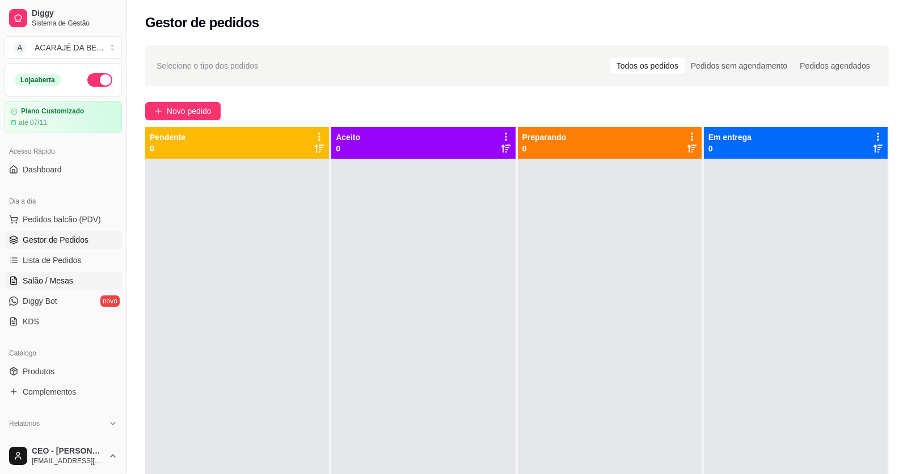
click at [49, 283] on span "Salão / Mesas" at bounding box center [48, 280] width 50 height 11
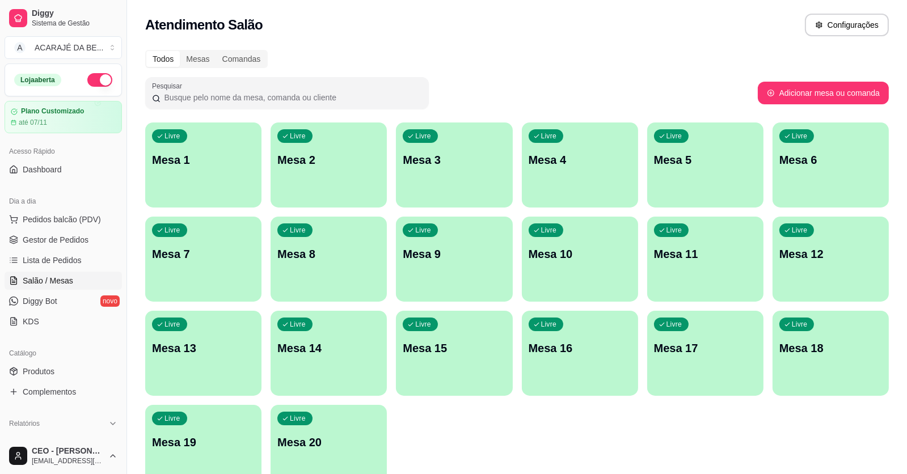
click at [469, 143] on div "Livre Mesa 3" at bounding box center [454, 157] width 116 height 71
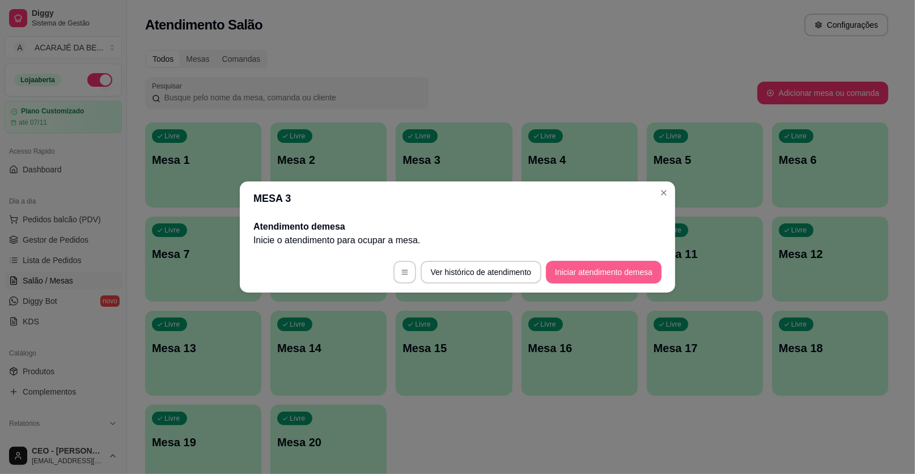
click at [573, 274] on button "Iniciar atendimento de mesa" at bounding box center [604, 272] width 116 height 23
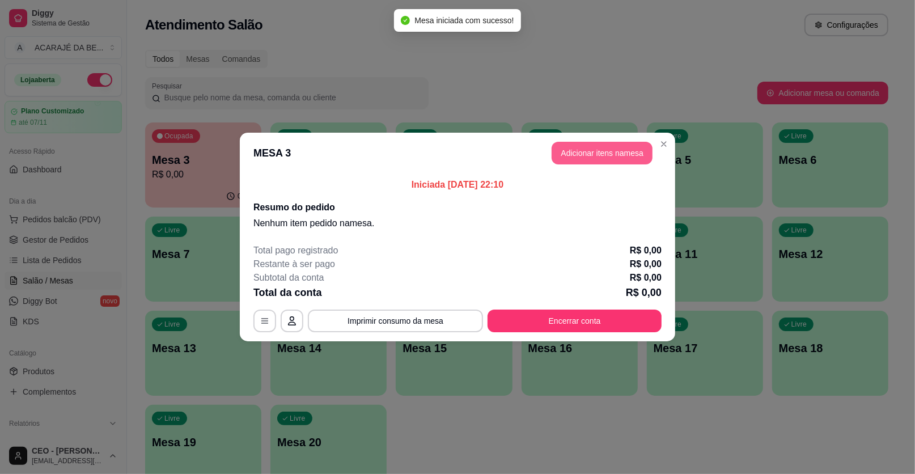
click at [596, 151] on button "Adicionar itens na mesa" at bounding box center [602, 153] width 101 height 23
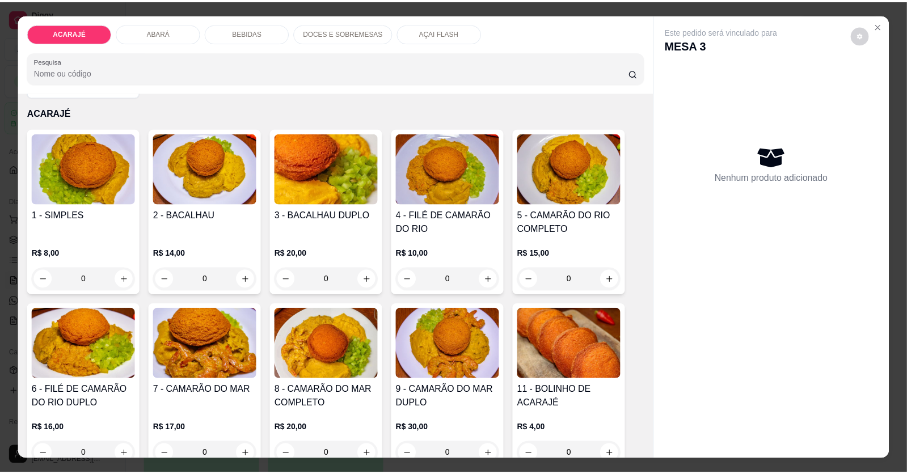
scroll to position [56, 0]
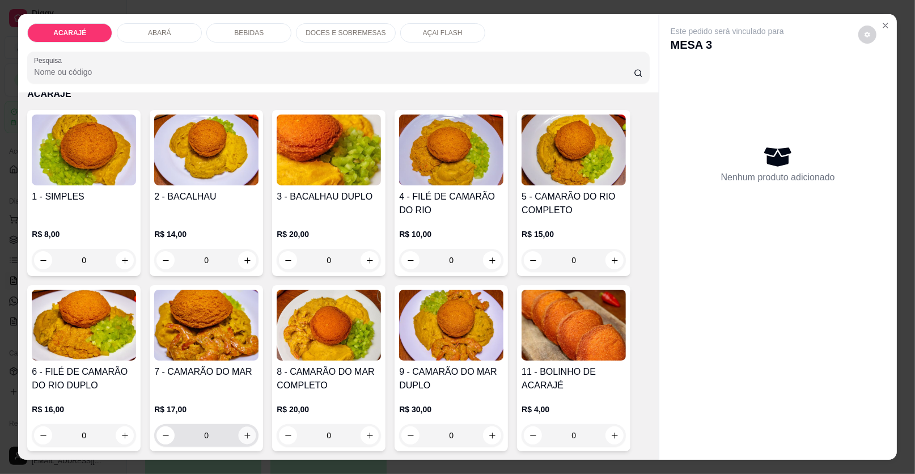
click at [243, 438] on icon "increase-product-quantity" at bounding box center [247, 435] width 9 height 9
type input "1"
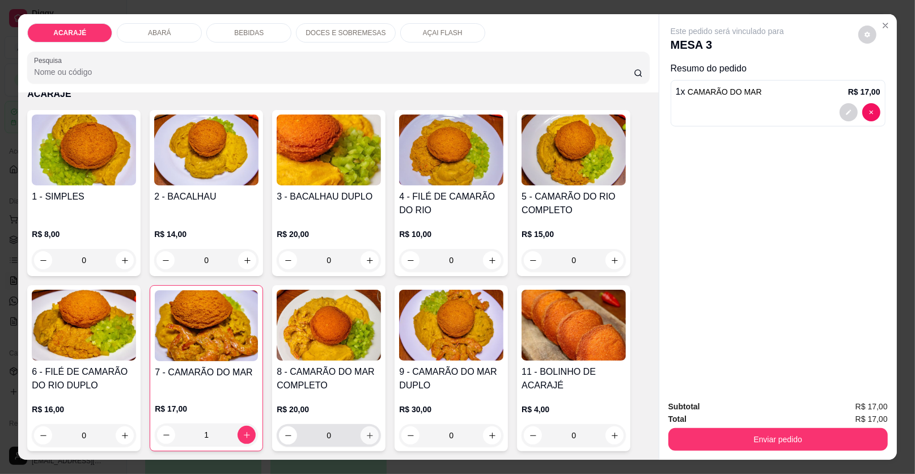
click at [368, 439] on button "increase-product-quantity" at bounding box center [370, 435] width 18 height 18
type input "1"
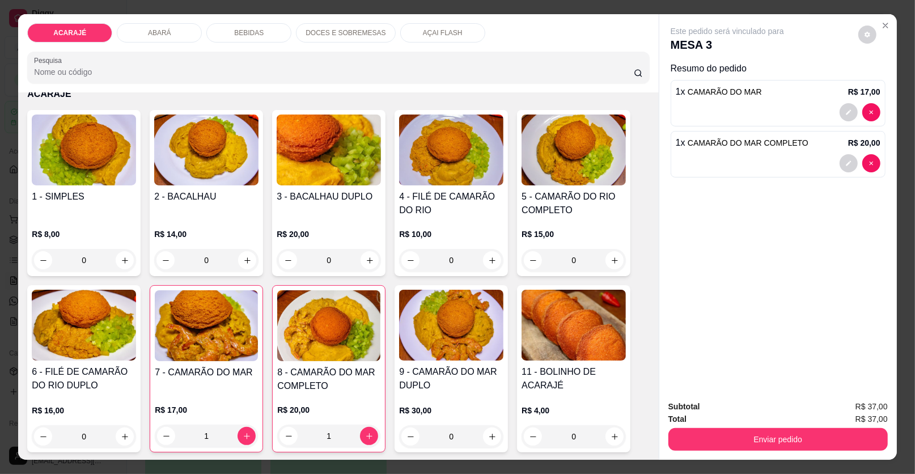
click at [753, 452] on div "Subtotal R$ 37,00 Total R$ 37,00 Enviar pedido" at bounding box center [778, 425] width 238 height 69
click at [753, 441] on button "Enviar pedido" at bounding box center [777, 439] width 219 height 23
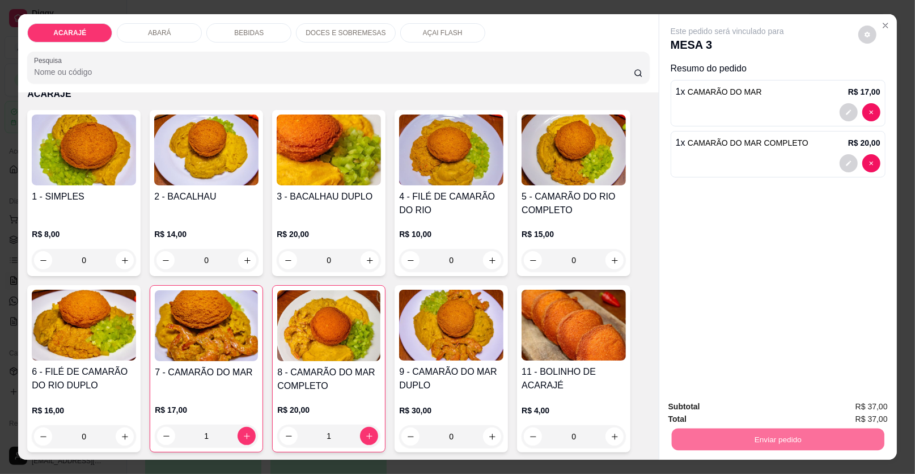
click at [844, 404] on button "Enviar pedido" at bounding box center [858, 412] width 64 height 22
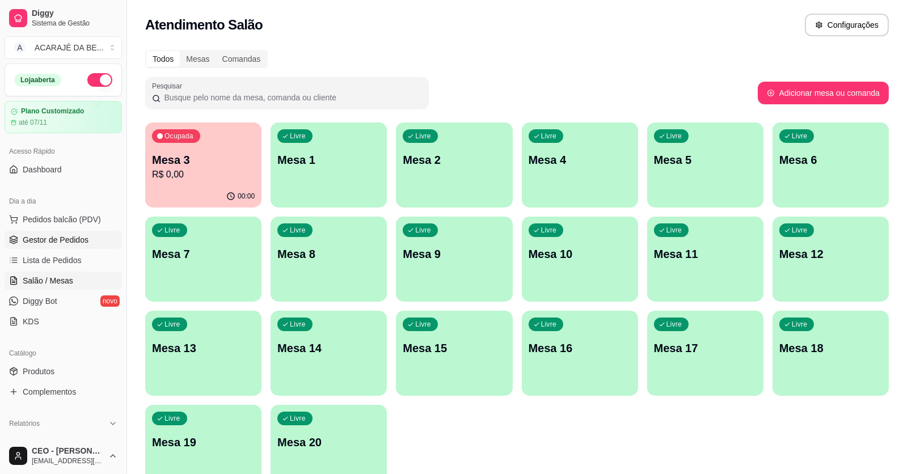
click at [56, 234] on span "Gestor de Pedidos" at bounding box center [56, 239] width 66 height 11
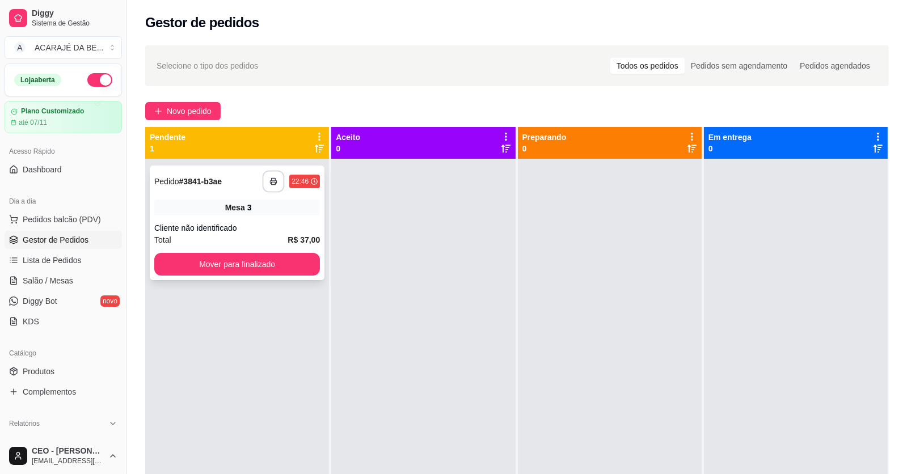
click at [263, 181] on button "button" at bounding box center [273, 182] width 22 height 22
click at [216, 264] on button "Mover para finalizado" at bounding box center [237, 264] width 166 height 23
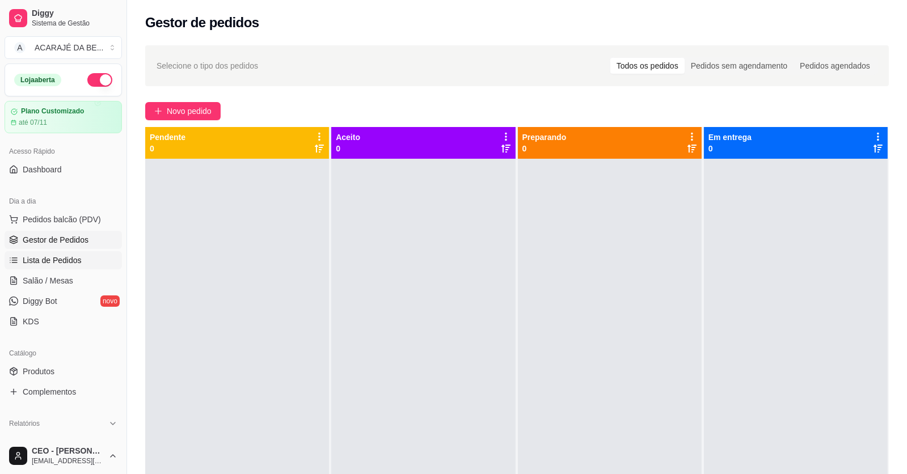
click at [62, 260] on span "Lista de Pedidos" at bounding box center [52, 260] width 59 height 11
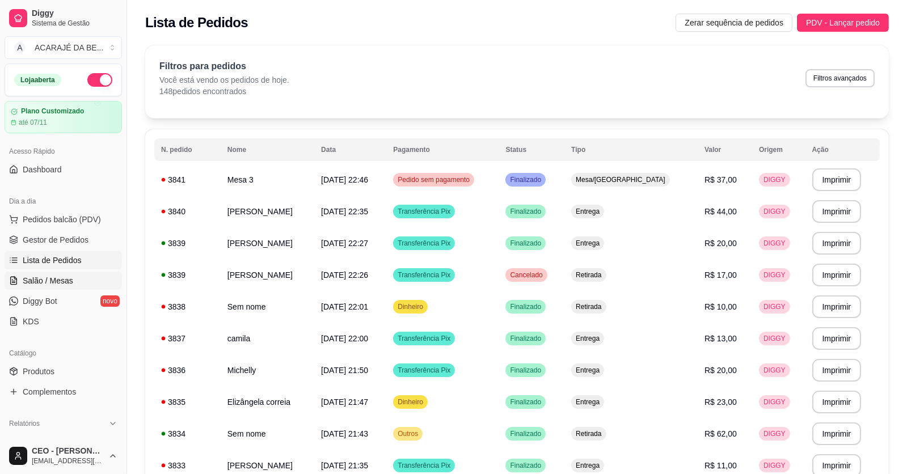
click at [53, 280] on span "Salão / Mesas" at bounding box center [48, 280] width 50 height 11
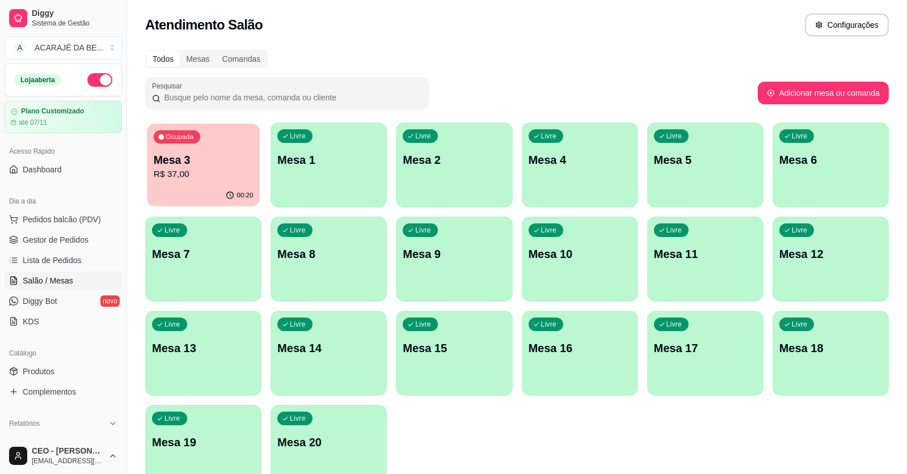
click at [197, 157] on p "Mesa 3" at bounding box center [204, 160] width 100 height 15
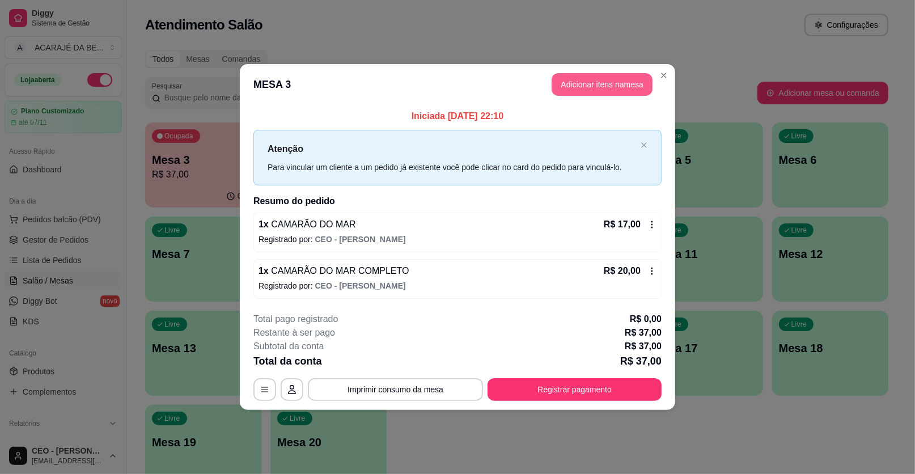
click at [603, 86] on button "Adicionar itens na mesa" at bounding box center [602, 84] width 101 height 23
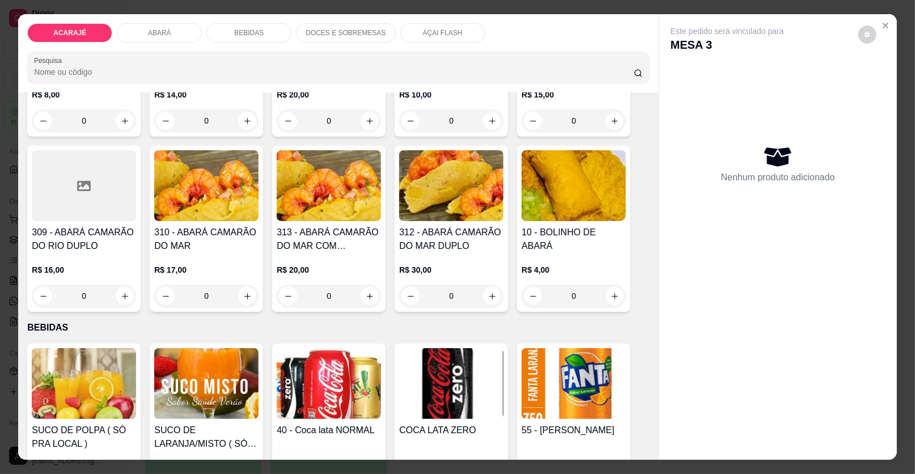
scroll to position [566, 0]
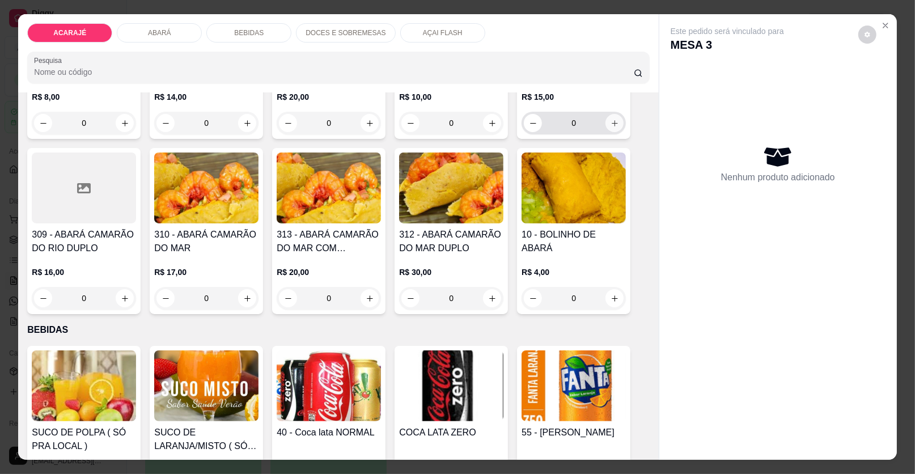
click at [611, 119] on icon "increase-product-quantity" at bounding box center [615, 123] width 9 height 9
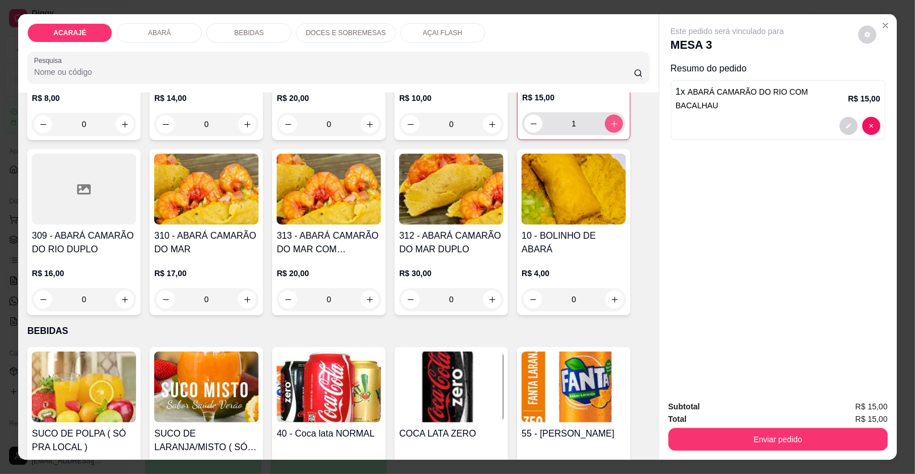
type input "1"
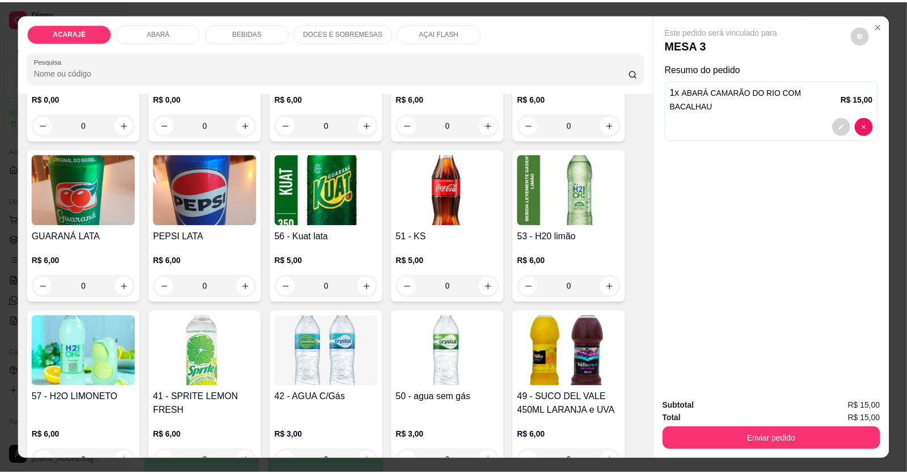
scroll to position [964, 0]
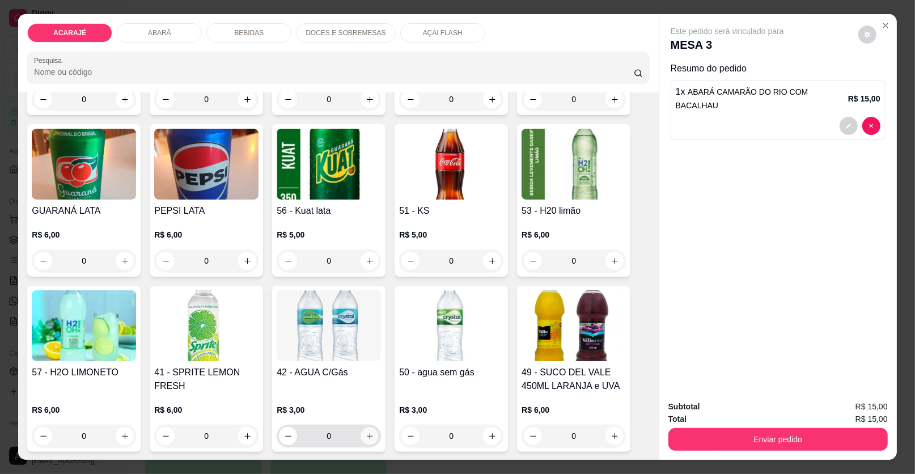
click at [370, 435] on button "increase-product-quantity" at bounding box center [370, 436] width 18 height 18
type input "1"
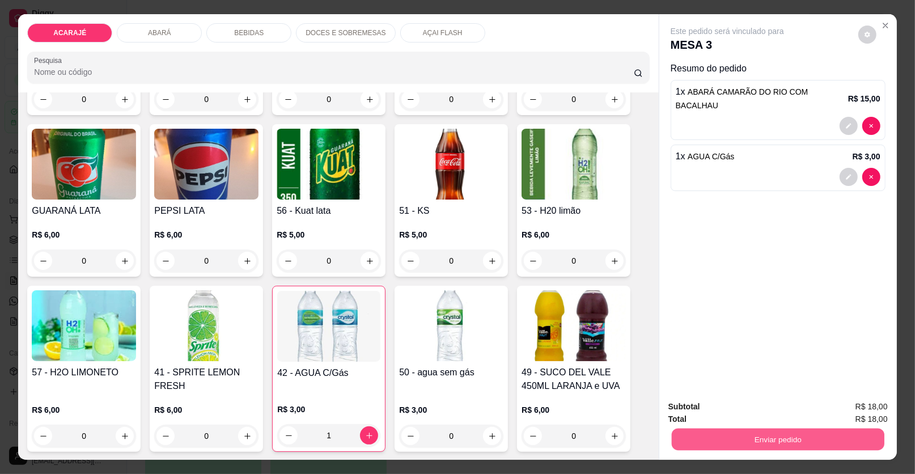
click at [727, 437] on button "Enviar pedido" at bounding box center [778, 440] width 213 height 22
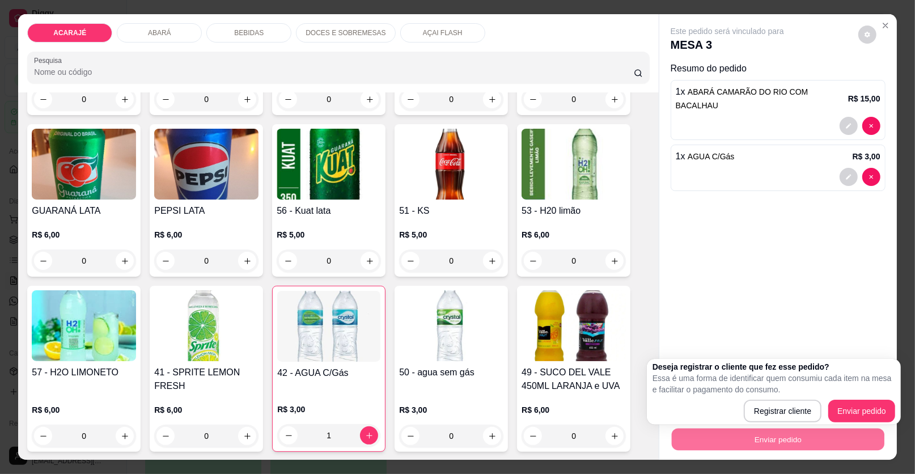
click at [853, 316] on body "Diggy Sistema de Gestão A ACARAJÉ DA BE ... Loja aberta Plano Customizado até 0…" at bounding box center [453, 237] width 907 height 474
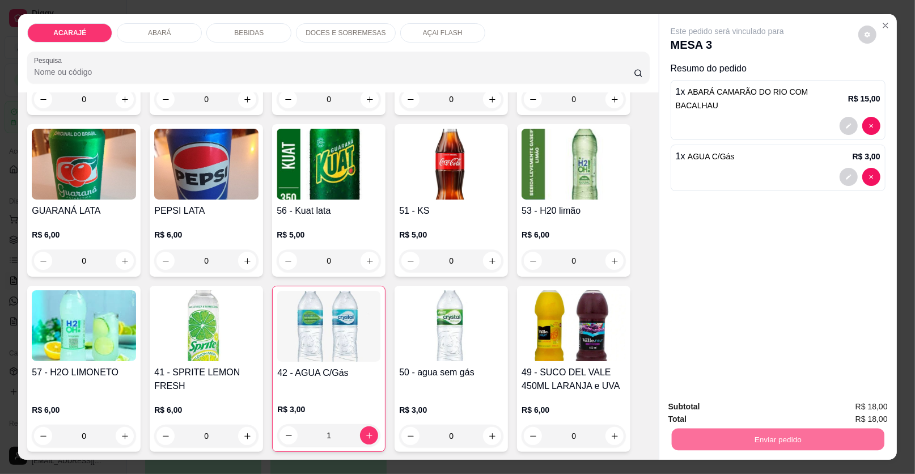
click at [874, 414] on button "Enviar pedido" at bounding box center [858, 411] width 62 height 21
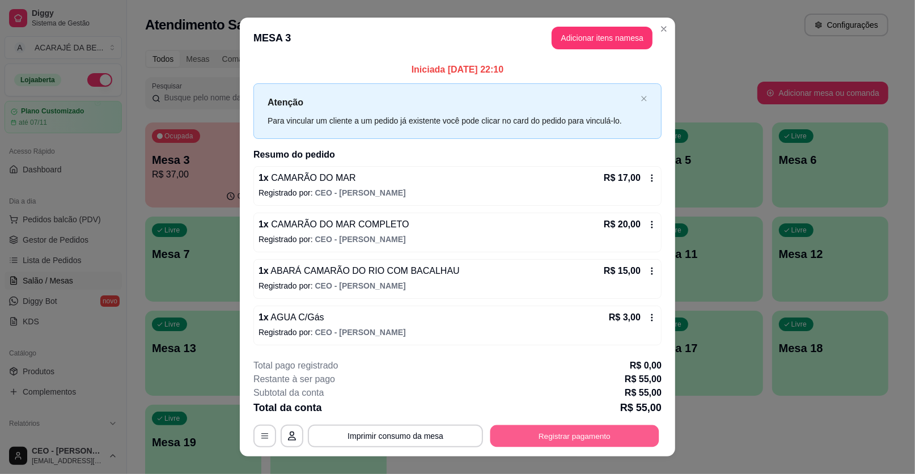
click at [544, 427] on button "Registrar pagamento" at bounding box center [574, 436] width 169 height 22
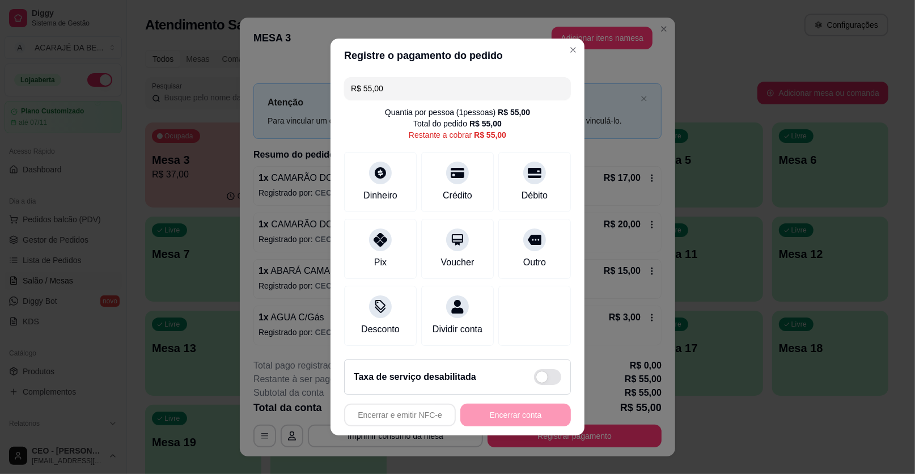
drag, startPoint x: 389, startPoint y: 91, endPoint x: 363, endPoint y: 90, distance: 26.1
click at [363, 90] on input "R$ 55,00" at bounding box center [457, 88] width 213 height 23
drag, startPoint x: 518, startPoint y: 187, endPoint x: 513, endPoint y: 190, distance: 6.0
click at [516, 187] on div "Débito" at bounding box center [535, 180] width 80 height 66
type input "R$ 35,00"
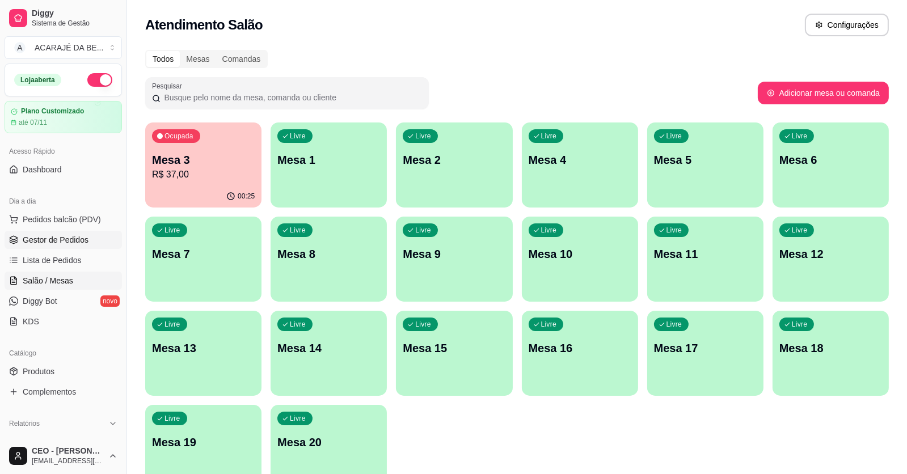
click at [43, 244] on span "Gestor de Pedidos" at bounding box center [56, 239] width 66 height 11
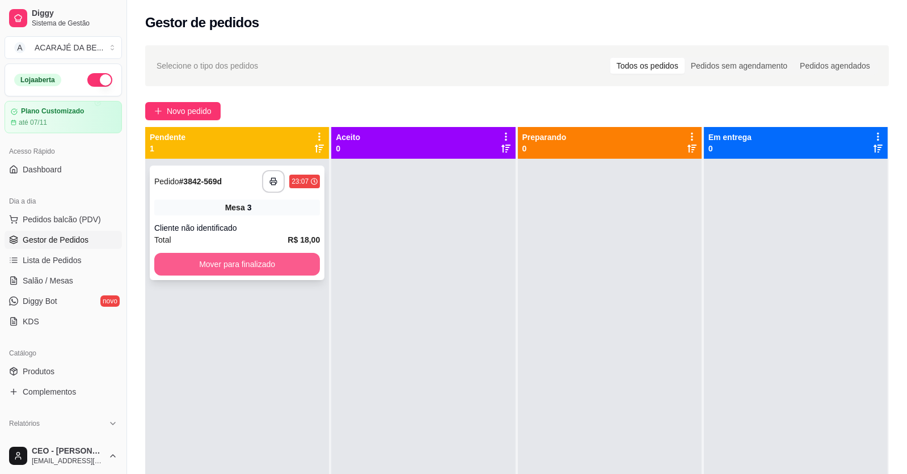
click at [262, 265] on button "Mover para finalizado" at bounding box center [237, 264] width 166 height 23
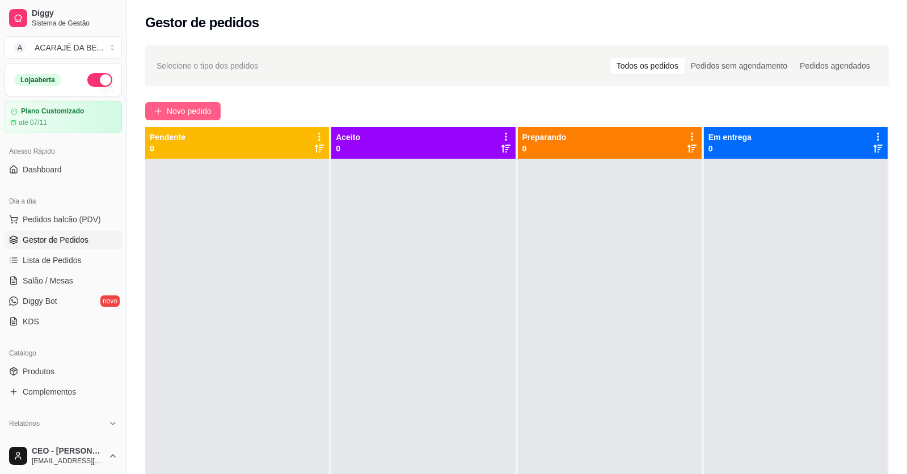
click at [187, 105] on span "Novo pedido" at bounding box center [189, 111] width 45 height 12
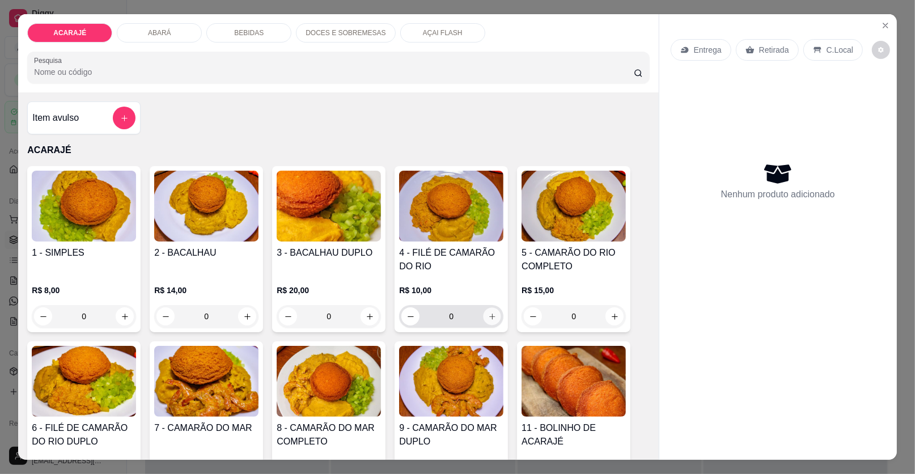
click at [488, 314] on icon "increase-product-quantity" at bounding box center [492, 316] width 9 height 9
type input "1"
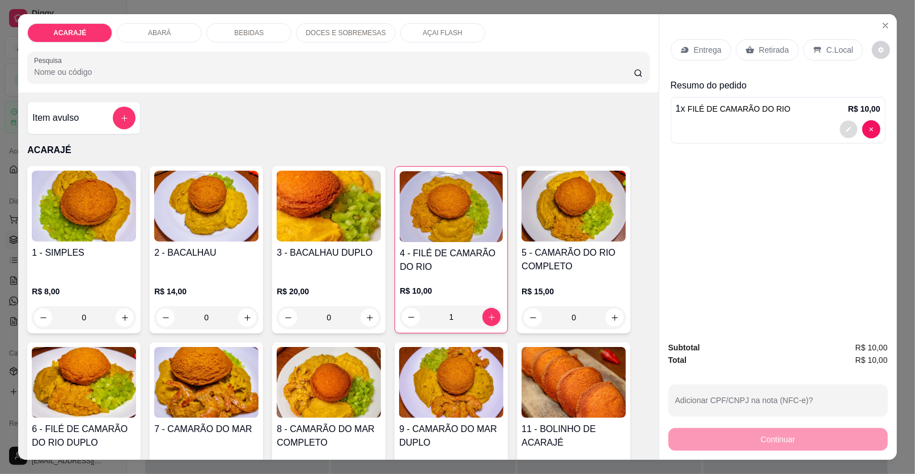
click at [845, 131] on icon "decrease-product-quantity" at bounding box center [848, 129] width 7 height 7
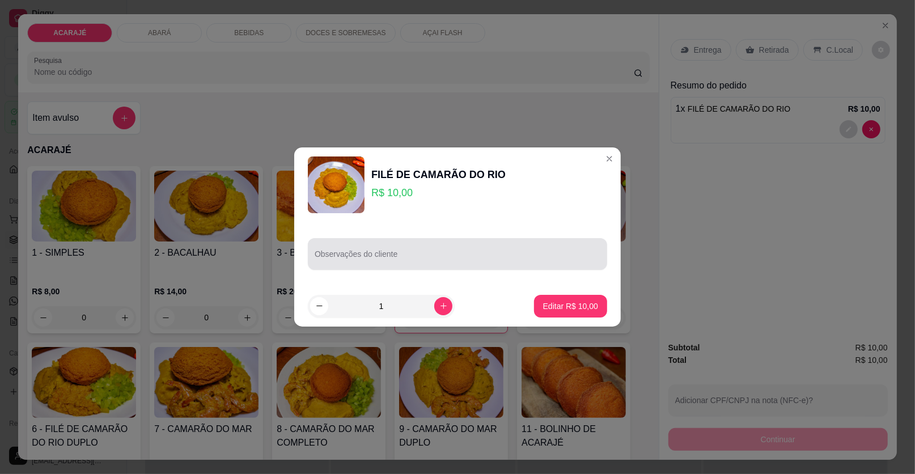
click at [401, 253] on input "Observações do cliente" at bounding box center [458, 258] width 286 height 11
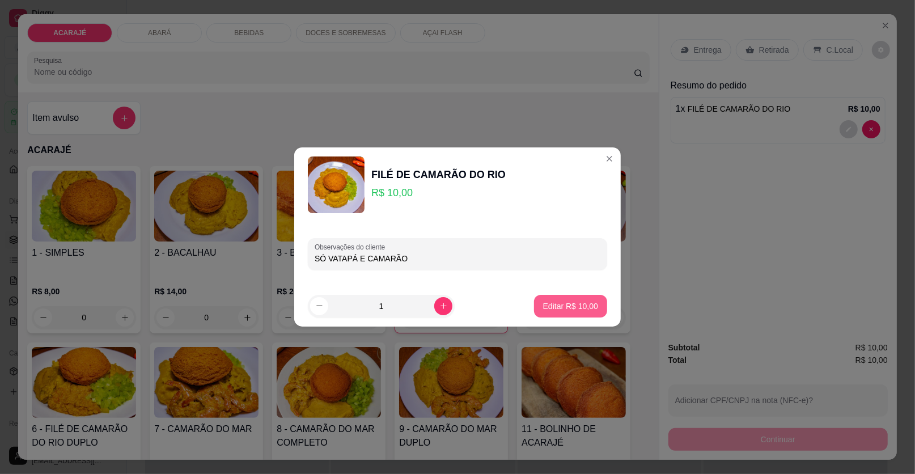
type input "SÓ VATAPÁ E CAMARÃO"
click at [543, 305] on p "Editar R$ 10,00" at bounding box center [570, 305] width 55 height 11
type input "0"
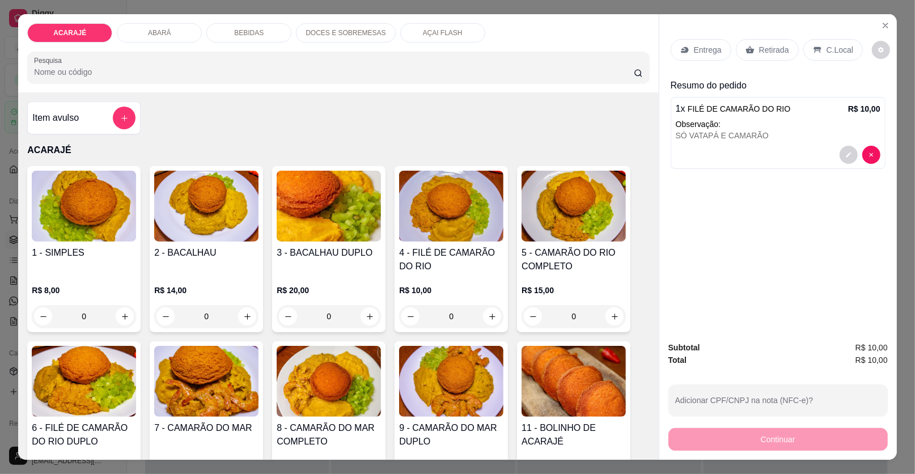
drag, startPoint x: 761, startPoint y: 50, endPoint x: 746, endPoint y: 180, distance: 130.2
click at [761, 49] on p "Retirada" at bounding box center [774, 49] width 30 height 11
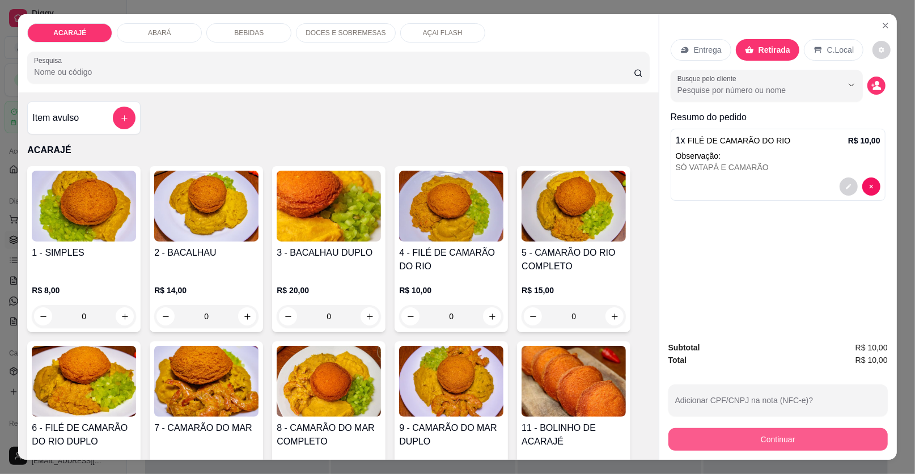
click at [723, 431] on button "Continuar" at bounding box center [777, 439] width 219 height 23
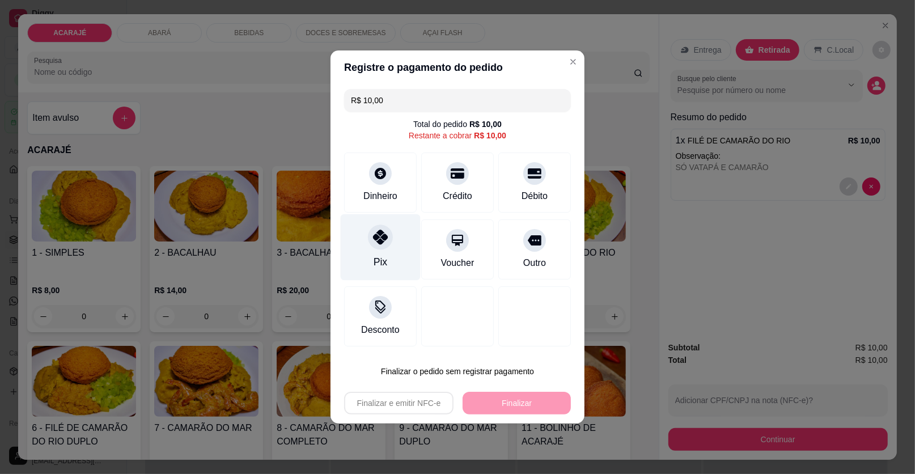
click at [384, 264] on div "Pix" at bounding box center [381, 262] width 14 height 15
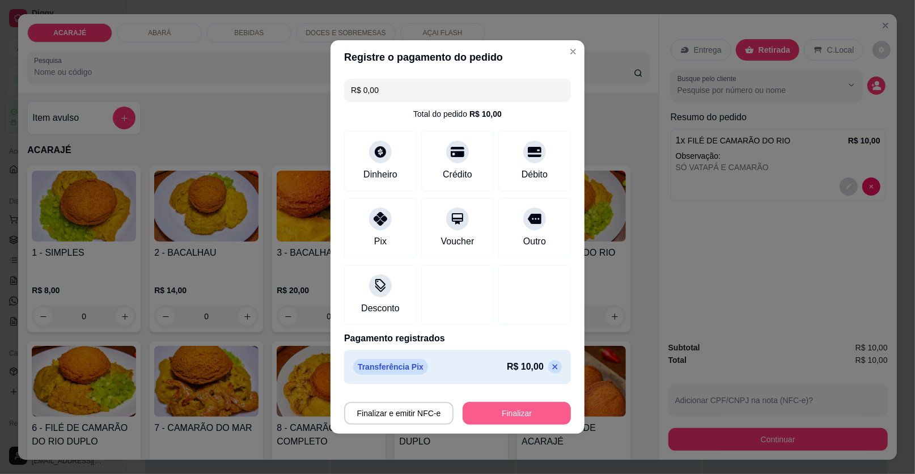
click at [540, 419] on button "Finalizar" at bounding box center [517, 413] width 108 height 23
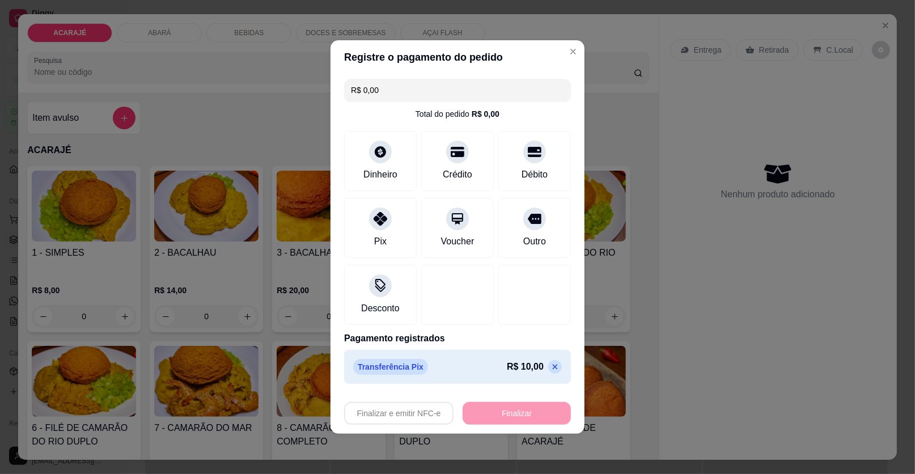
type input "-R$ 10,00"
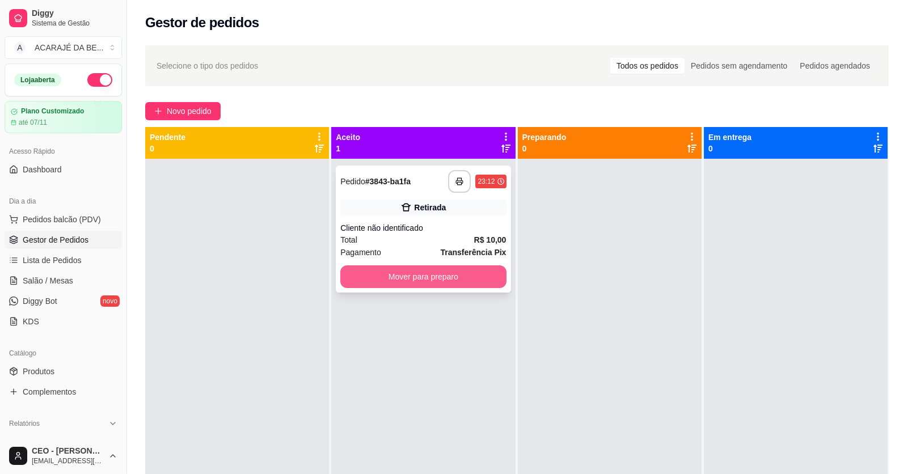
click at [482, 278] on button "Mover para preparo" at bounding box center [423, 276] width 166 height 23
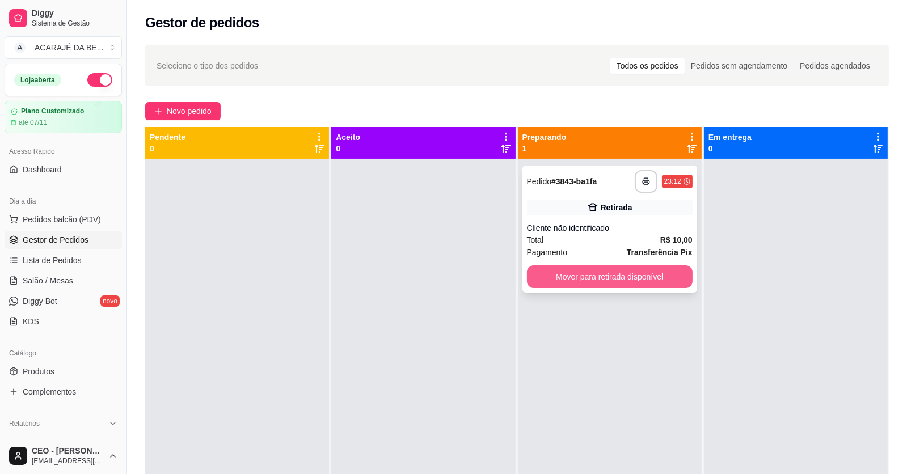
click at [627, 281] on button "Mover para retirada disponível" at bounding box center [610, 276] width 166 height 23
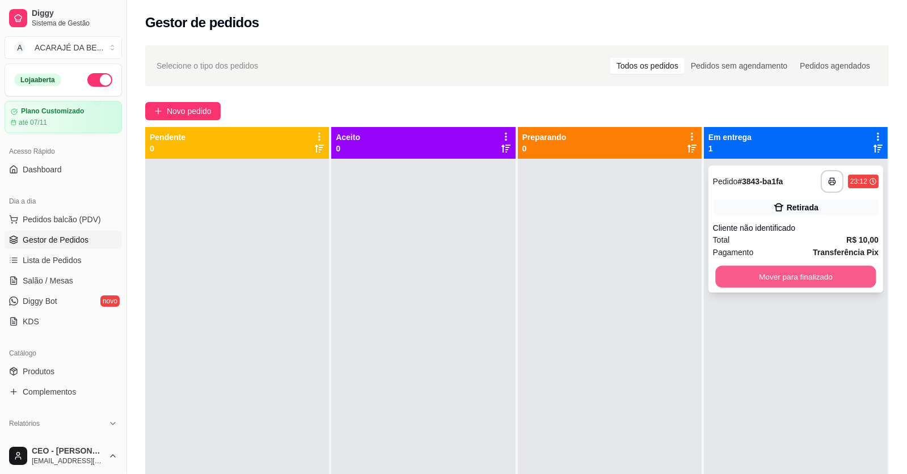
click at [746, 276] on button "Mover para finalizado" at bounding box center [795, 277] width 160 height 22
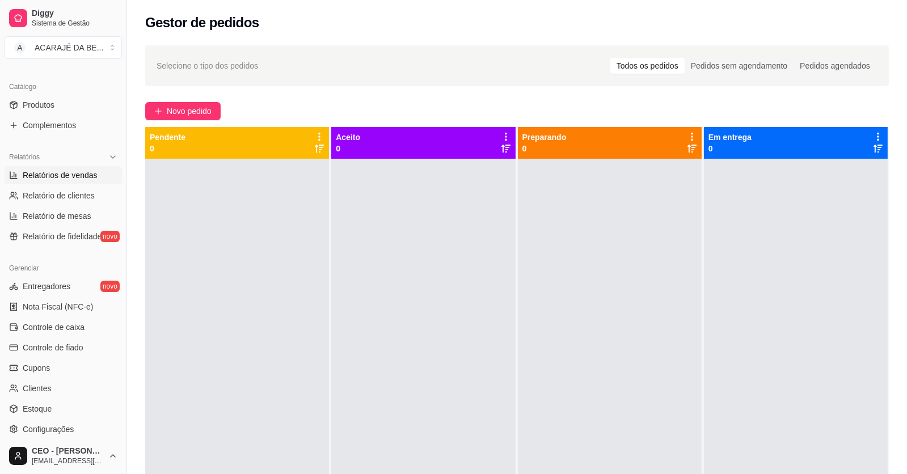
scroll to position [283, 0]
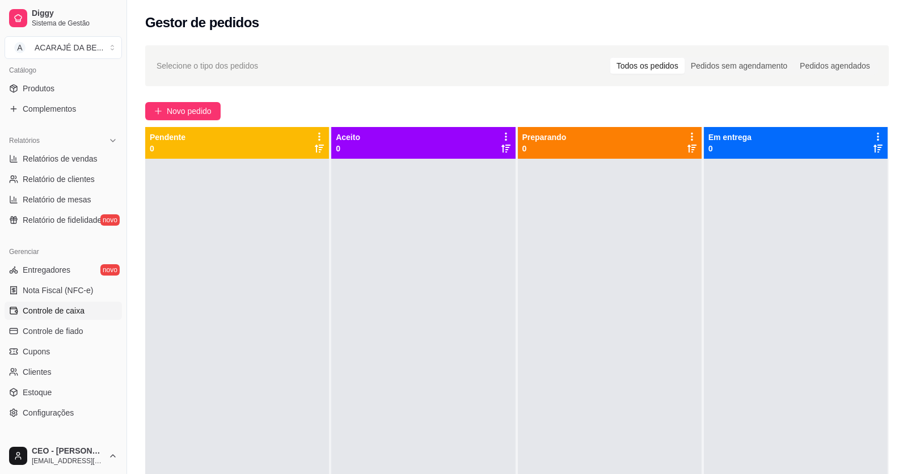
click at [70, 310] on span "Controle de caixa" at bounding box center [54, 310] width 62 height 11
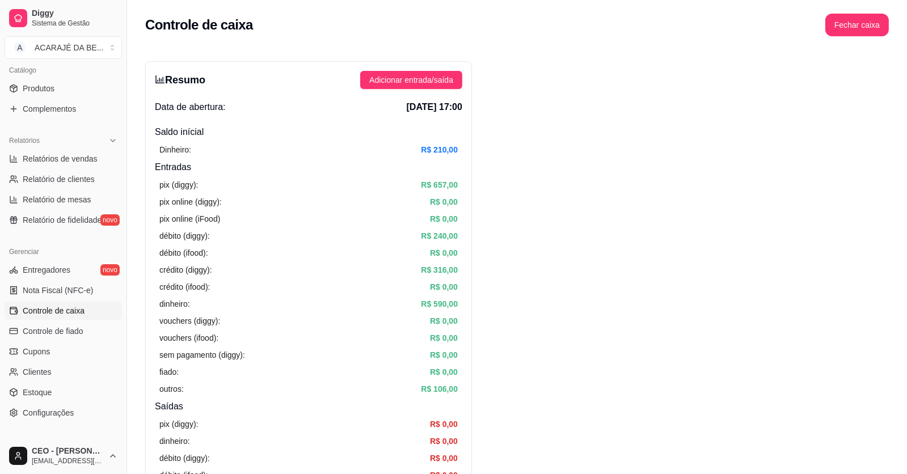
click at [56, 170] on li "Relatório de clientes" at bounding box center [63, 179] width 117 height 18
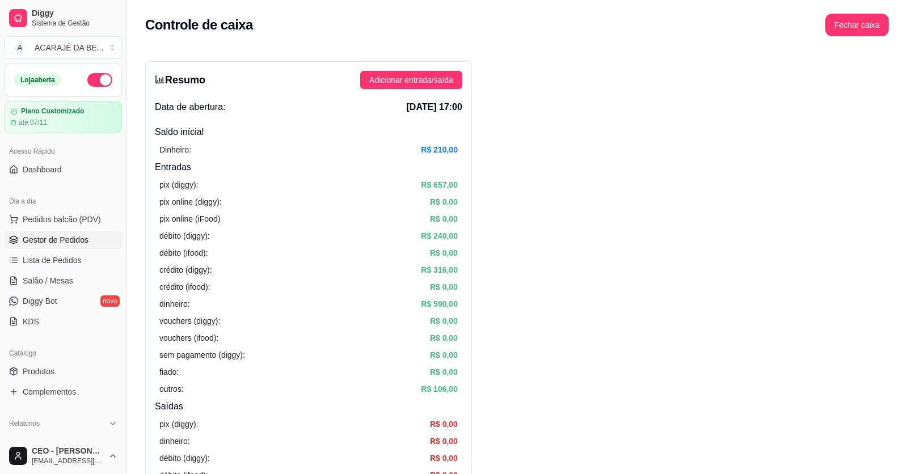
click at [92, 233] on link "Gestor de Pedidos" at bounding box center [63, 240] width 117 height 18
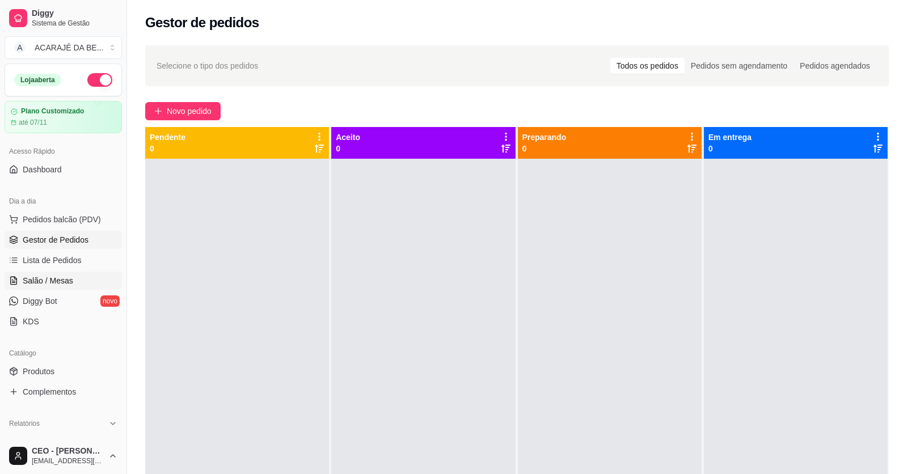
click at [55, 286] on span "Salão / Mesas" at bounding box center [48, 280] width 50 height 11
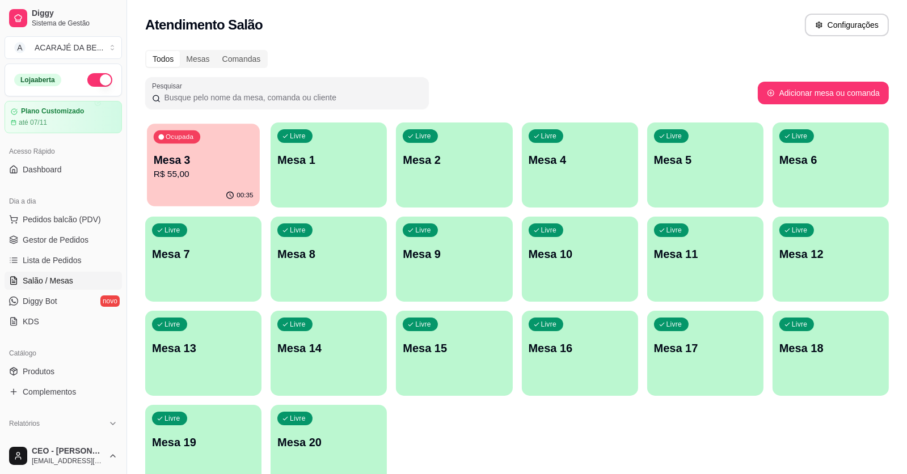
click at [185, 156] on p "Mesa 3" at bounding box center [204, 160] width 100 height 15
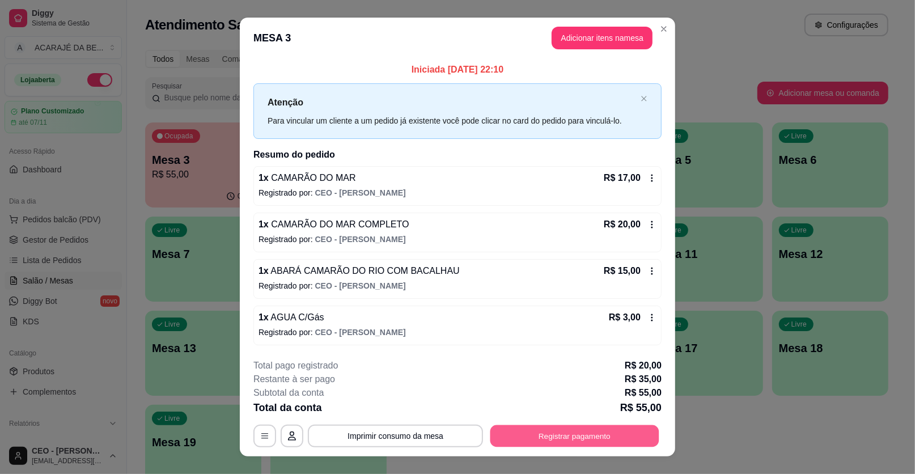
click at [545, 442] on button "Registrar pagamento" at bounding box center [574, 436] width 169 height 22
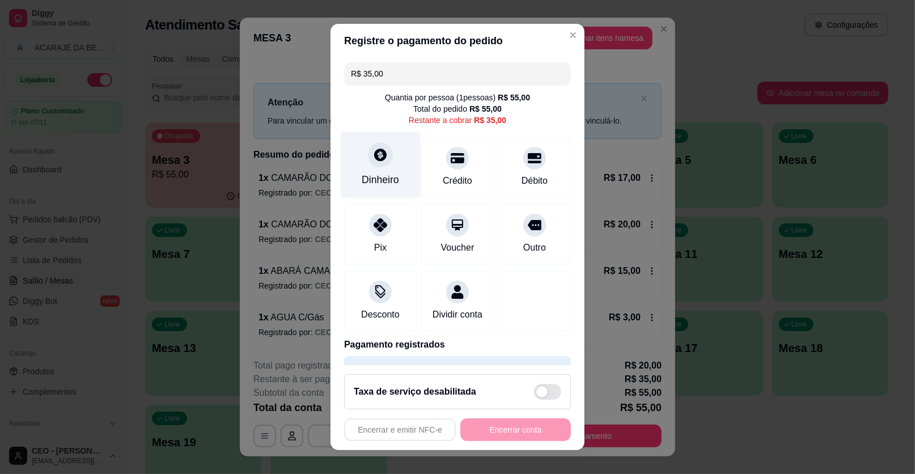
click at [370, 167] on div at bounding box center [380, 154] width 25 height 25
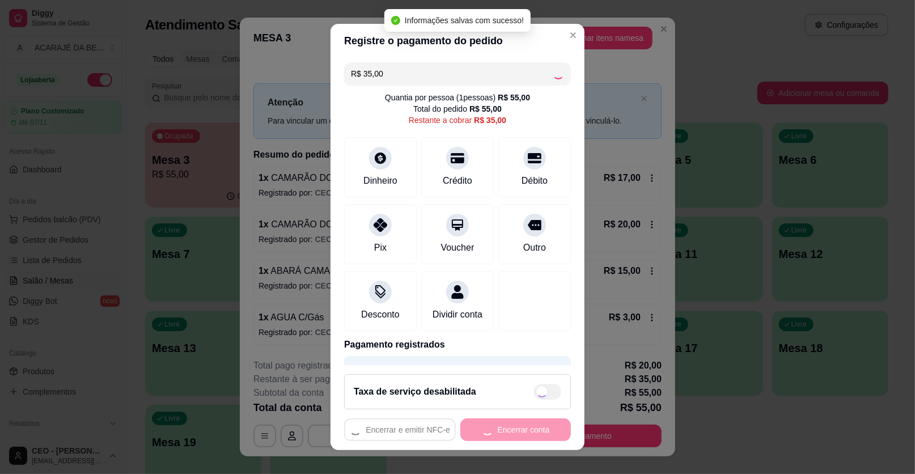
type input "R$ 0,00"
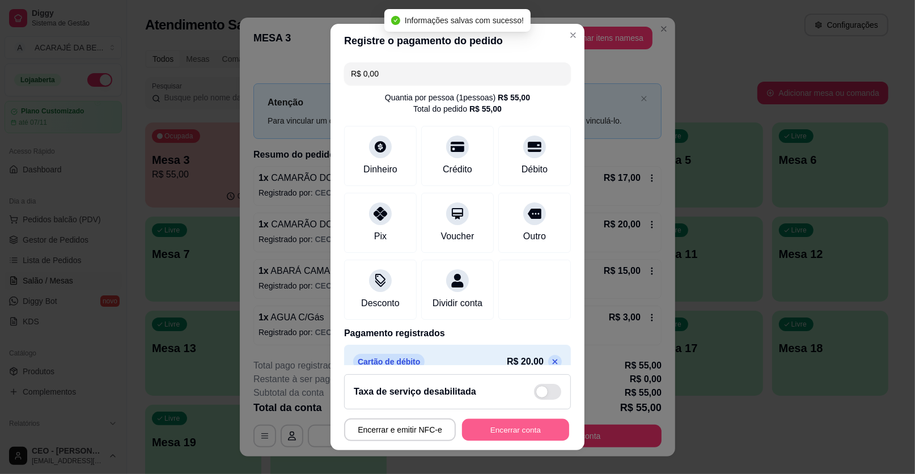
click at [497, 433] on button "Encerrar conta" at bounding box center [515, 430] width 107 height 22
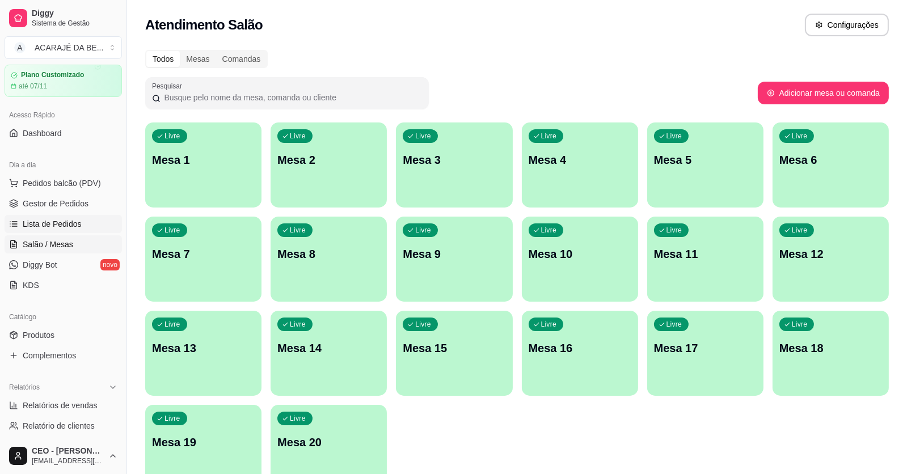
scroll to position [56, 0]
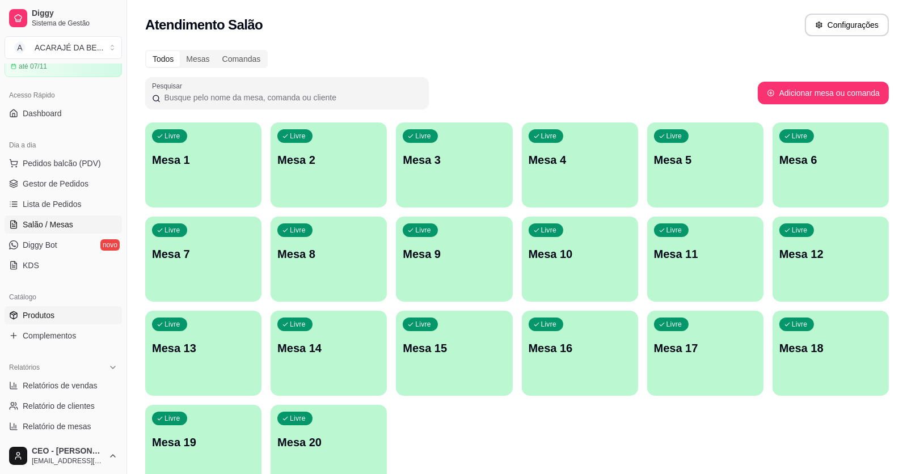
click at [62, 316] on link "Produtos" at bounding box center [63, 315] width 117 height 18
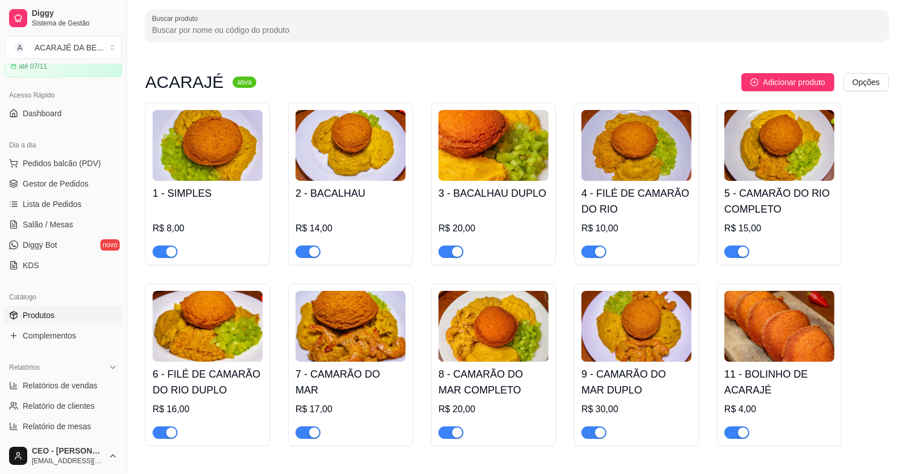
scroll to position [113, 0]
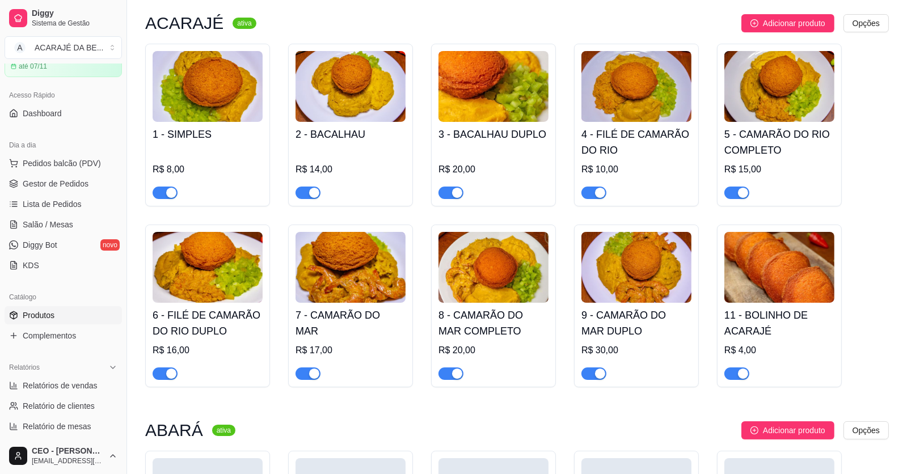
click at [161, 192] on span "button" at bounding box center [165, 193] width 25 height 12
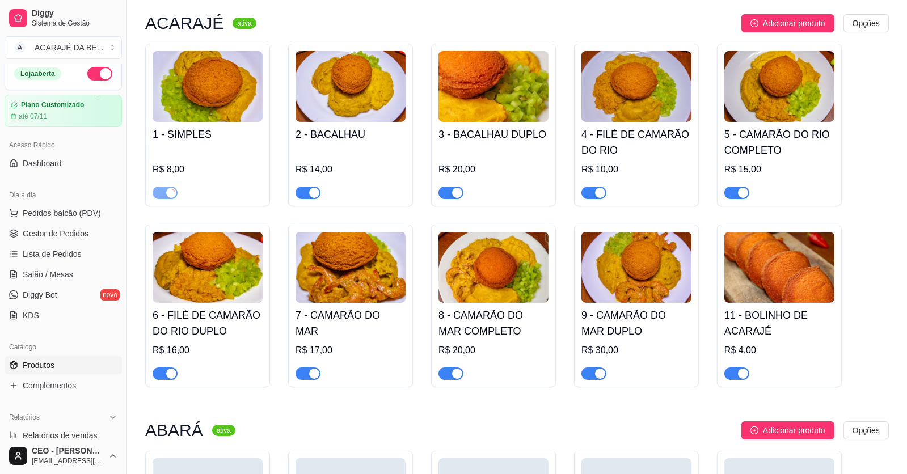
scroll to position [0, 0]
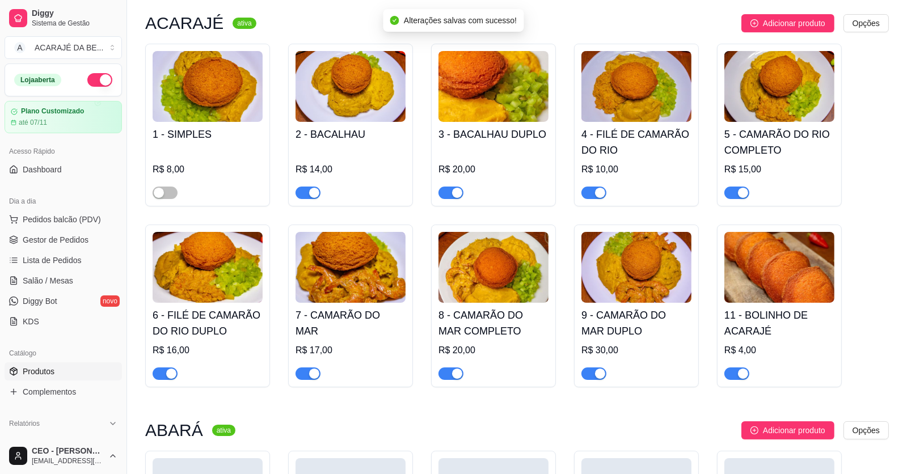
click at [93, 80] on button "button" at bounding box center [99, 80] width 25 height 14
click at [164, 379] on span "button" at bounding box center [165, 373] width 25 height 12
click at [310, 371] on div "button" at bounding box center [314, 374] width 10 height 10
click at [307, 191] on button "button" at bounding box center [307, 193] width 25 height 12
click at [457, 188] on div "button" at bounding box center [457, 193] width 10 height 10
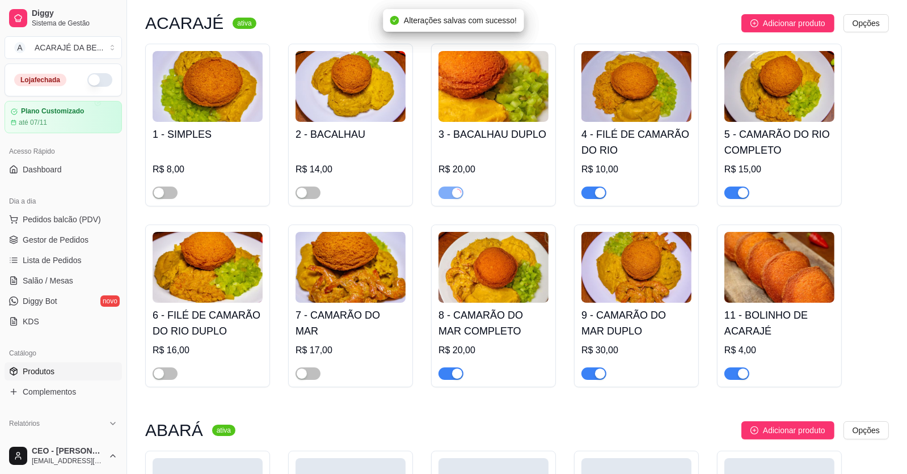
drag, startPoint x: 450, startPoint y: 372, endPoint x: 549, endPoint y: 384, distance: 100.0
click at [452, 371] on button "button" at bounding box center [450, 373] width 25 height 12
click at [593, 375] on button "button" at bounding box center [593, 373] width 25 height 12
click at [591, 191] on span "button" at bounding box center [593, 193] width 25 height 12
click at [744, 191] on div "button" at bounding box center [743, 193] width 10 height 10
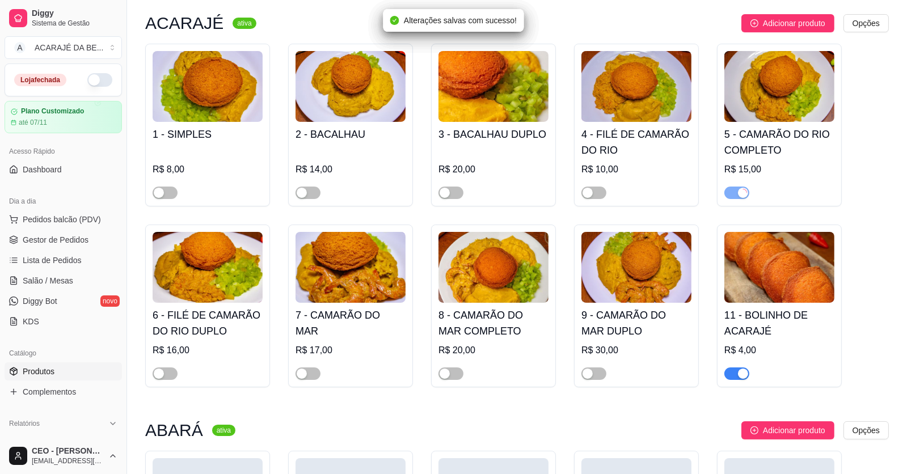
click at [738, 372] on div "button" at bounding box center [743, 374] width 10 height 10
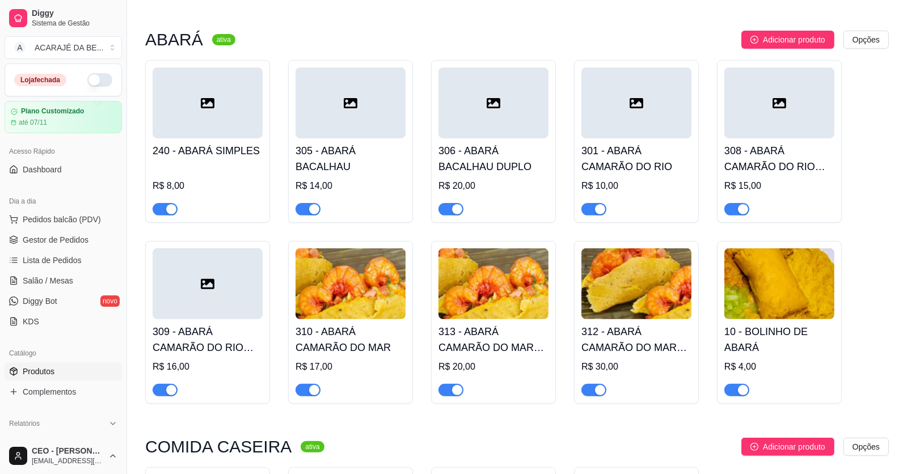
scroll to position [510, 0]
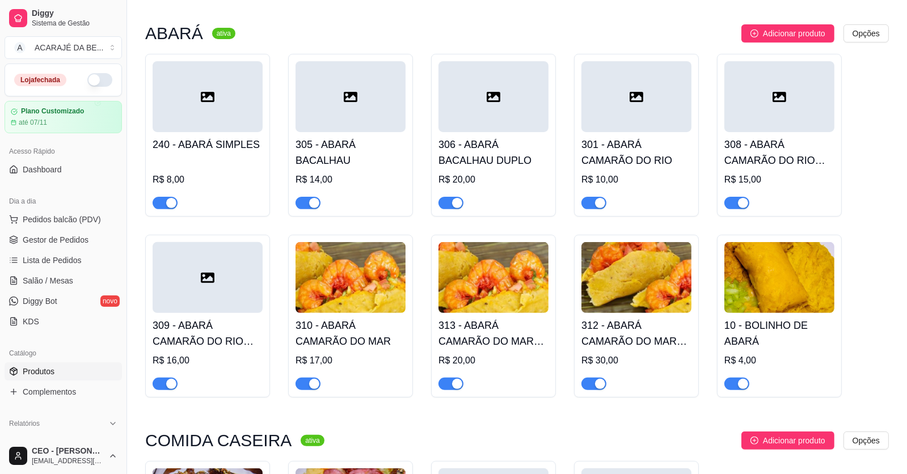
click at [730, 199] on span "button" at bounding box center [736, 203] width 25 height 12
click at [735, 392] on div "10 - BOLINHO DE ABARÁ R$ 4,00" at bounding box center [779, 316] width 125 height 163
click at [727, 379] on div at bounding box center [736, 383] width 25 height 14
drag, startPoint x: 600, startPoint y: 386, endPoint x: 676, endPoint y: 390, distance: 76.1
click at [601, 386] on div "button" at bounding box center [600, 384] width 10 height 10
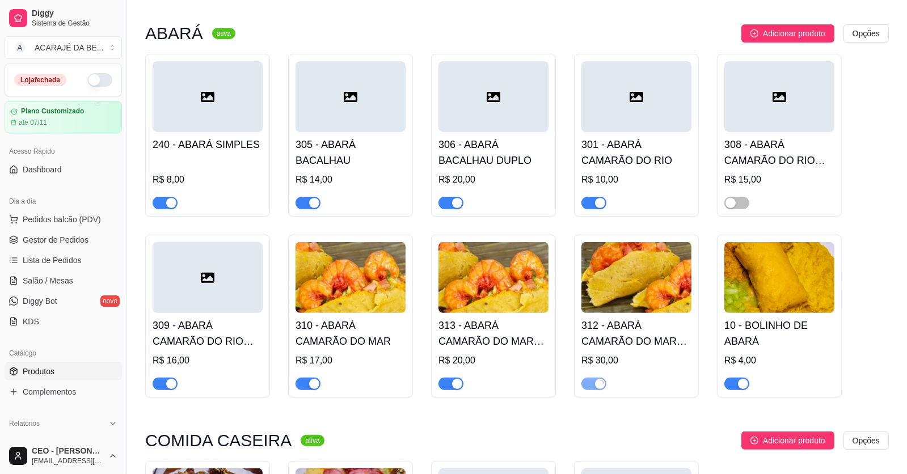
click at [732, 384] on span "button" at bounding box center [736, 384] width 25 height 12
click at [591, 206] on span "button" at bounding box center [593, 203] width 25 height 12
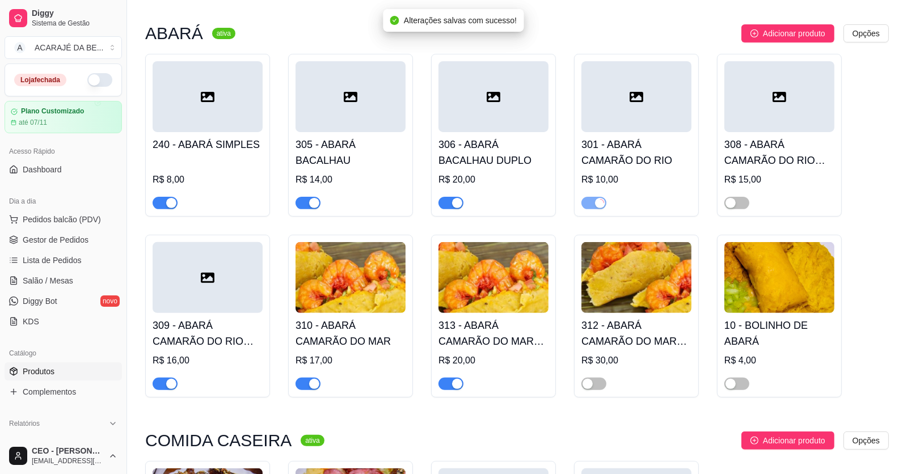
click at [447, 200] on span "button" at bounding box center [450, 203] width 25 height 12
click at [453, 384] on div "button" at bounding box center [457, 384] width 10 height 10
drag, startPoint x: 307, startPoint y: 382, endPoint x: 306, endPoint y: 348, distance: 33.5
click at [307, 380] on span "button" at bounding box center [307, 384] width 25 height 12
click at [303, 205] on span "button" at bounding box center [307, 203] width 25 height 12
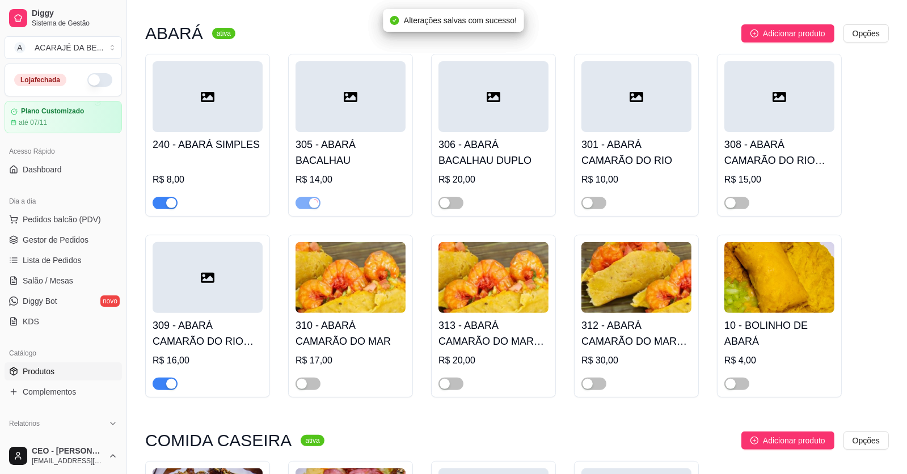
drag, startPoint x: 168, startPoint y: 200, endPoint x: 169, endPoint y: 210, distance: 10.2
click at [168, 200] on div "button" at bounding box center [171, 203] width 10 height 10
click at [159, 382] on span "button" at bounding box center [165, 384] width 25 height 12
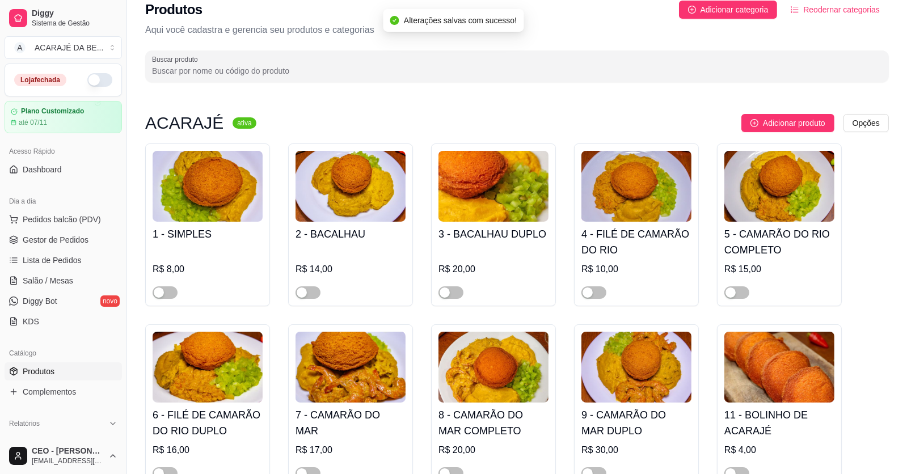
scroll to position [0, 0]
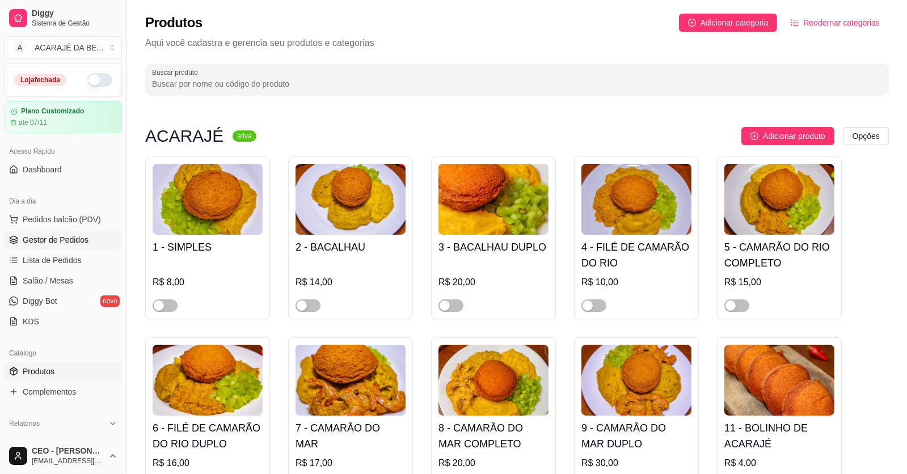
click at [48, 235] on span "Gestor de Pedidos" at bounding box center [56, 239] width 66 height 11
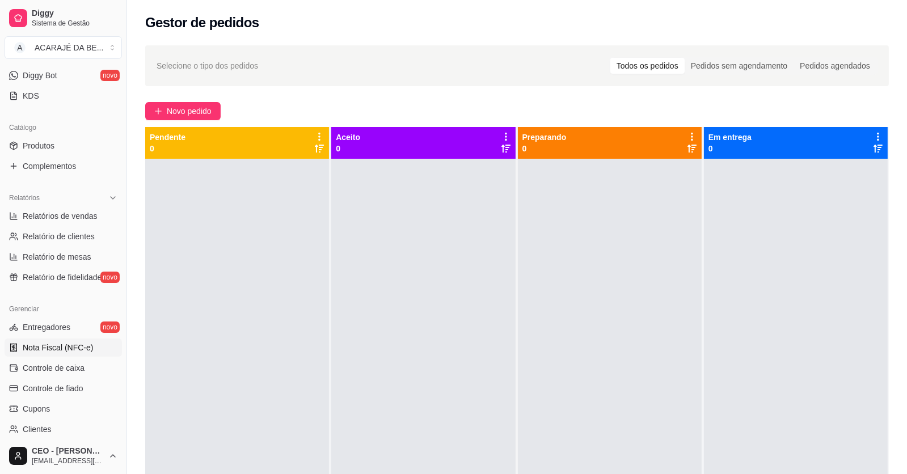
scroll to position [283, 0]
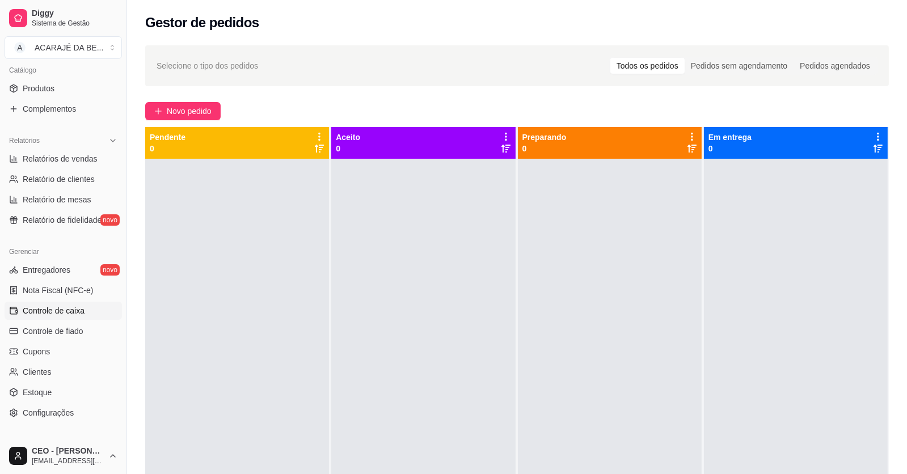
click at [74, 314] on span "Controle de caixa" at bounding box center [54, 310] width 62 height 11
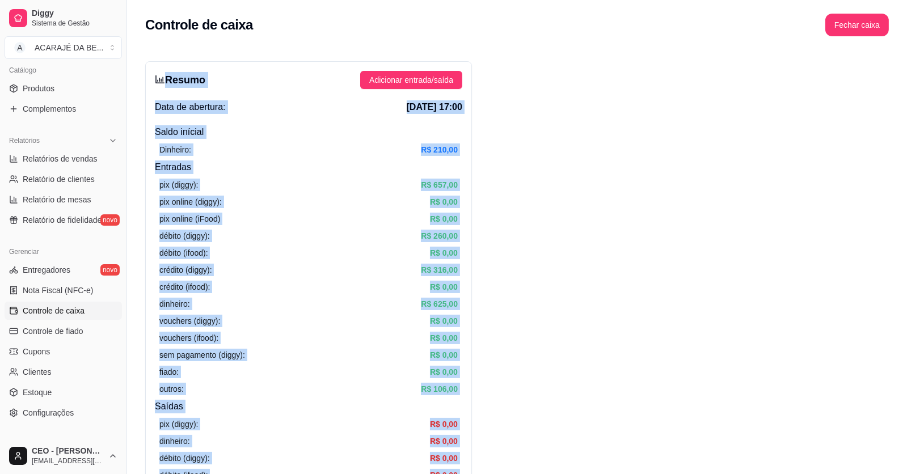
drag, startPoint x: 755, startPoint y: 286, endPoint x: 147, endPoint y: 82, distance: 640.4
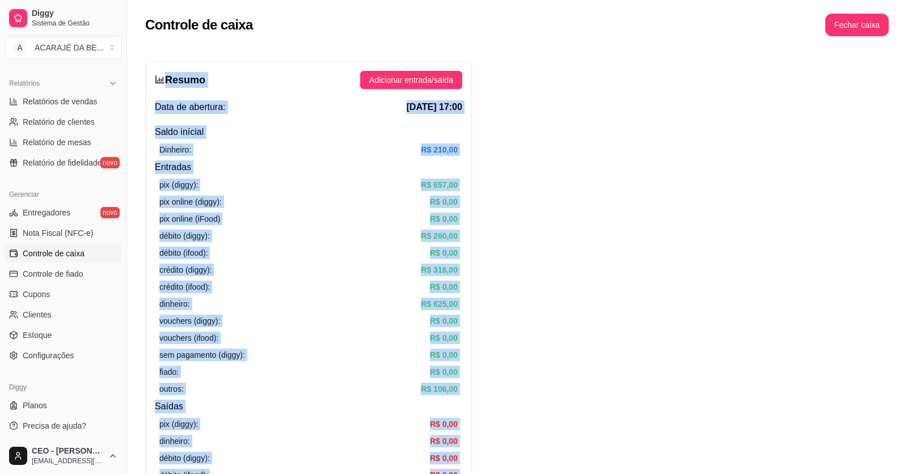
scroll to position [341, 0]
click at [41, 347] on link "Configurações" at bounding box center [63, 355] width 117 height 18
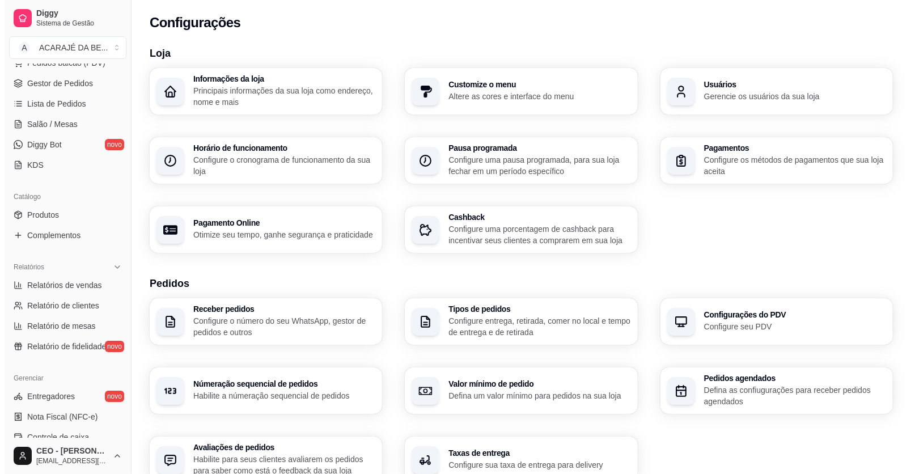
scroll to position [1, 0]
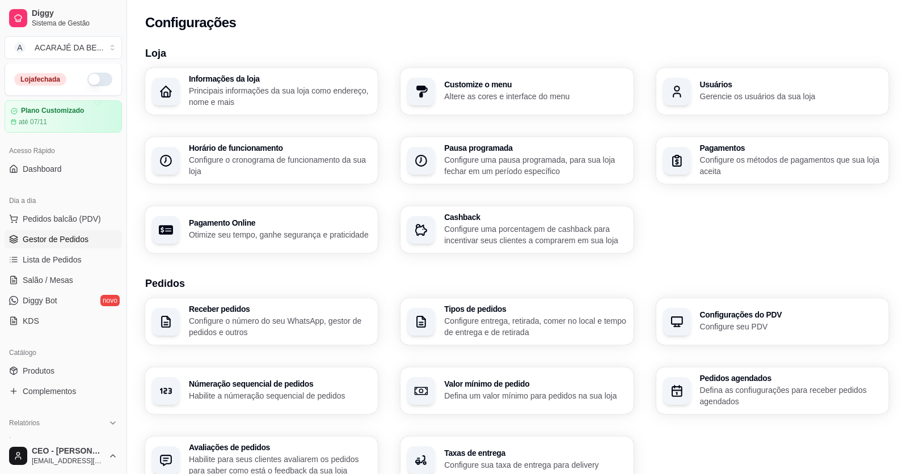
click at [71, 239] on span "Gestor de Pedidos" at bounding box center [56, 239] width 66 height 11
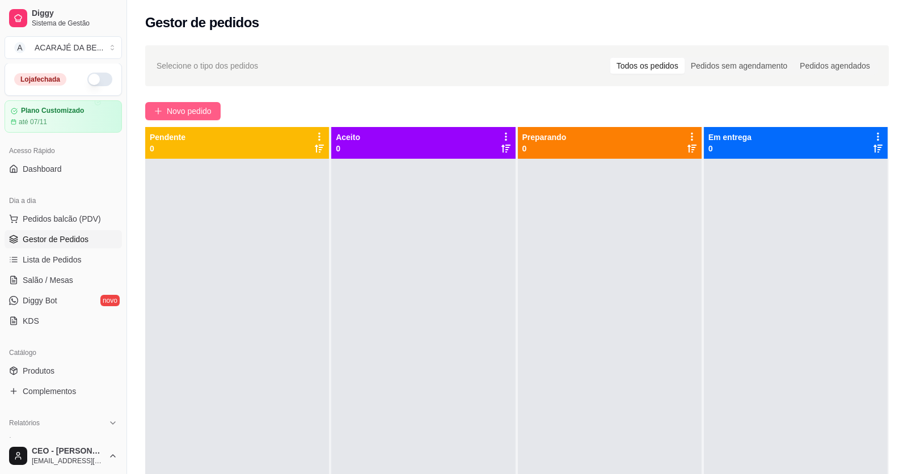
click at [167, 116] on span "Novo pedido" at bounding box center [189, 111] width 45 height 12
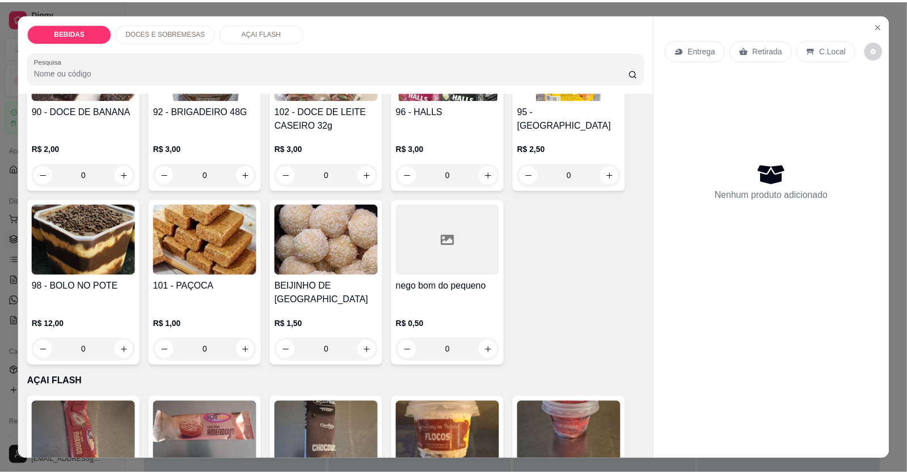
scroll to position [963, 0]
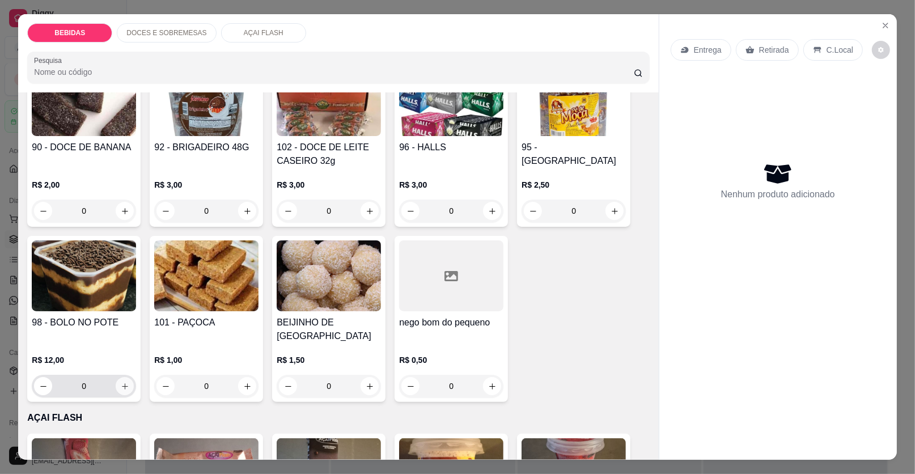
click at [120, 377] on button "increase-product-quantity" at bounding box center [125, 386] width 18 height 18
type input "2"
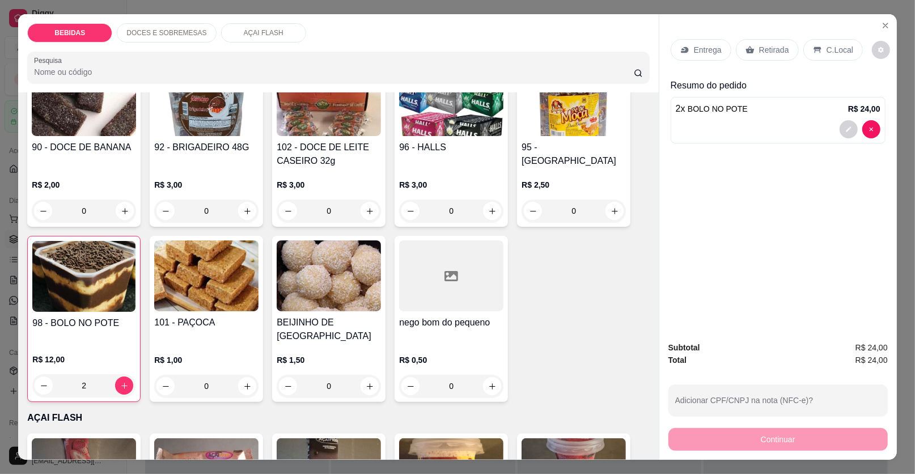
click at [761, 41] on div "Retirada" at bounding box center [767, 50] width 63 height 22
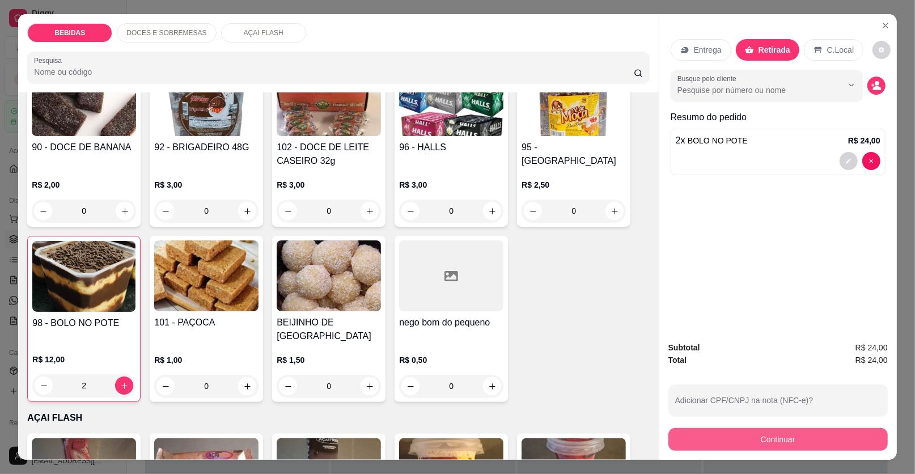
click at [727, 437] on button "Continuar" at bounding box center [777, 439] width 219 height 23
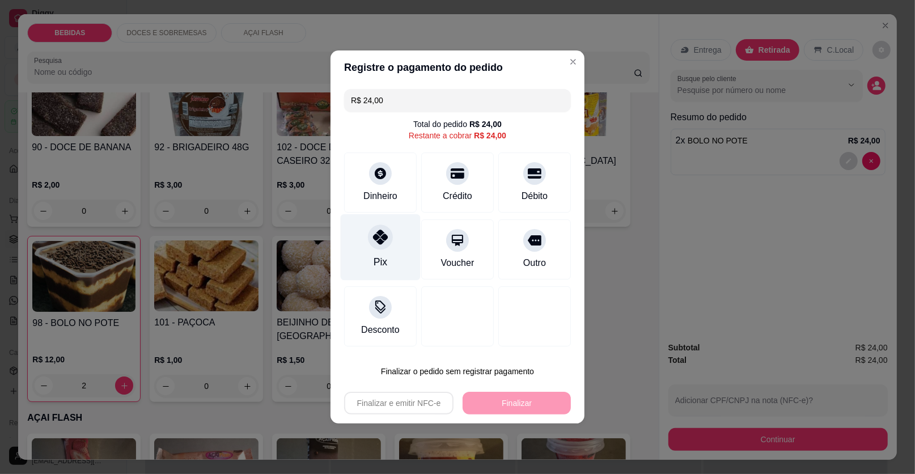
click at [399, 255] on div "Pix" at bounding box center [381, 247] width 80 height 66
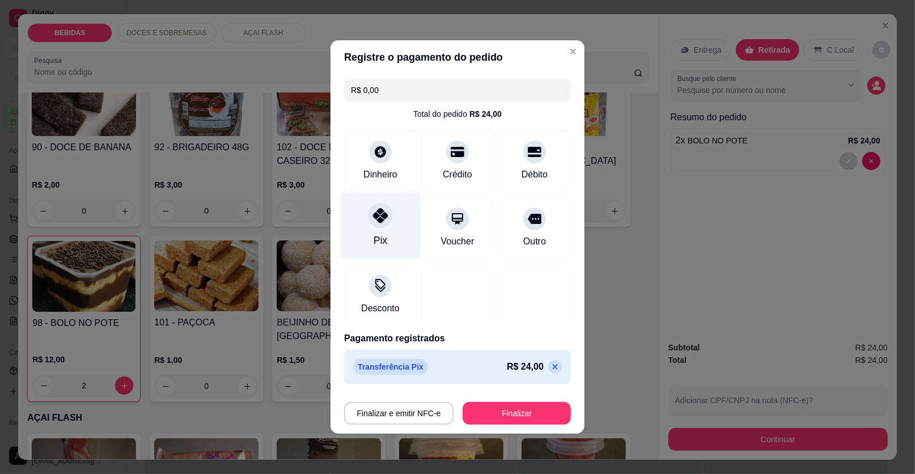
type input "R$ 0,00"
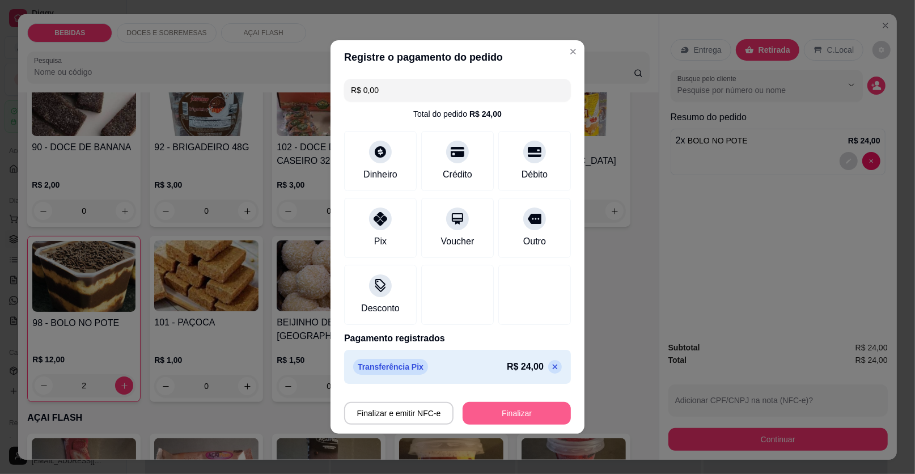
click at [501, 412] on button "Finalizar" at bounding box center [517, 413] width 108 height 23
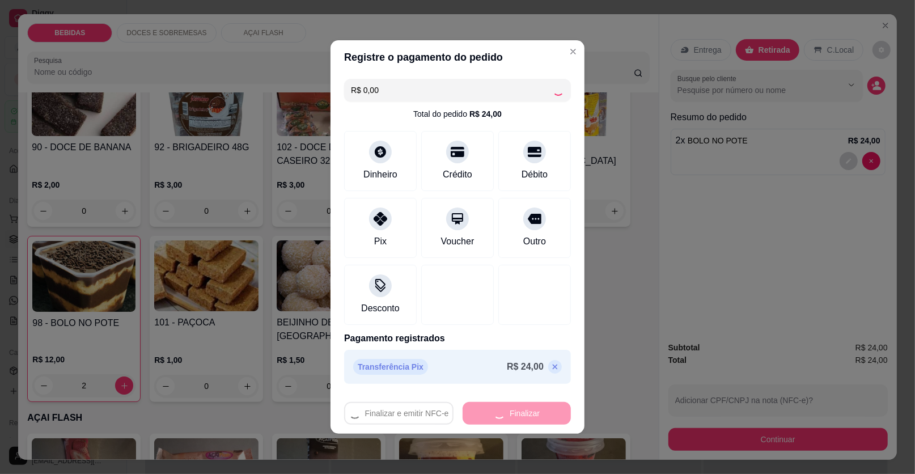
type input "0"
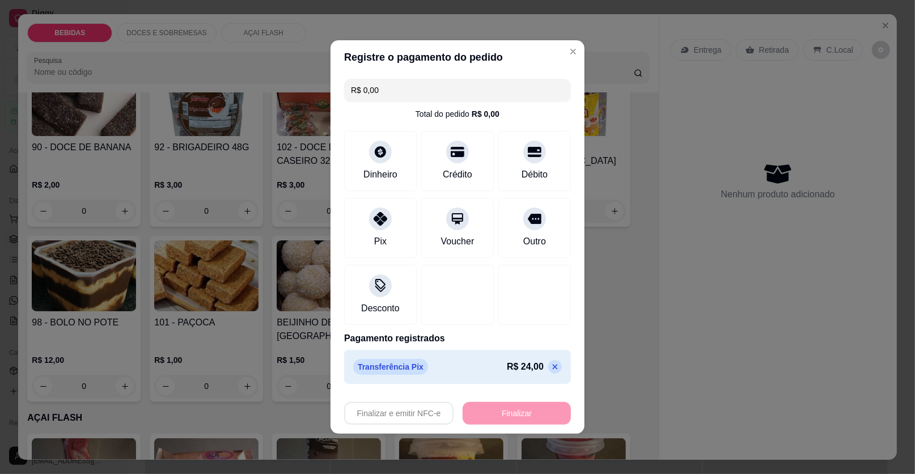
type input "-R$ 24,00"
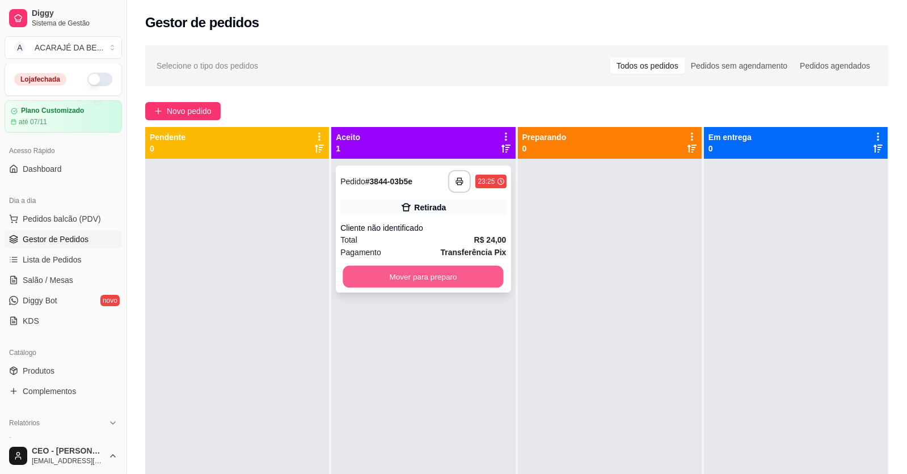
click at [447, 274] on button "Mover para preparo" at bounding box center [423, 277] width 160 height 22
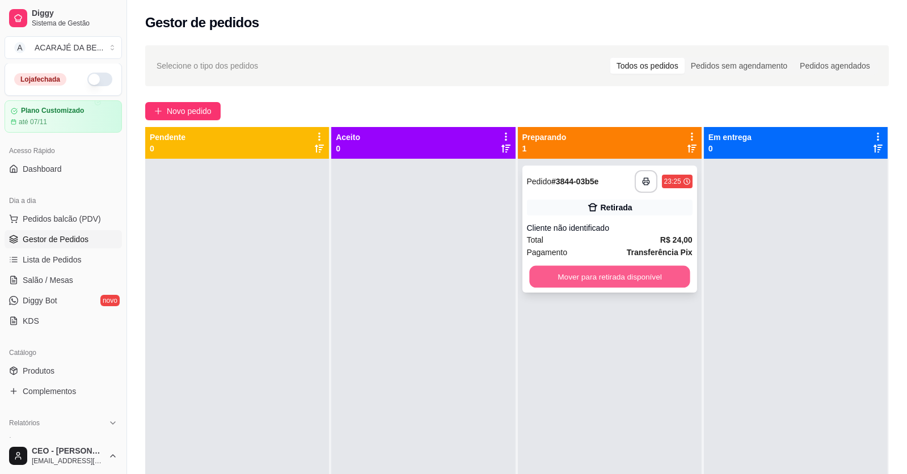
click at [634, 271] on button "Mover para retirada disponível" at bounding box center [609, 277] width 160 height 22
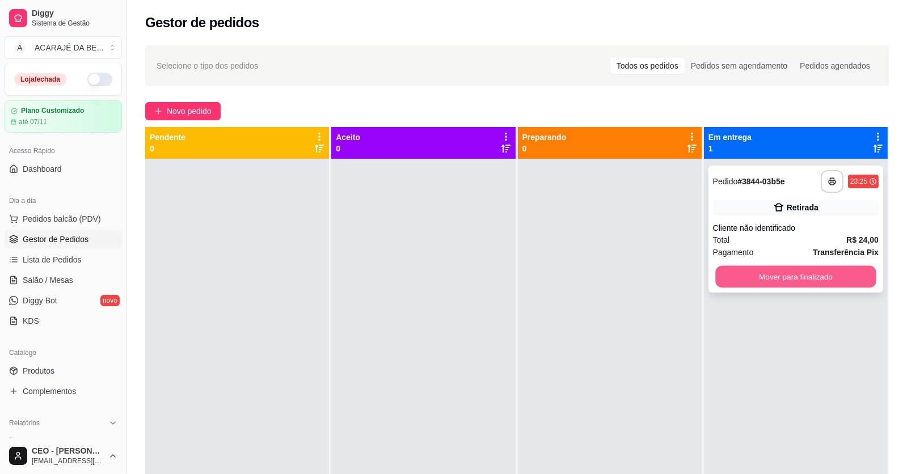
click at [776, 281] on button "Mover para finalizado" at bounding box center [795, 277] width 160 height 22
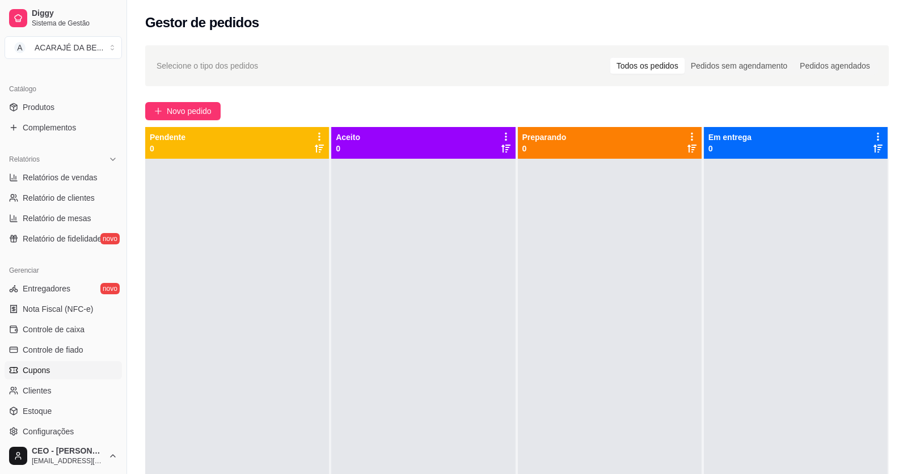
scroll to position [284, 0]
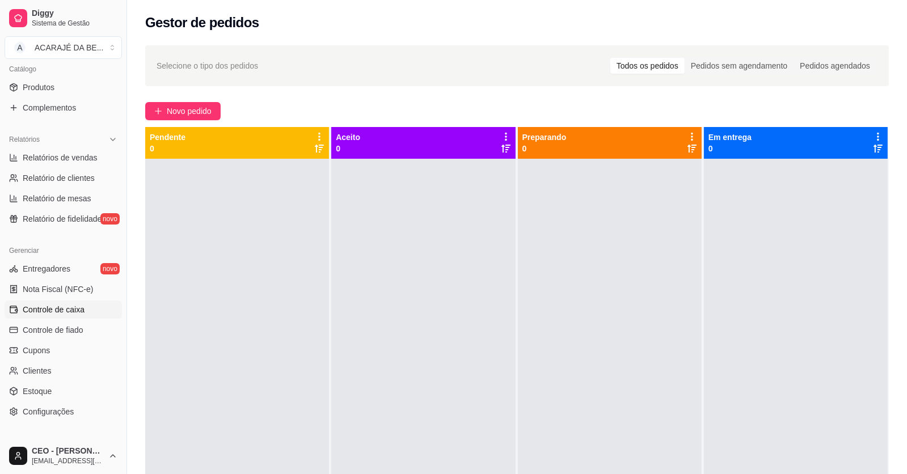
click at [78, 304] on span "Controle de caixa" at bounding box center [54, 309] width 62 height 11
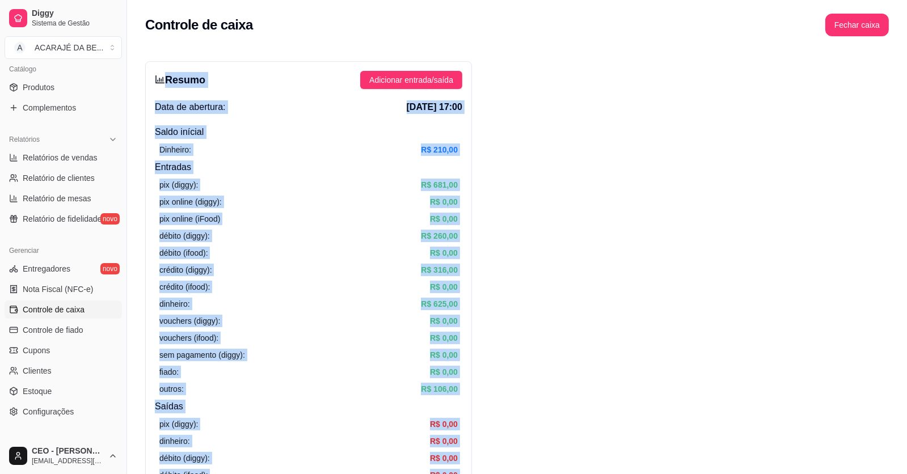
drag, startPoint x: 764, startPoint y: 229, endPoint x: 161, endPoint y: 71, distance: 622.9
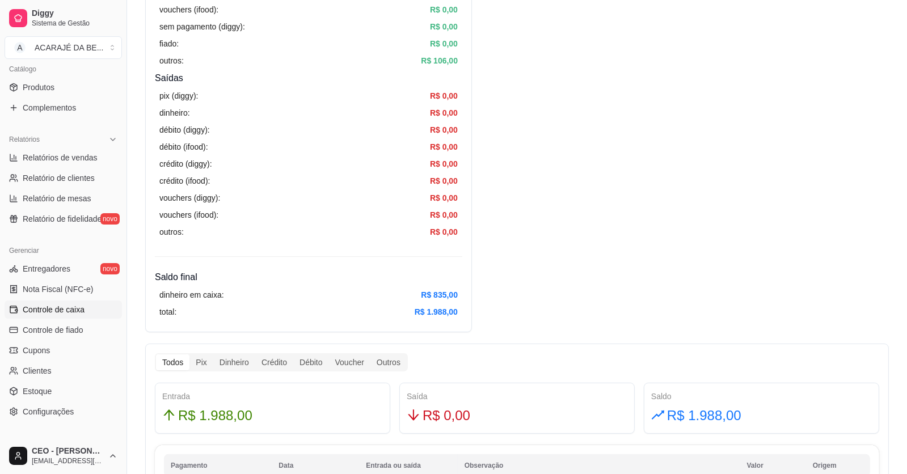
scroll to position [396, 0]
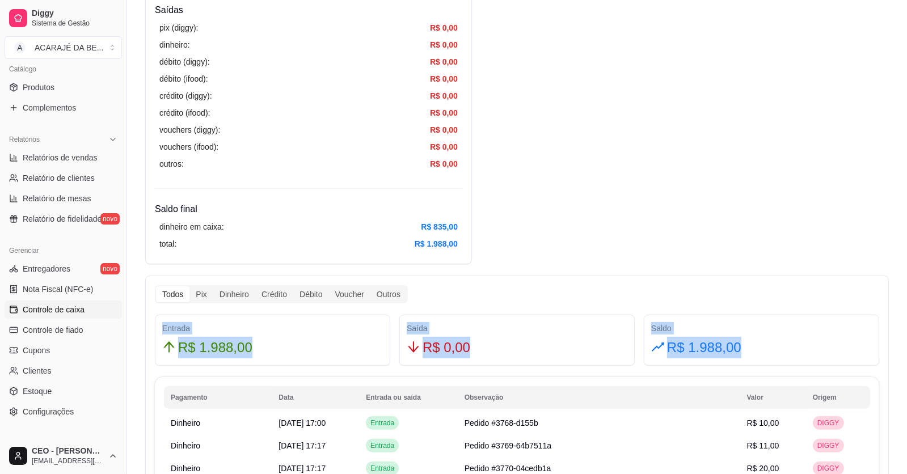
drag, startPoint x: 745, startPoint y: 341, endPoint x: 167, endPoint y: 325, distance: 578.5
click at [159, 323] on div "Entrada R$ 1.988,00 Saída R$ 0,00 Saldo R$ 1.988,00" at bounding box center [516, 340] width 733 height 51
copy div "Entrada R$ 1.988,00 Saída R$ 0,00 Saldo R$ 1.988,00"
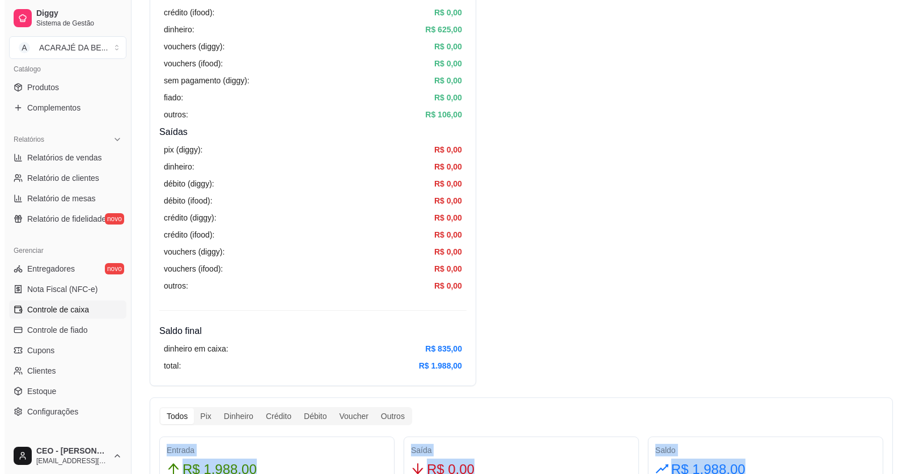
scroll to position [0, 0]
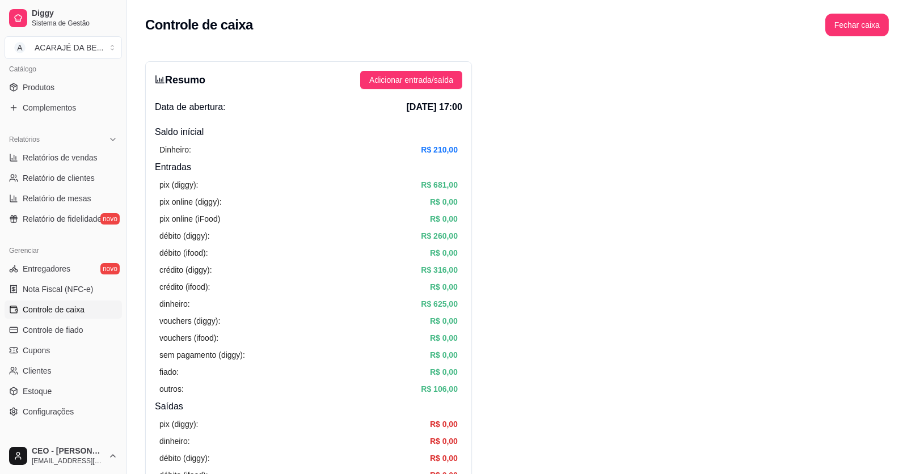
click at [871, 10] on div "Controle de caixa Fechar caixa" at bounding box center [517, 21] width 780 height 43
click at [867, 25] on button "Fechar caixa" at bounding box center [856, 25] width 63 height 23
click at [889, 95] on div "Fechar caixa Deseja realmente fechar o caixa? Não Sim" at bounding box center [837, 78] width 140 height 71
drag, startPoint x: 889, startPoint y: 90, endPoint x: 760, endPoint y: 405, distance: 340.5
click at [889, 95] on span "Sim" at bounding box center [889, 101] width 14 height 12
